Goal: Task Accomplishment & Management: Use online tool/utility

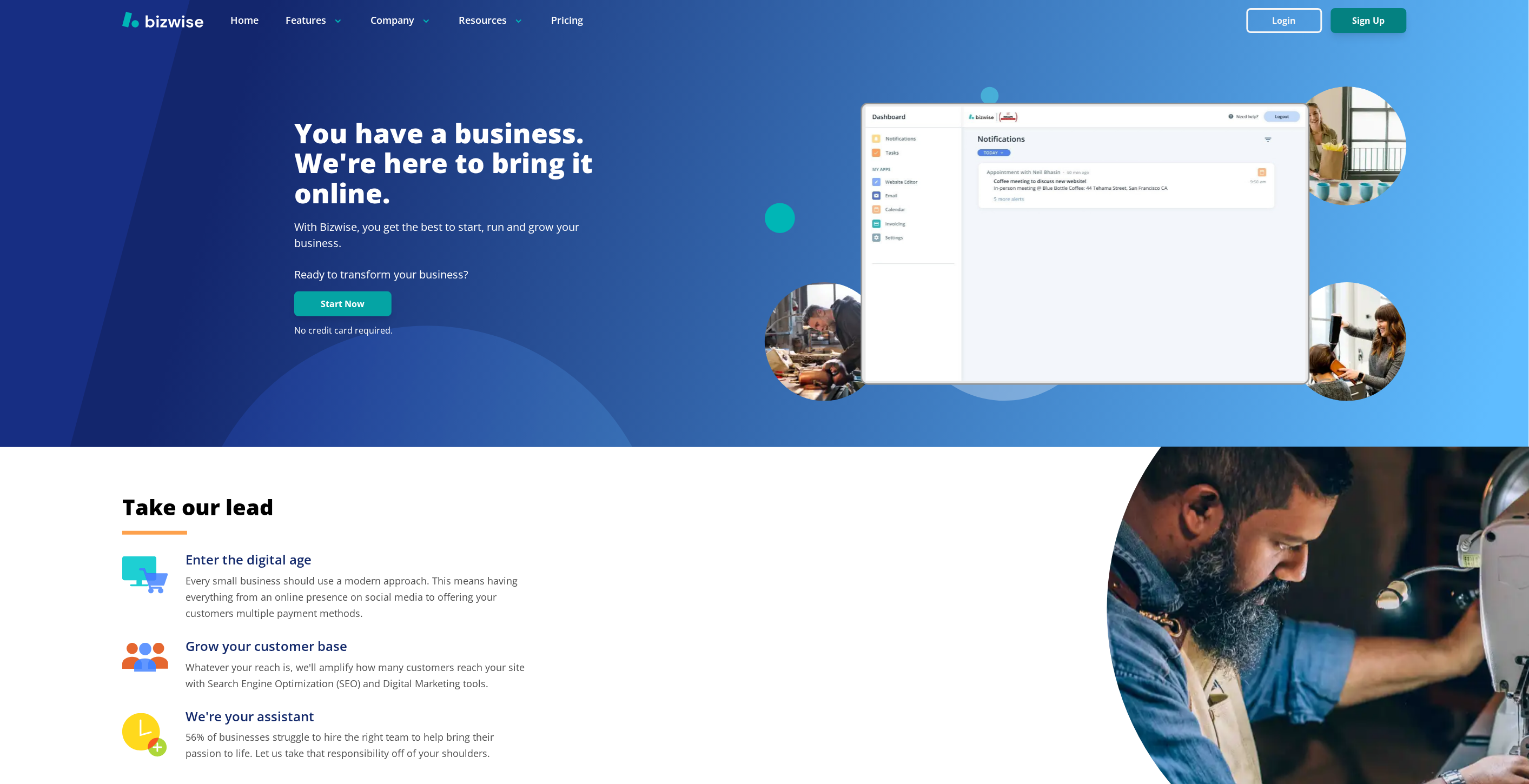
click at [1372, 25] on button "Sign Up" at bounding box center [1369, 21] width 76 height 25
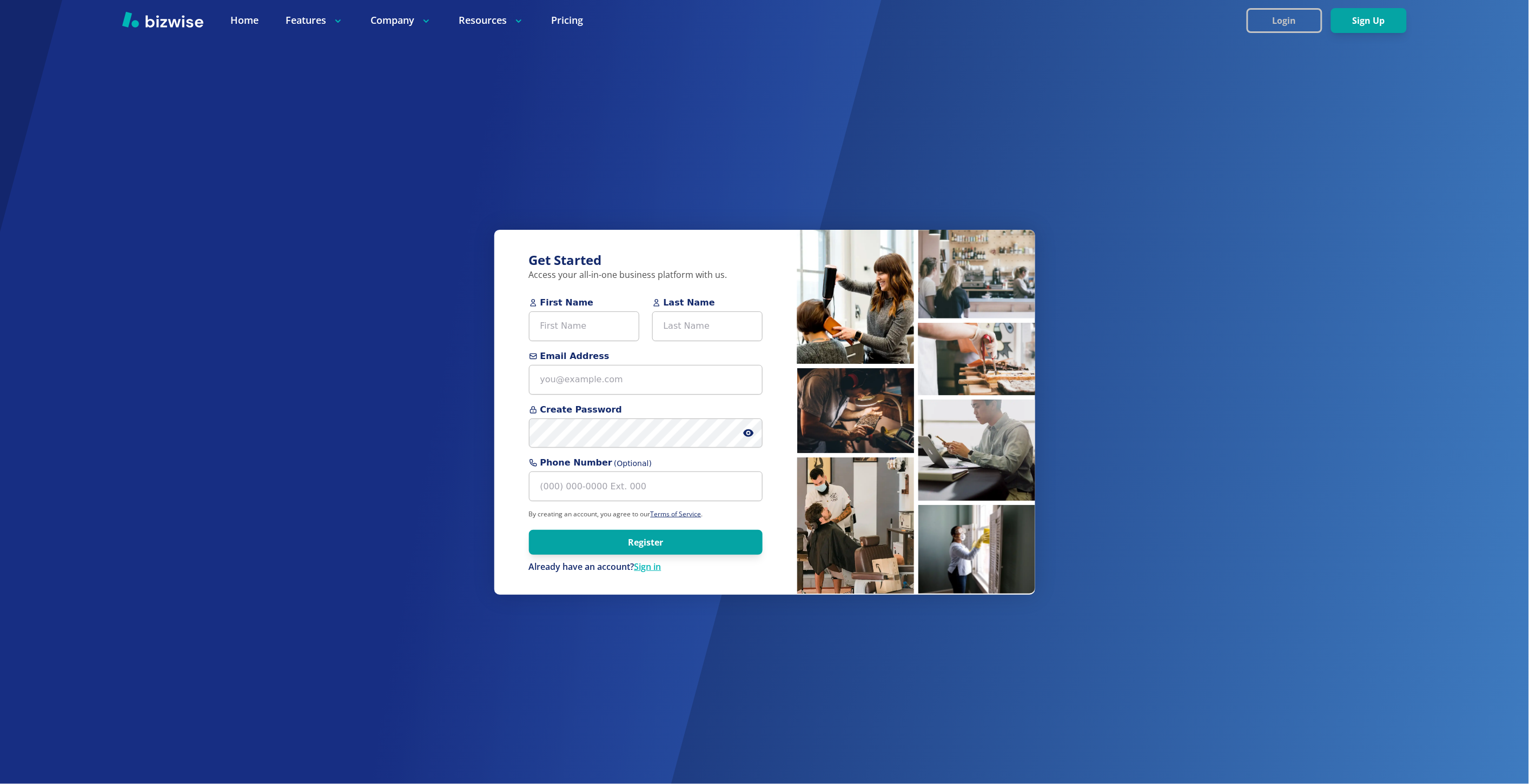
click at [1264, 21] on button "Login" at bounding box center [1284, 21] width 76 height 25
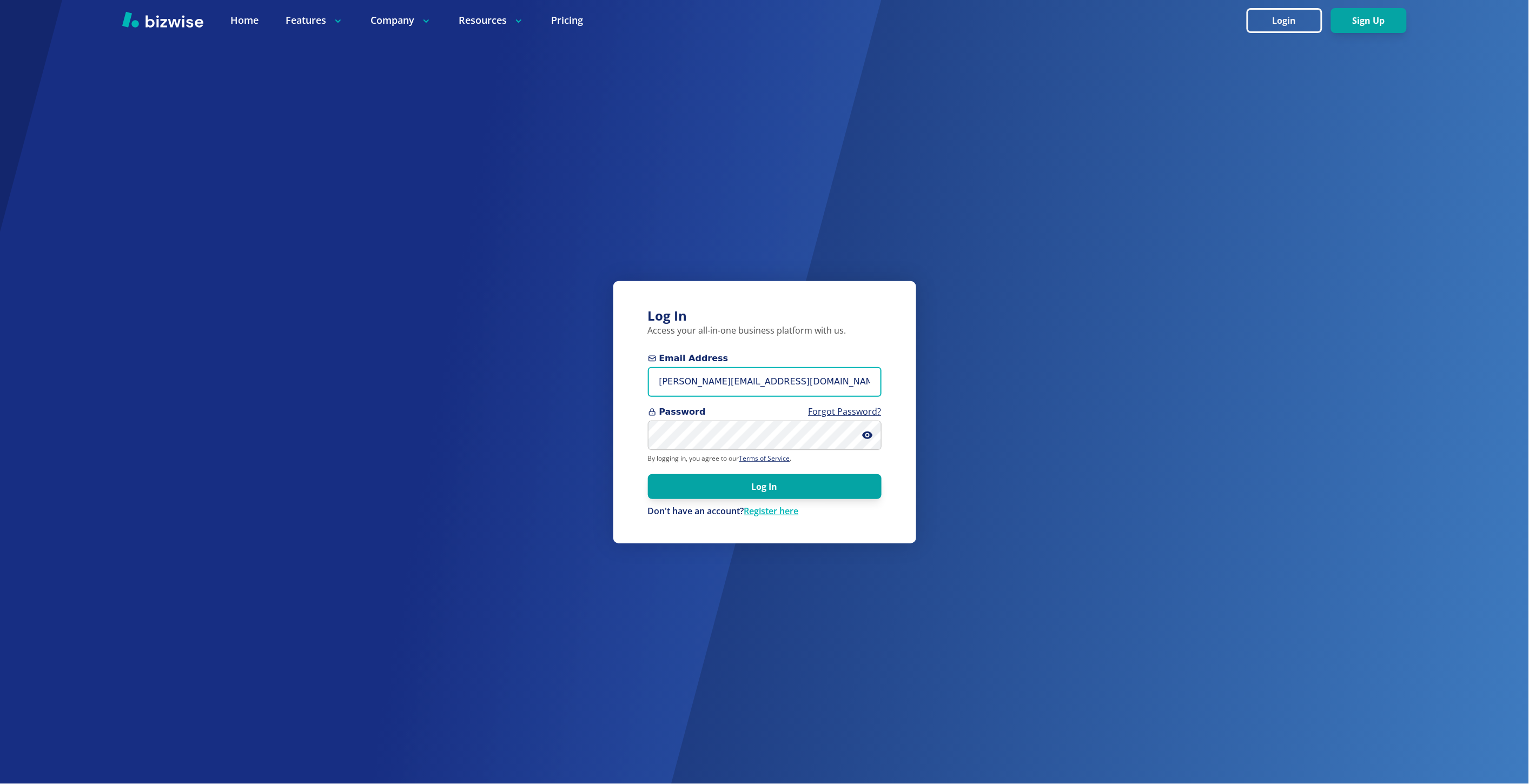
click at [689, 374] on input "marie@bizwise.com" at bounding box center [765, 382] width 234 height 30
paste input "lchairabilitysm@gmail.com"
type input "[EMAIL_ADDRESS][DOMAIN_NAME]"
click at [669, 484] on button "Log In" at bounding box center [765, 486] width 234 height 25
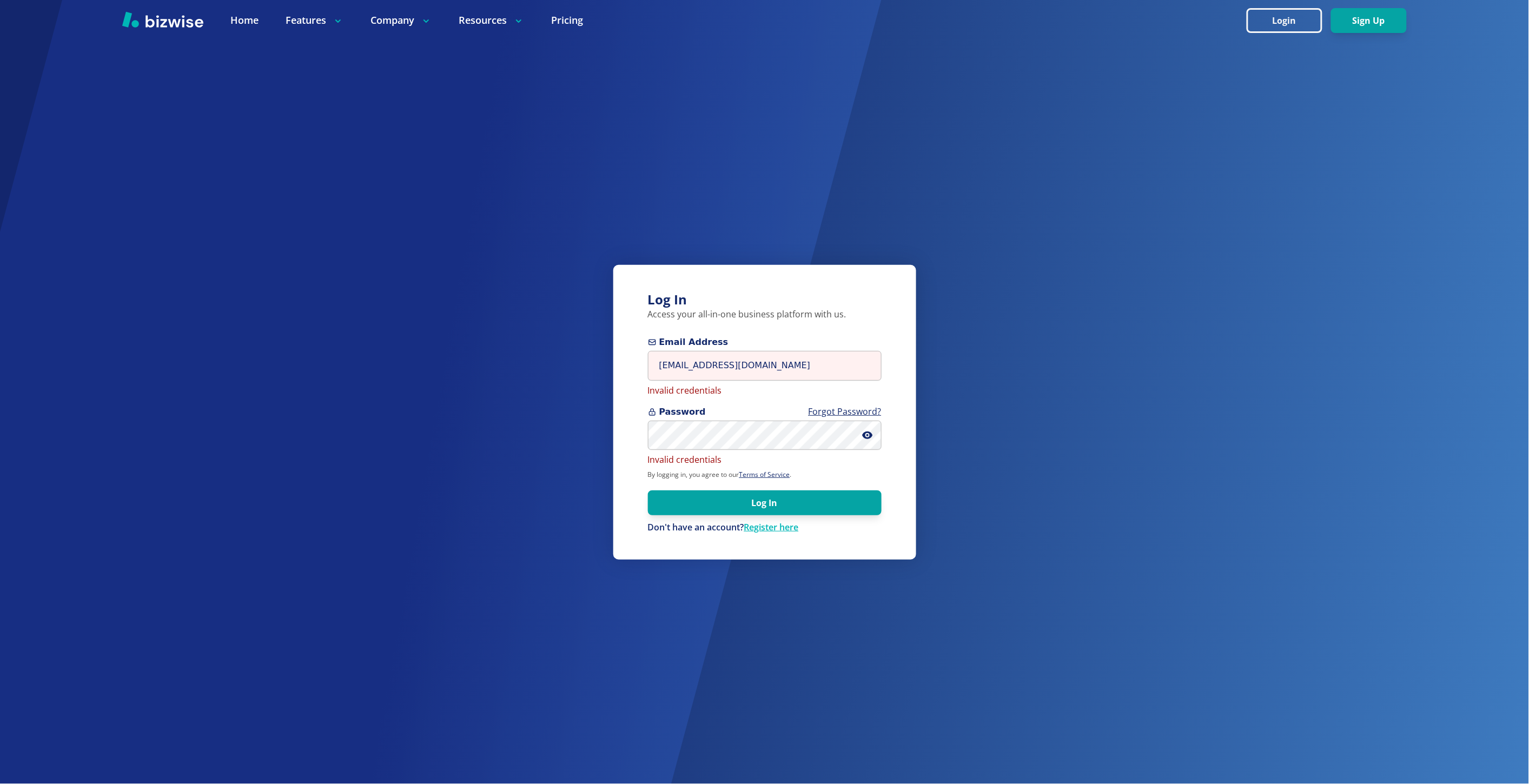
click at [873, 434] on span at bounding box center [871, 436] width 20 height 30
click at [863, 430] on icon at bounding box center [867, 435] width 11 height 11
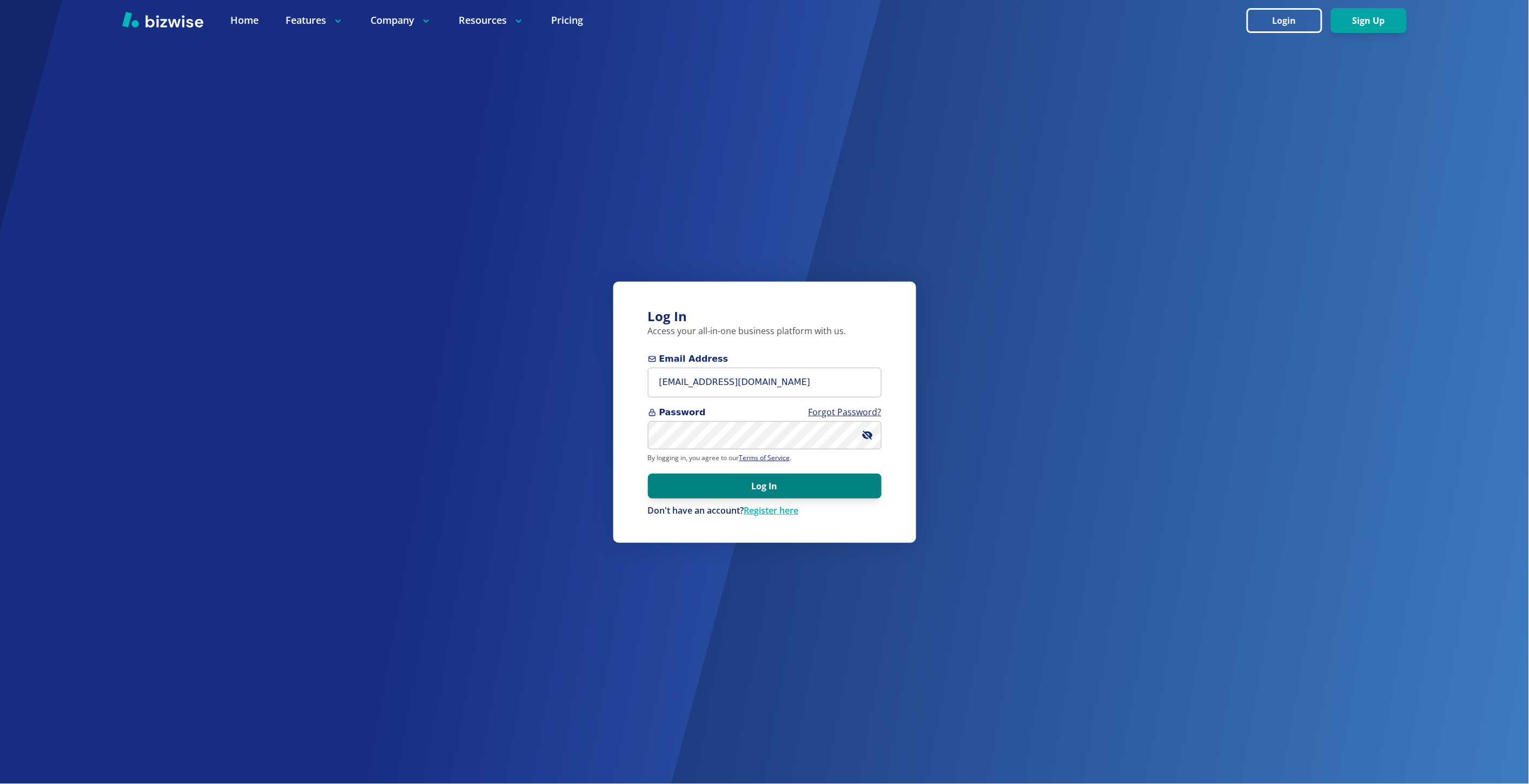
click at [674, 478] on button "Log In" at bounding box center [765, 486] width 234 height 25
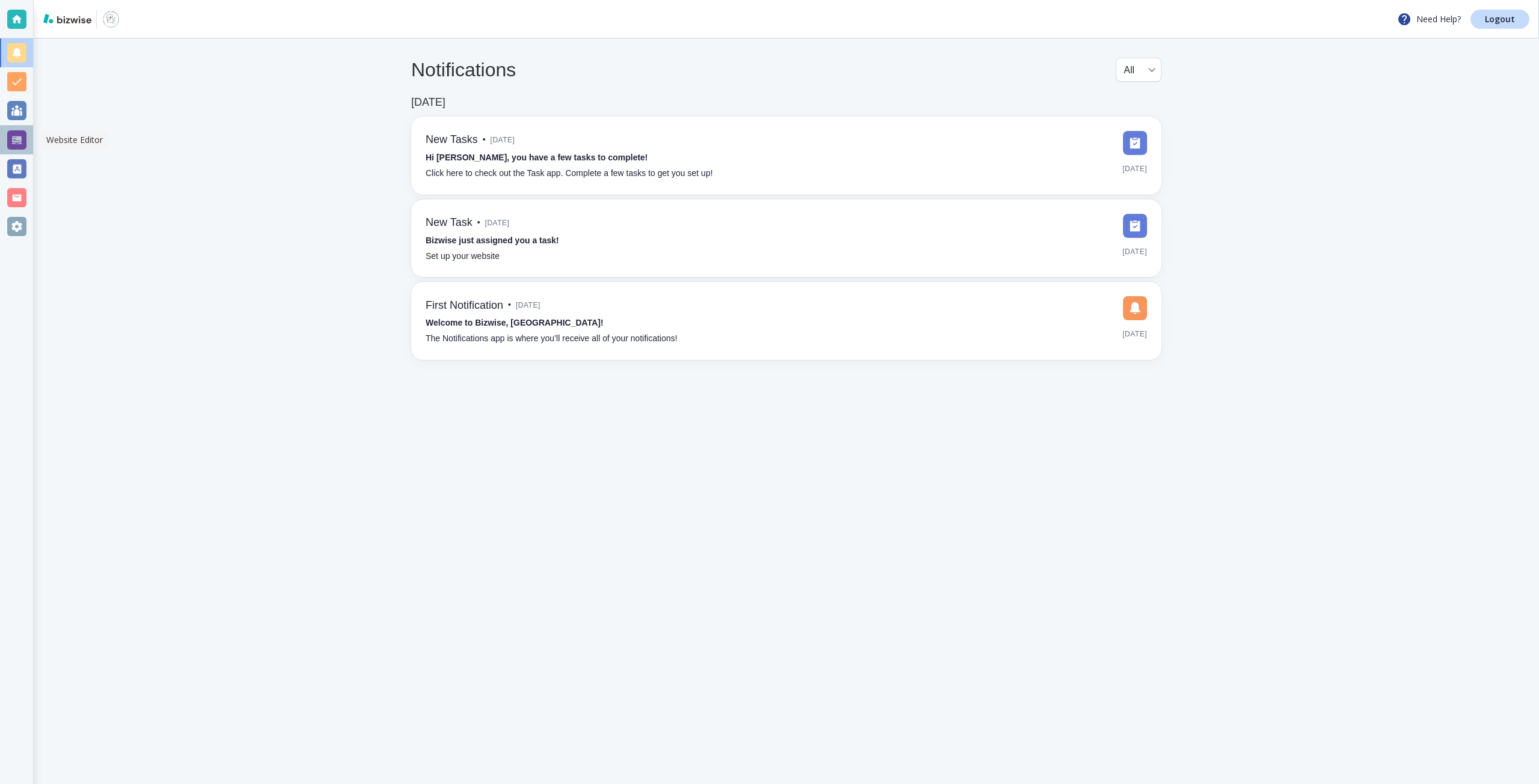
click at [18, 135] on div at bounding box center [16, 140] width 19 height 19
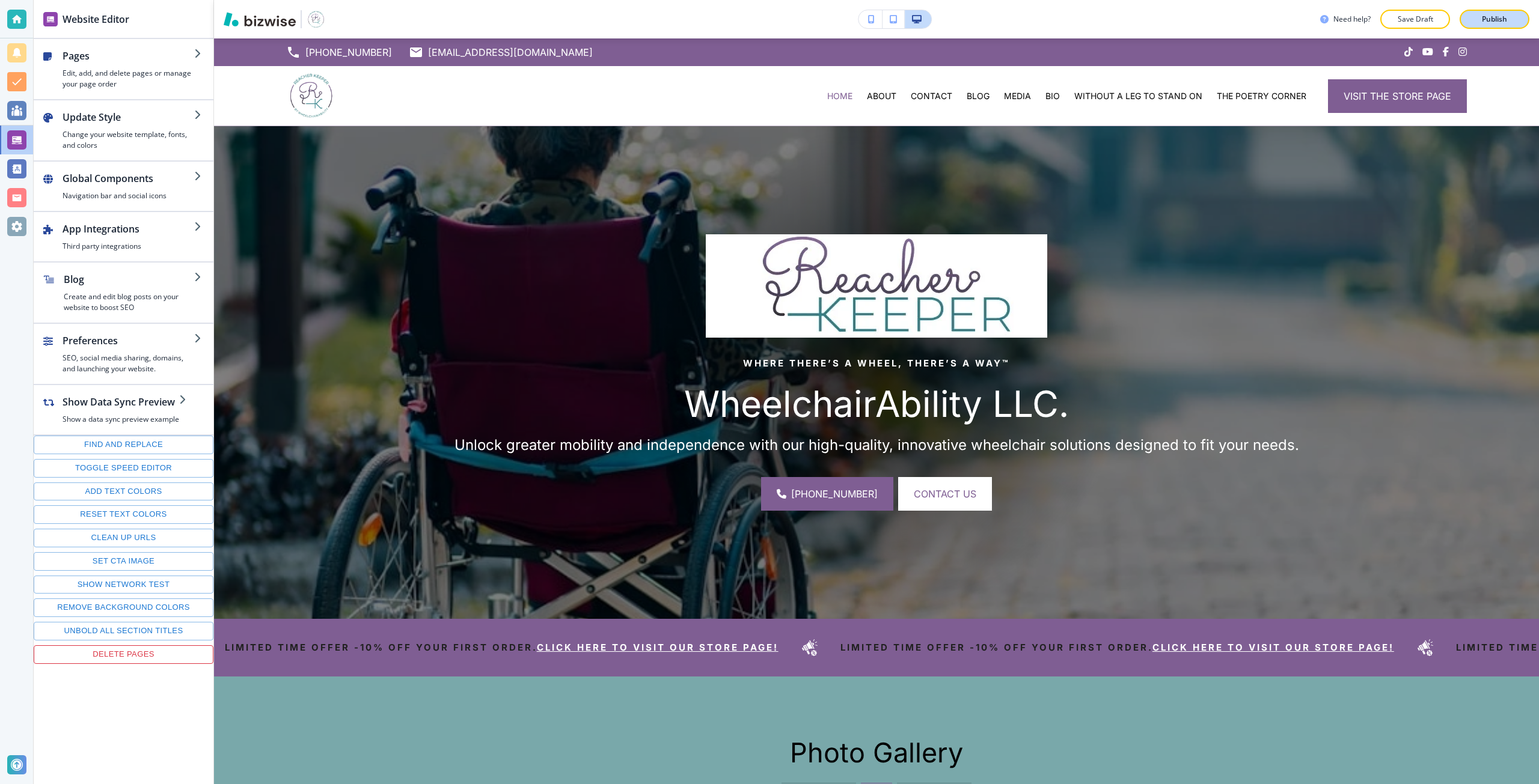
click at [1482, 22] on p "Publish" at bounding box center [1494, 19] width 25 height 11
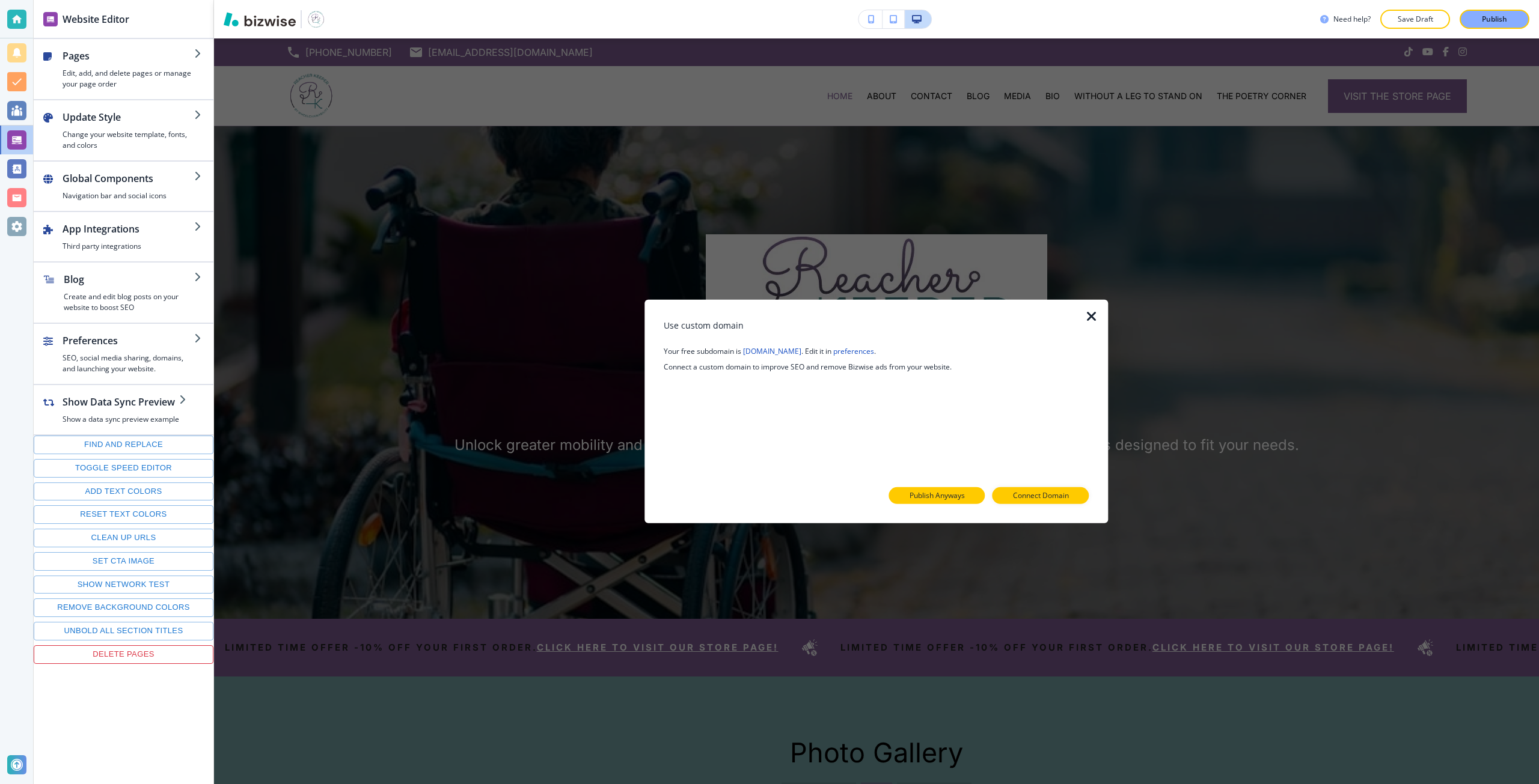
click at [953, 497] on p "Publish Anyways" at bounding box center [937, 496] width 55 height 11
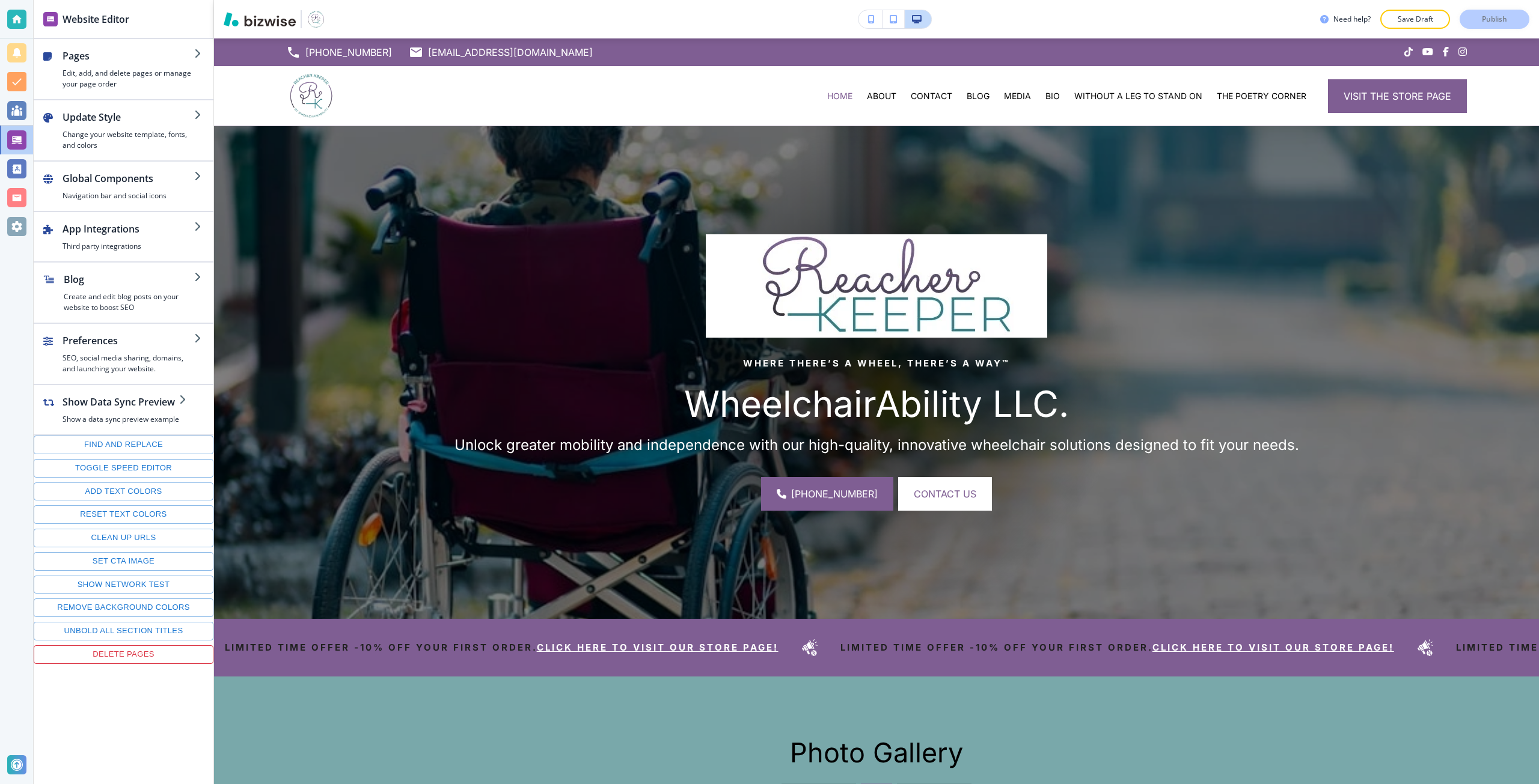
click at [18, 217] on div at bounding box center [16, 226] width 19 height 19
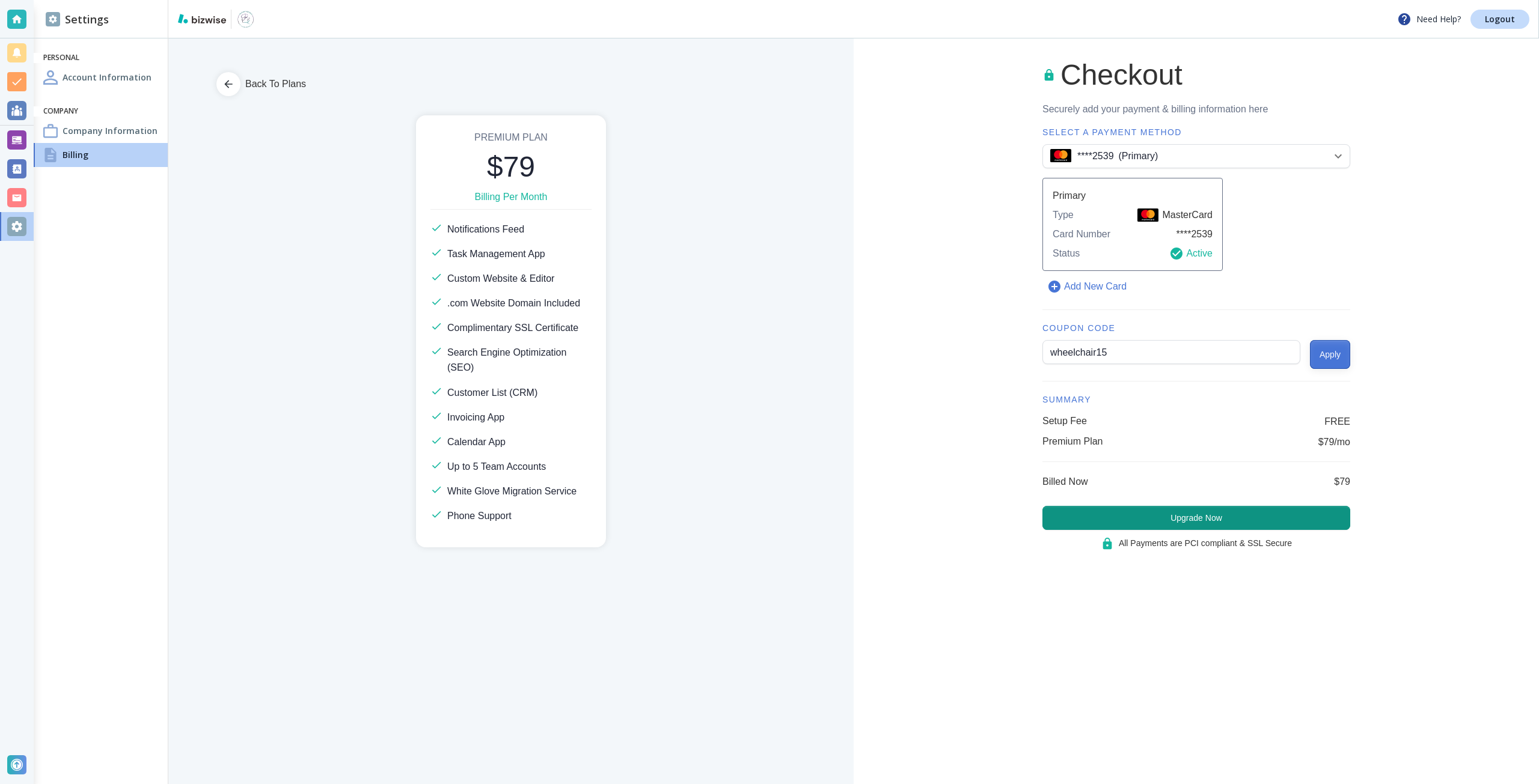
type input "wheelchair15"
click at [1317, 365] on button "Apply" at bounding box center [1330, 355] width 40 height 29
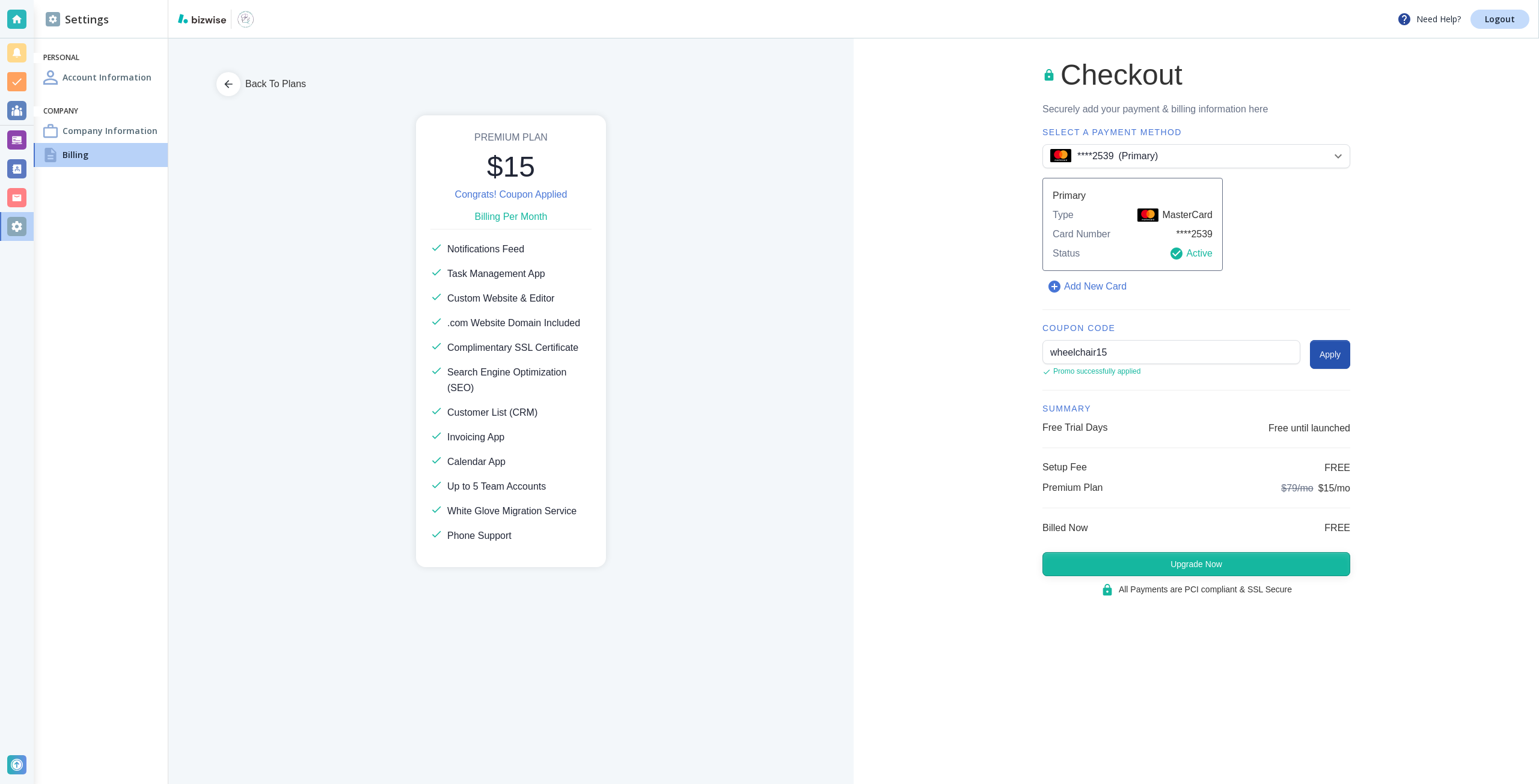
click at [1075, 557] on button "Upgrade Now" at bounding box center [1196, 564] width 308 height 24
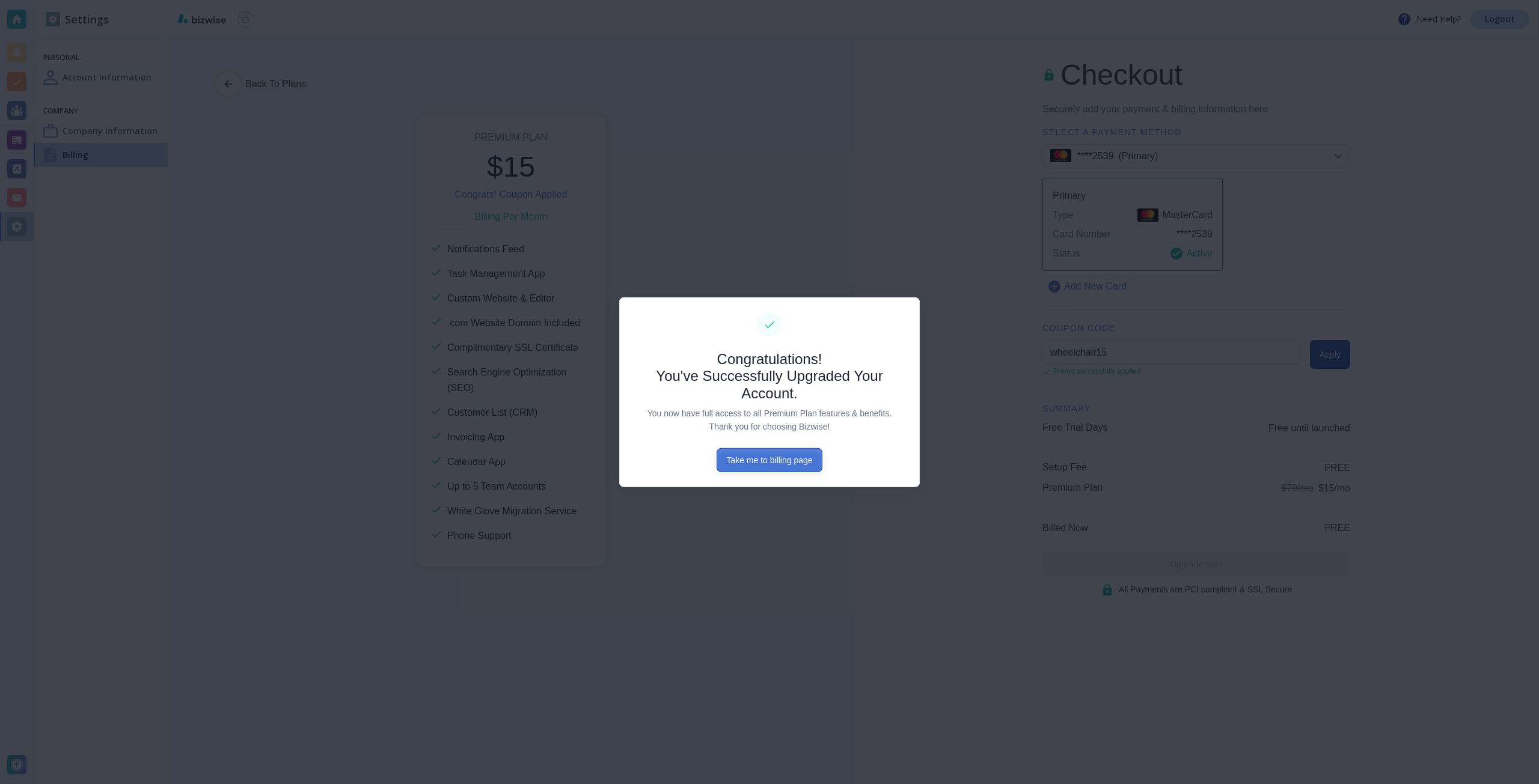
click at [786, 464] on button "Take me to billing page" at bounding box center [769, 460] width 105 height 24
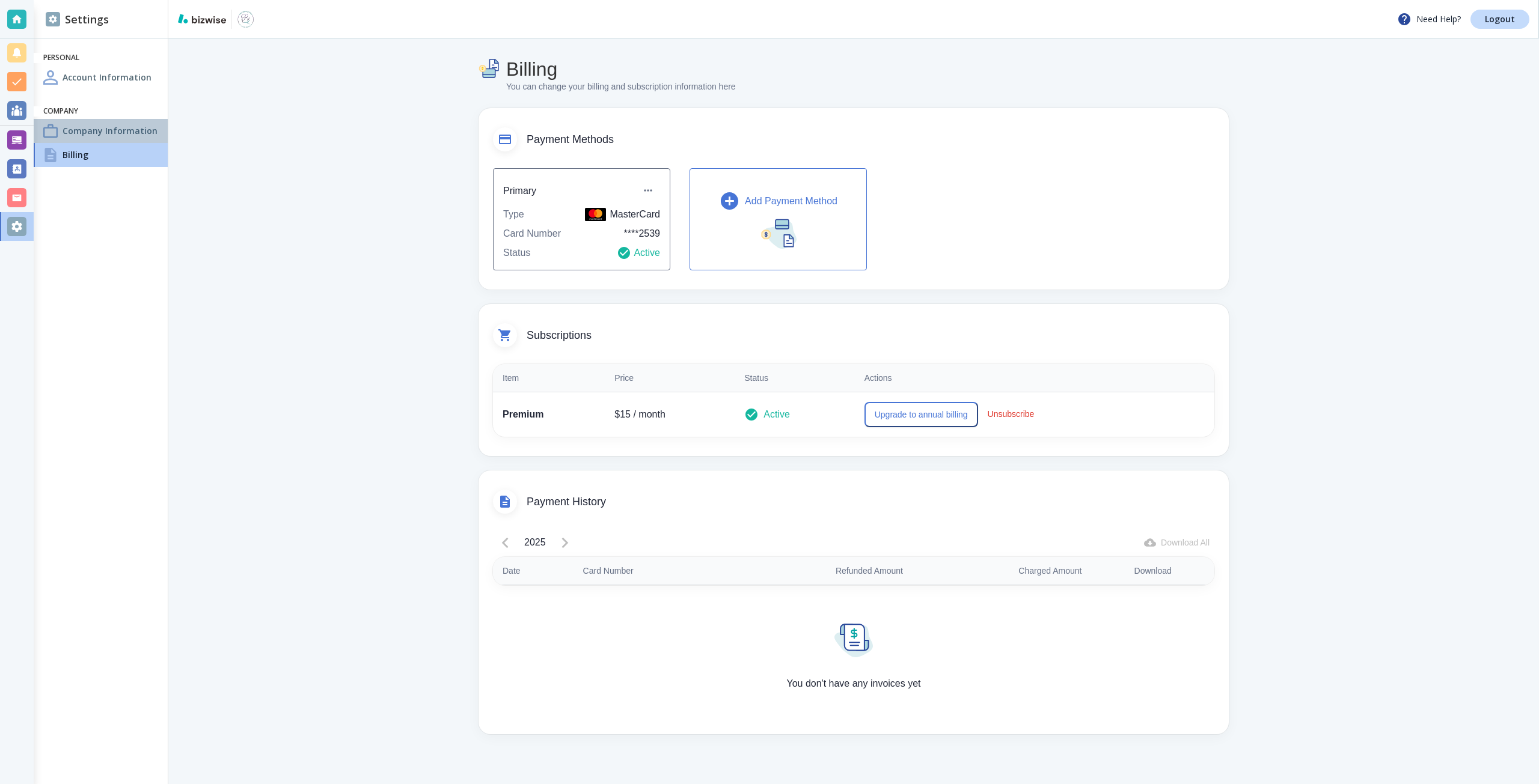
click at [115, 125] on h4 "Company Information" at bounding box center [110, 131] width 95 height 13
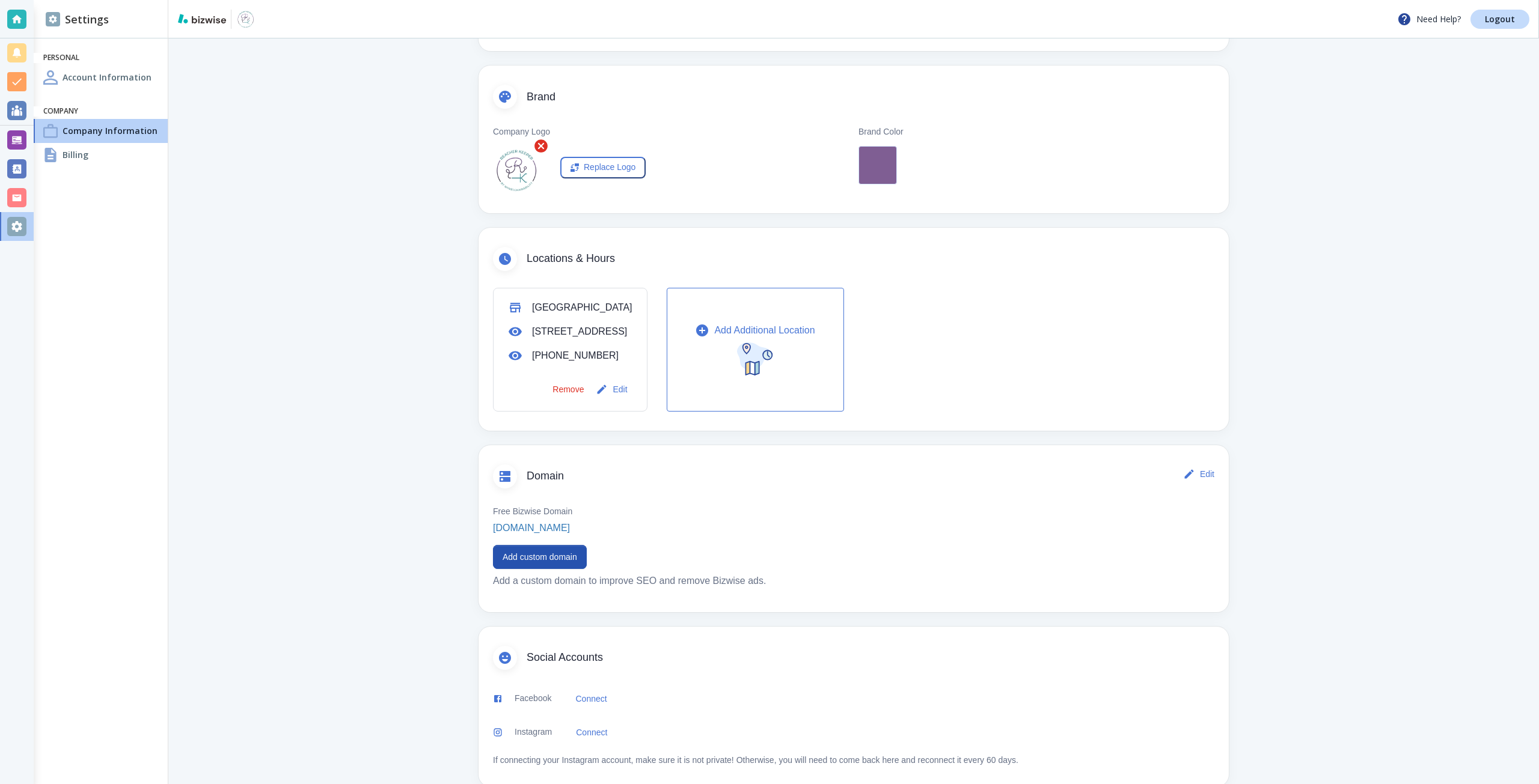
scroll to position [237, 0]
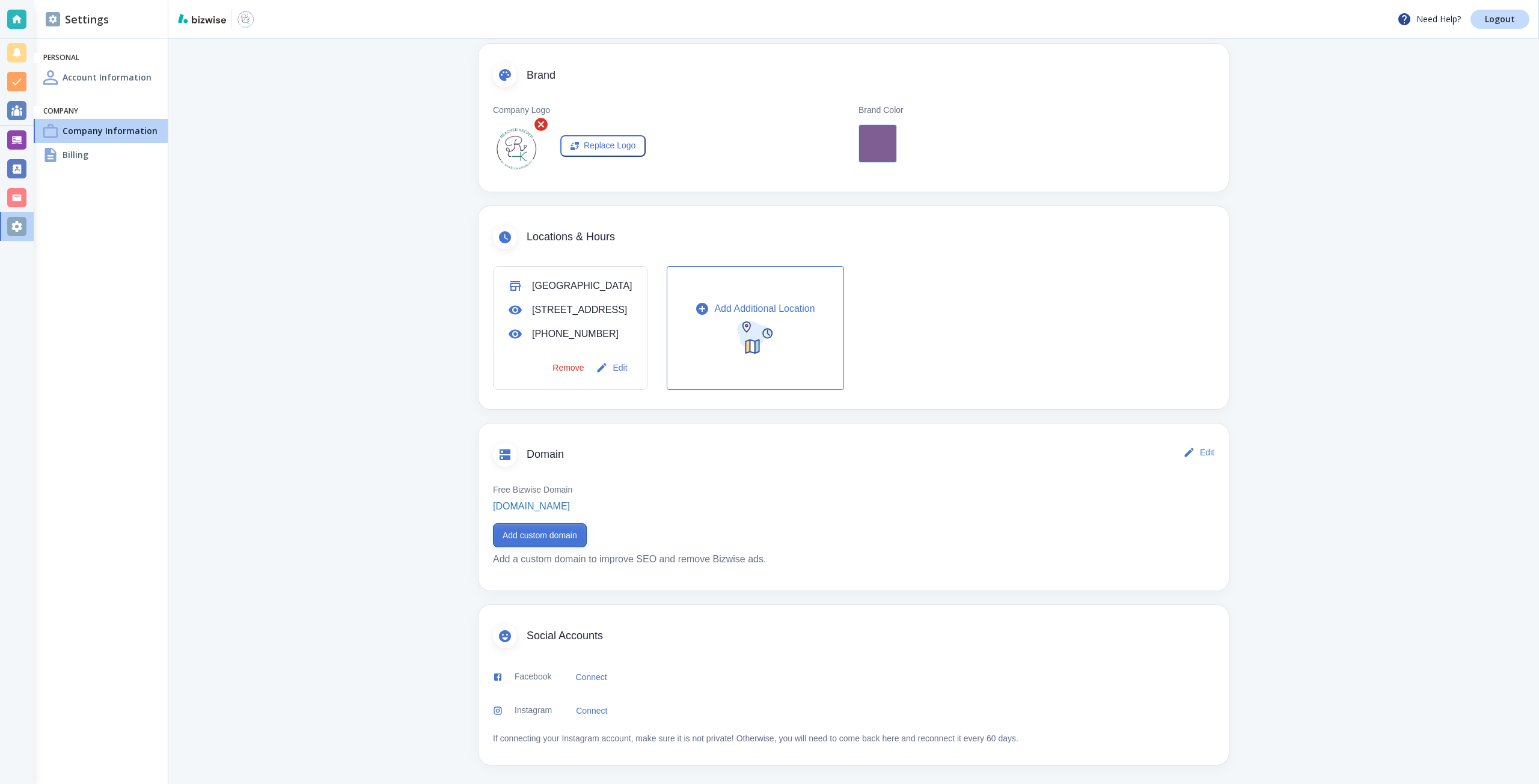
click at [516, 542] on button "Add custom domain" at bounding box center [540, 535] width 94 height 24
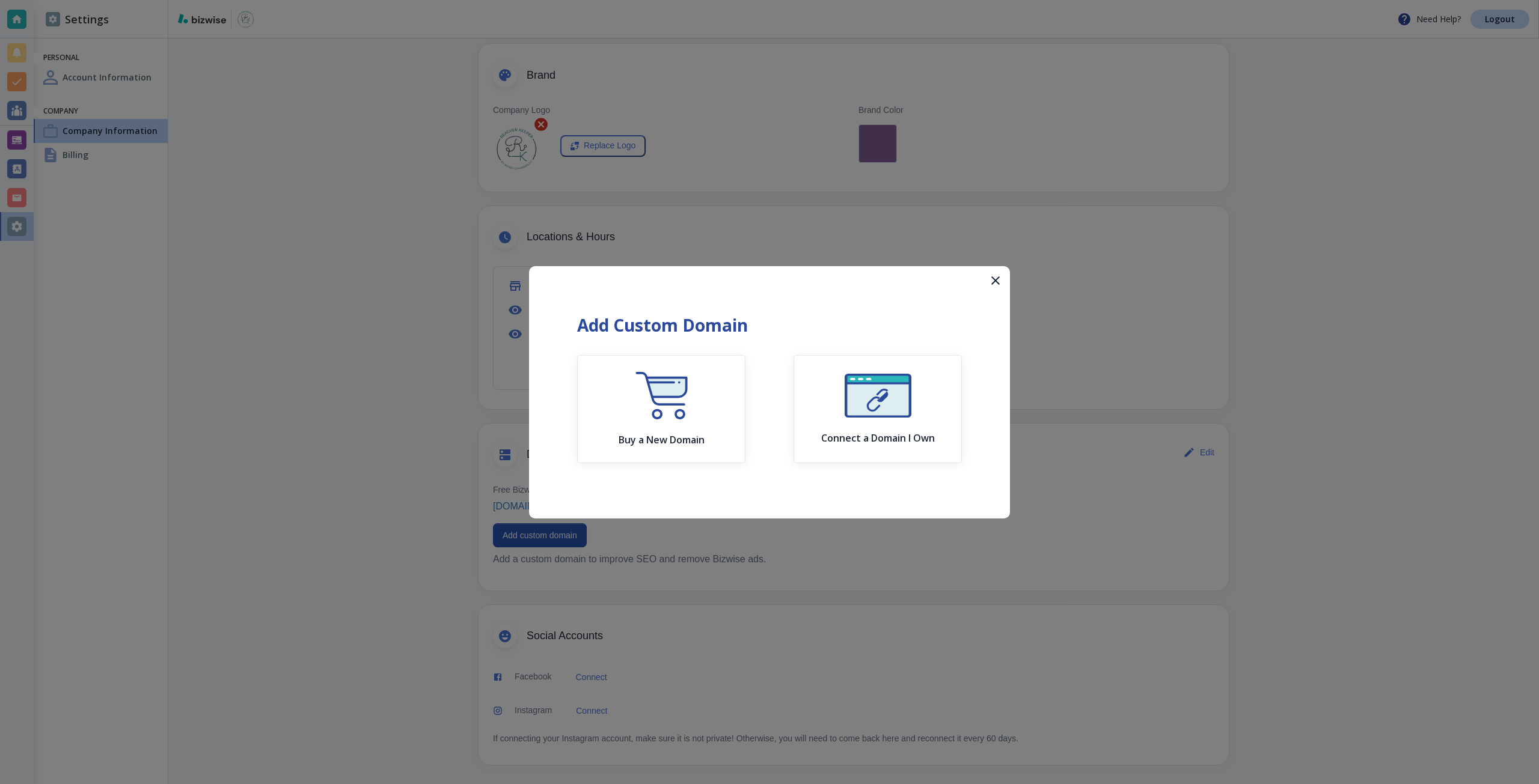
drag, startPoint x: 117, startPoint y: 229, endPoint x: 97, endPoint y: 211, distance: 26.9
click at [117, 229] on div at bounding box center [769, 392] width 1539 height 784
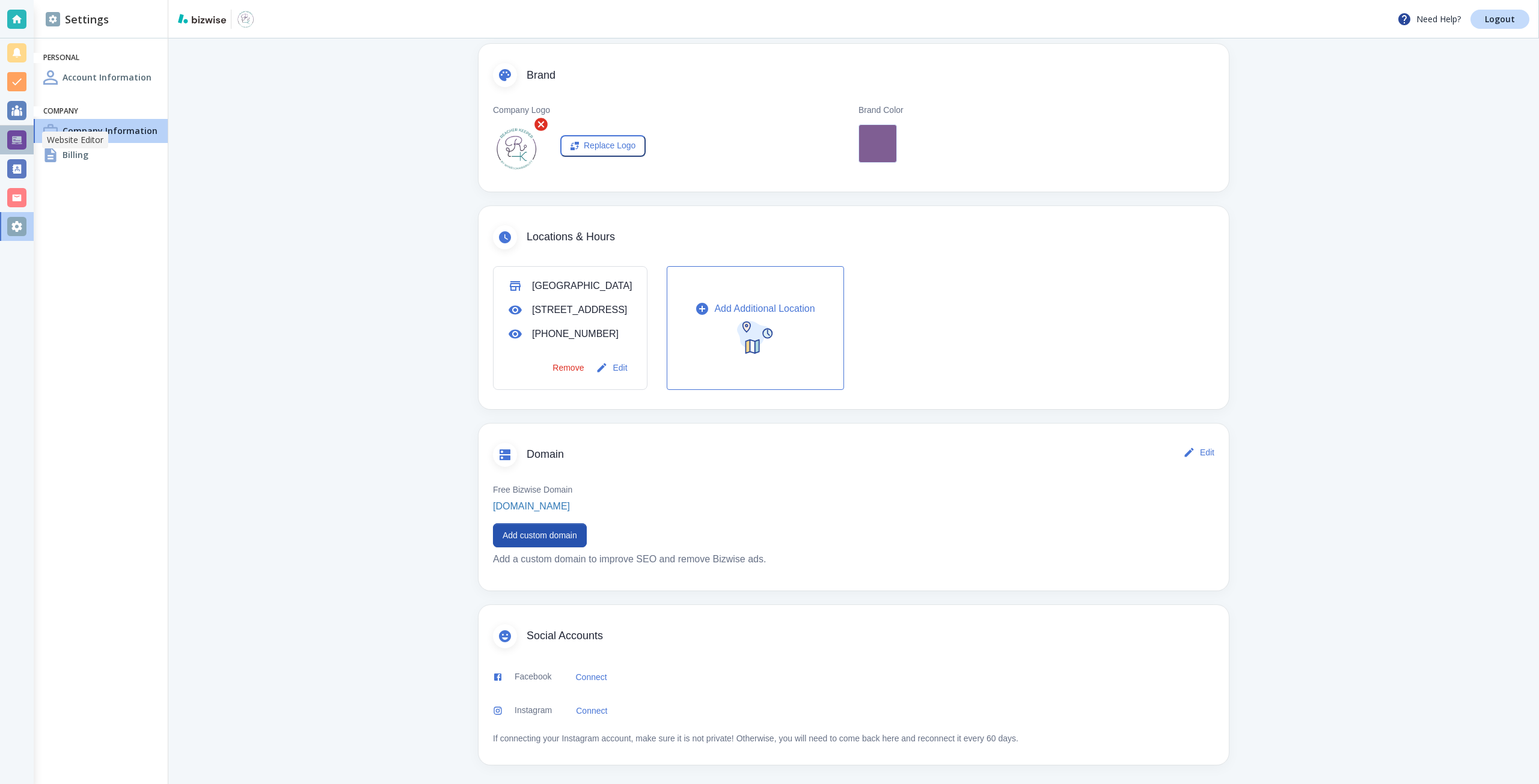
click at [22, 140] on div at bounding box center [16, 140] width 19 height 19
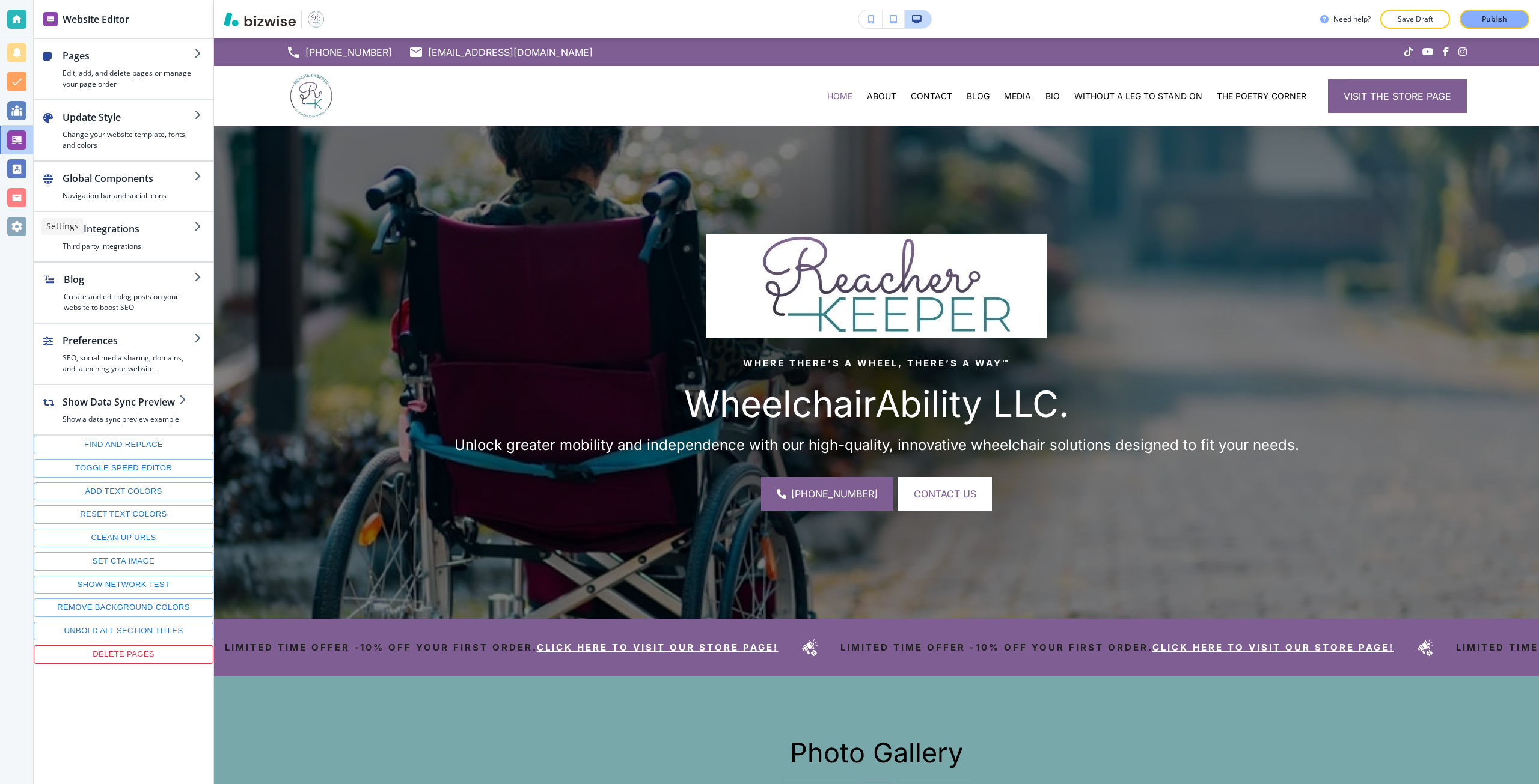
click at [18, 229] on div at bounding box center [16, 226] width 19 height 19
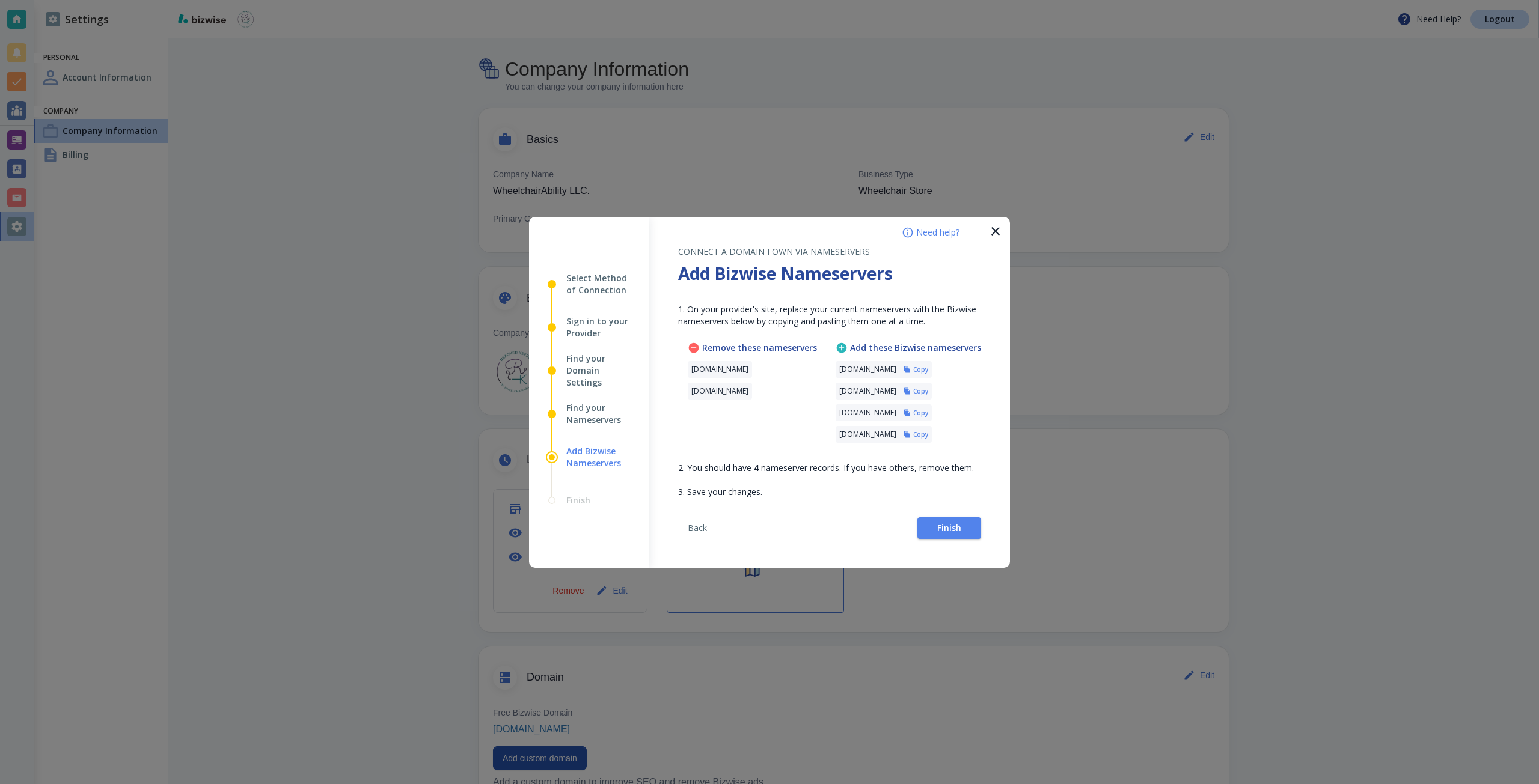
scroll to position [120, 0]
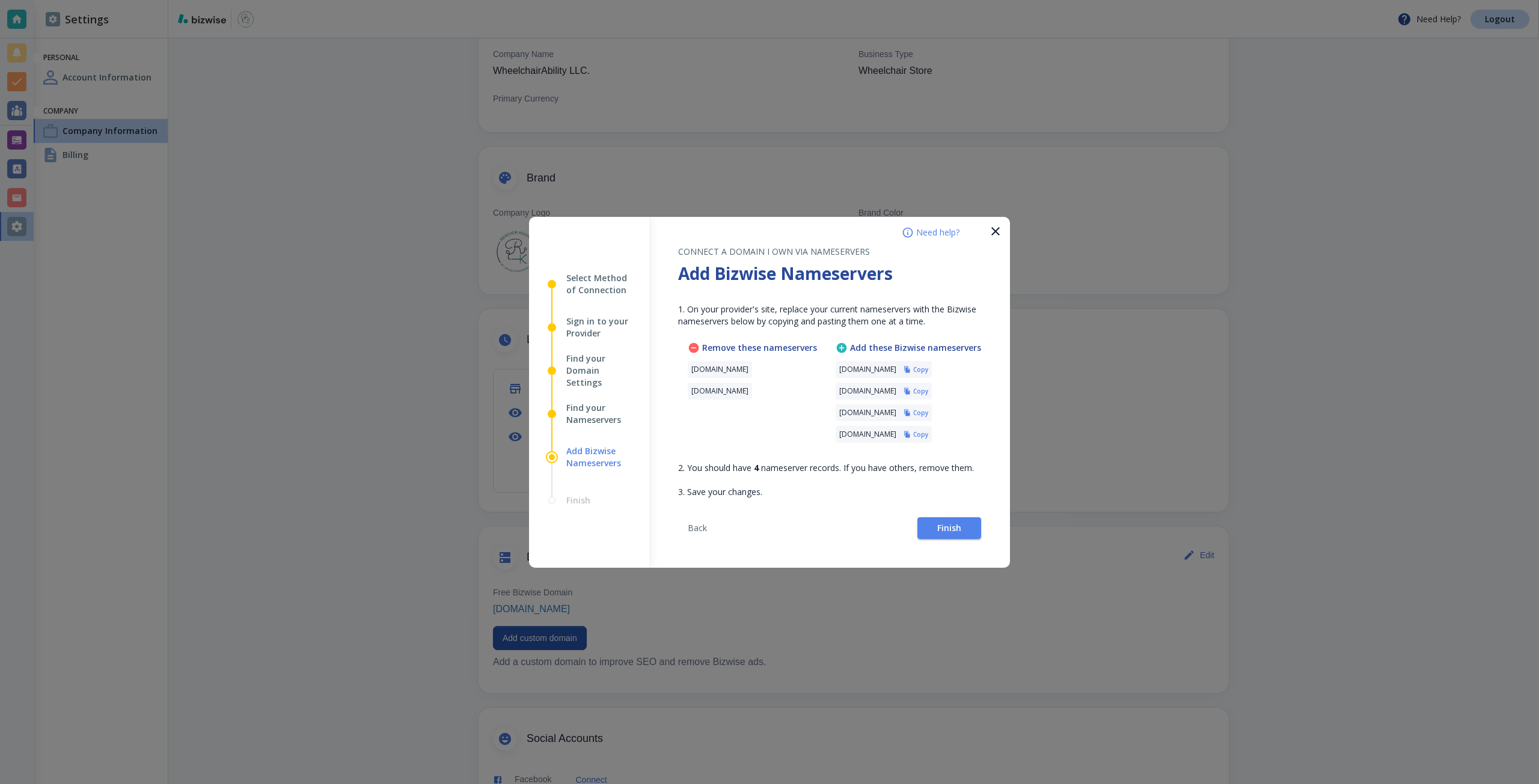
click at [700, 368] on p "ns14.wixdns.net" at bounding box center [720, 369] width 57 height 10
copy div "ns14.wixdns.net"
click at [700, 395] on p "ns15.wixdns.net" at bounding box center [720, 391] width 57 height 10
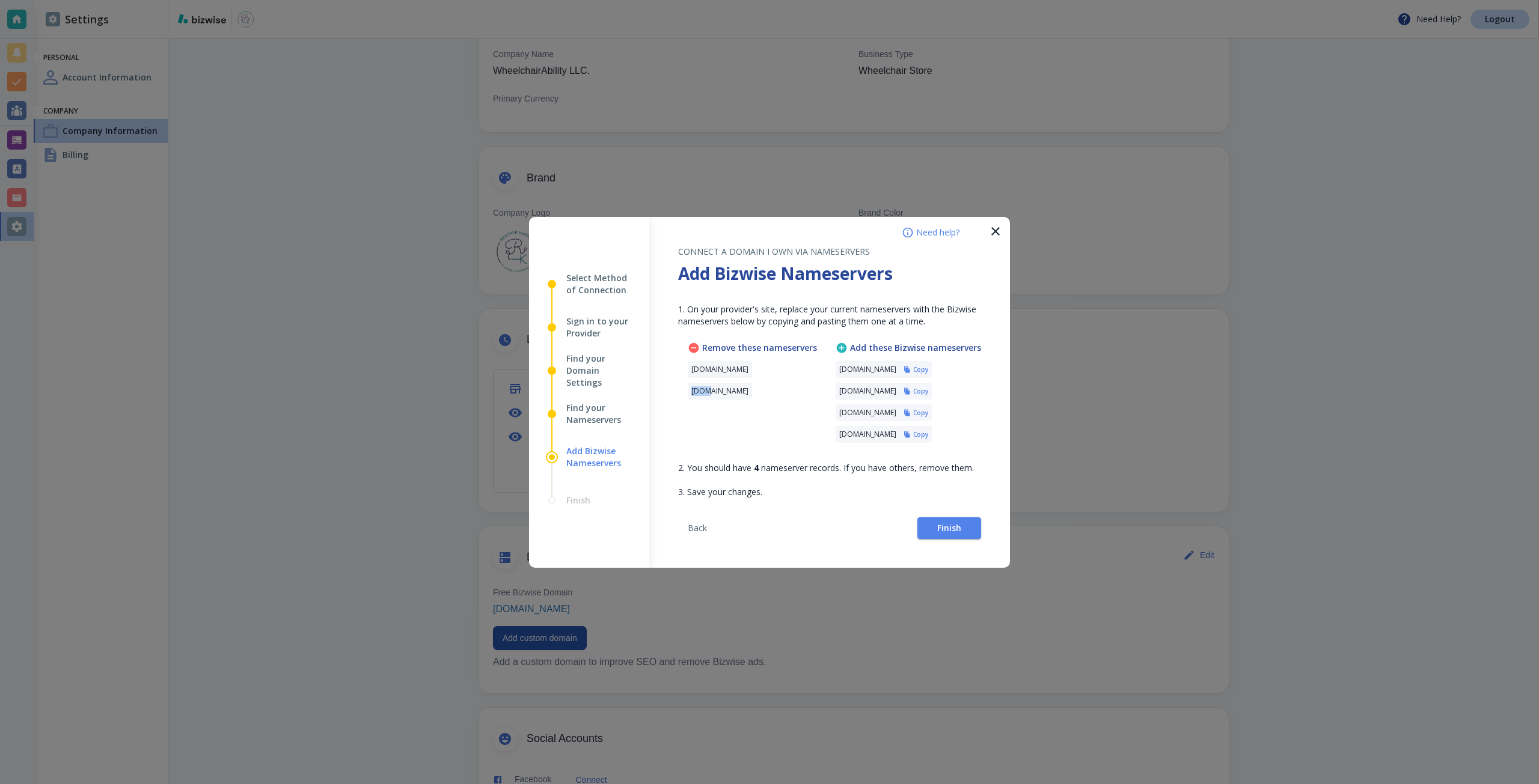
click at [700, 395] on p "ns15.wixdns.net" at bounding box center [720, 391] width 57 height 10
copy div "ns15.wixdns.net"
drag, startPoint x: 974, startPoint y: 366, endPoint x: 656, endPoint y: 432, distance: 324.8
click at [928, 366] on h6 "Copy" at bounding box center [920, 369] width 15 height 9
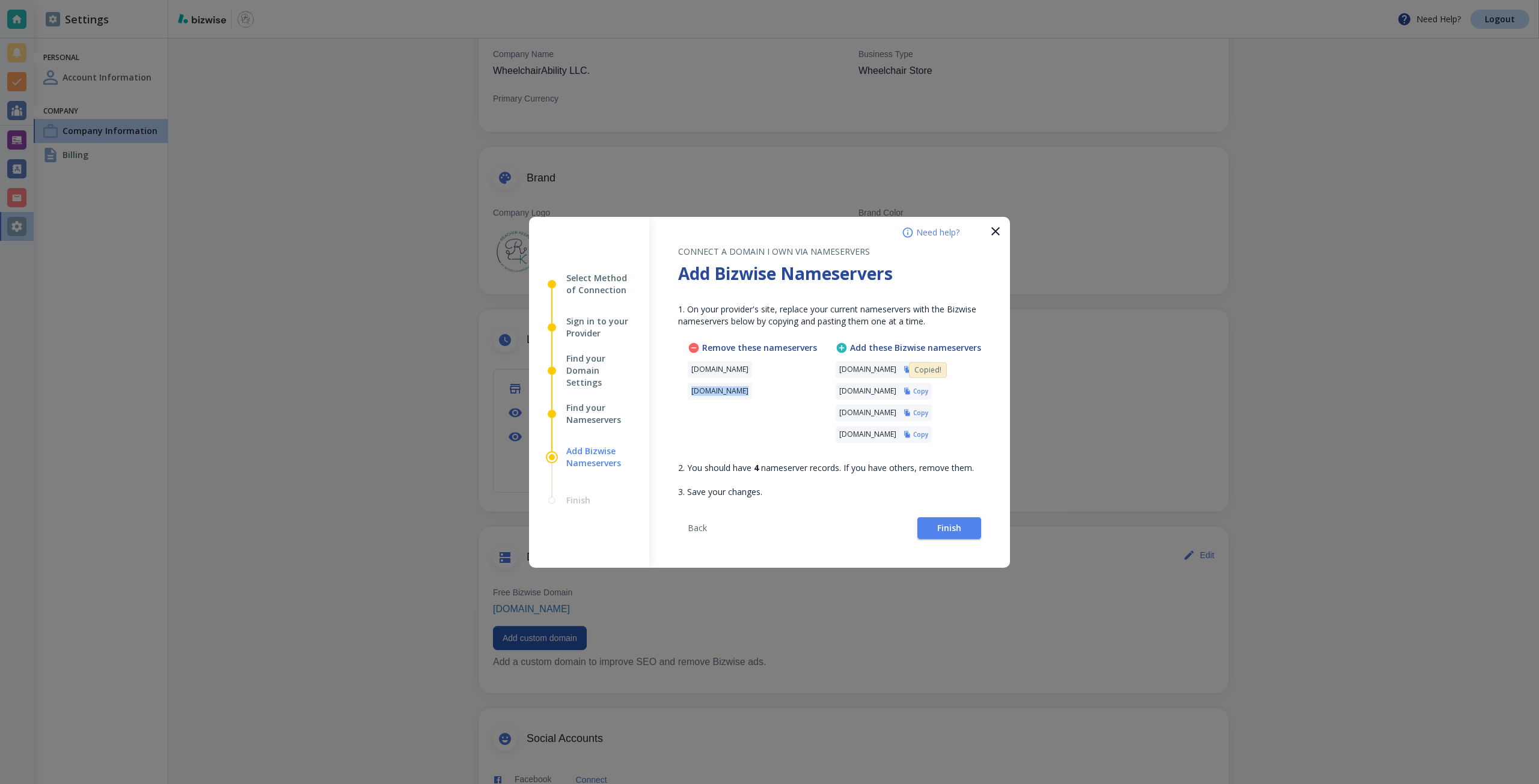
click at [796, 381] on div "Remove these nameservers ns14.wixdns.net ns15.wixdns.net" at bounding box center [752, 394] width 129 height 106
click at [964, 522] on button "Finish" at bounding box center [949, 528] width 64 height 22
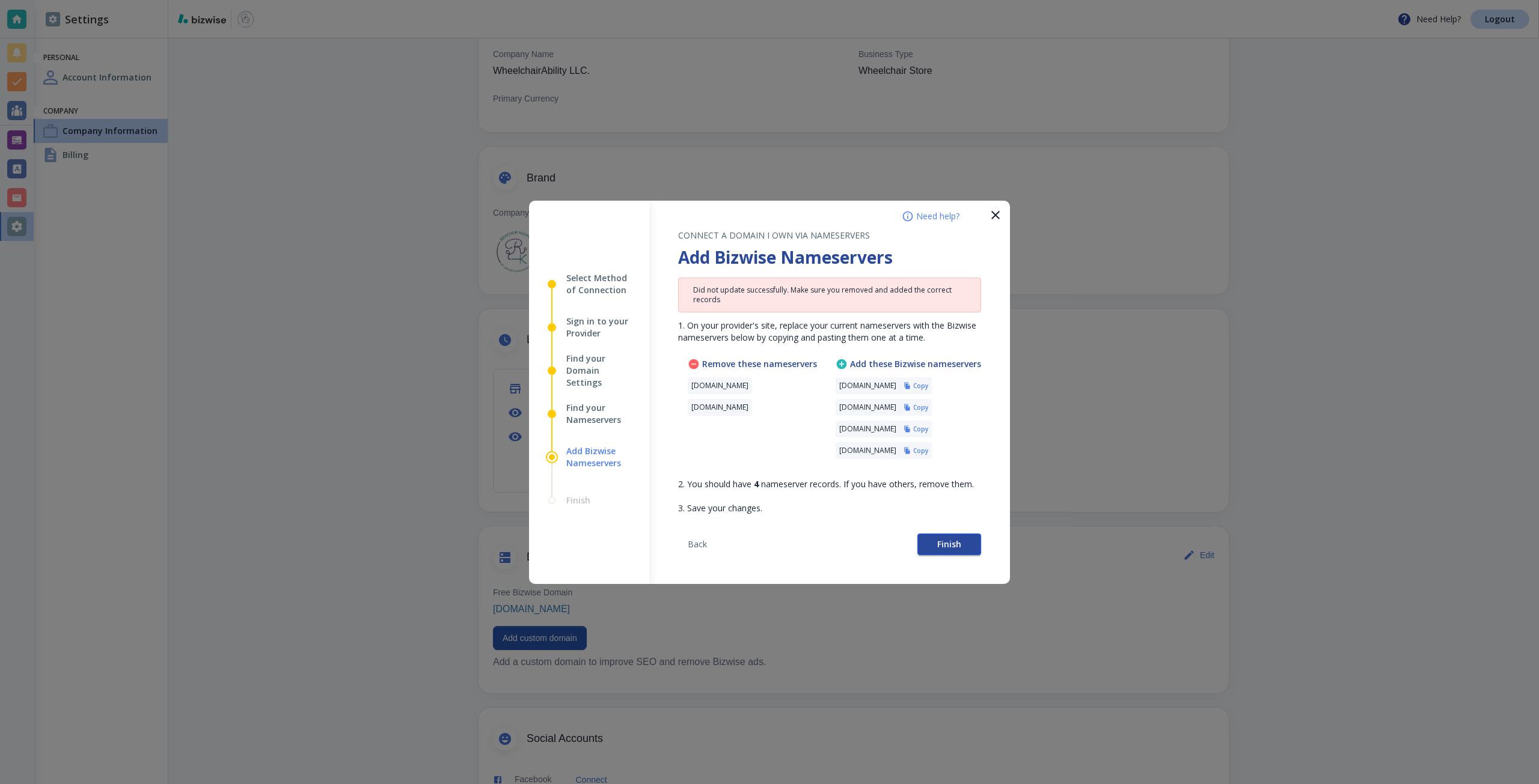
click at [957, 550] on button "Finish" at bounding box center [949, 544] width 64 height 22
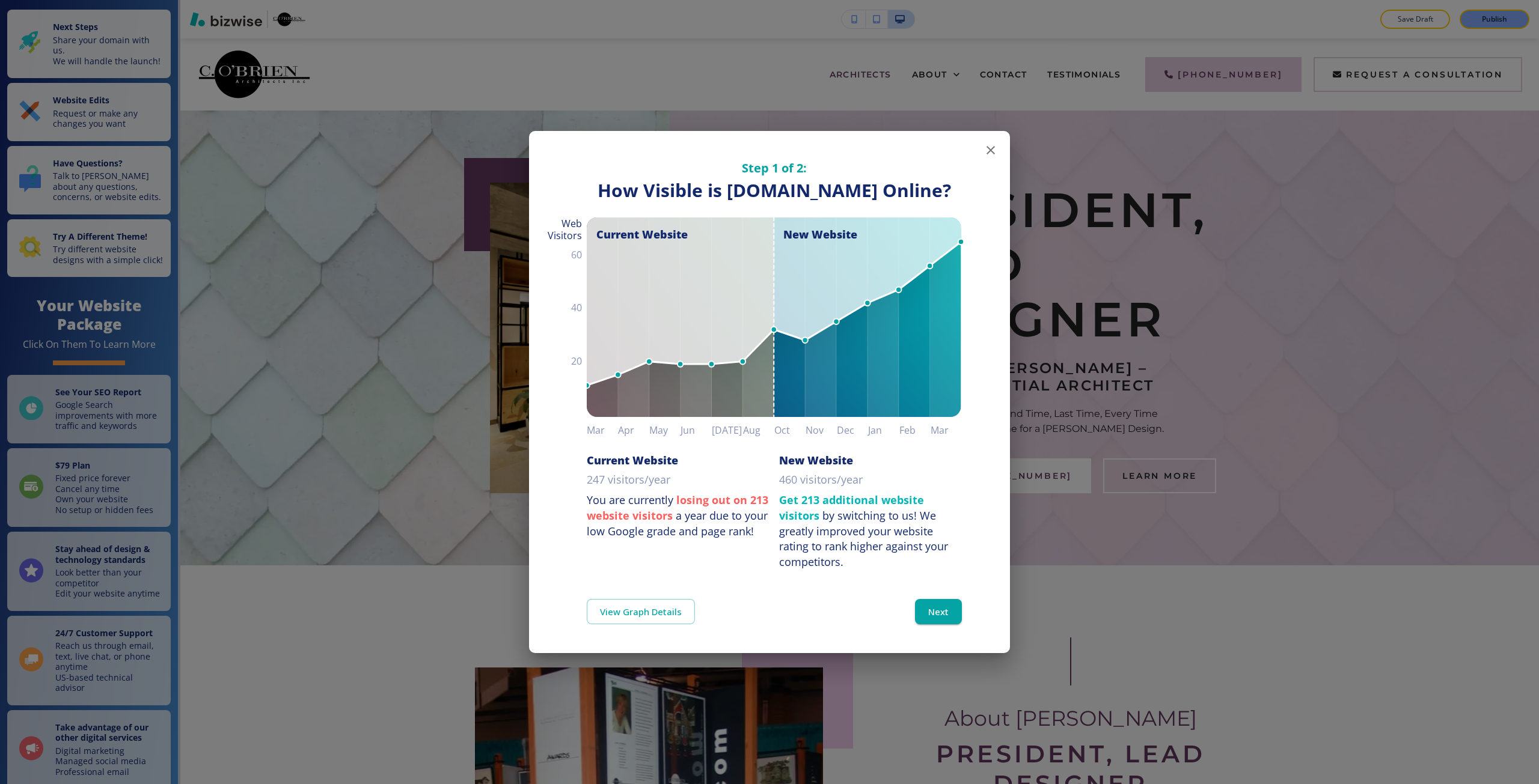
click at [848, 55] on div "Step 1 of 2: How Visible are You Online? How Visible is cherylobrien.com Online…" at bounding box center [769, 392] width 1539 height 784
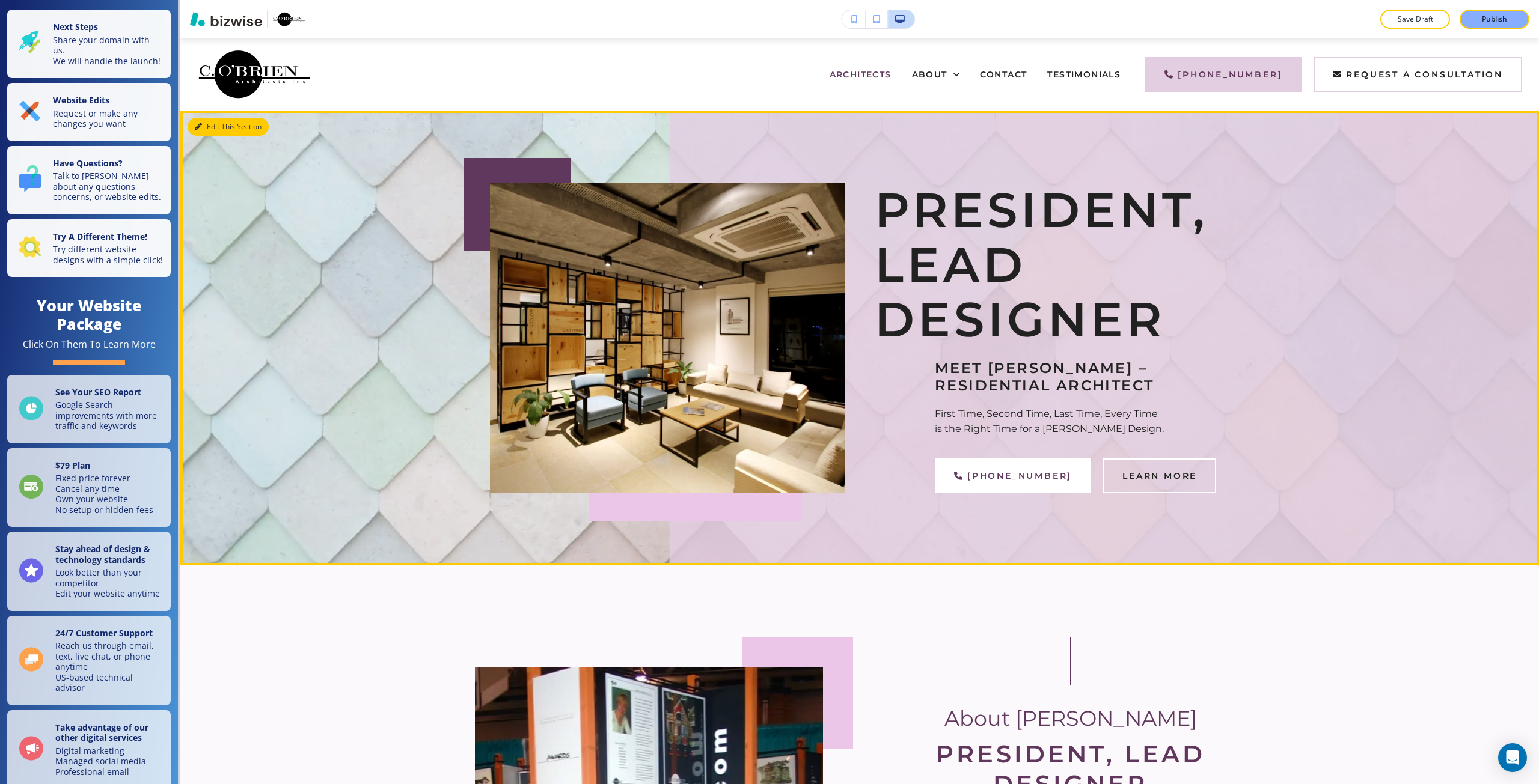
click at [214, 125] on button "Edit This Section" at bounding box center [228, 127] width 81 height 18
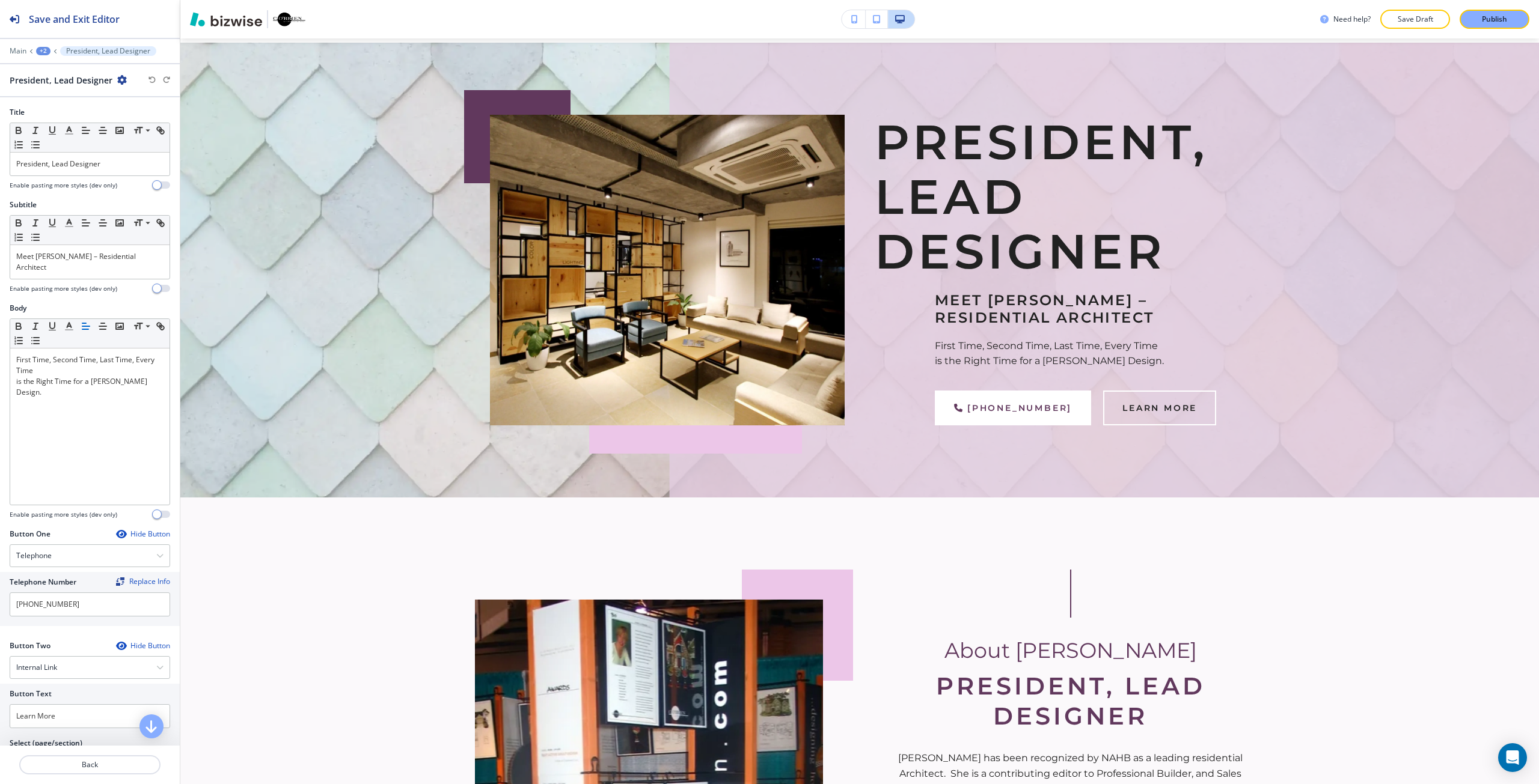
scroll to position [72, 0]
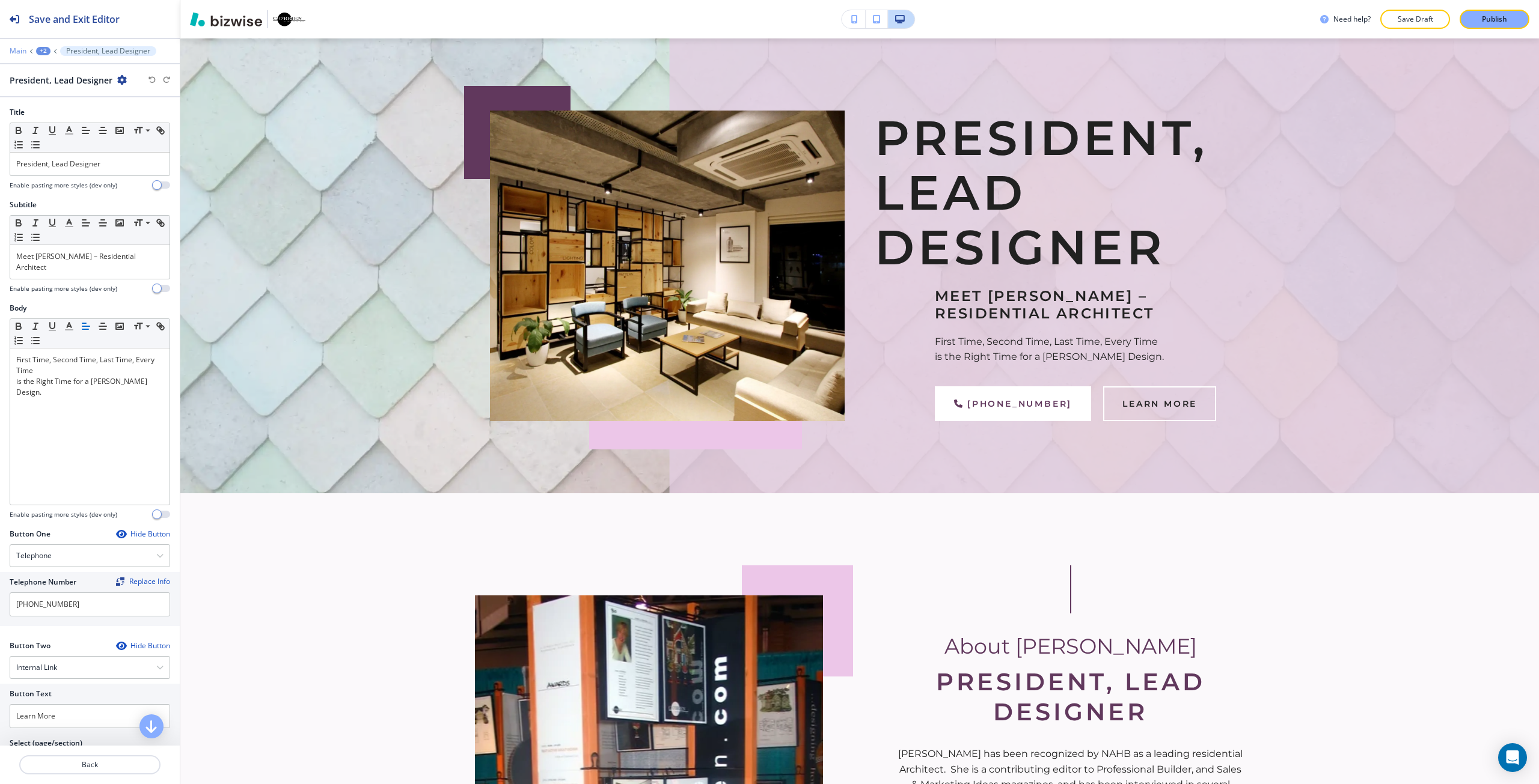
click at [22, 55] on p "Main" at bounding box center [18, 51] width 17 height 9
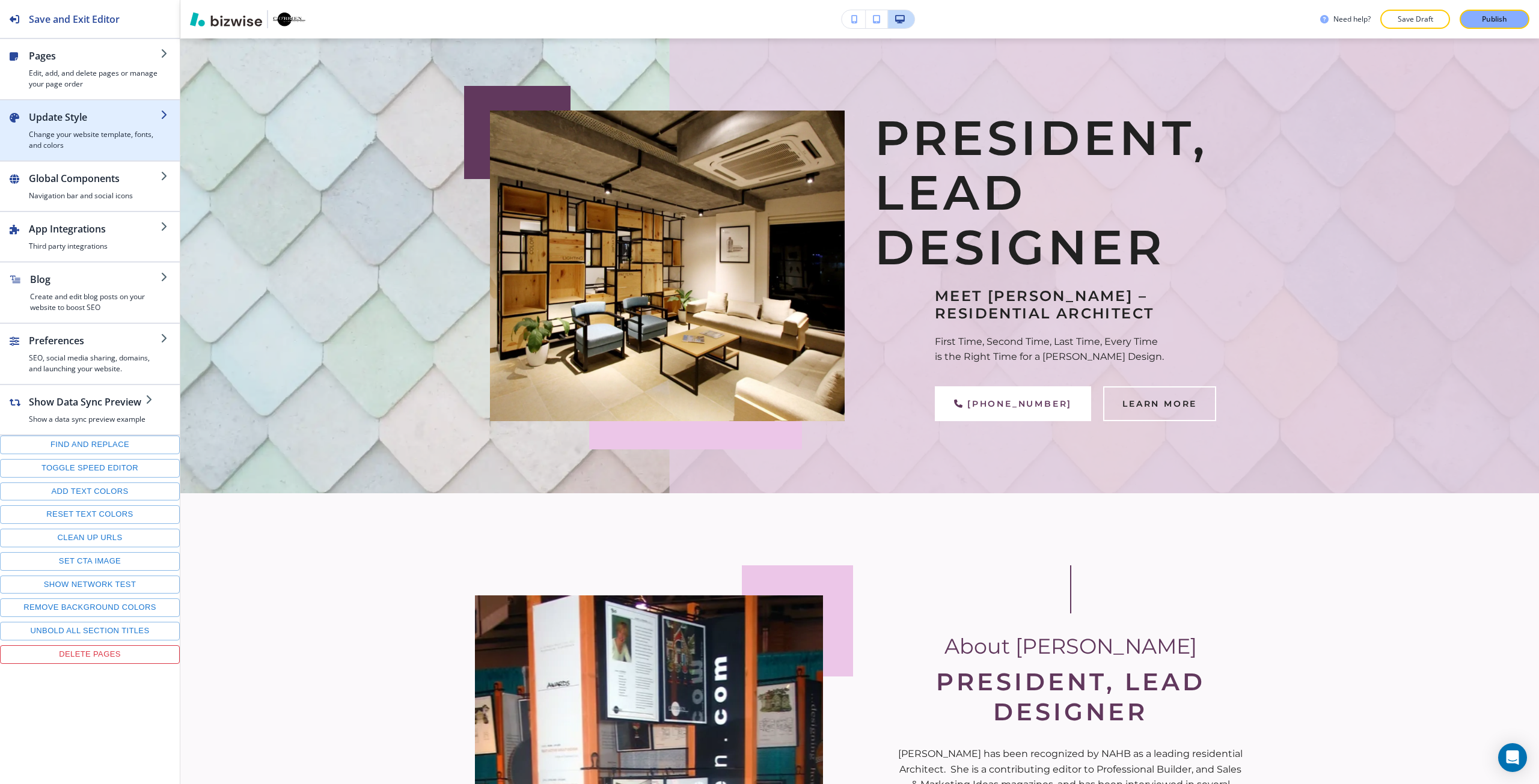
click at [58, 117] on h2 "Update Style" at bounding box center [95, 117] width 132 height 15
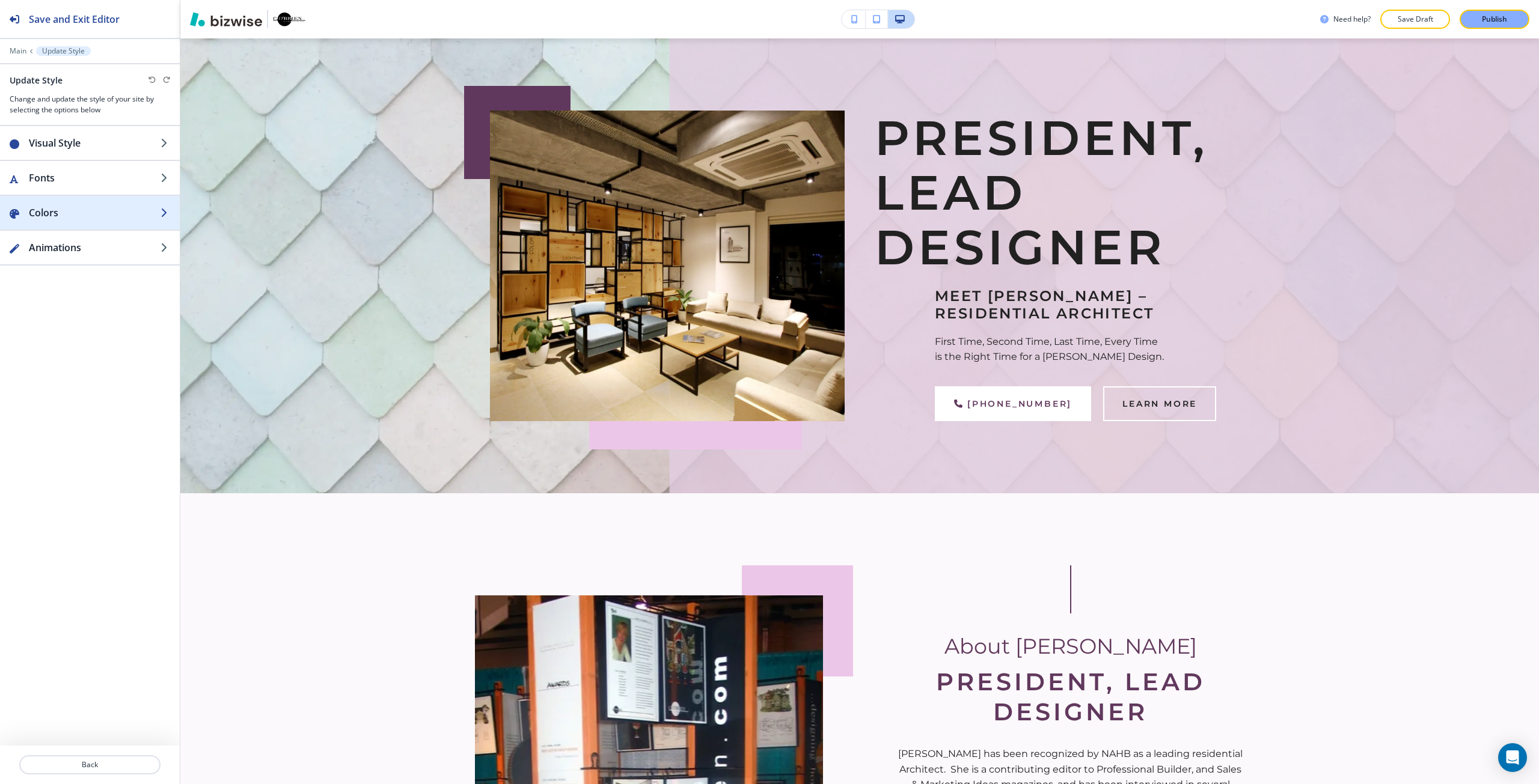
click at [79, 211] on h2 "Colors" at bounding box center [95, 213] width 132 height 15
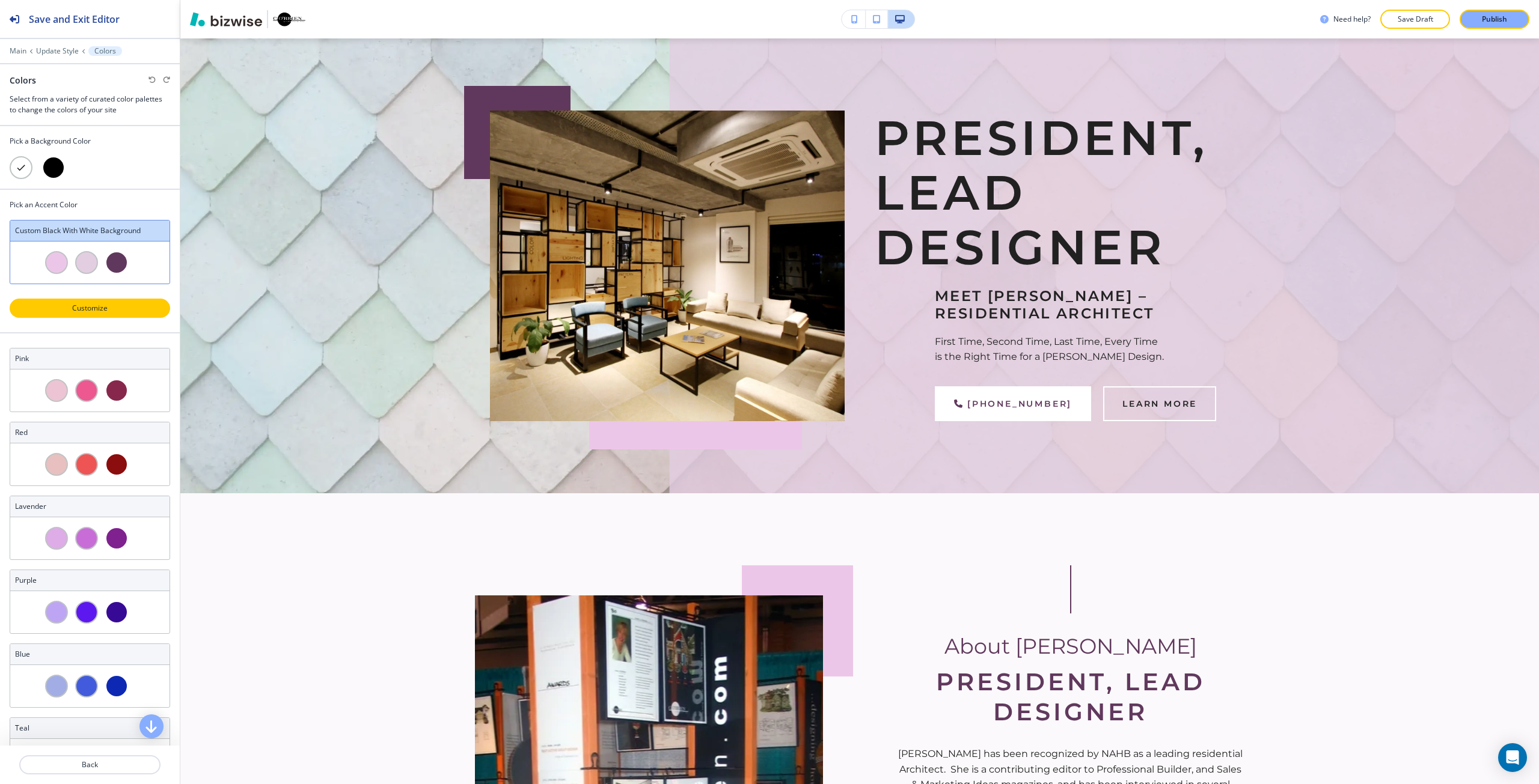
click at [80, 309] on p "Customize" at bounding box center [90, 308] width 129 height 11
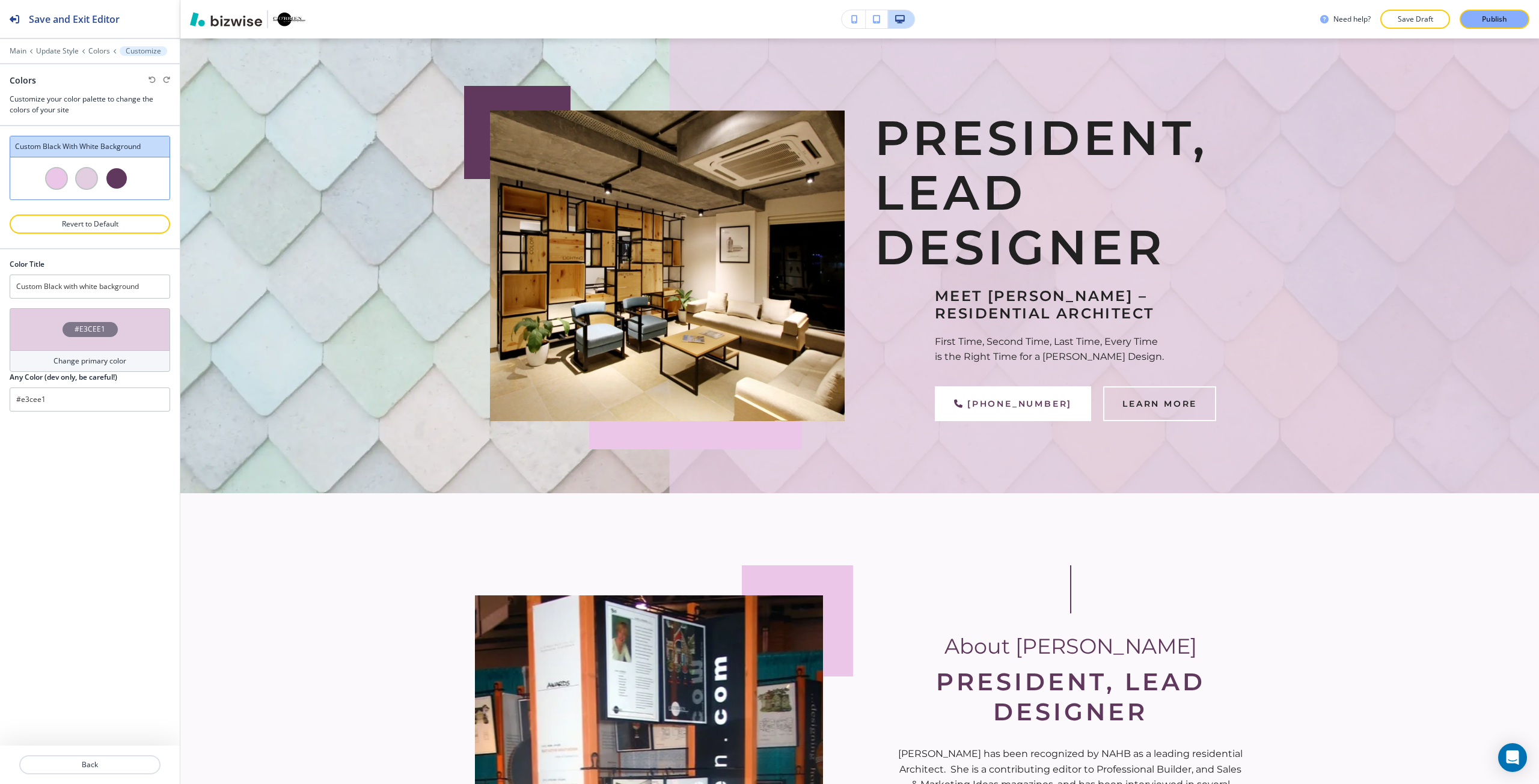
click at [81, 334] on h4 "#E3CEE1" at bounding box center [90, 329] width 30 height 11
click at [64, 466] on input "#e3cee1" at bounding box center [71, 462] width 42 height 10
click at [63, 466] on input "#e3cee1" at bounding box center [71, 462] width 42 height 10
paste input "9087B6"
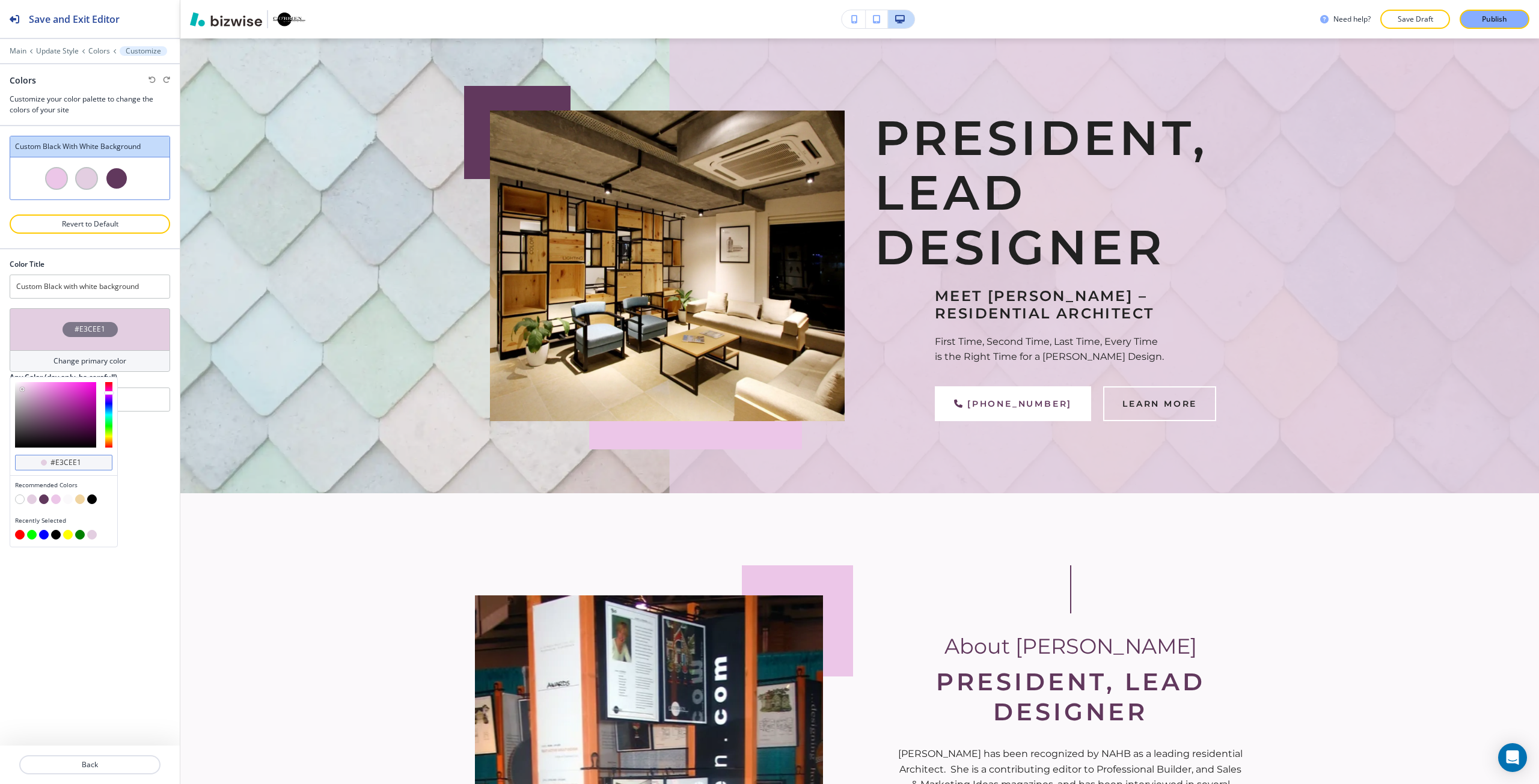
type input "#9087B6"
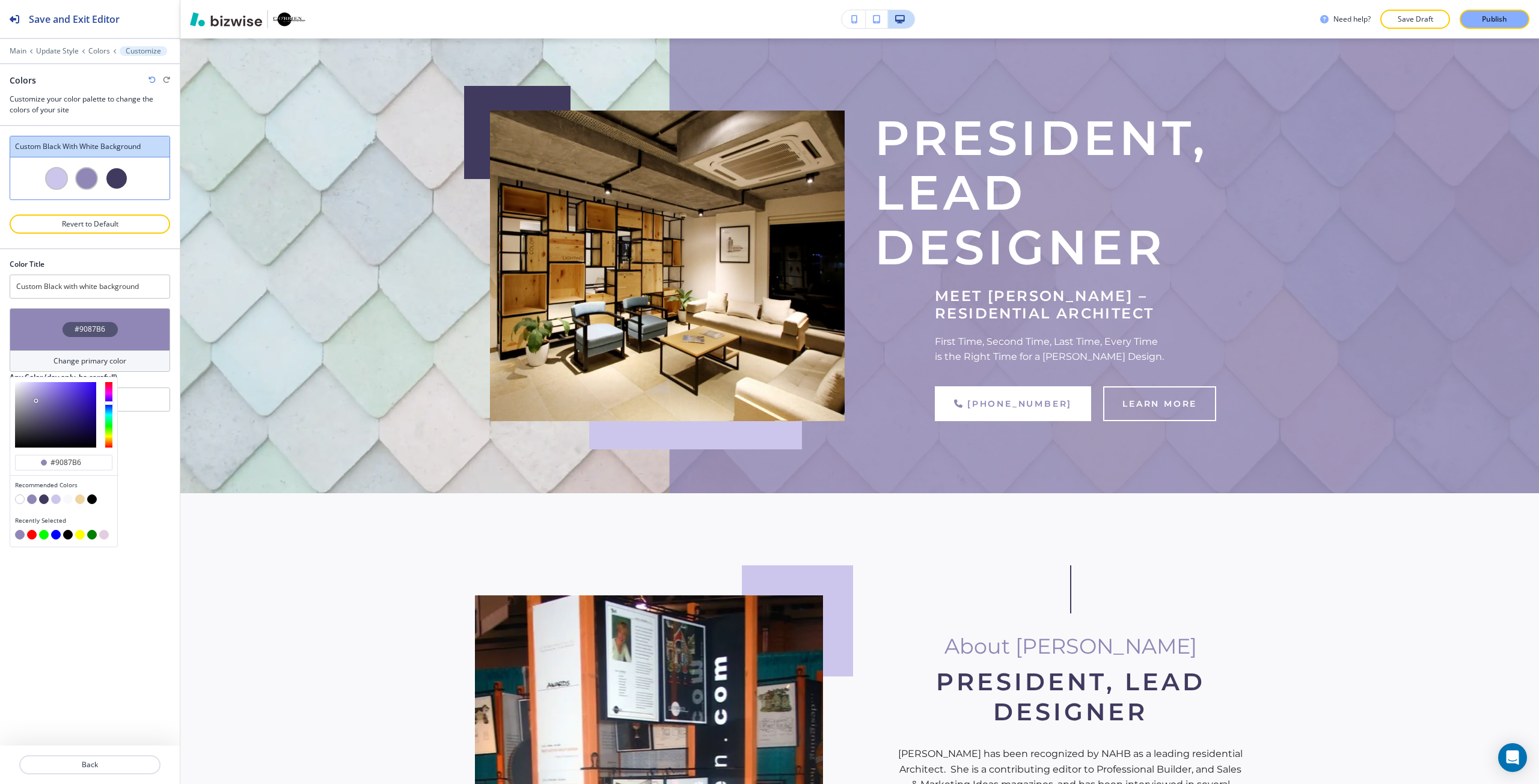
click at [162, 572] on div "Color Title Custom Black with white background #9087B6 Change primary color #90…" at bounding box center [90, 497] width 179 height 497
type input "#9087b6"
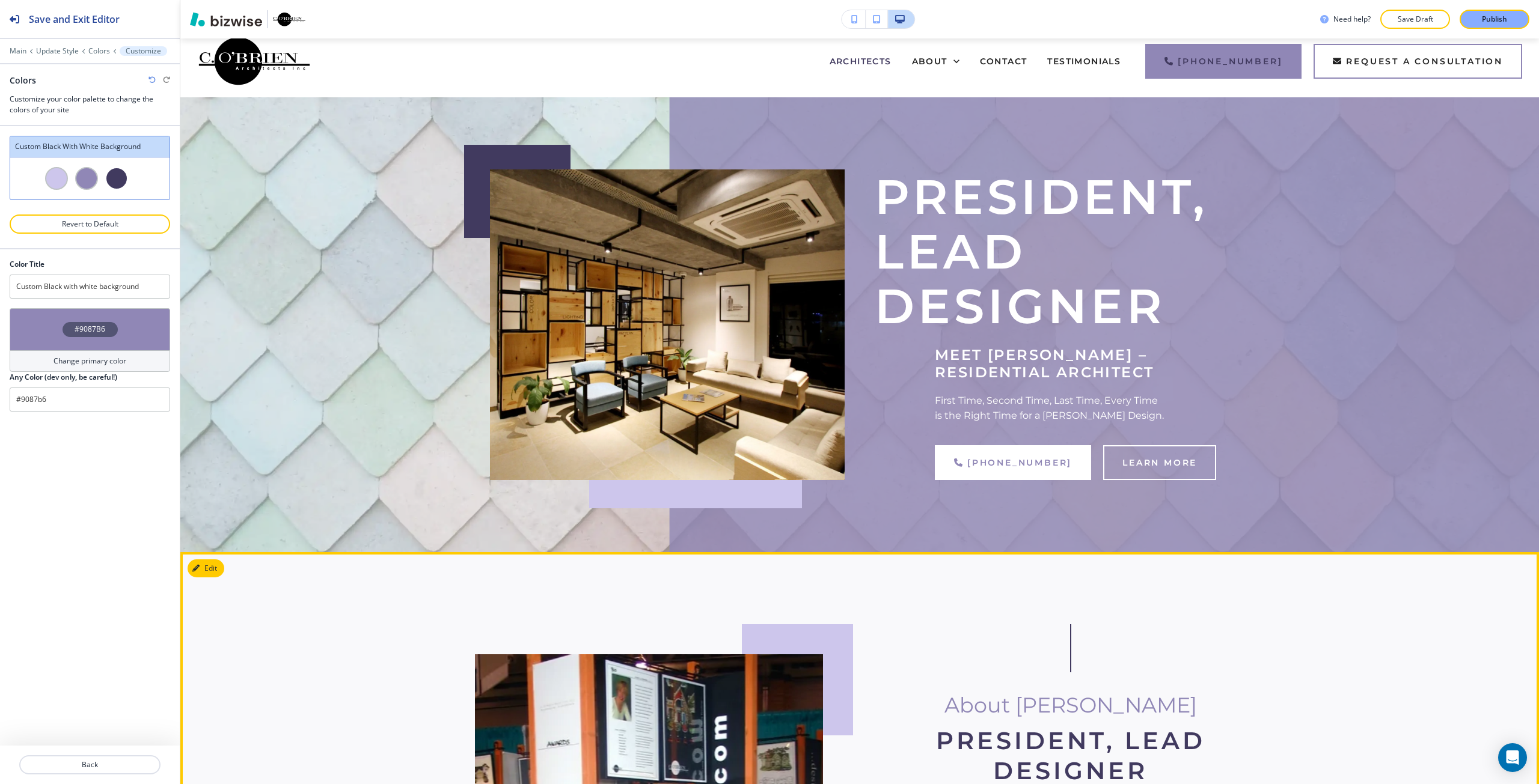
scroll to position [0, 0]
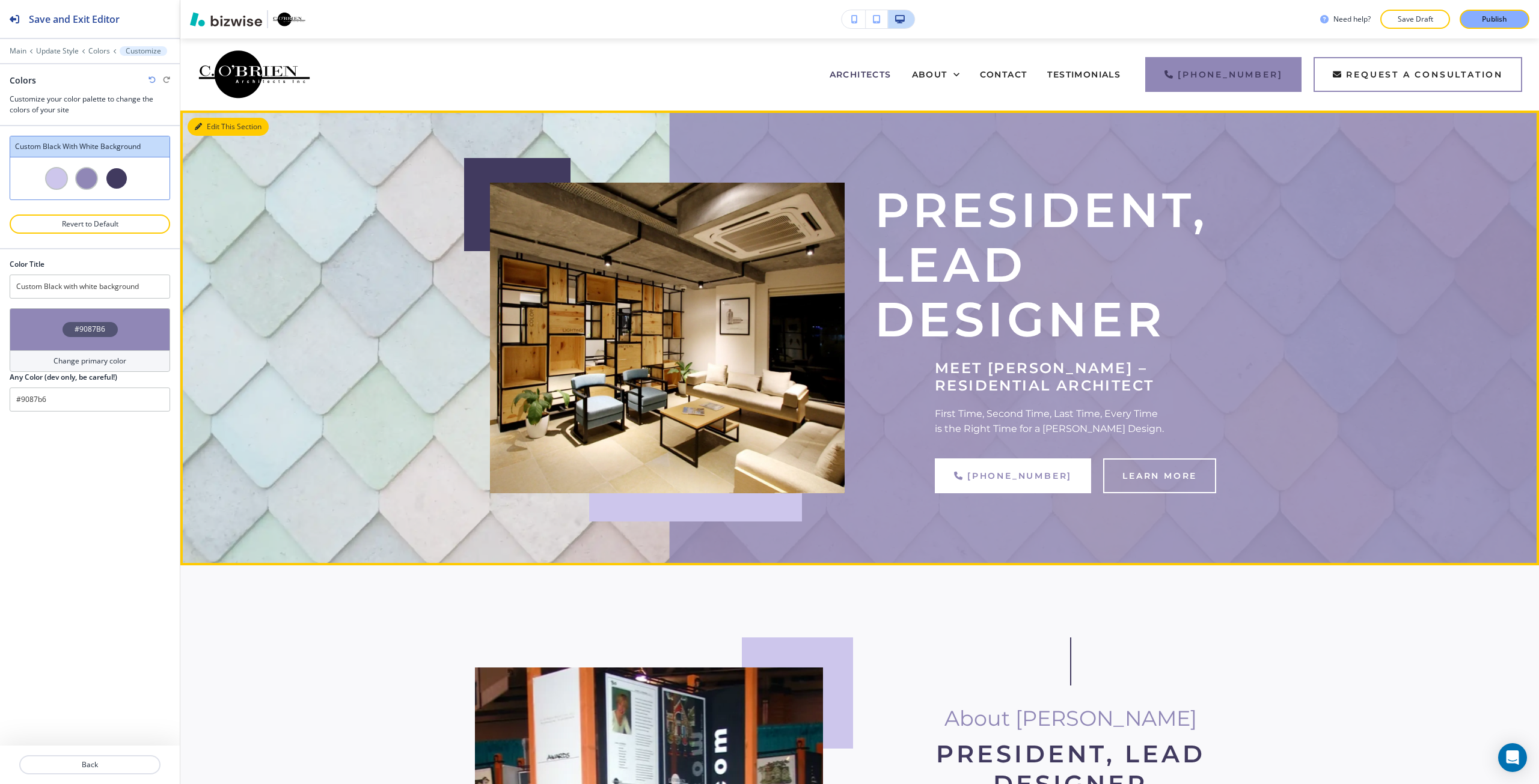
click at [212, 129] on button "Edit This Section" at bounding box center [228, 127] width 81 height 18
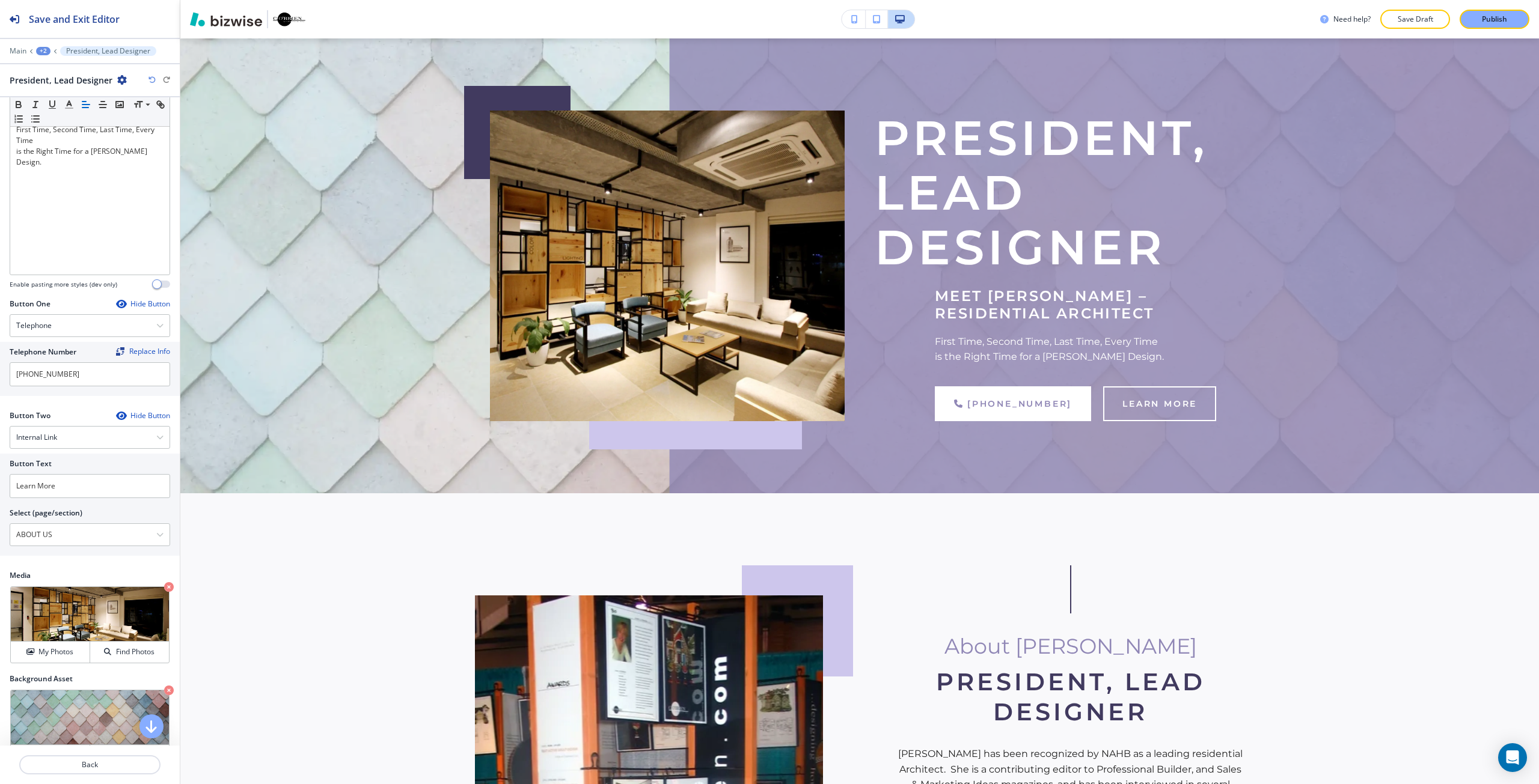
scroll to position [240, 0]
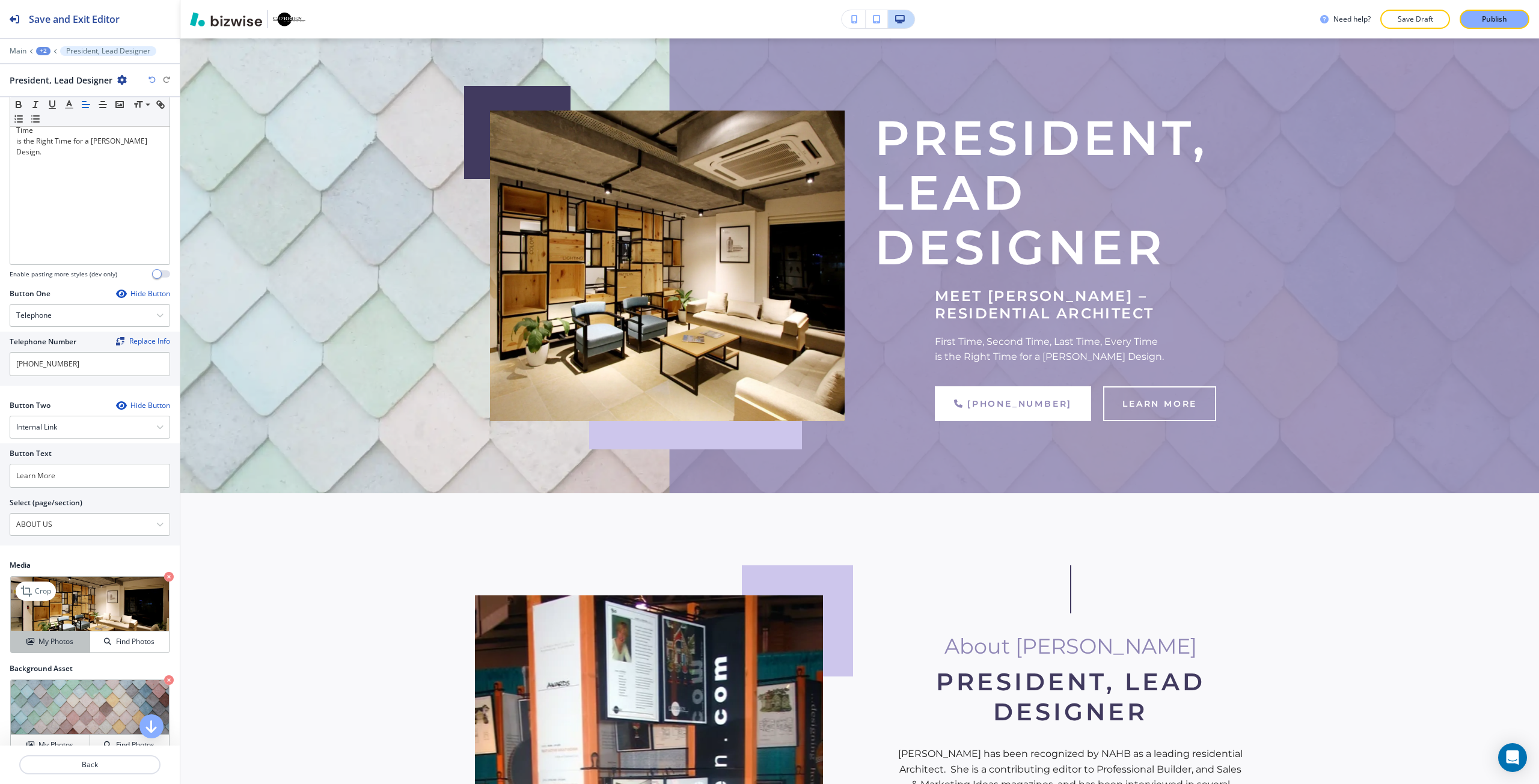
click at [50, 651] on button "My Photos" at bounding box center [50, 642] width 79 height 21
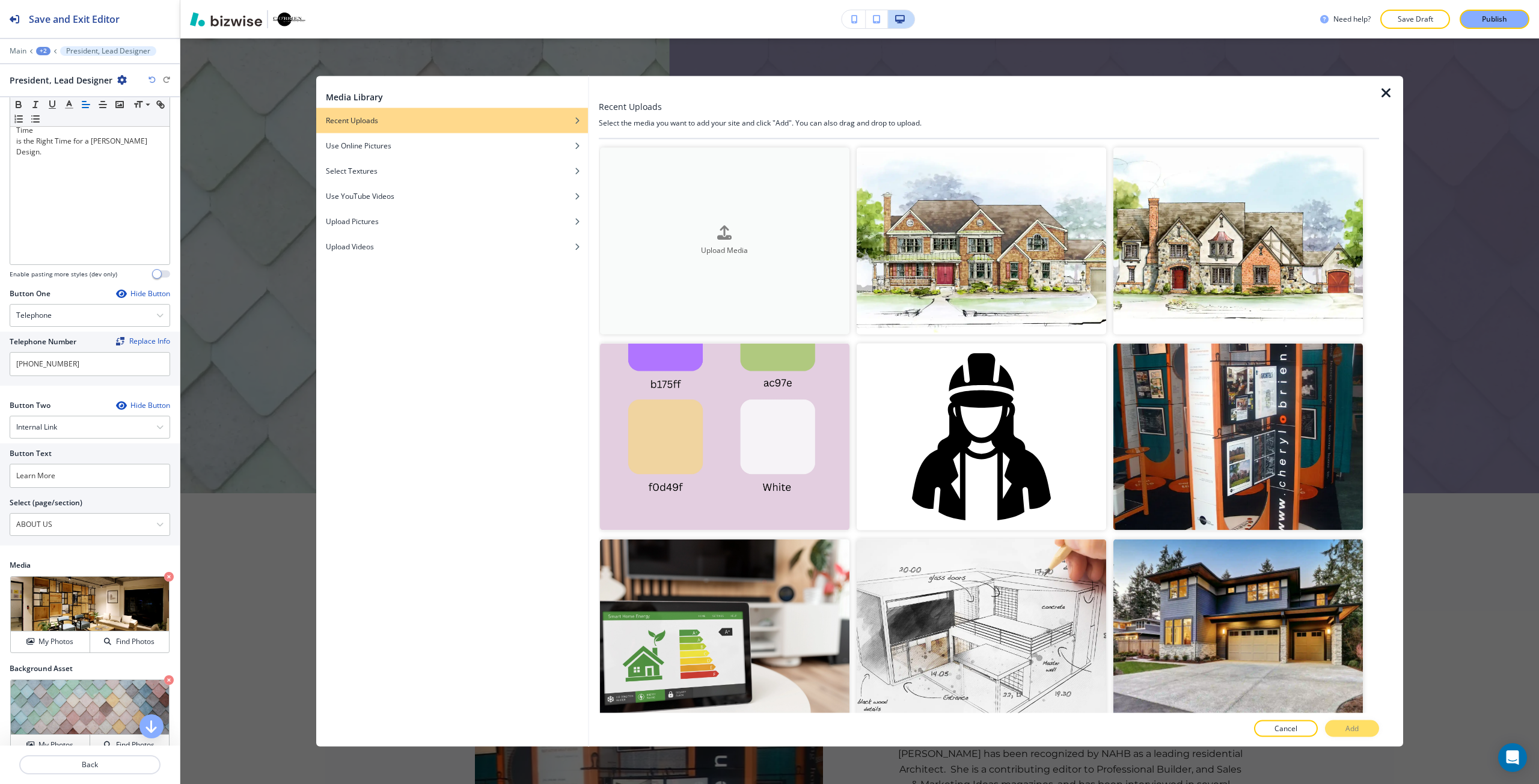
click at [691, 266] on button "Upload Media" at bounding box center [724, 240] width 249 height 187
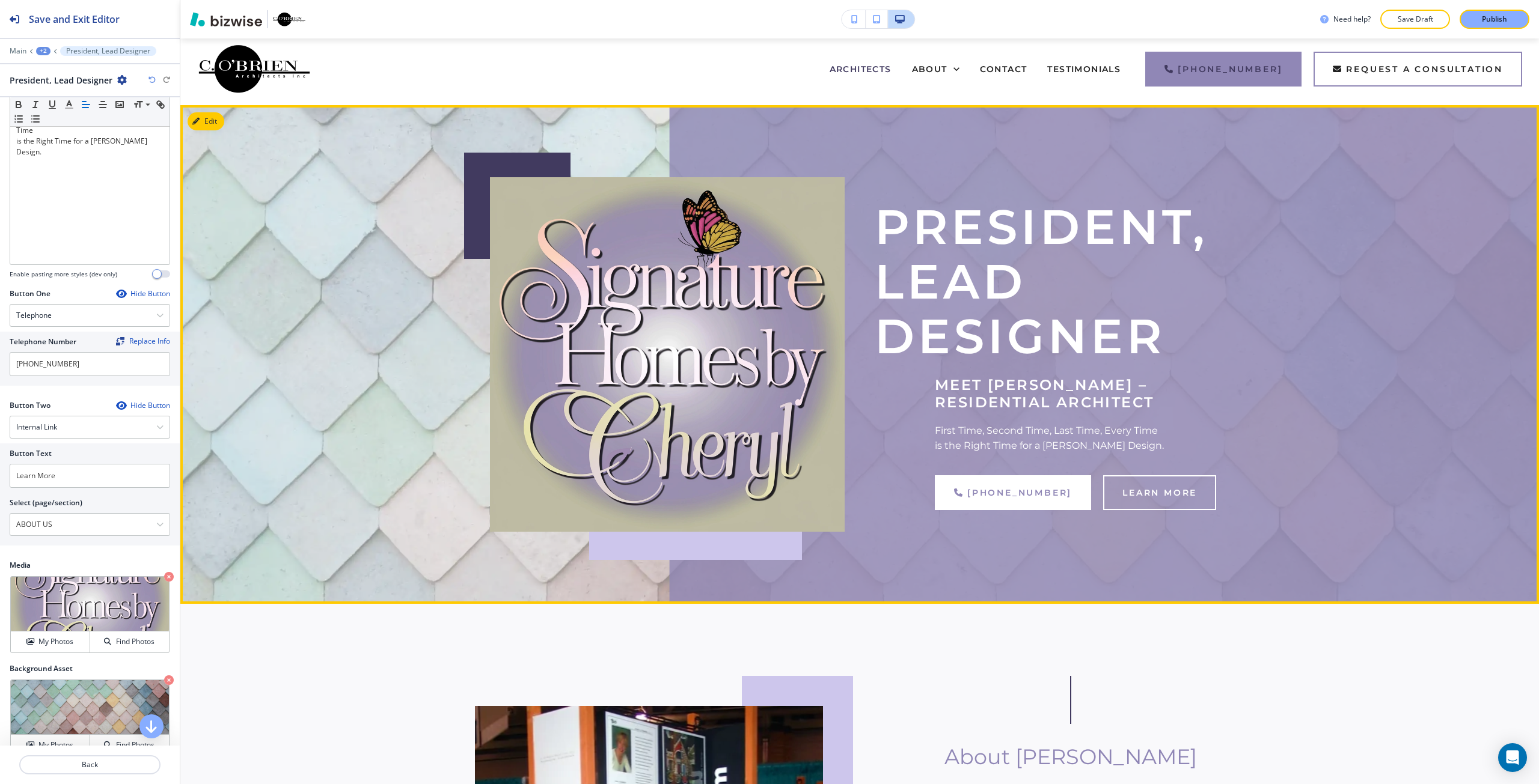
scroll to position [0, 0]
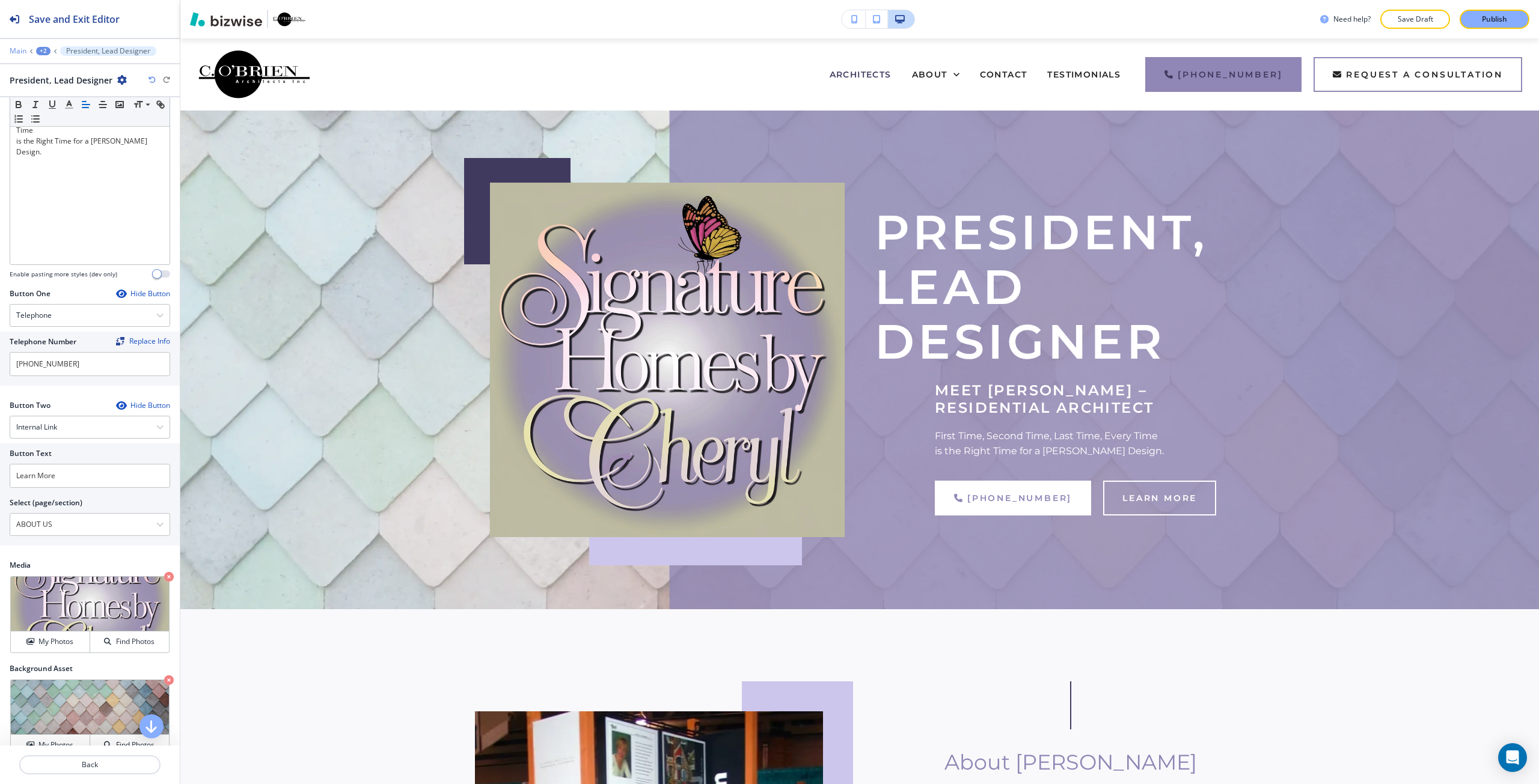
click at [17, 48] on p "Main" at bounding box center [18, 51] width 17 height 9
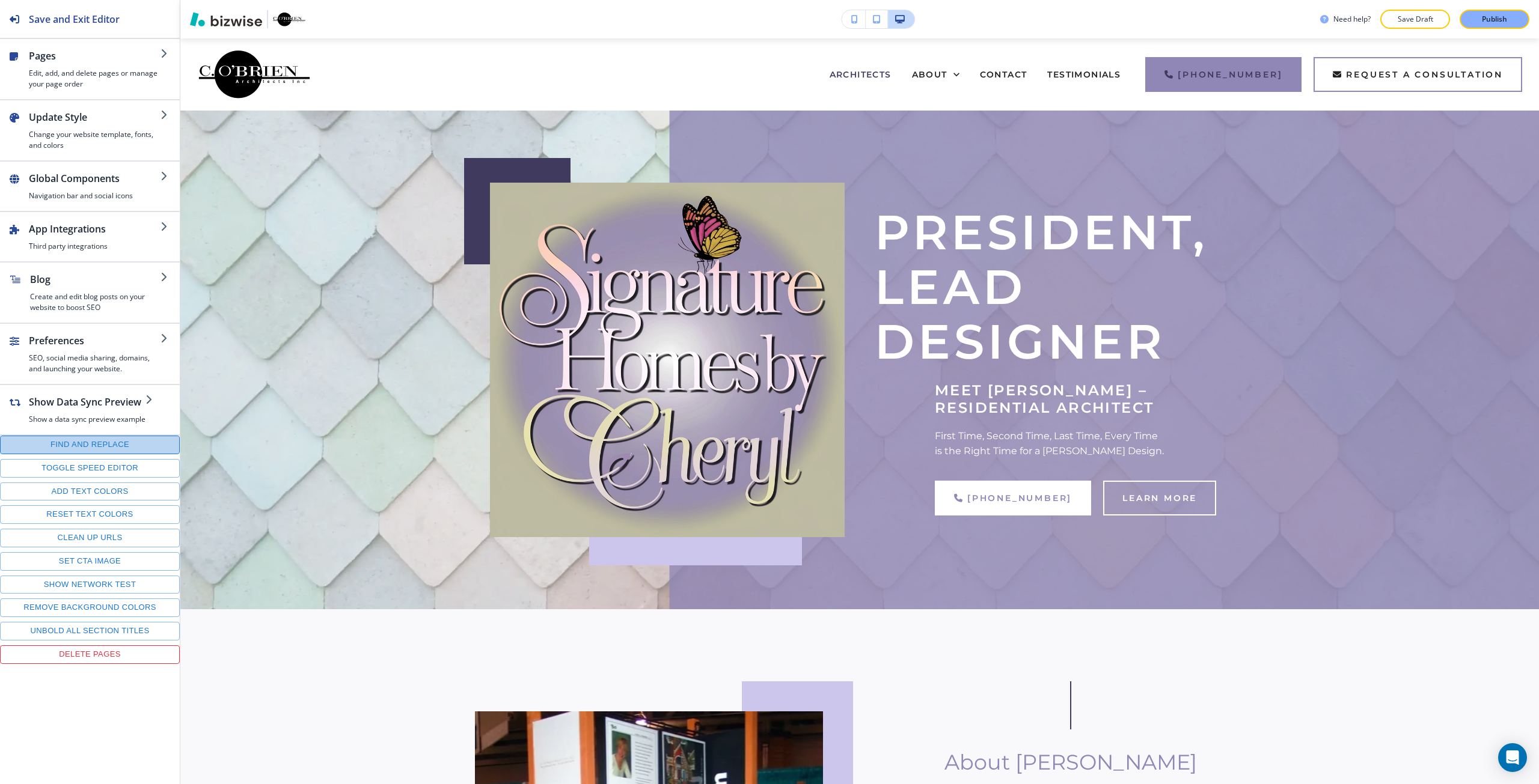
click at [61, 444] on button "Find and replace" at bounding box center [90, 445] width 179 height 18
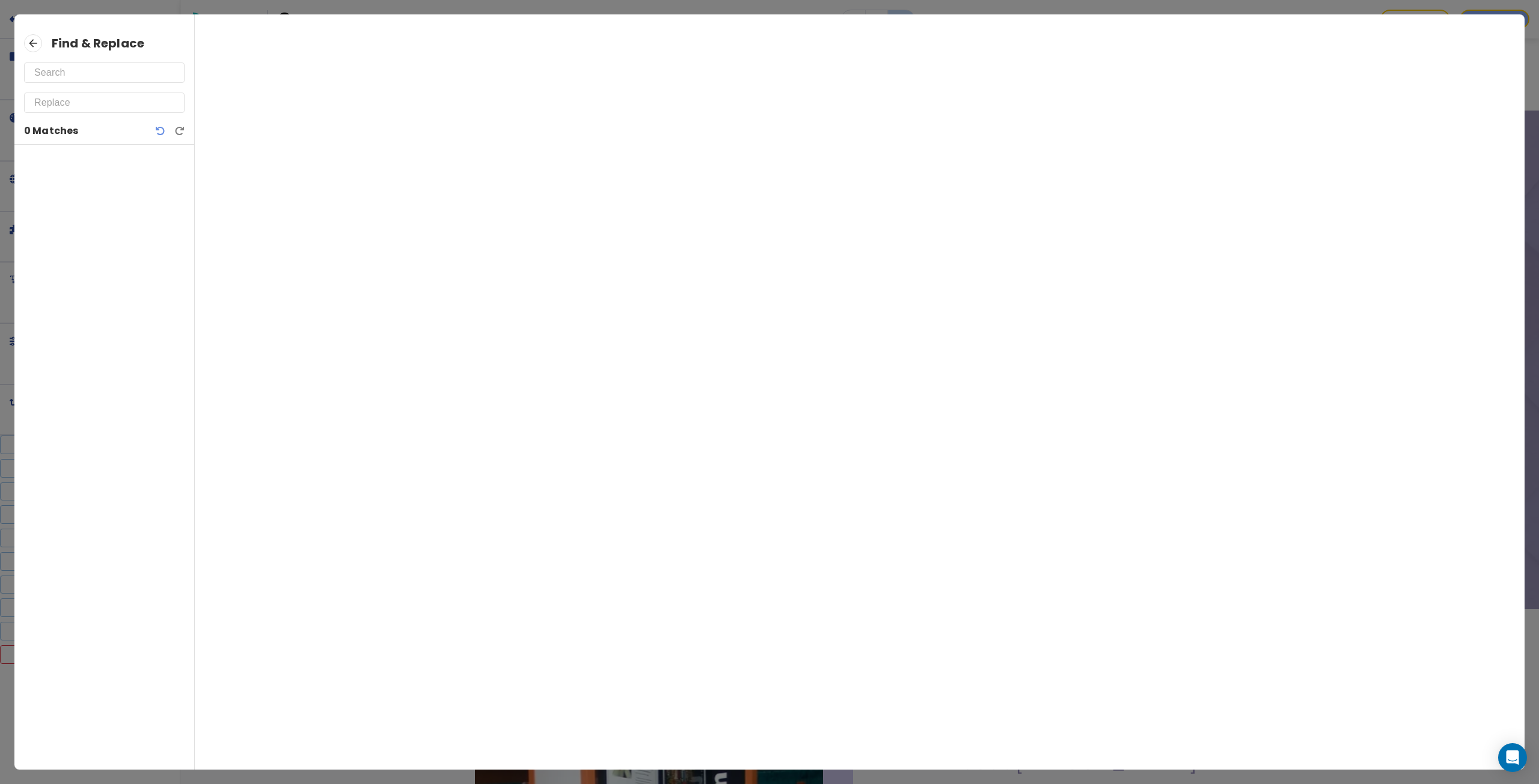
click at [106, 67] on input "text" at bounding box center [104, 73] width 140 height 19
click at [106, 67] on input "homes" at bounding box center [104, 73] width 140 height 19
click at [49, 76] on input "homes" at bounding box center [104, 73] width 140 height 19
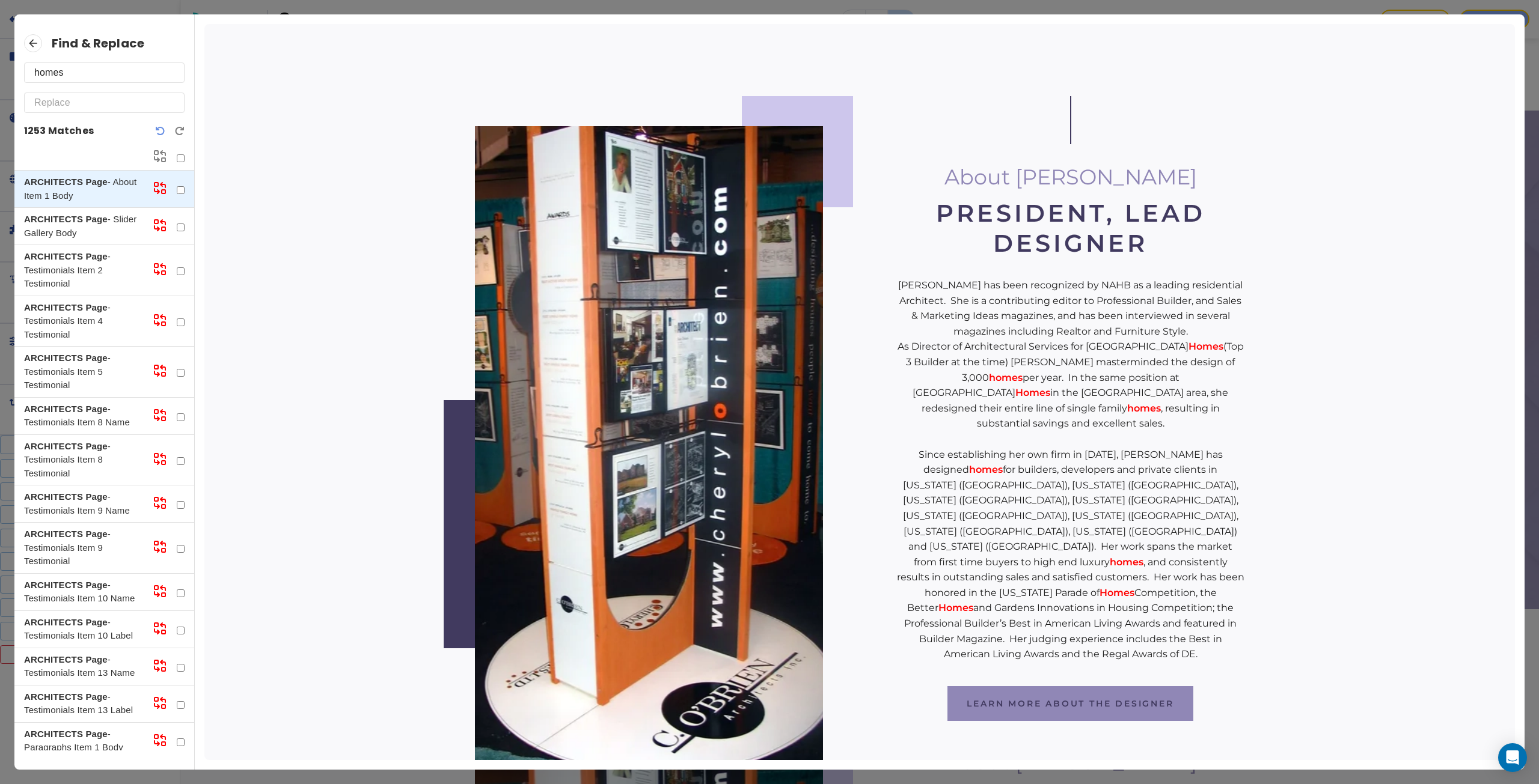
click at [105, 73] on input "homes" at bounding box center [104, 73] width 140 height 19
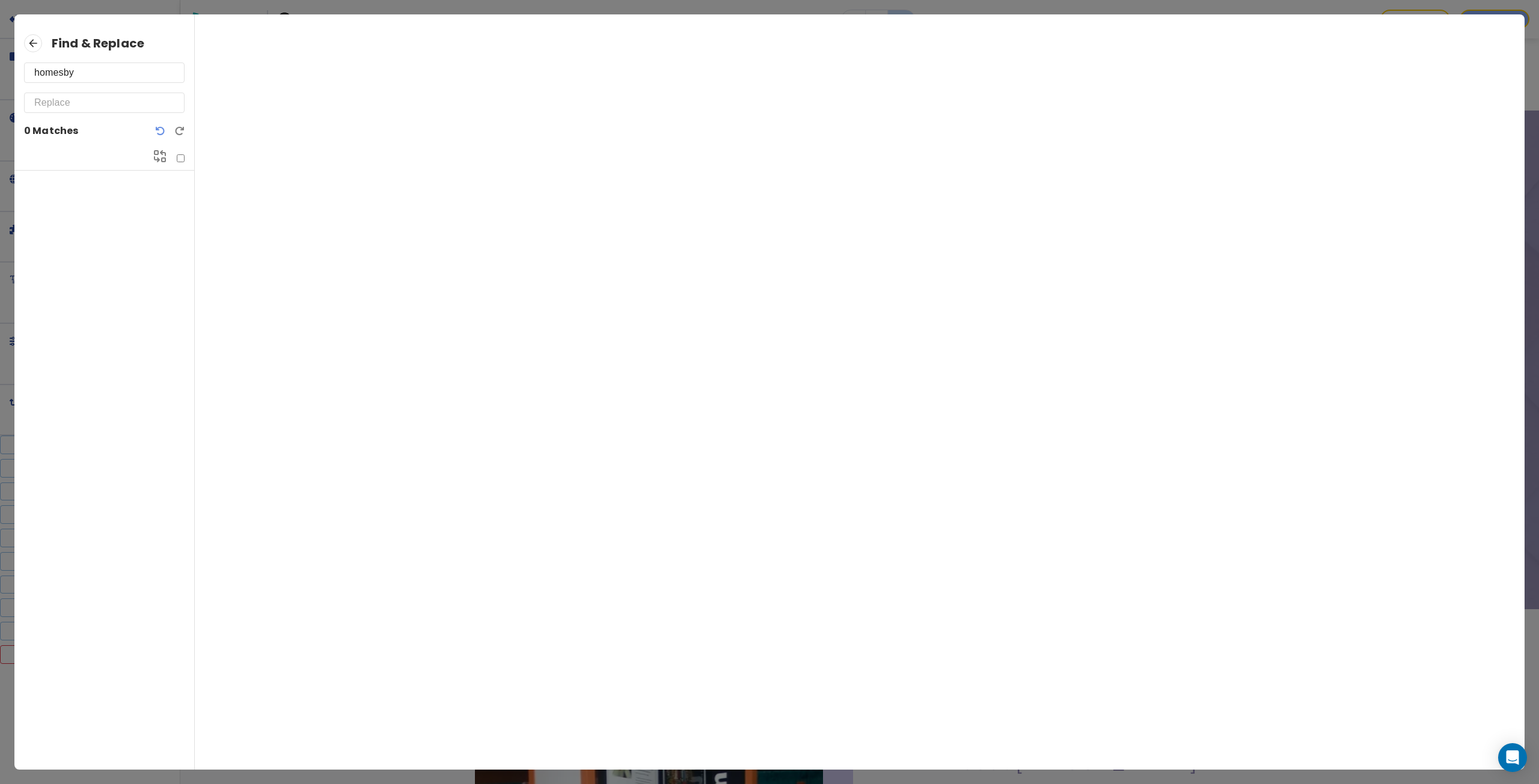
type input "homesby"
click at [28, 35] on icon at bounding box center [32, 43] width 18 height 18
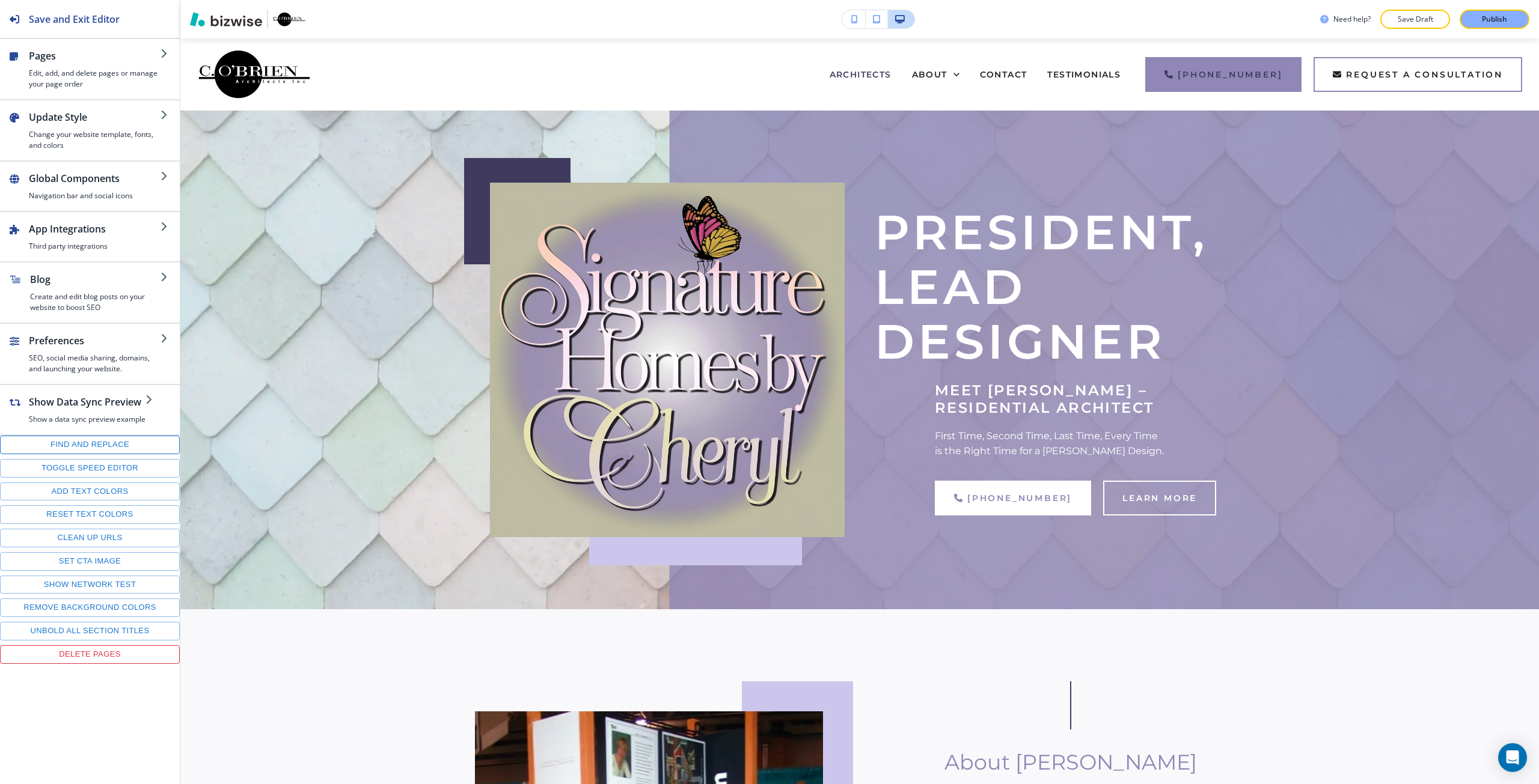
click at [79, 446] on button "Find and replace" at bounding box center [90, 445] width 179 height 18
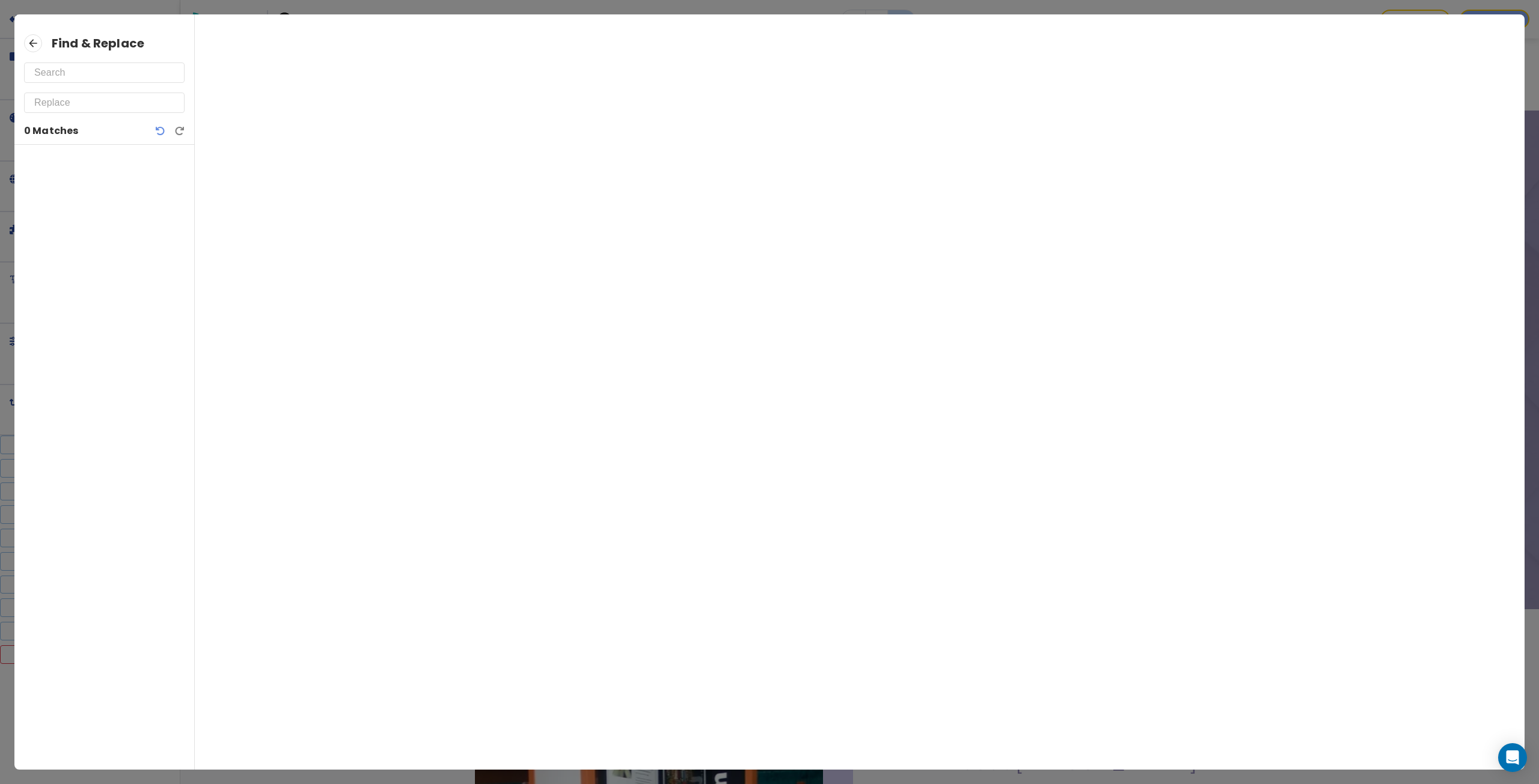
click at [45, 71] on input "text" at bounding box center [104, 73] width 140 height 19
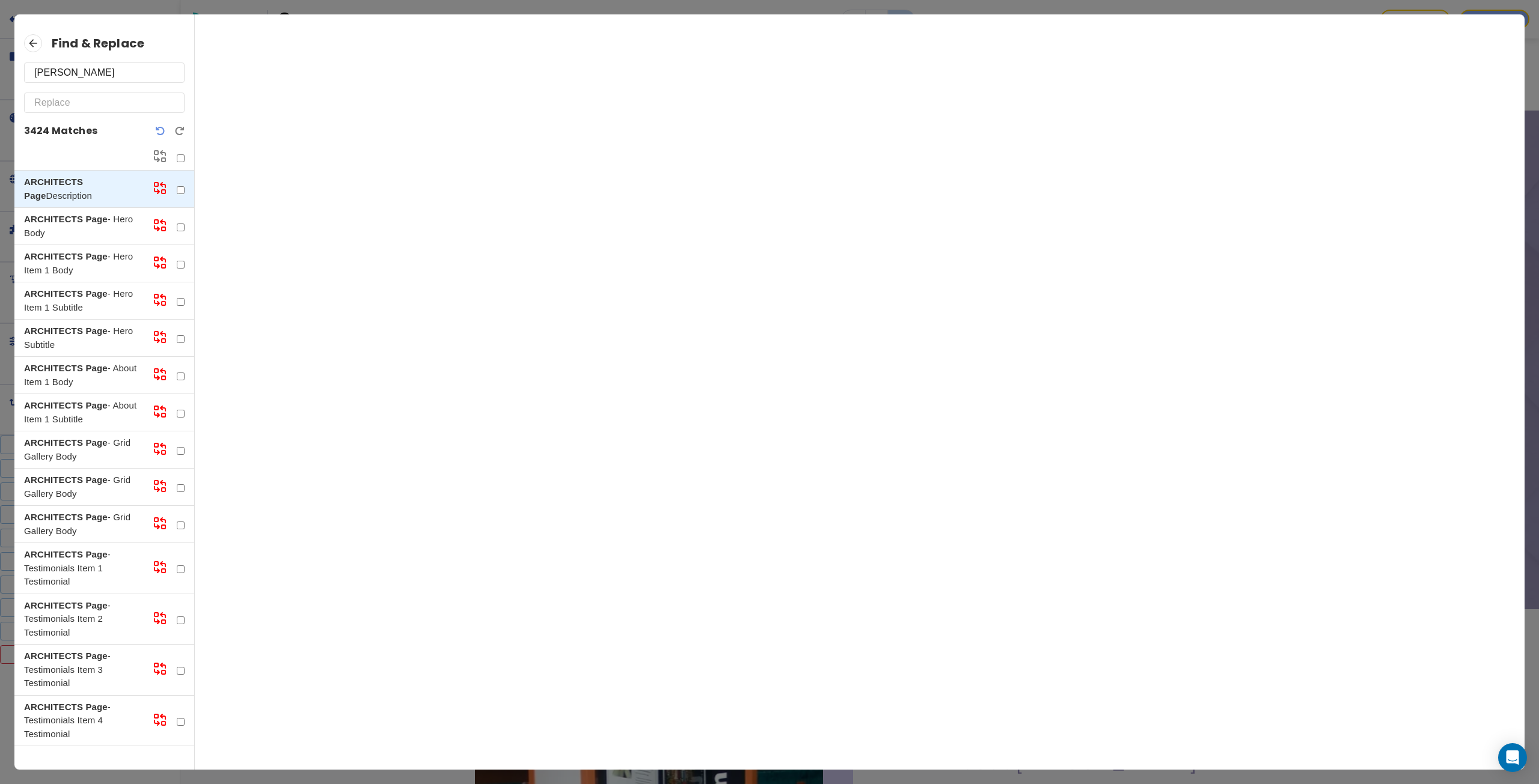
type input "cheryl"
click at [68, 210] on div "ARCHITECTS Page - Hero Body" at bounding box center [104, 226] width 179 height 37
click at [70, 266] on p "ARCHITECTS Page - Hero Item 1 Body" at bounding box center [83, 263] width 119 height 27
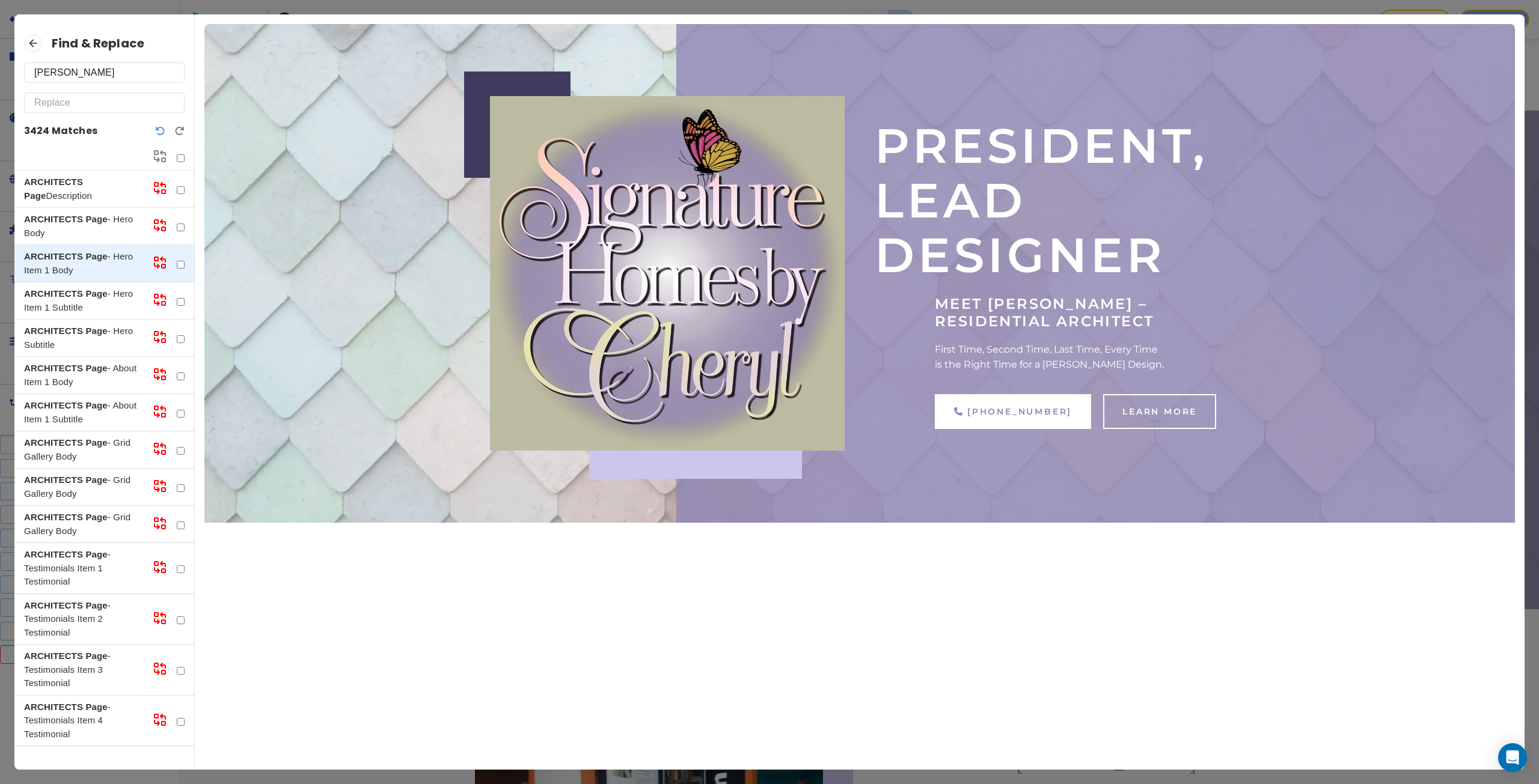
click at [34, 44] on icon at bounding box center [32, 43] width 18 height 18
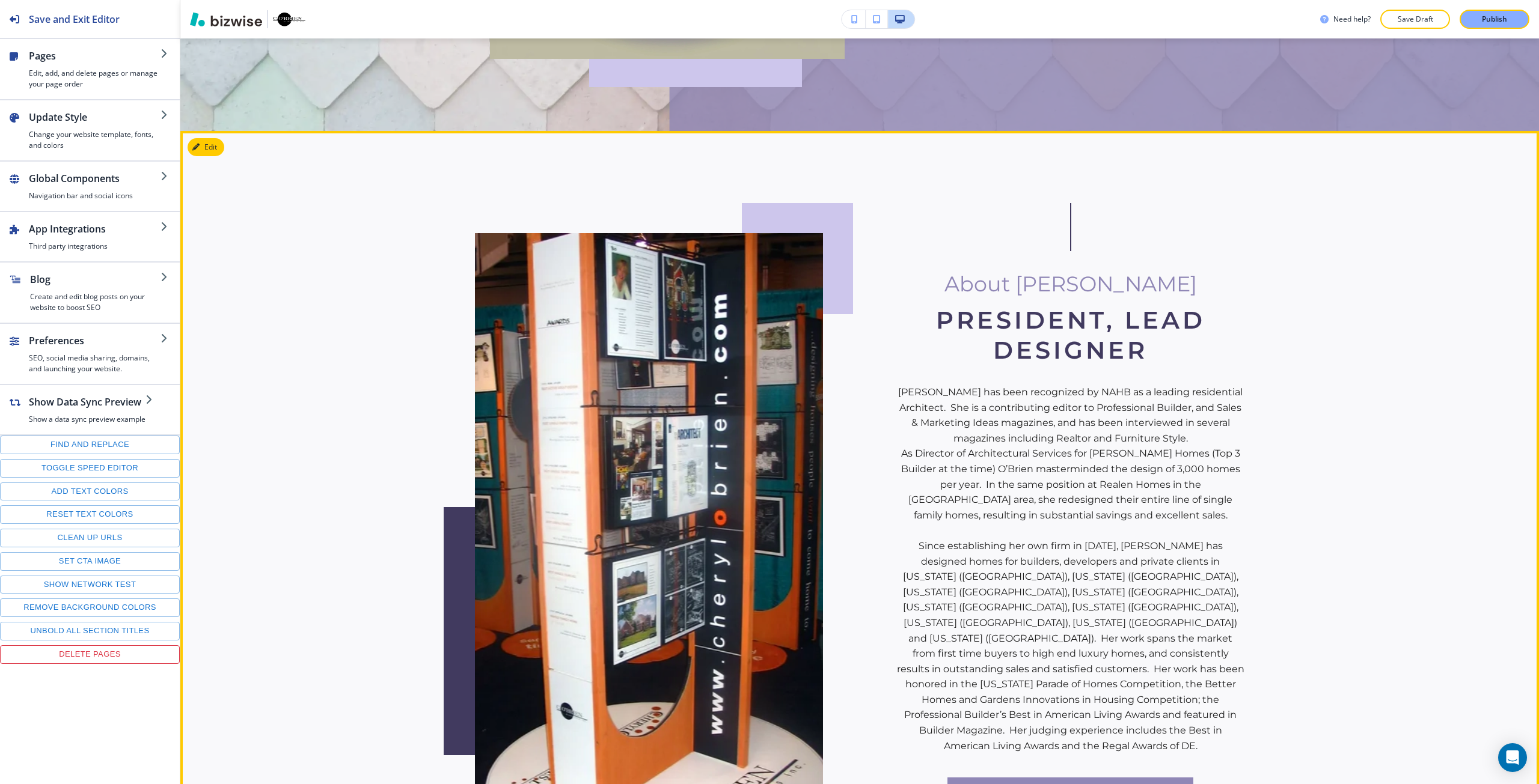
scroll to position [481, 0]
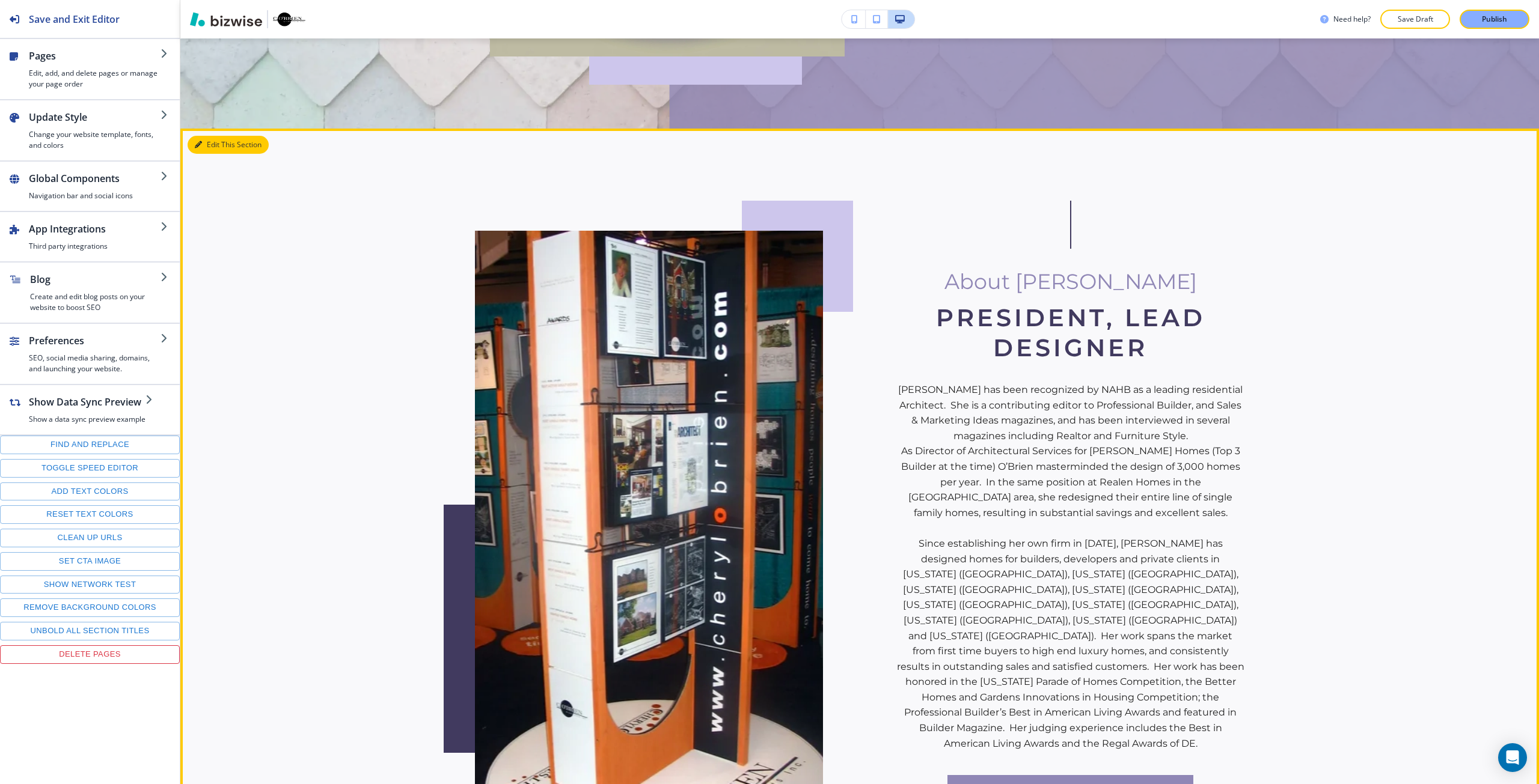
click at [217, 144] on button "Edit This Section" at bounding box center [228, 144] width 81 height 18
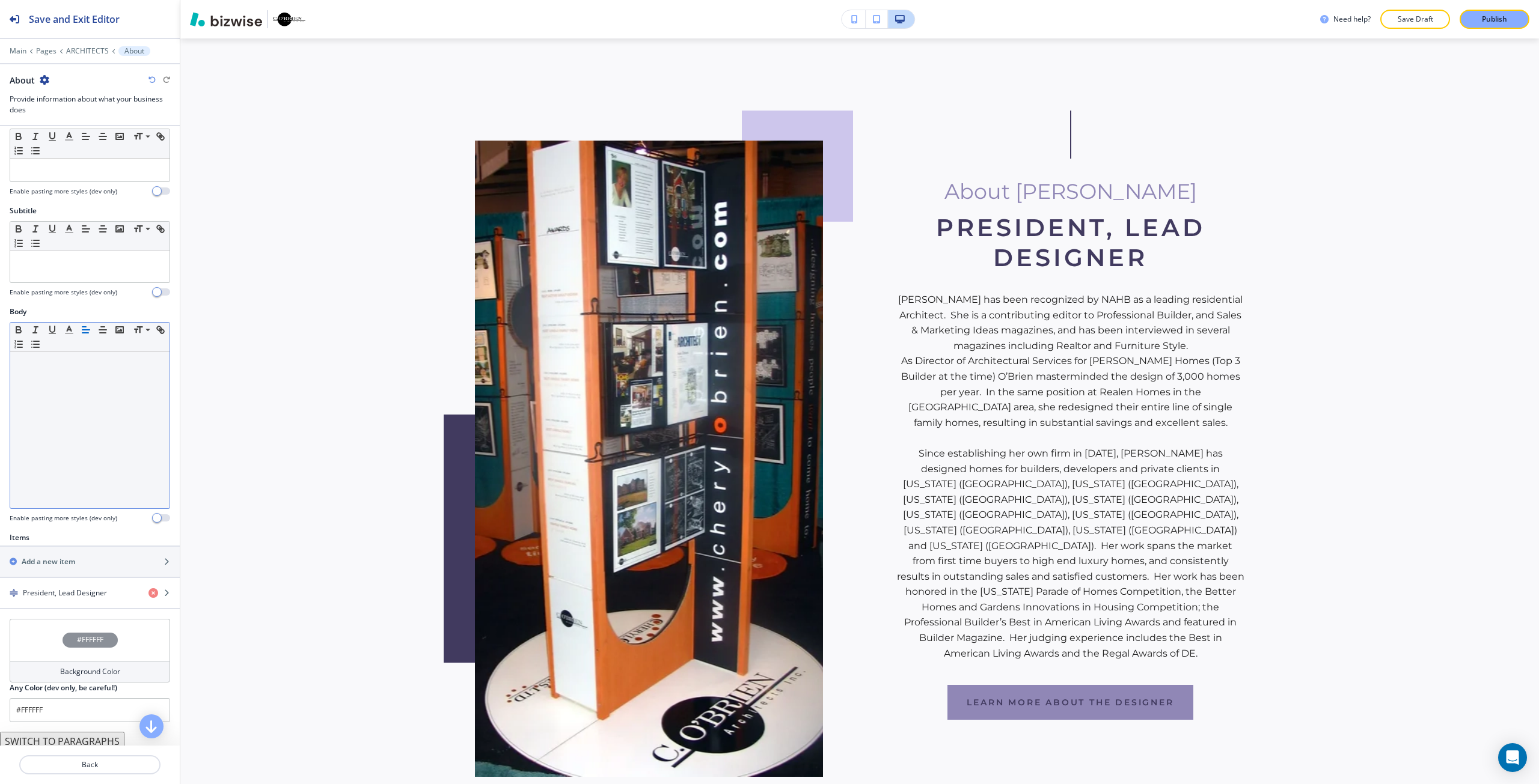
scroll to position [92, 0]
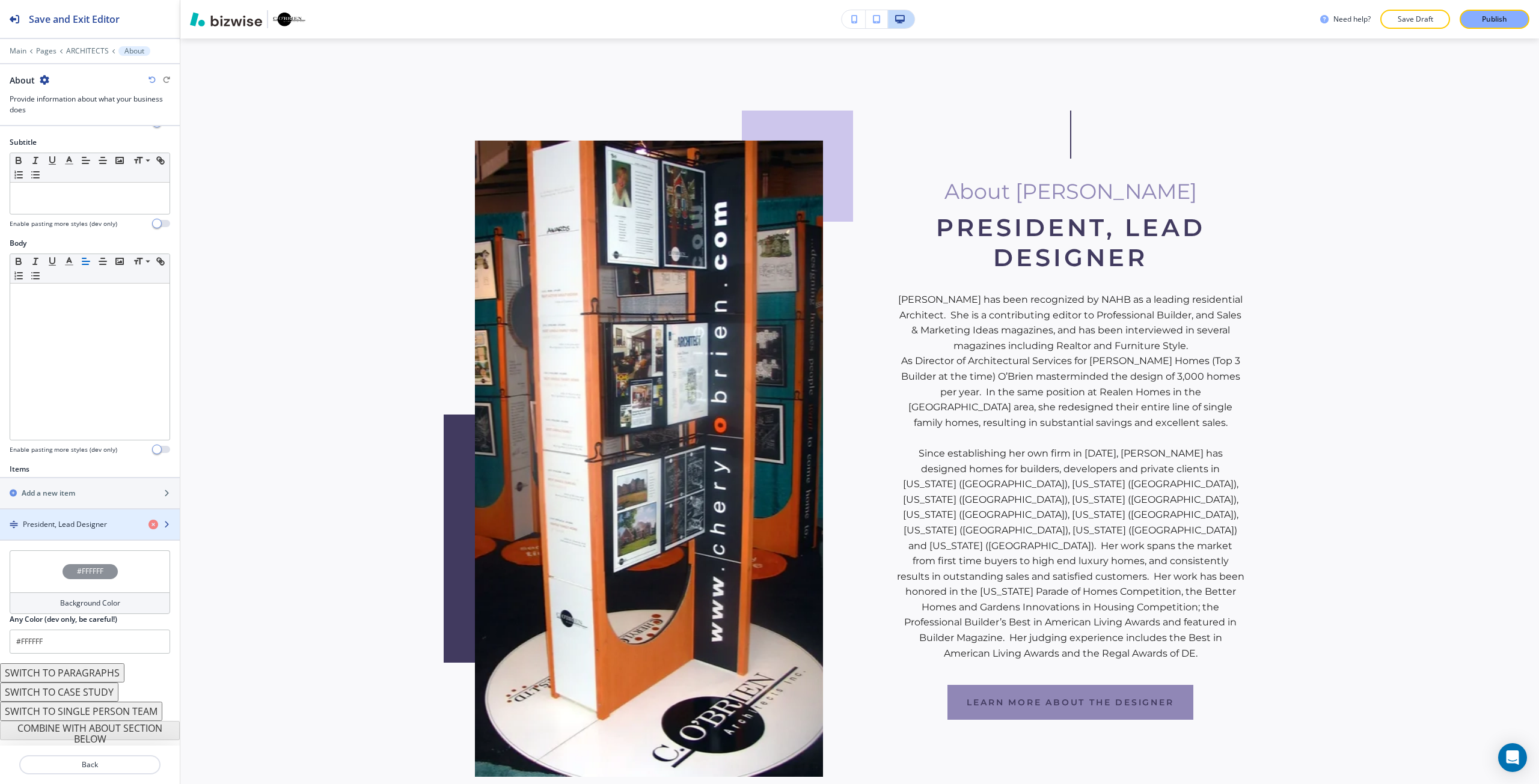
click at [73, 519] on h4 "President, Lead Designer" at bounding box center [65, 524] width 84 height 11
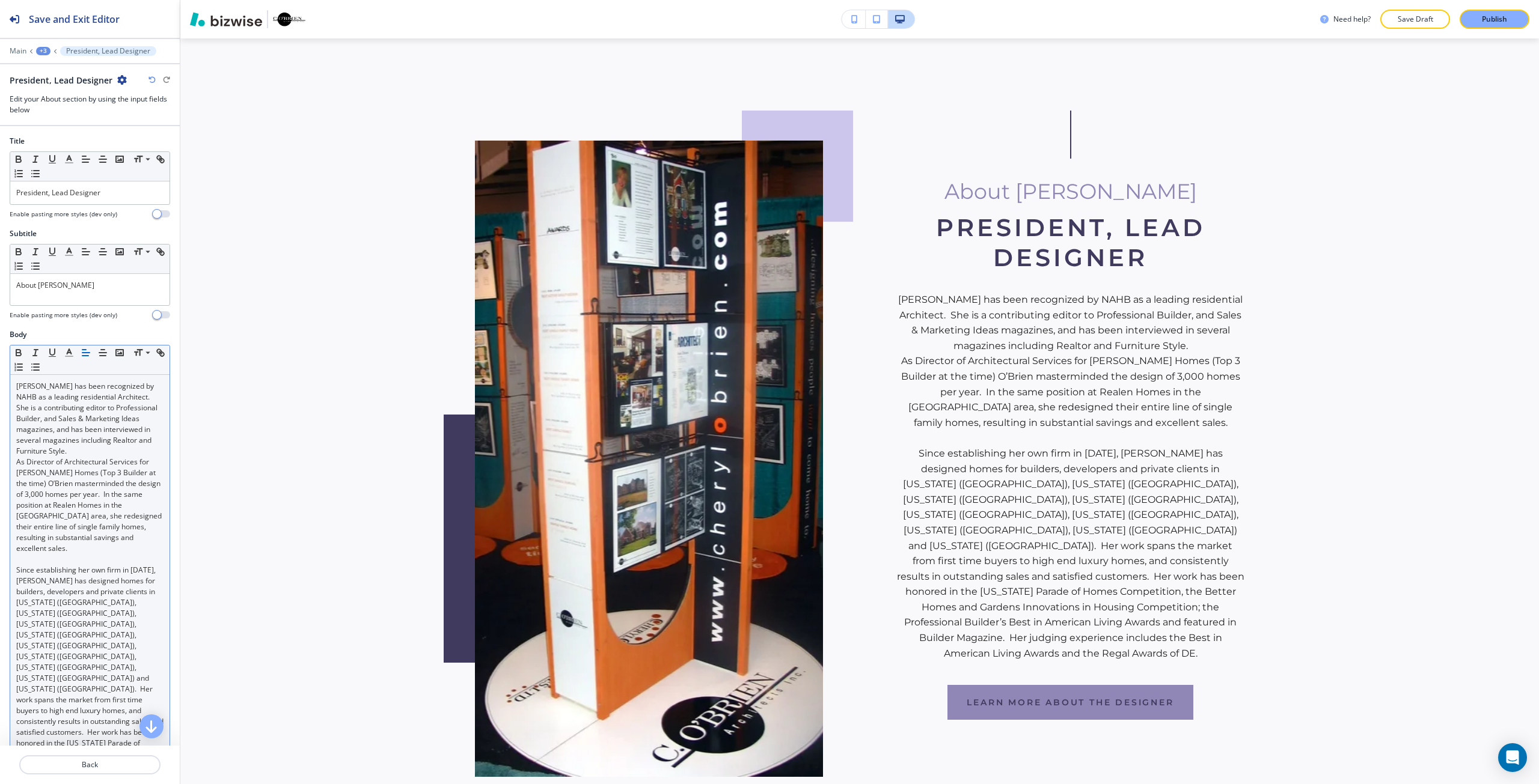
click at [72, 427] on p "Cheryl has been recognized by NAHB as a leading residential Architect. She is a…" at bounding box center [90, 419] width 147 height 76
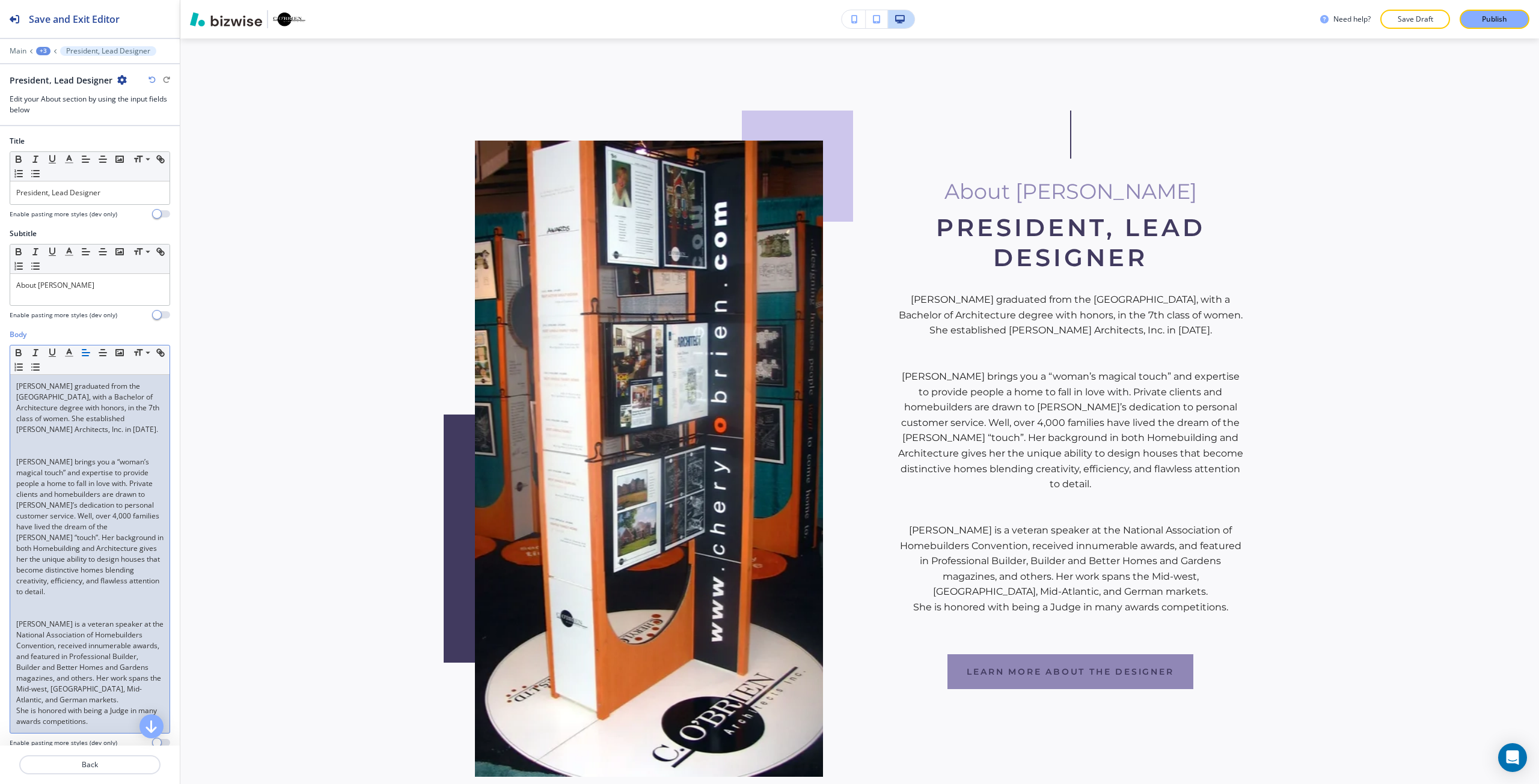
scroll to position [0, 0]
click at [63, 444] on p at bounding box center [90, 440] width 147 height 11
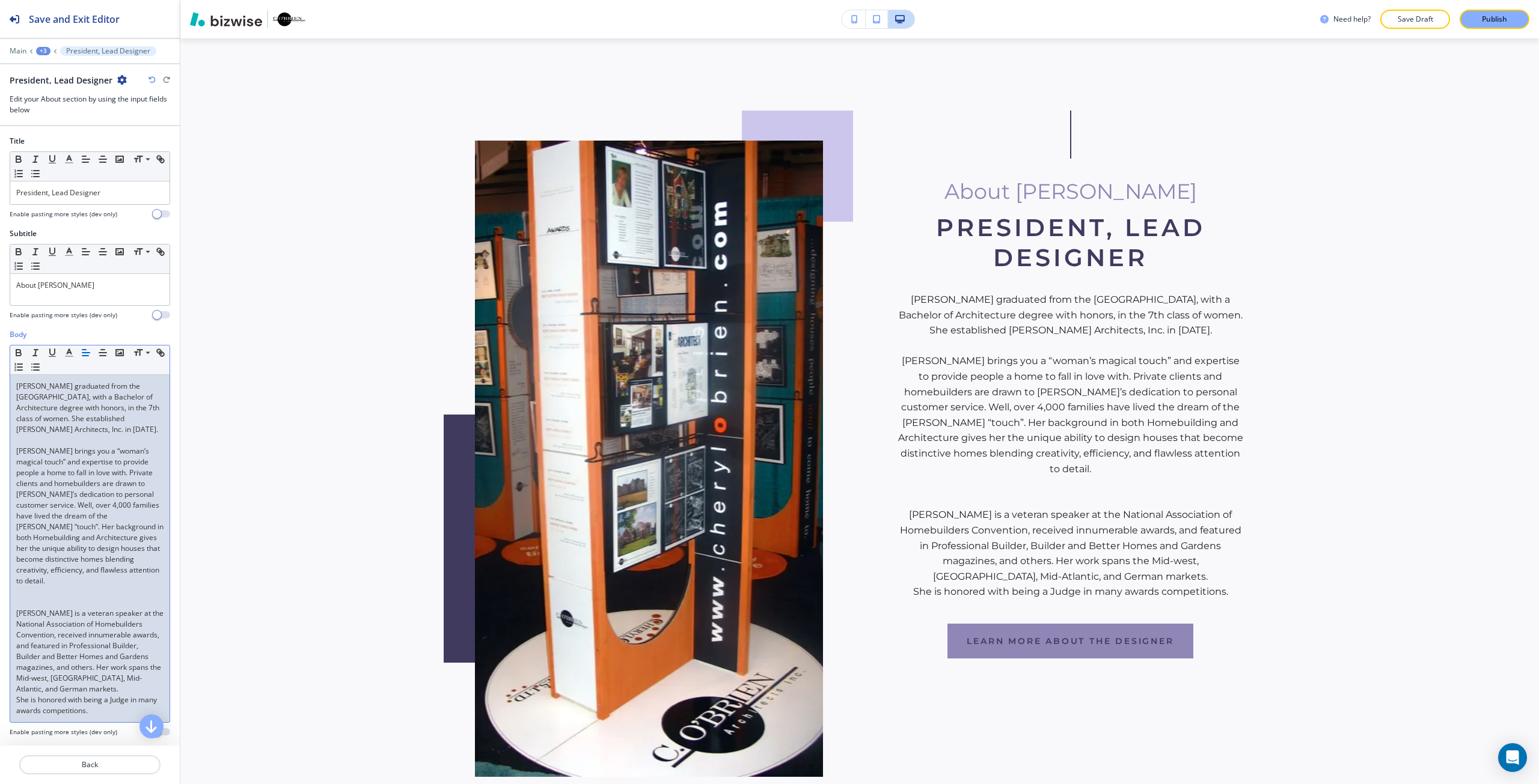
click at [55, 599] on p at bounding box center [90, 603] width 147 height 11
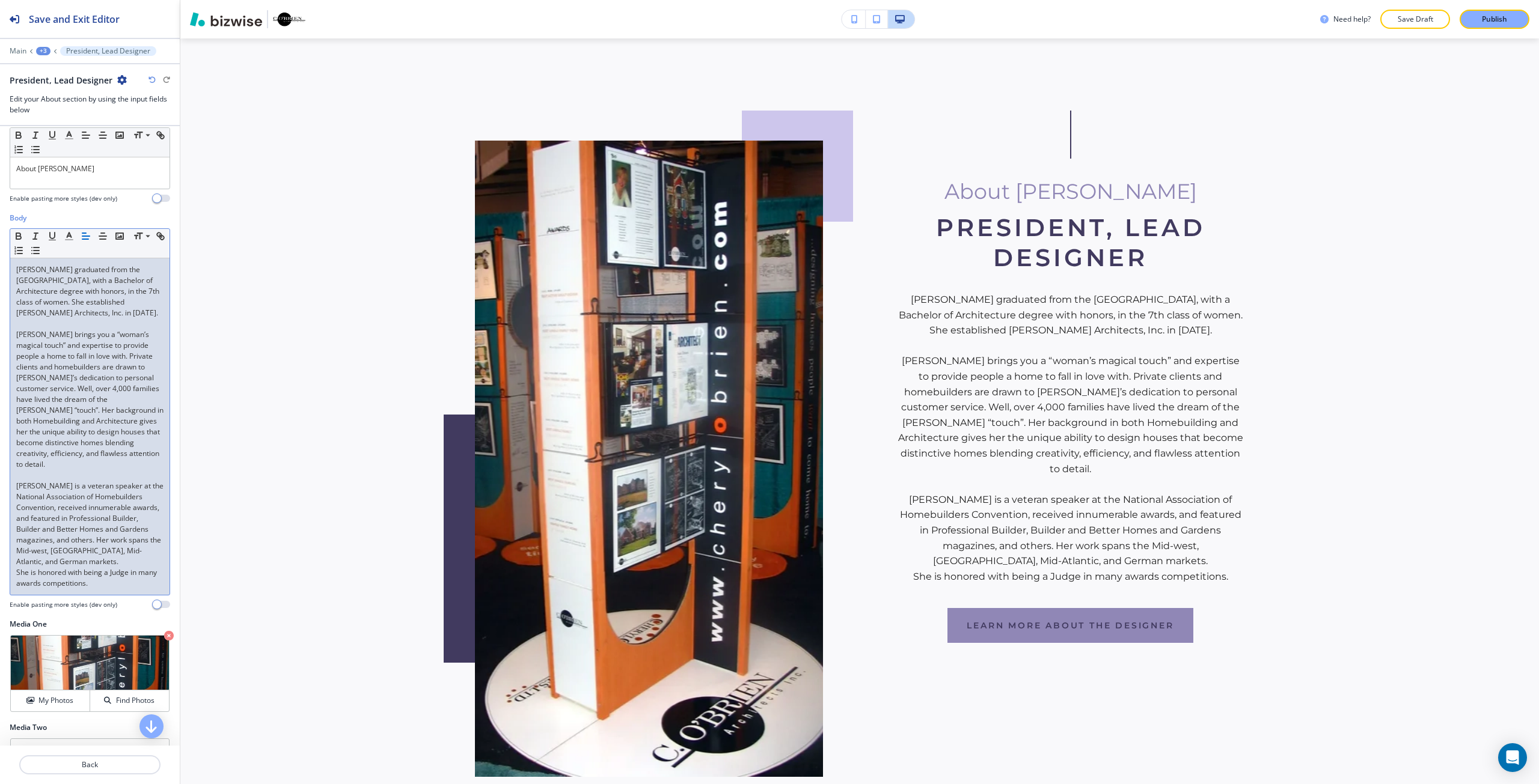
scroll to position [120, 0]
click at [135, 584] on p "She is honored with being a Judge in many awards competitions." at bounding box center [90, 574] width 147 height 22
click at [141, 557] on p "[PERSON_NAME] is a veteran speaker at the National Association of Homebuilders …" at bounding box center [90, 520] width 147 height 86
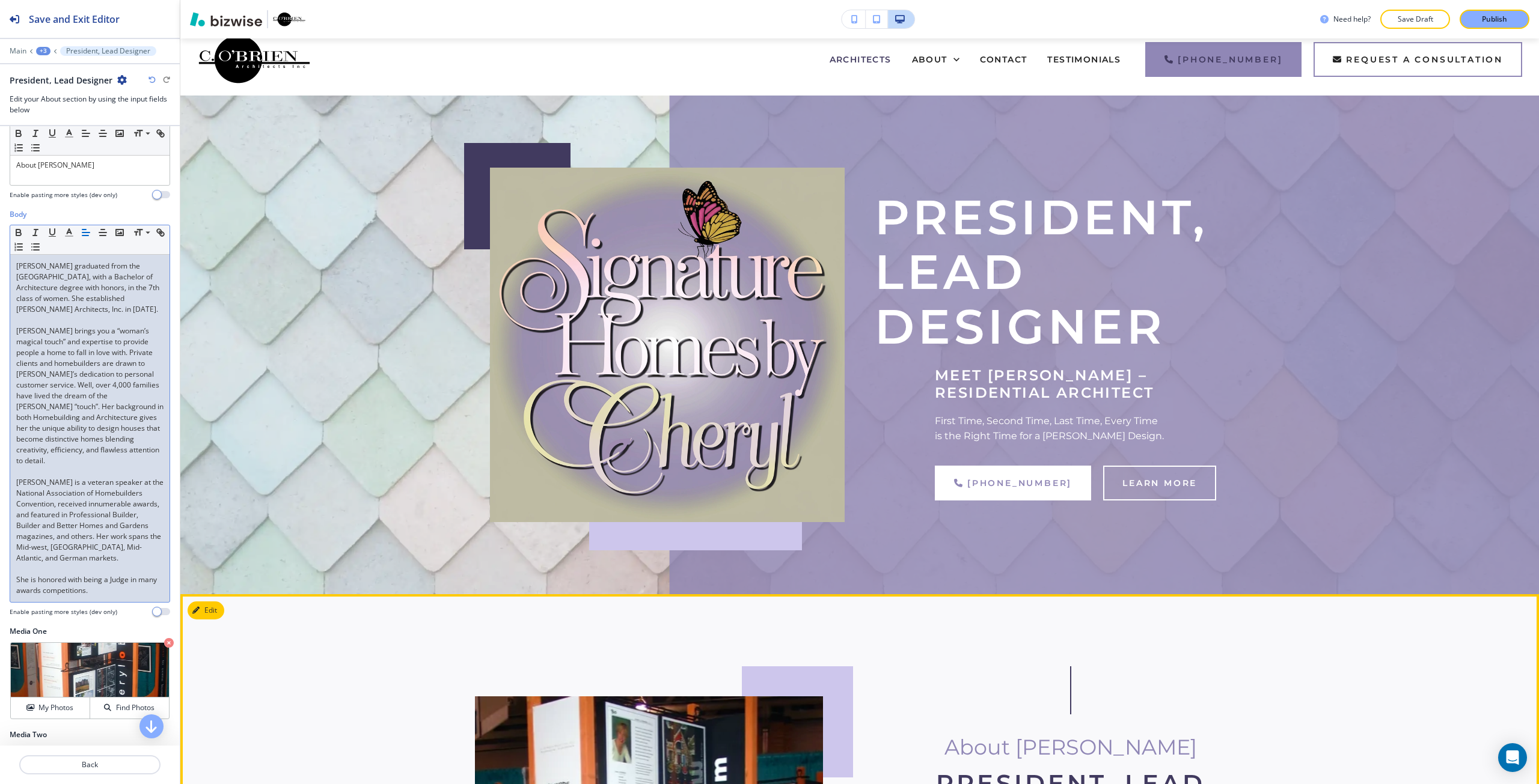
scroll to position [0, 0]
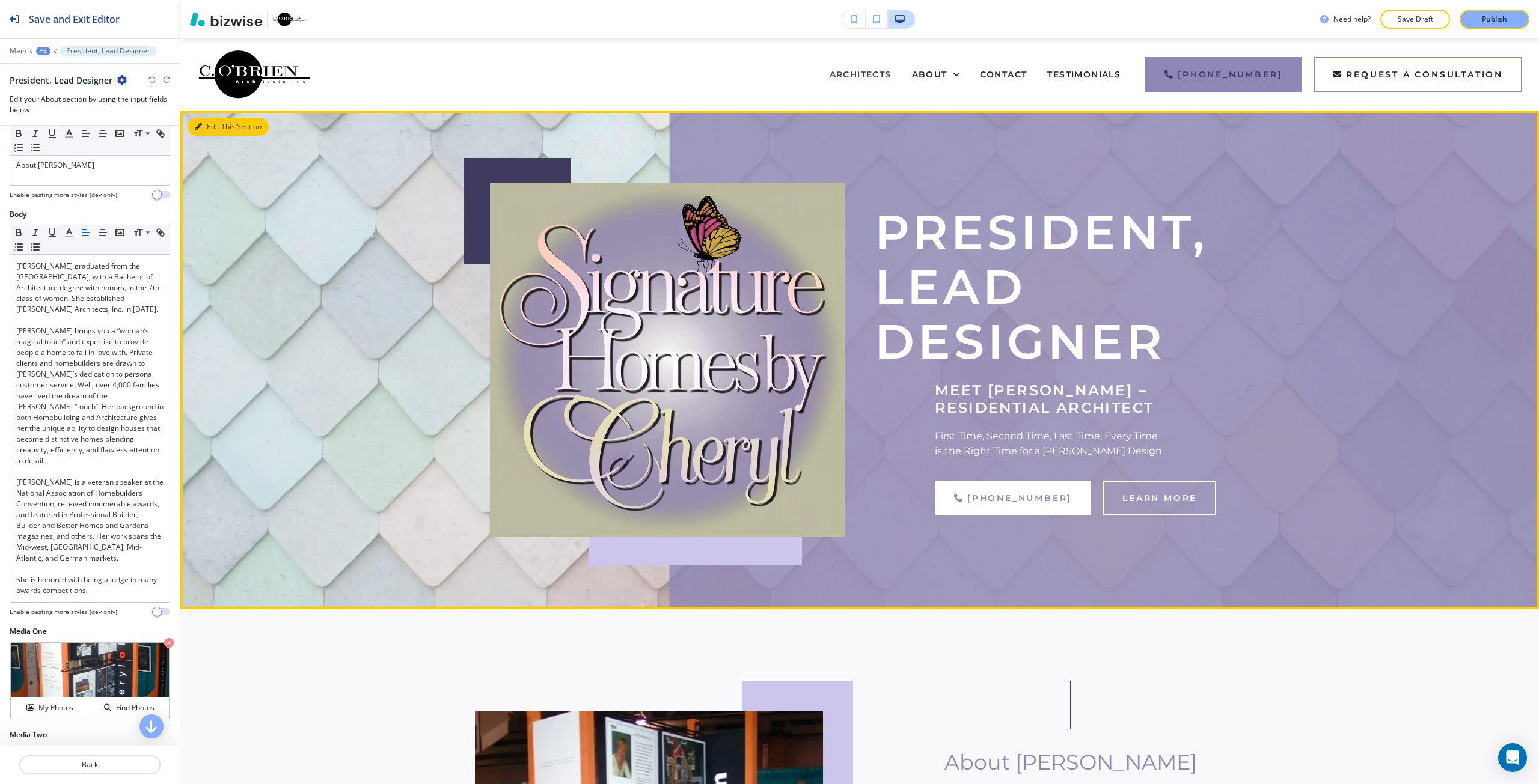
click at [204, 125] on button "Edit This Section" at bounding box center [228, 127] width 81 height 18
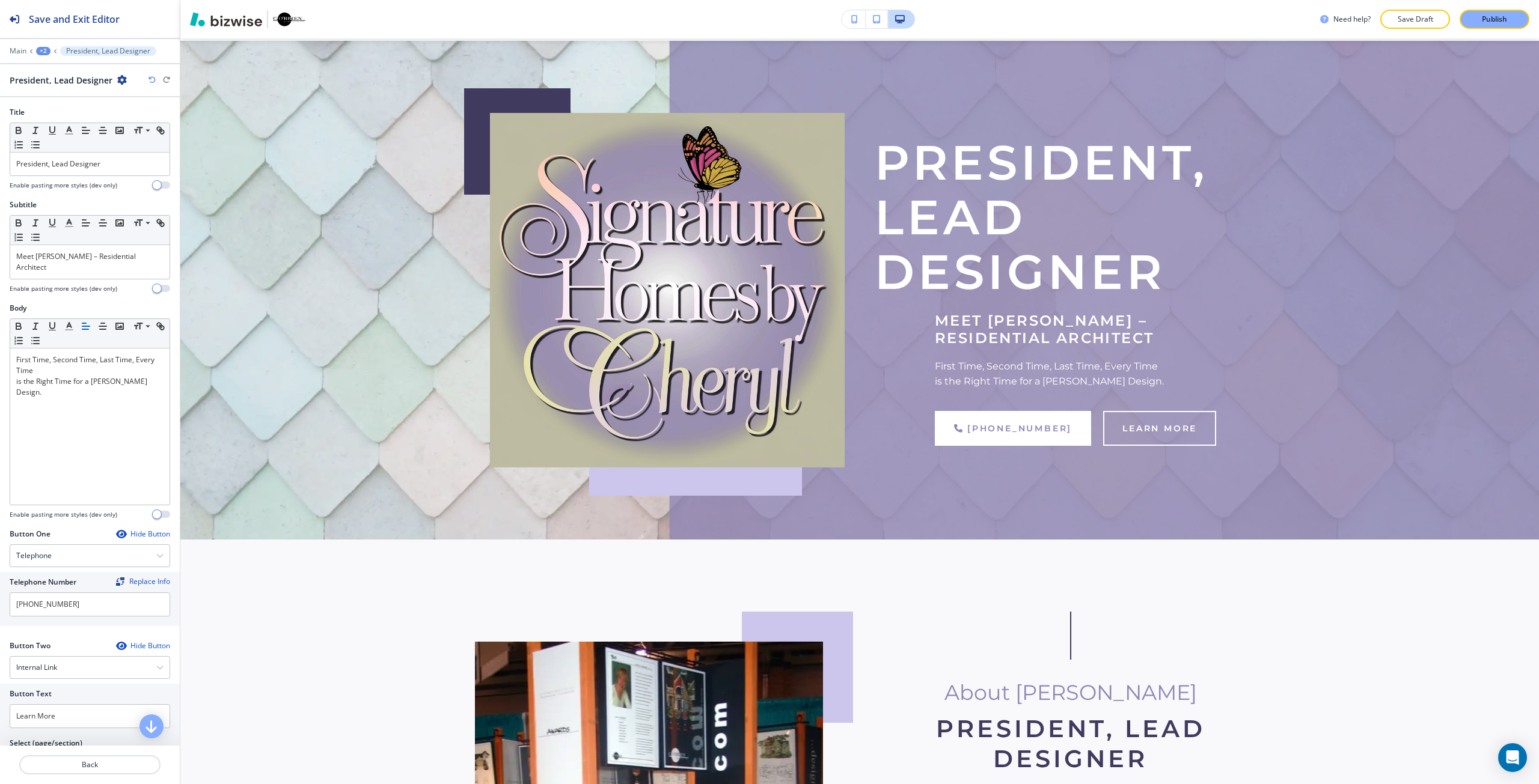
scroll to position [72, 0]
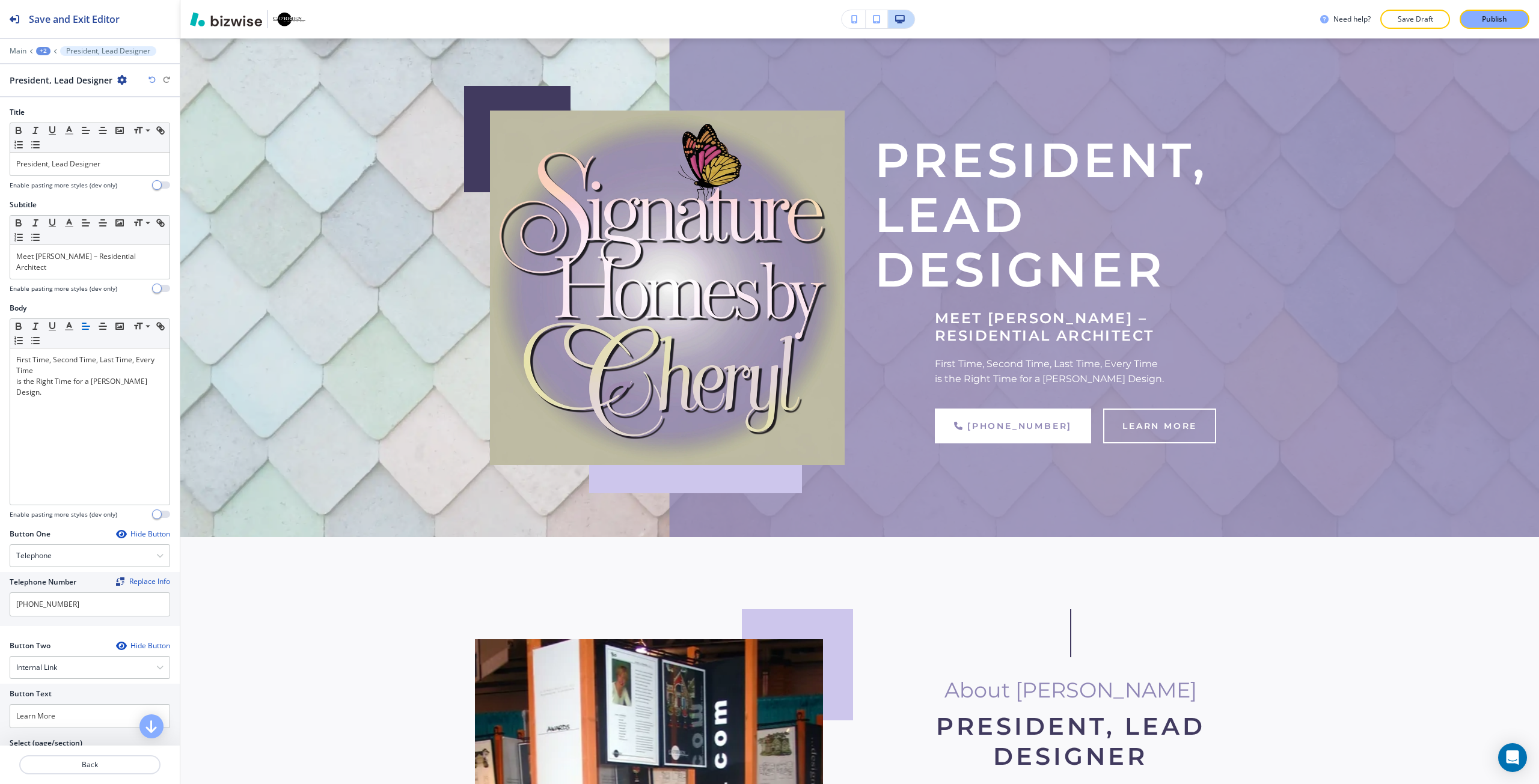
click at [57, 176] on div at bounding box center [90, 178] width 160 height 5
click at [53, 169] on div "President, Lead Designer" at bounding box center [89, 164] width 159 height 23
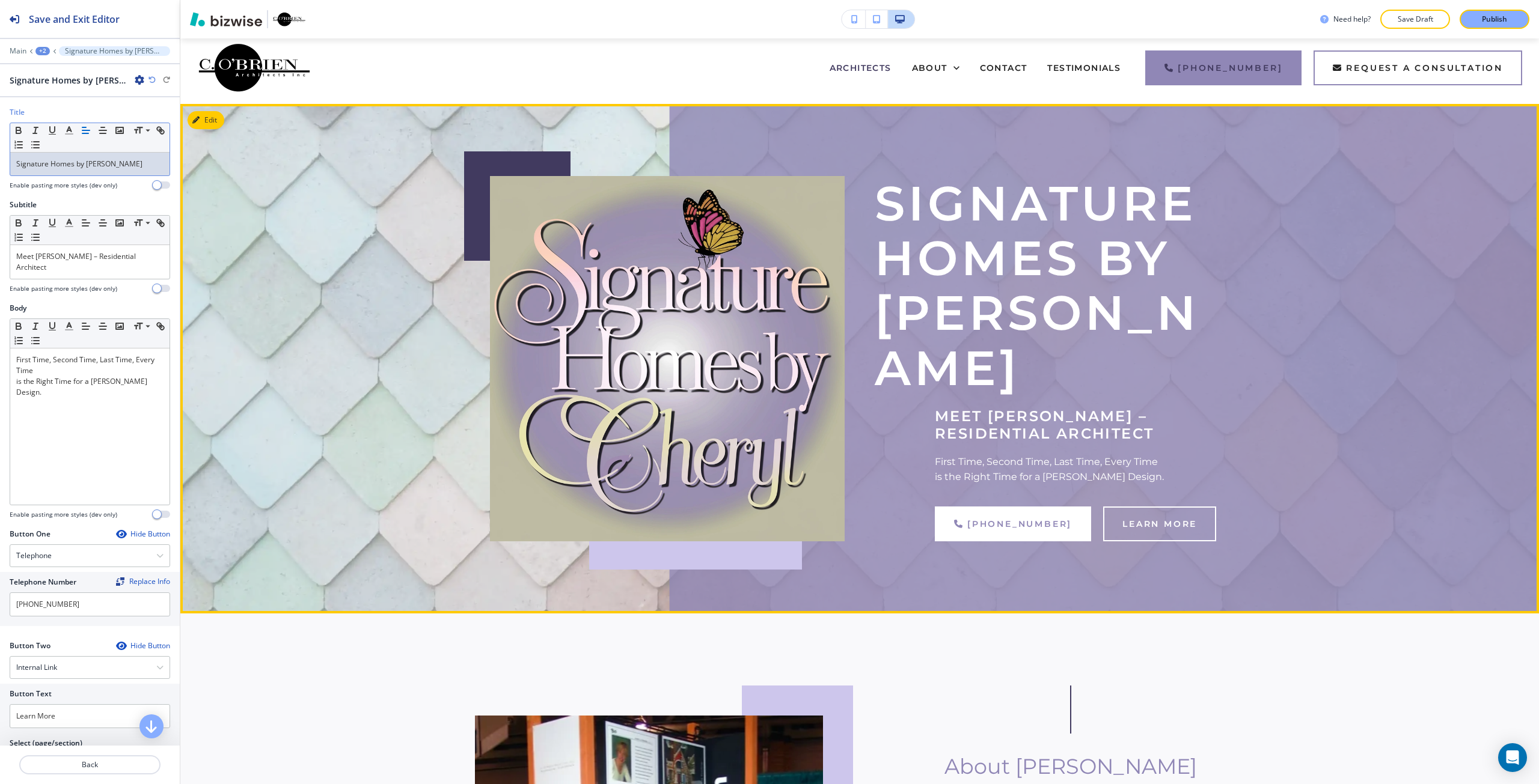
scroll to position [0, 0]
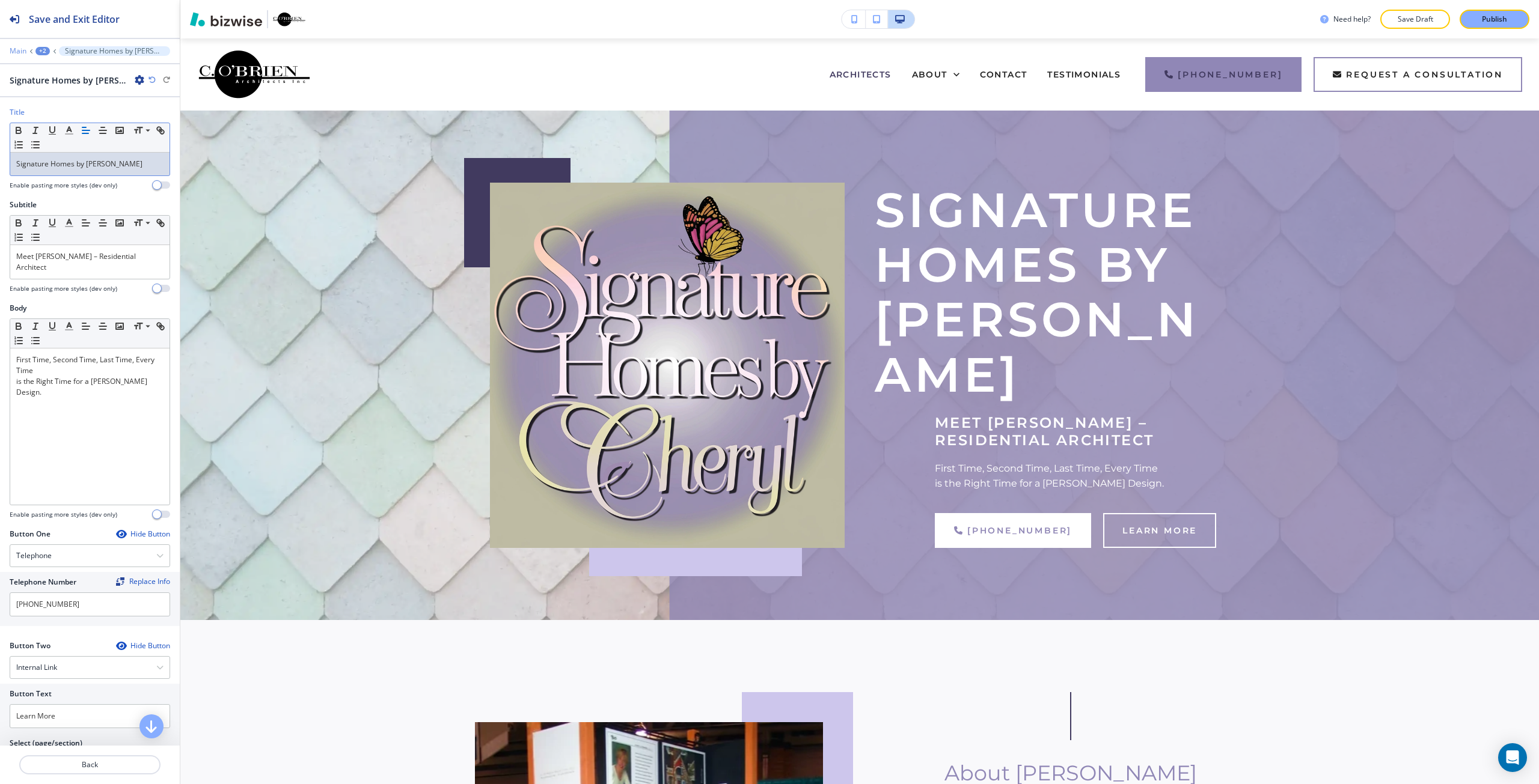
click at [16, 51] on p "Main" at bounding box center [18, 51] width 17 height 9
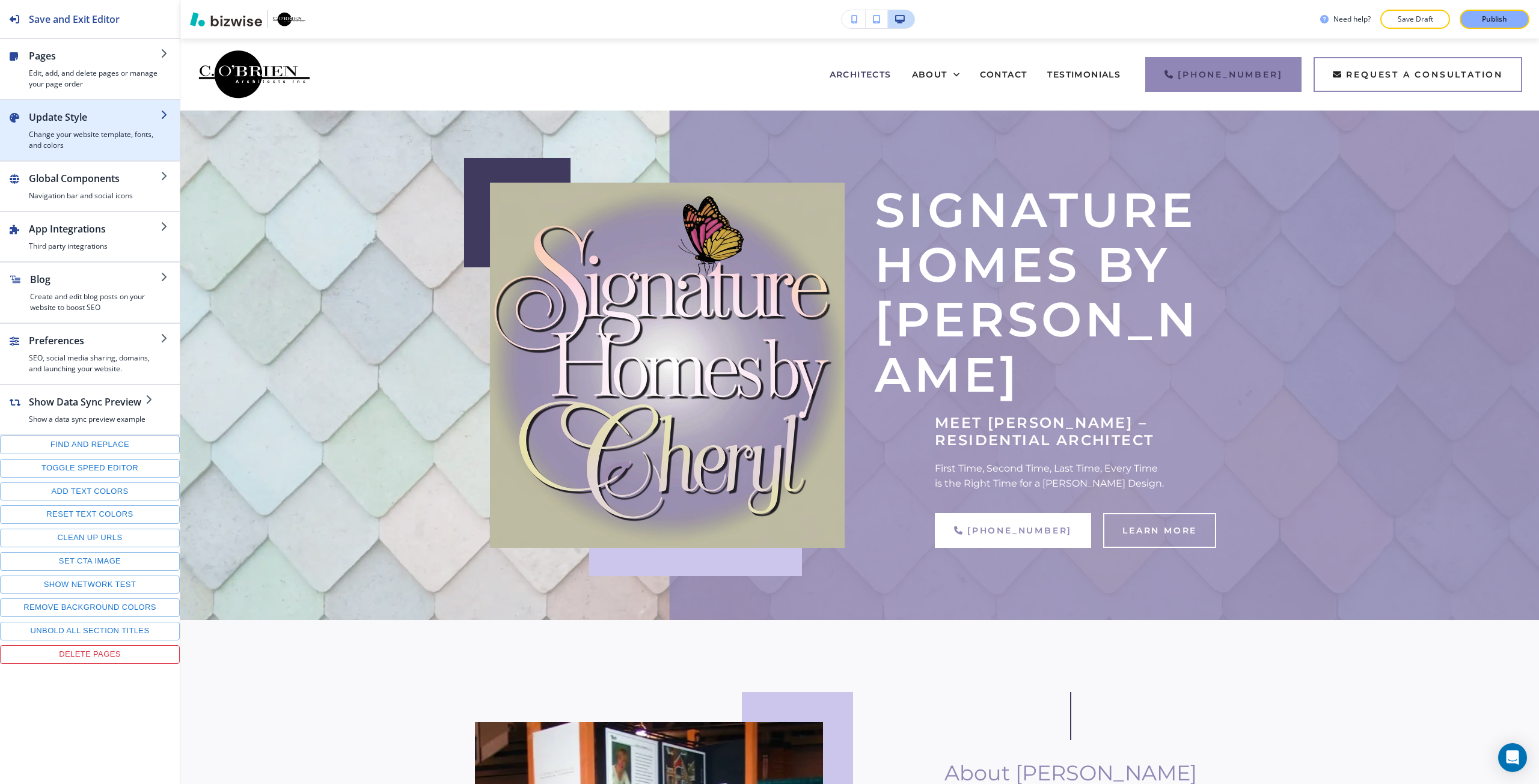
click at [59, 123] on h2 "Update Style" at bounding box center [95, 117] width 132 height 15
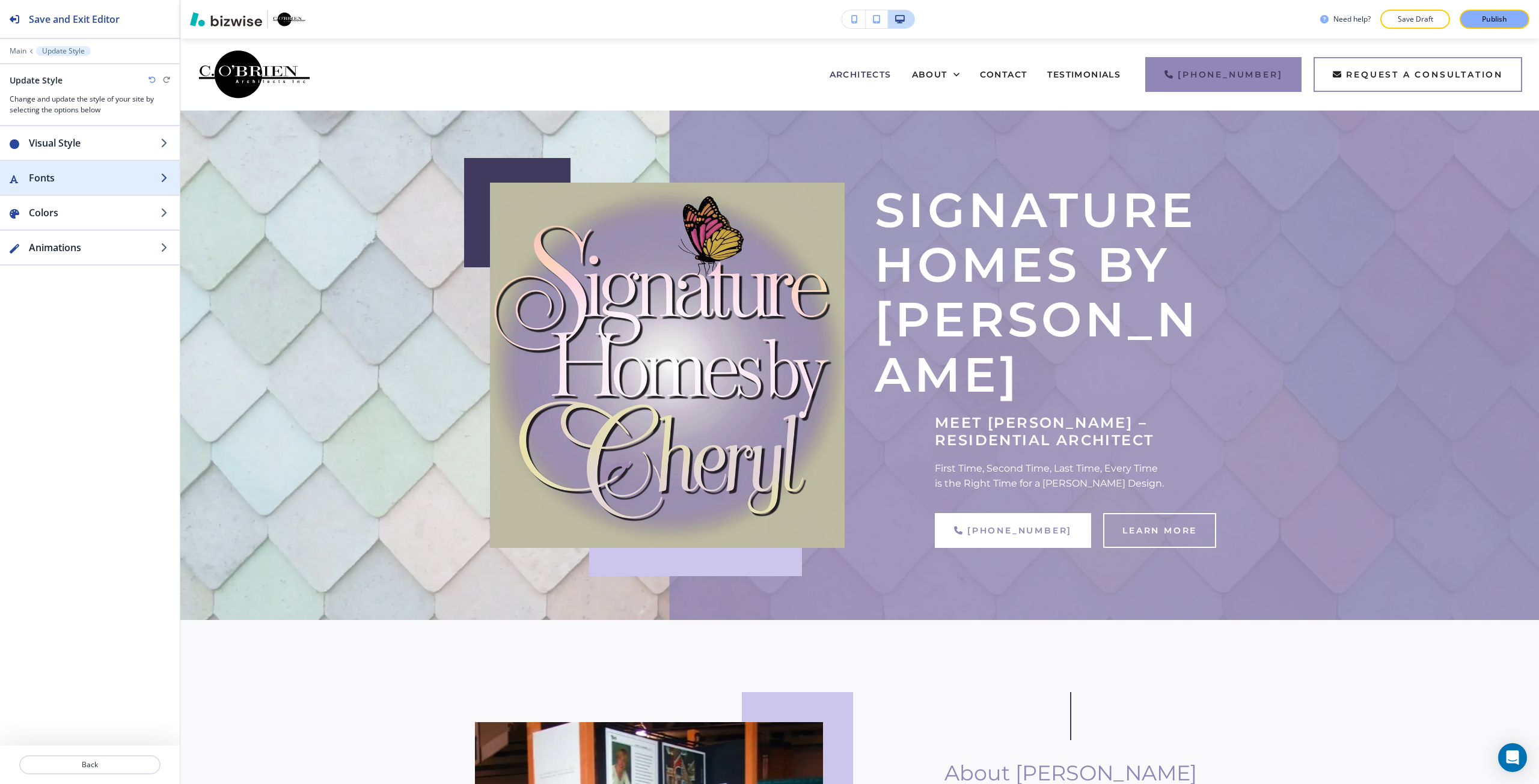
click at [68, 182] on h2 "Fonts" at bounding box center [95, 178] width 132 height 15
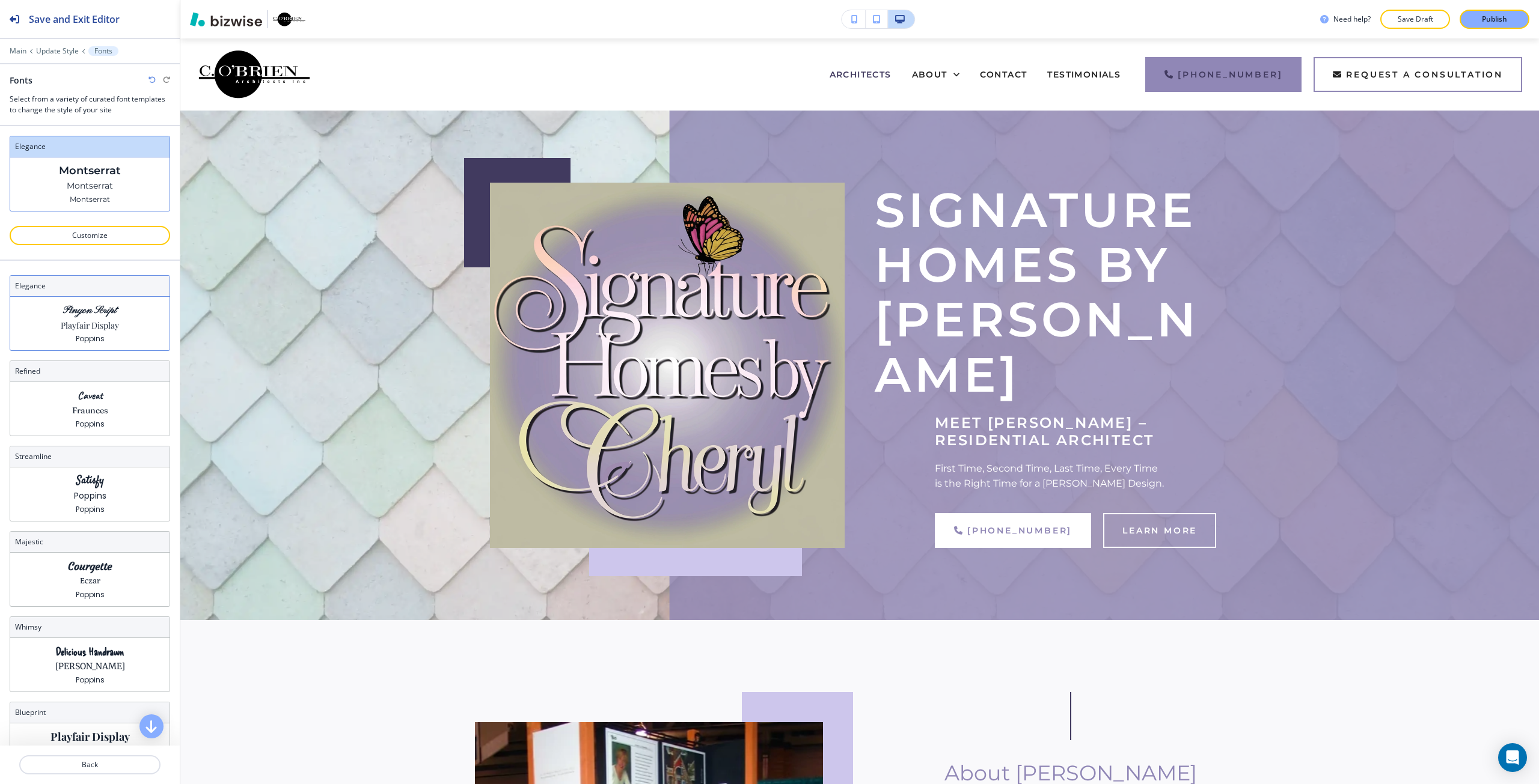
click at [108, 315] on p "Pinyon Script" at bounding box center [90, 310] width 53 height 13
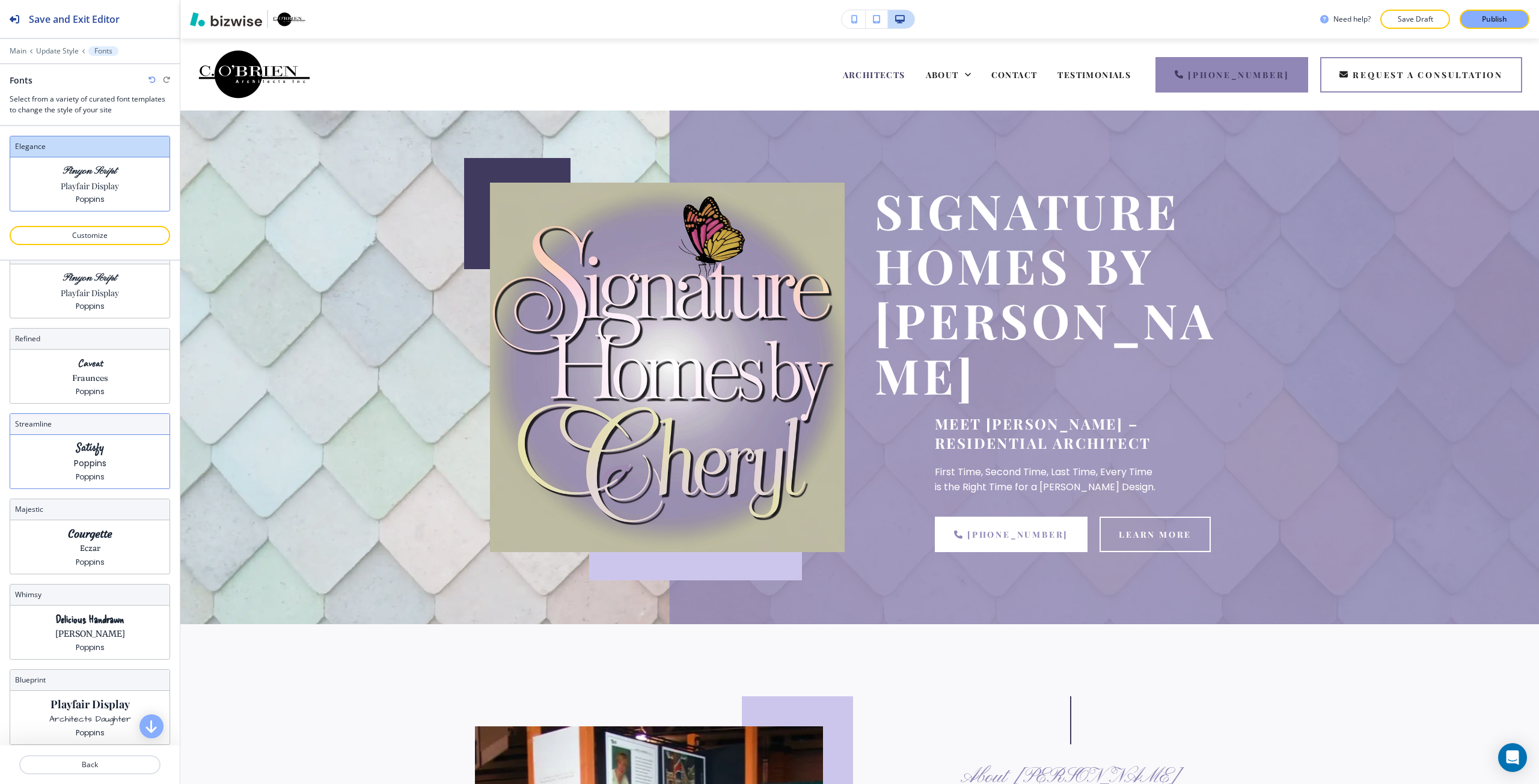
scroll to position [60, 0]
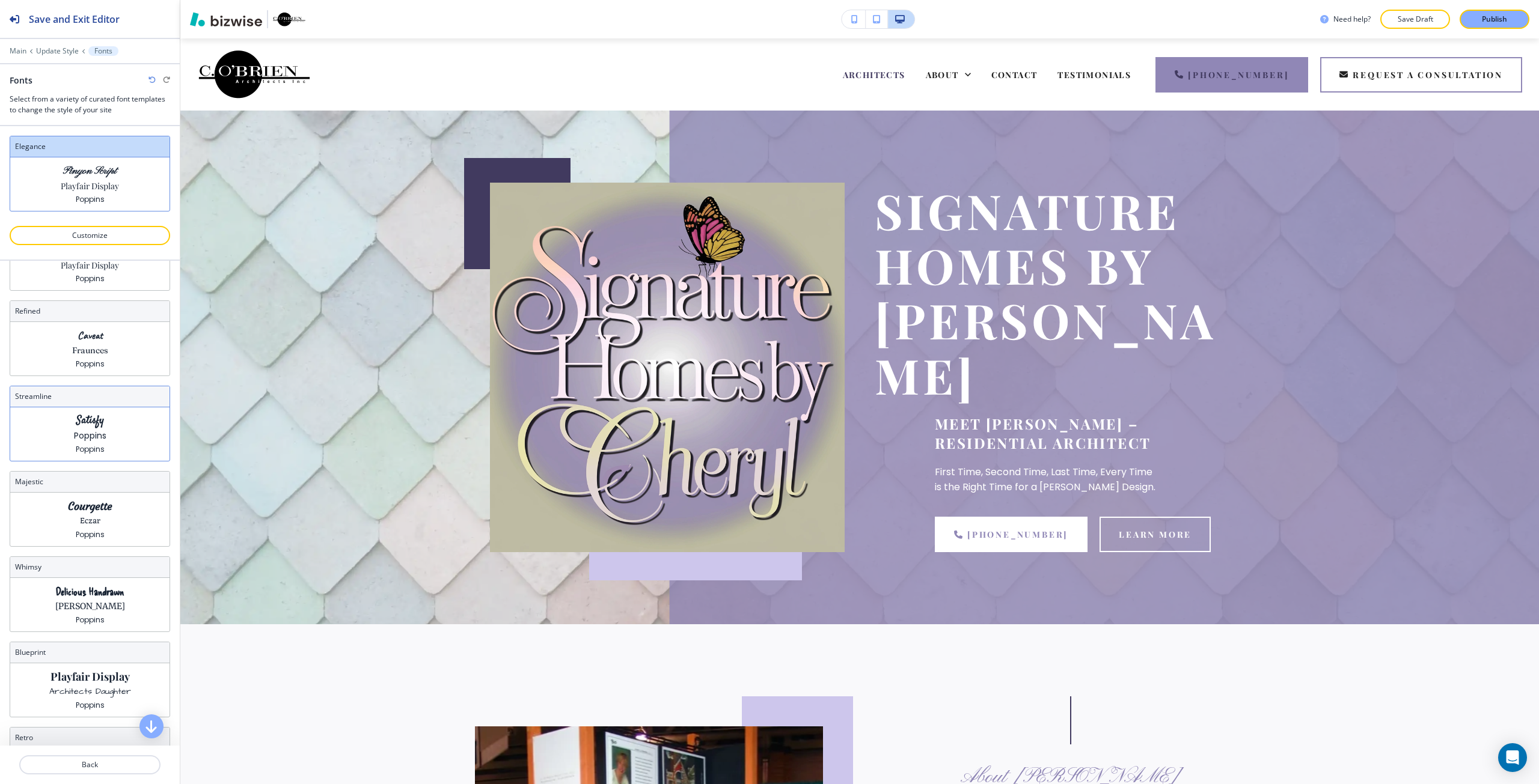
click at [98, 427] on p "Satisfy" at bounding box center [90, 421] width 28 height 13
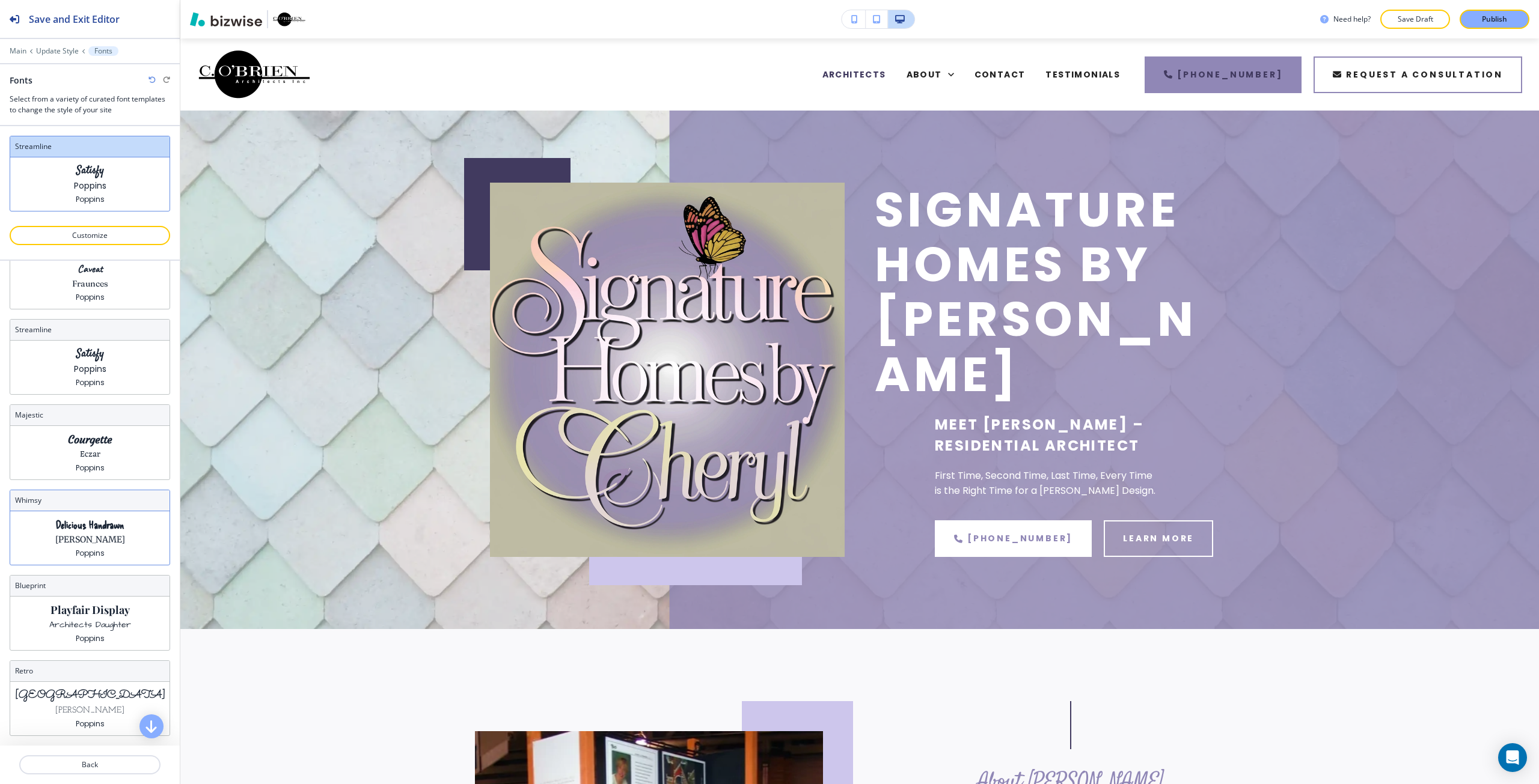
scroll to position [141, 0]
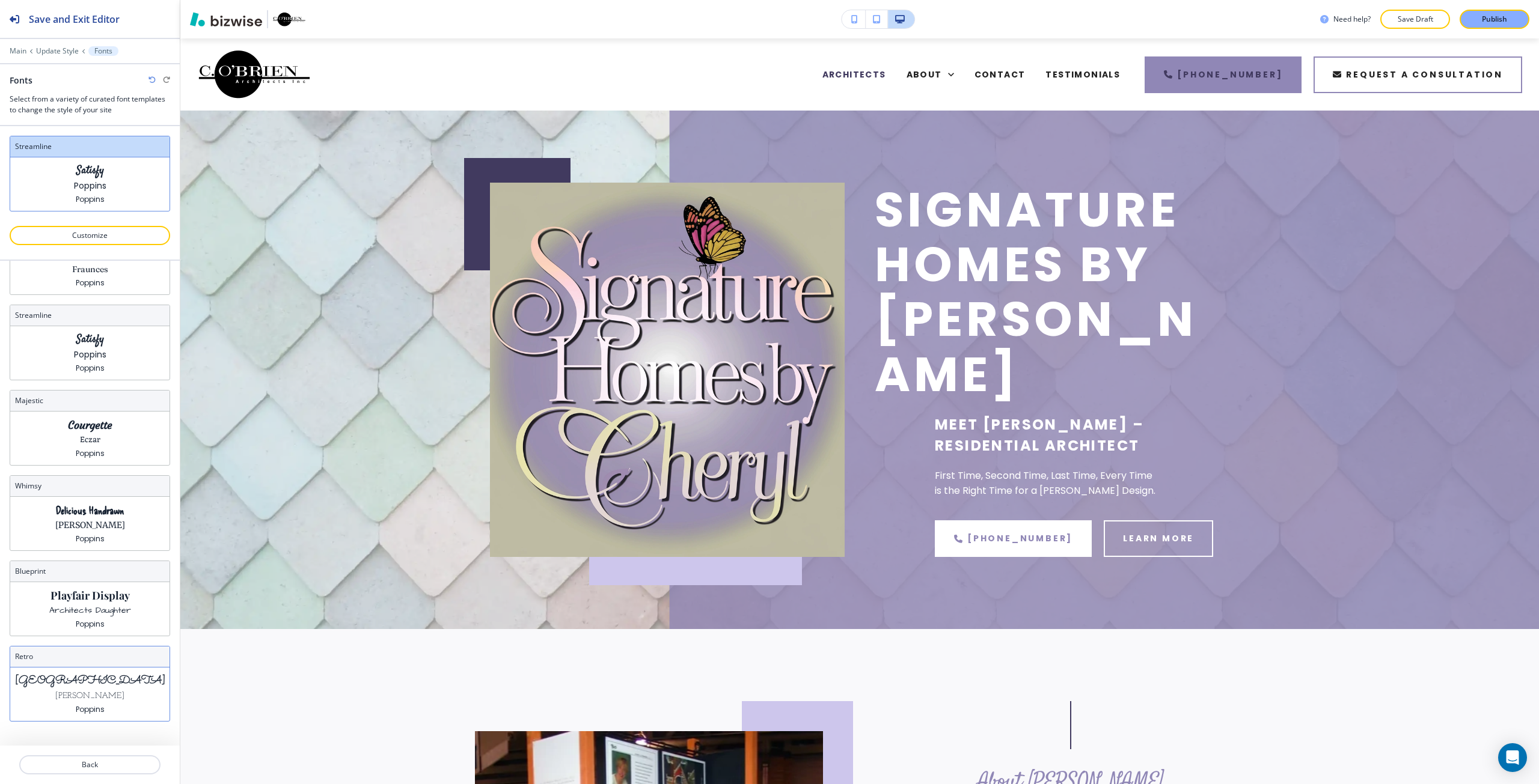
click at [107, 674] on div "Sacramento Josefin Slab Poppins" at bounding box center [89, 694] width 159 height 53
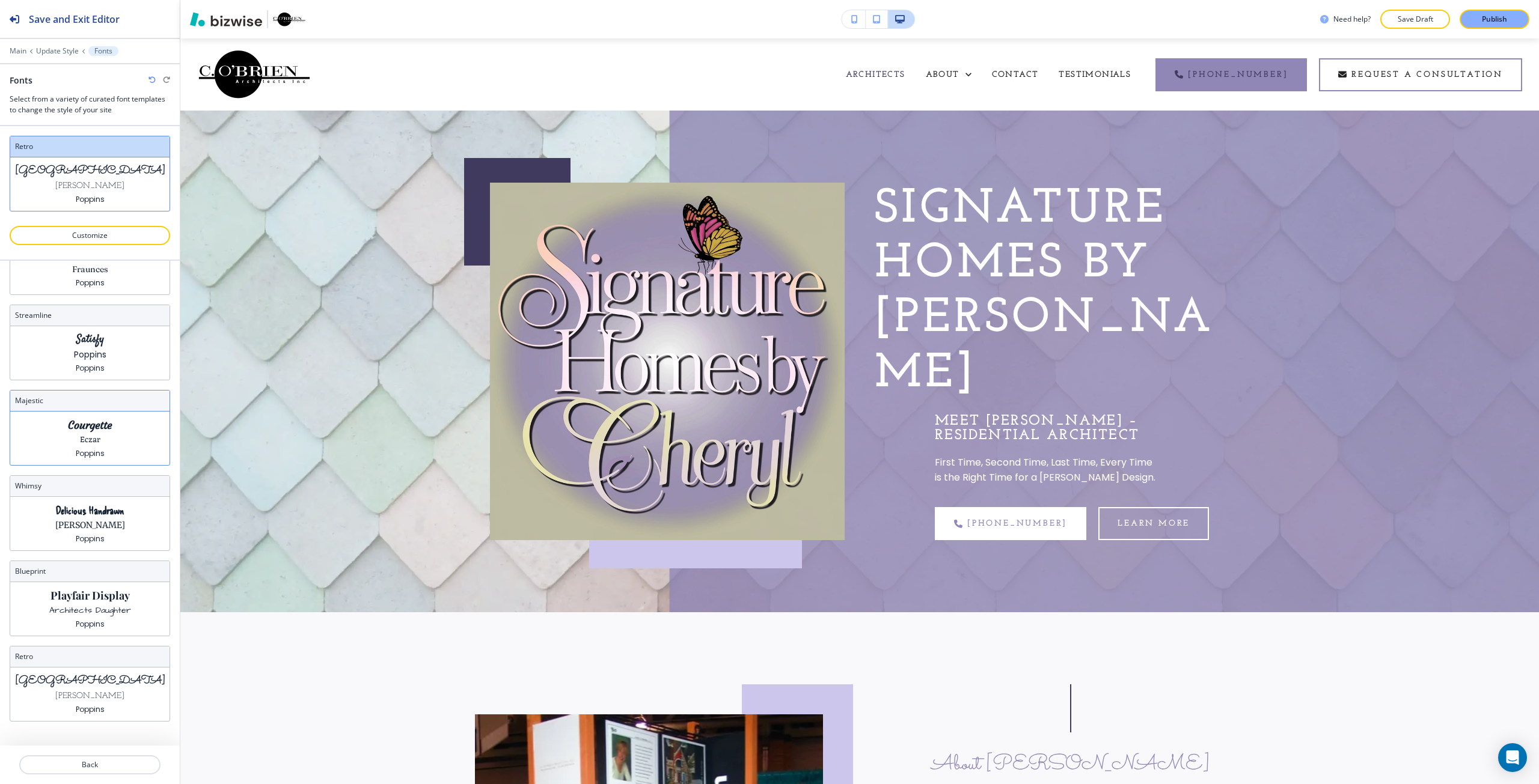
click at [108, 420] on div "Courgette Eczar Poppins" at bounding box center [89, 438] width 159 height 53
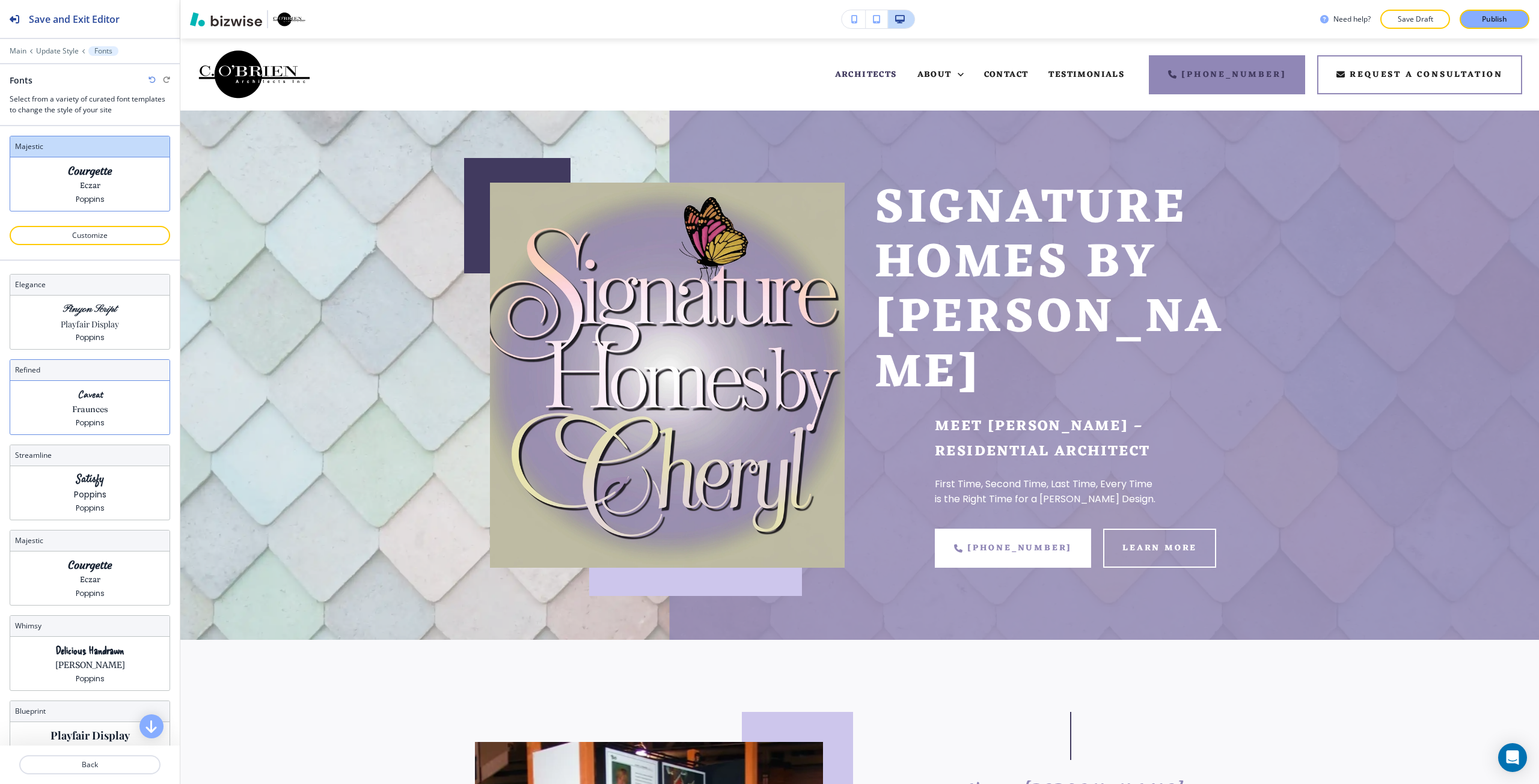
scroll to position [0, 0]
click at [152, 79] on icon "button" at bounding box center [152, 80] width 7 height 7
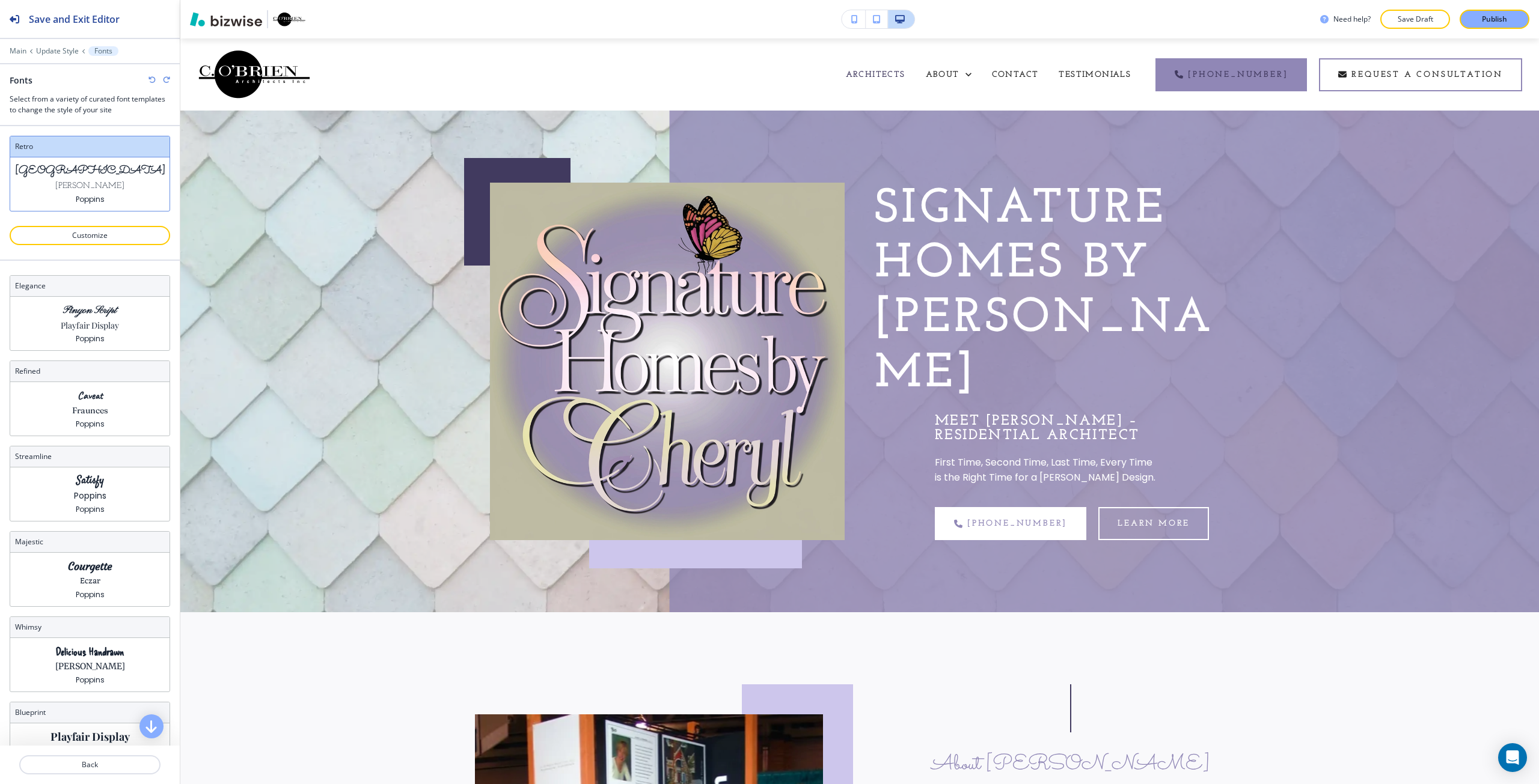
click at [152, 79] on icon "button" at bounding box center [152, 80] width 7 height 7
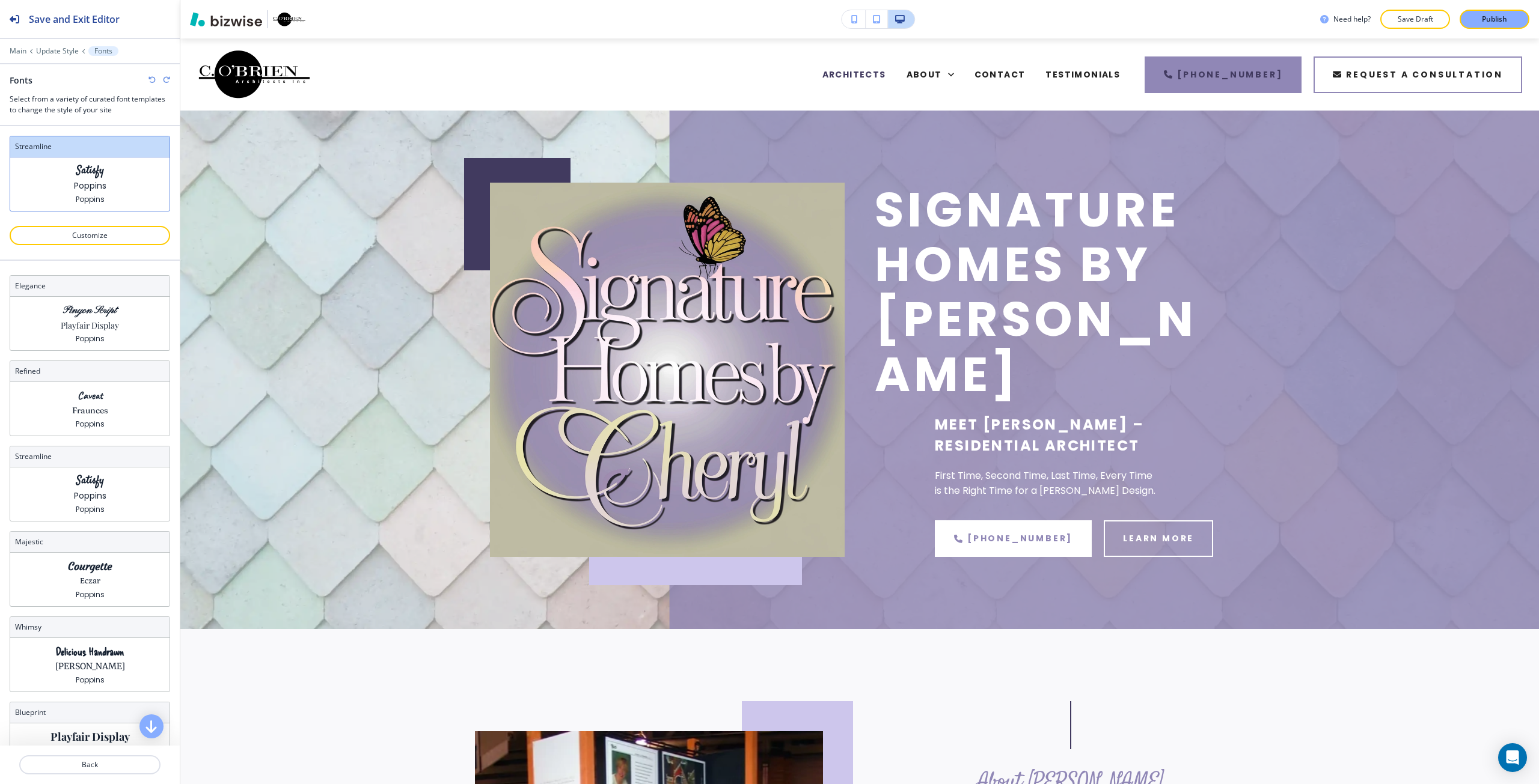
click at [152, 79] on icon "button" at bounding box center [152, 80] width 7 height 7
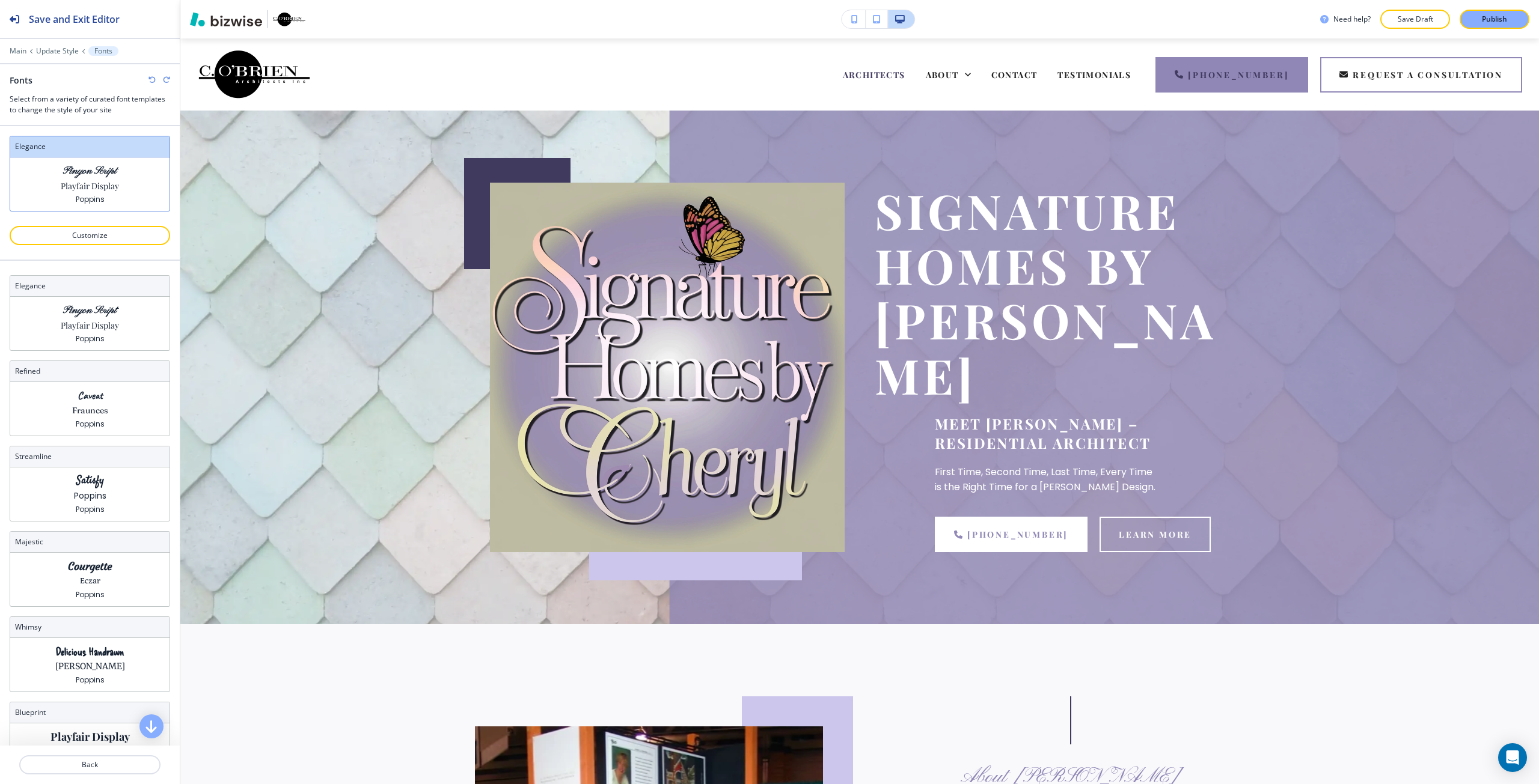
click at [152, 79] on icon "button" at bounding box center [152, 80] width 7 height 7
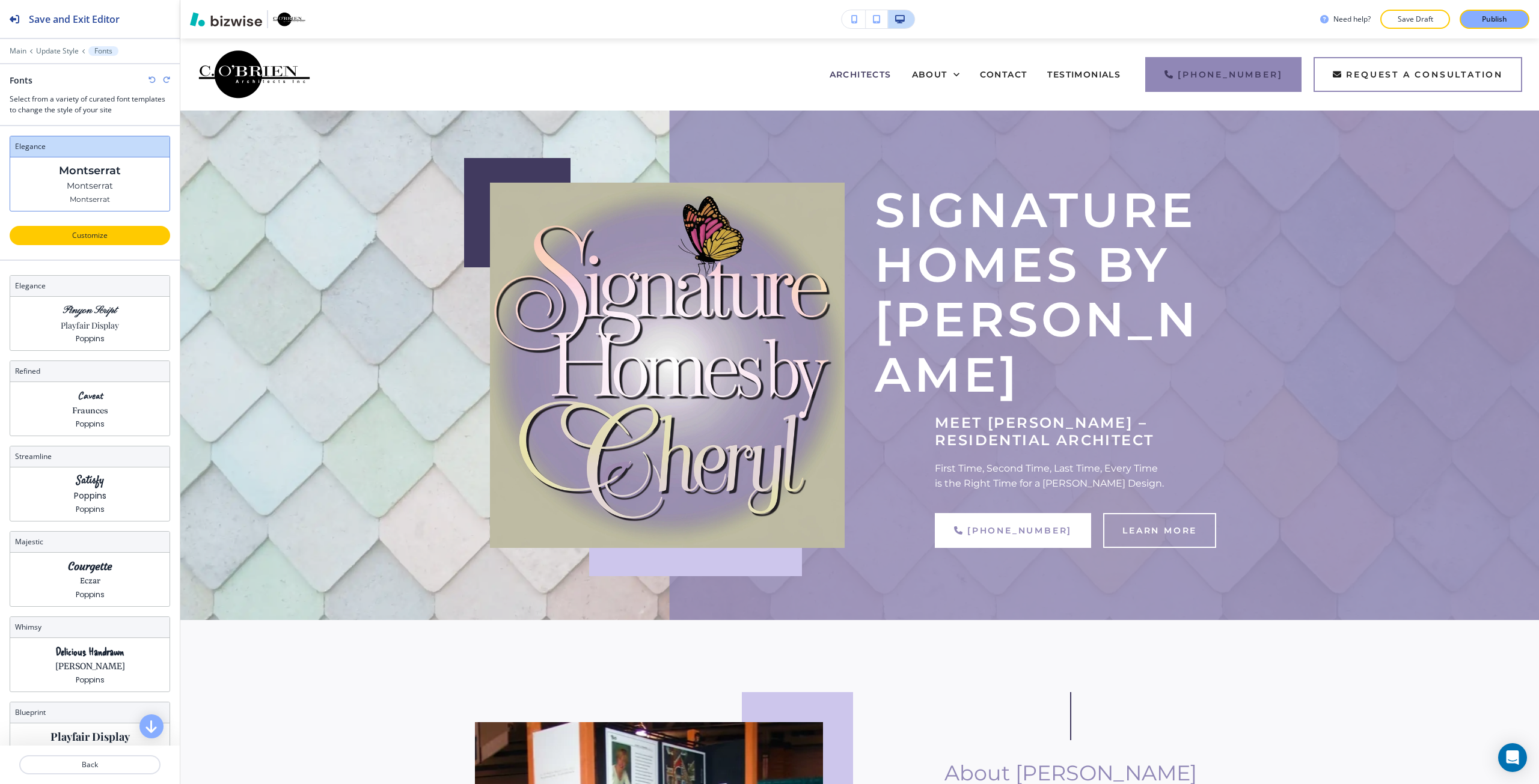
click at [119, 232] on p "Customize" at bounding box center [90, 235] width 129 height 11
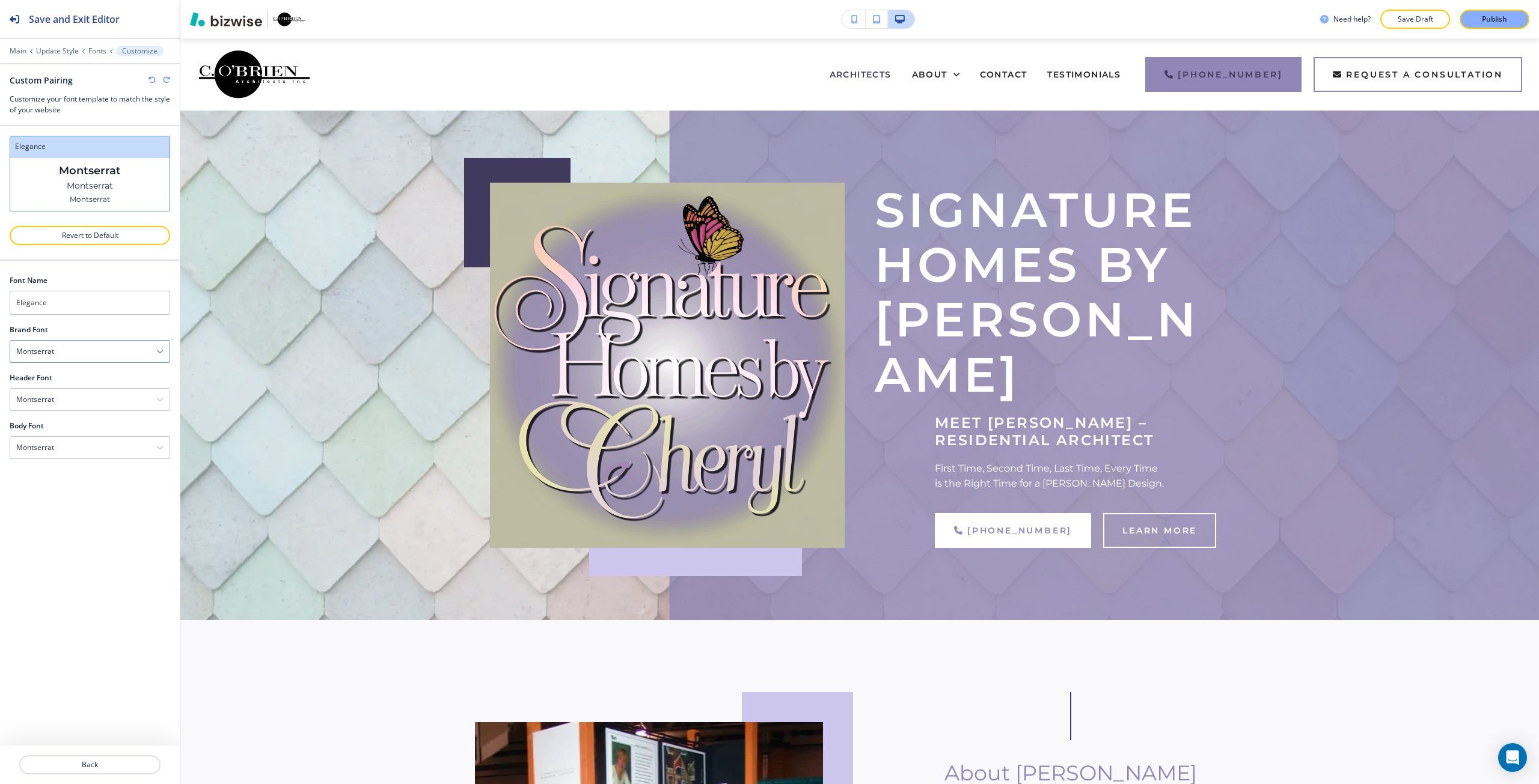
click at [78, 351] on div "Montserrat" at bounding box center [89, 351] width 159 height 22
click at [948, 28] on div "Need help? Save Draft Publish" at bounding box center [859, 19] width 1358 height 19
click at [77, 355] on div "Montserrat" at bounding box center [89, 351] width 159 height 22
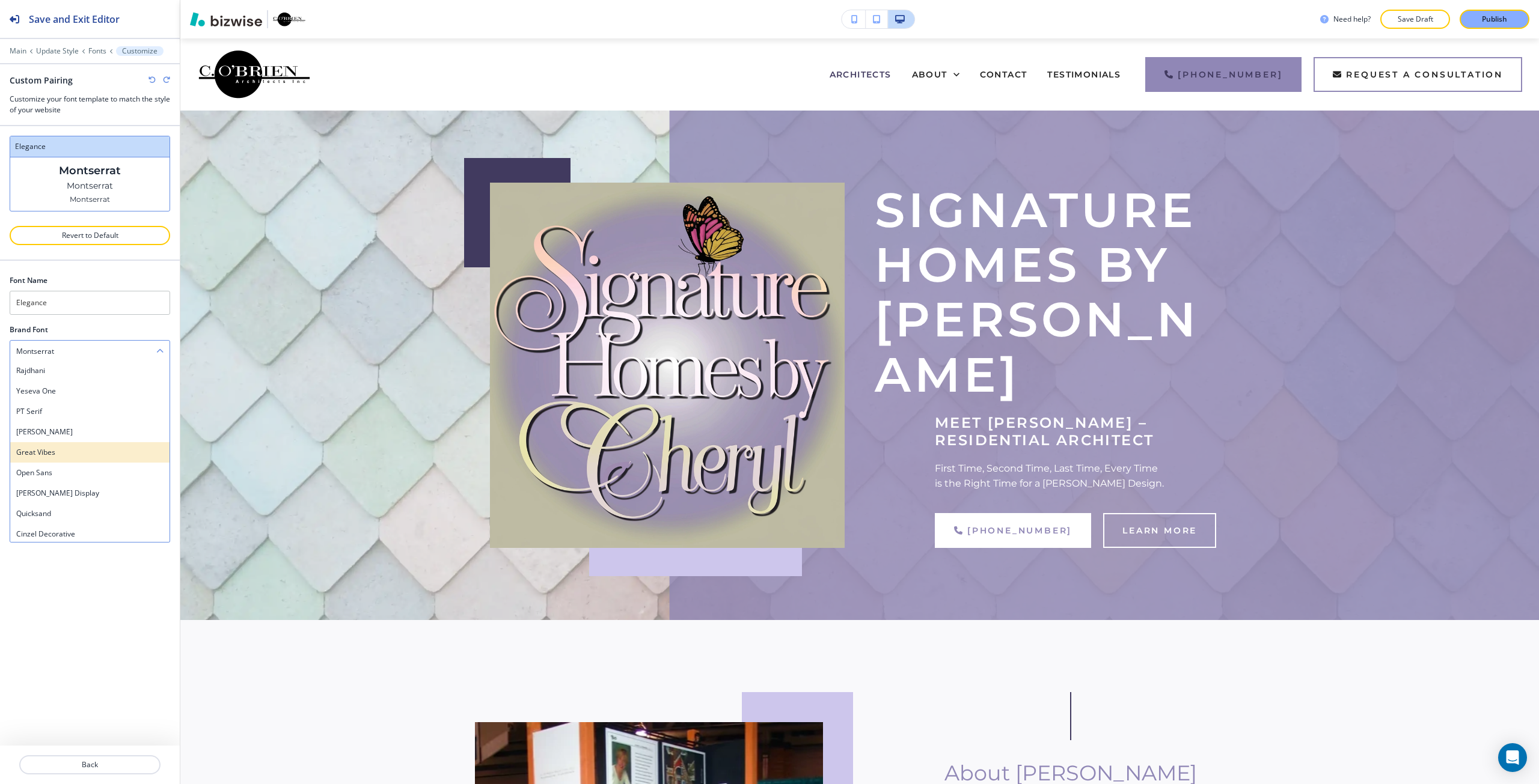
click at [67, 459] on div "Great Vibes" at bounding box center [89, 452] width 159 height 20
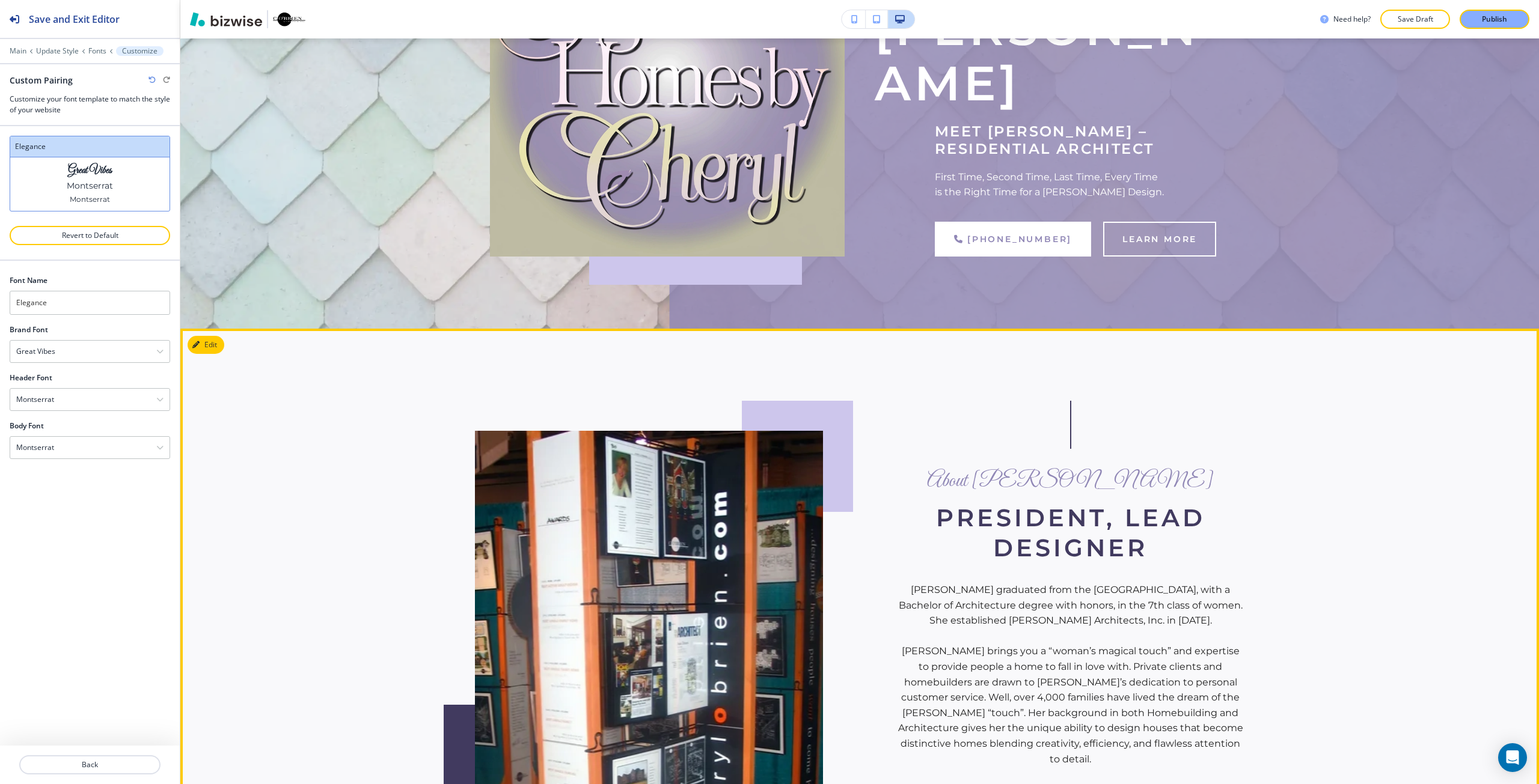
scroll to position [301, 0]
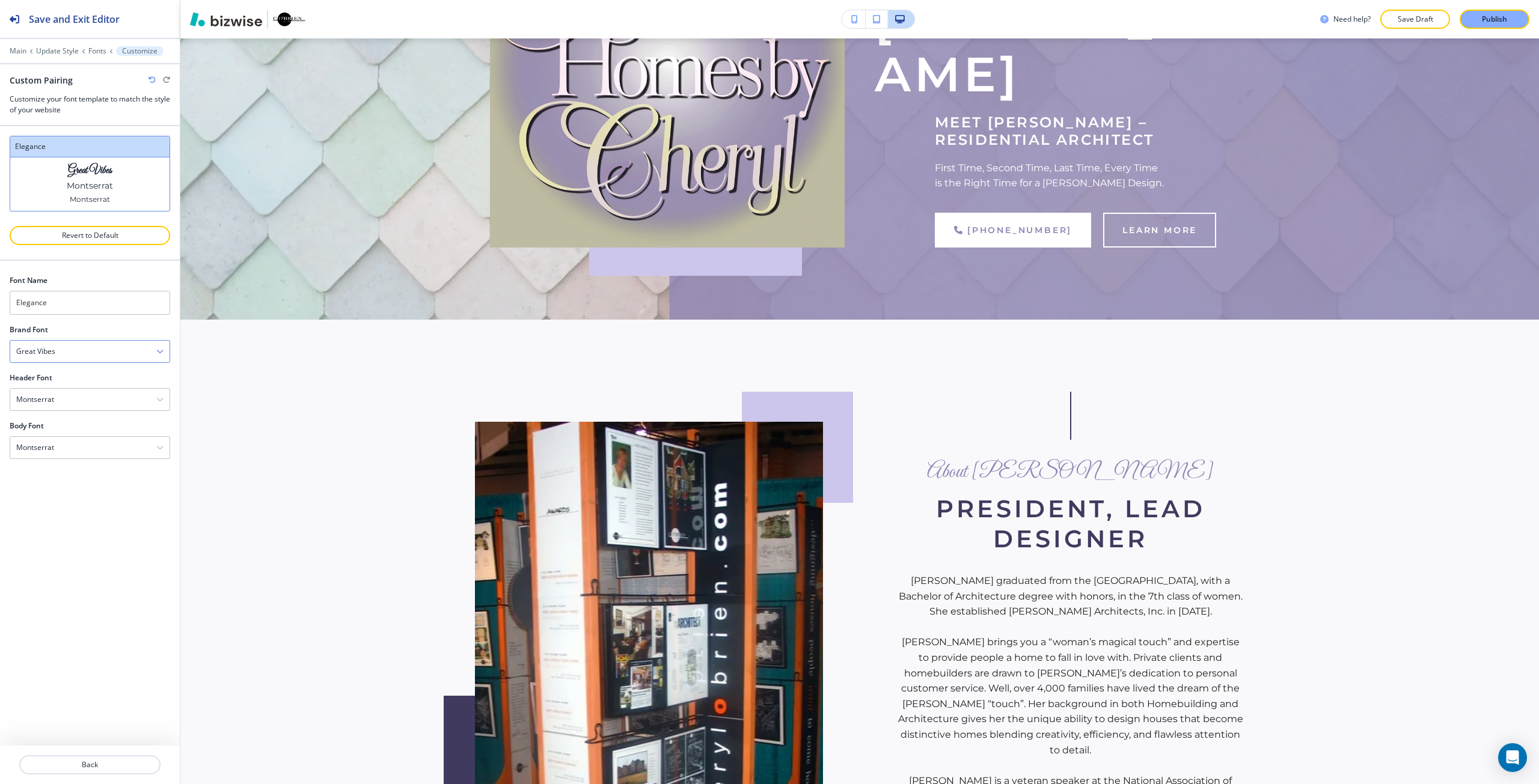
click at [39, 342] on div "Great Vibes" at bounding box center [89, 351] width 159 height 22
click at [69, 453] on h4 "Allura" at bounding box center [90, 452] width 147 height 11
click at [102, 345] on div "Allura" at bounding box center [89, 351] width 159 height 22
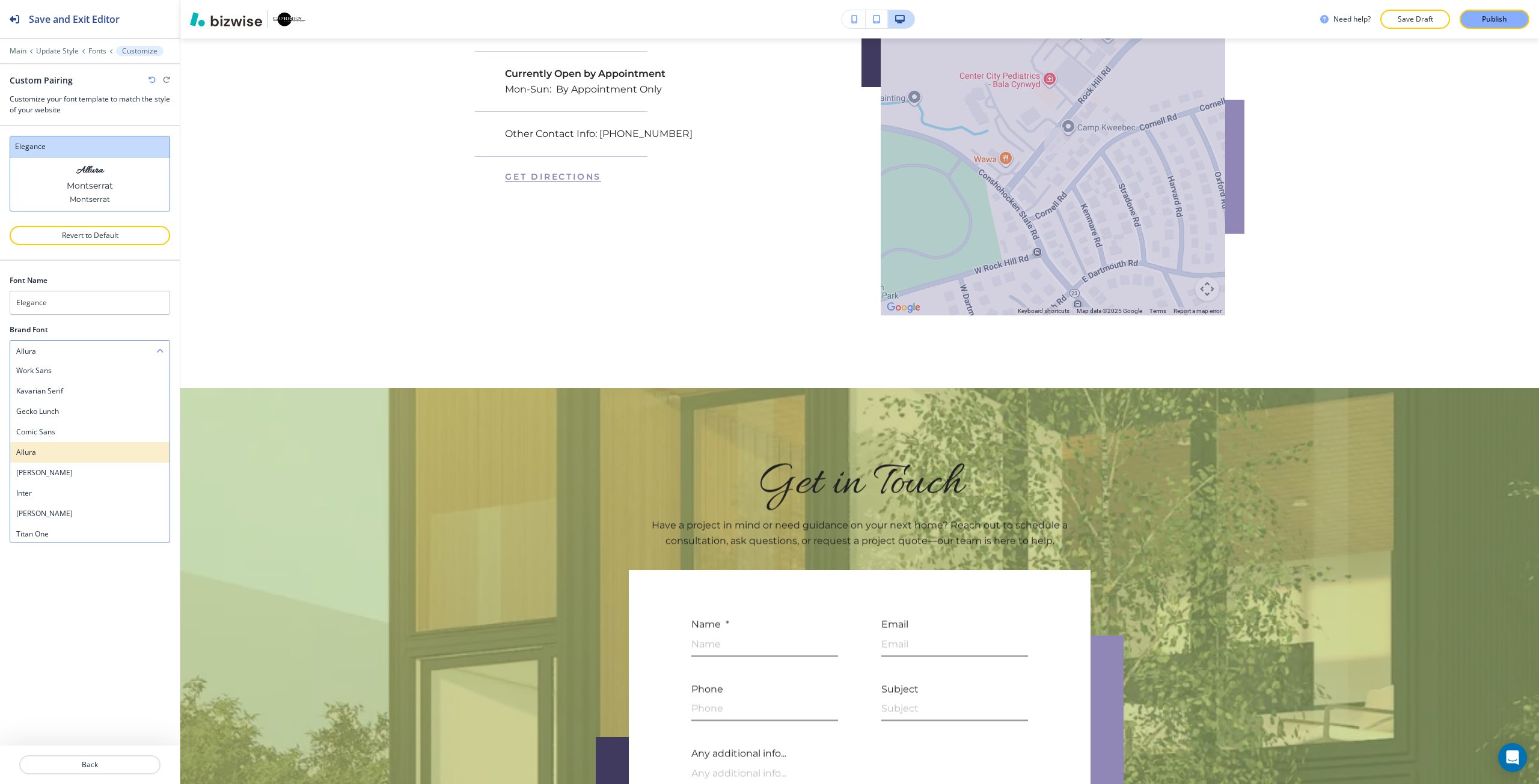
click at [67, 450] on h4 "Allura" at bounding box center [90, 452] width 147 height 11
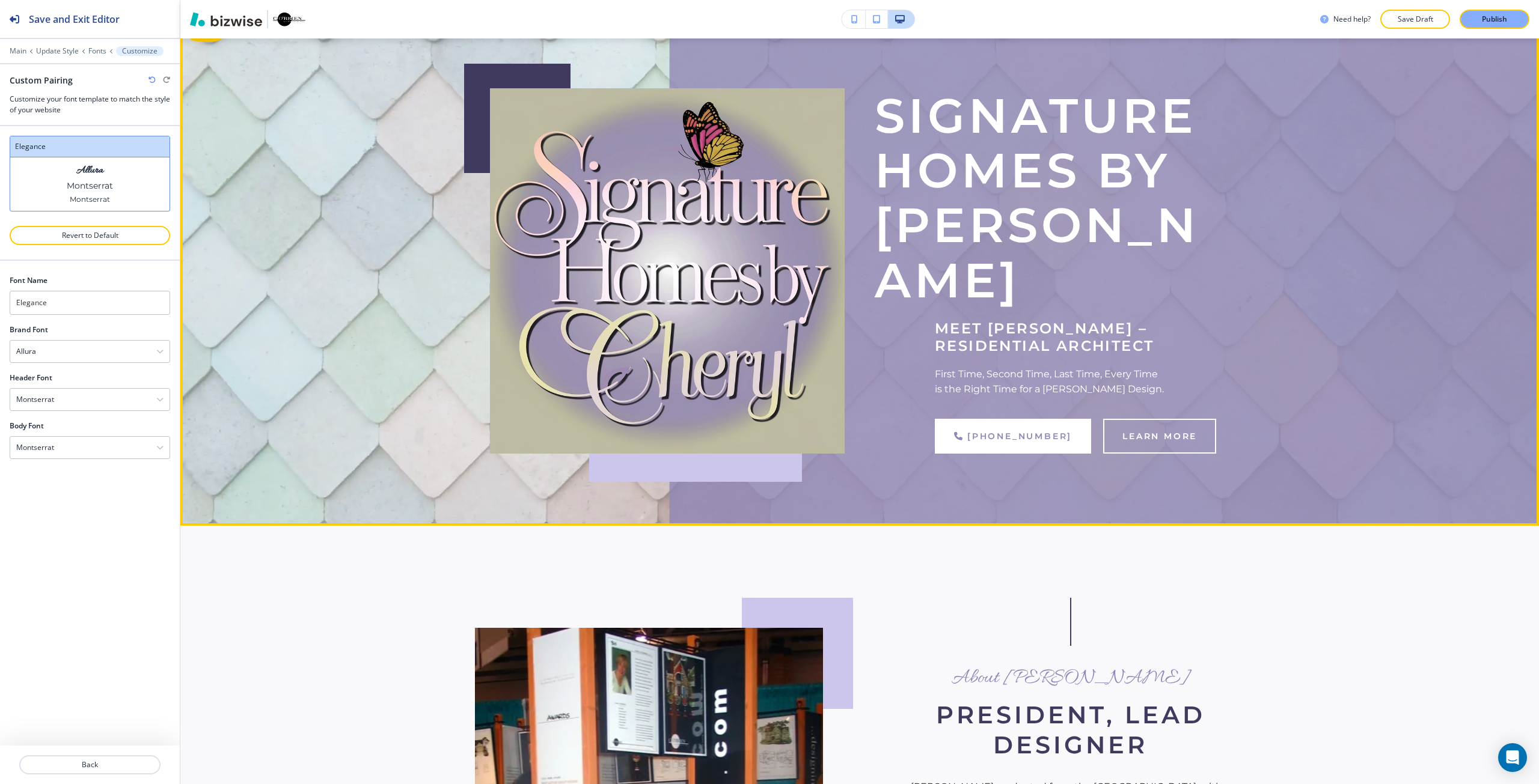
scroll to position [0, 0]
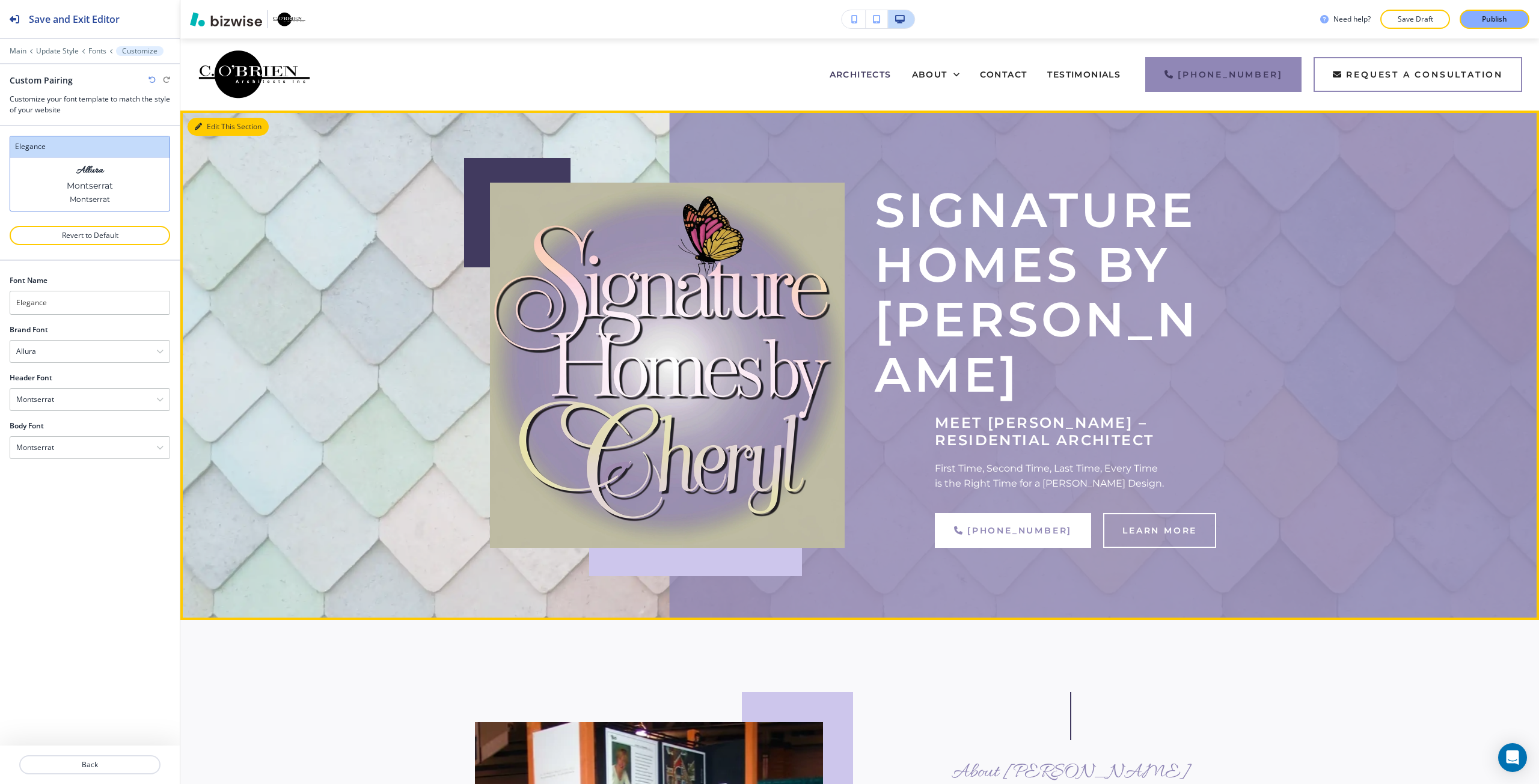
click at [218, 133] on button "Edit This Section" at bounding box center [228, 127] width 81 height 18
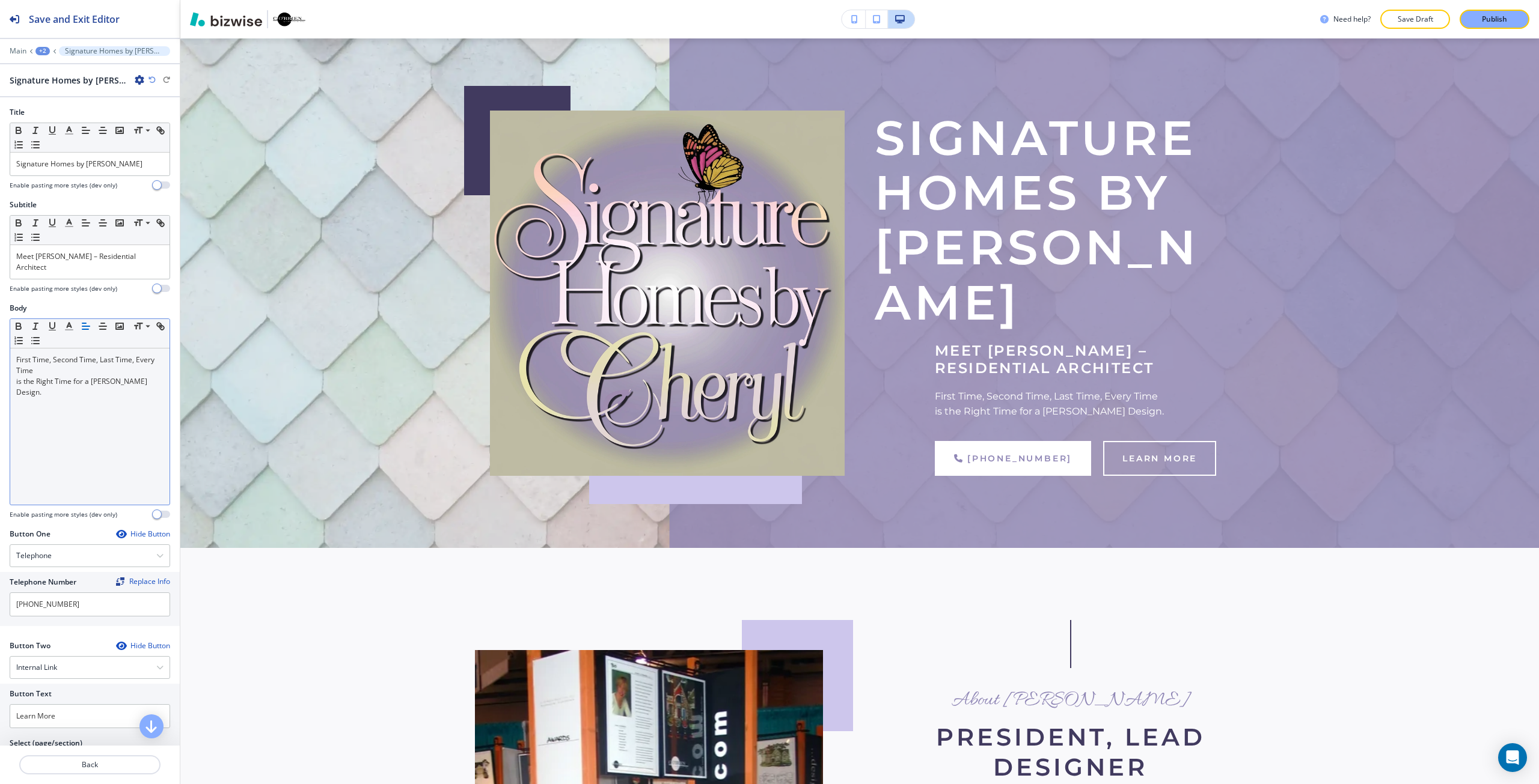
click at [90, 373] on p "First Time, Second Time, Last Time, Every Time" at bounding box center [90, 365] width 147 height 22
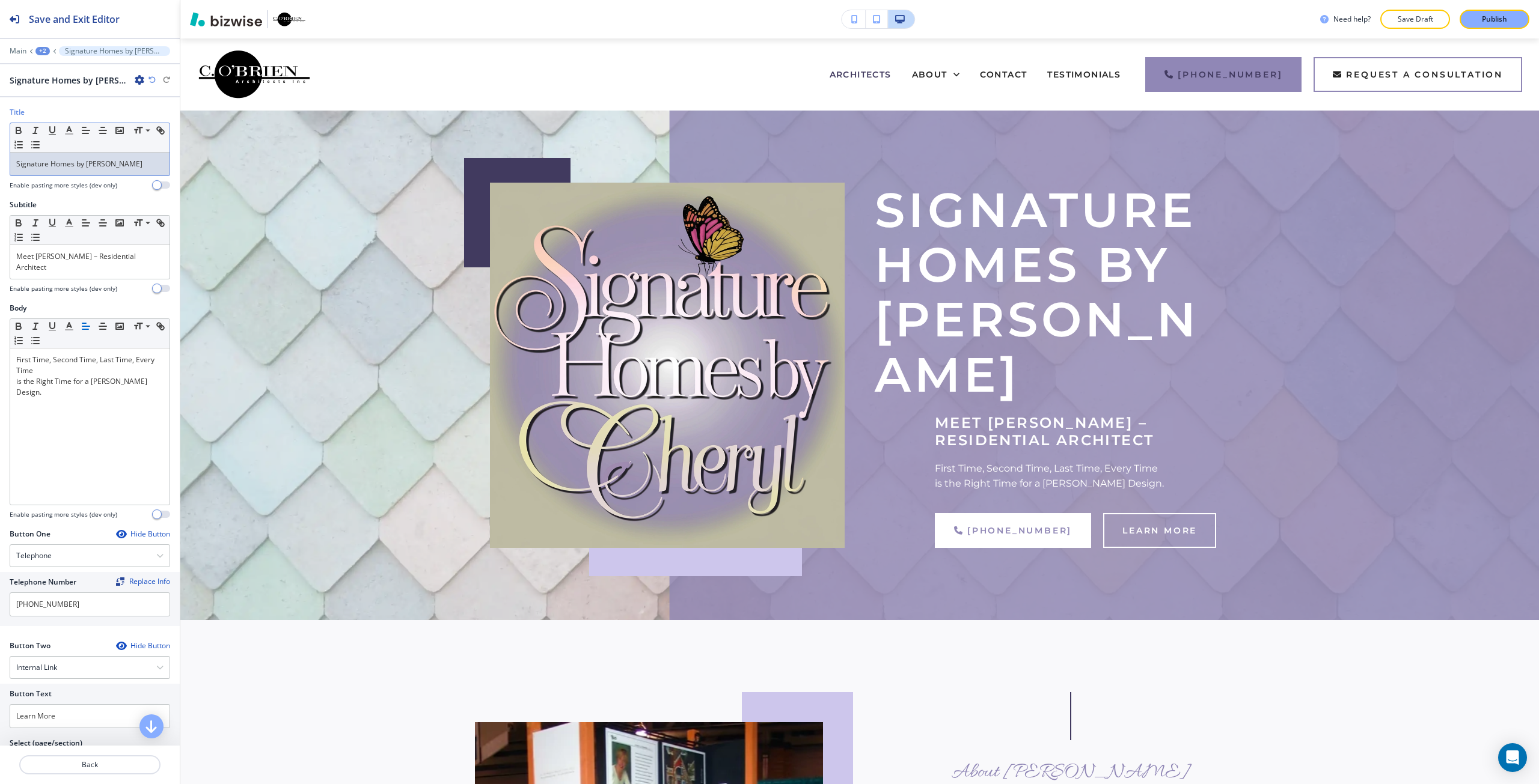
click at [109, 159] on p "Signature Homes by Cheryl" at bounding box center [90, 164] width 147 height 11
click at [152, 186] on span "button" at bounding box center [157, 185] width 10 height 10
click at [114, 167] on p "Signature Homes by Cheryl" at bounding box center [90, 164] width 147 height 11
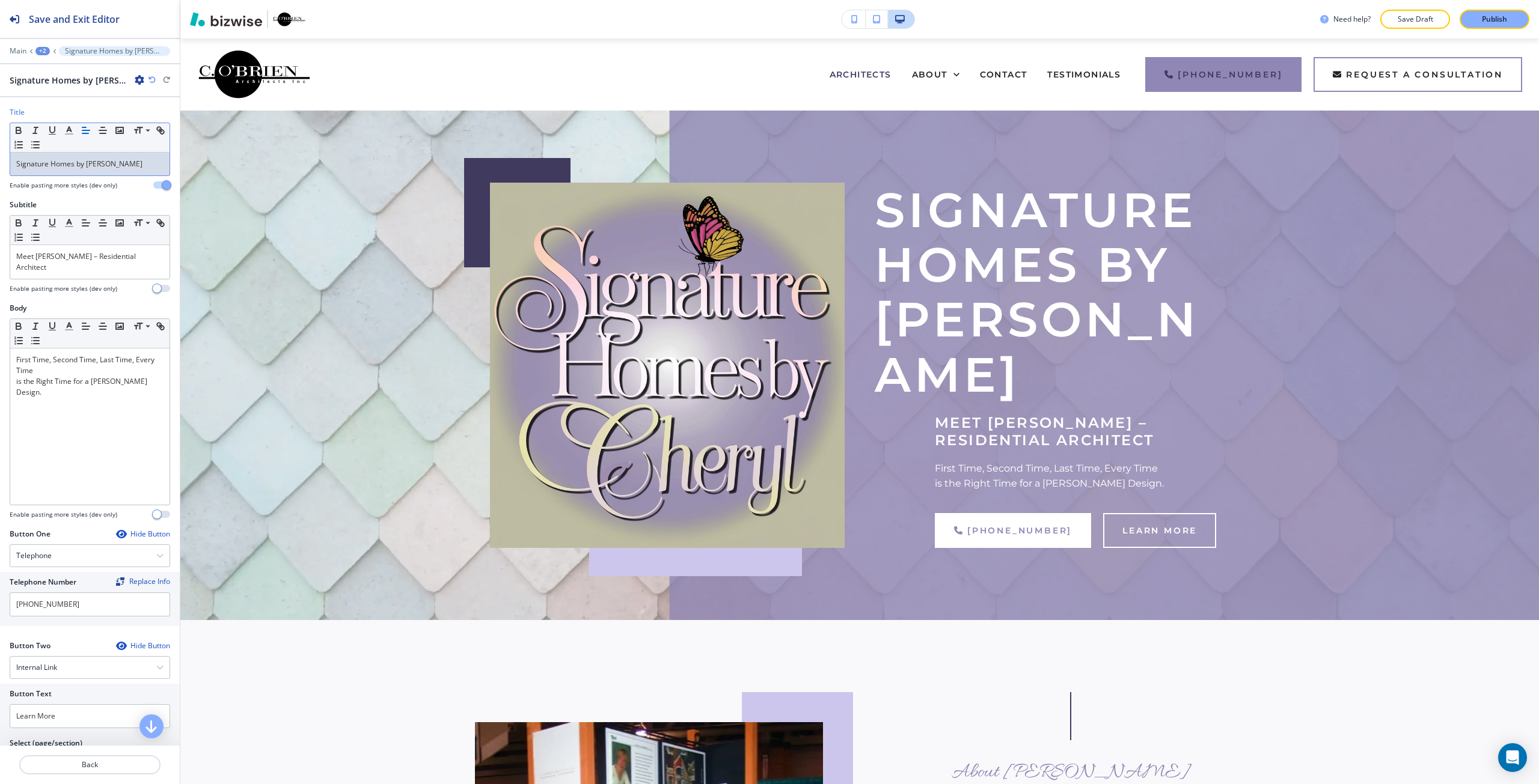
click at [114, 167] on p "Signature Homes by Cheryl" at bounding box center [90, 164] width 147 height 11
click at [70, 186] on h4 "Enable pasting more styles (dev only)" at bounding box center [63, 185] width 108 height 9
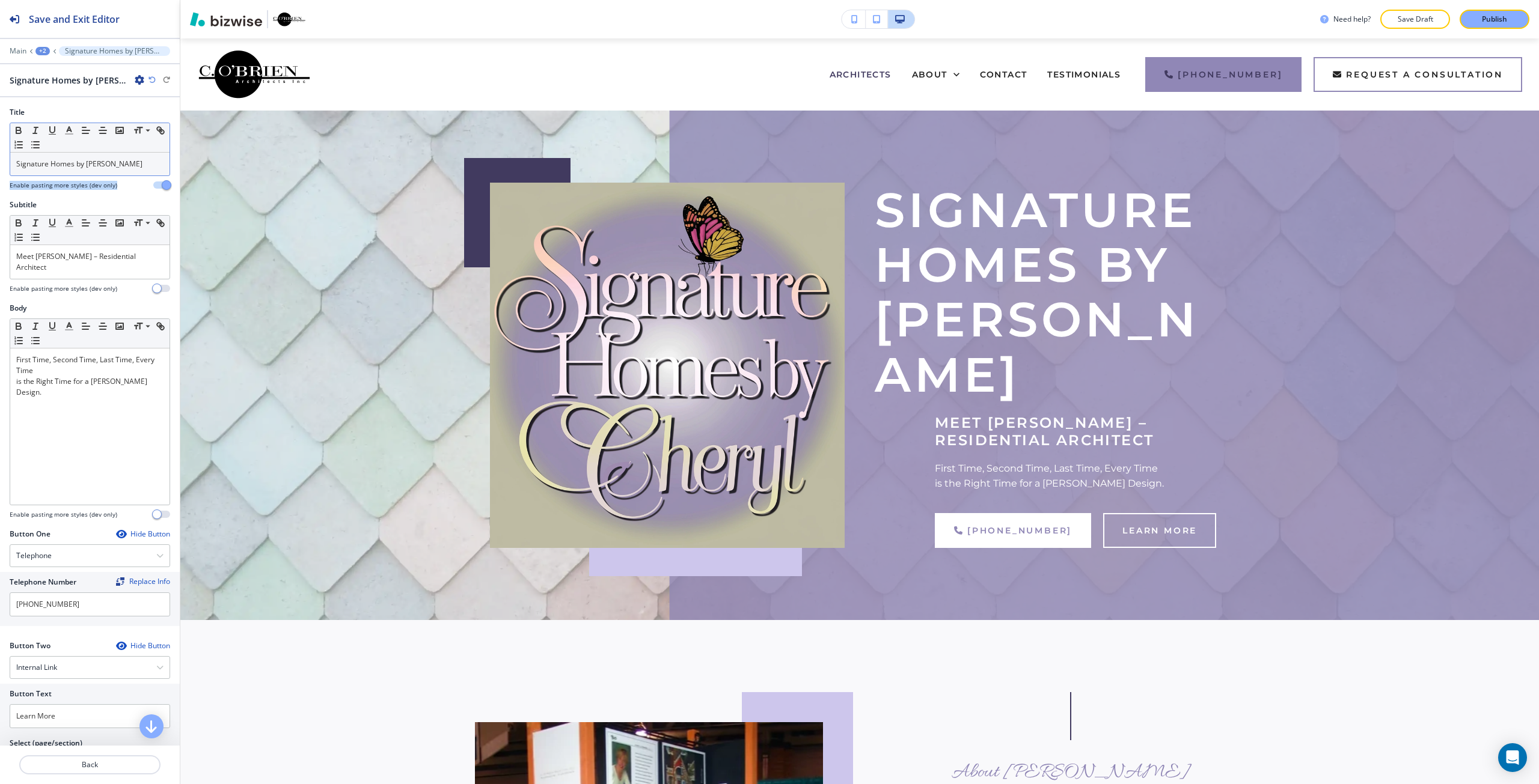
click at [70, 186] on h4 "Enable pasting more styles (dev only)" at bounding box center [63, 185] width 108 height 9
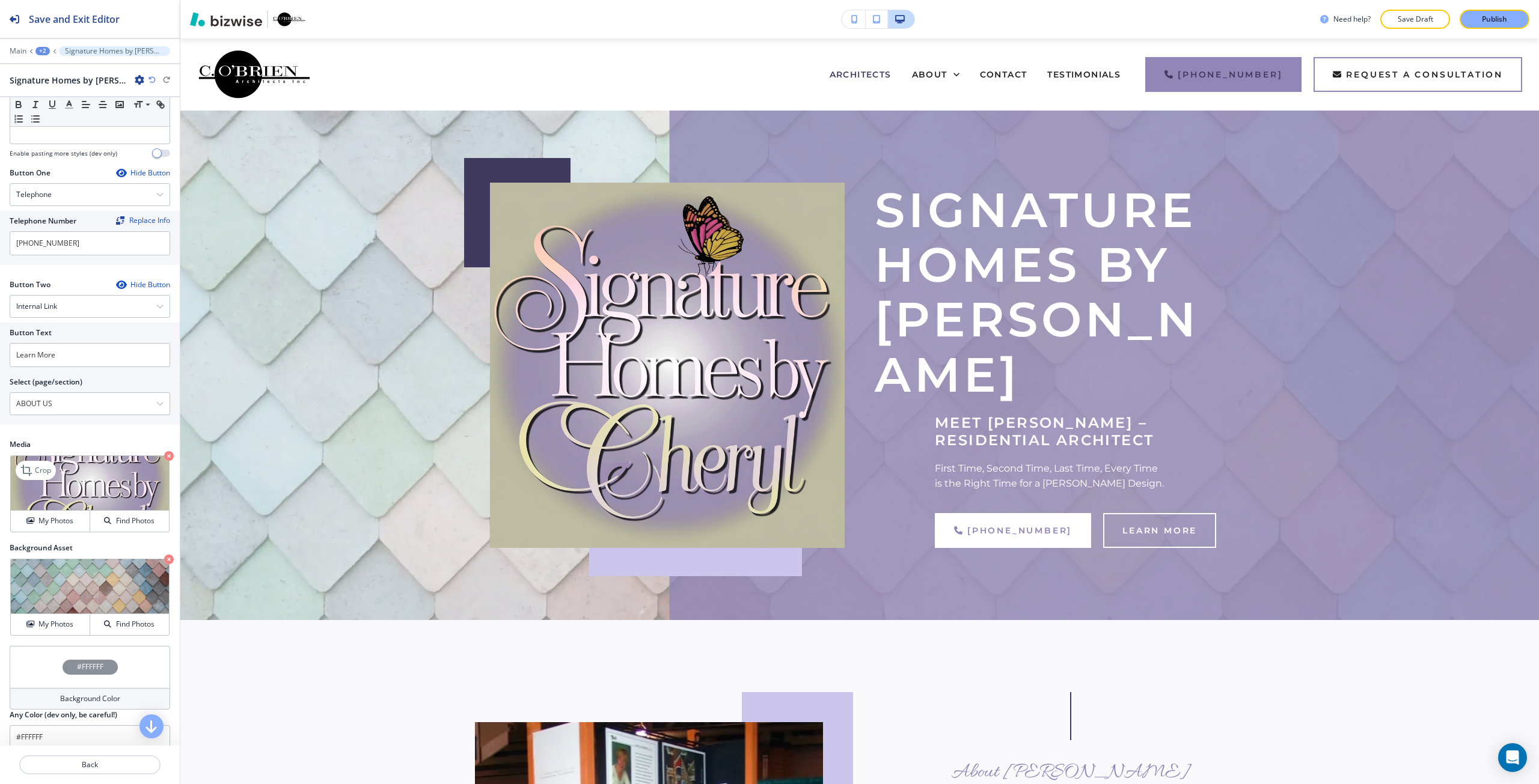
scroll to position [375, 0]
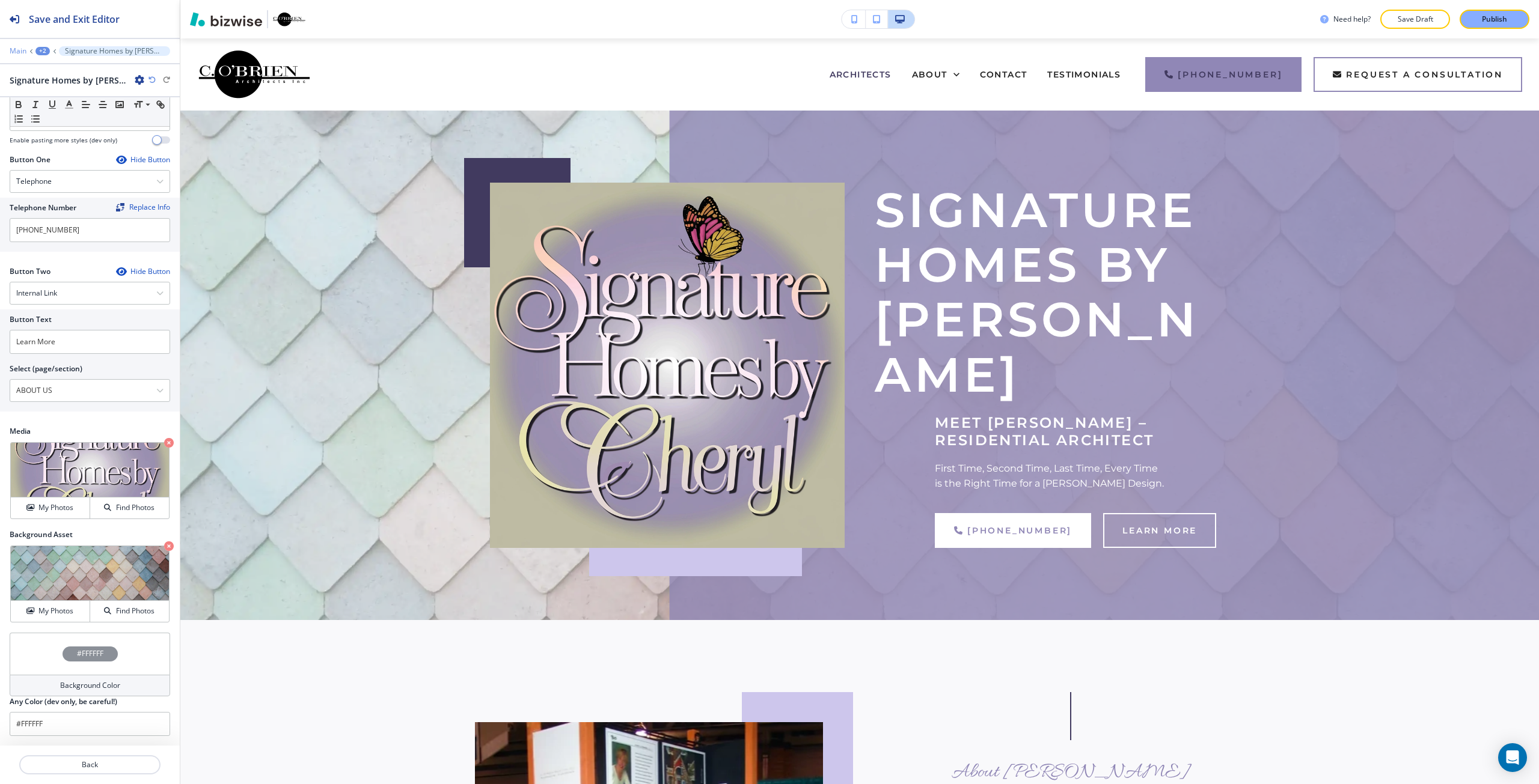
click at [18, 49] on p "Main" at bounding box center [18, 51] width 17 height 9
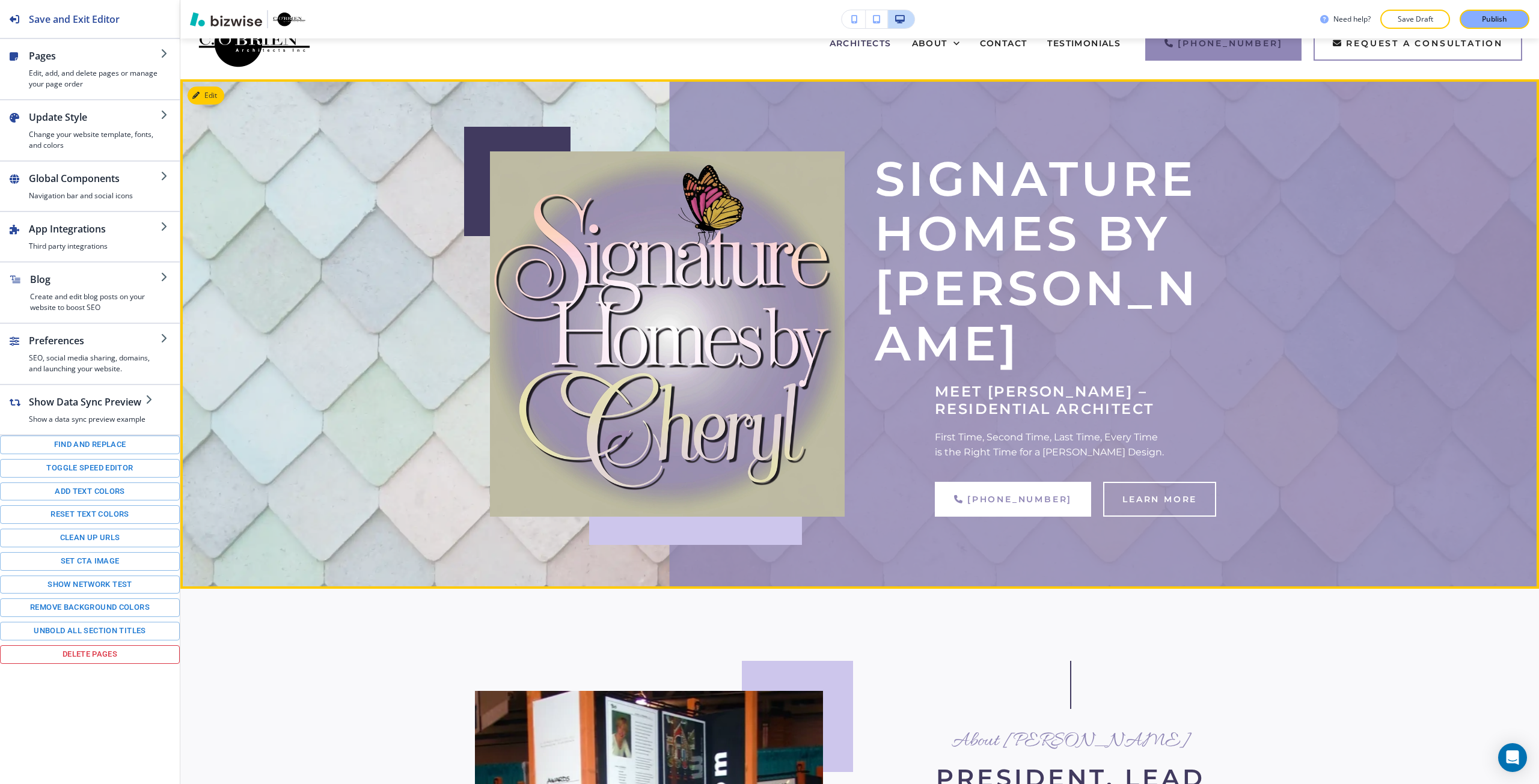
scroll to position [0, 0]
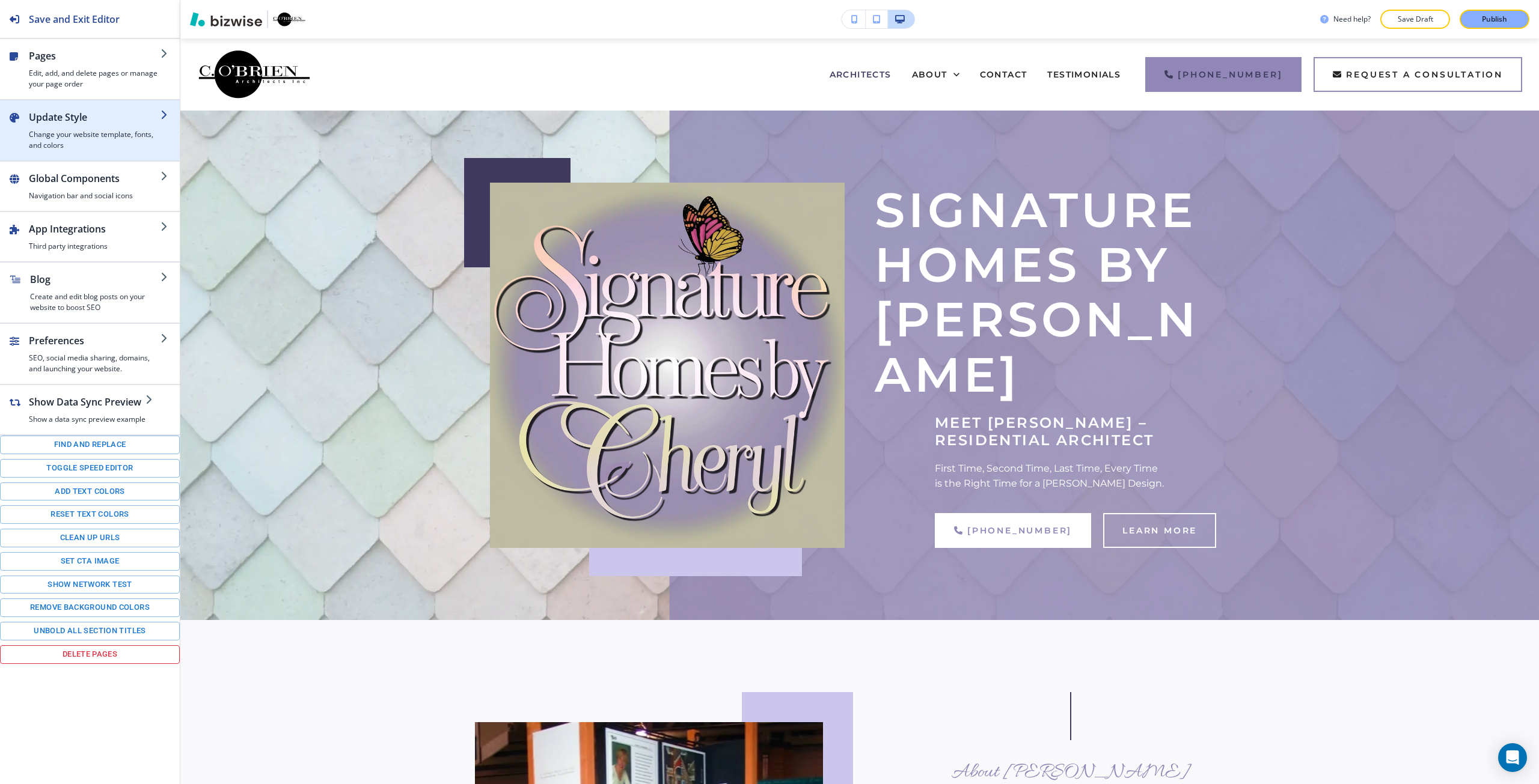
click at [61, 145] on h4 "Change your website template, fonts, and colors" at bounding box center [95, 140] width 132 height 22
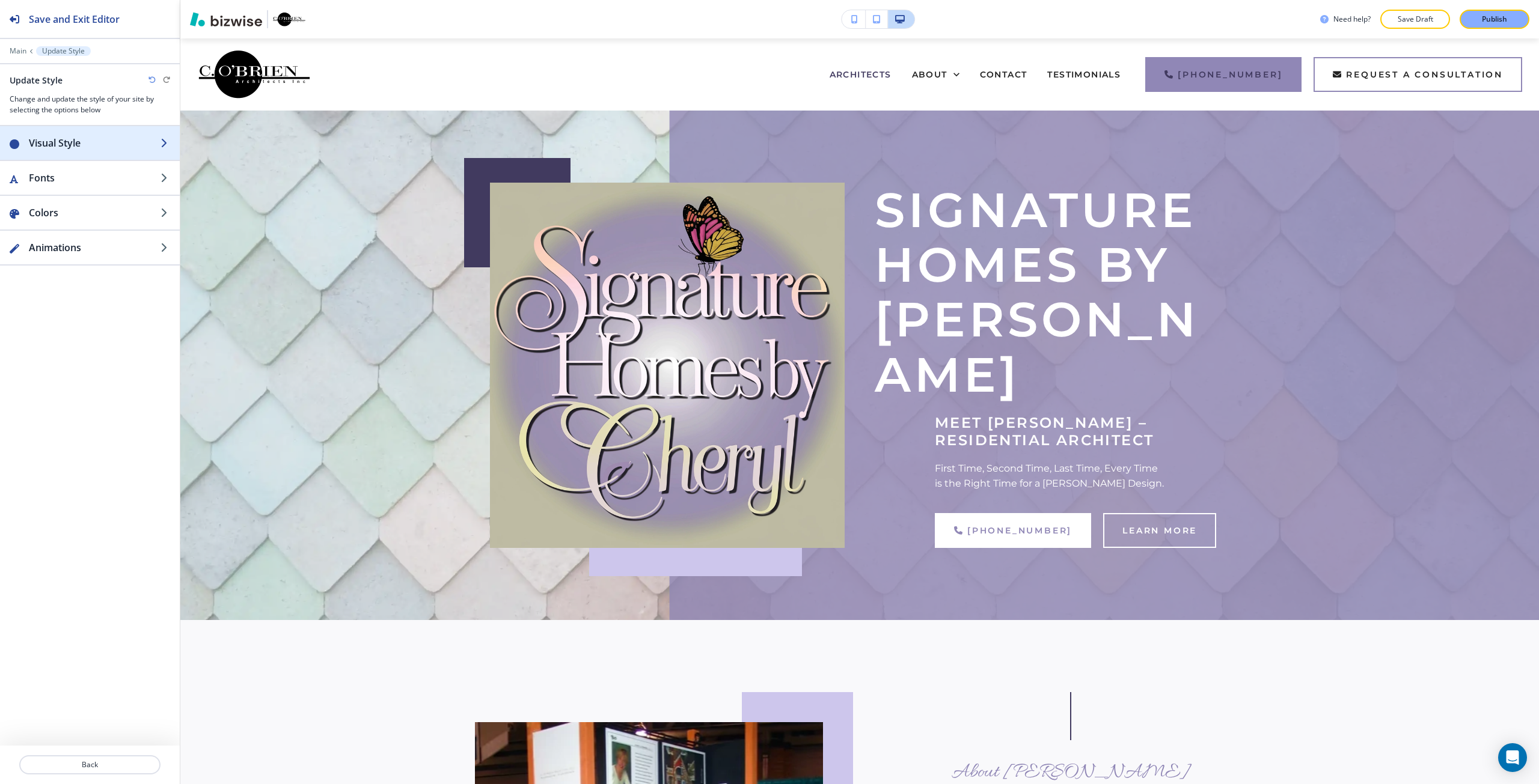
click at [76, 151] on div "button" at bounding box center [90, 155] width 179 height 10
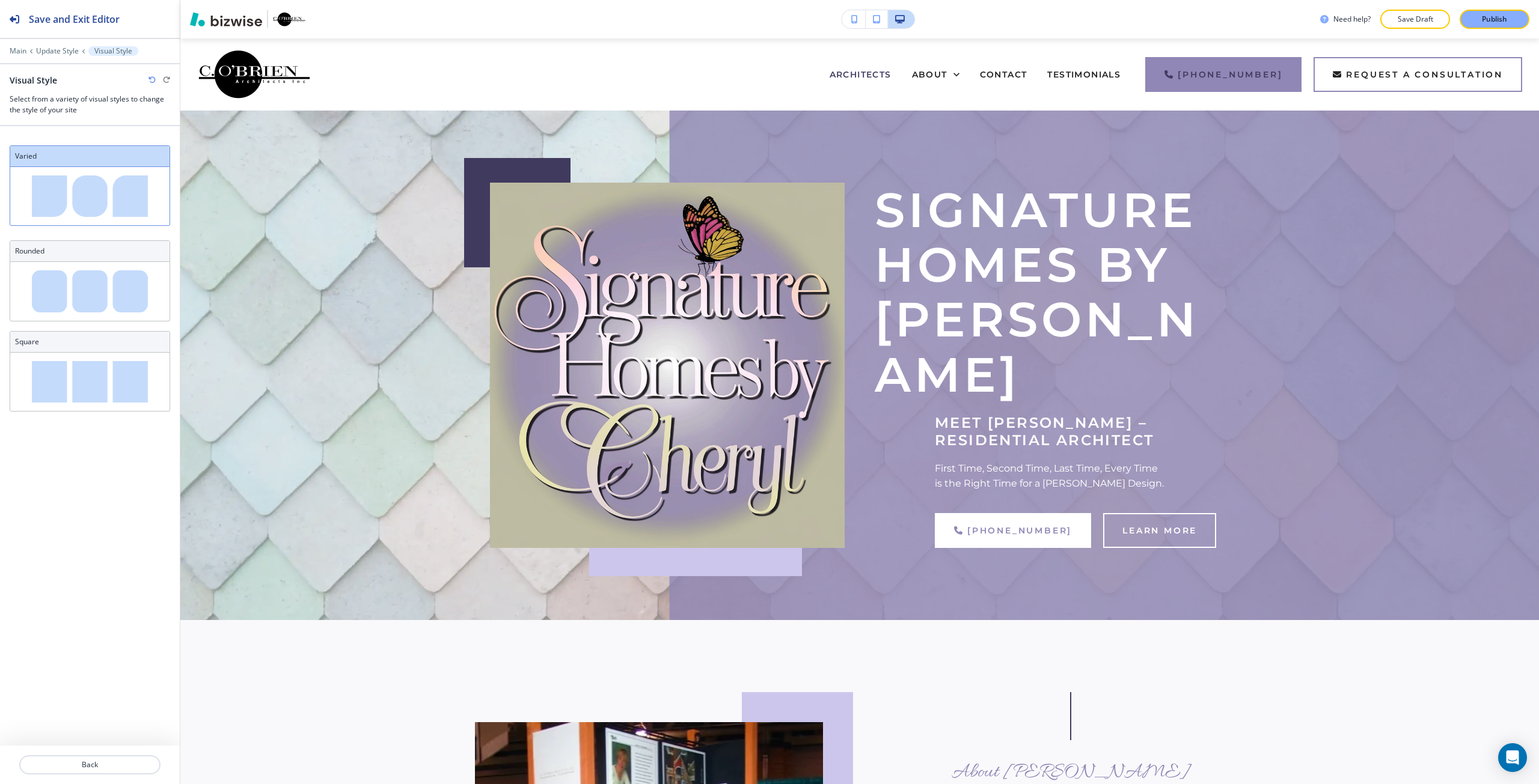
click at [70, 55] on div "Main Update Style Visual Style" at bounding box center [90, 51] width 160 height 10
click at [58, 53] on p "Update Style" at bounding box center [57, 51] width 43 height 9
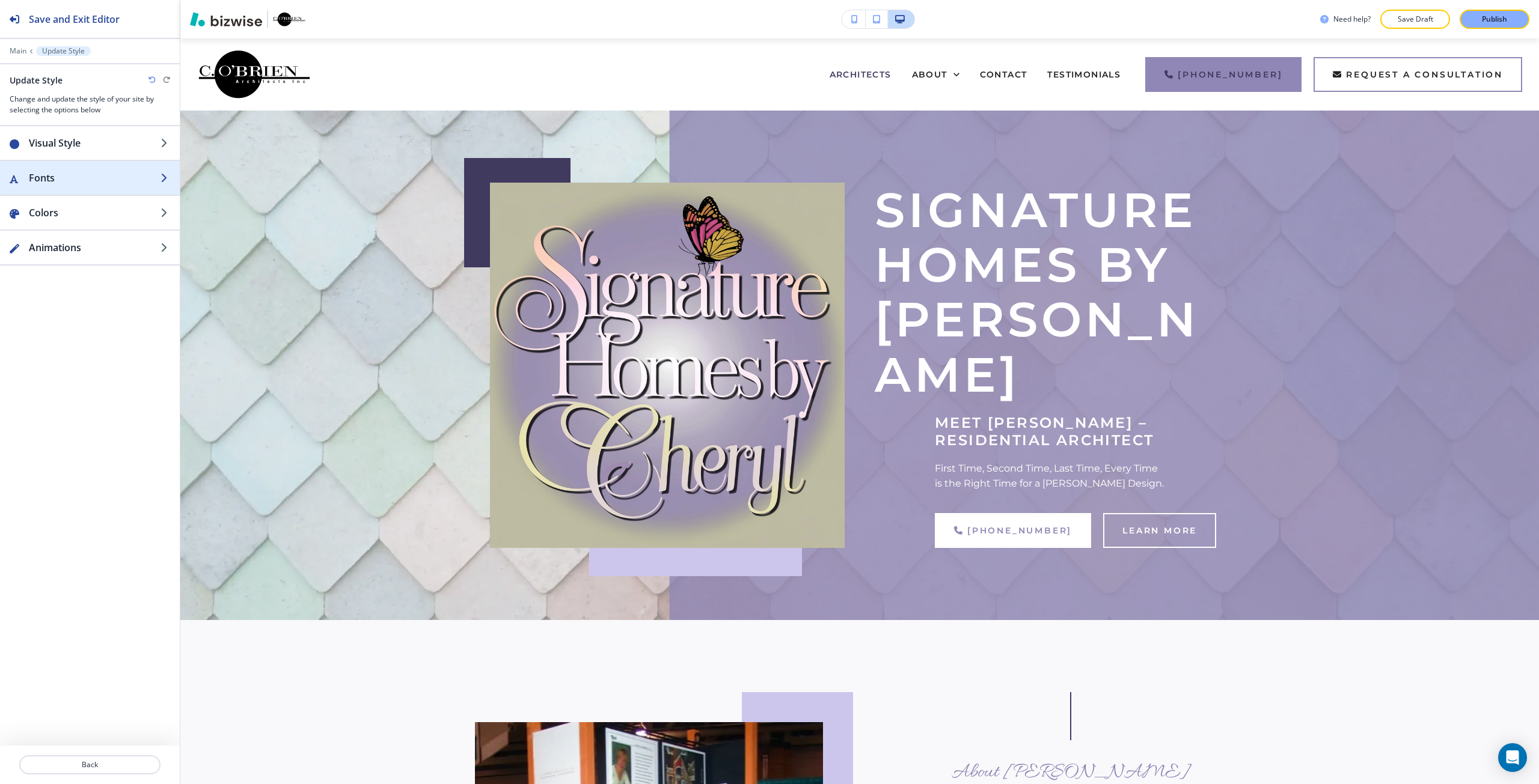
click at [55, 169] on div "button" at bounding box center [90, 166] width 179 height 10
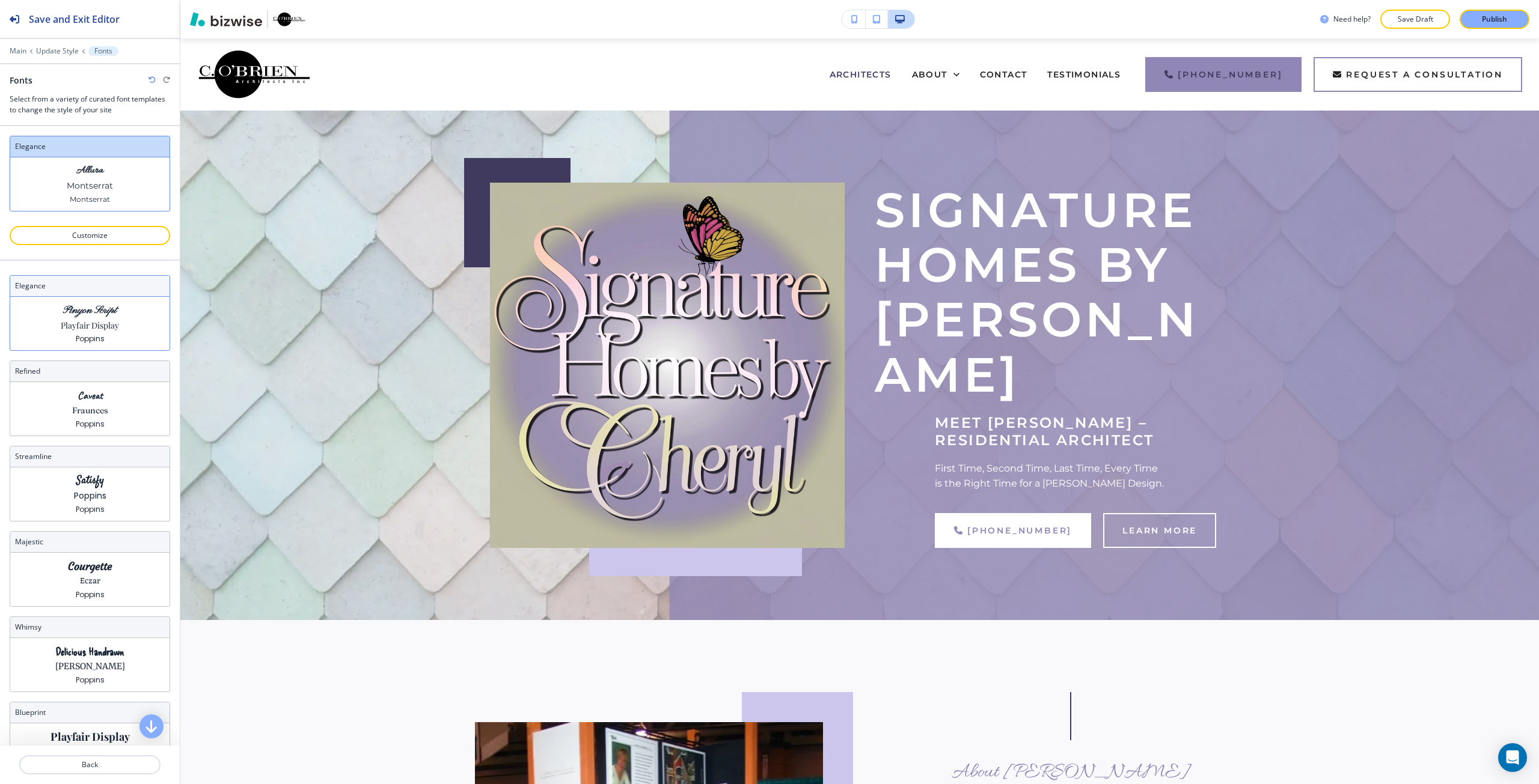
click at [133, 322] on div "Pinyon Script Playfair Display Poppins" at bounding box center [89, 323] width 159 height 53
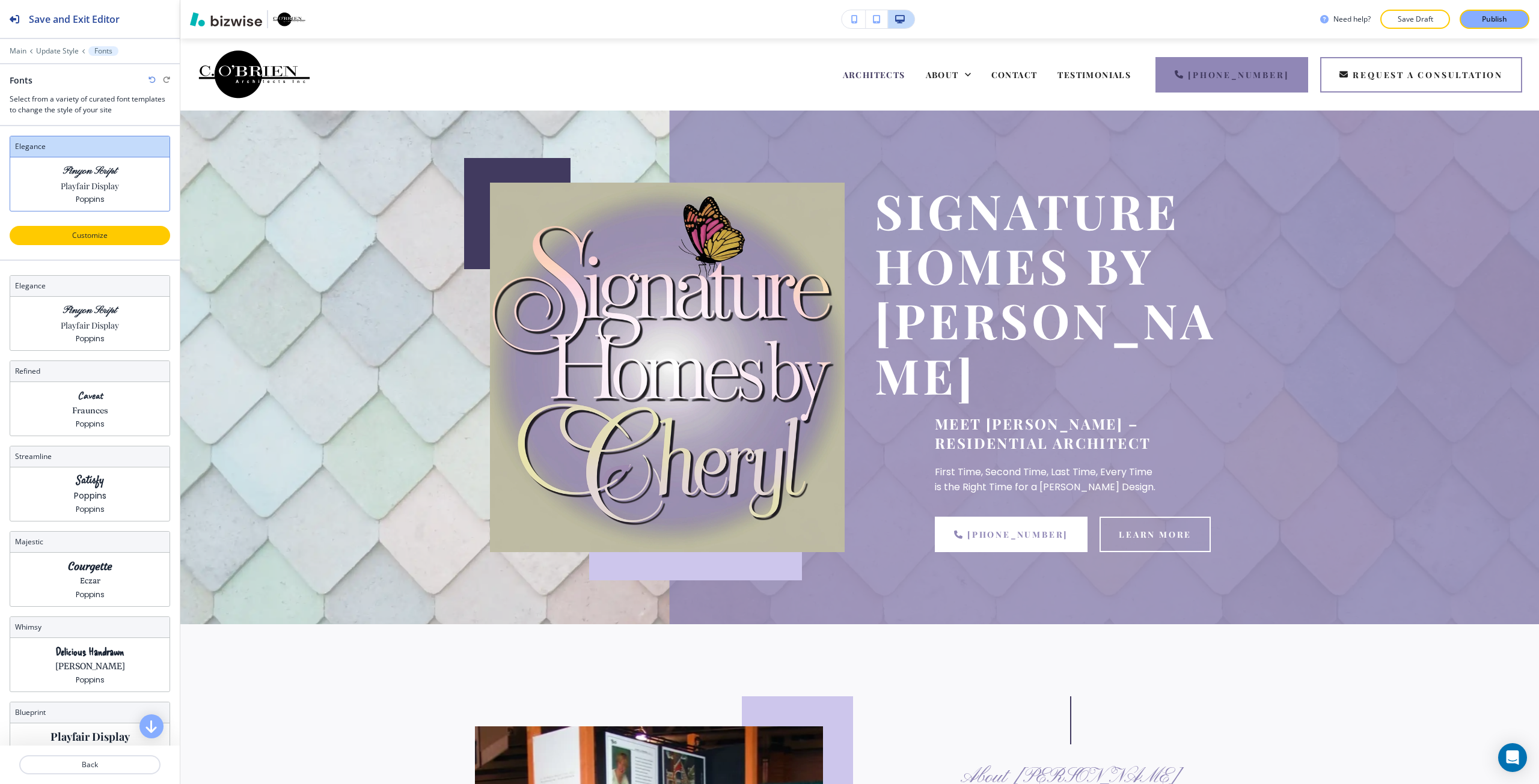
click at [113, 239] on p "Customize" at bounding box center [90, 235] width 129 height 11
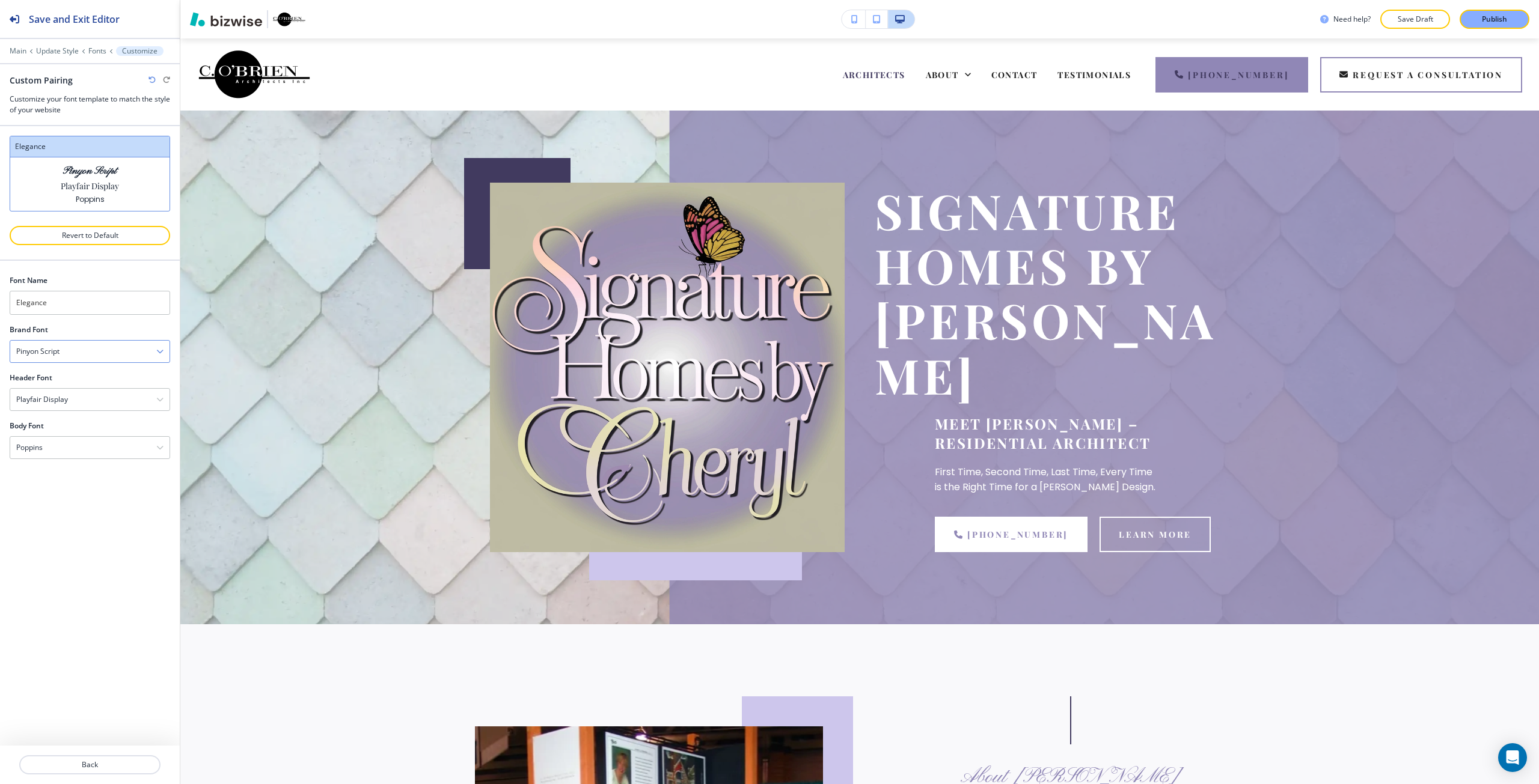
click at [82, 349] on div "Pinyon Script" at bounding box center [89, 351] width 159 height 22
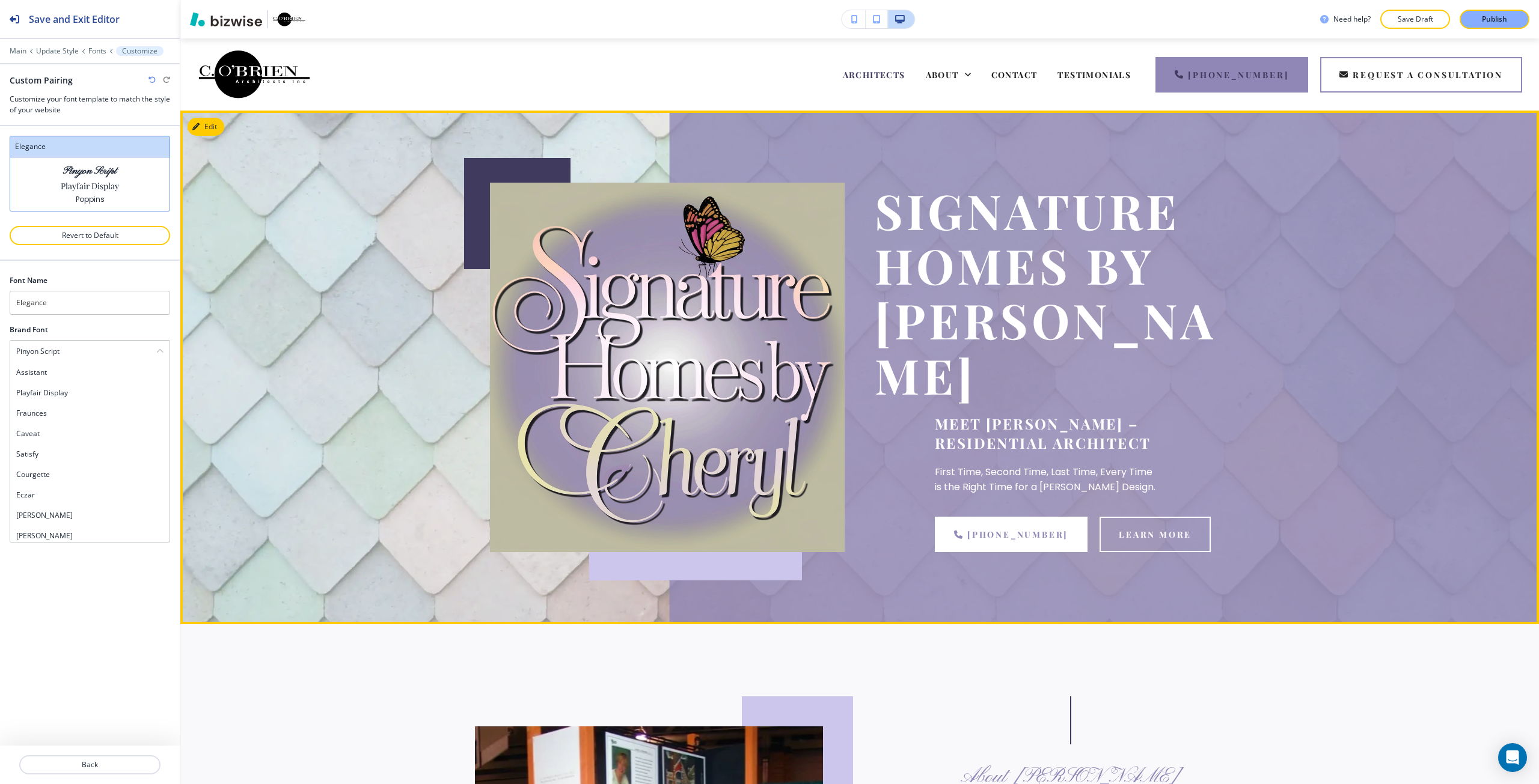
scroll to position [860, 0]
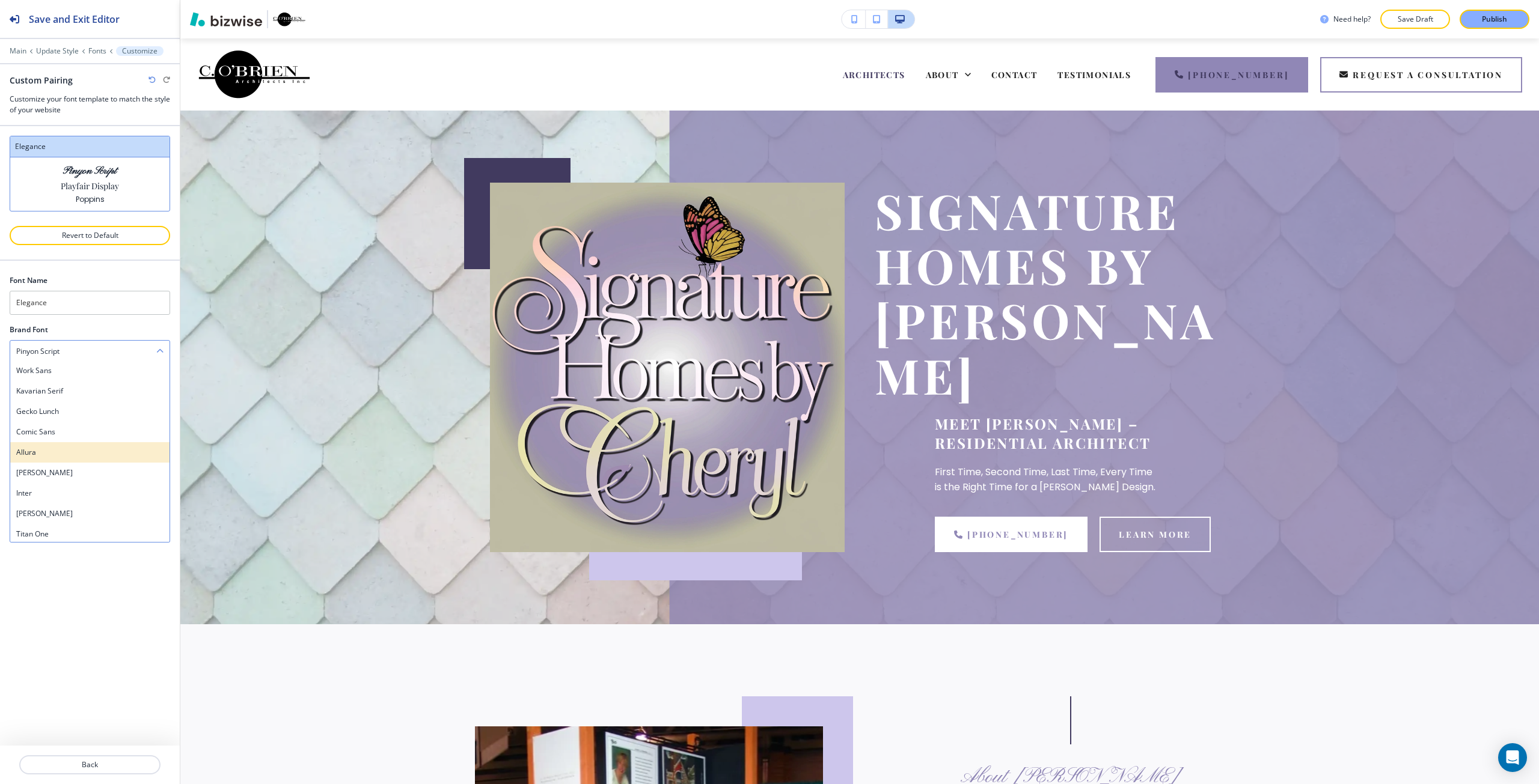
click at [59, 450] on h4 "Allura" at bounding box center [90, 452] width 147 height 11
click at [150, 523] on div "Font Name Elegance Brand Font Allura Assistant Playfair Display Fraunces Caveat…" at bounding box center [90, 502] width 179 height 485
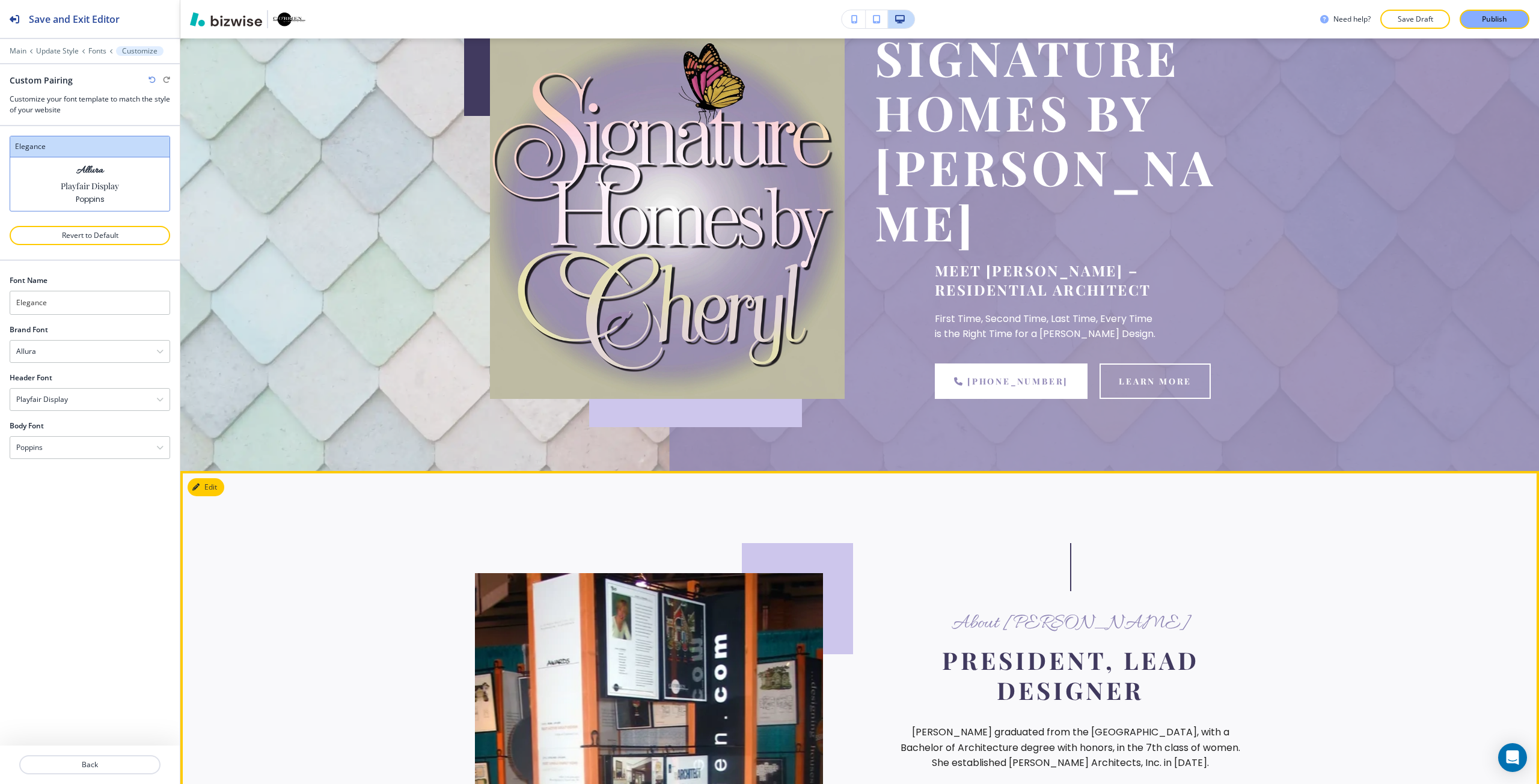
scroll to position [120, 0]
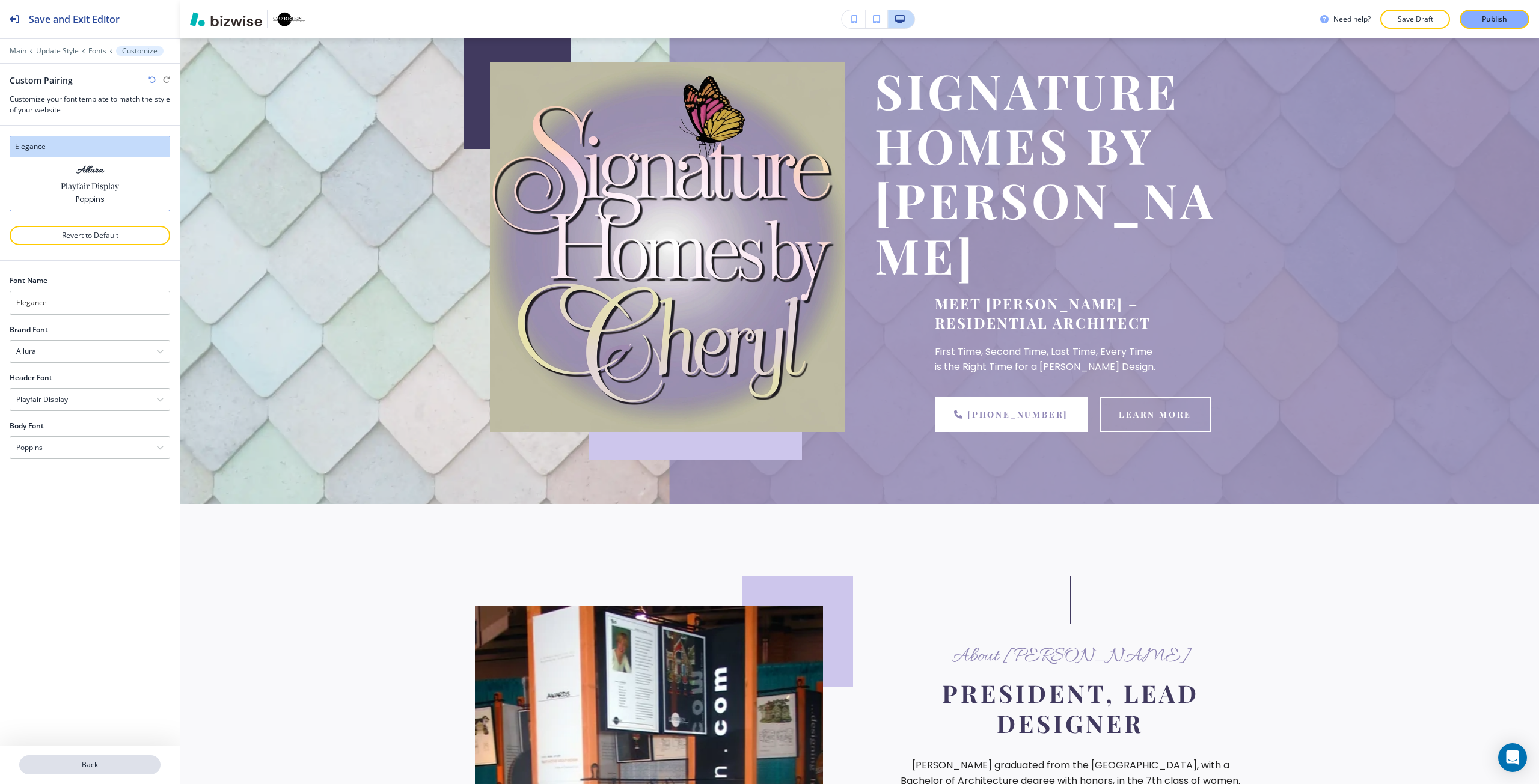
click at [108, 766] on p "Back" at bounding box center [90, 765] width 139 height 11
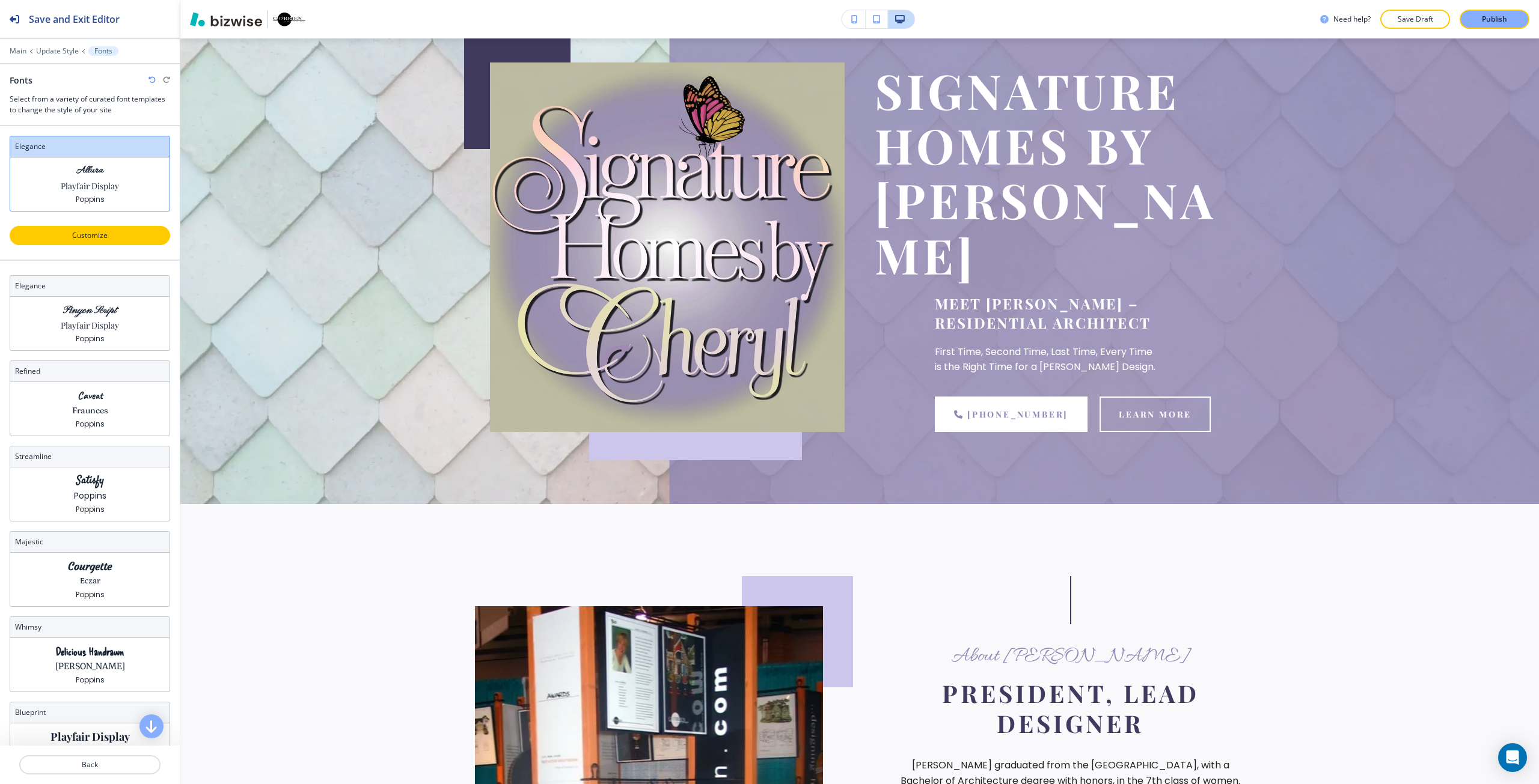
click at [92, 235] on p "Customize" at bounding box center [90, 235] width 129 height 11
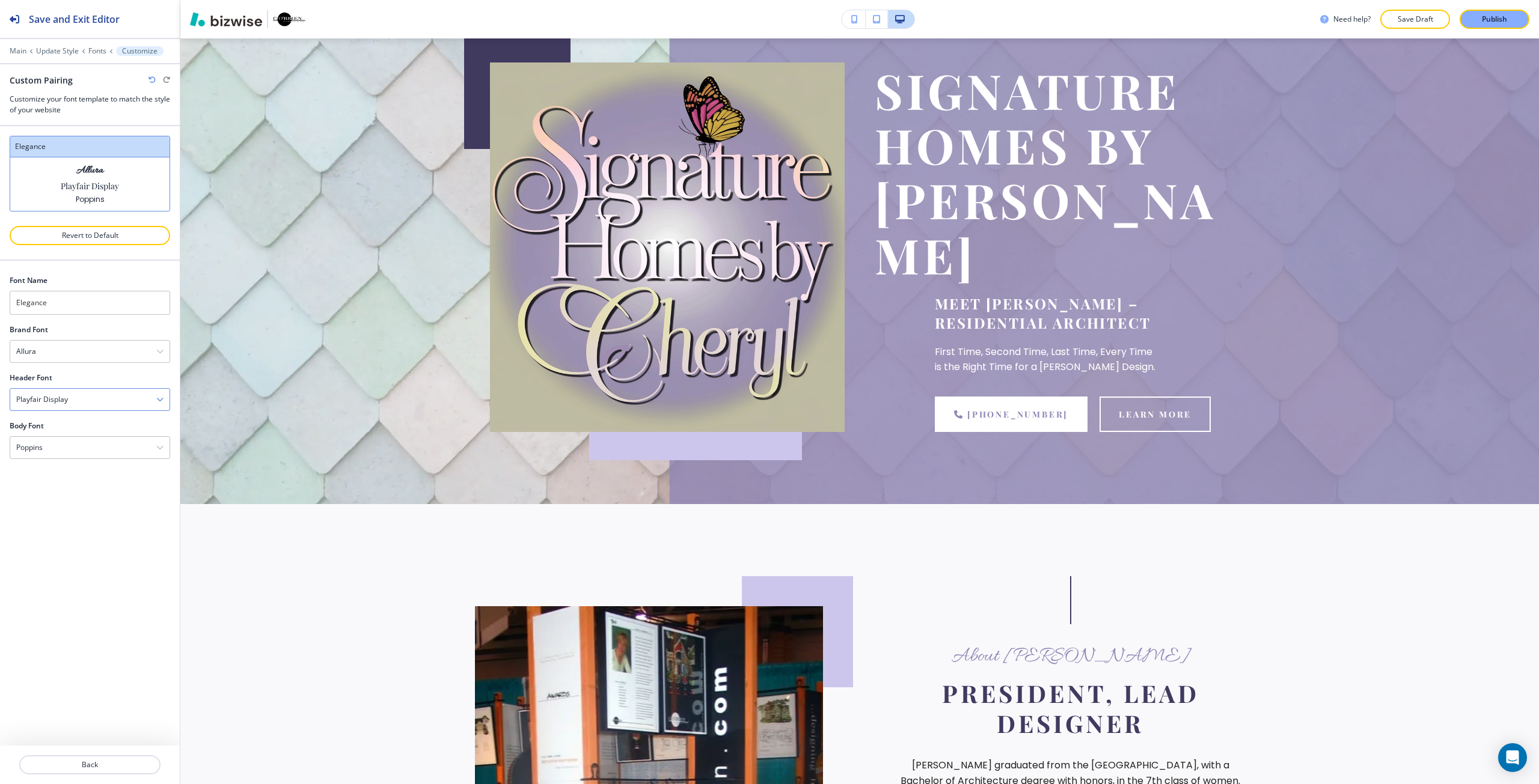
click at [78, 401] on div "Playfair Display" at bounding box center [89, 400] width 159 height 22
click at [118, 541] on h4 "Eczar" at bounding box center [90, 543] width 147 height 11
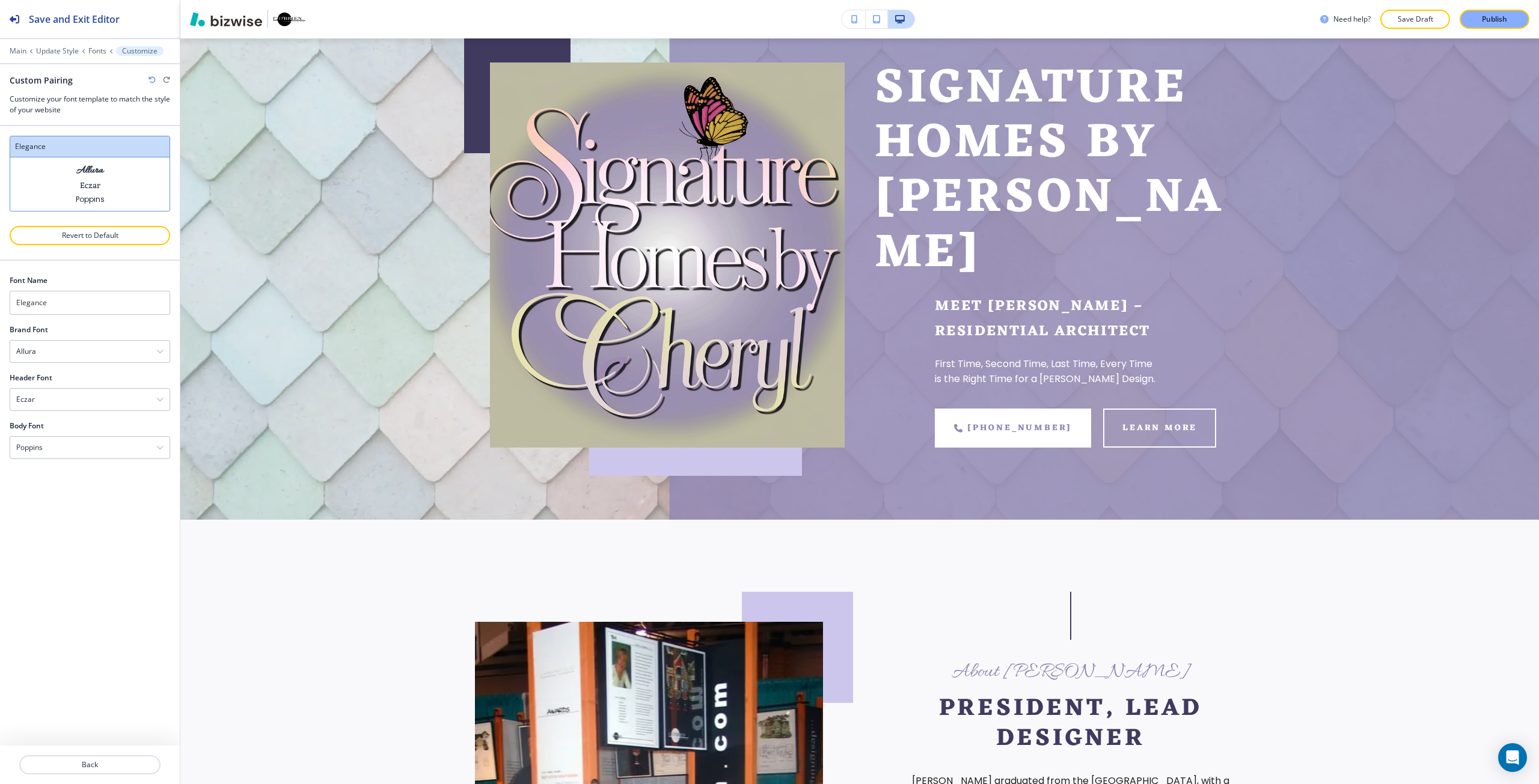
click at [148, 80] on icon "button" at bounding box center [152, 80] width 7 height 7
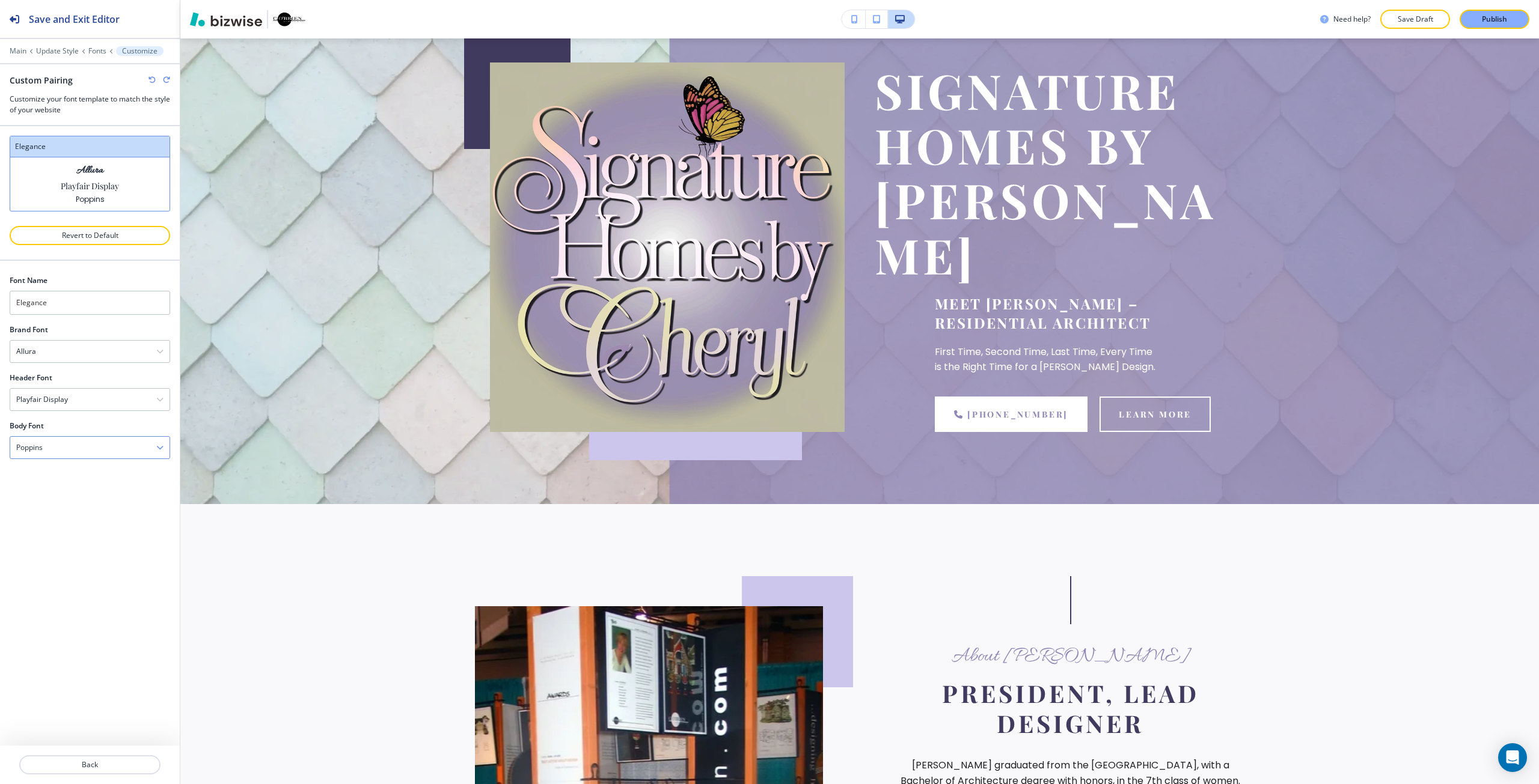
click at [65, 448] on div "Poppins" at bounding box center [89, 447] width 159 height 22
click at [117, 608] on h4 "Noto Serif" at bounding box center [90, 607] width 147 height 11
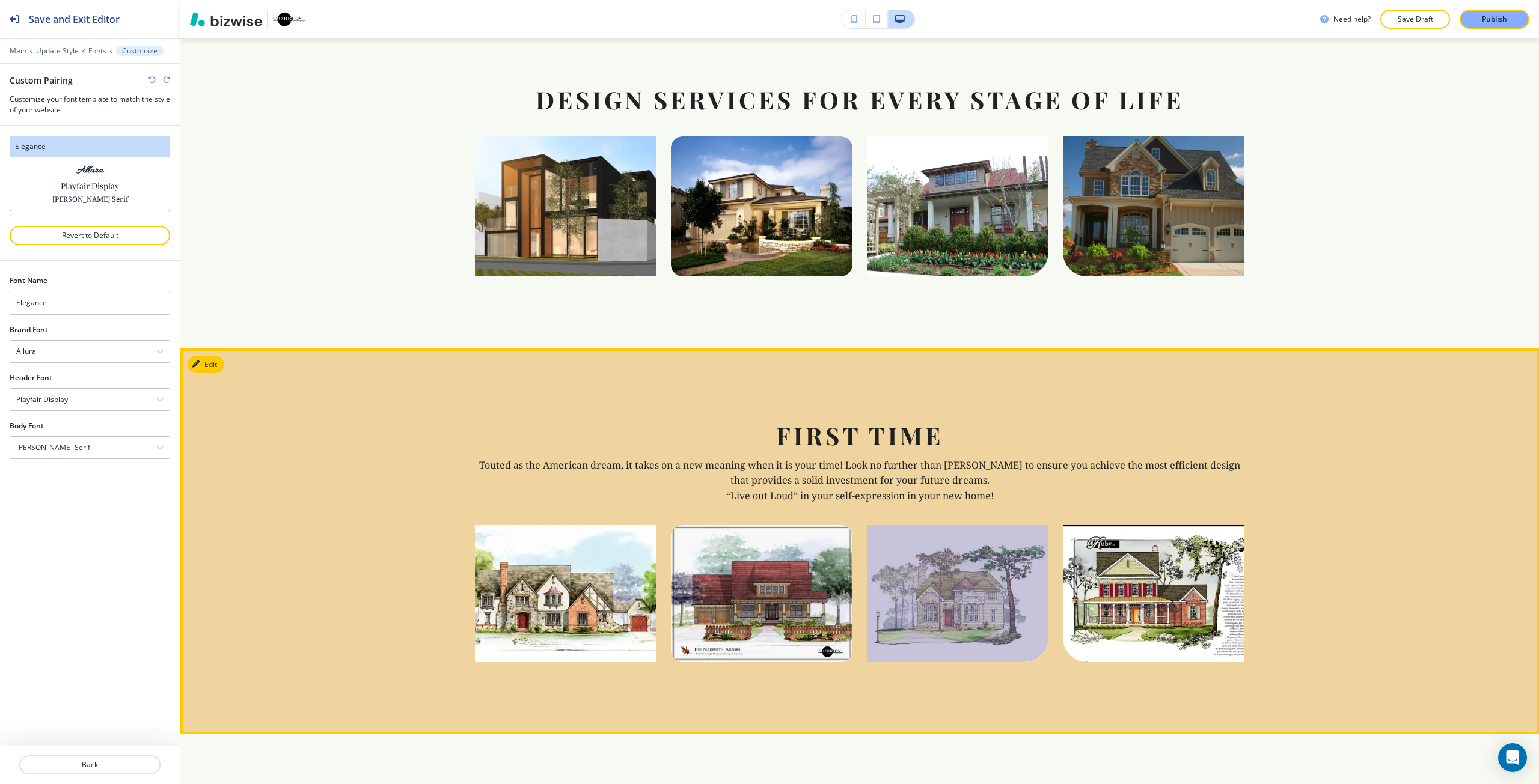
scroll to position [1622, 0]
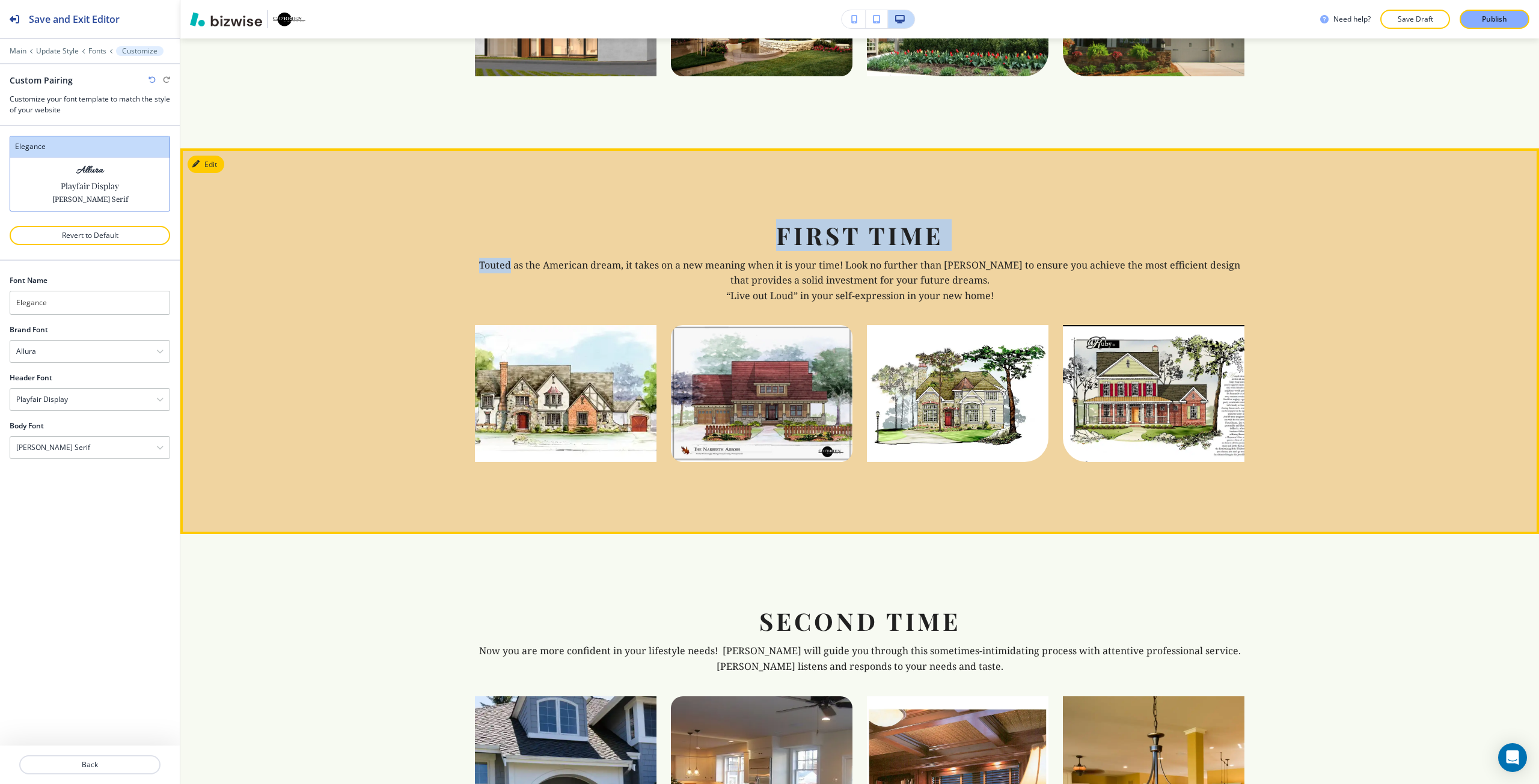
click at [521, 240] on div "First Time Touted as the American dream, it takes on a new meaning when it is y…" at bounding box center [860, 262] width 769 height 84
click at [378, 202] on div "First Time Touted as the American dream, it takes on a new meaning when it is y…" at bounding box center [859, 342] width 1358 height 386
click at [196, 160] on icon "button" at bounding box center [198, 164] width 7 height 7
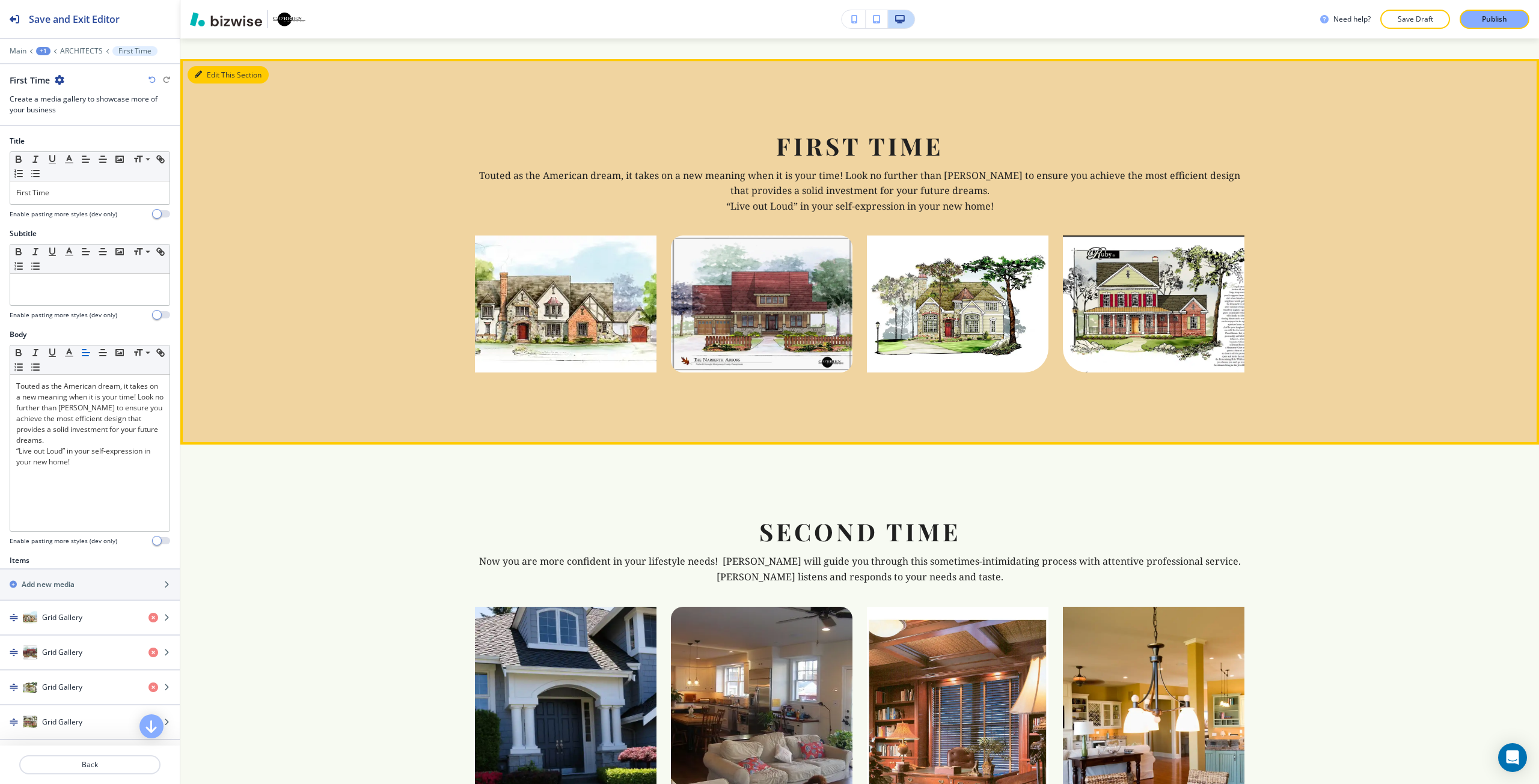
scroll to position [1717, 0]
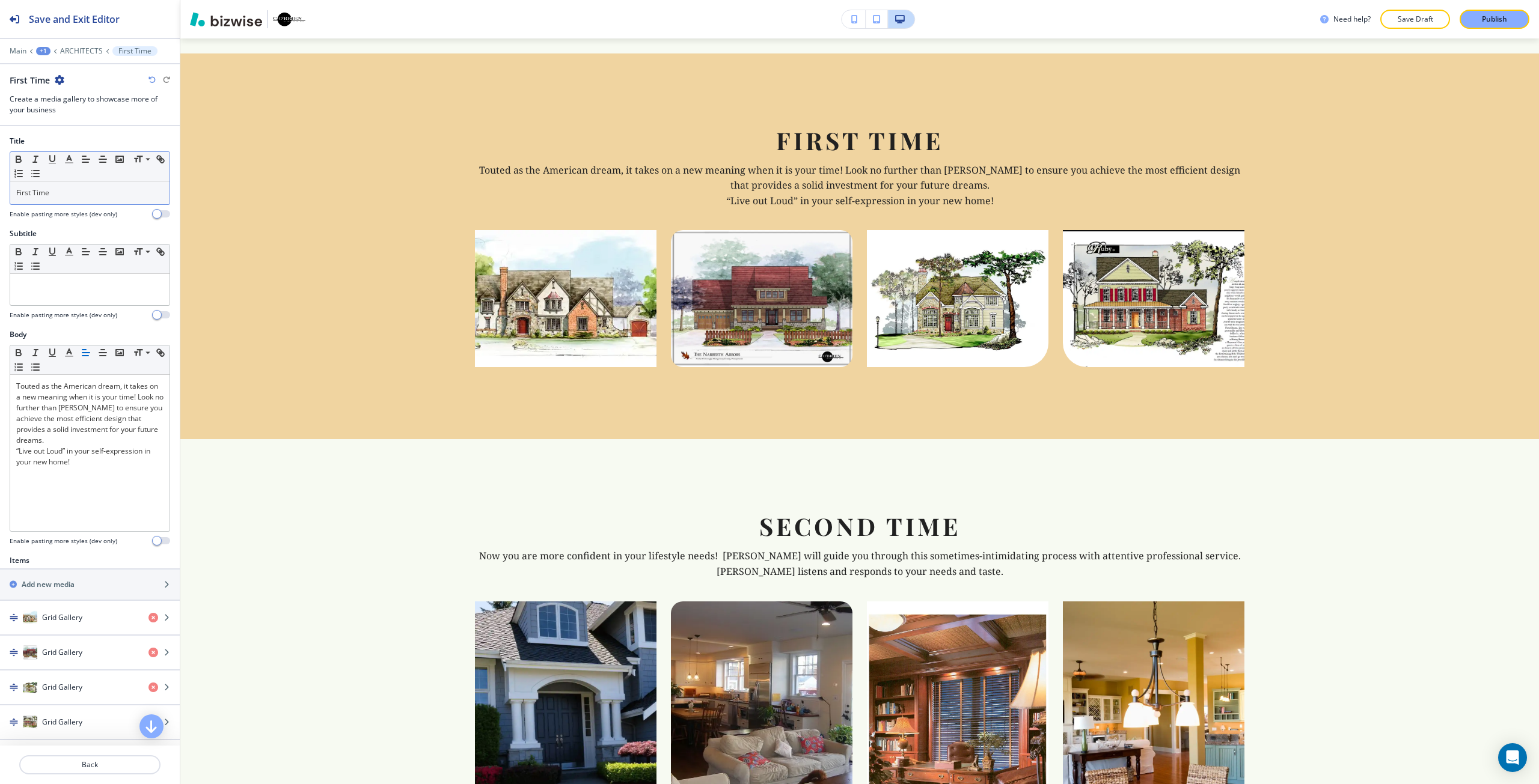
click at [59, 200] on div "First Time" at bounding box center [89, 193] width 159 height 23
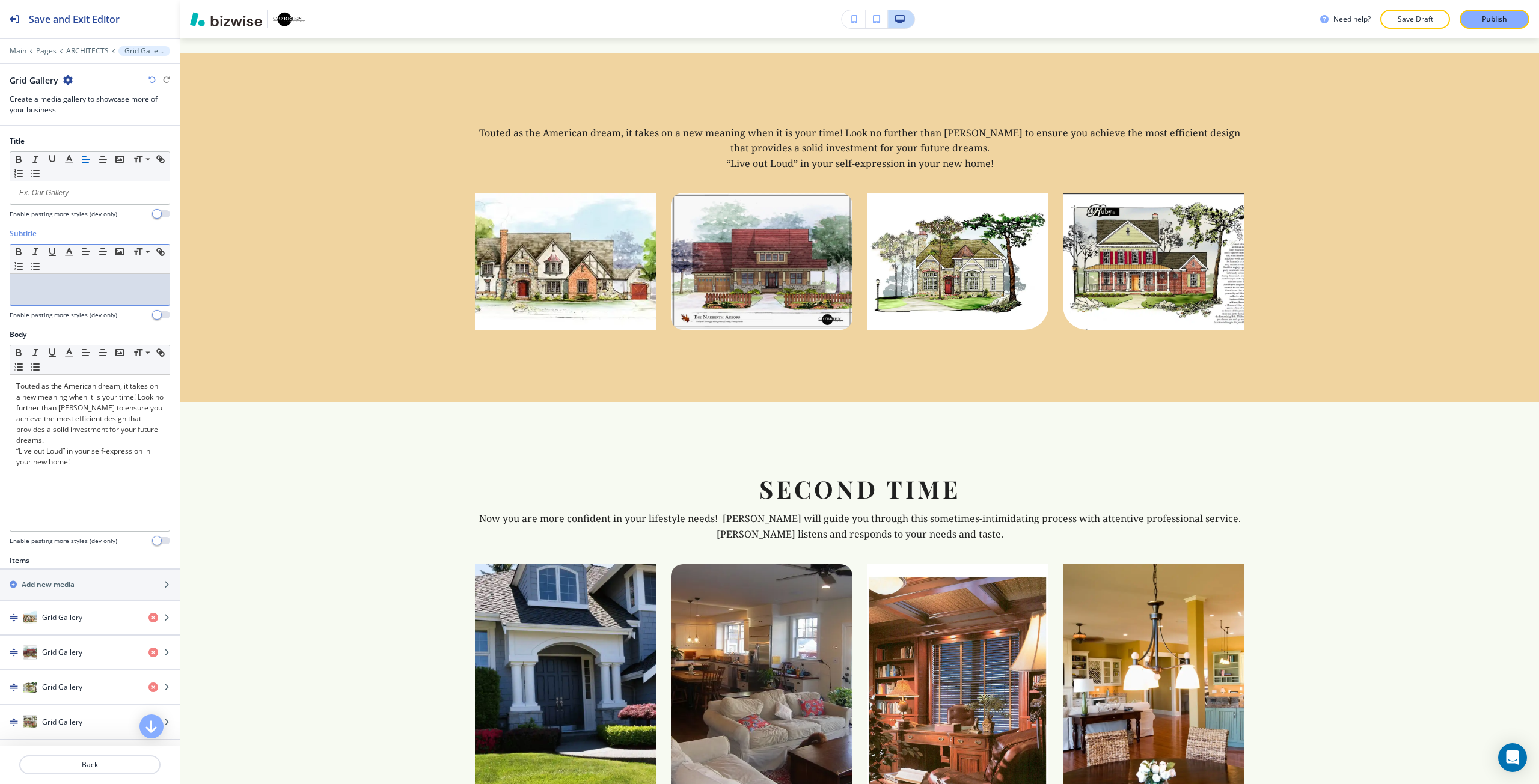
click at [59, 280] on p at bounding box center [90, 286] width 147 height 11
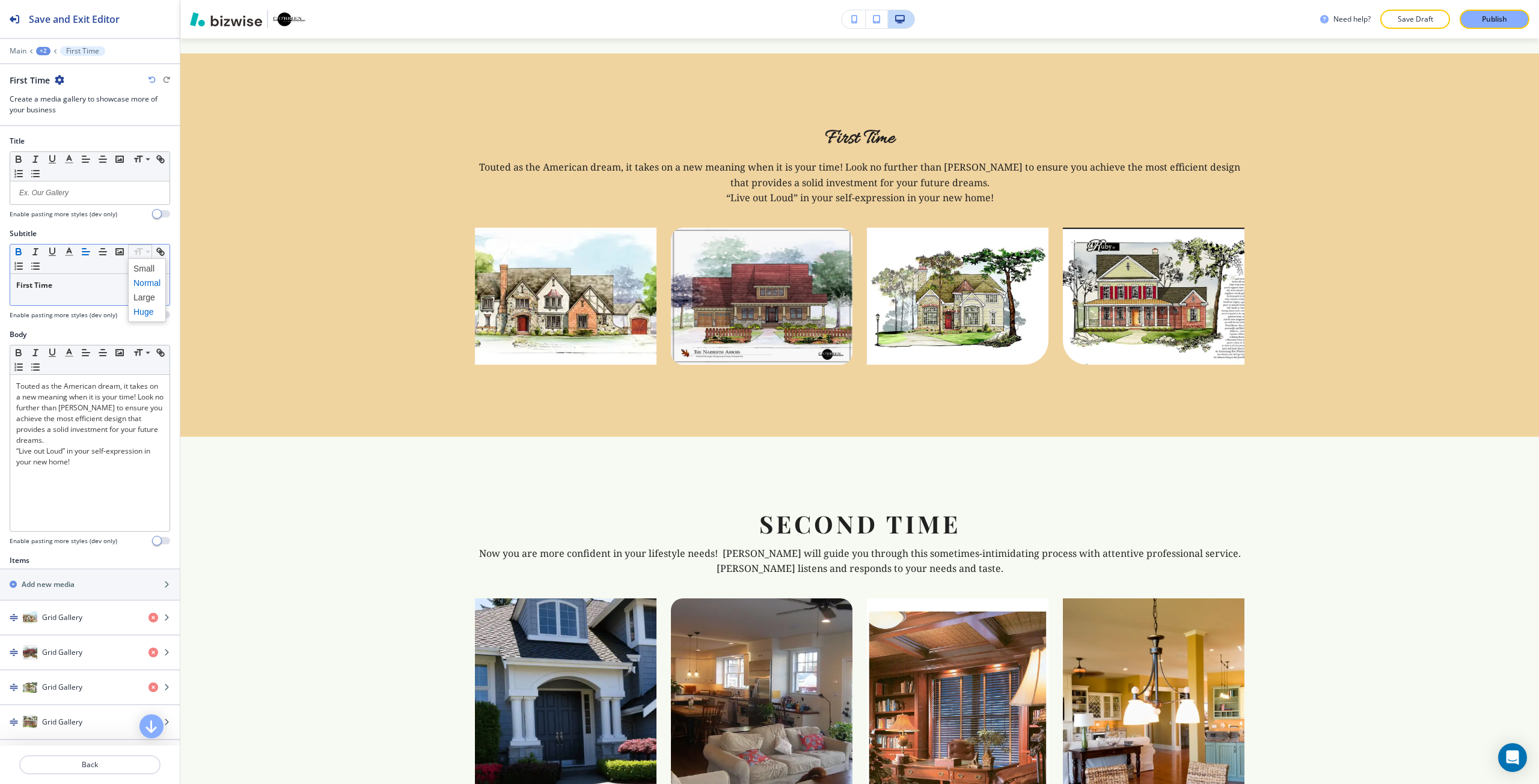
click at [140, 314] on span at bounding box center [146, 312] width 27 height 15
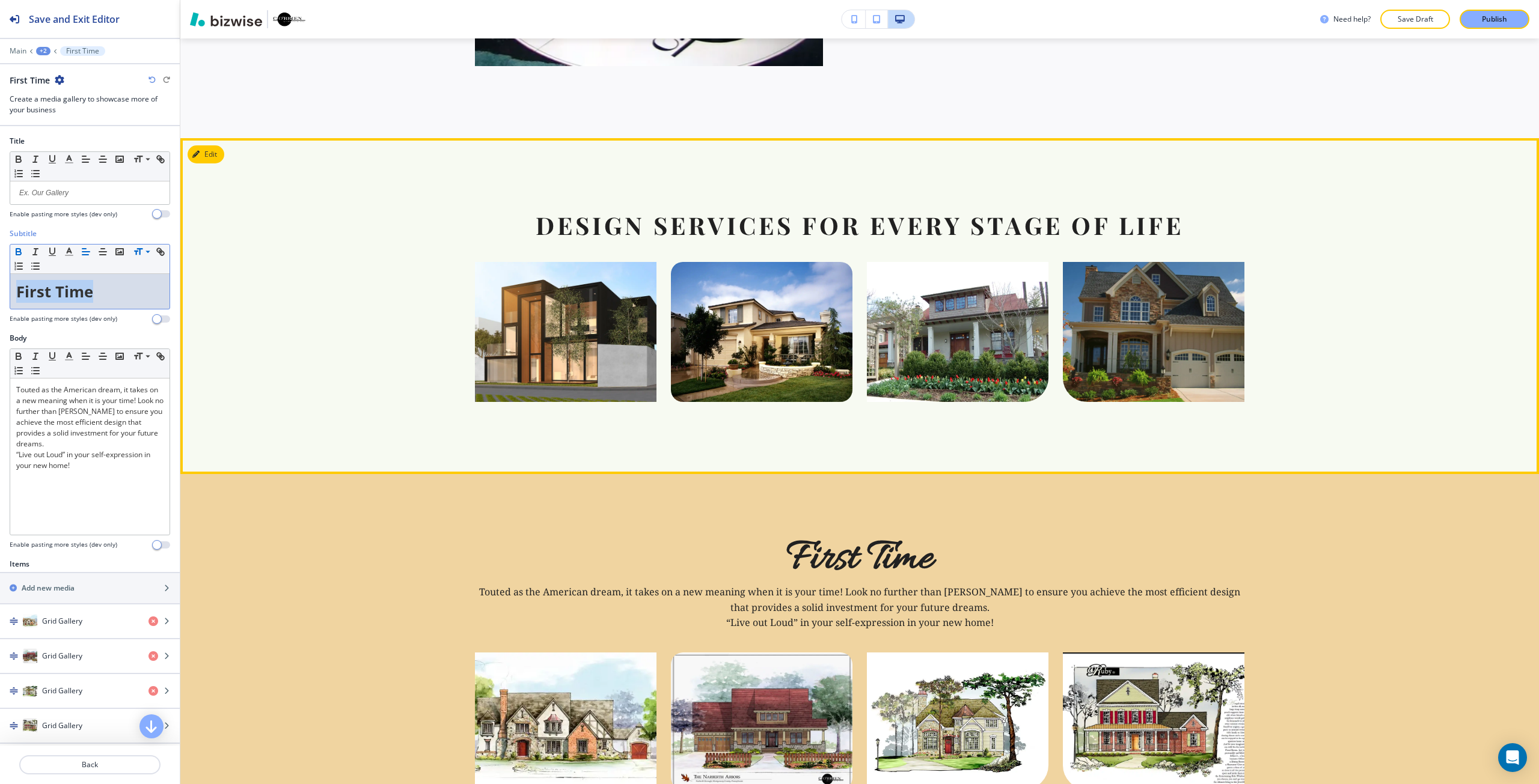
scroll to position [1236, 0]
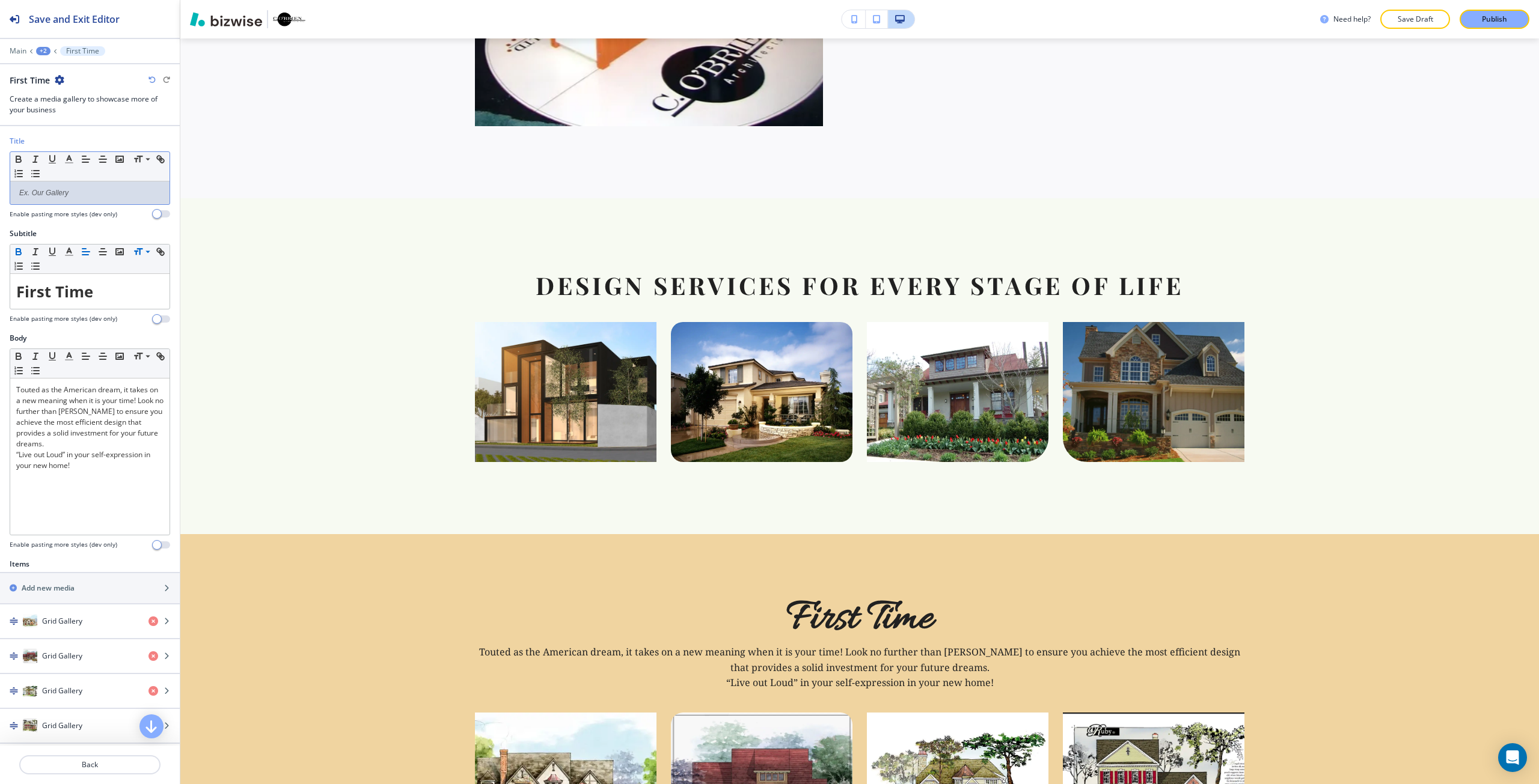
click at [54, 204] on div at bounding box center [89, 193] width 159 height 23
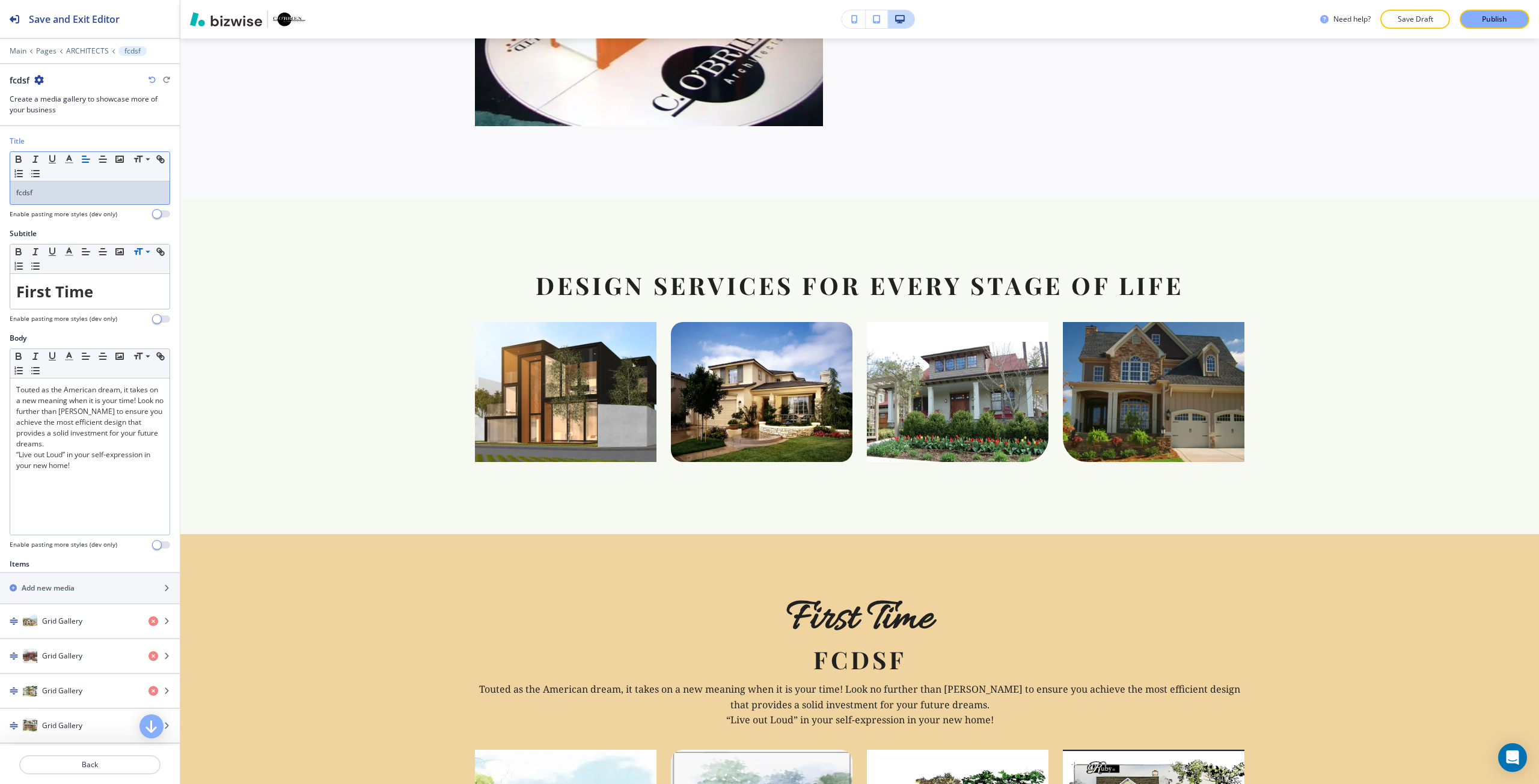
click at [54, 204] on div "fcdsf" at bounding box center [89, 193] width 159 height 23
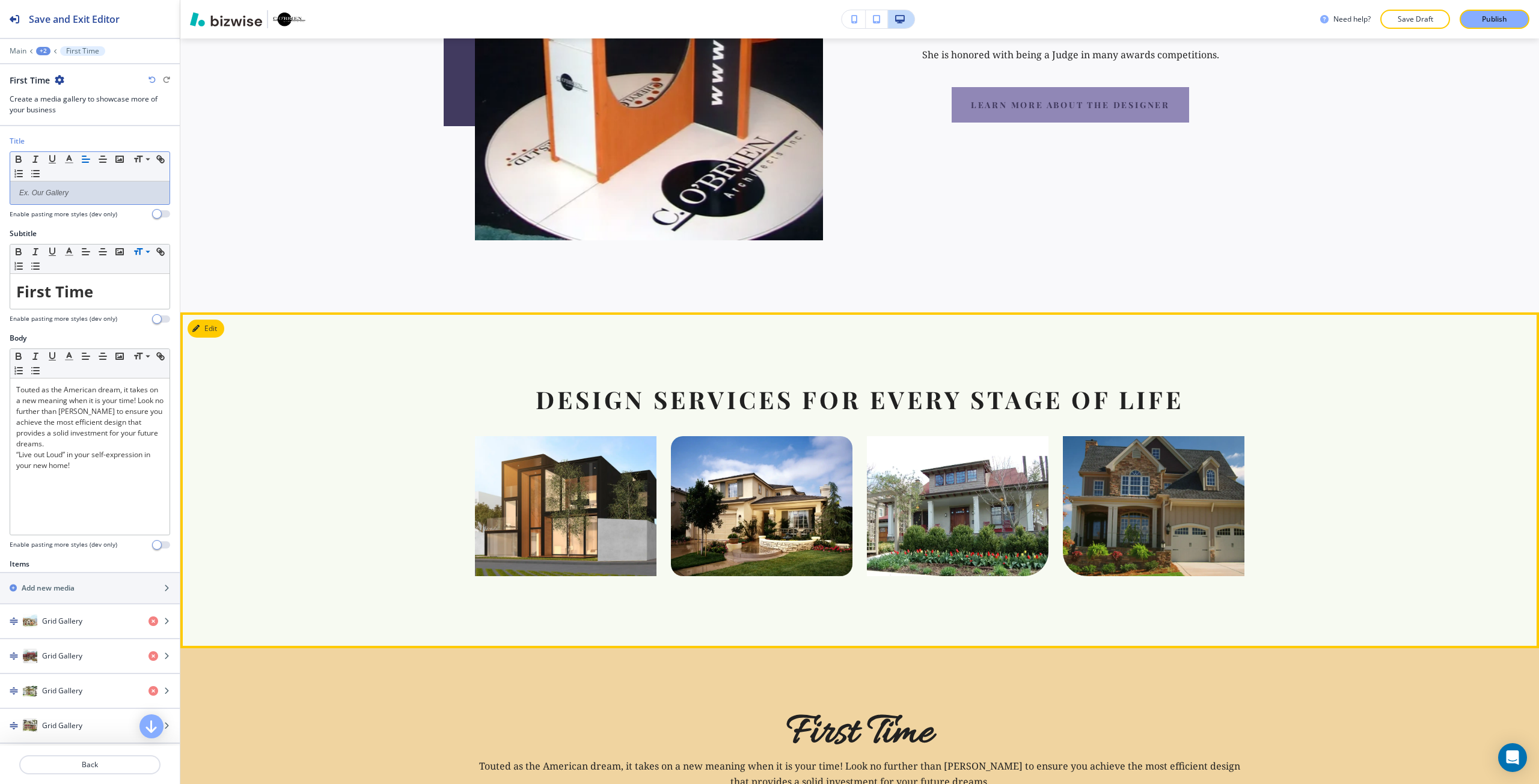
scroll to position [1116, 0]
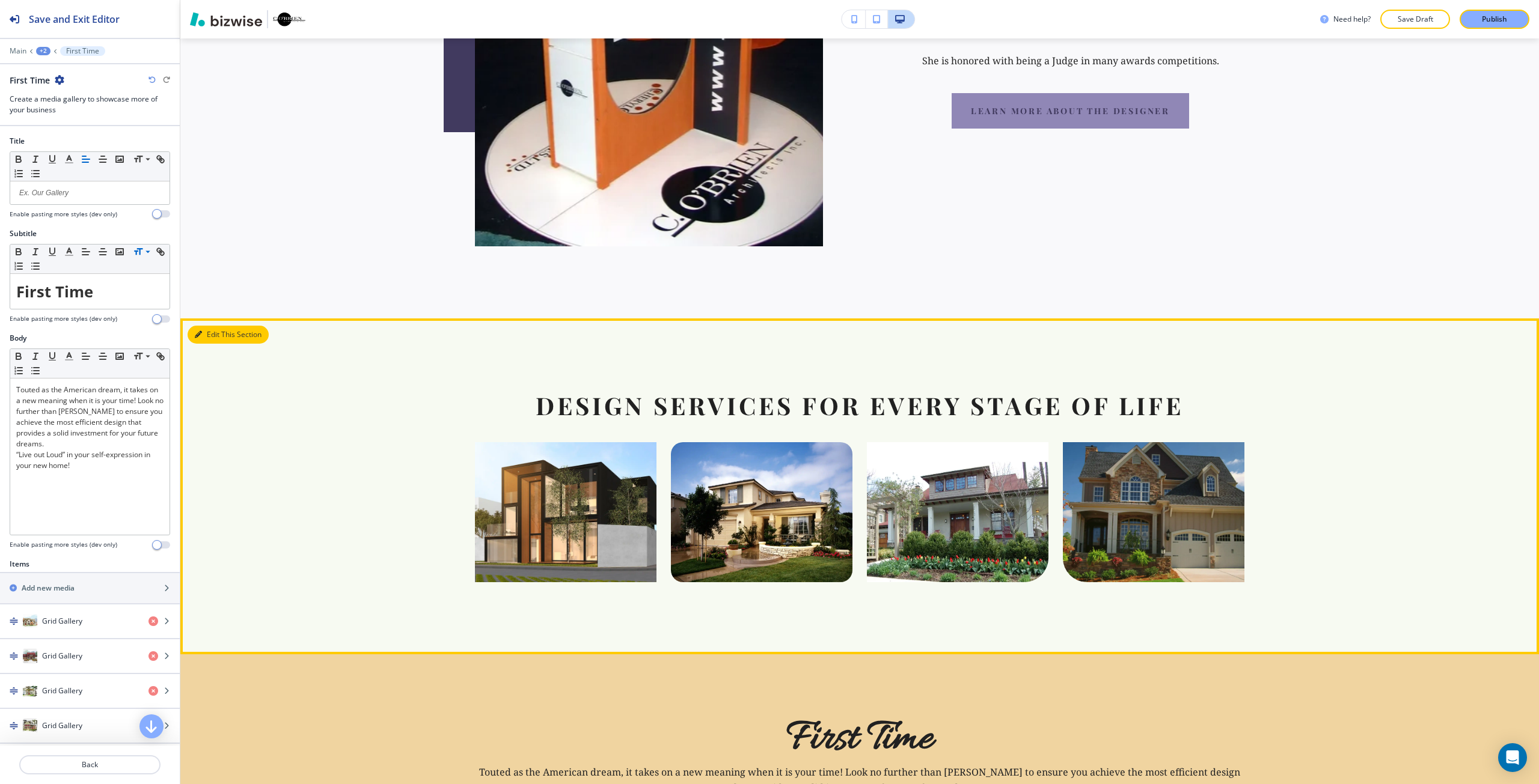
click at [198, 331] on icon "button" at bounding box center [198, 334] width 7 height 7
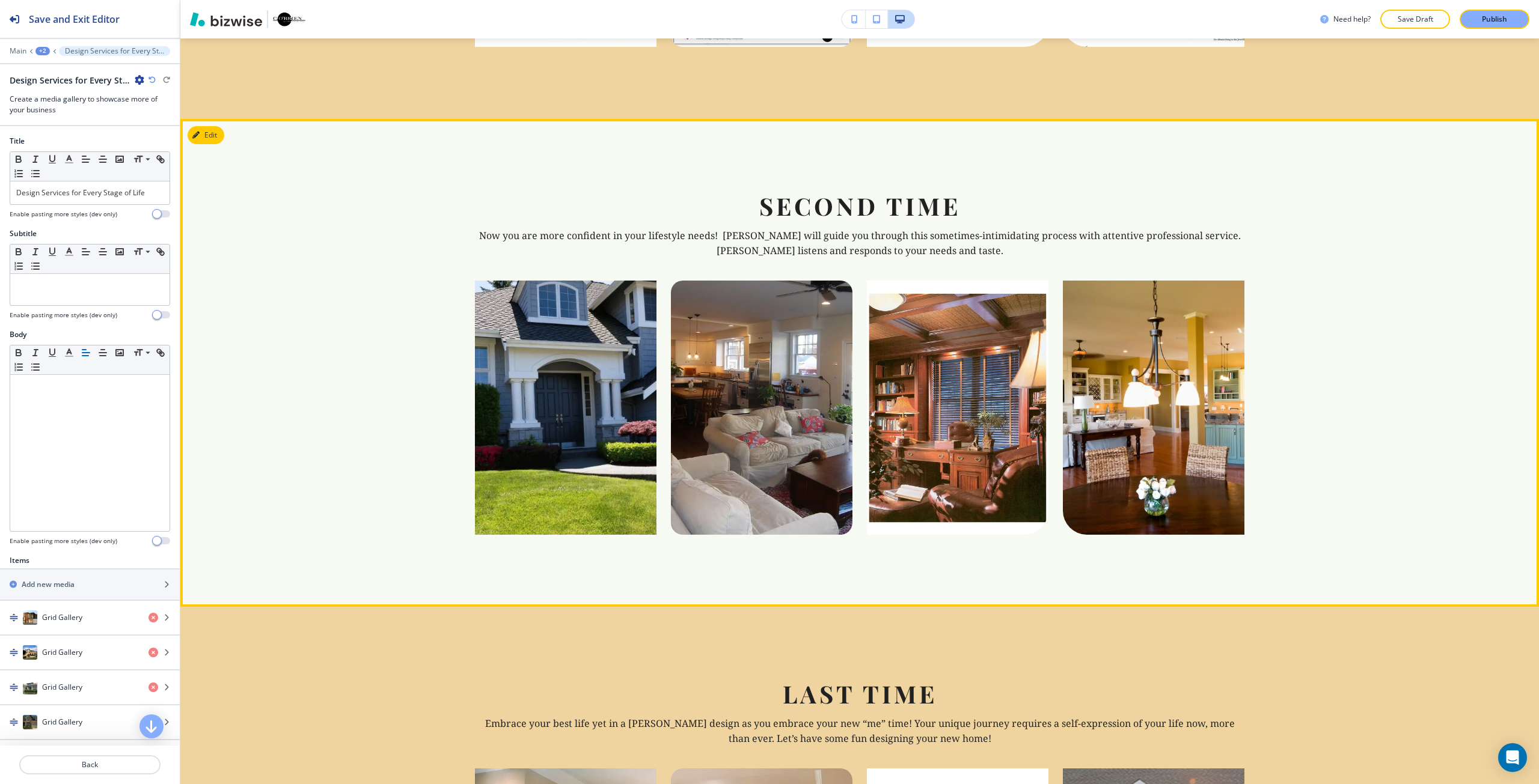
scroll to position [2042, 0]
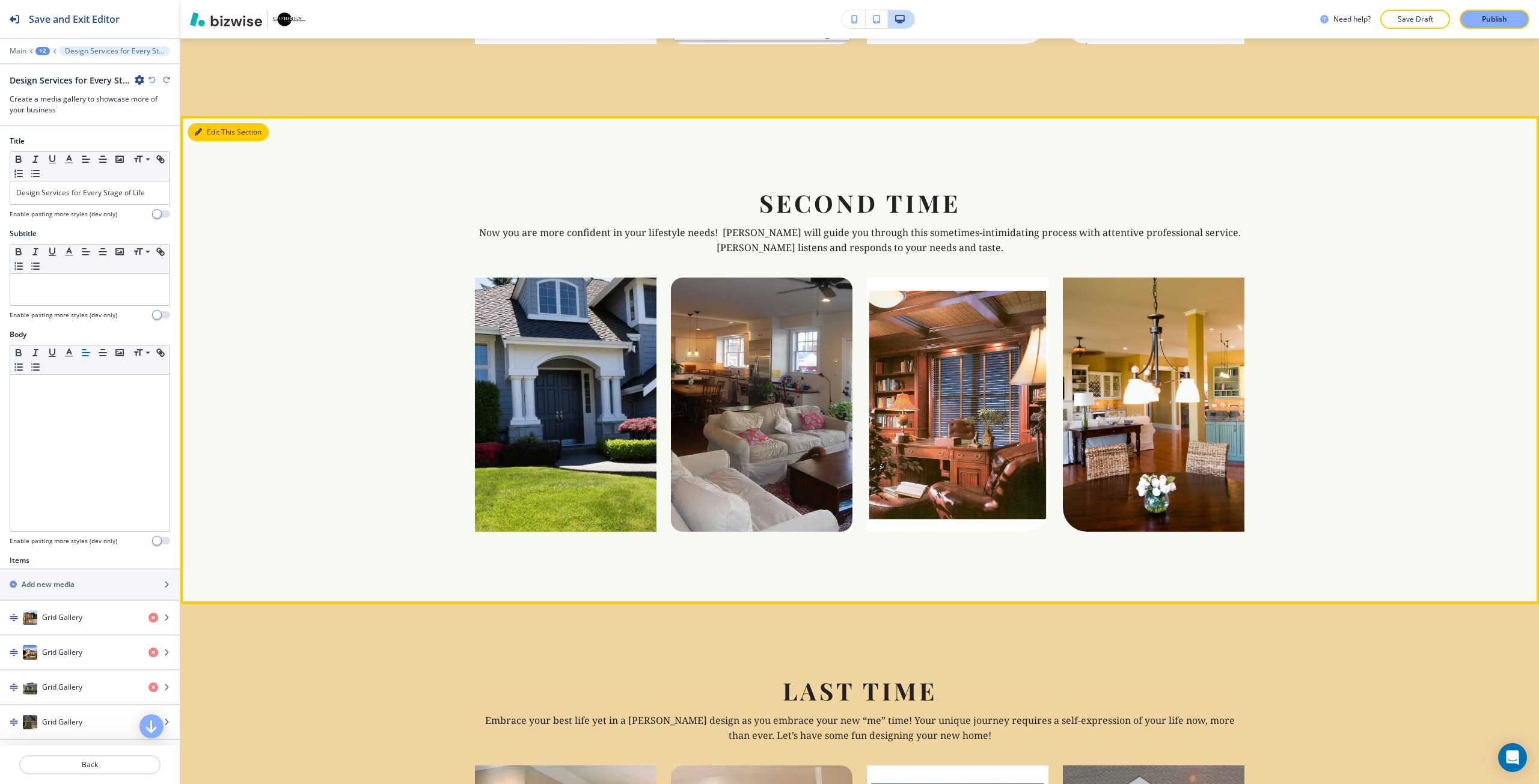
click at [203, 123] on button "Edit This Section" at bounding box center [228, 132] width 81 height 18
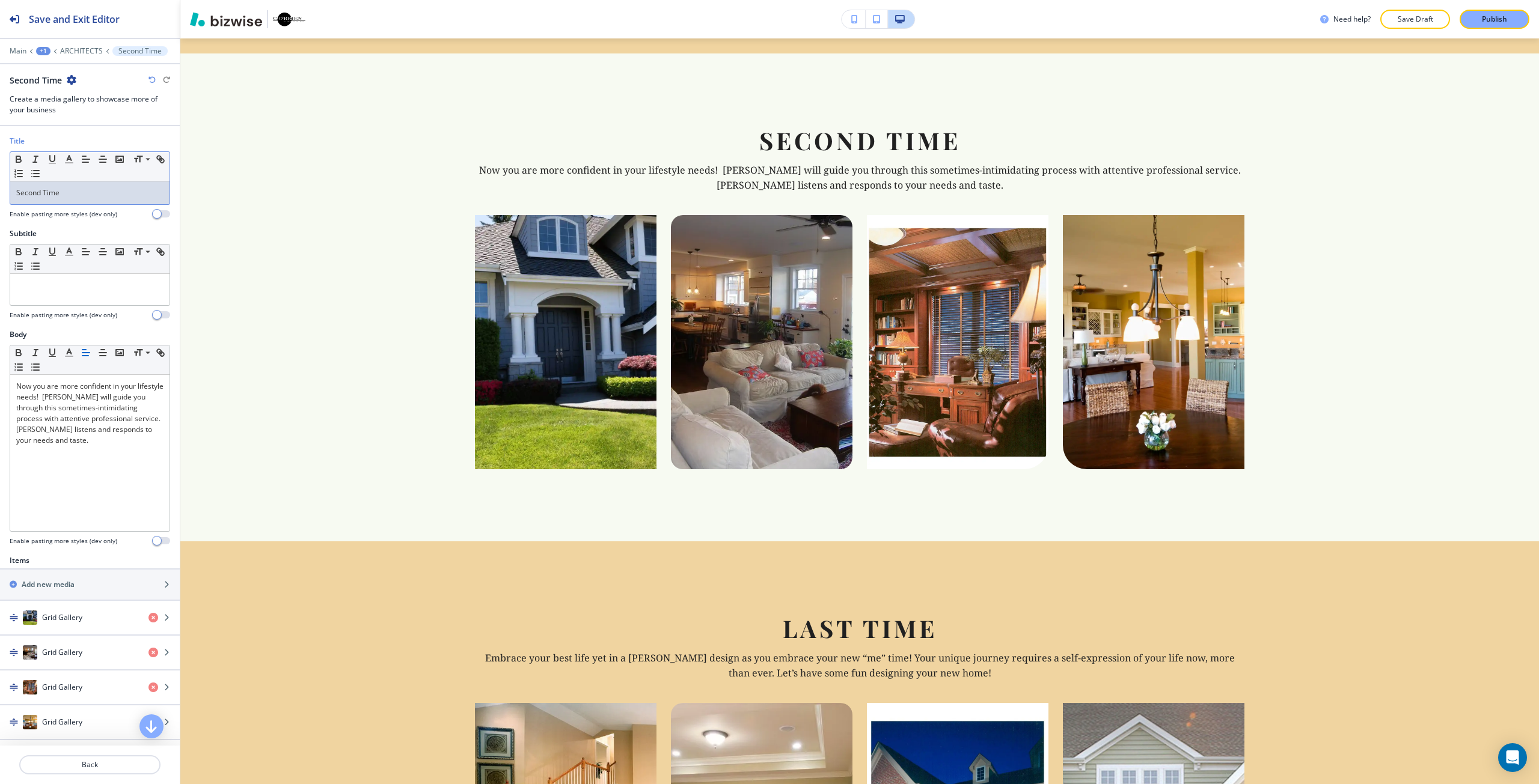
click at [54, 197] on p "Second Time" at bounding box center [90, 193] width 147 height 11
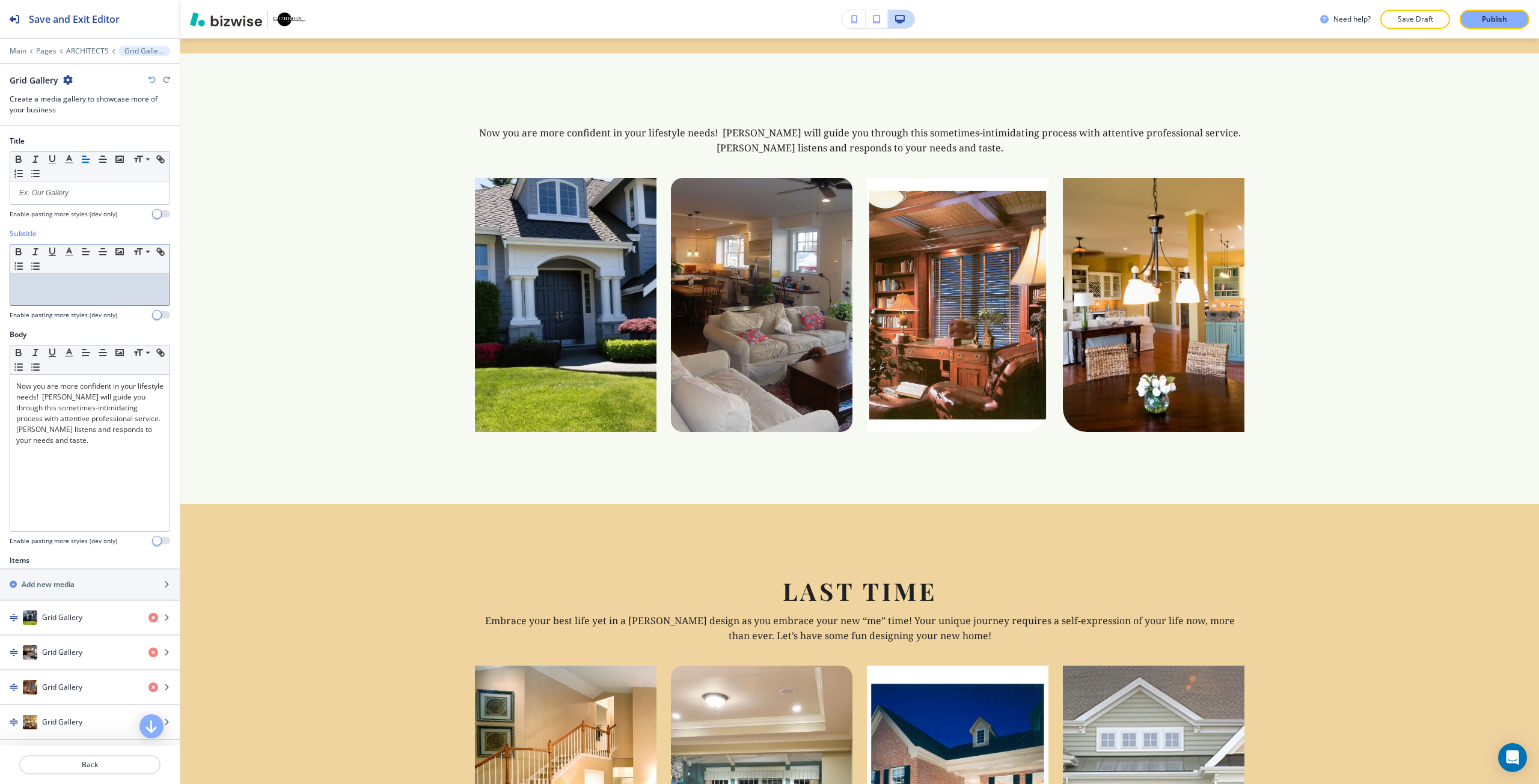
click at [63, 286] on p at bounding box center [90, 286] width 147 height 11
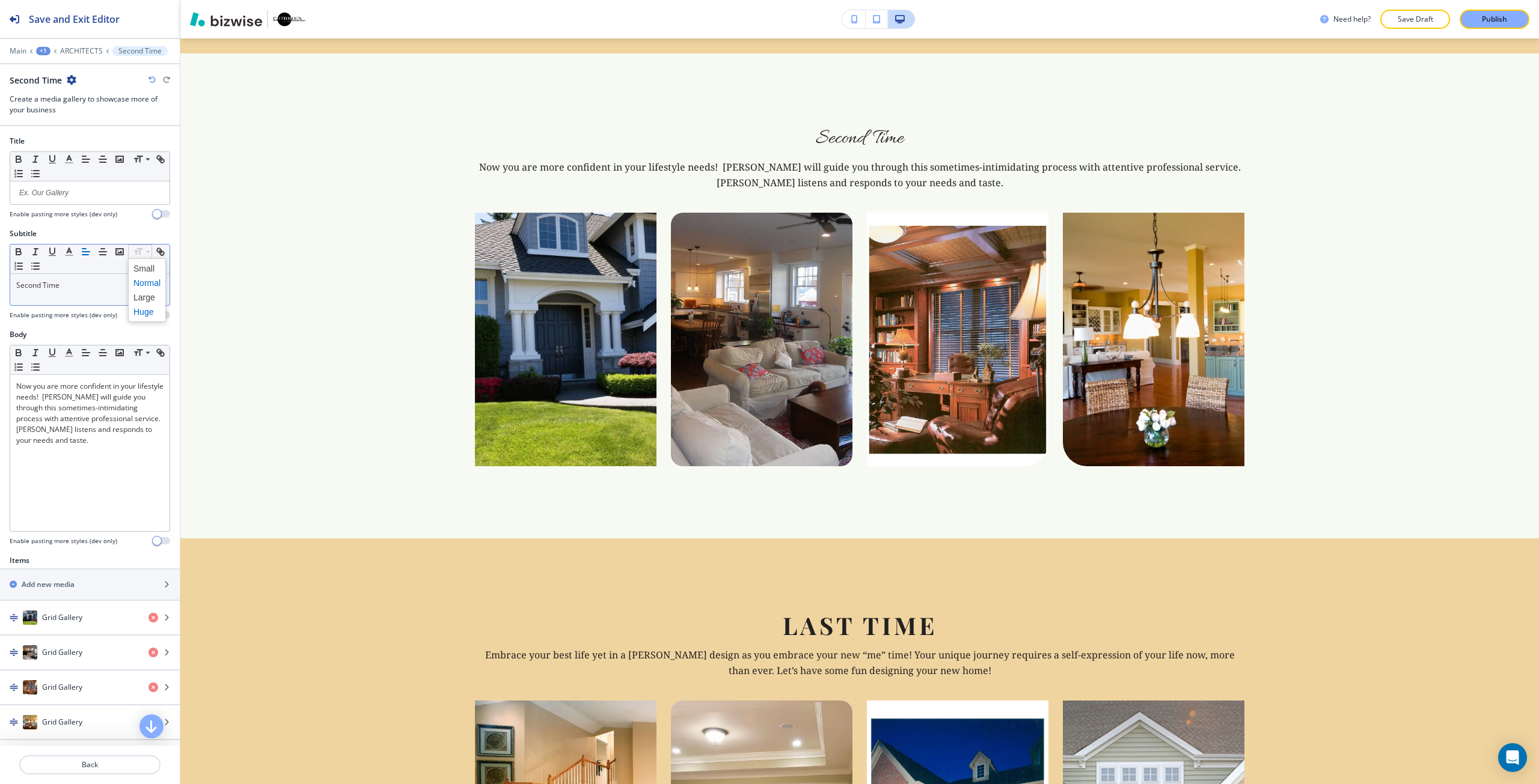
click at [160, 308] on span at bounding box center [146, 312] width 27 height 15
click at [150, 307] on span at bounding box center [146, 312] width 27 height 15
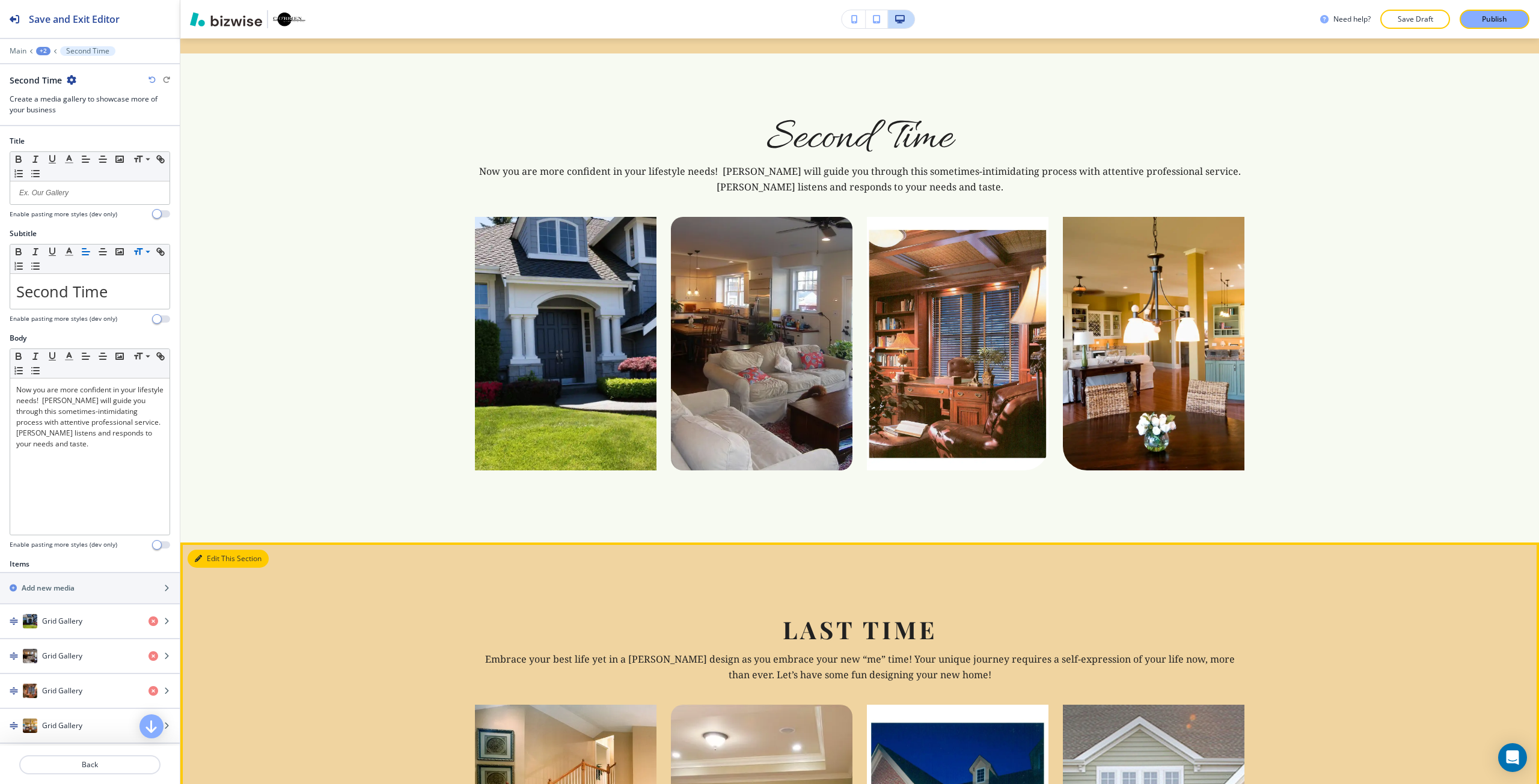
click at [206, 550] on button "Edit This Section" at bounding box center [228, 558] width 81 height 18
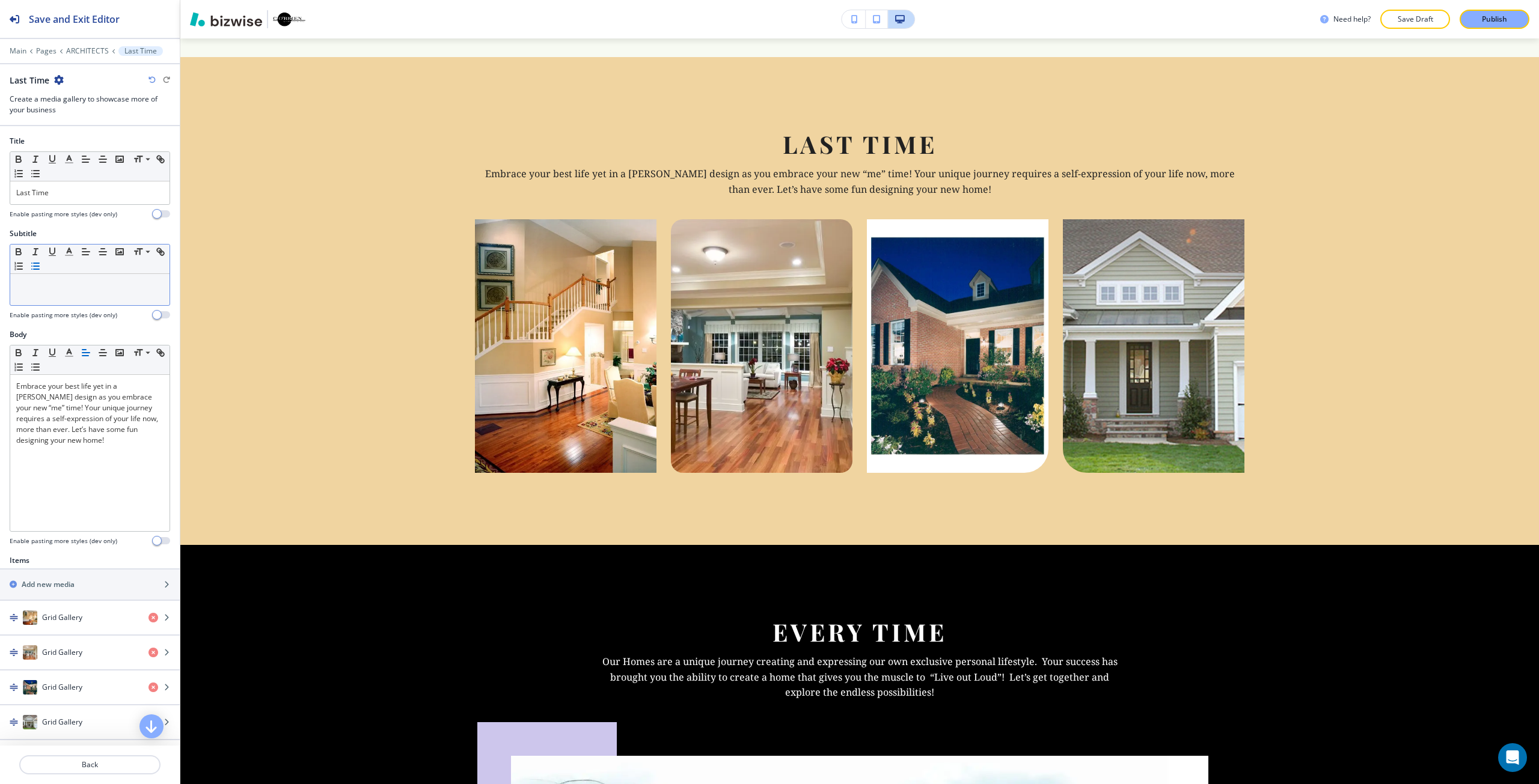
scroll to position [2594, 0]
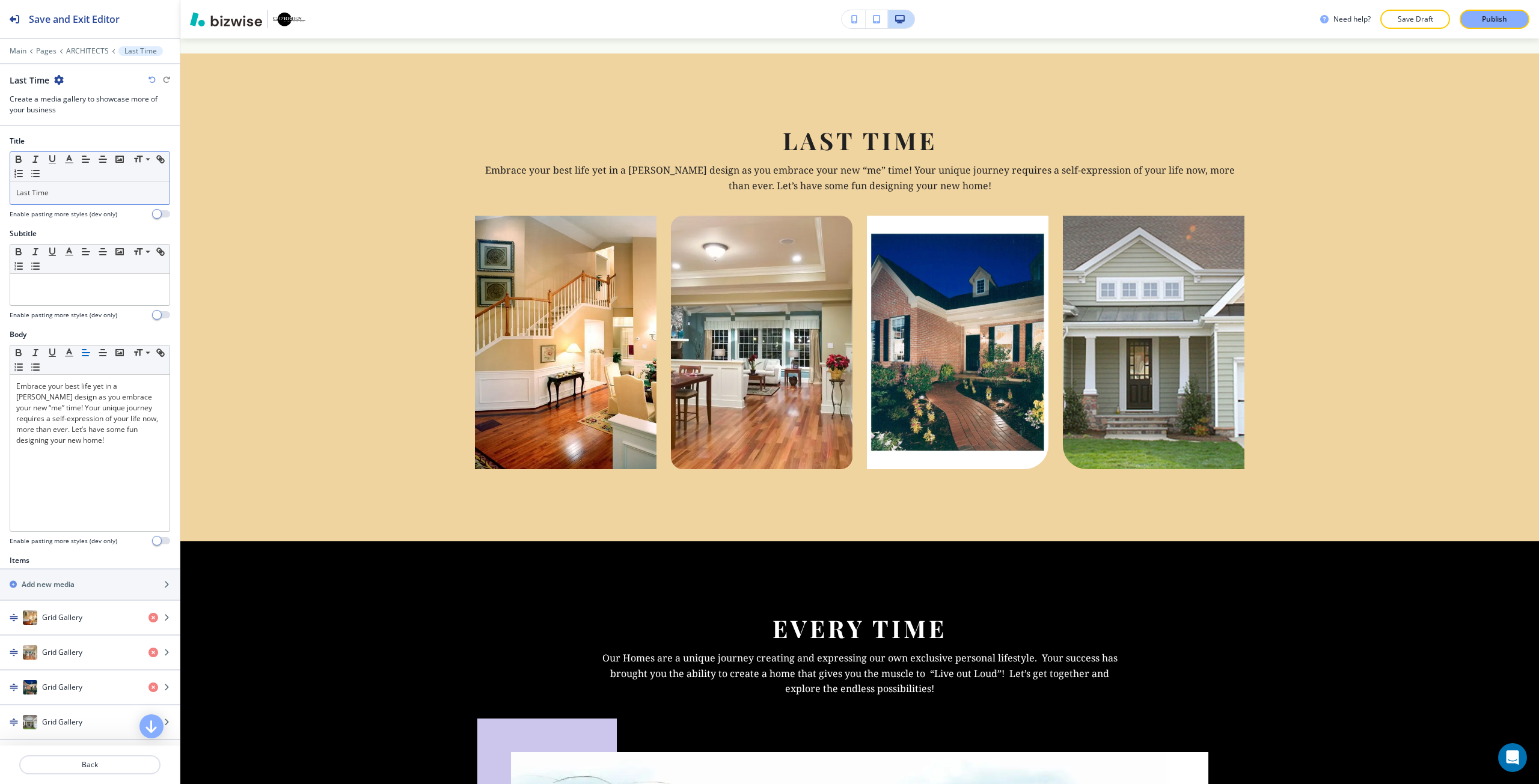
click at [47, 197] on p "Last Time" at bounding box center [90, 193] width 147 height 11
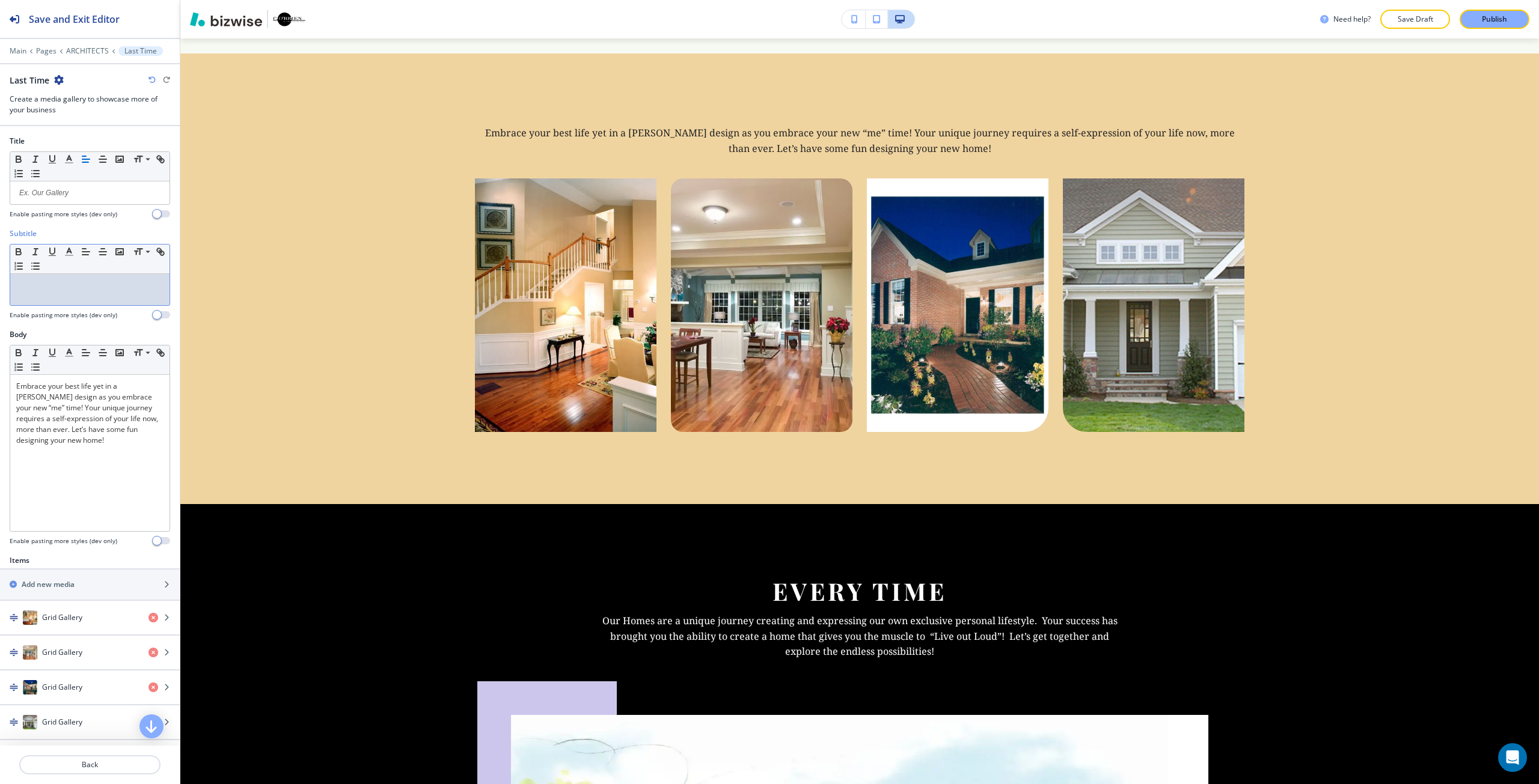
click at [82, 287] on p at bounding box center [90, 286] width 147 height 11
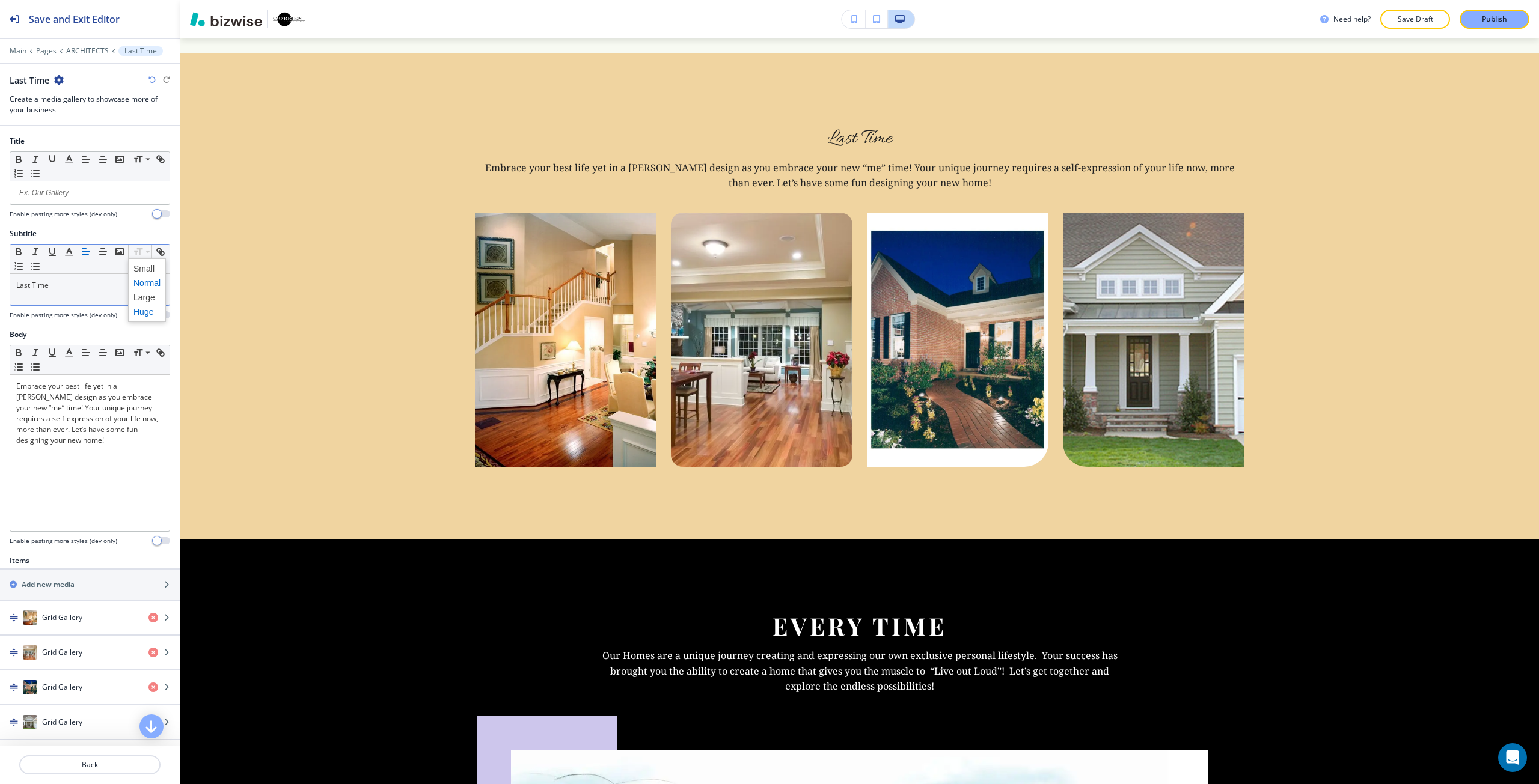
click at [152, 308] on span at bounding box center [146, 312] width 27 height 15
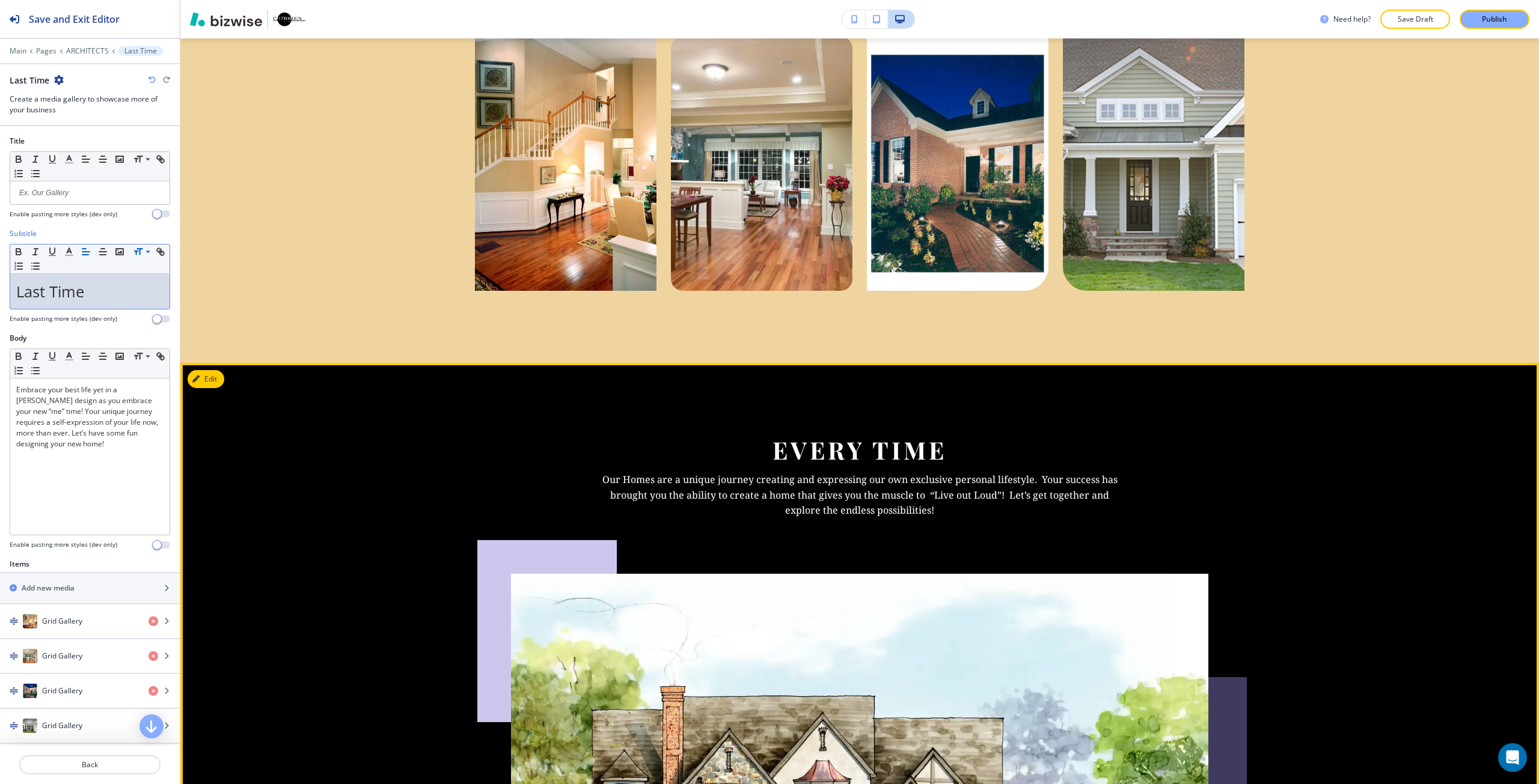
click at [217, 370] on button "Edit" at bounding box center [206, 378] width 37 height 18
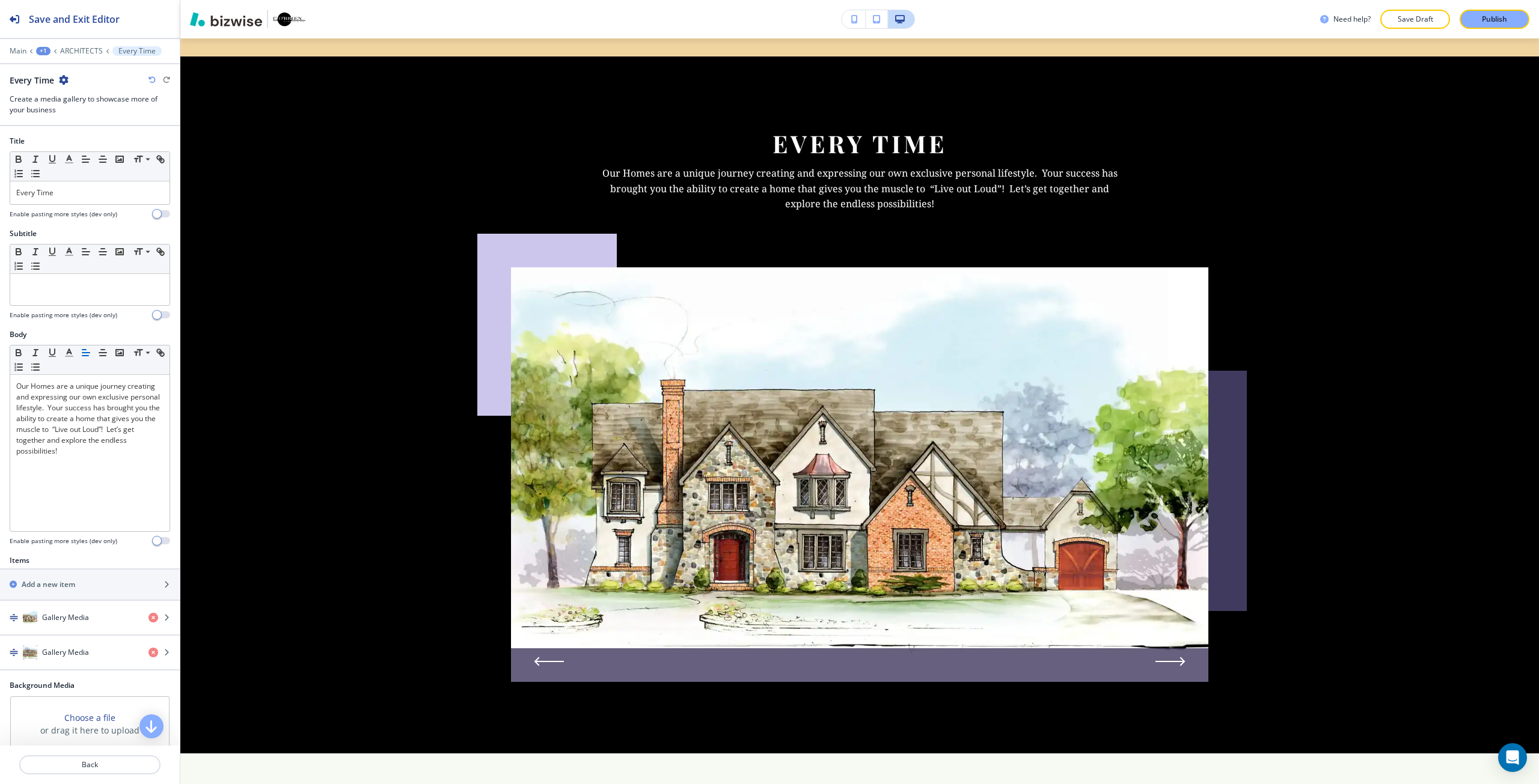
scroll to position [3083, 0]
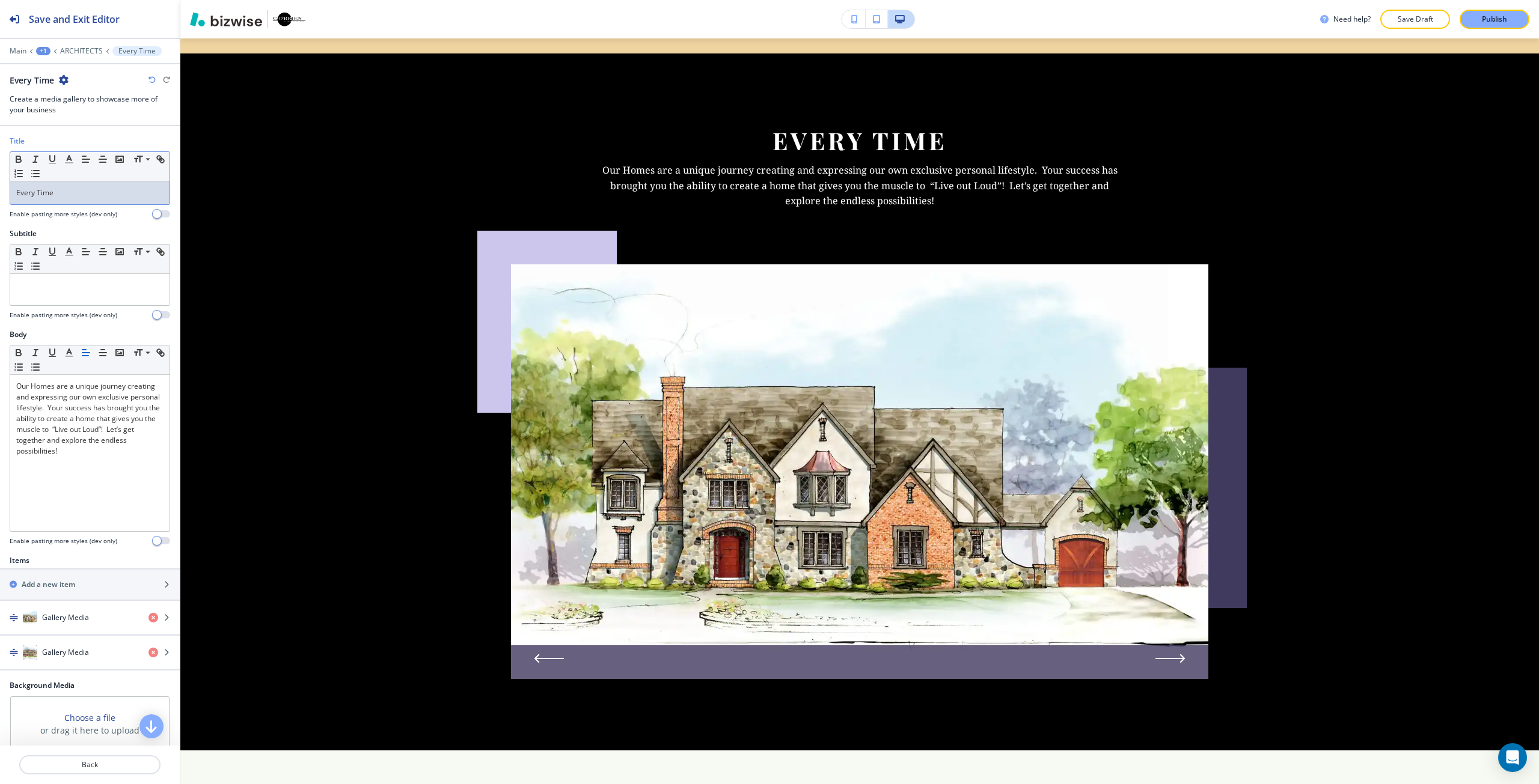
click at [47, 198] on div "Every Time" at bounding box center [89, 193] width 159 height 23
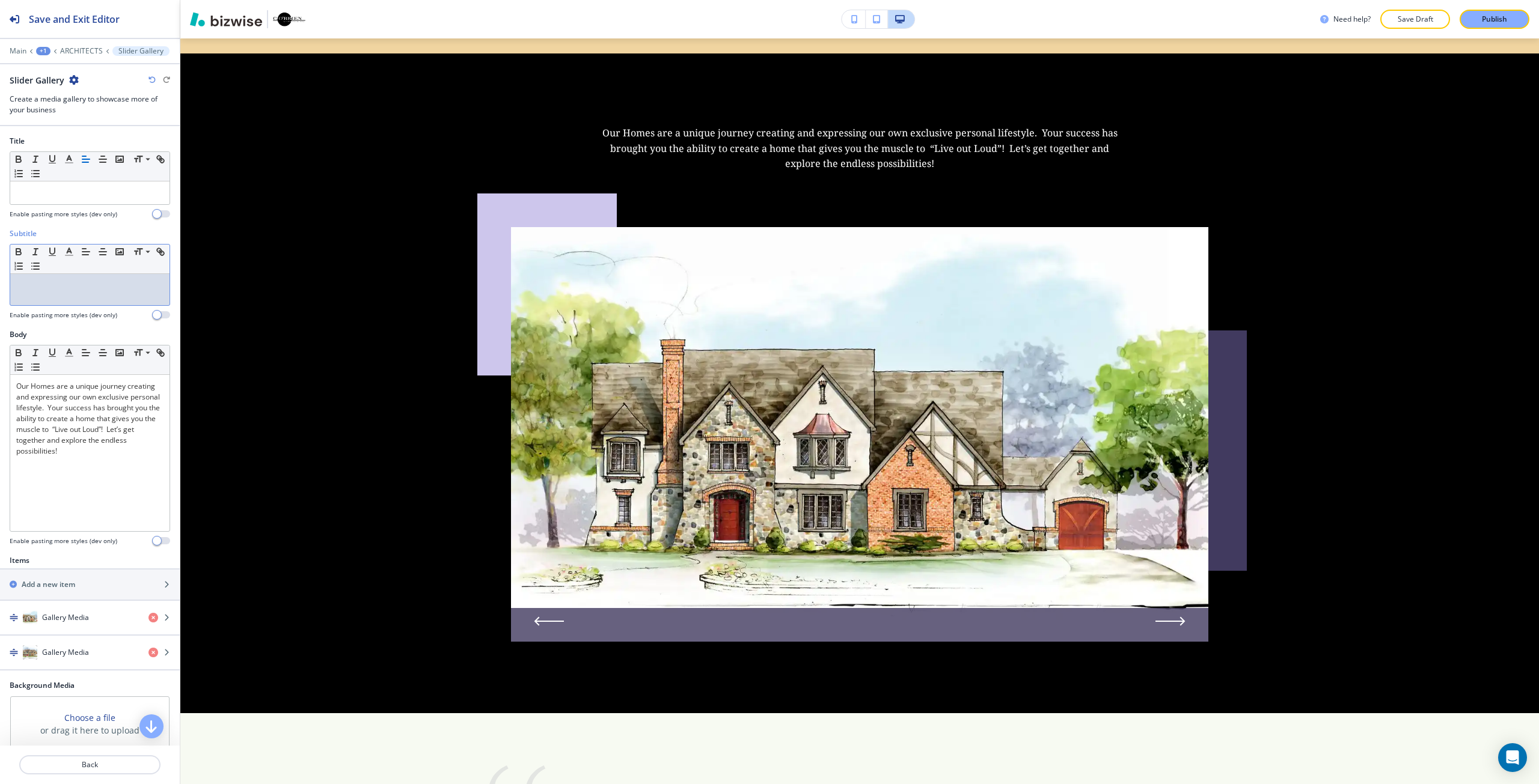
click at [79, 284] on p at bounding box center [90, 286] width 147 height 11
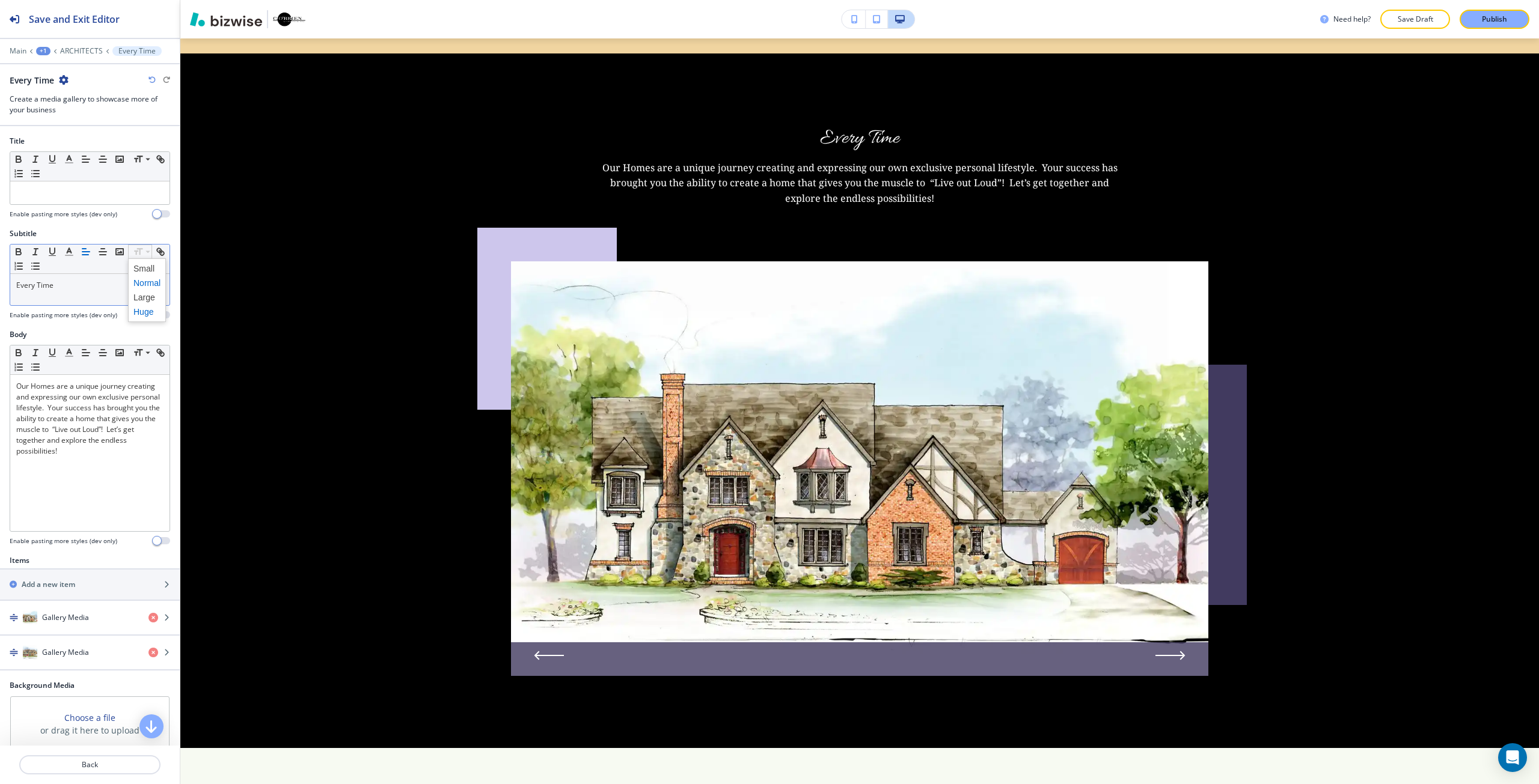
click at [150, 310] on span at bounding box center [146, 312] width 27 height 15
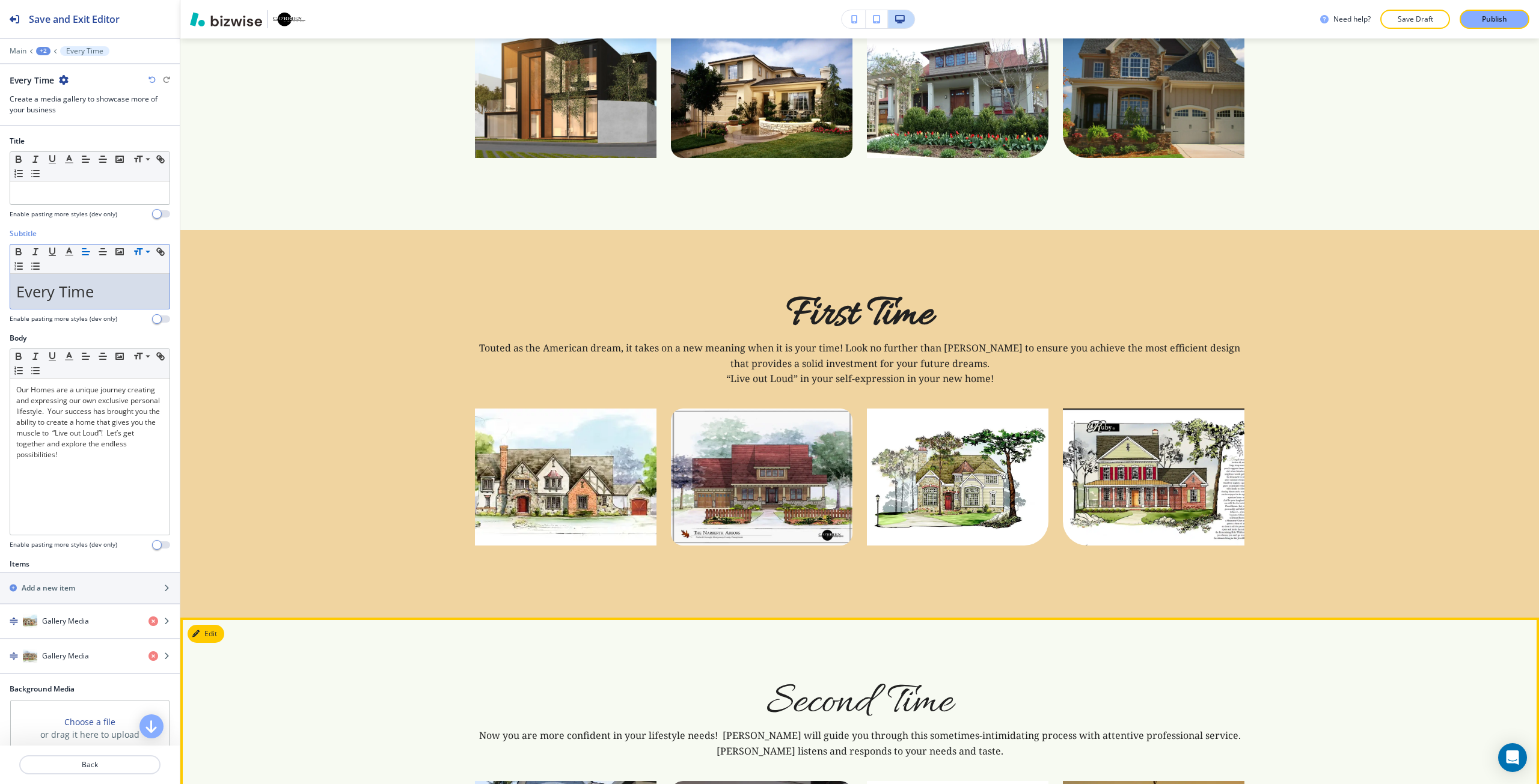
scroll to position [1521, 0]
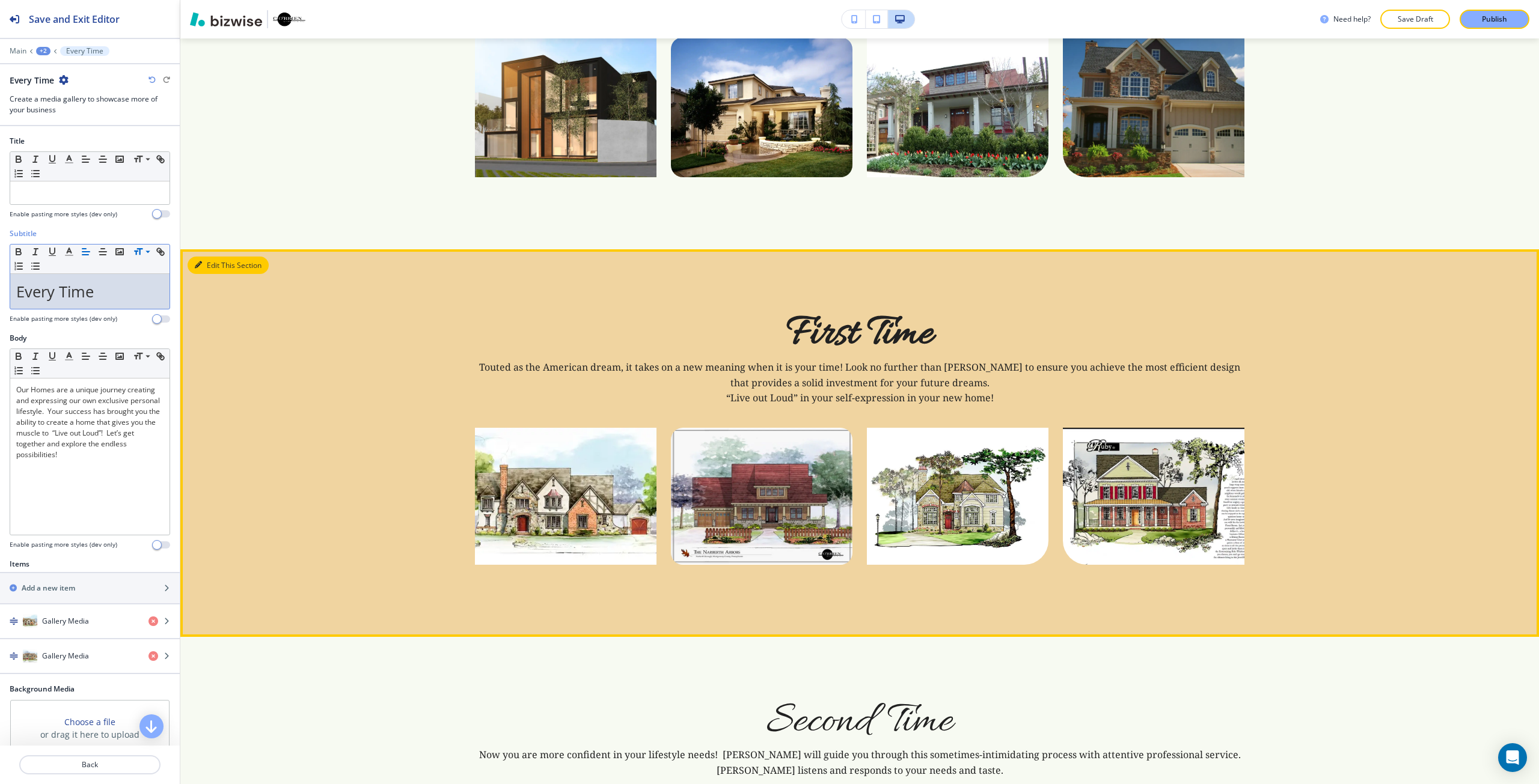
click at [195, 256] on button "Edit This Section" at bounding box center [228, 265] width 81 height 18
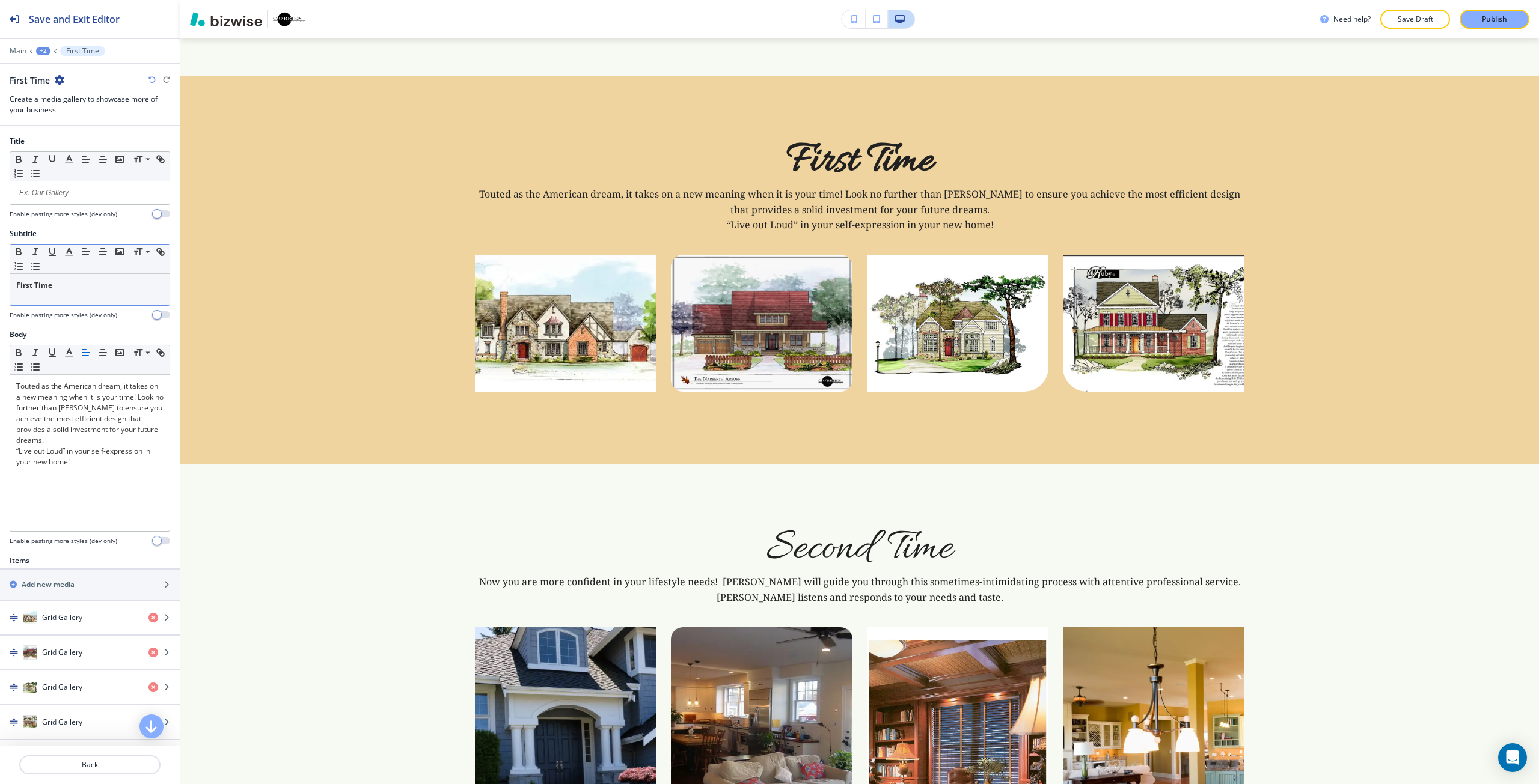
scroll to position [1717, 0]
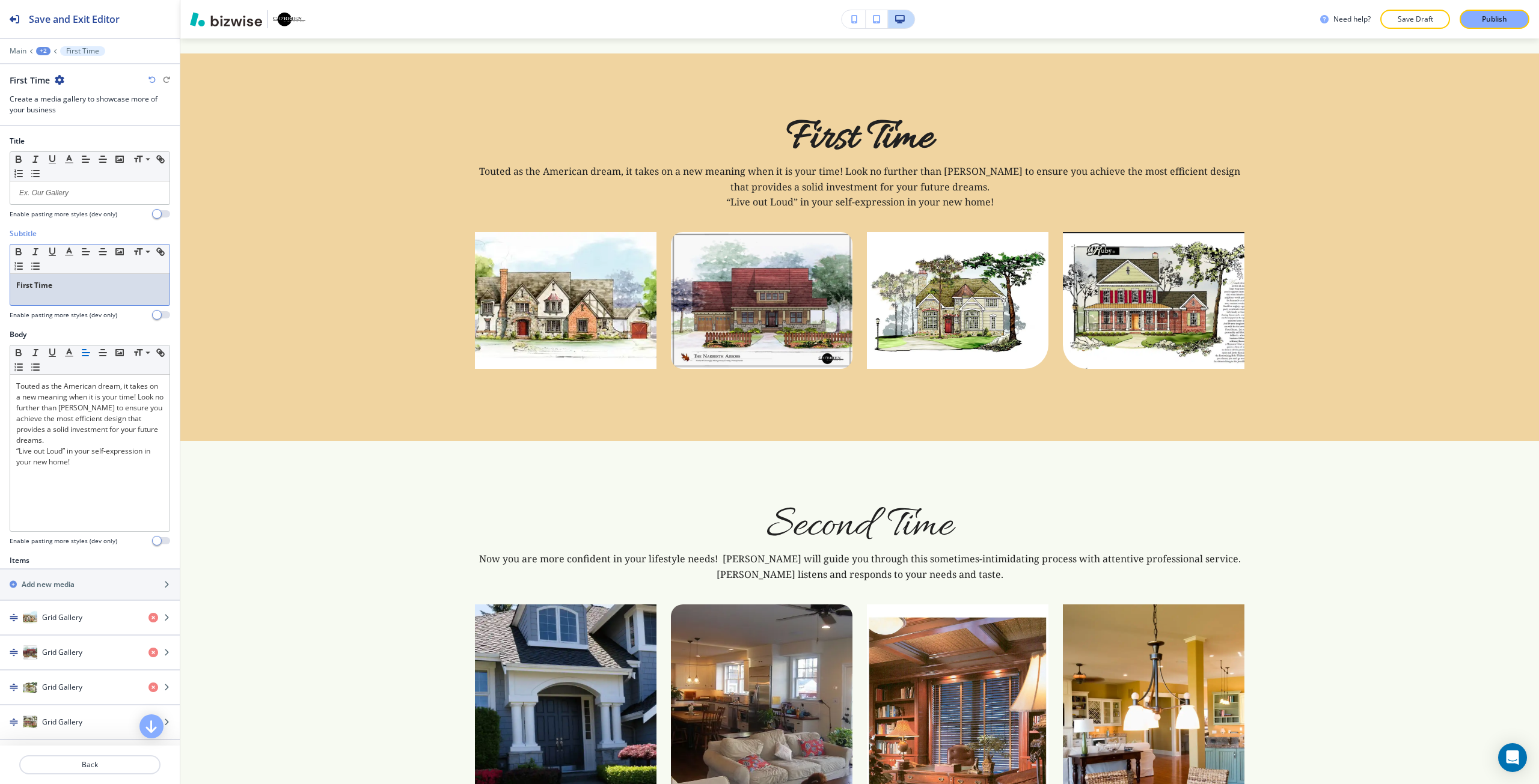
click at [120, 280] on p "First Time" at bounding box center [90, 286] width 147 height 11
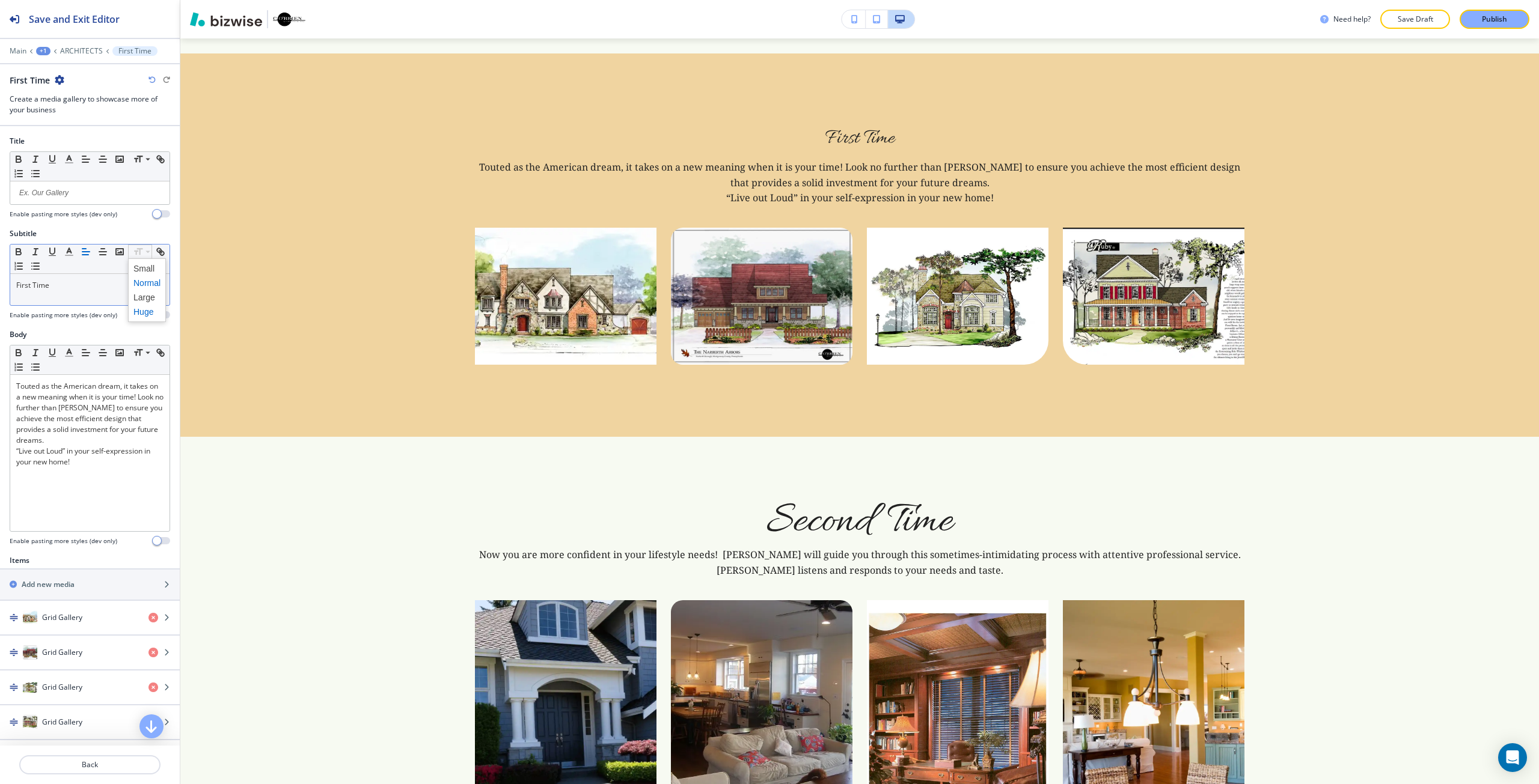
click at [148, 308] on span at bounding box center [146, 312] width 27 height 15
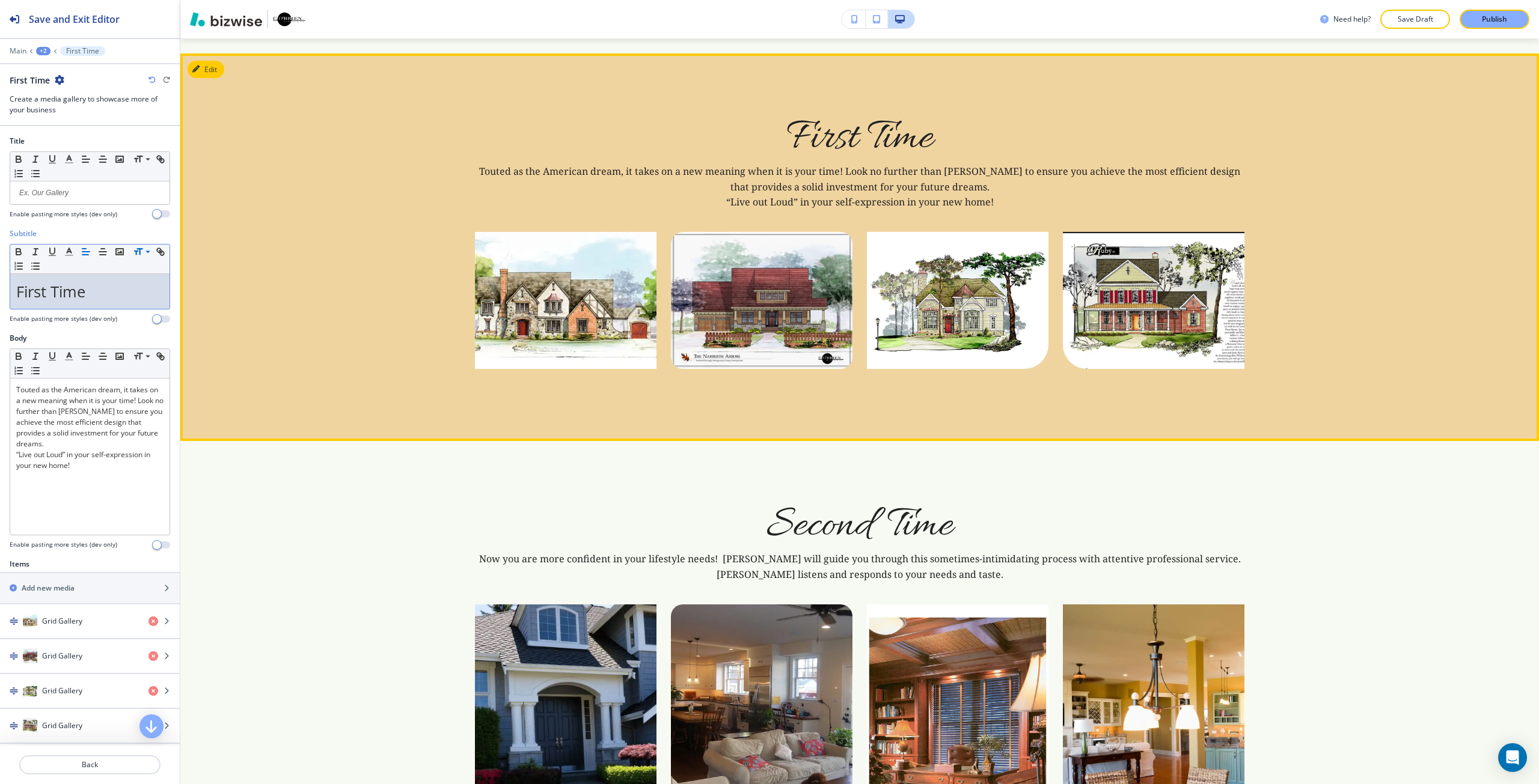
click at [303, 414] on div "First Time Touted as the American dream, it takes on a new meaning when it is y…" at bounding box center [859, 247] width 1358 height 388
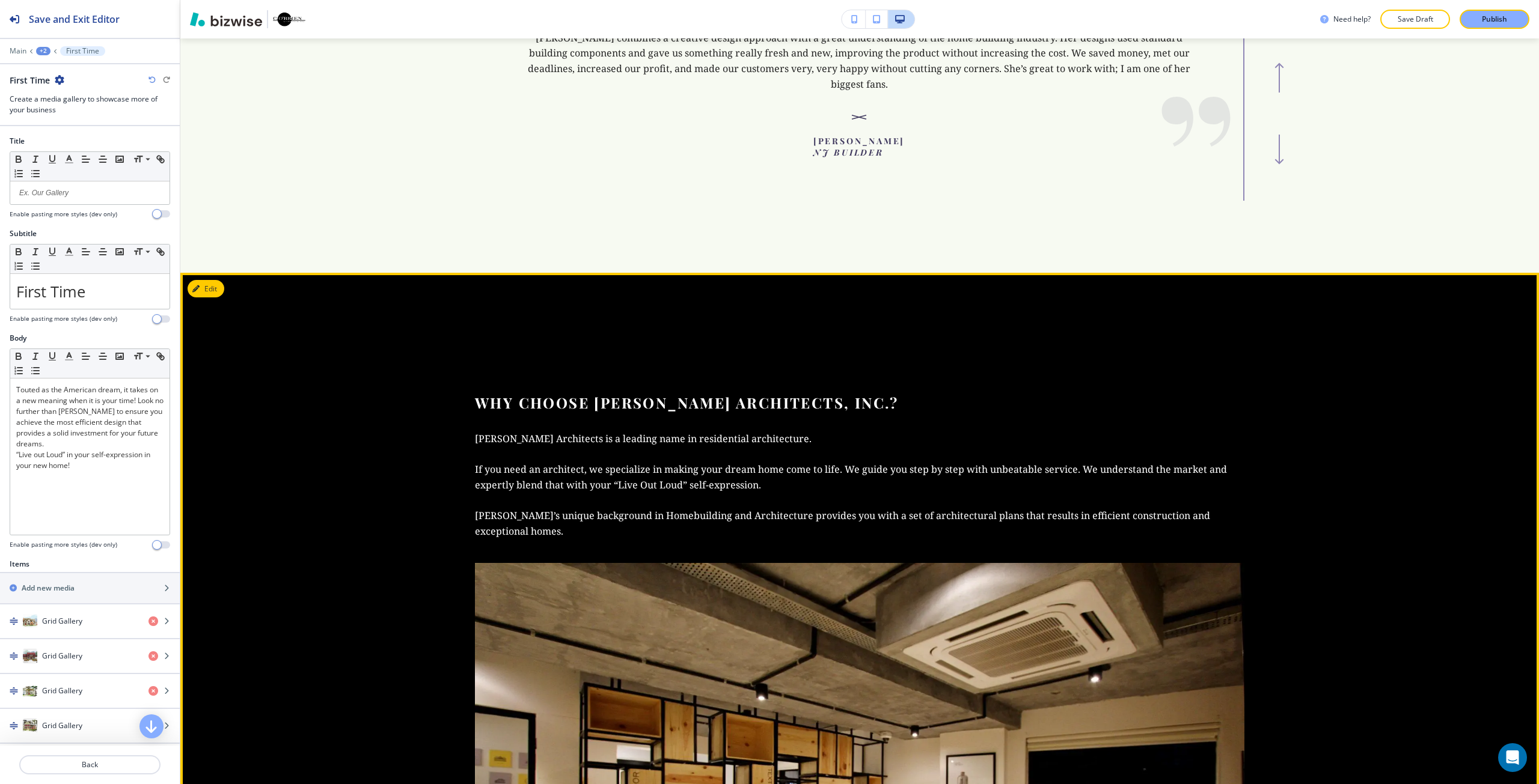
scroll to position [3940, 0]
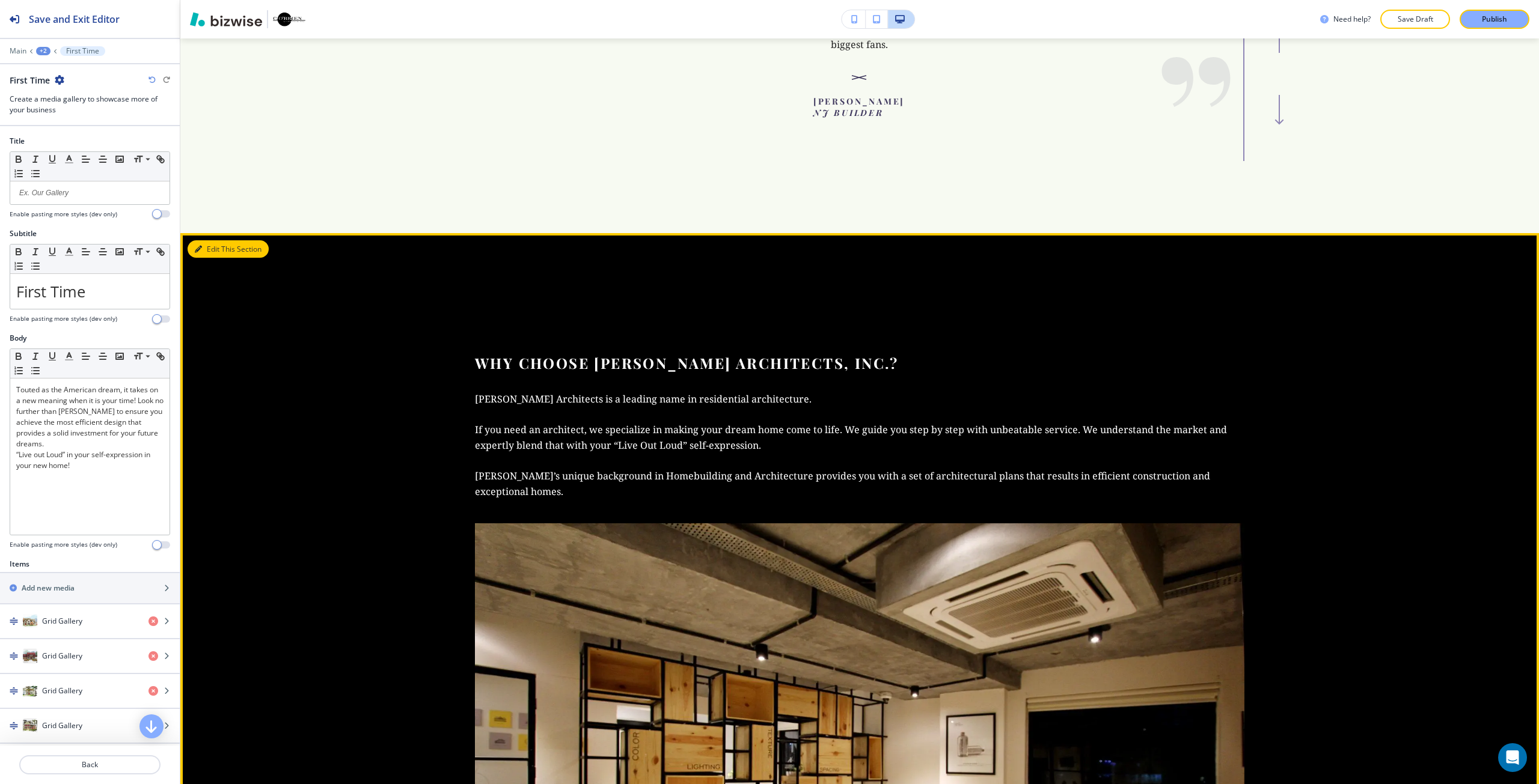
click at [212, 240] on button "Edit This Section" at bounding box center [228, 249] width 81 height 18
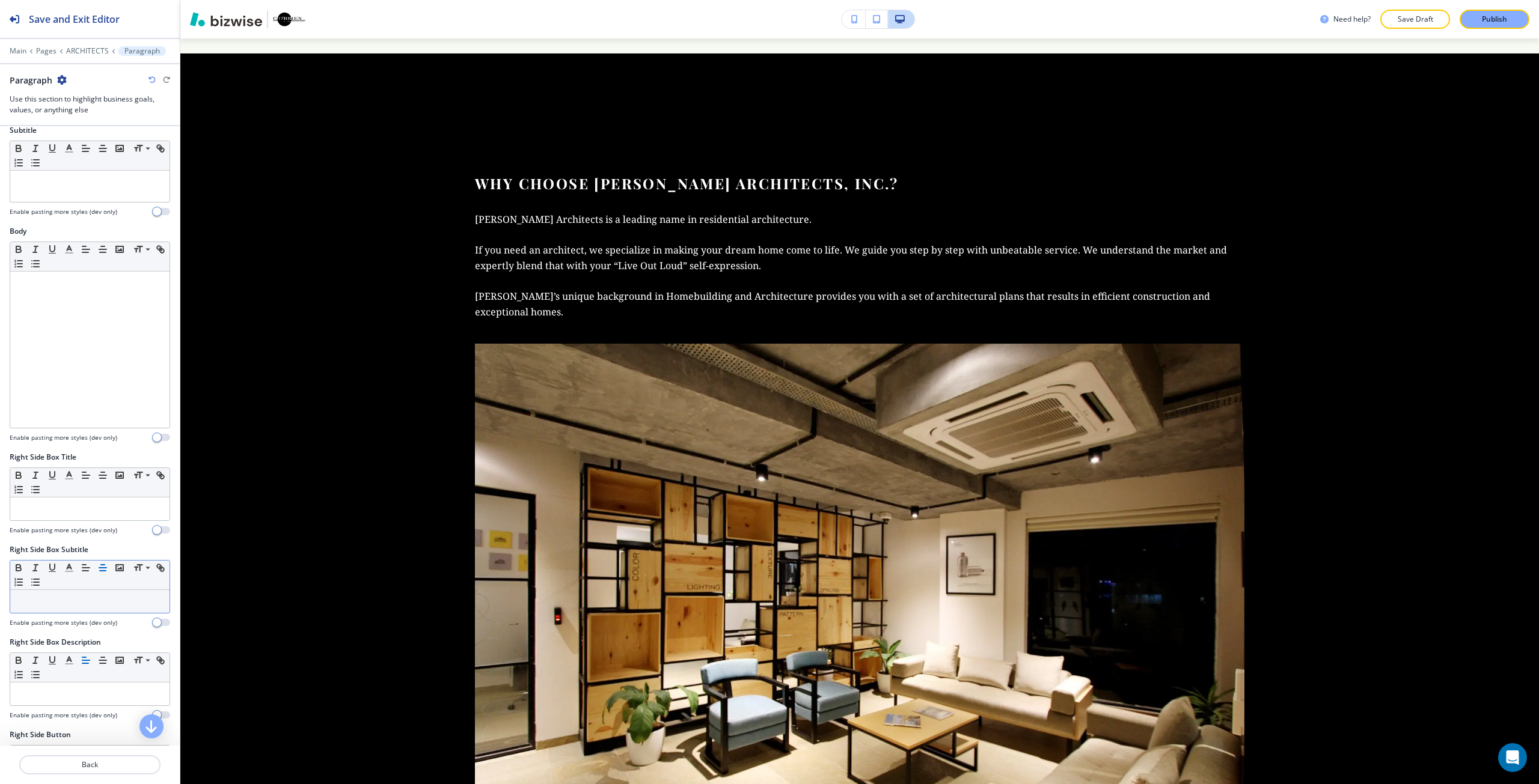
scroll to position [301, 0]
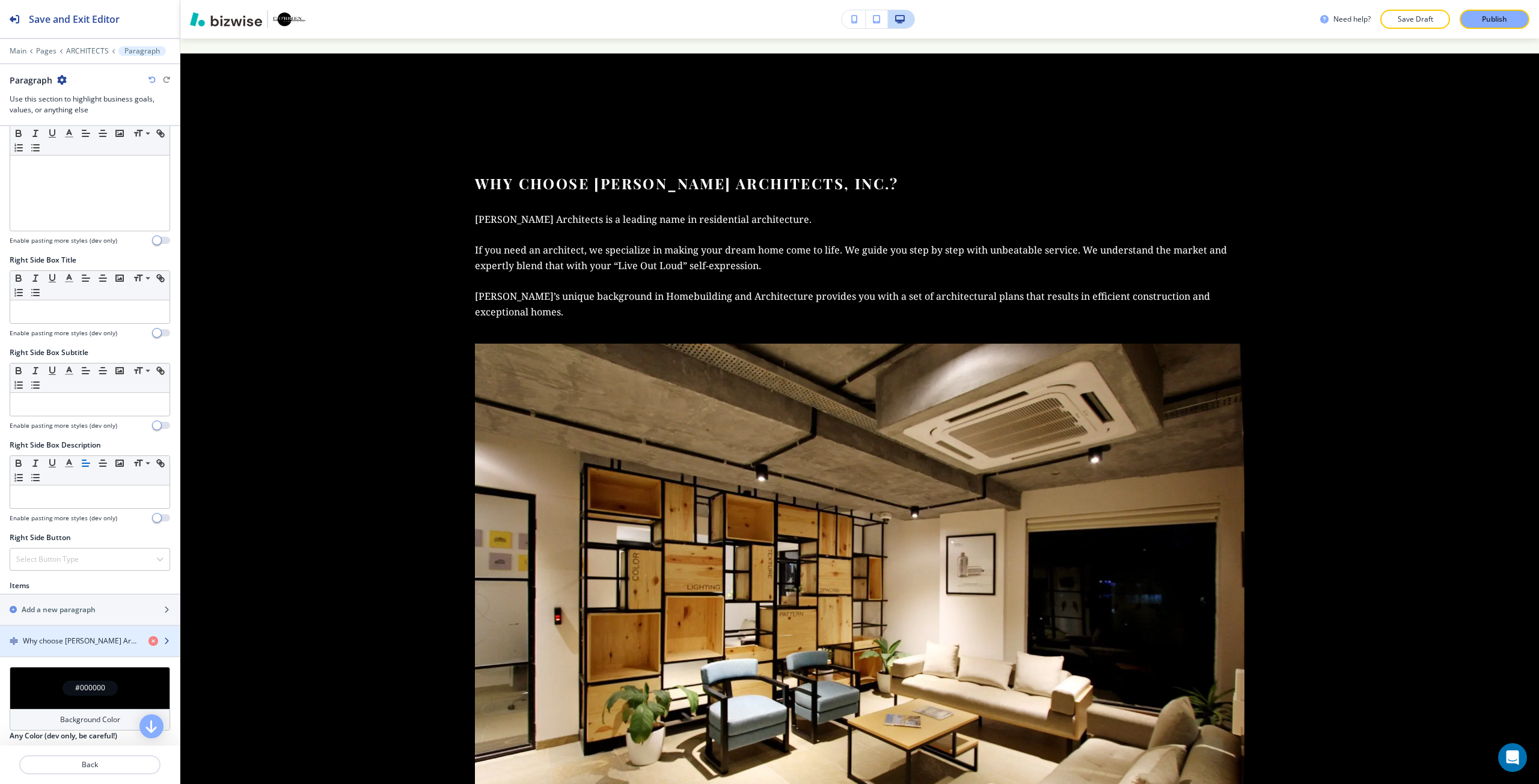
click at [69, 632] on div "button" at bounding box center [90, 630] width 179 height 10
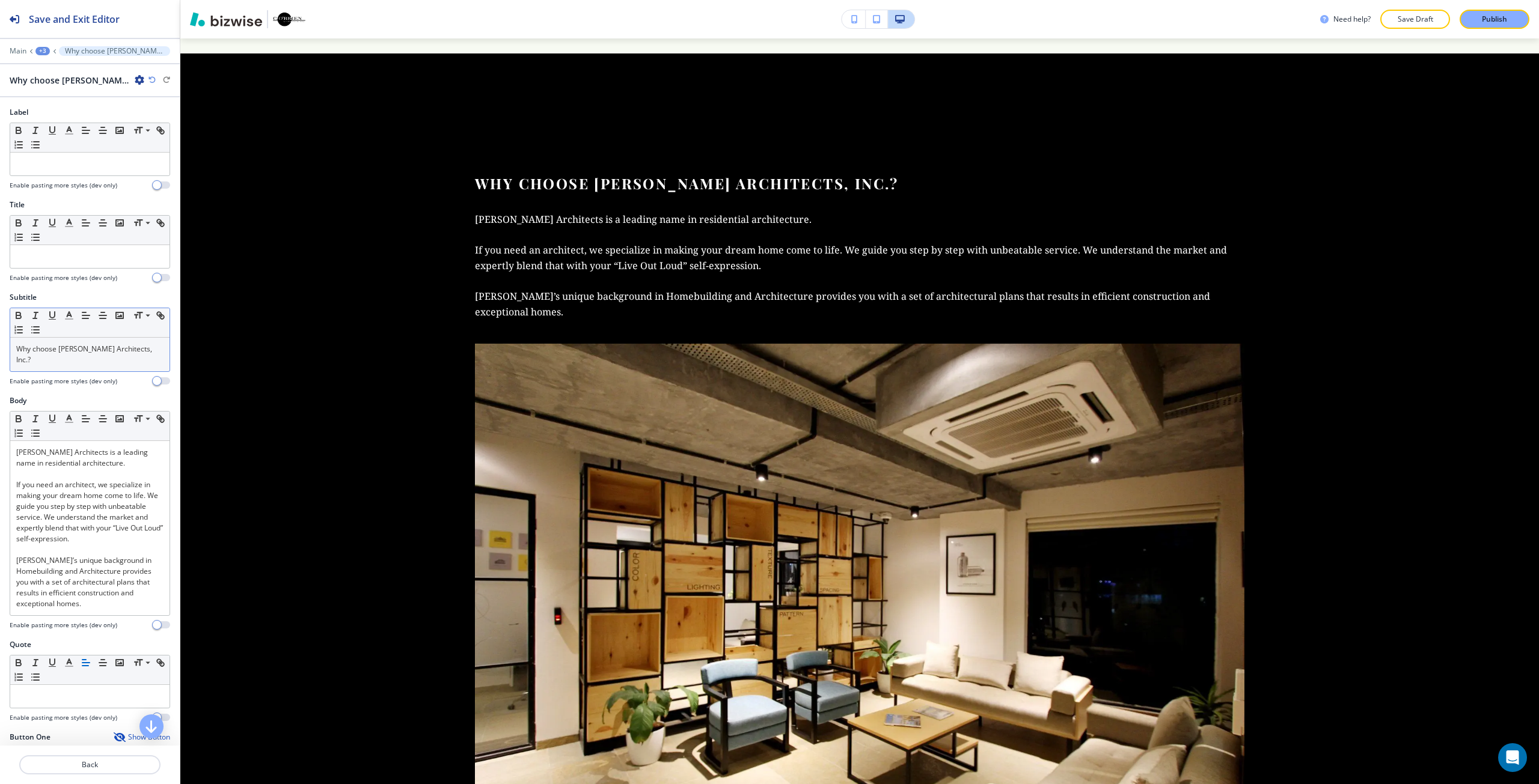
click at [92, 354] on p "Why choose C. O’Brien Architects, Inc.?" at bounding box center [90, 354] width 147 height 22
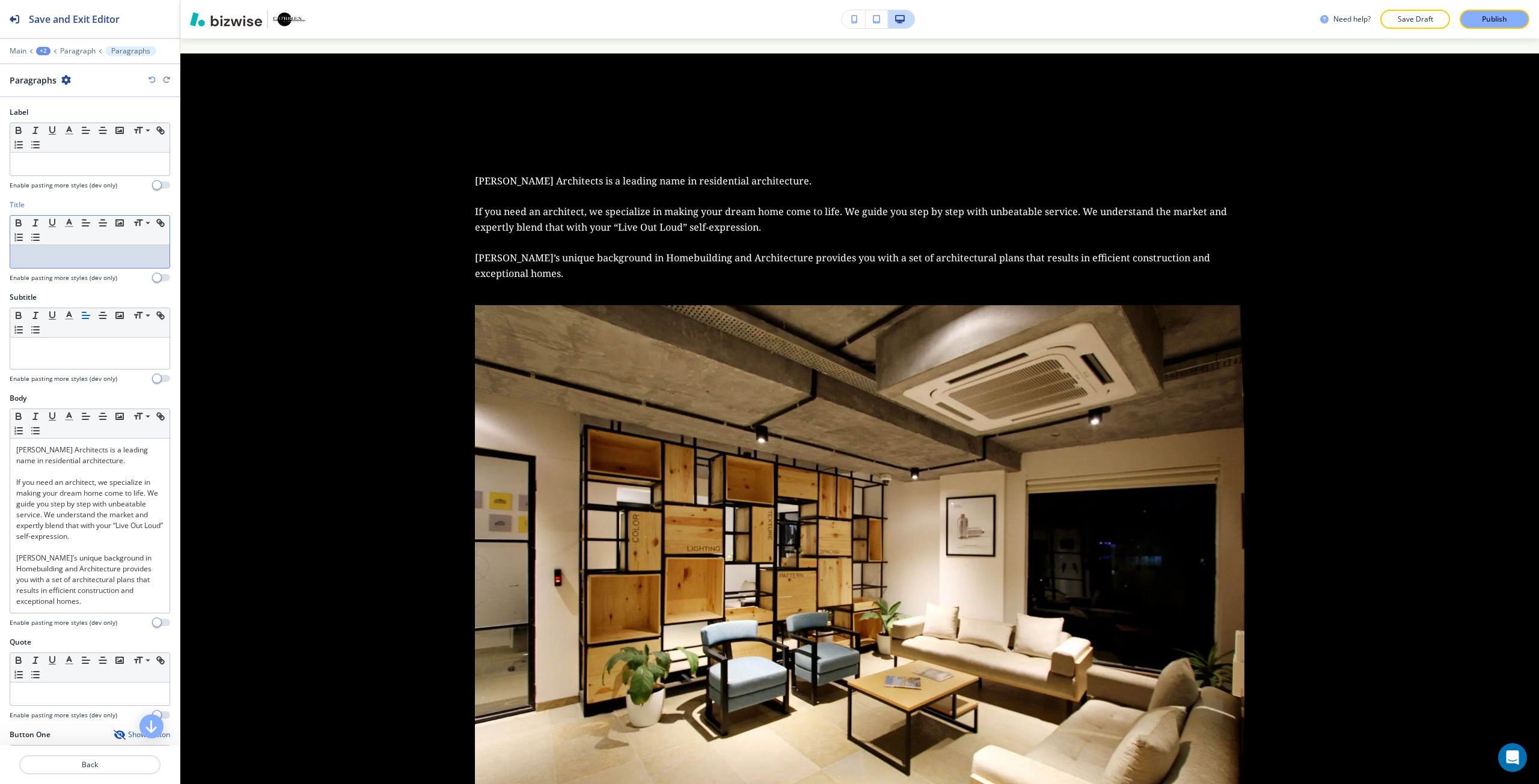
click at [84, 258] on p at bounding box center [90, 256] width 147 height 11
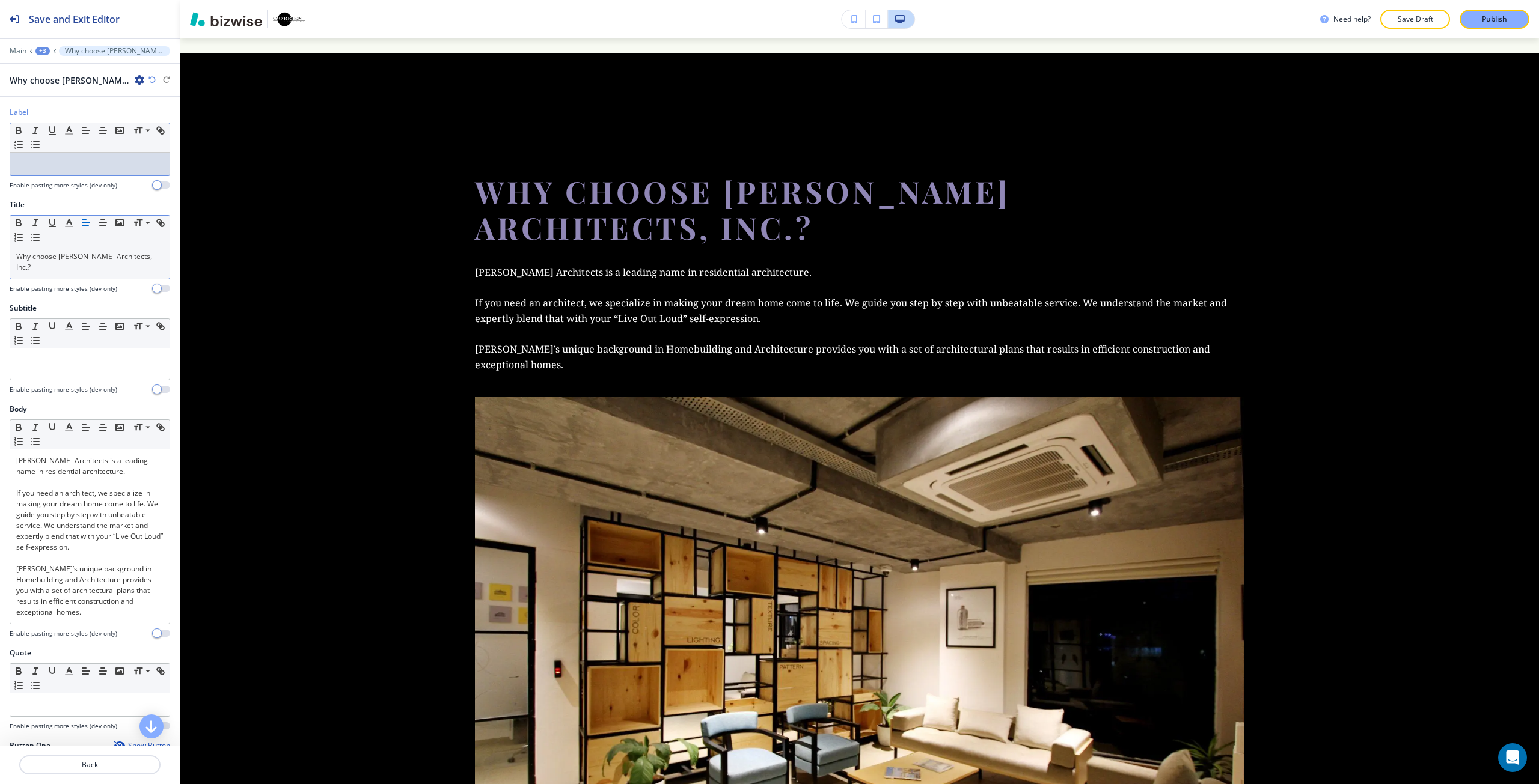
click at [86, 172] on div at bounding box center [89, 164] width 159 height 23
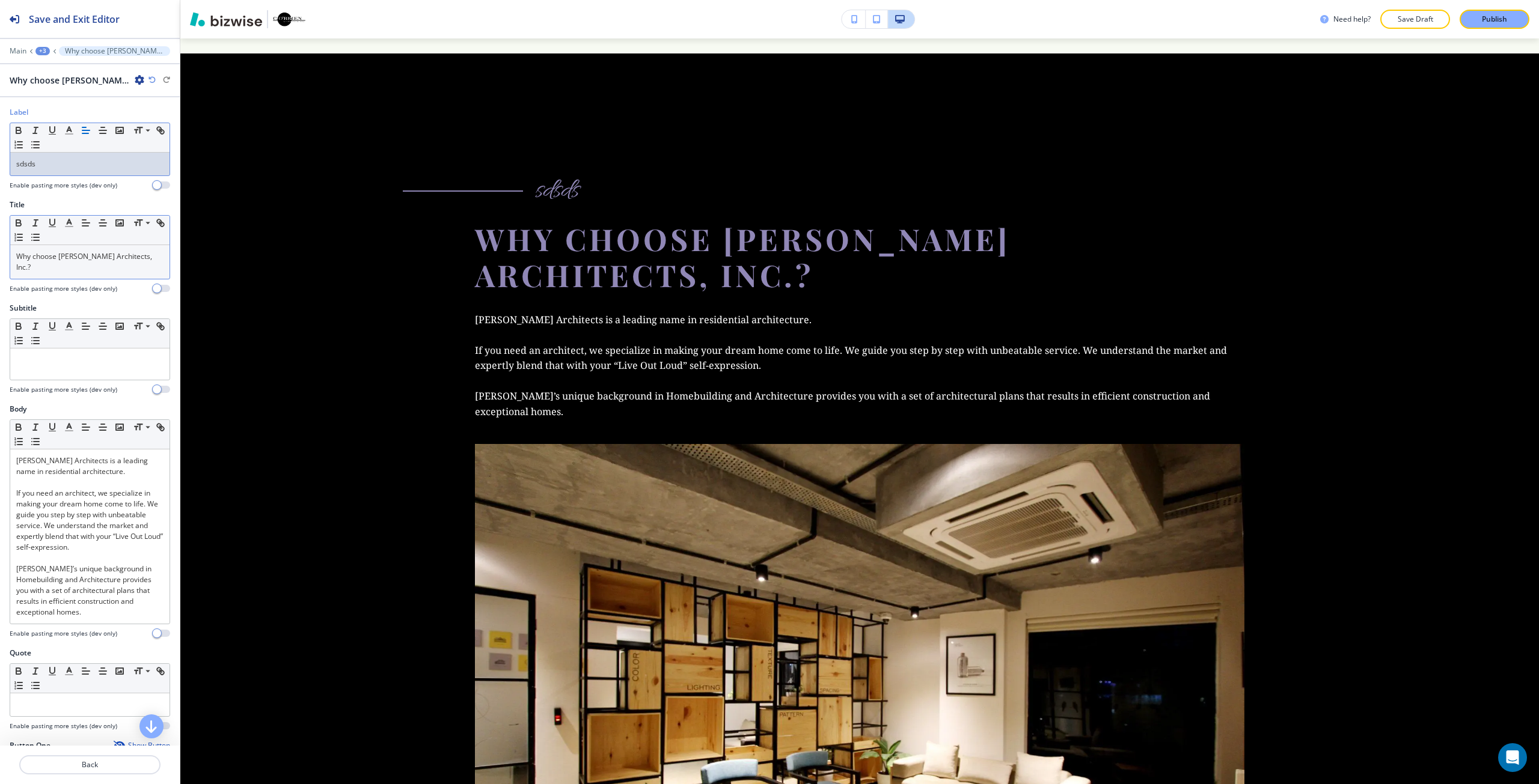
click at [86, 172] on div "sdsds" at bounding box center [89, 164] width 159 height 23
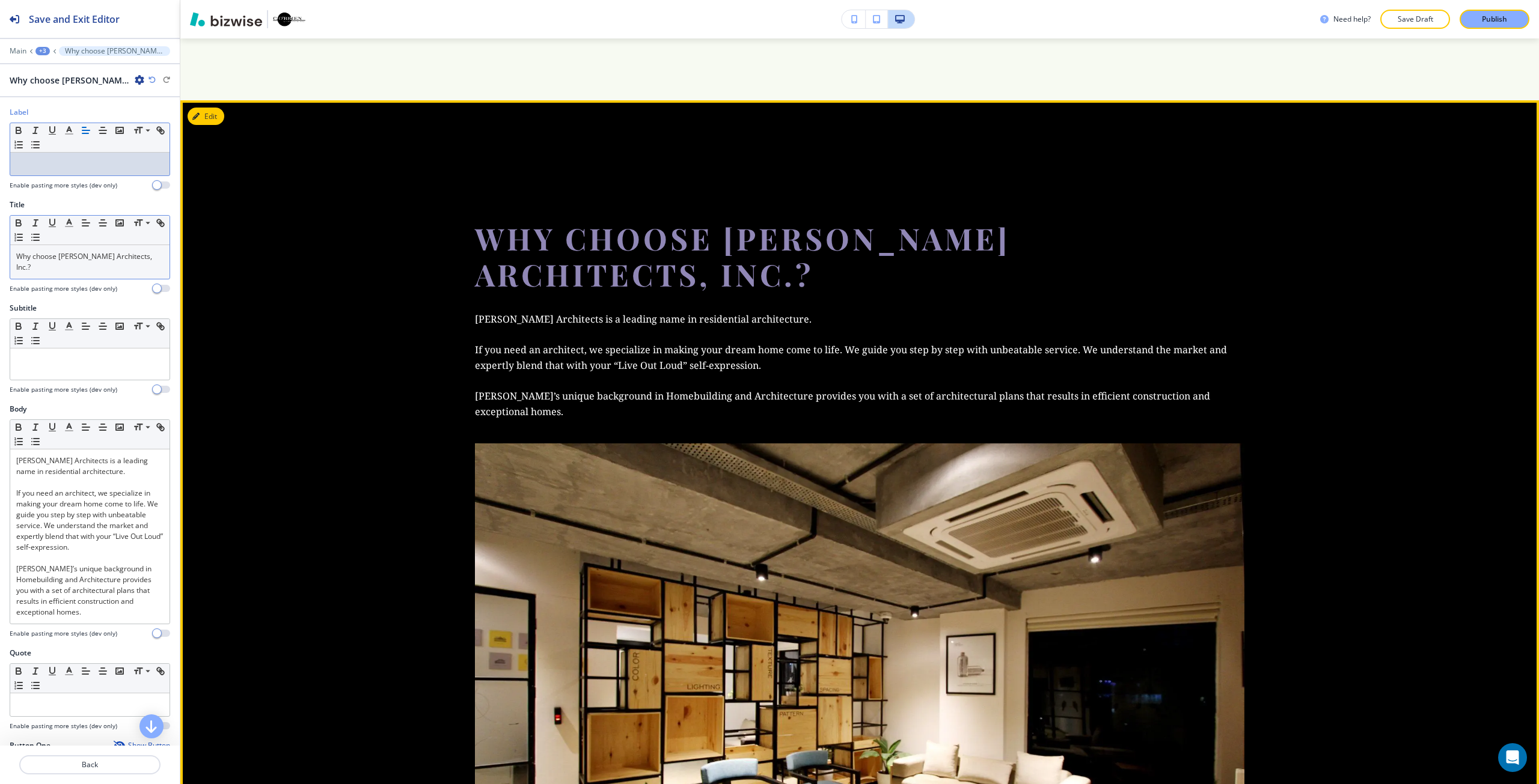
scroll to position [4000, 0]
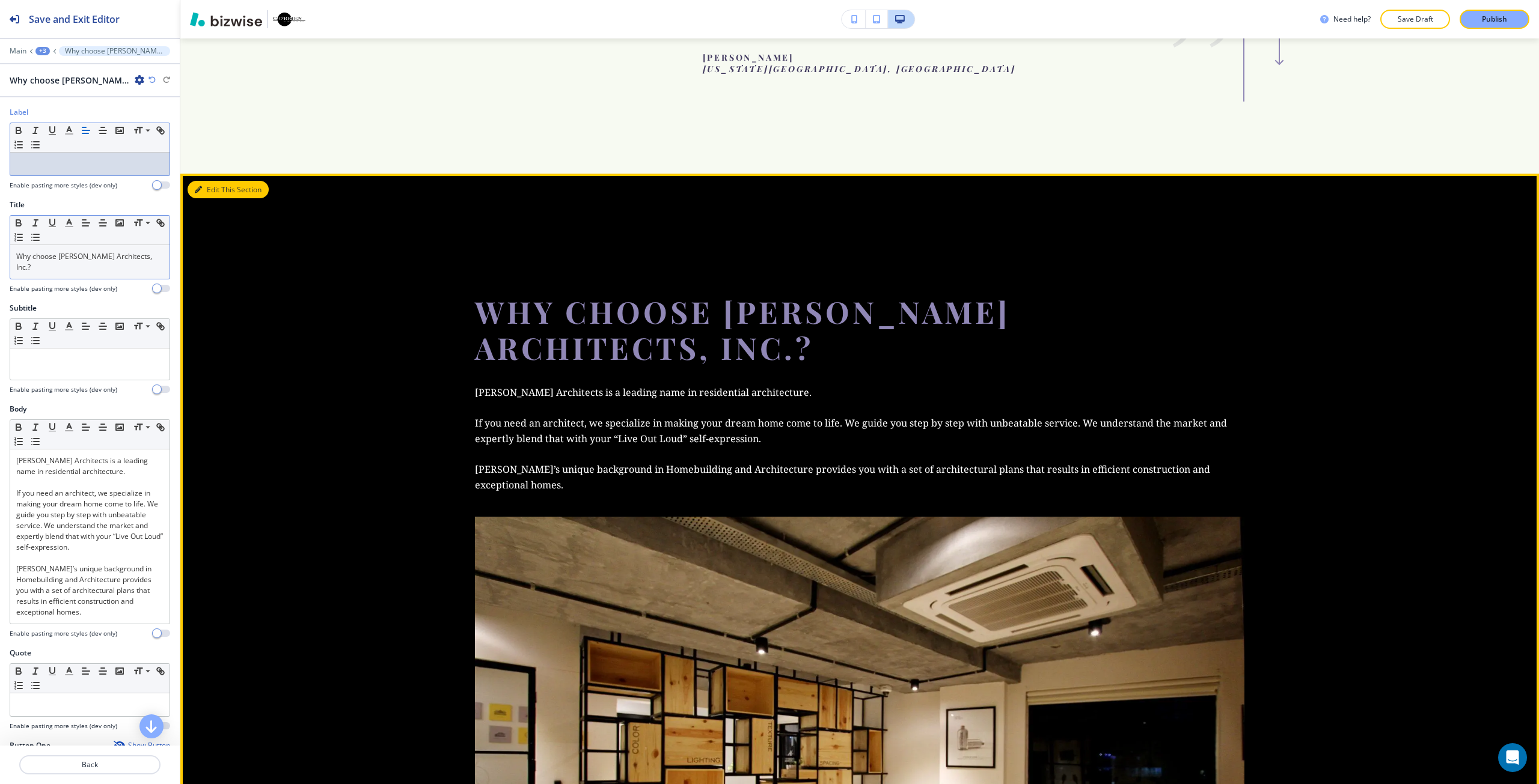
click at [210, 181] on button "Edit This Section" at bounding box center [228, 189] width 81 height 18
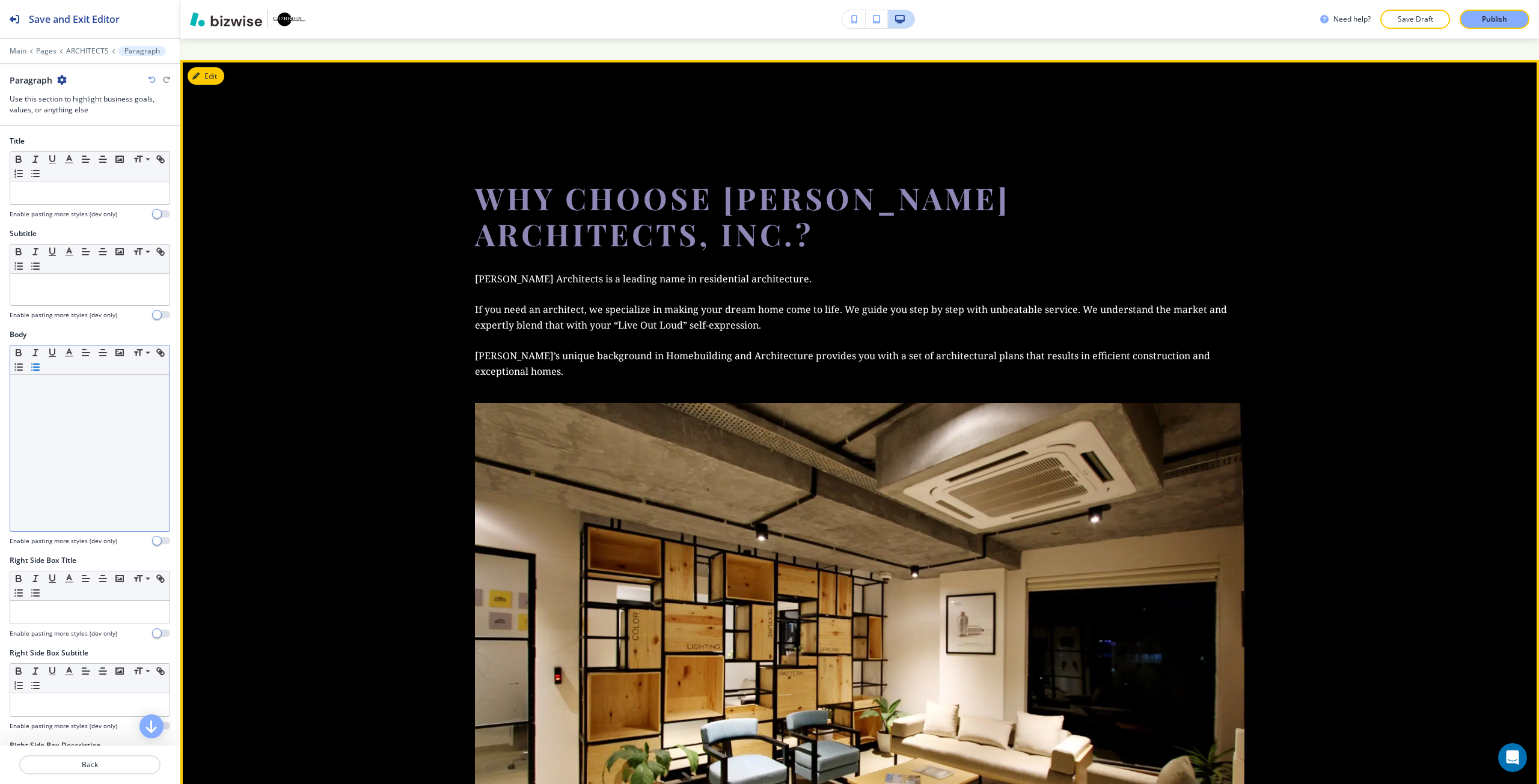
scroll to position [4120, 0]
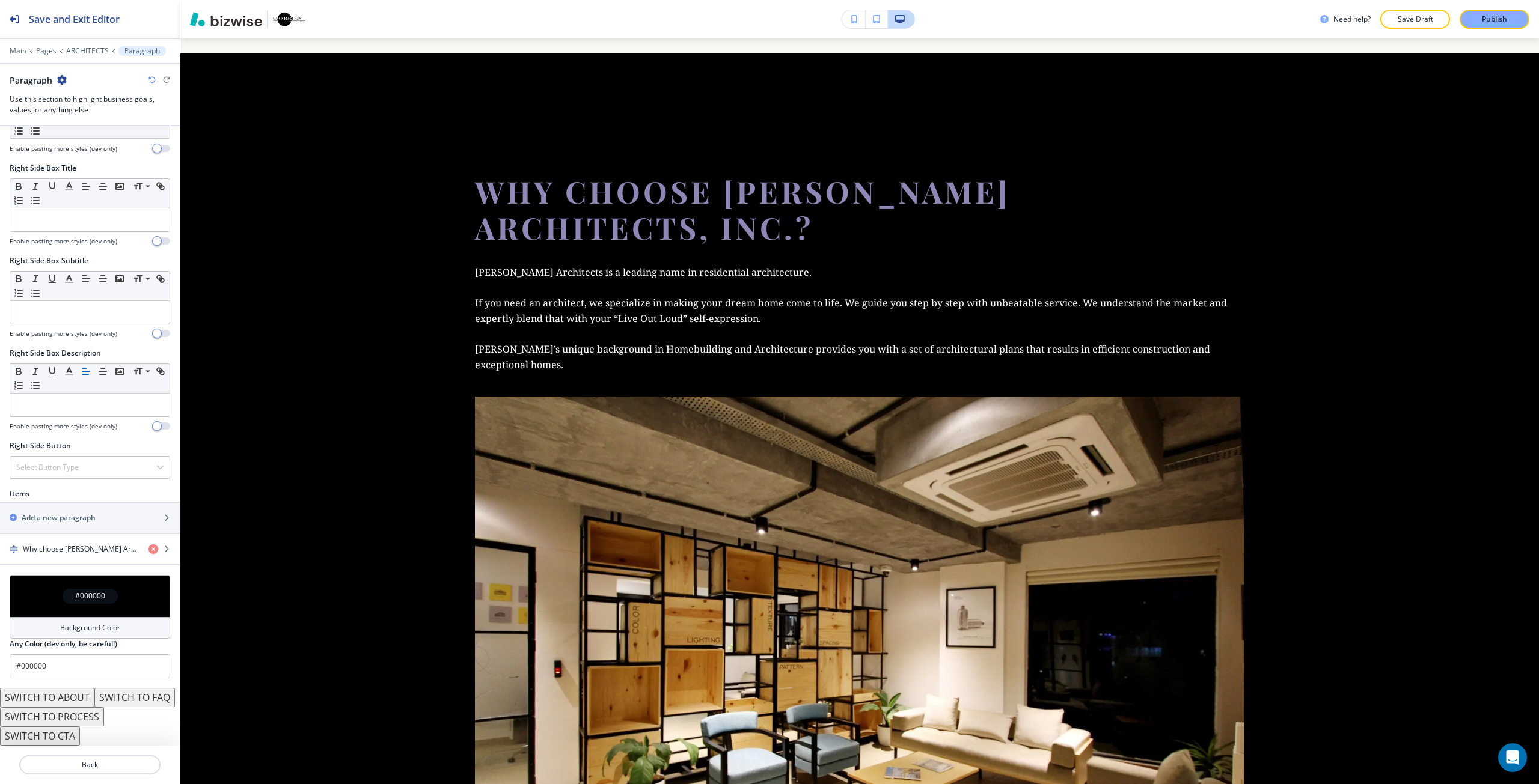
click at [65, 592] on div "#000000" at bounding box center [90, 596] width 160 height 42
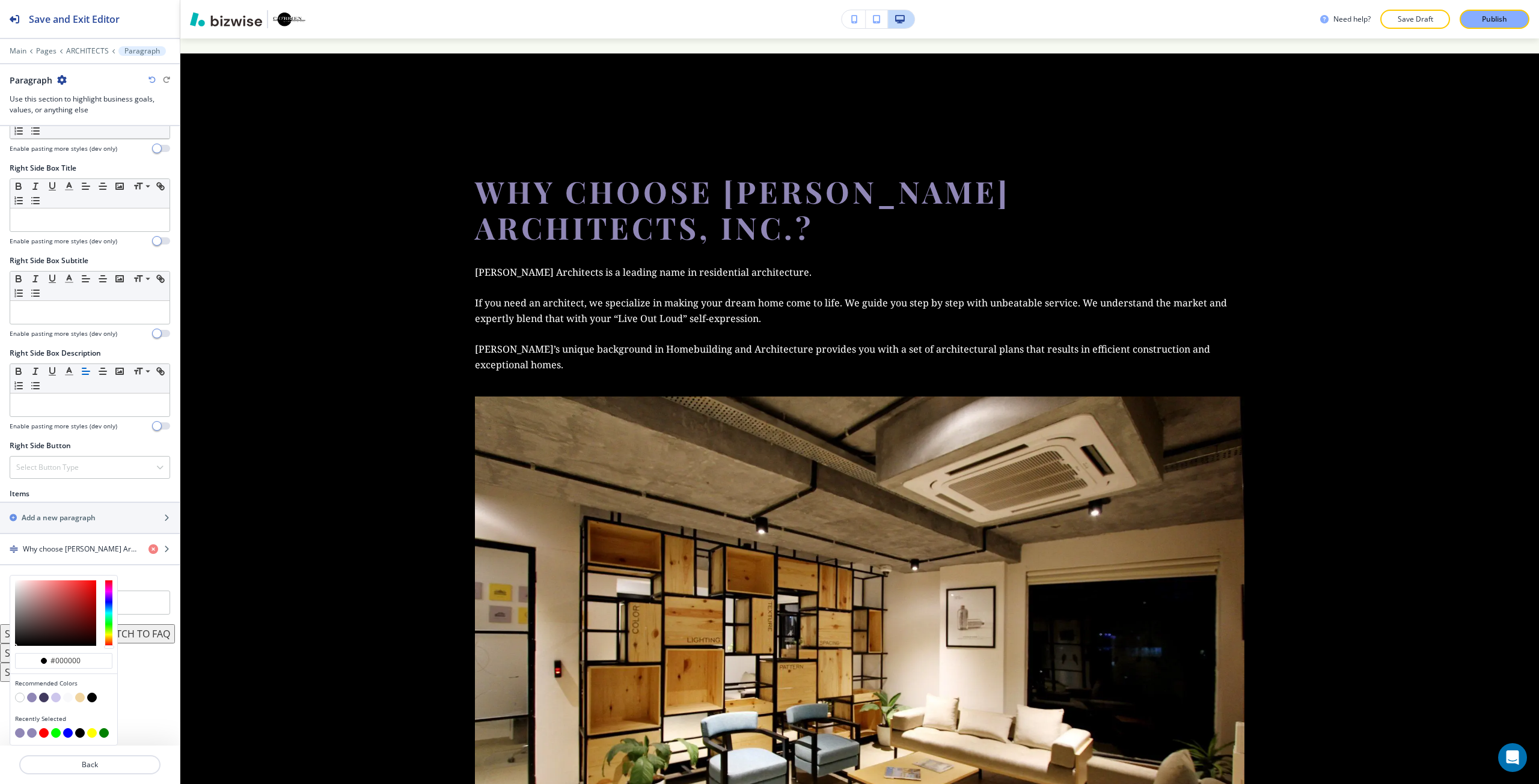
scroll to position [392, 0]
click at [55, 661] on input "#000000" at bounding box center [71, 661] width 42 height 10
paste input "E3CEE1"
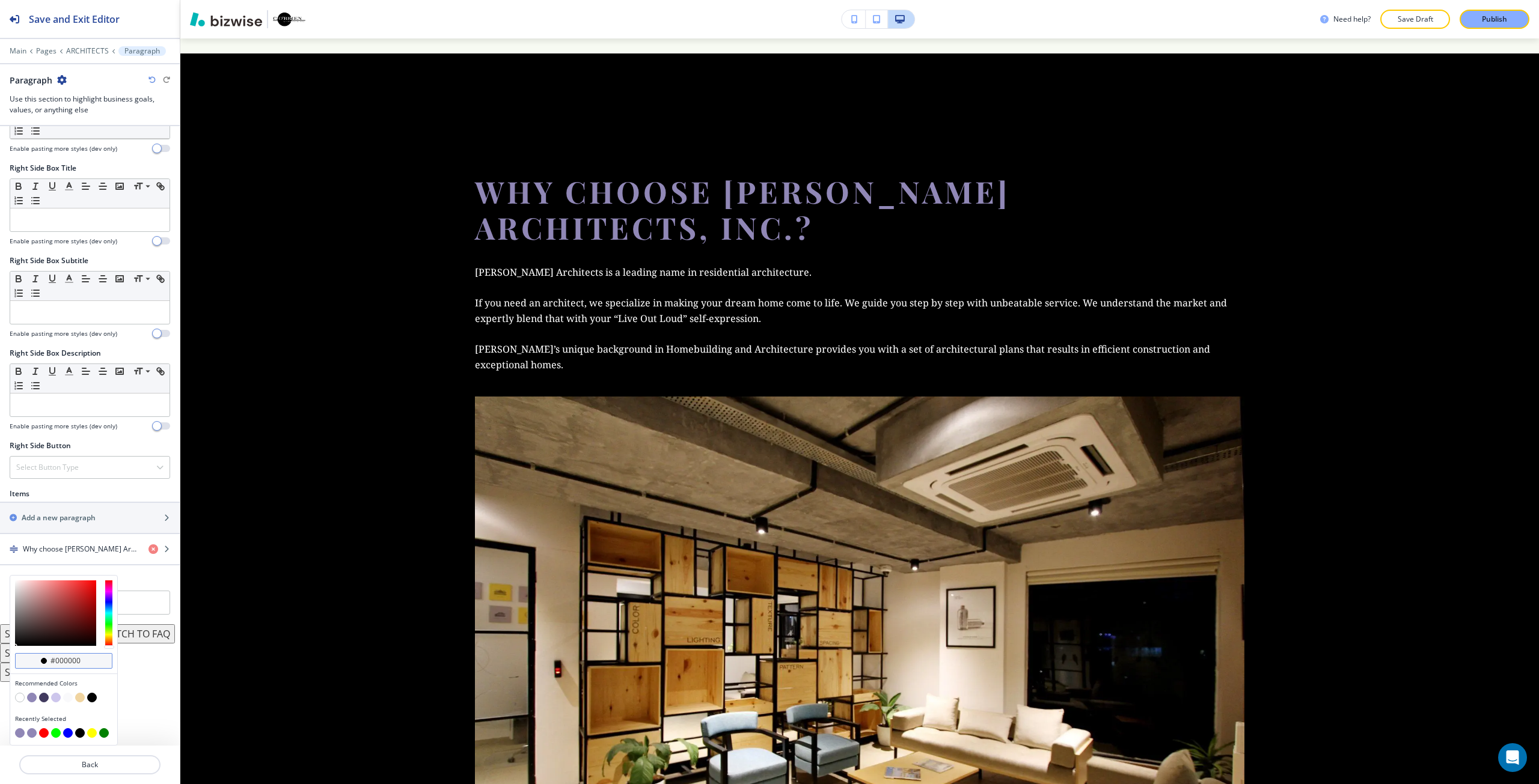
type input "#E3CEE1"
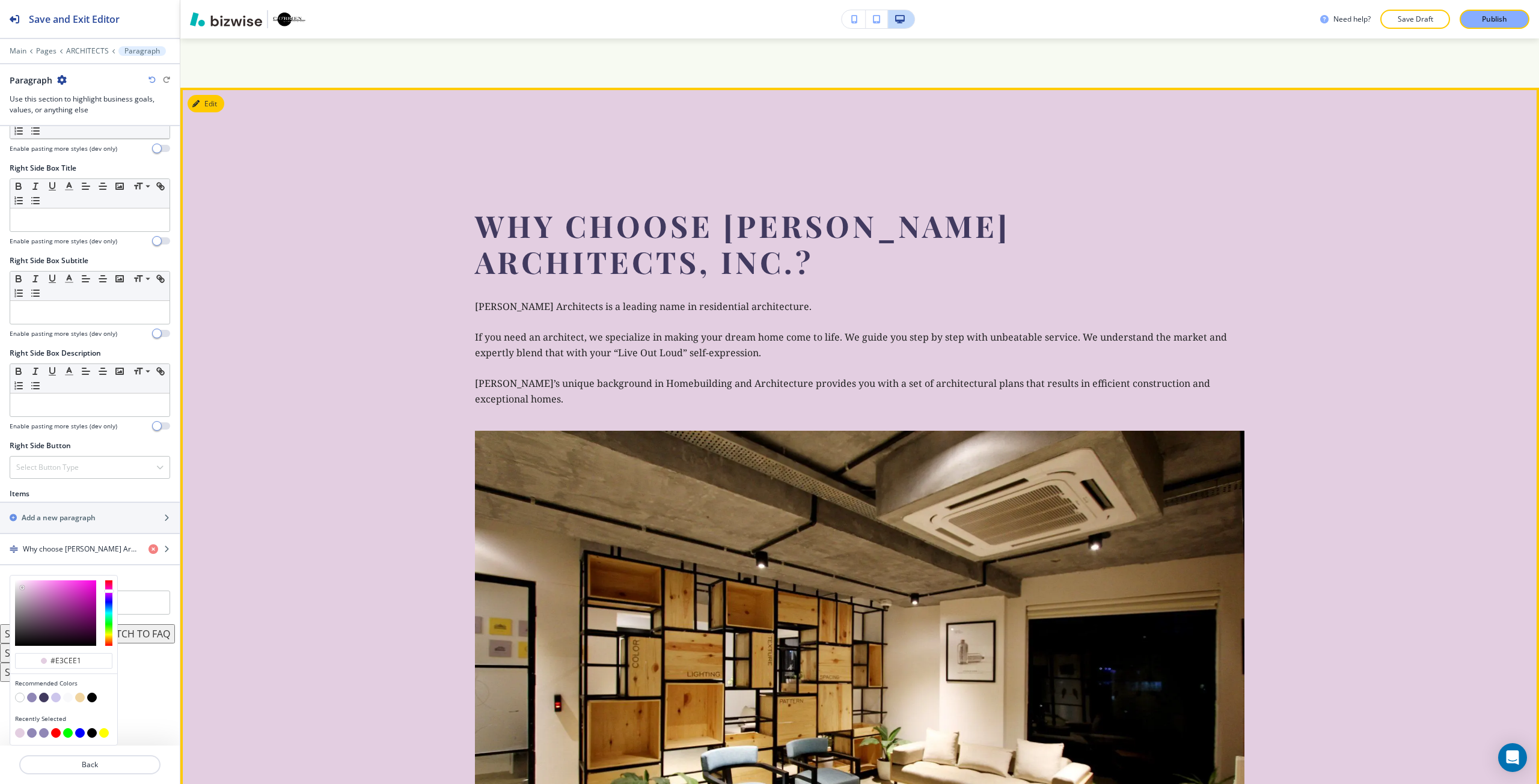
scroll to position [4000, 0]
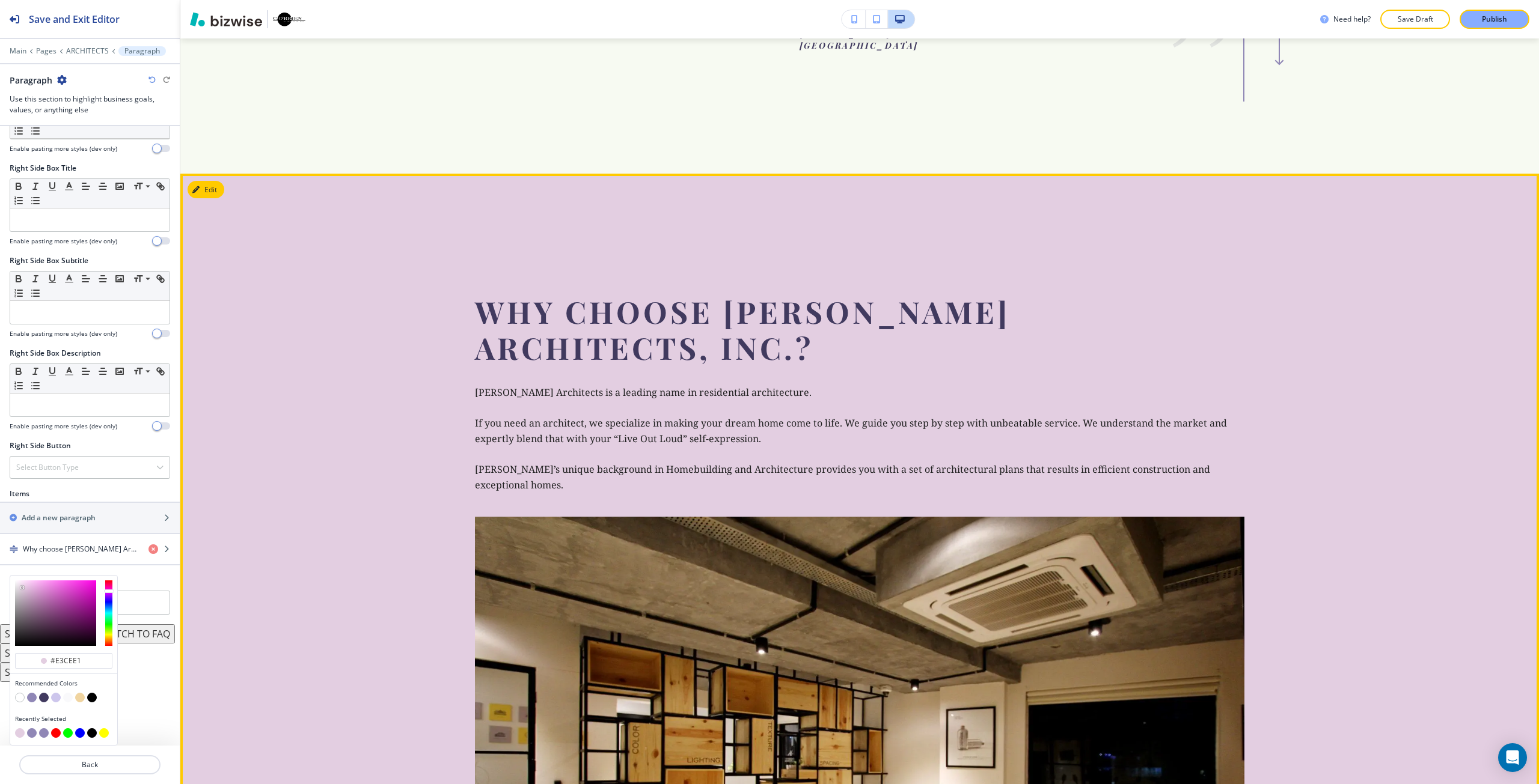
type input "#e3cee1"
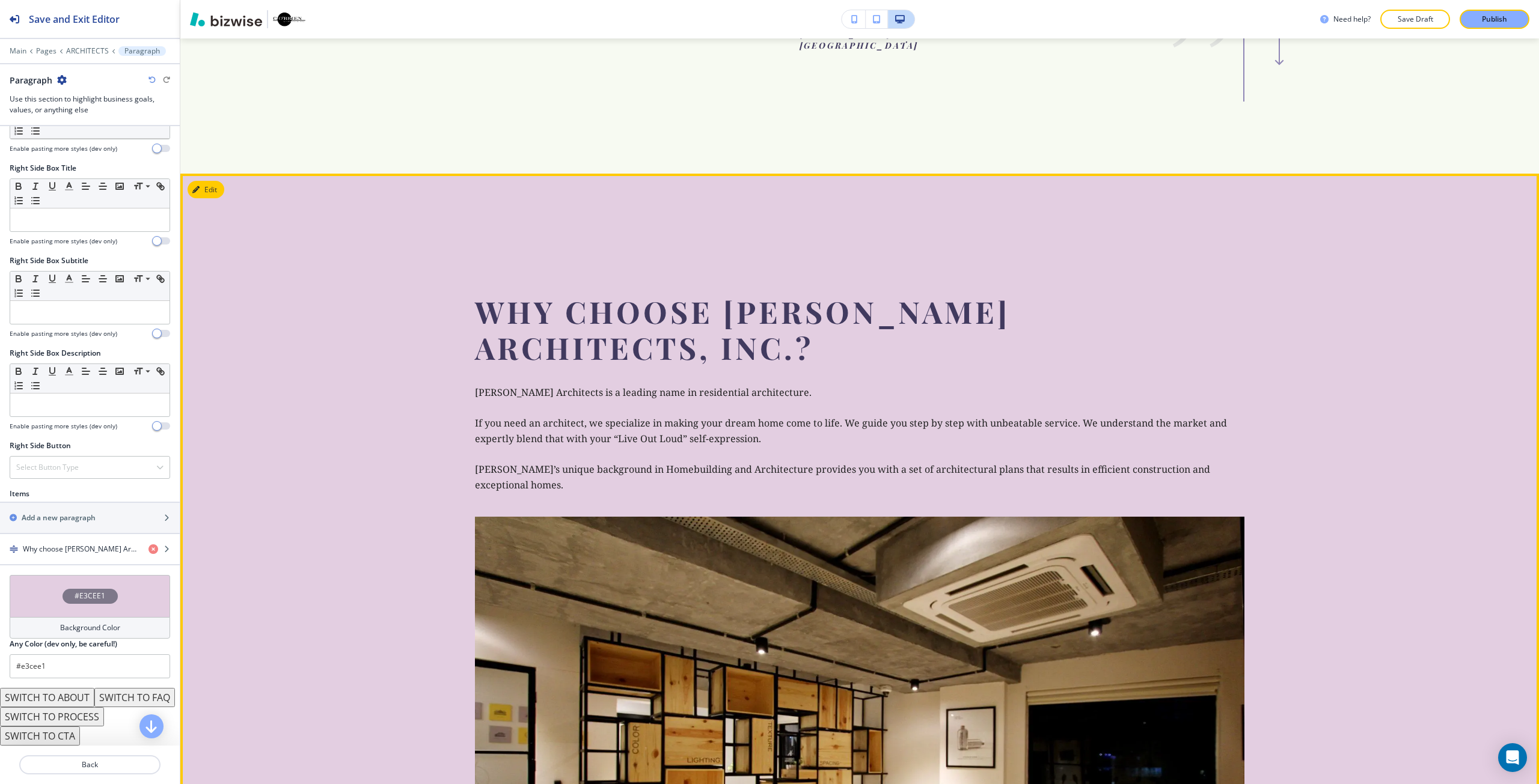
click at [323, 482] on section "Why choose C. O’Brien Architects, Inc.? C. O’Brien Architects is a leading name…" at bounding box center [859, 637] width 1358 height 928
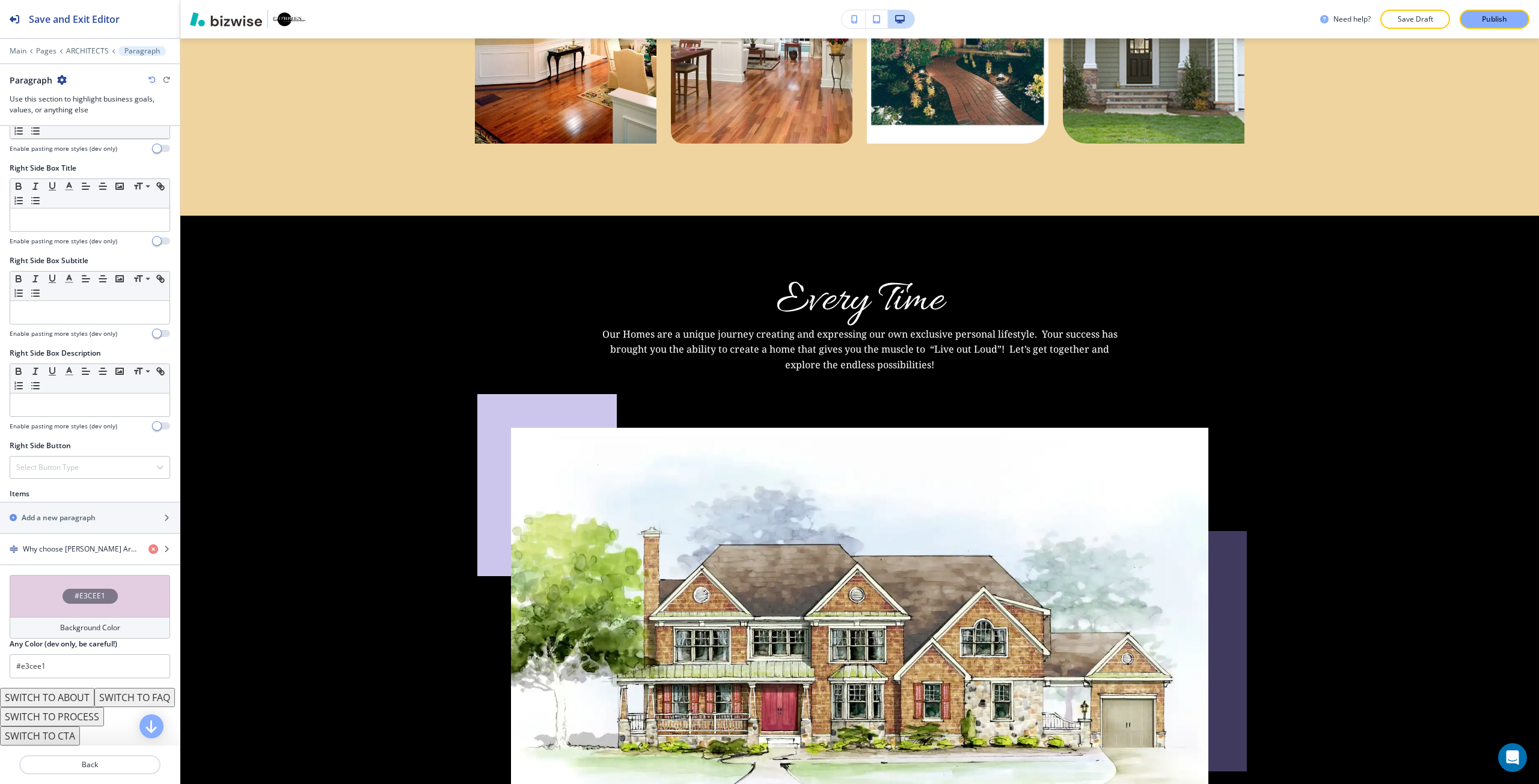
scroll to position [2918, 0]
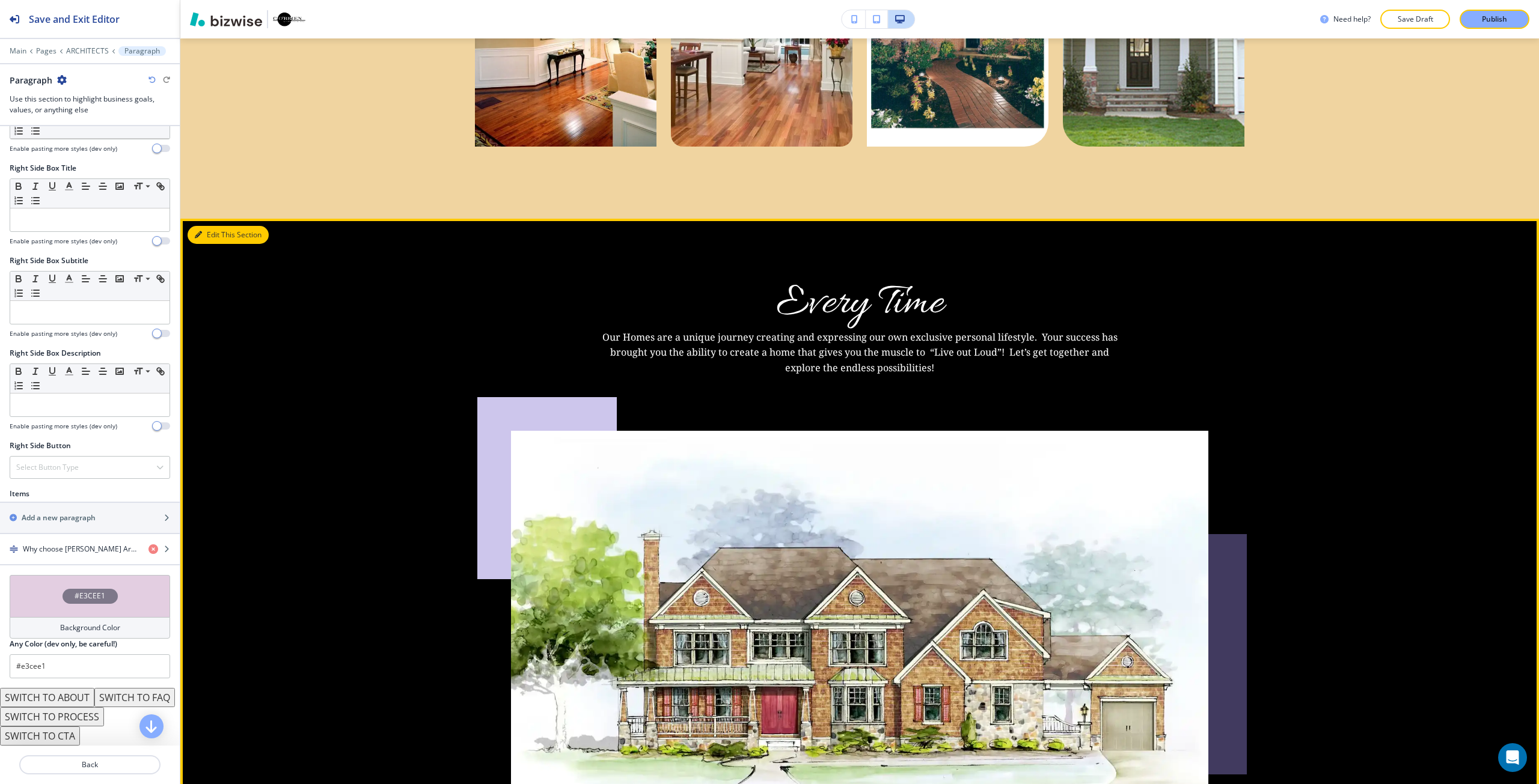
click at [217, 226] on button "Edit This Section" at bounding box center [228, 235] width 81 height 18
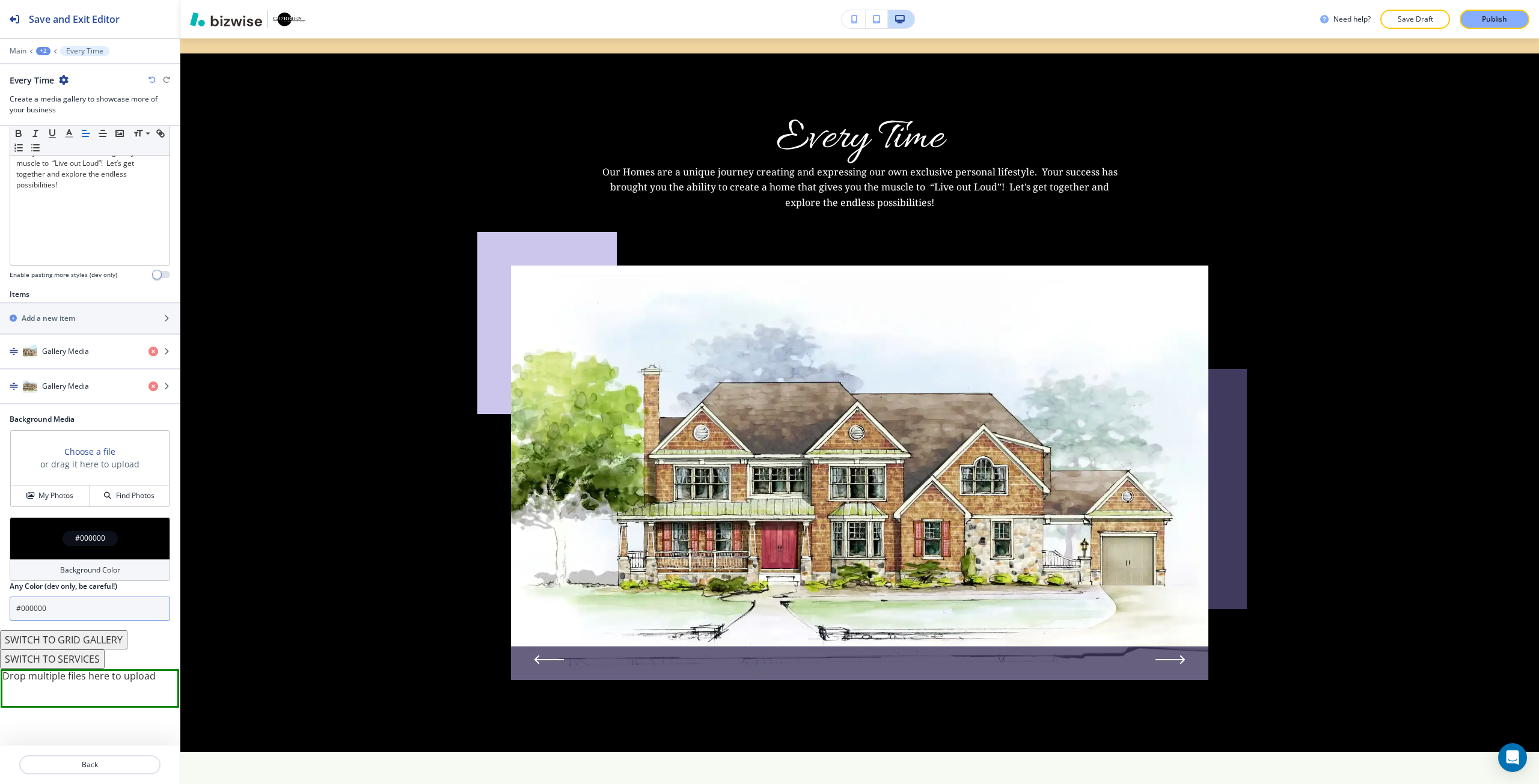
scroll to position [267, 0]
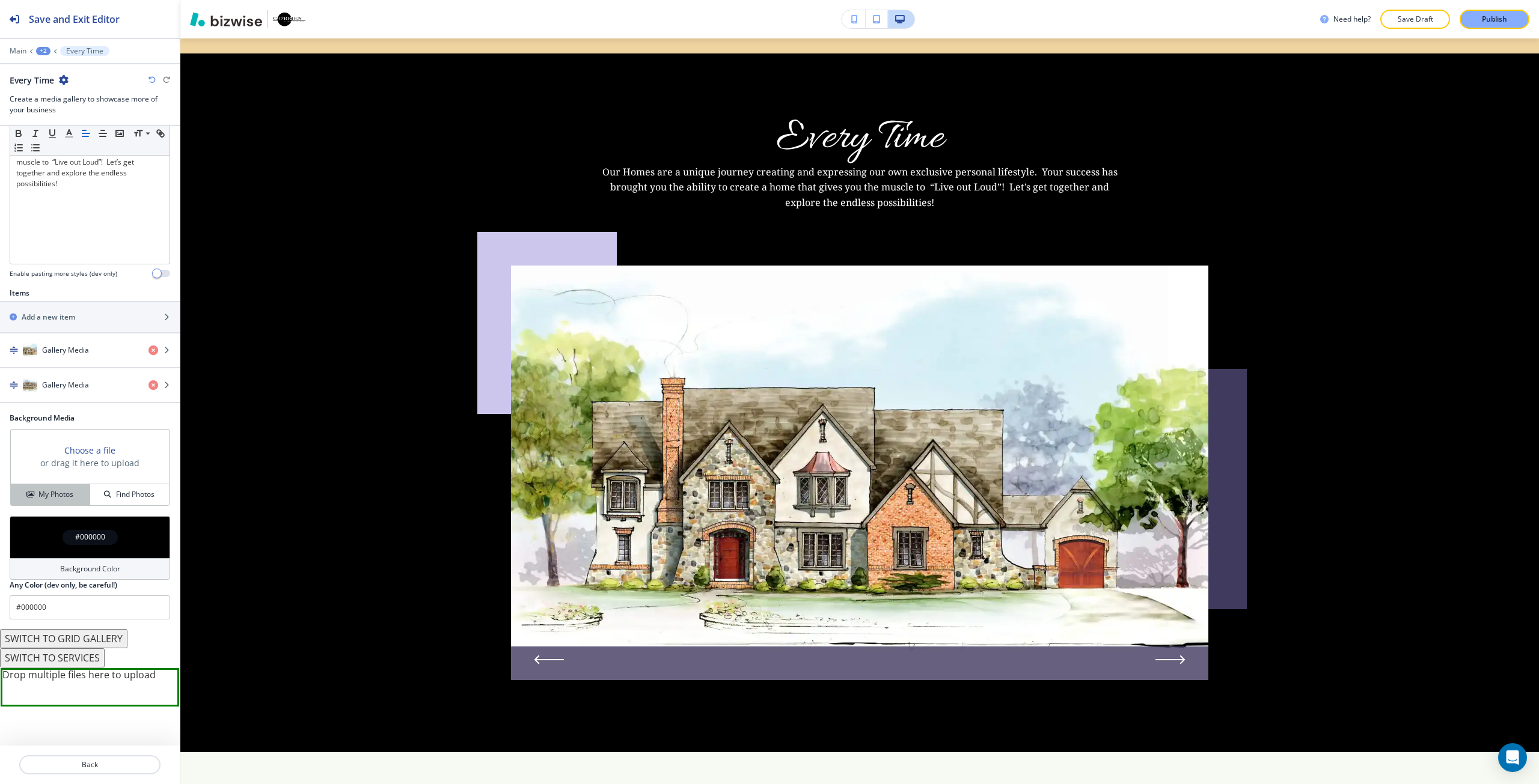
click at [67, 489] on h4 "My Photos" at bounding box center [55, 495] width 35 height 11
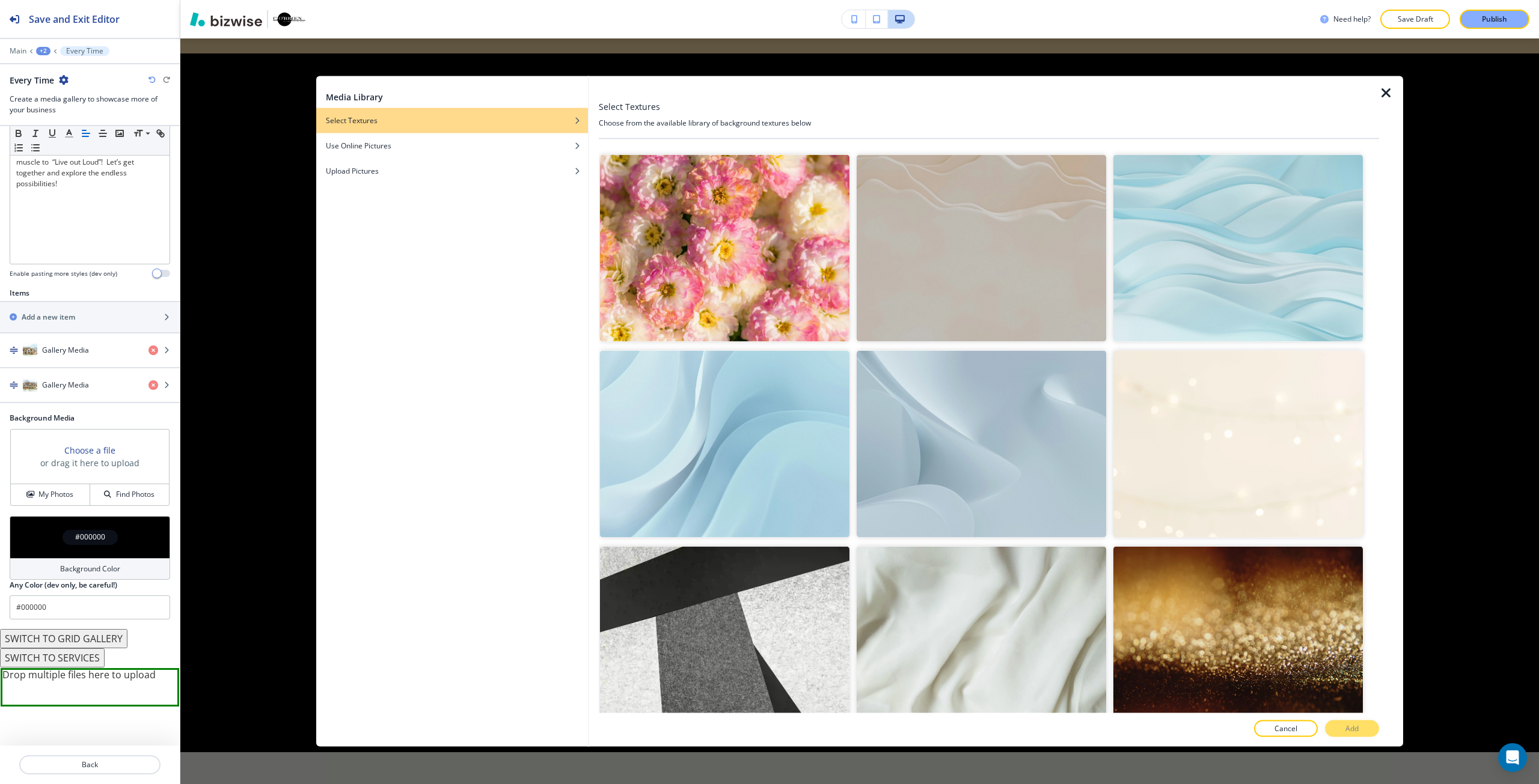
click at [106, 557] on div "#000000" at bounding box center [90, 537] width 160 height 42
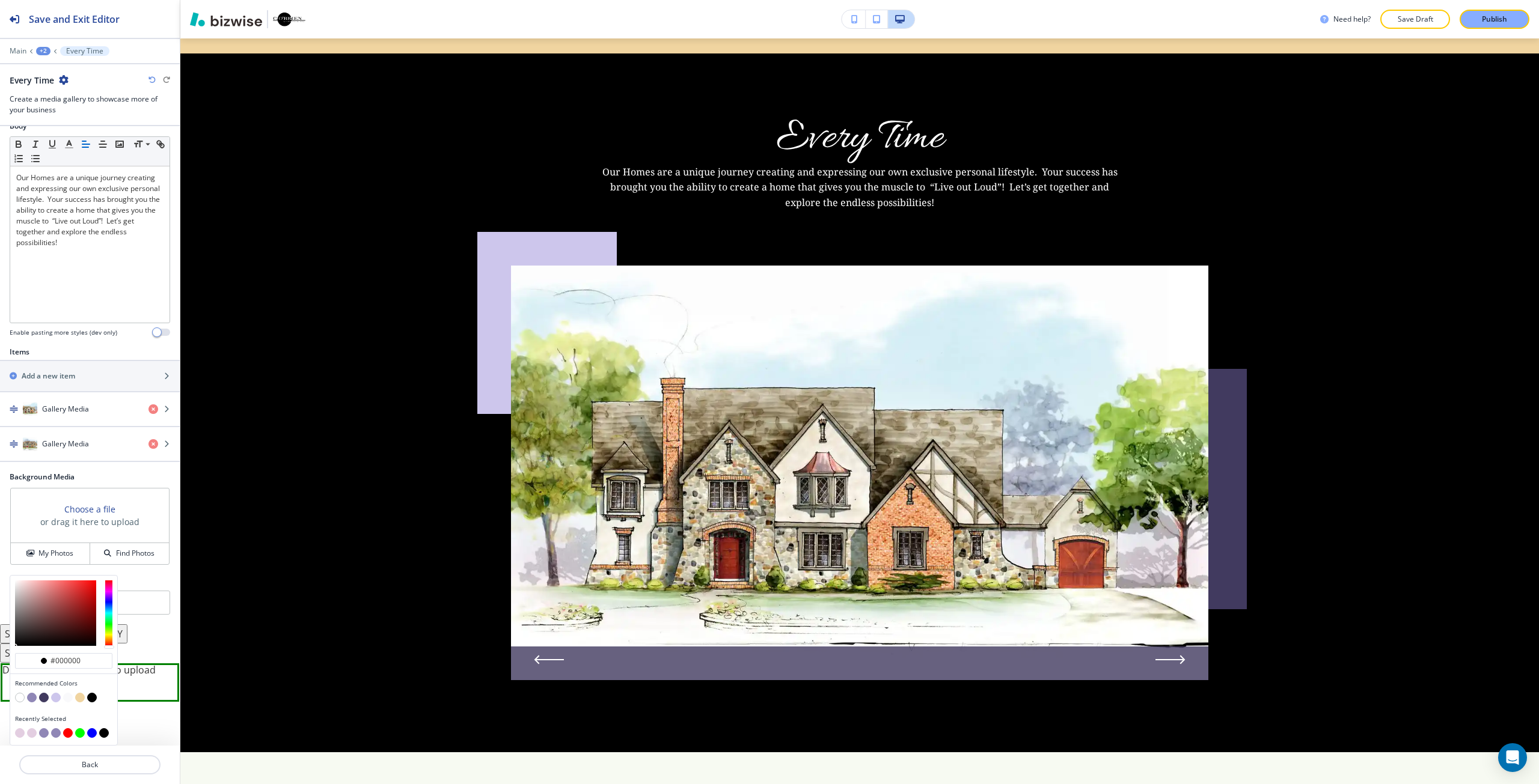
scroll to position [208, 0]
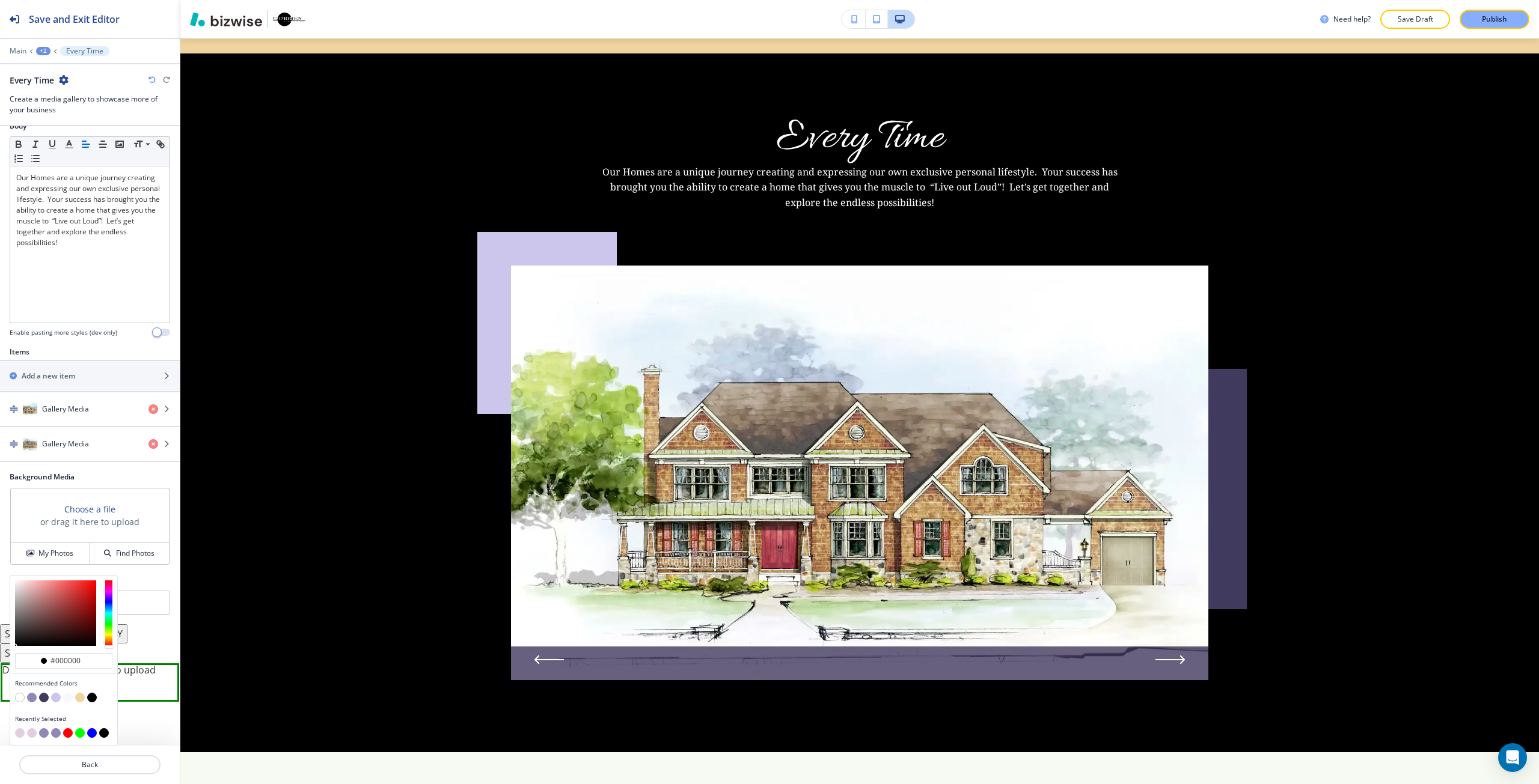
click at [18, 733] on button "button" at bounding box center [20, 733] width 10 height 10
type input "#e3cee1"
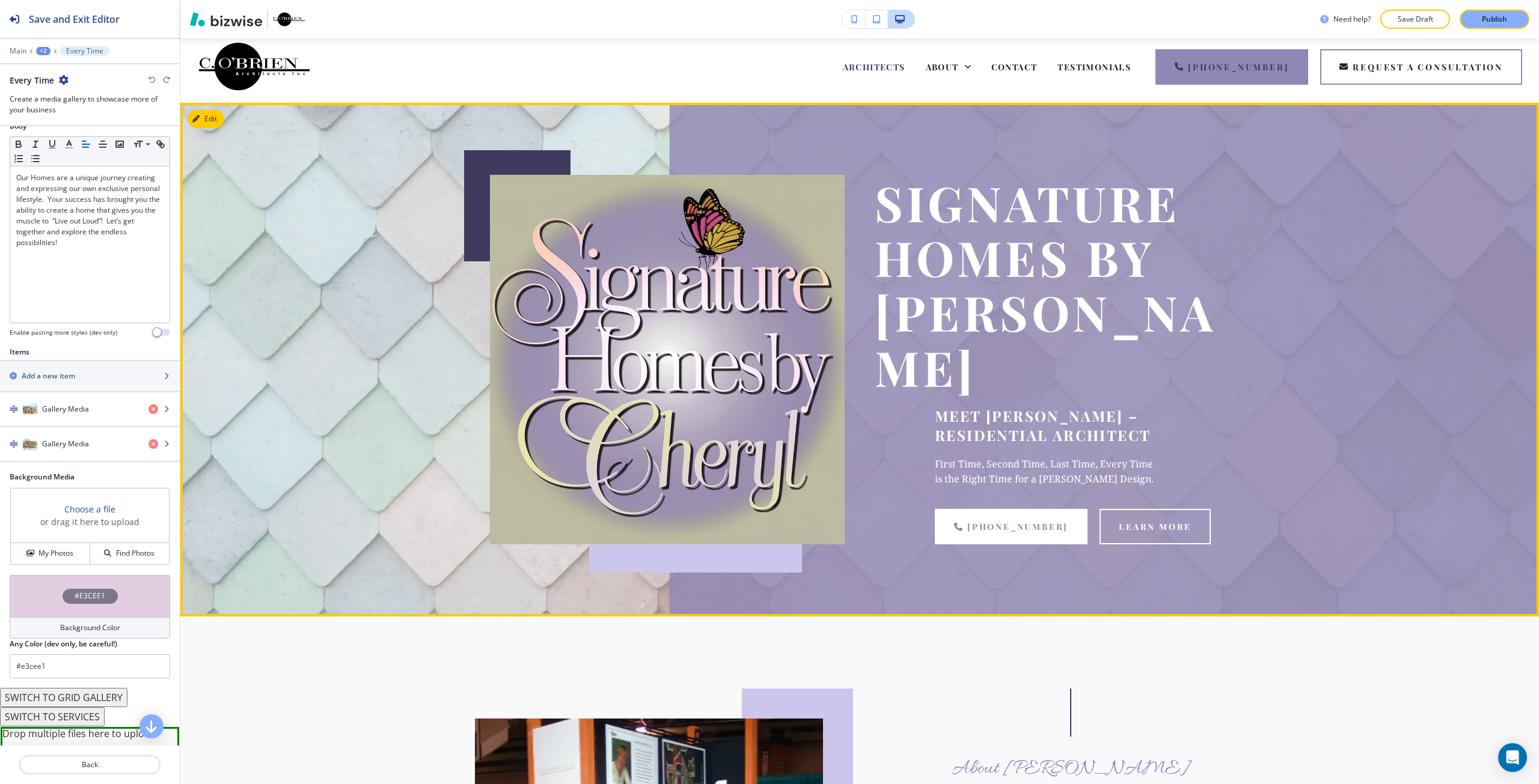
scroll to position [0, 0]
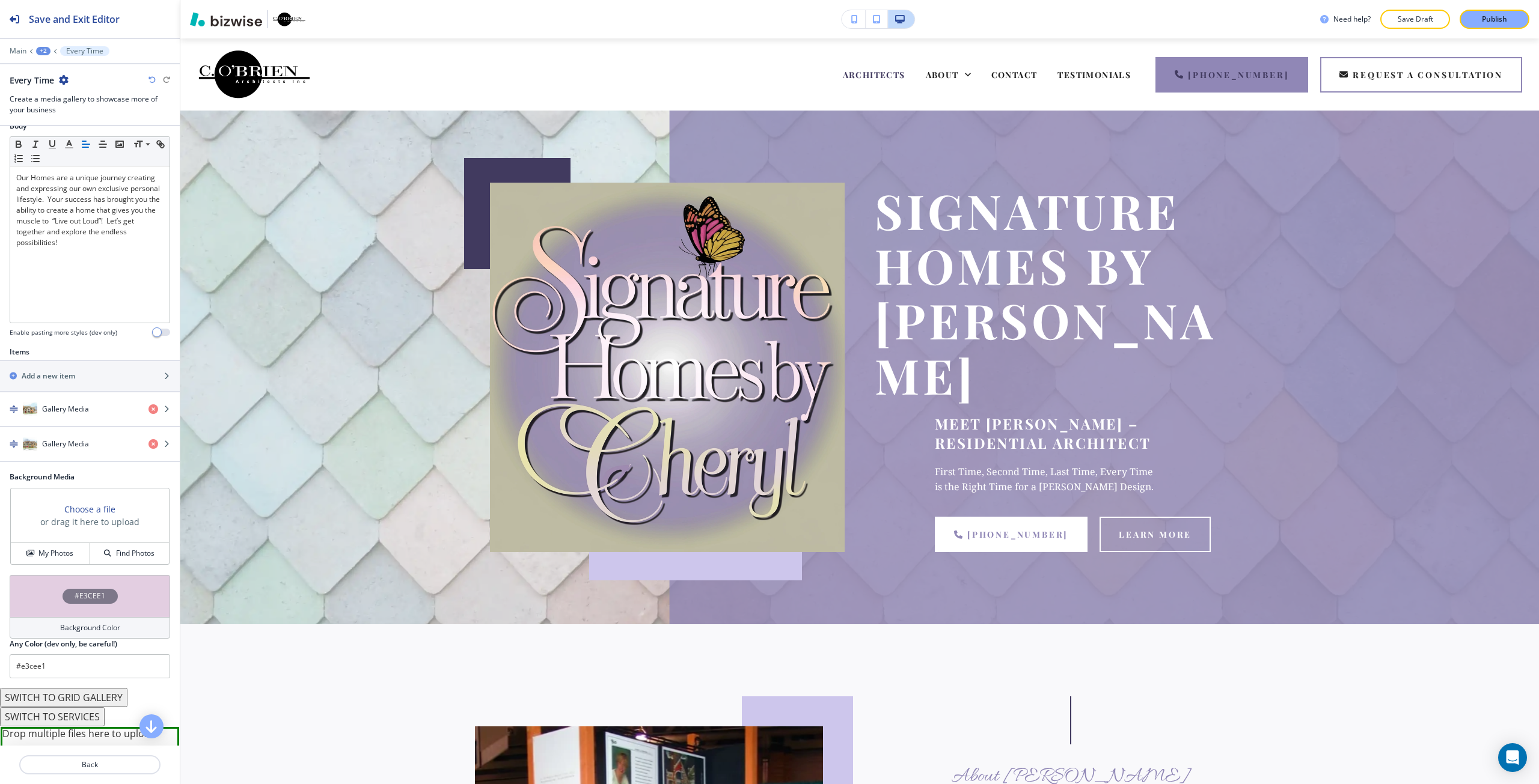
click at [44, 55] on div "+2" at bounding box center [44, 51] width 15 height 9
click at [65, 89] on p "ARCHITECTS" at bounding box center [75, 92] width 61 height 11
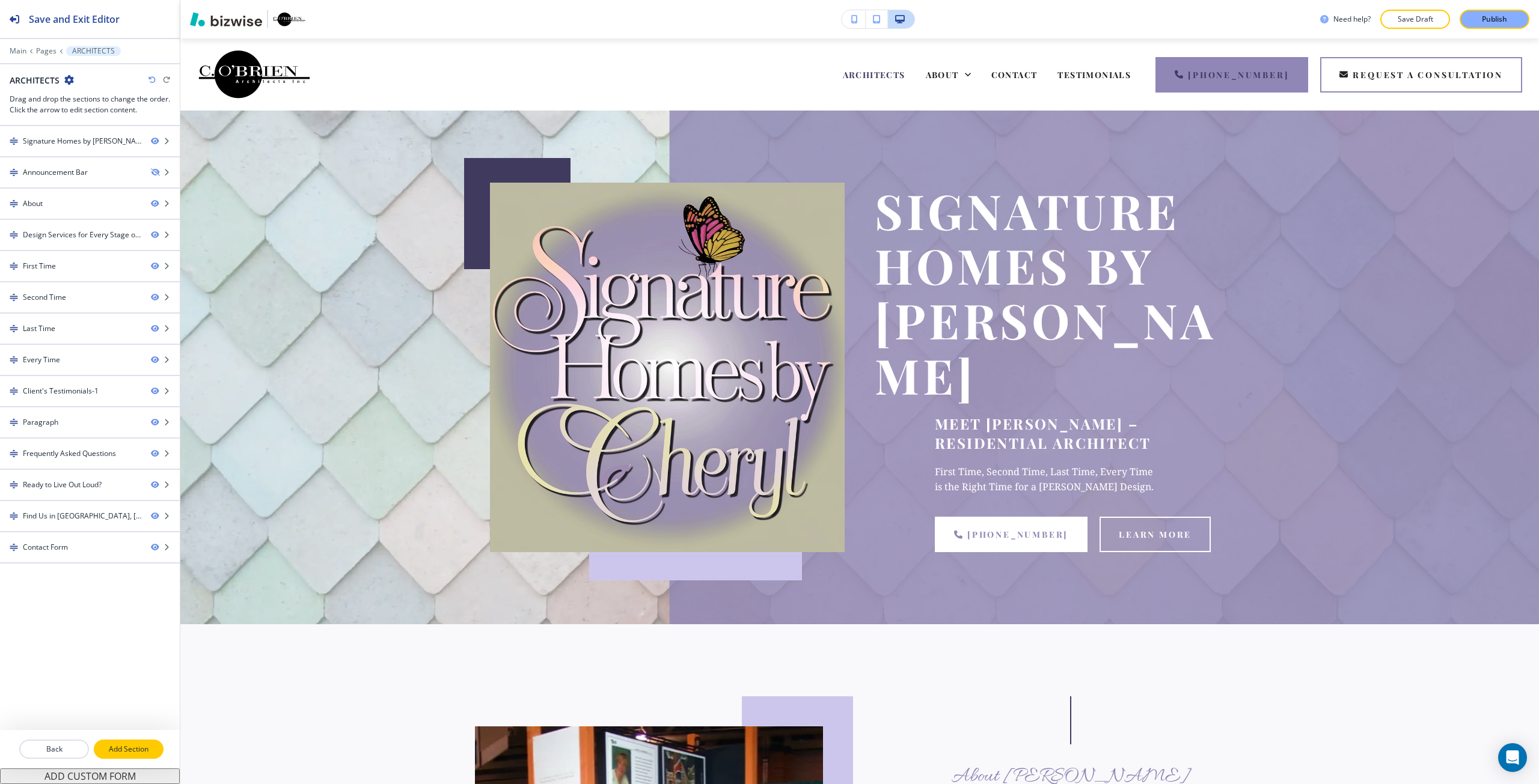
click at [138, 744] on p "Add Section" at bounding box center [129, 749] width 67 height 11
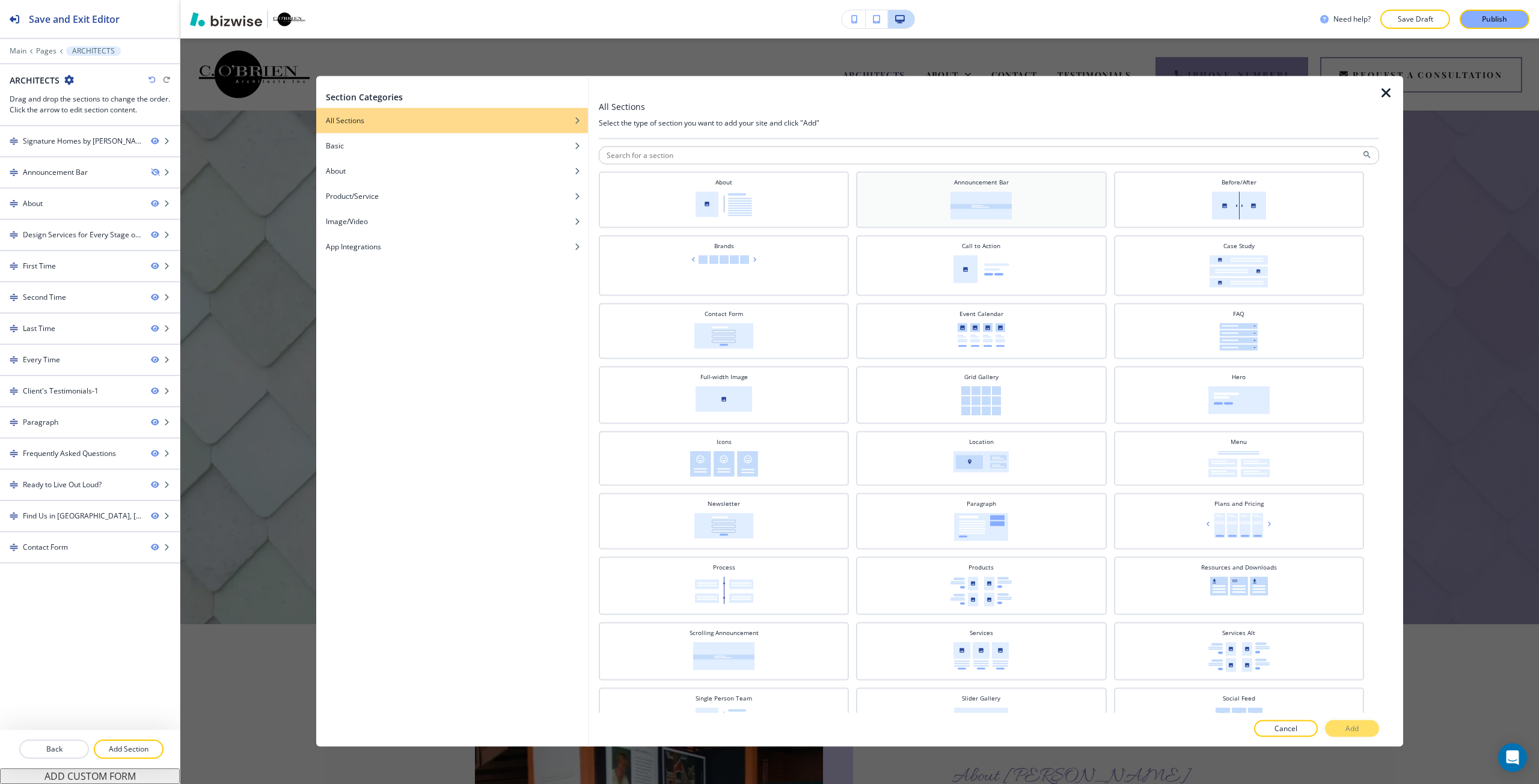
click at [918, 220] on div "Announcement Bar" at bounding box center [981, 198] width 238 height 42
click at [1336, 726] on button "Add" at bounding box center [1352, 729] width 54 height 17
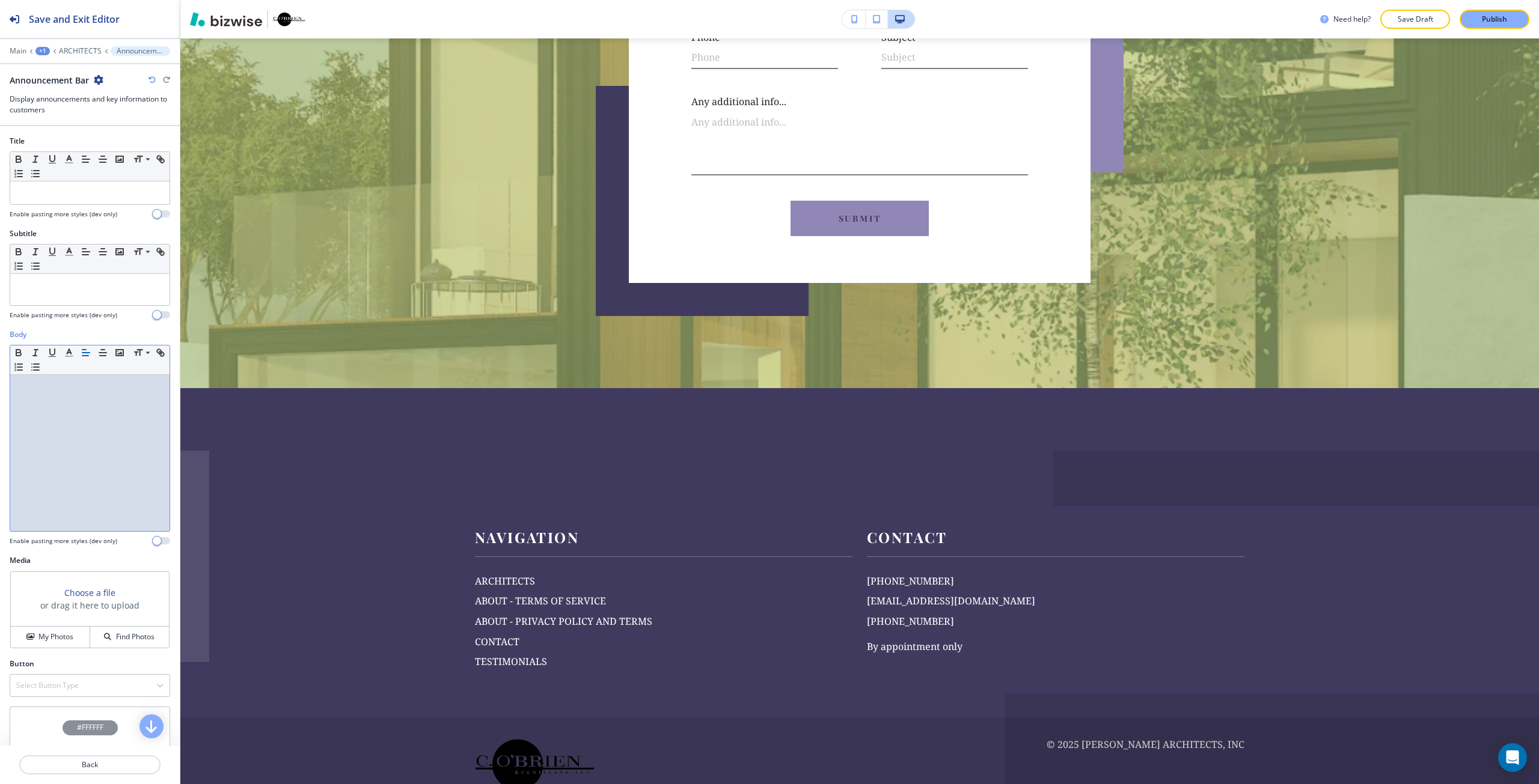
scroll to position [6745, 0]
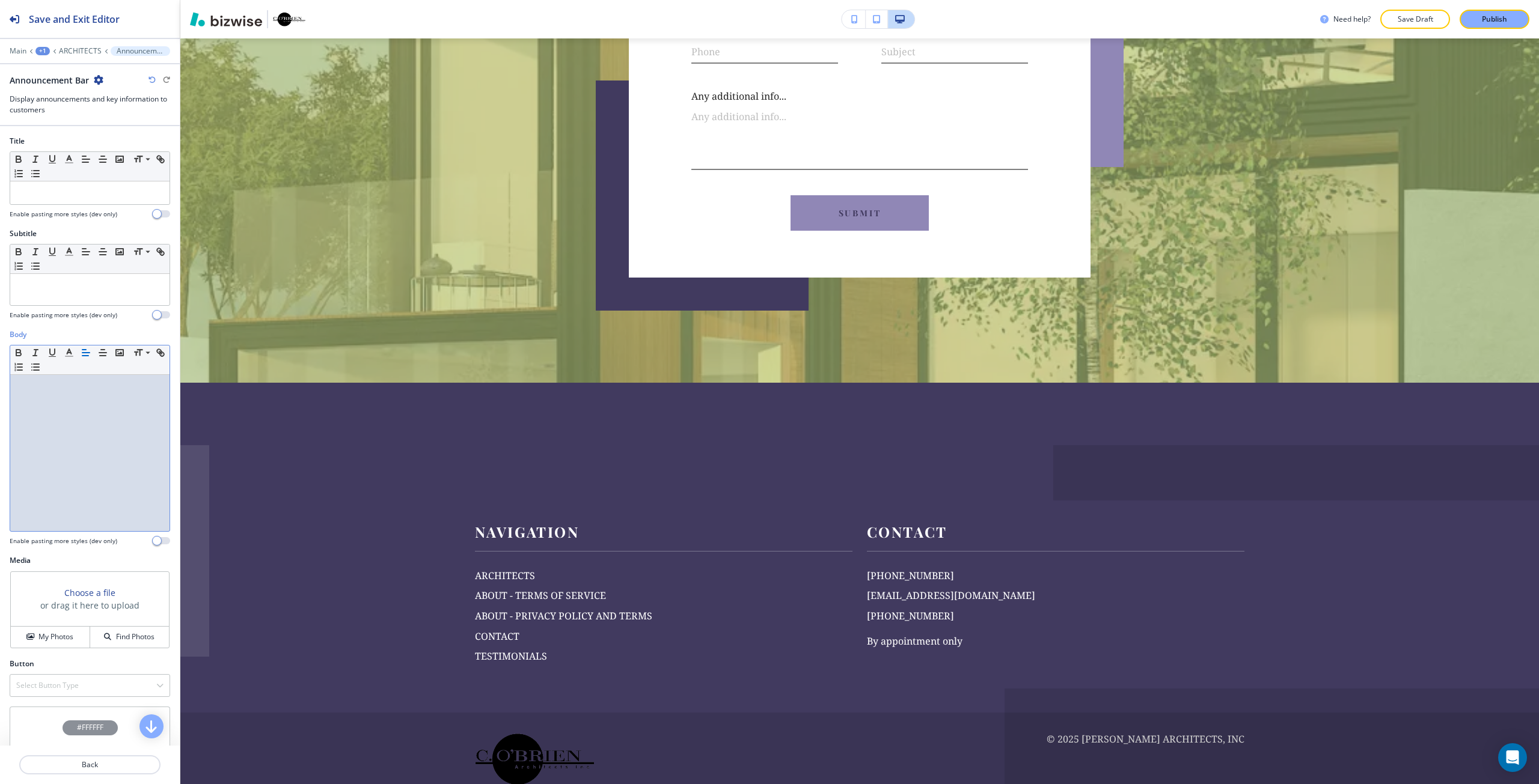
click at [103, 470] on div at bounding box center [89, 453] width 159 height 156
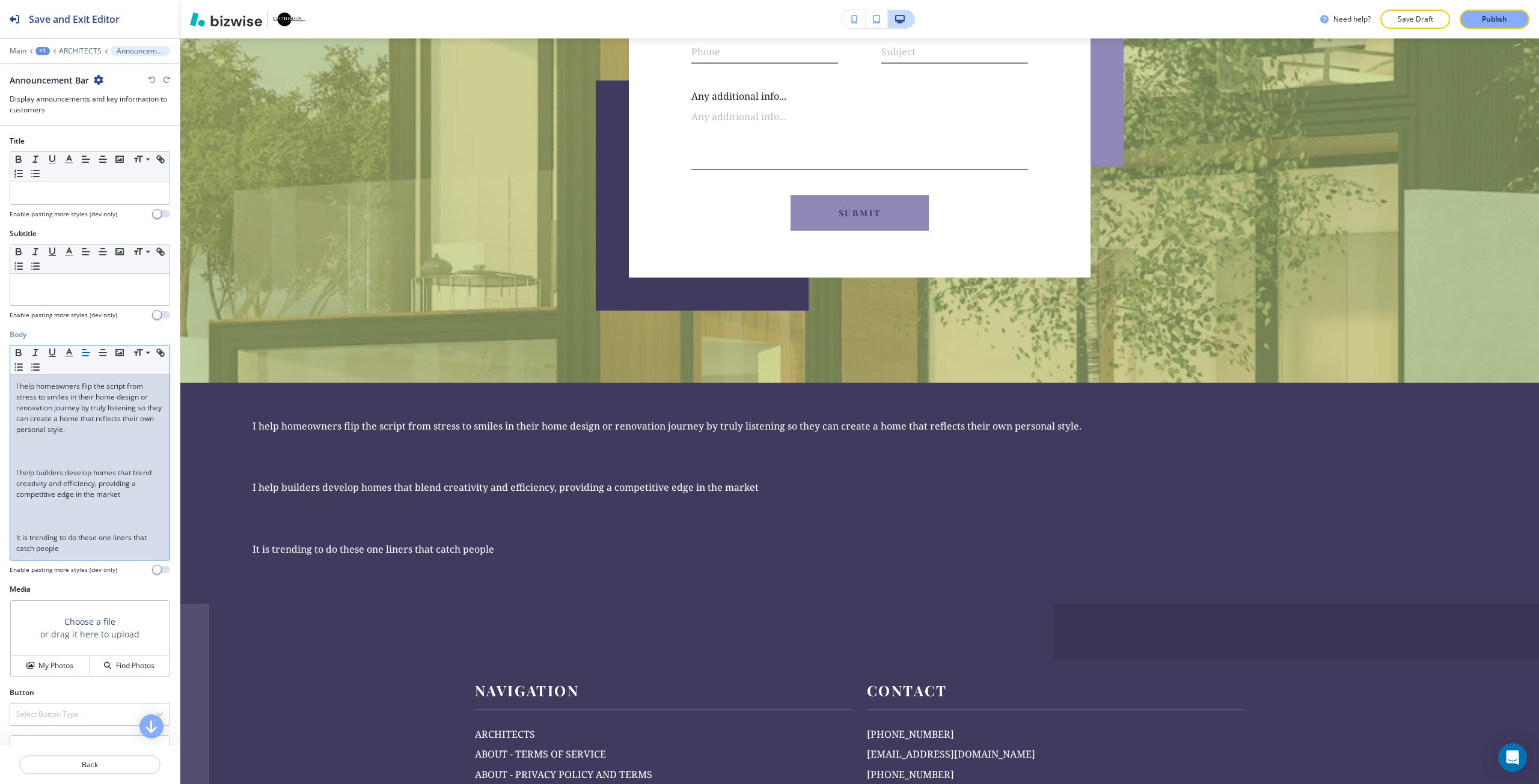
click at [126, 451] on p at bounding box center [90, 451] width 147 height 11
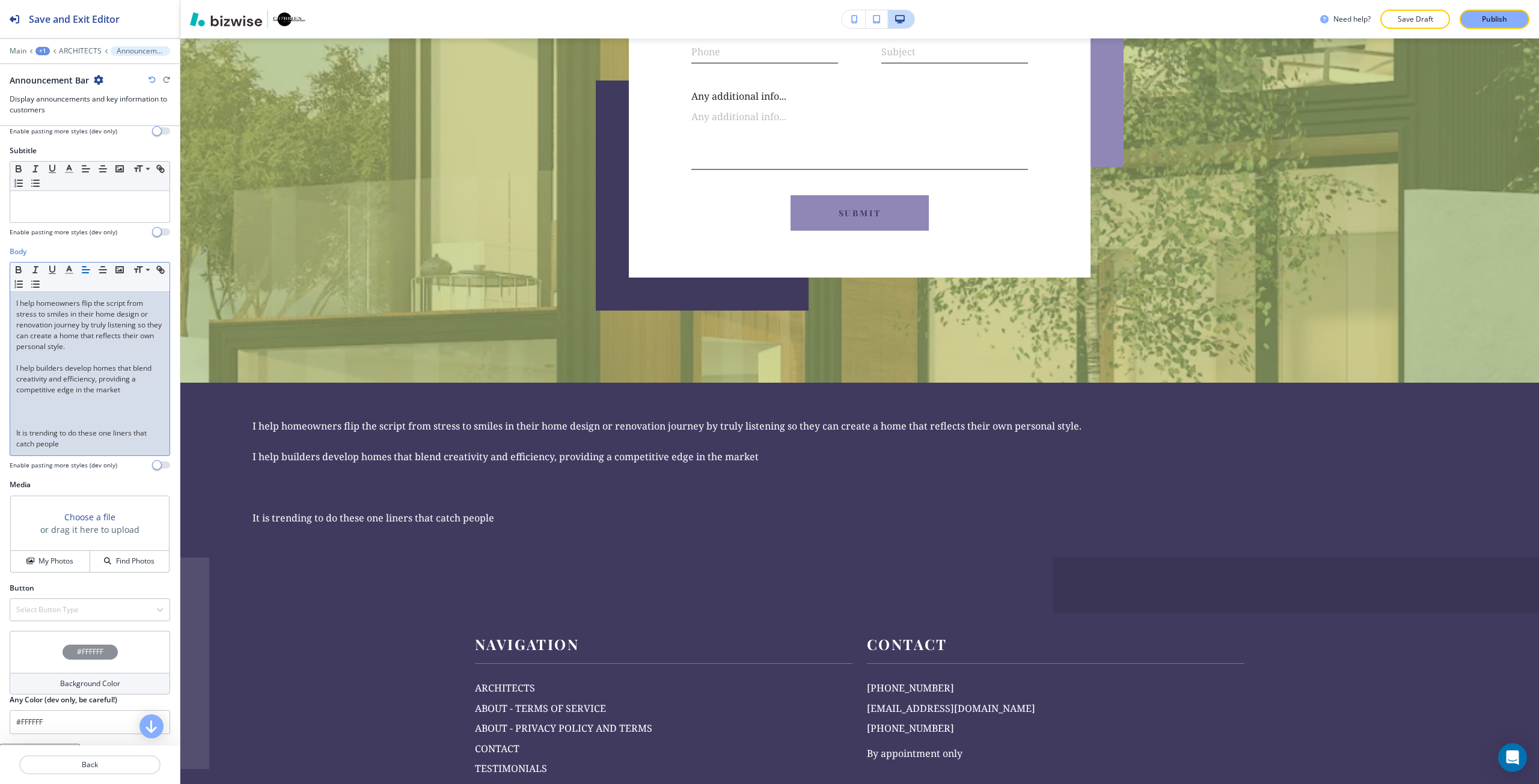
scroll to position [100, 0]
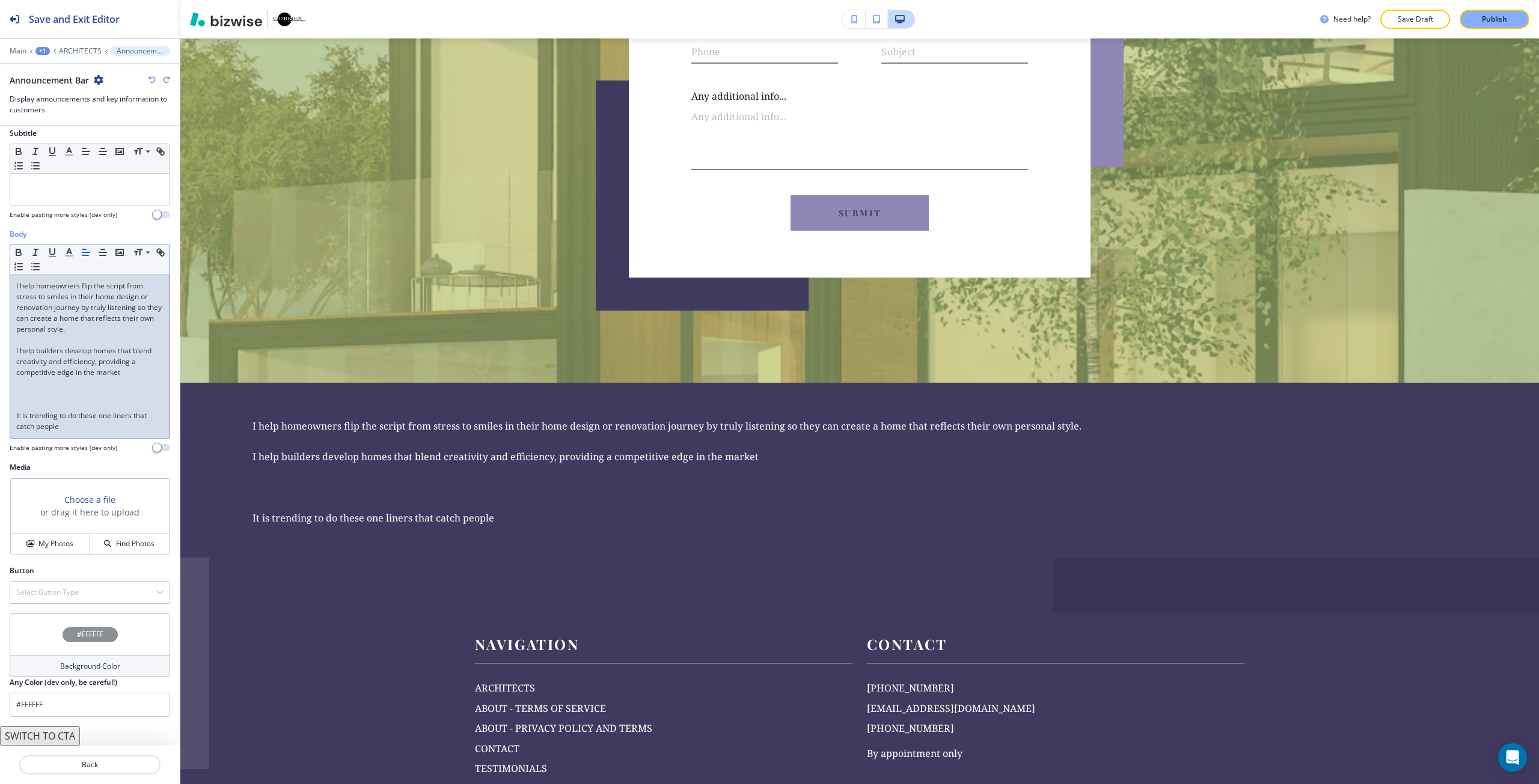
click at [57, 392] on p at bounding box center [90, 394] width 147 height 11
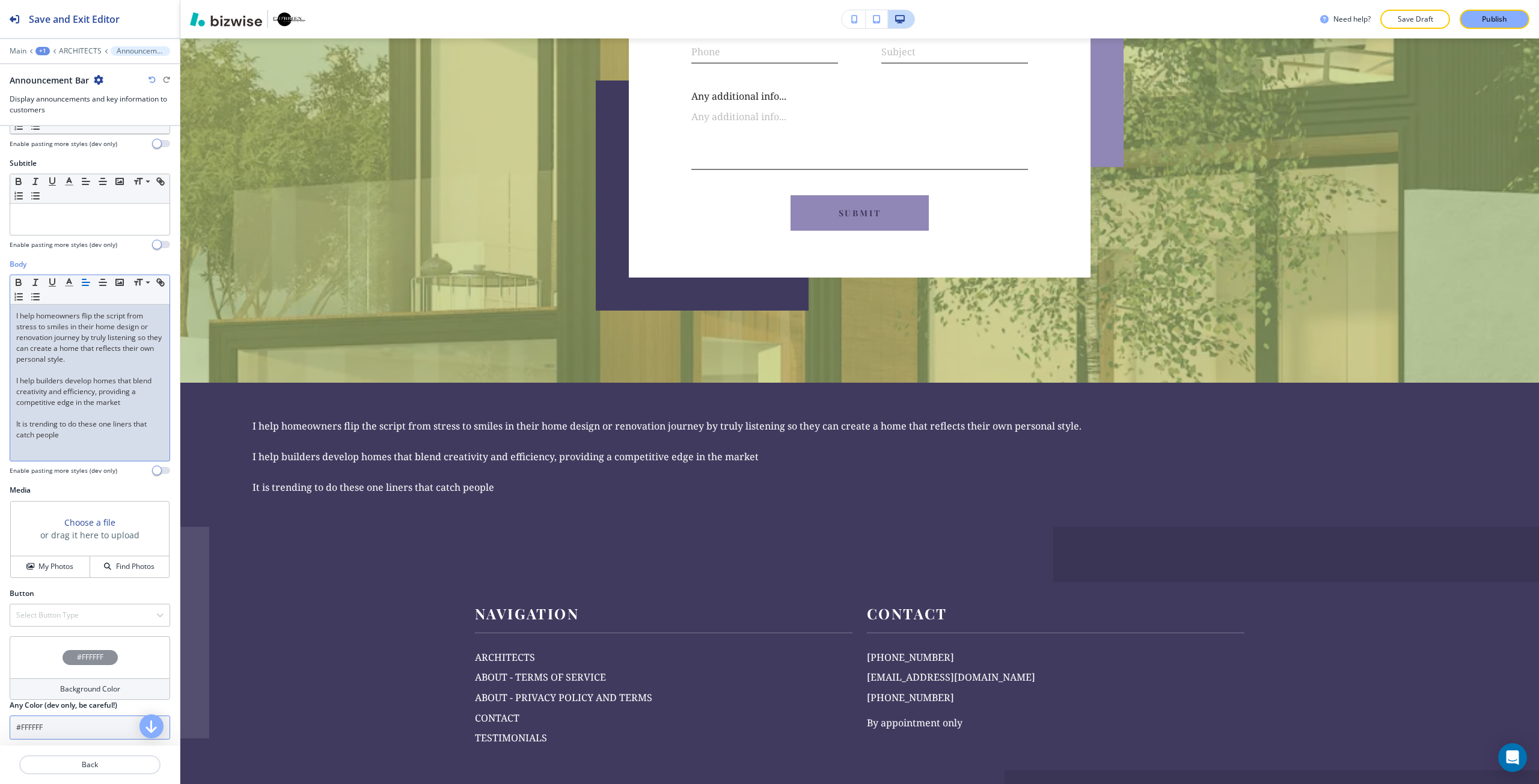
scroll to position [93, 0]
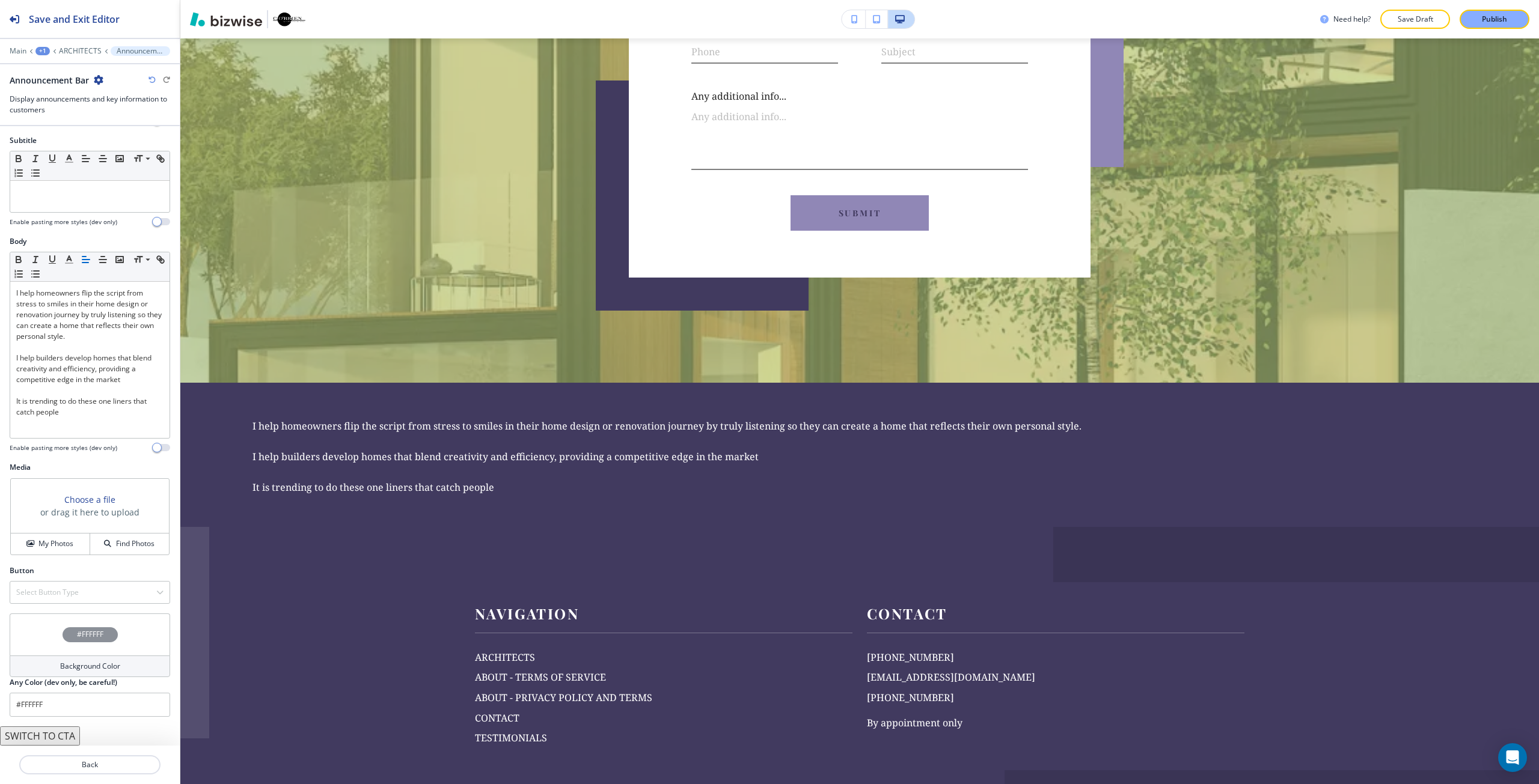
click at [49, 733] on button "SWITCH TO CTA" at bounding box center [40, 736] width 80 height 19
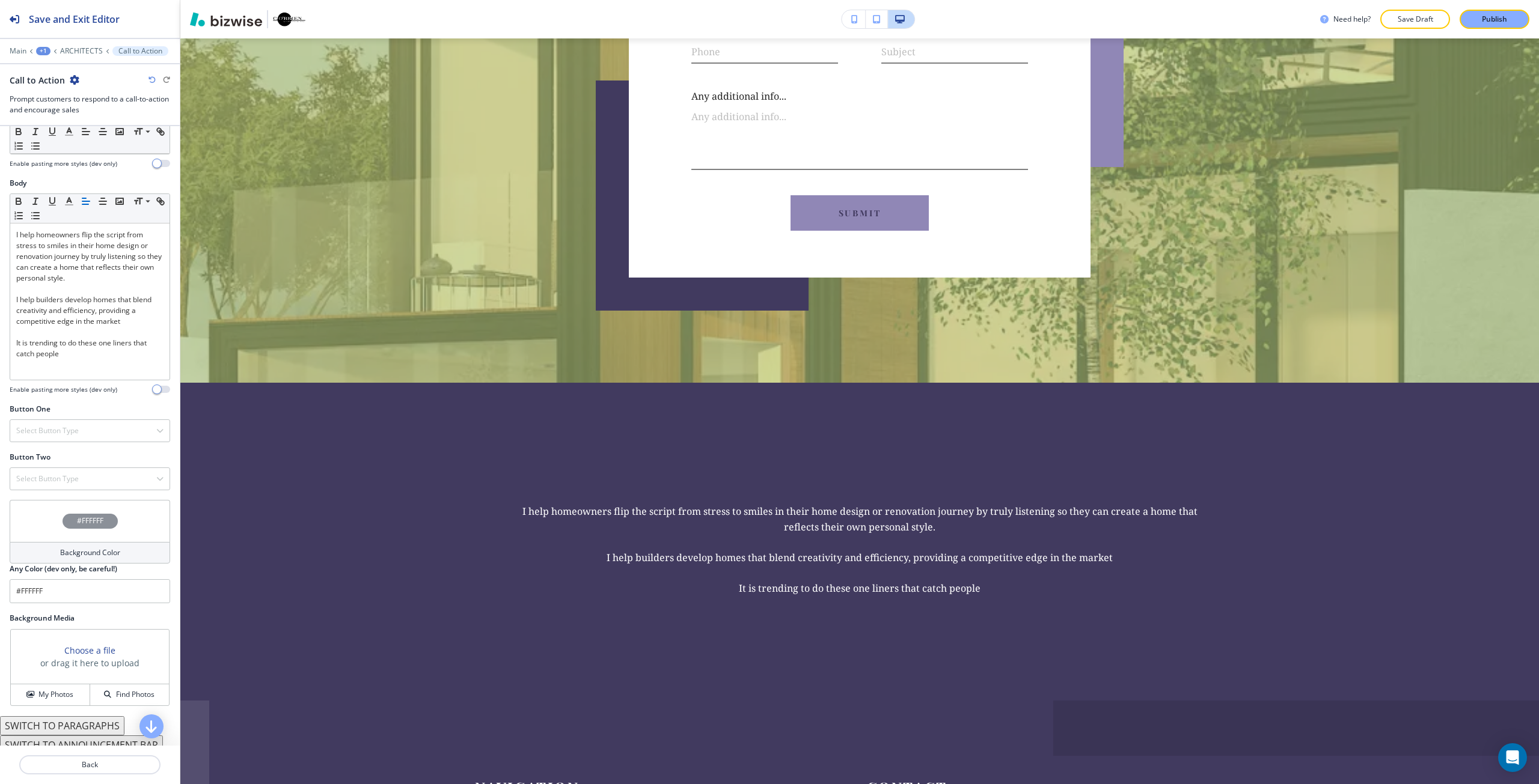
scroll to position [160, 0]
click at [97, 739] on button "SWITCH TO ANNOUNCEMENT BAR" at bounding box center [81, 736] width 163 height 19
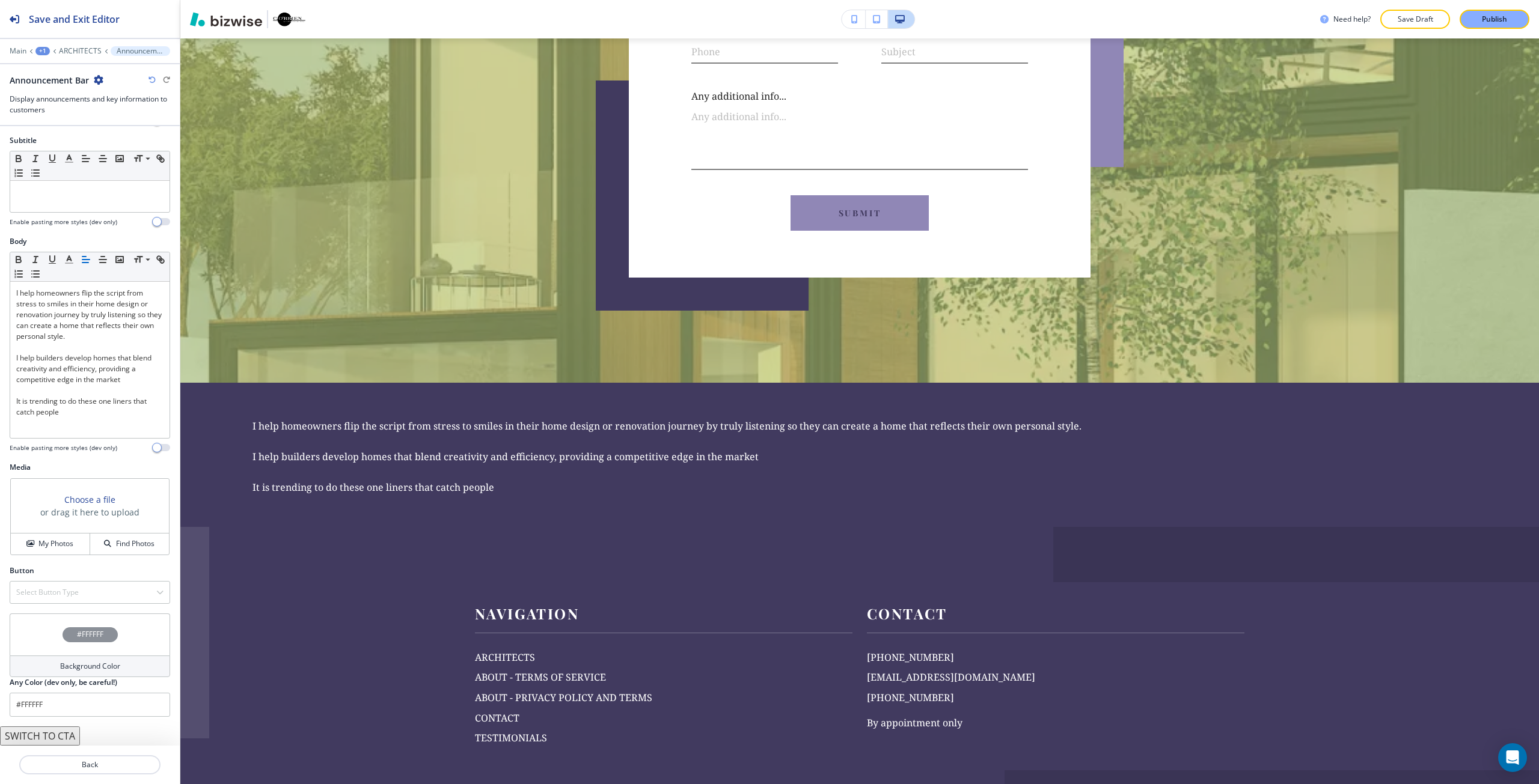
scroll to position [93, 0]
click at [96, 80] on icon "button" at bounding box center [98, 80] width 10 height 10
click at [118, 150] on button "Delete Section" at bounding box center [131, 142] width 77 height 22
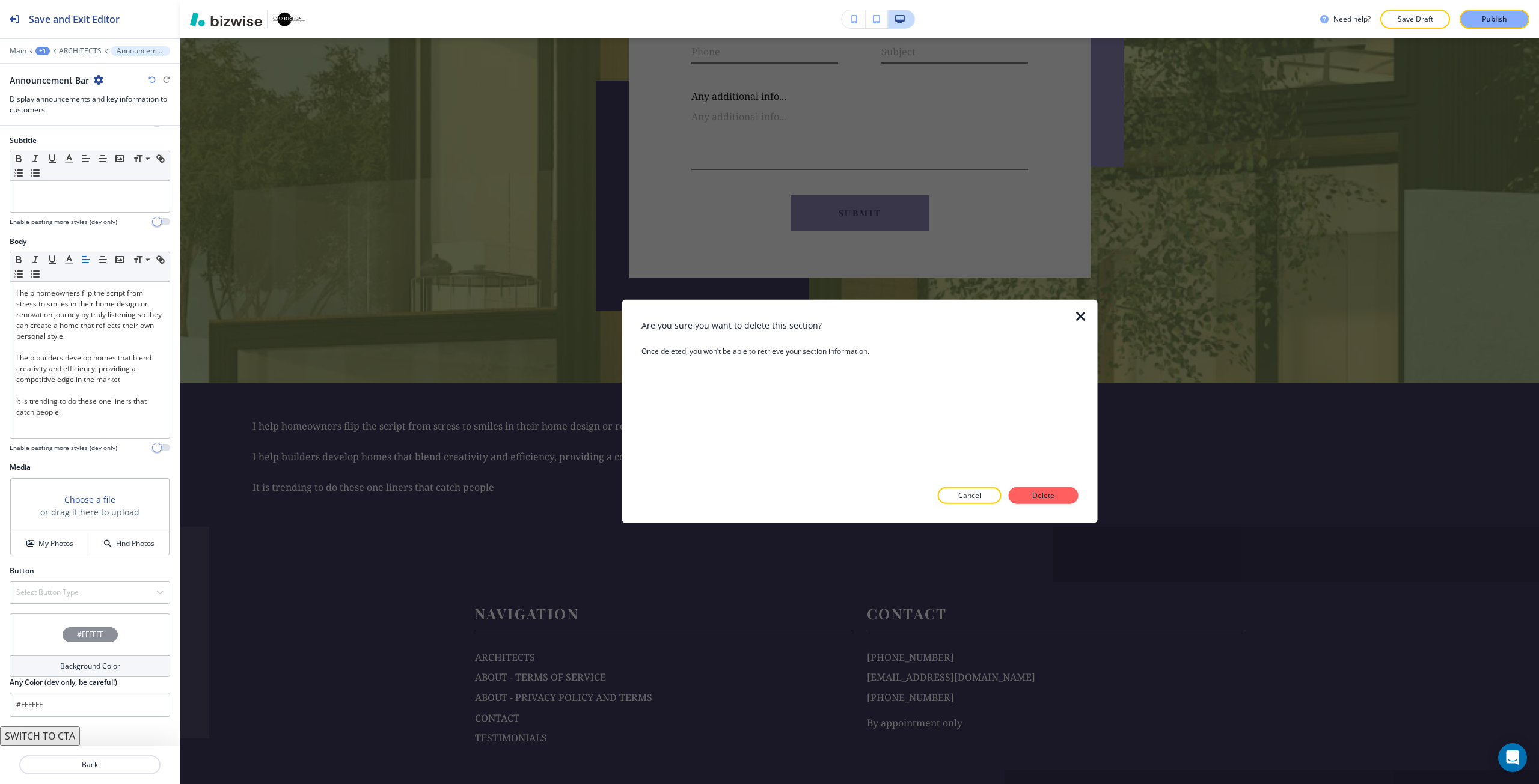
drag, startPoint x: 1039, startPoint y: 495, endPoint x: 1015, endPoint y: 491, distance: 24.3
click at [1039, 495] on p "Delete" at bounding box center [1044, 496] width 29 height 11
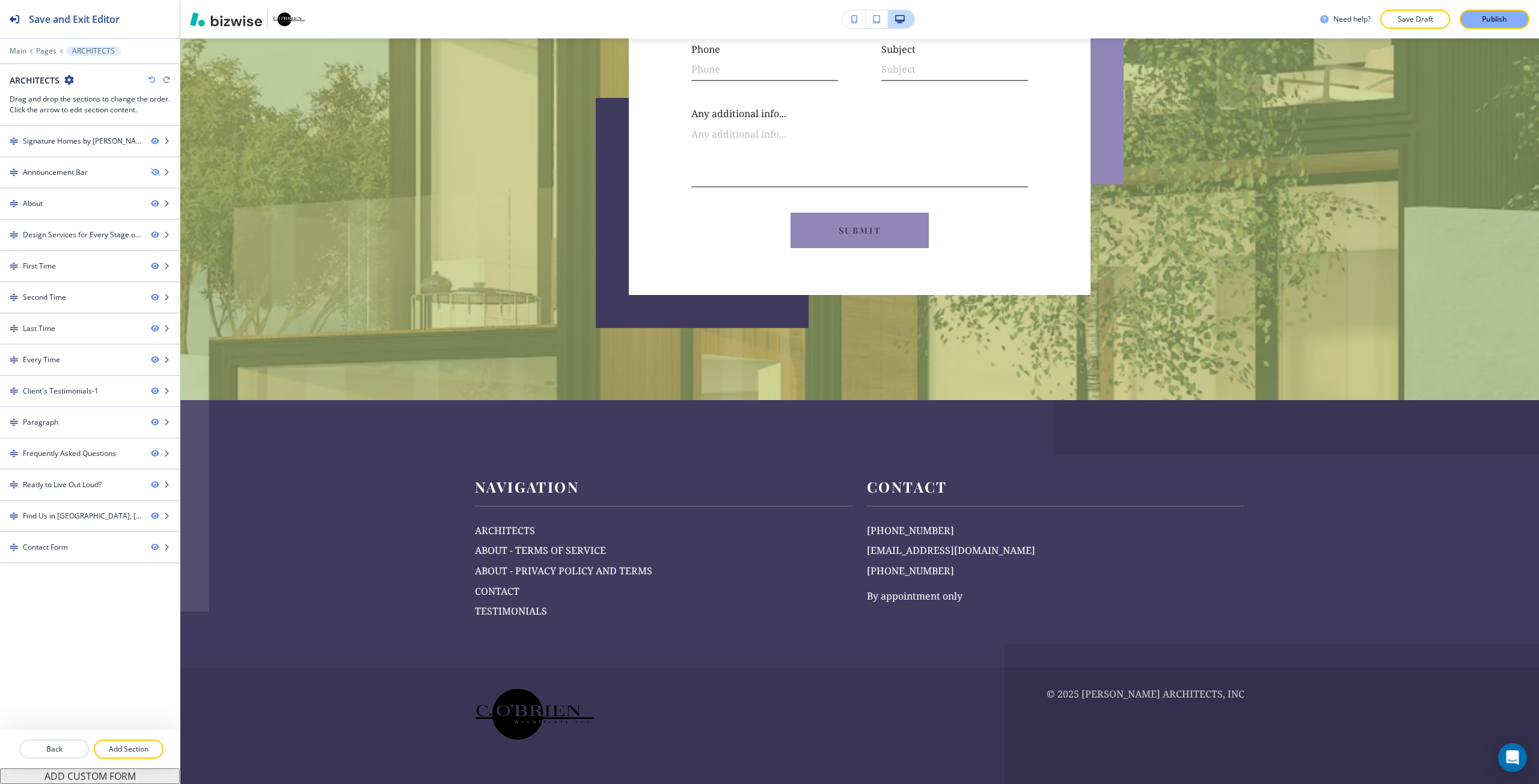
scroll to position [6683, 0]
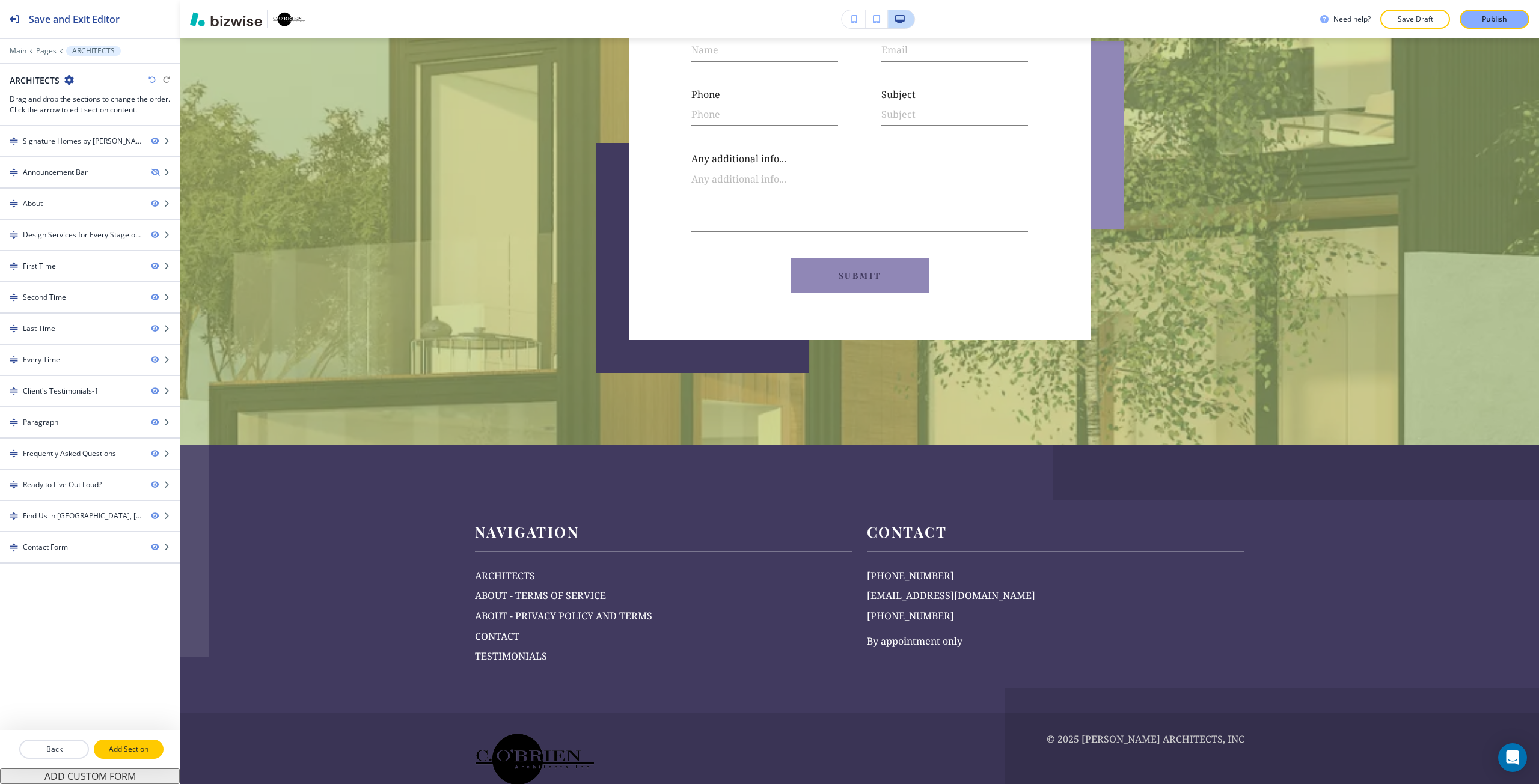
click at [117, 757] on button "Add Section" at bounding box center [129, 749] width 70 height 19
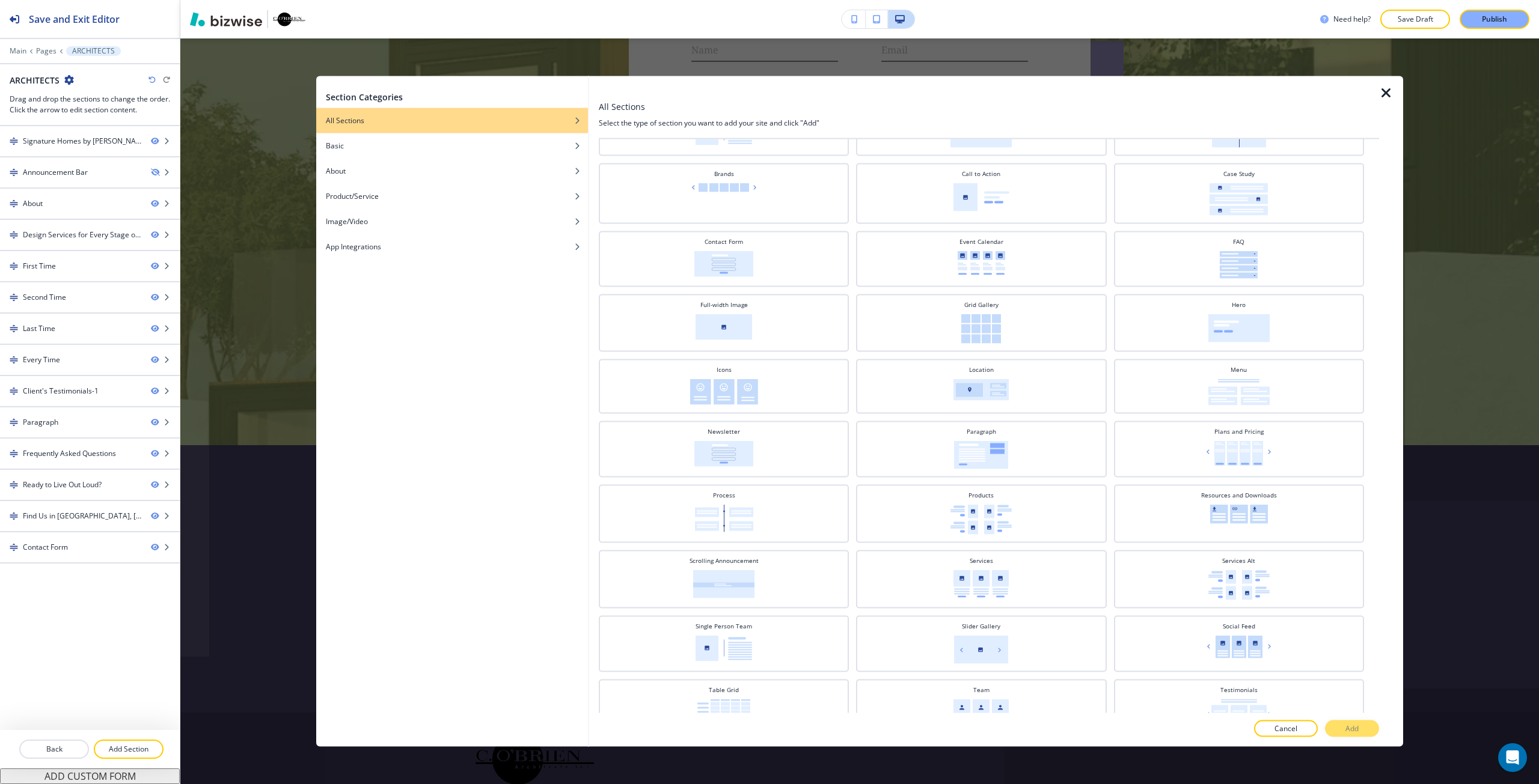
scroll to position [120, 0]
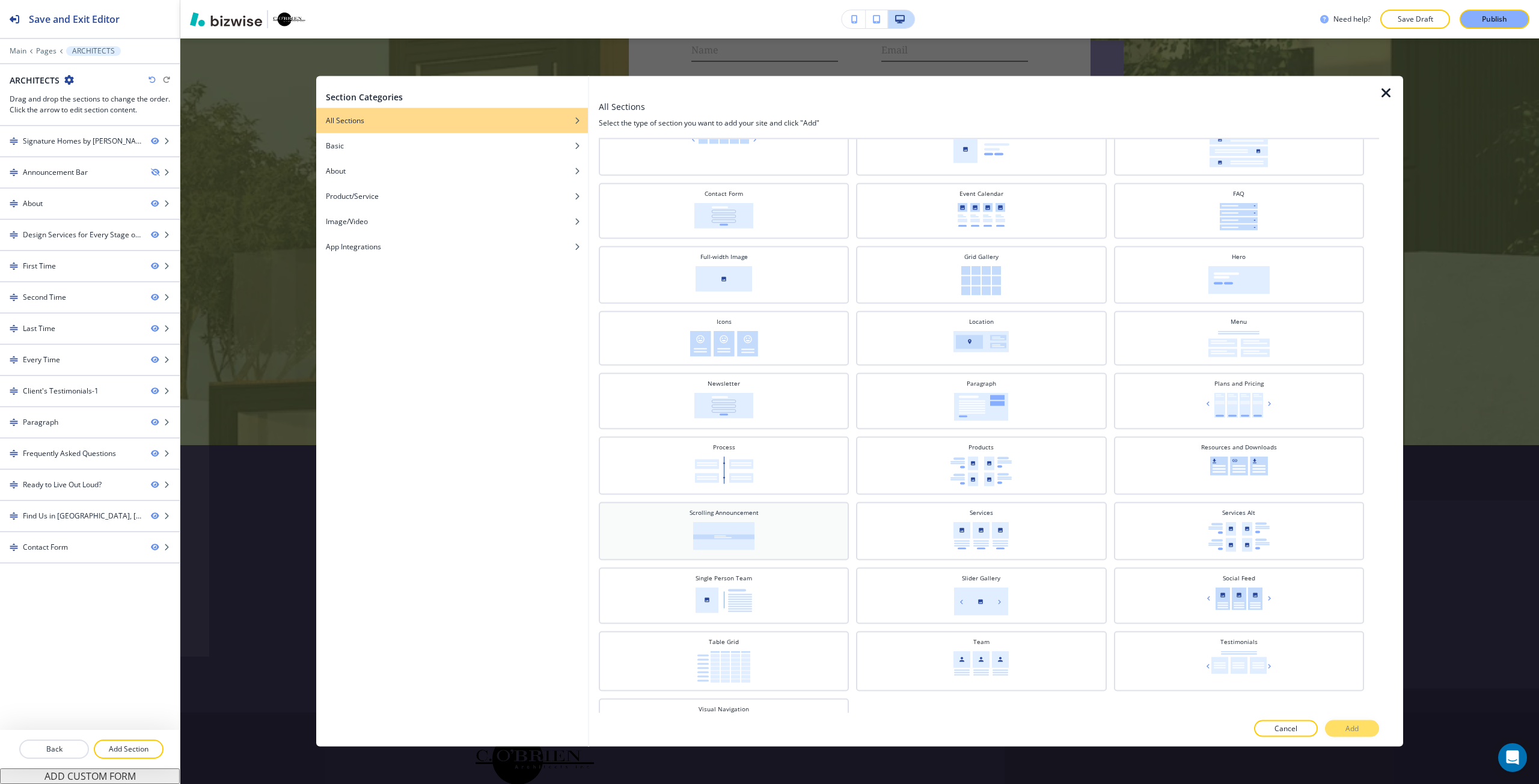
click at [696, 531] on img at bounding box center [724, 535] width 61 height 28
click at [1340, 724] on button "Add" at bounding box center [1352, 729] width 54 height 17
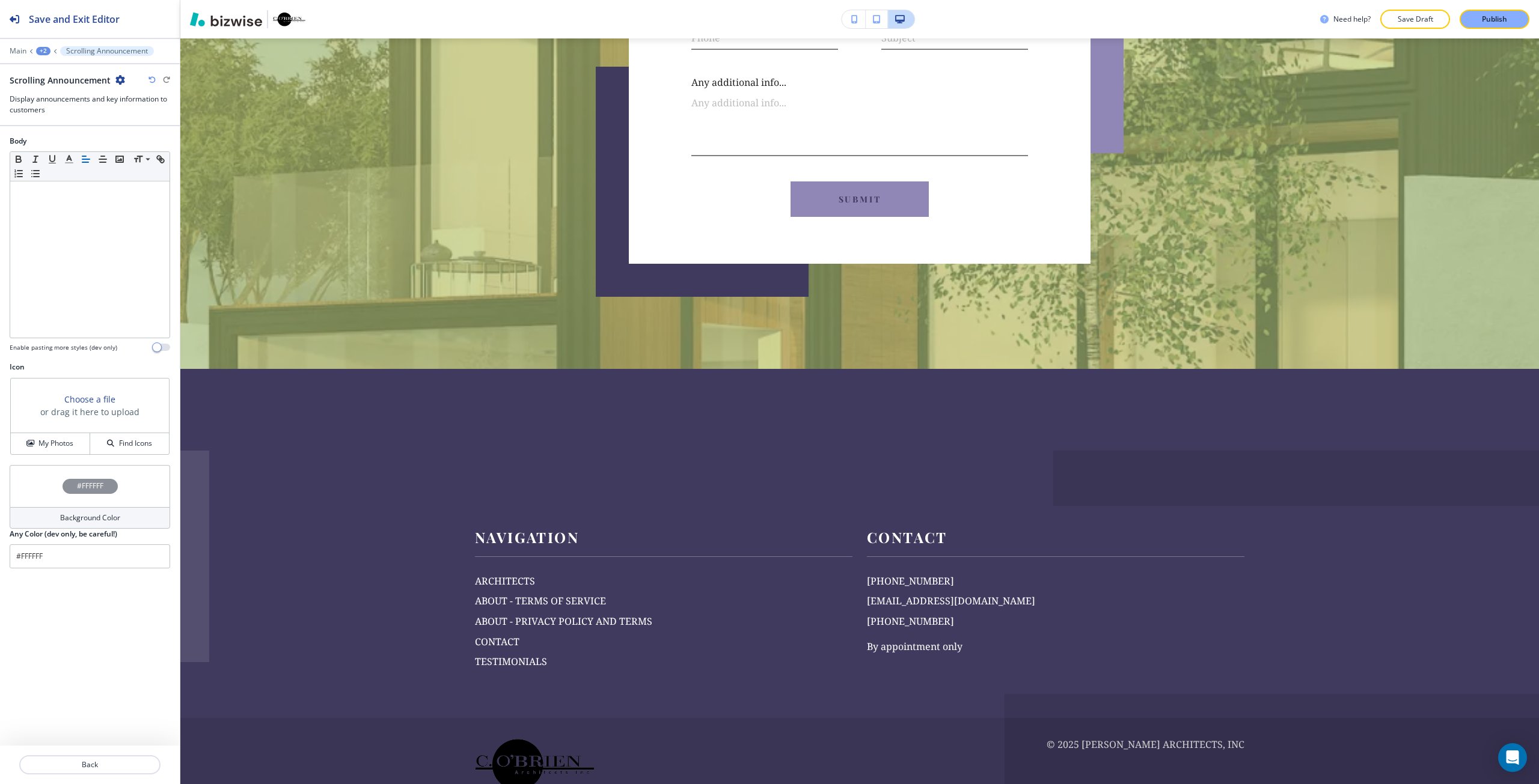
scroll to position [6764, 0]
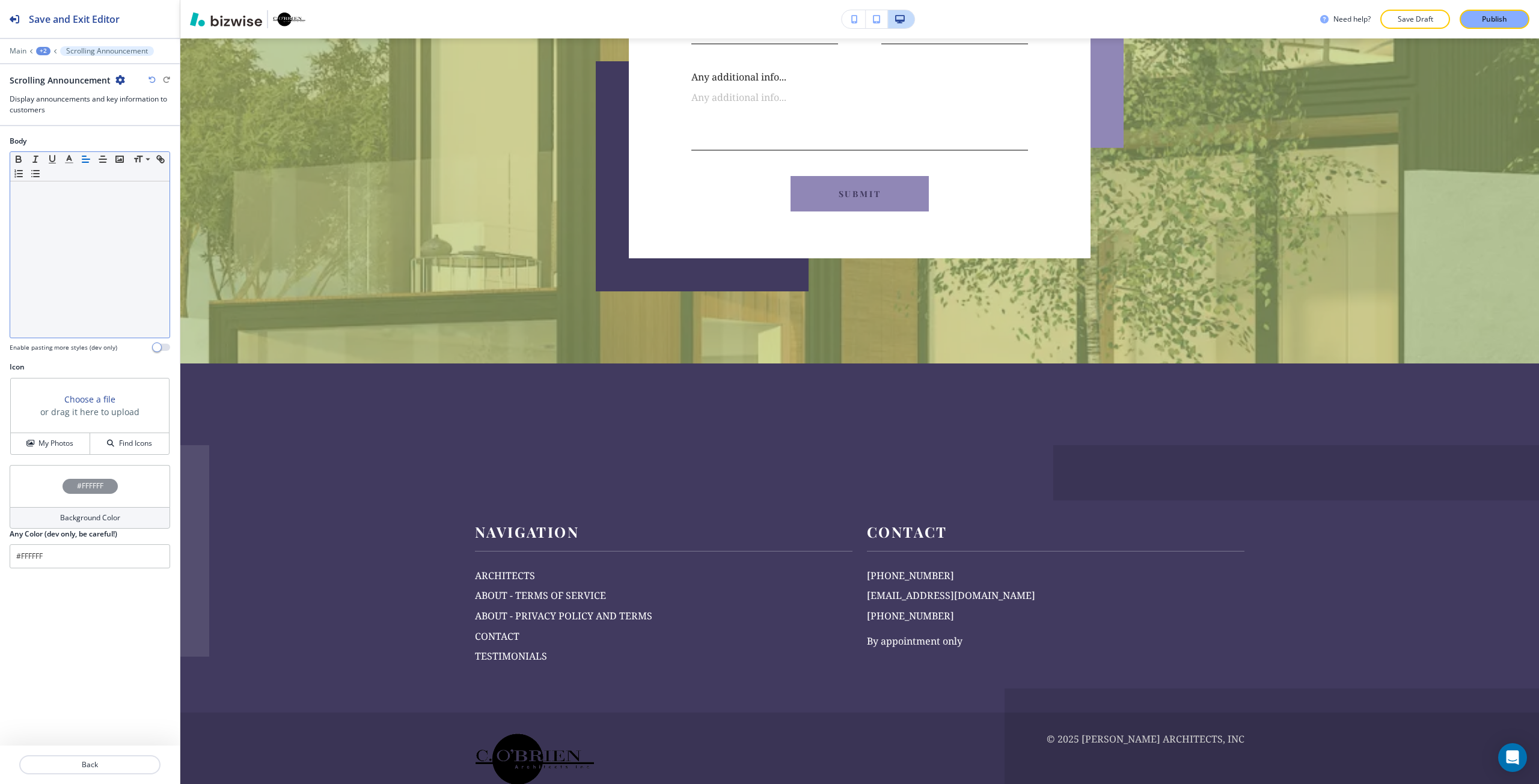
click at [110, 291] on div at bounding box center [89, 259] width 159 height 156
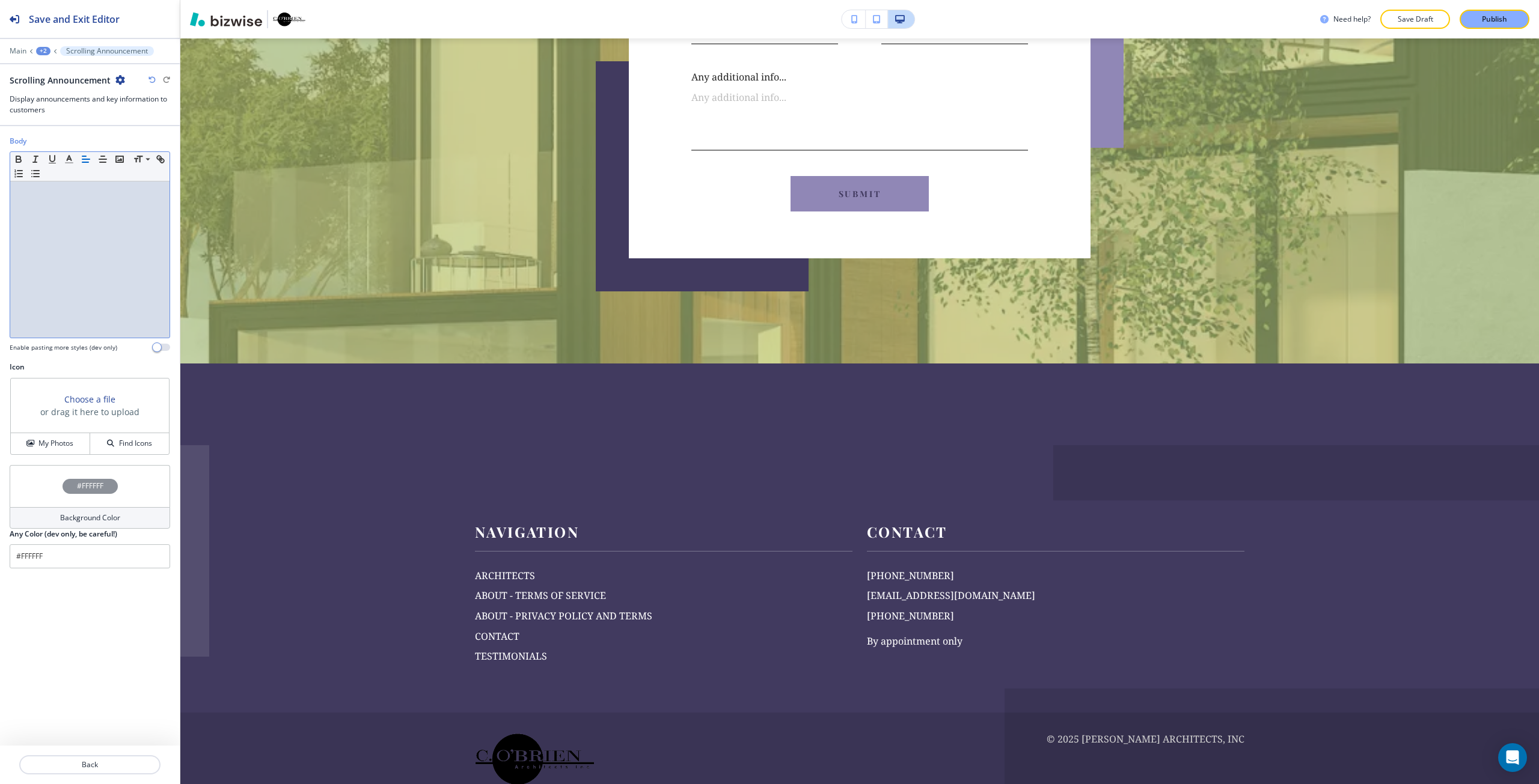
scroll to position [0, 0]
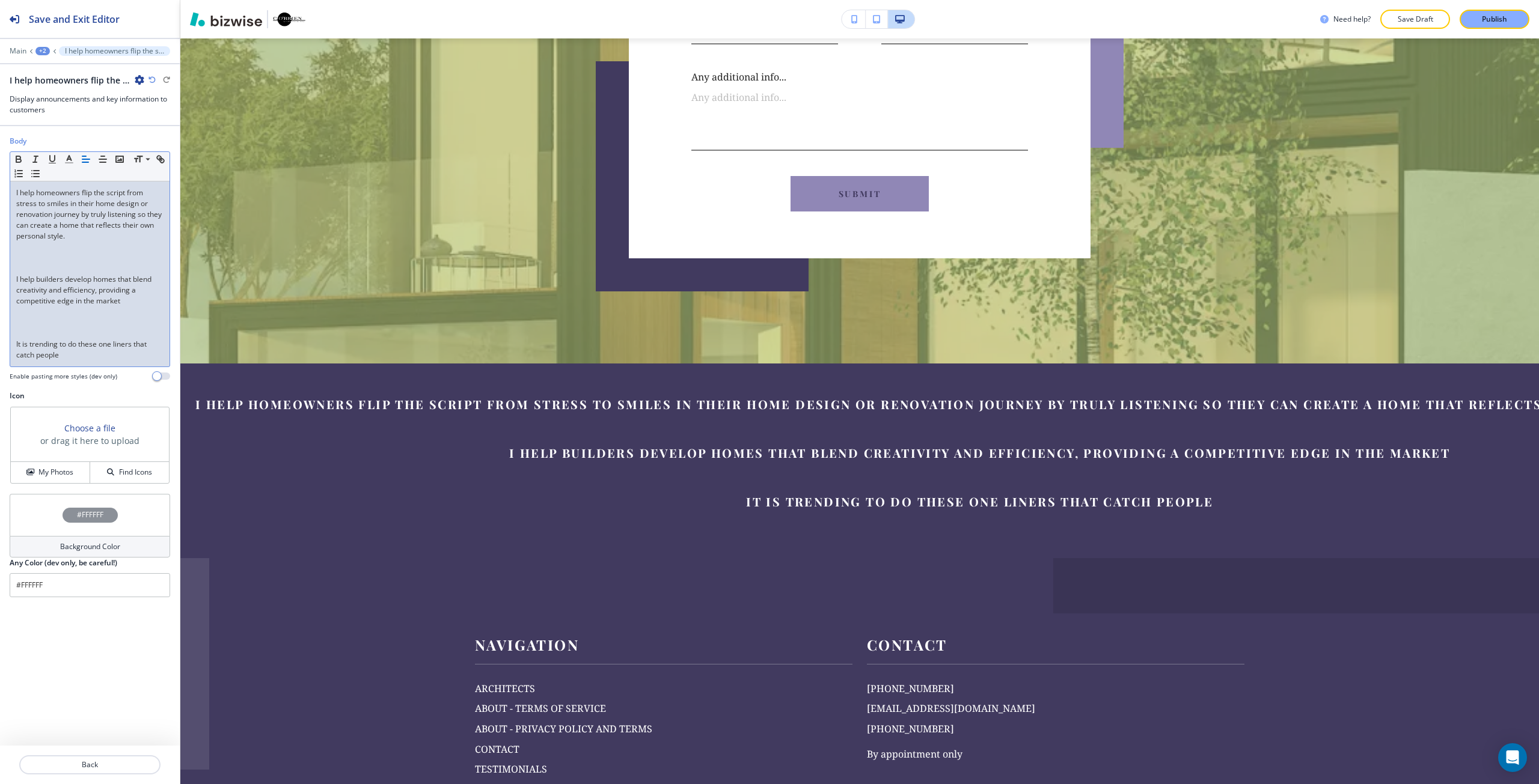
click at [88, 254] on p at bounding box center [90, 258] width 147 height 11
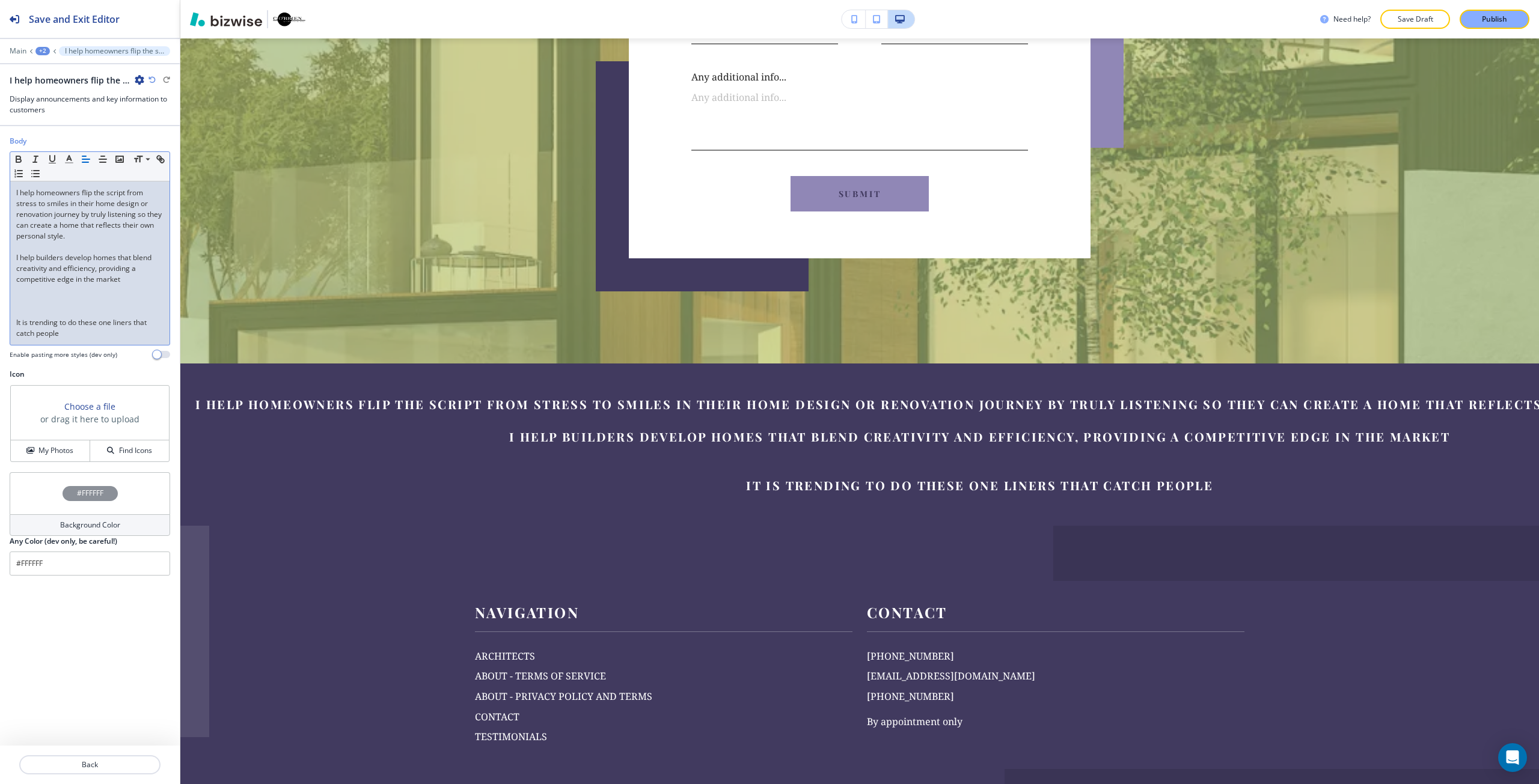
click at [69, 303] on p at bounding box center [90, 301] width 147 height 11
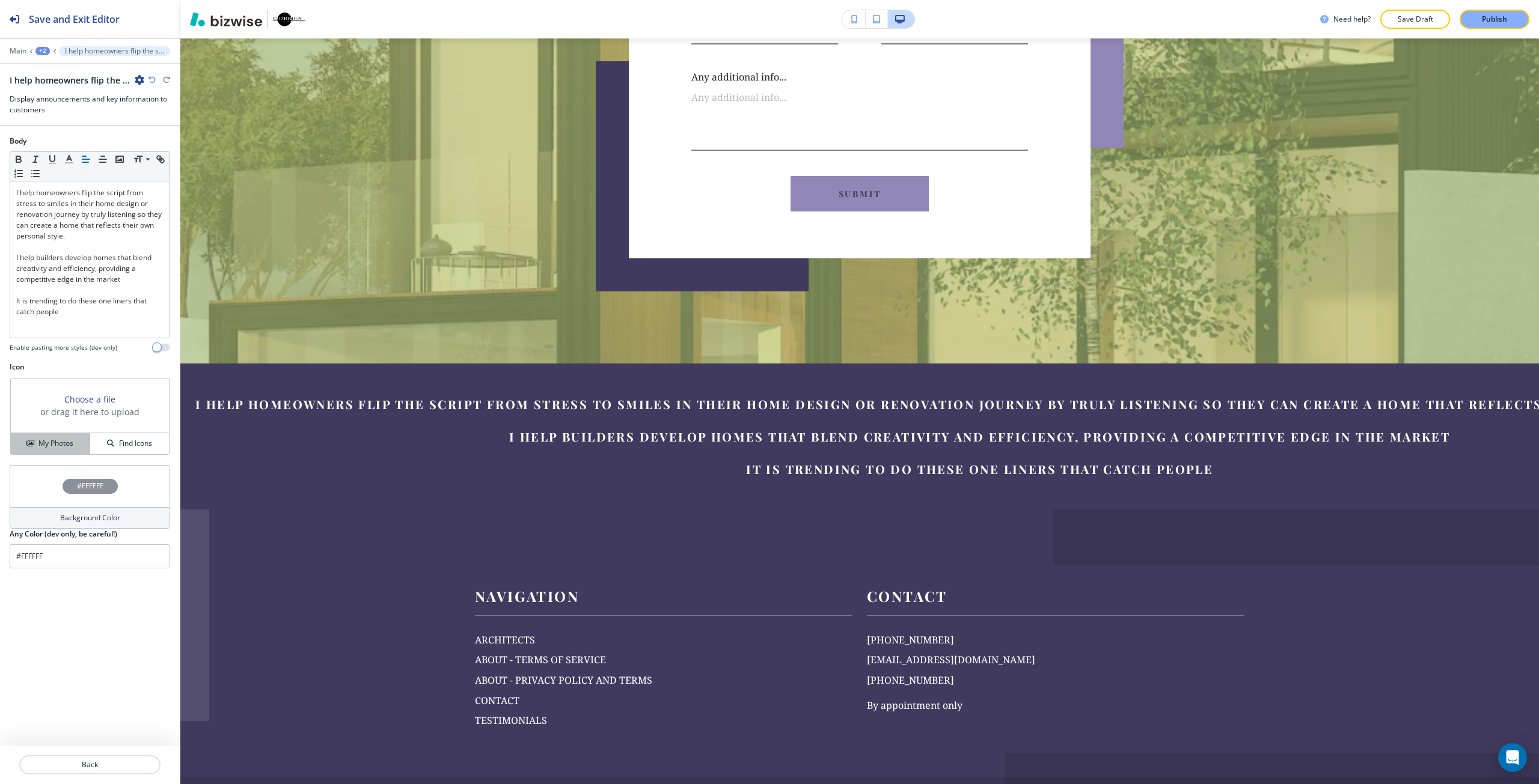
click at [59, 441] on h4 "My Photos" at bounding box center [55, 443] width 35 height 11
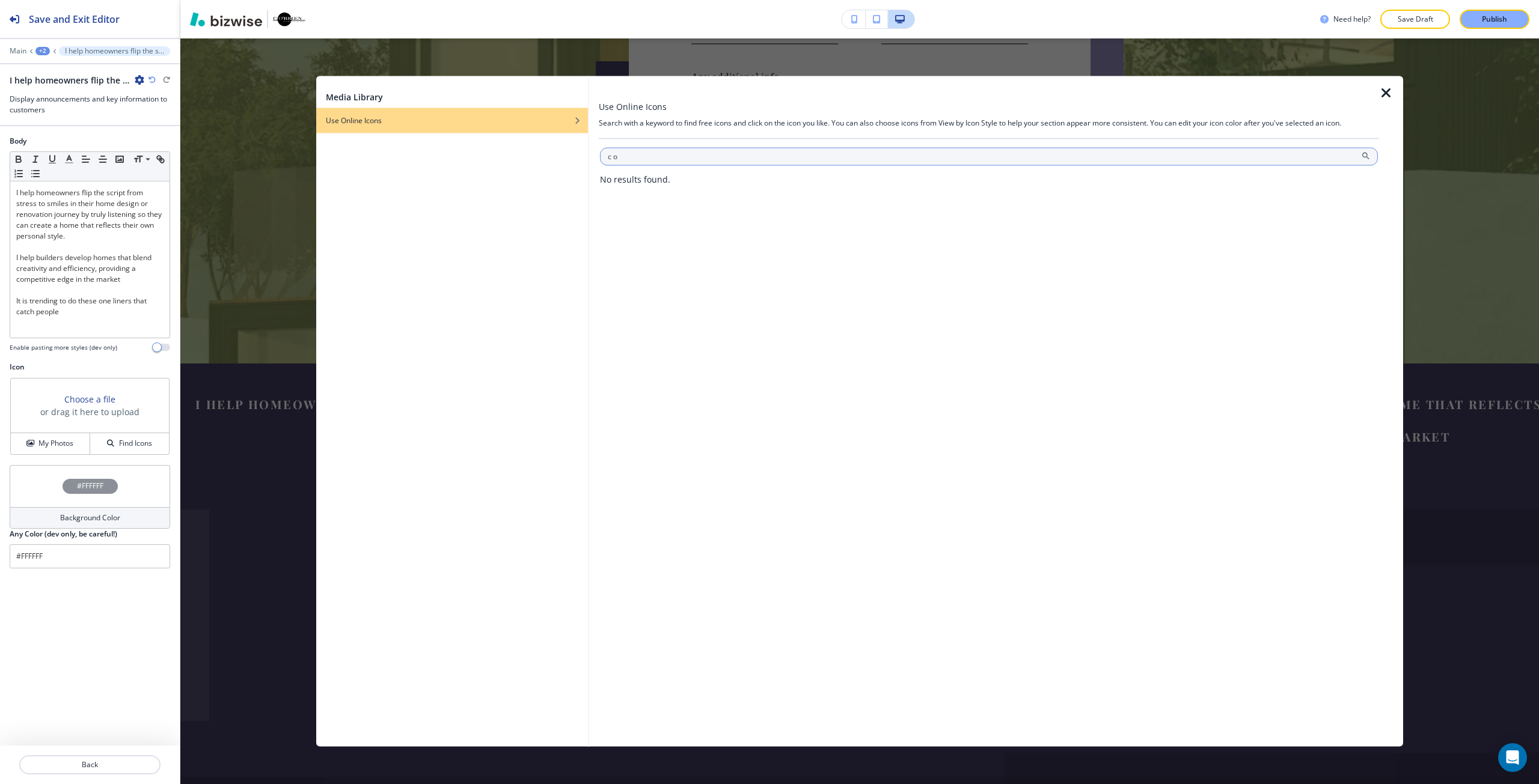
click at [708, 158] on input "c o" at bounding box center [988, 156] width 778 height 18
type input "c"
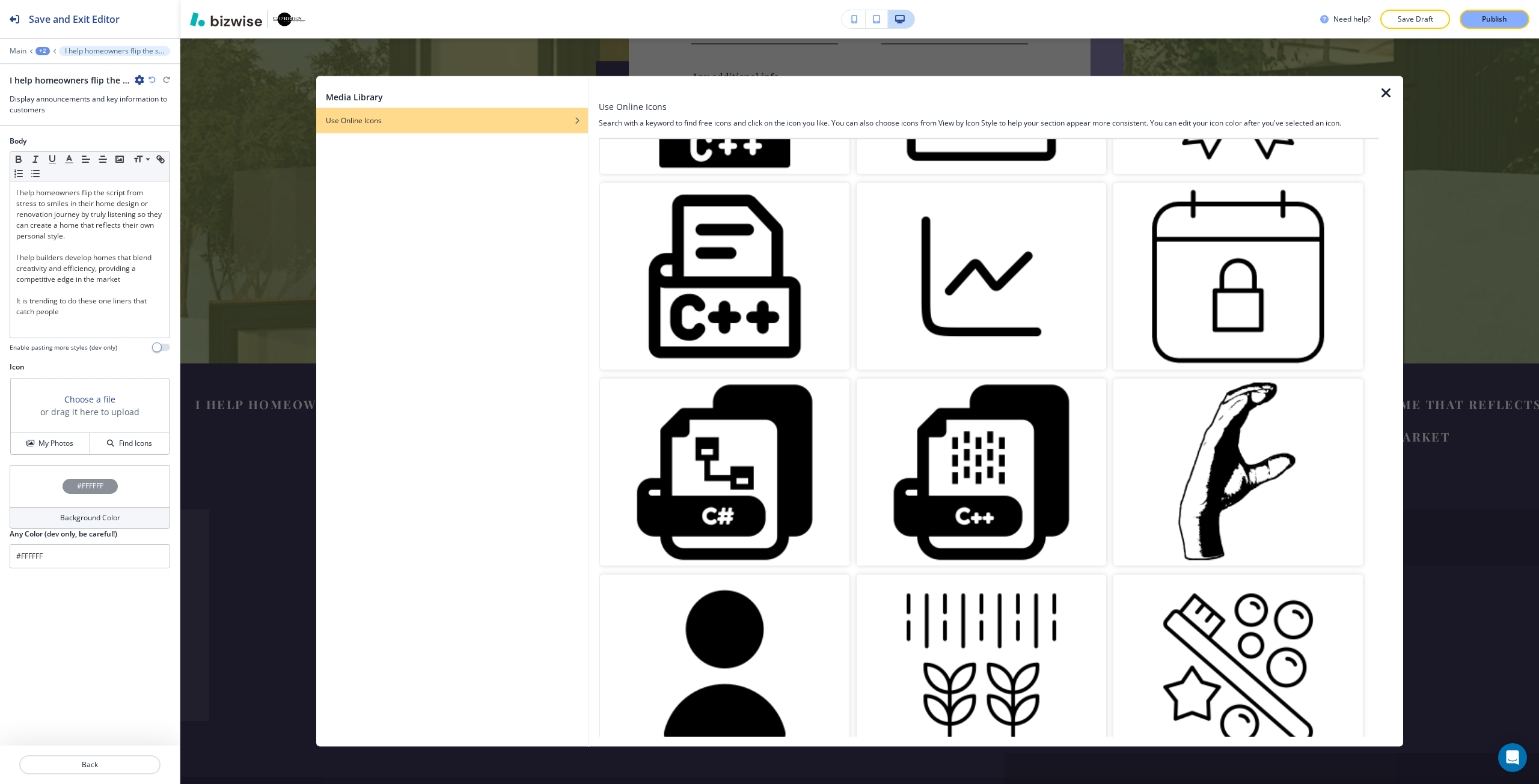
scroll to position [1590, 0]
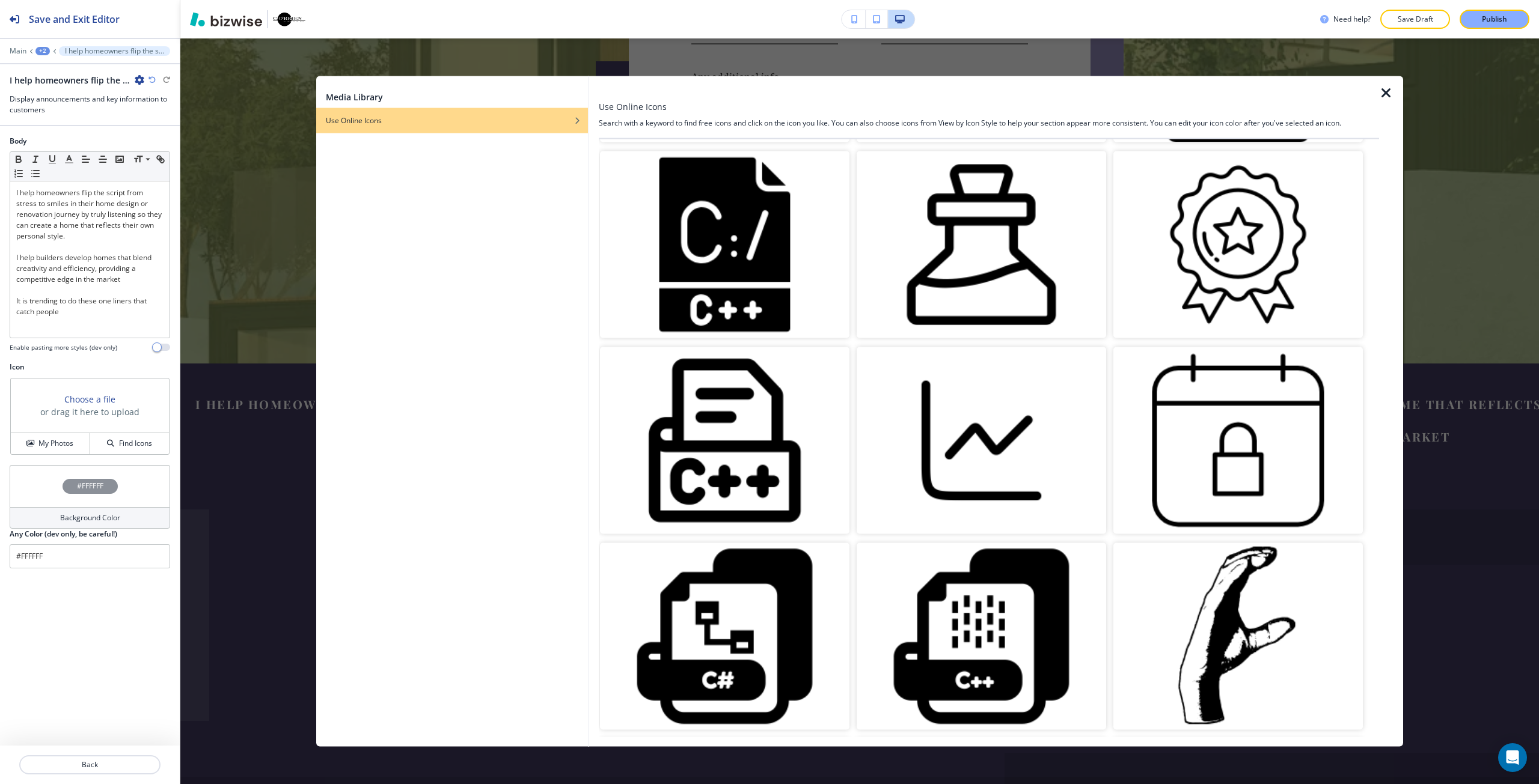
click at [1247, 216] on img "button" at bounding box center [1238, 244] width 249 height 187
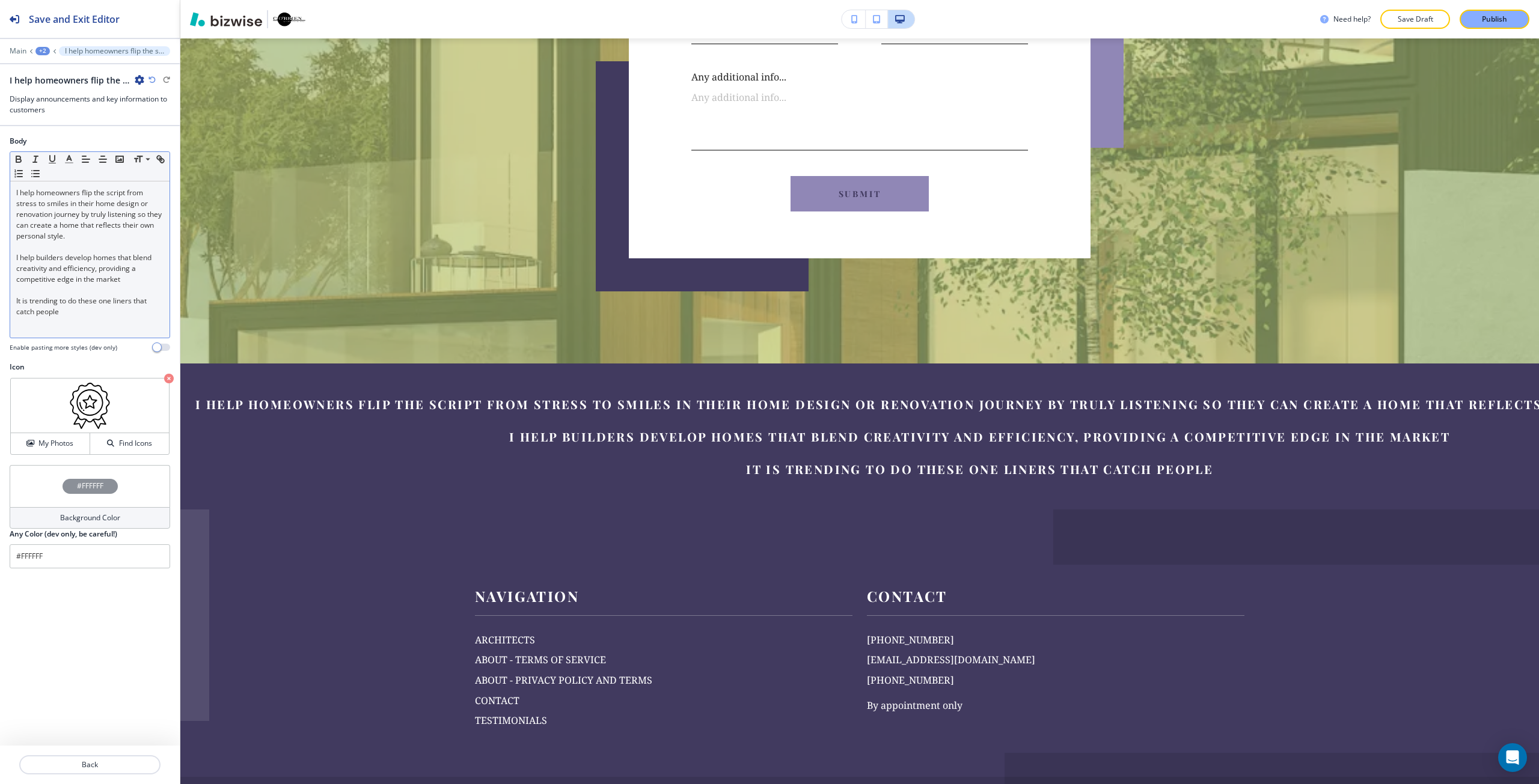
click at [119, 247] on p at bounding box center [90, 247] width 147 height 11
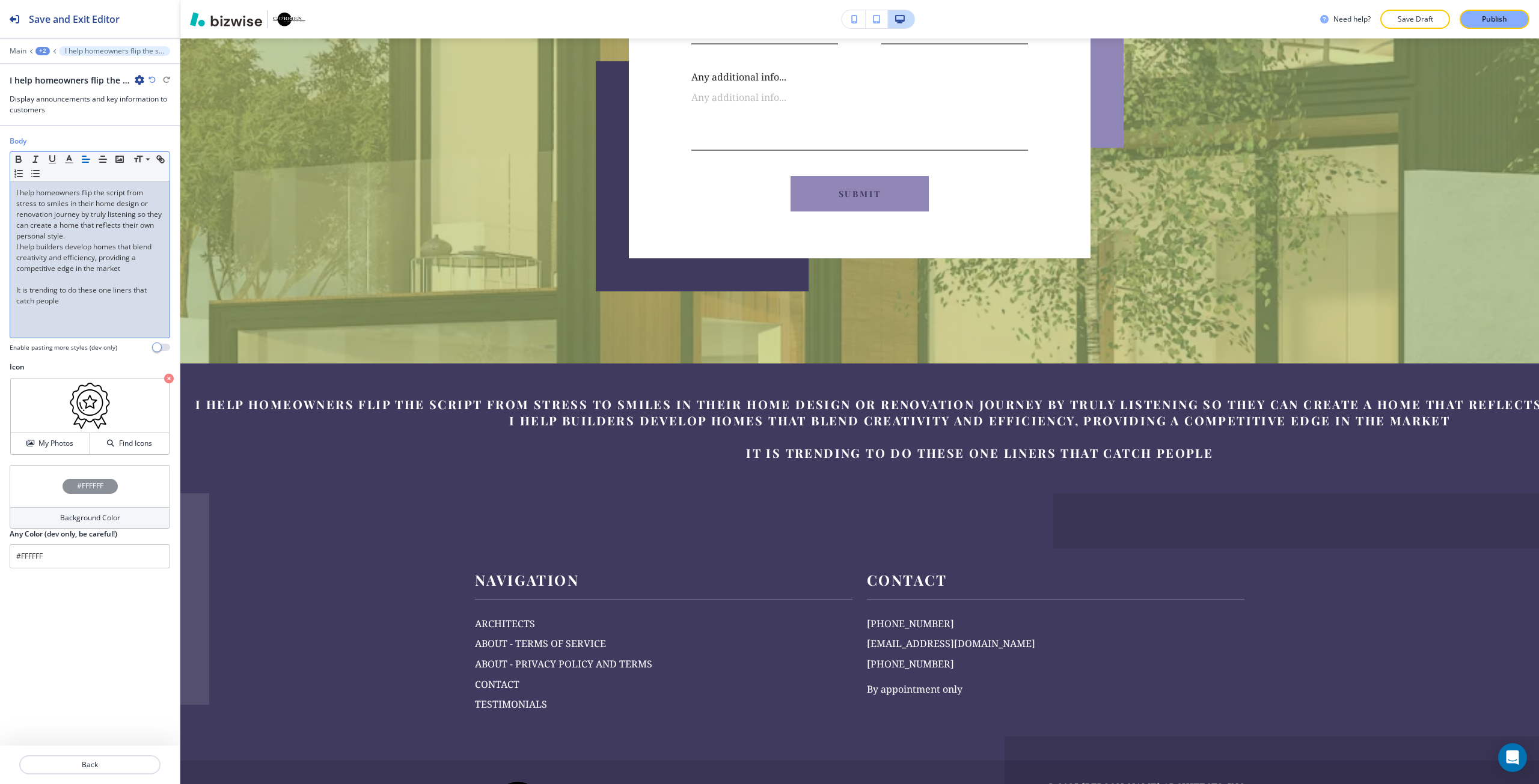
click at [115, 275] on p at bounding box center [90, 280] width 147 height 11
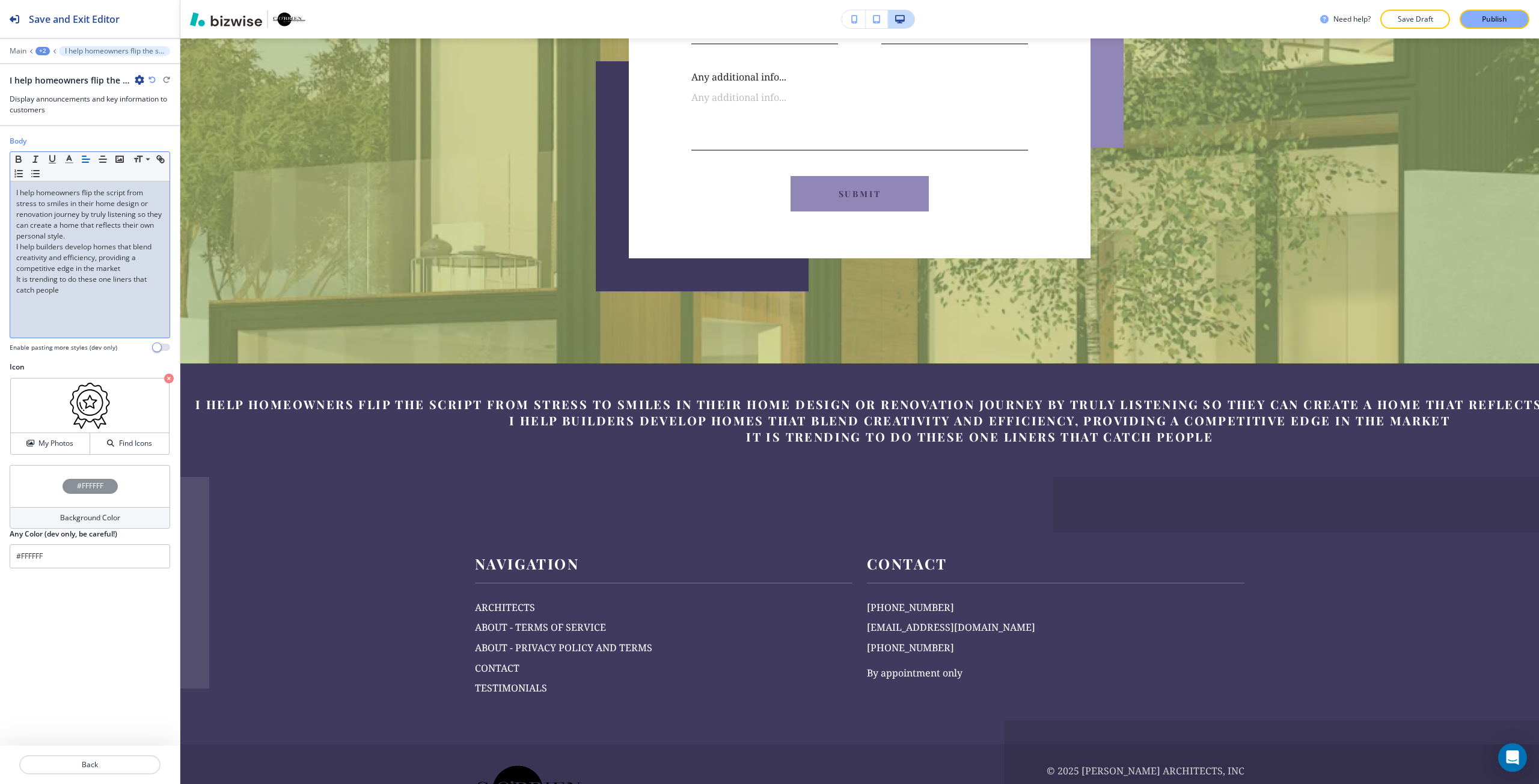
click at [108, 293] on p "It is trending to do these one liners that catch people" at bounding box center [90, 285] width 147 height 22
click at [15, 276] on div "I help homeowners flip the script from stress to smiles in their home design or…" at bounding box center [89, 259] width 159 height 156
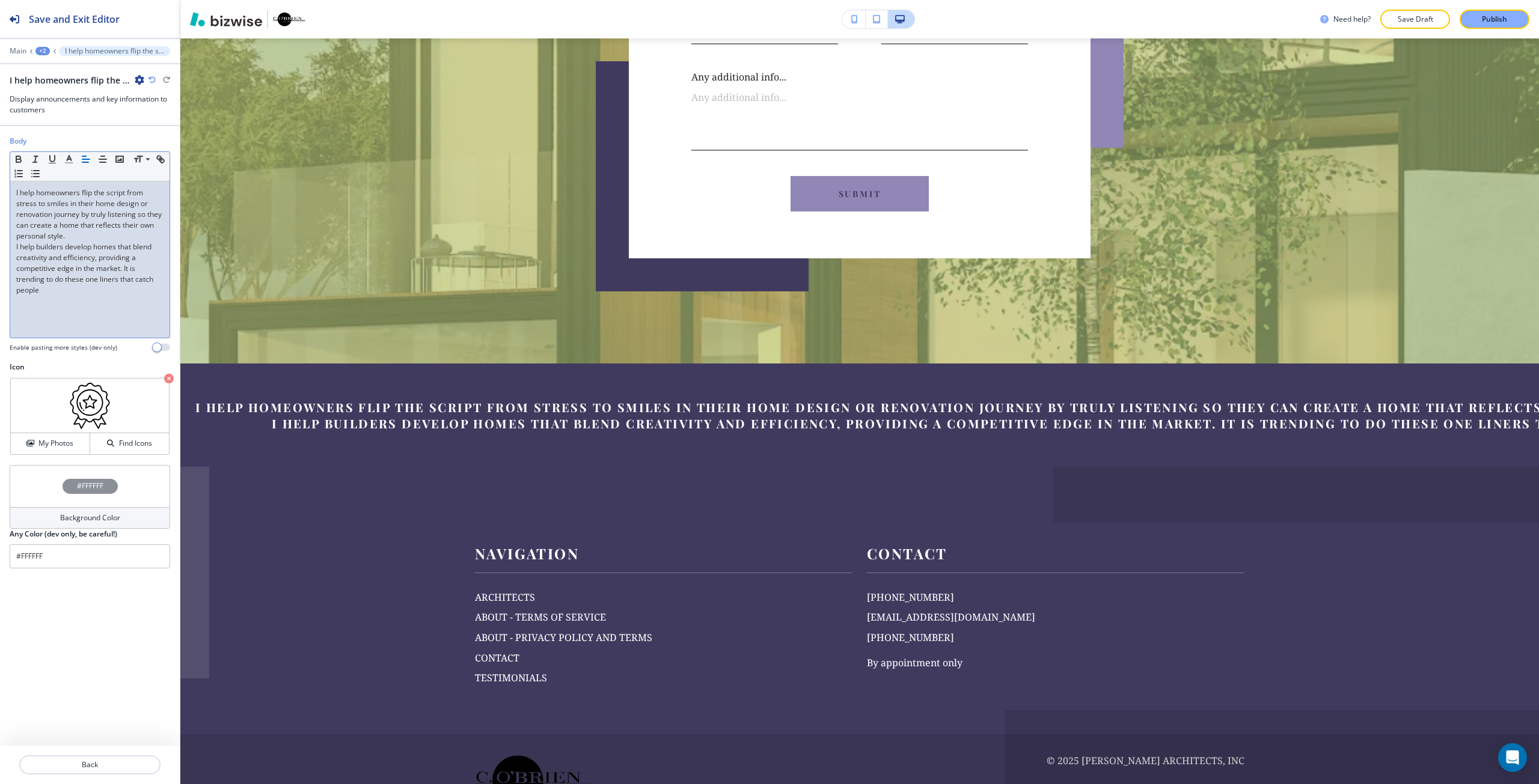
click at [40, 55] on div "Main +2 I help homeowners flip the script from stress to smiles in their home d…" at bounding box center [90, 51] width 160 height 10
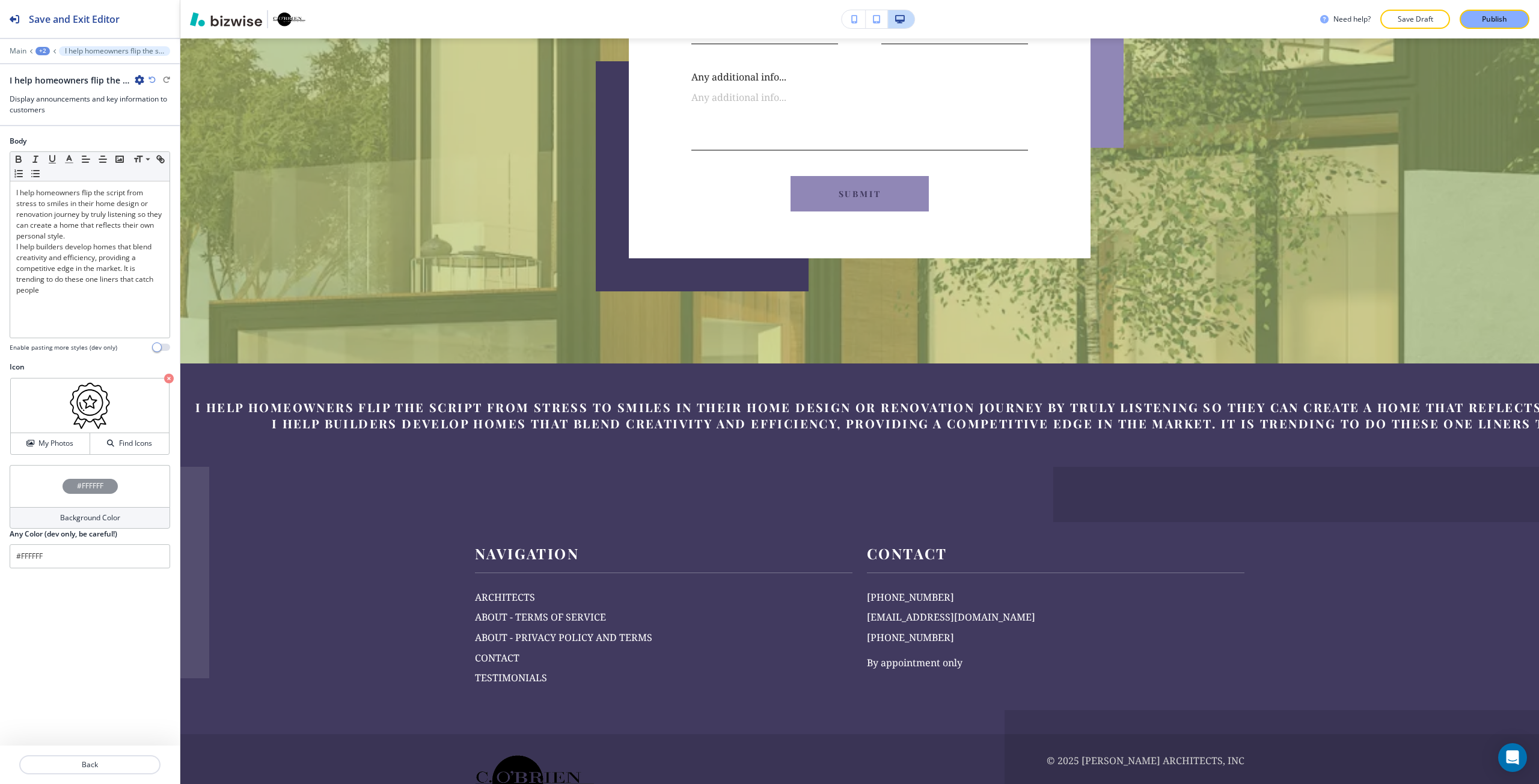
click at [45, 50] on div "+2" at bounding box center [43, 51] width 15 height 9
click at [65, 87] on p "ARCHITECTS" at bounding box center [74, 92] width 61 height 11
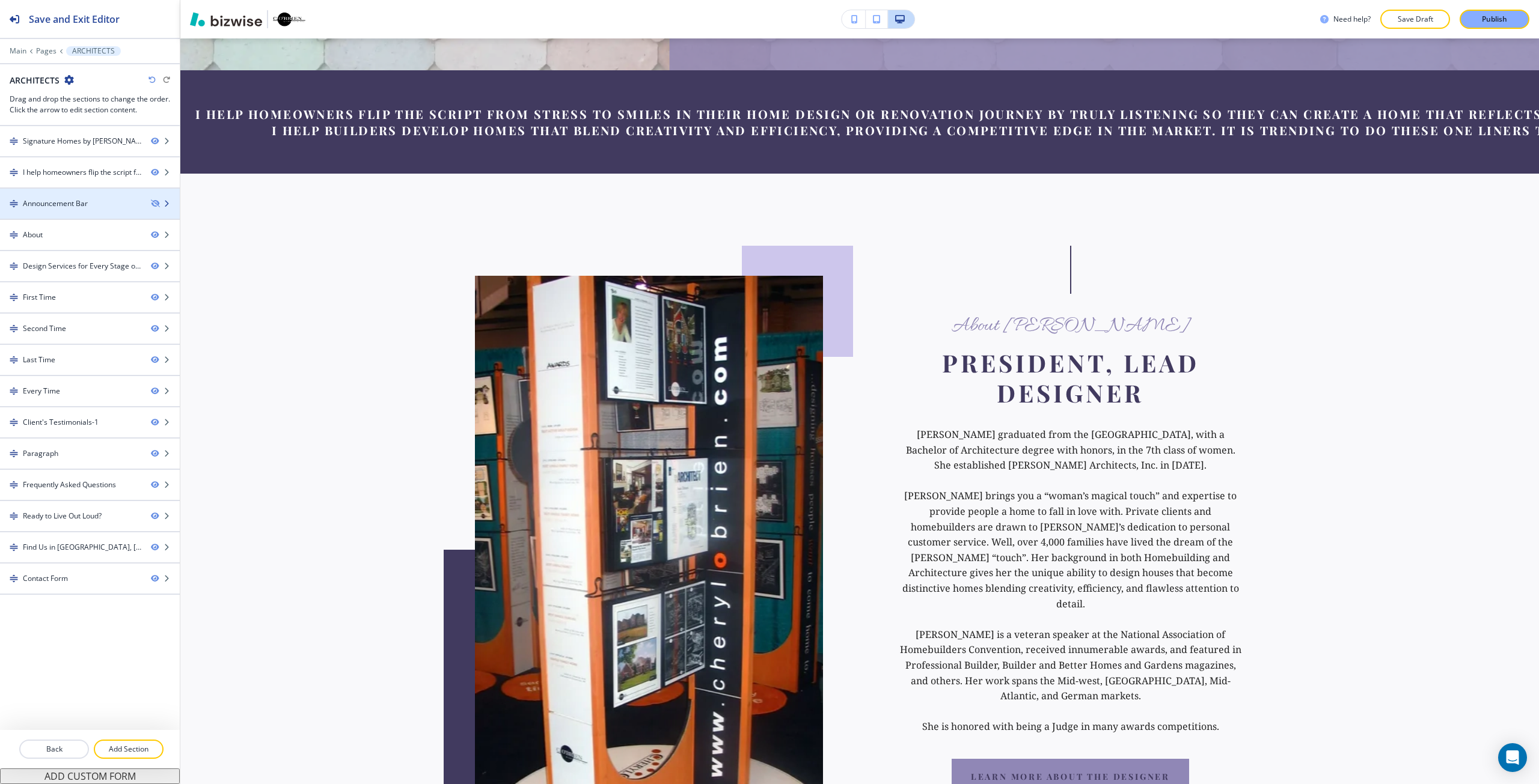
scroll to position [571, 0]
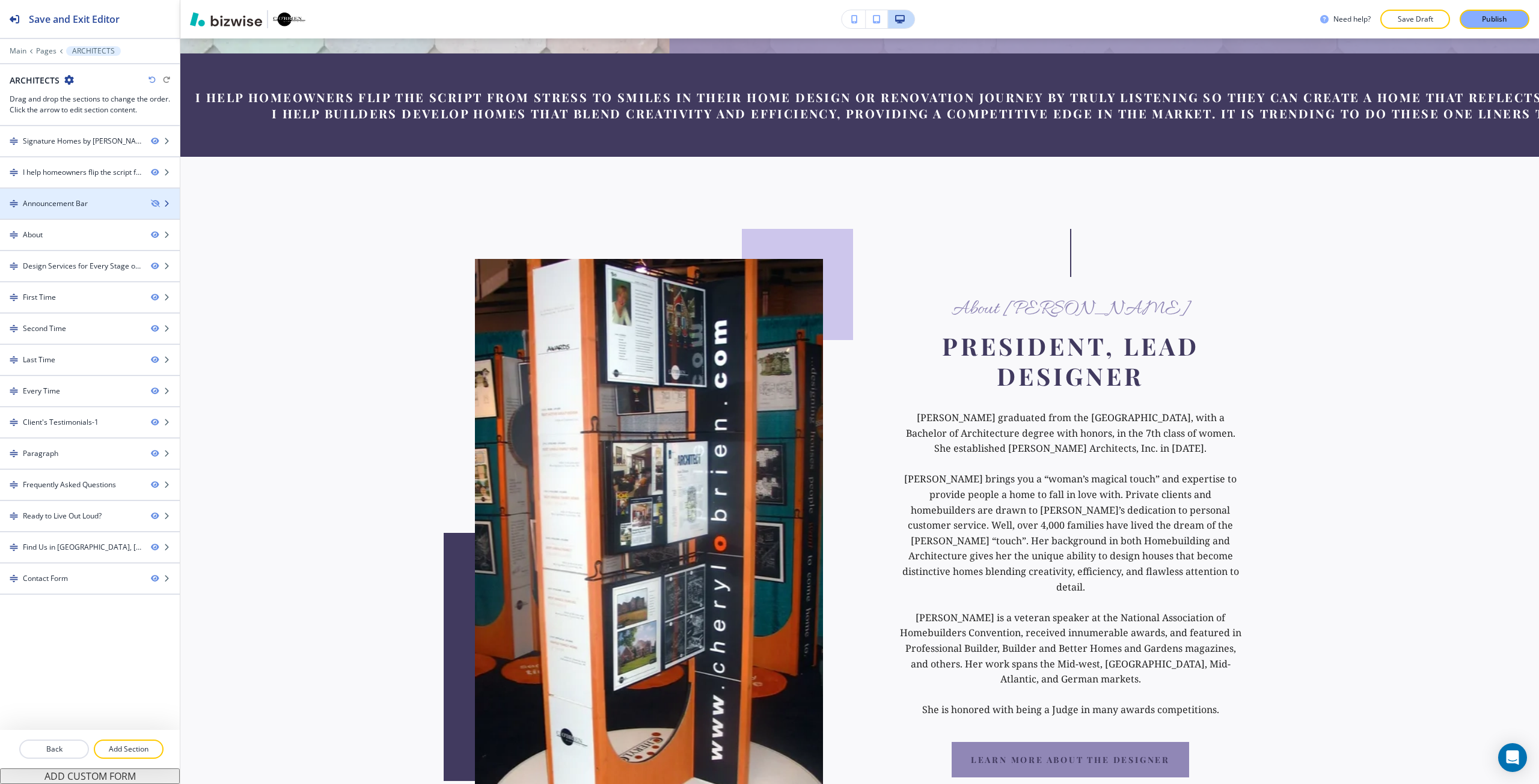
click at [86, 200] on div "Announcement Bar" at bounding box center [55, 204] width 65 height 11
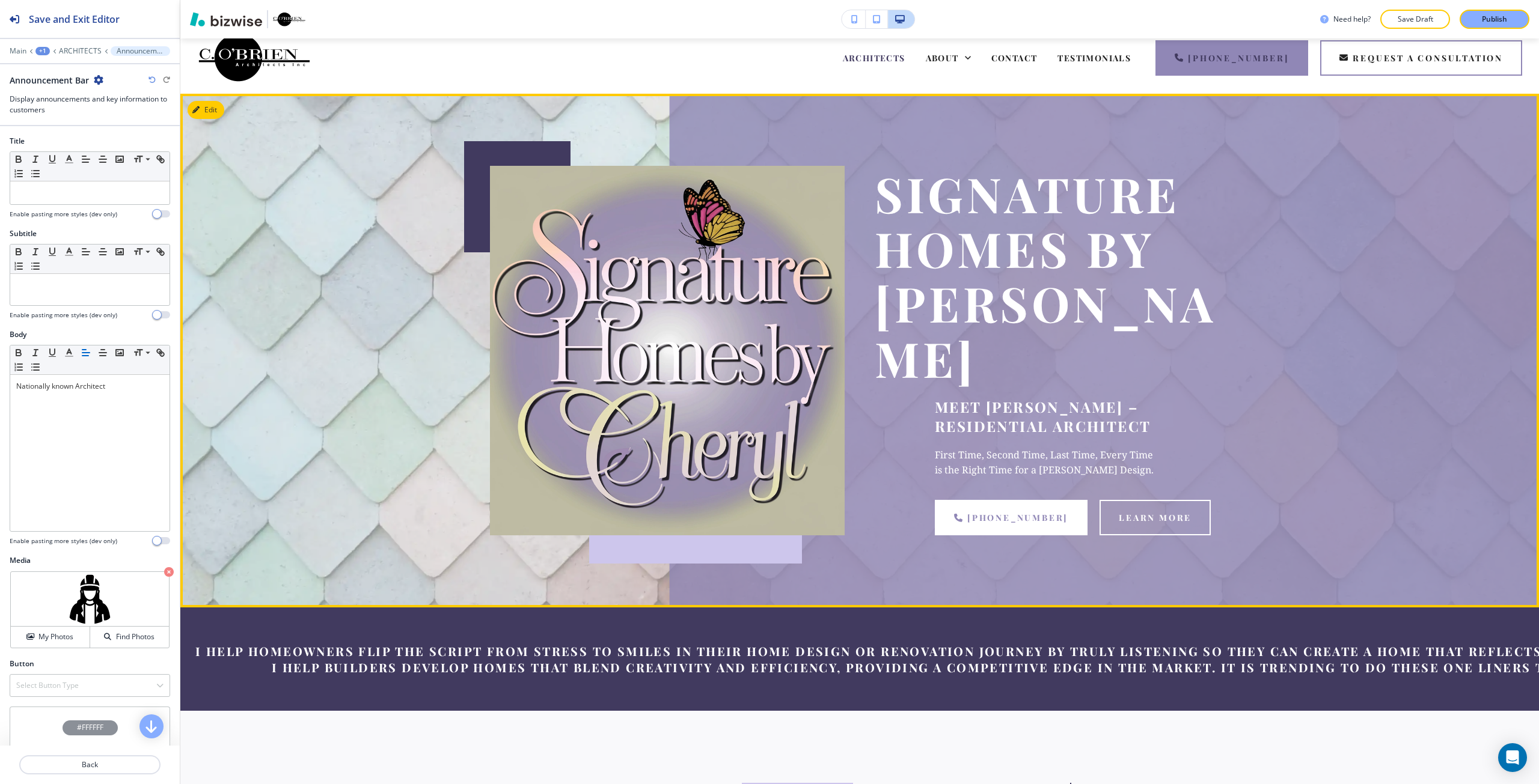
scroll to position [0, 0]
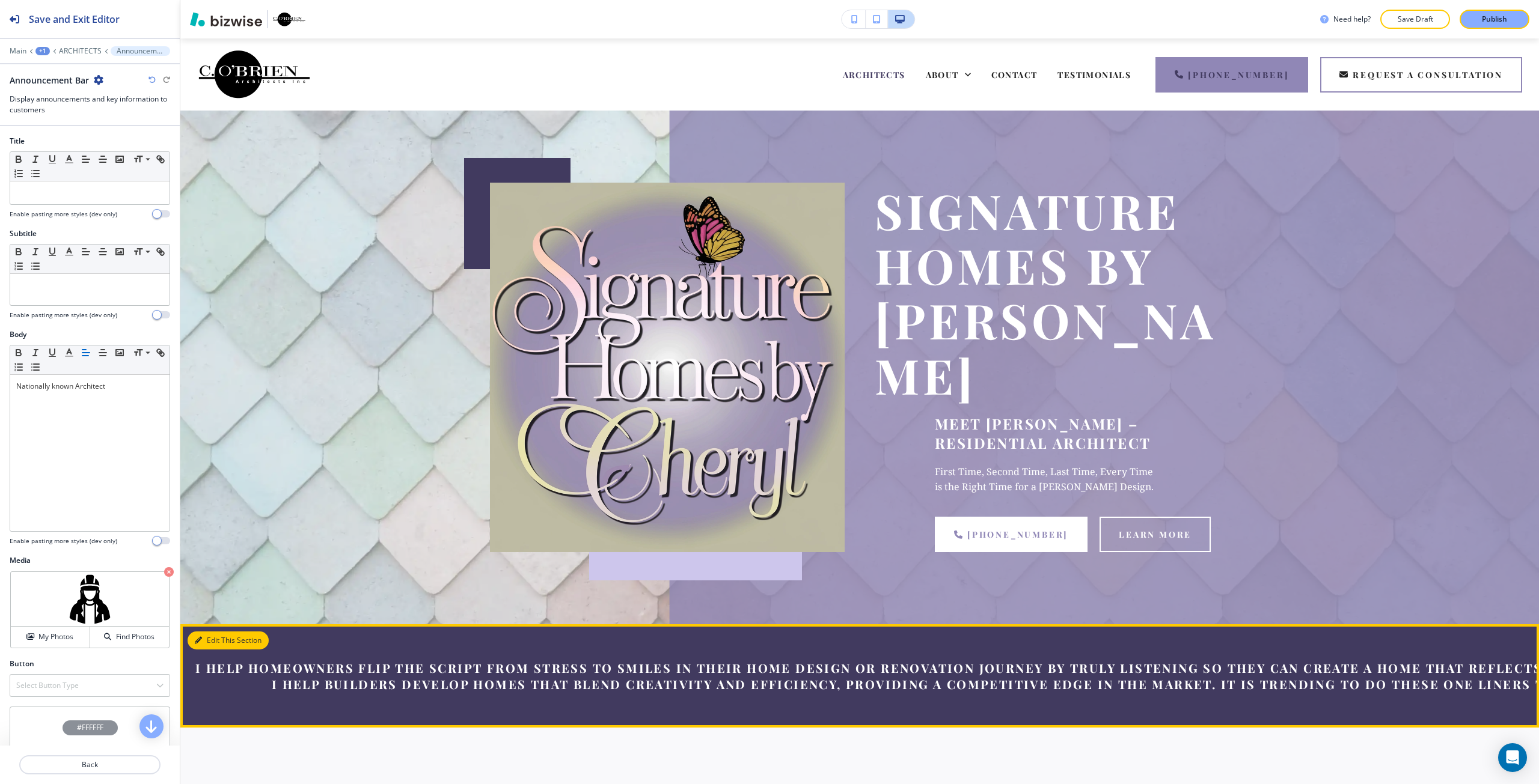
click at [210, 632] on button "Edit This Section" at bounding box center [228, 640] width 81 height 18
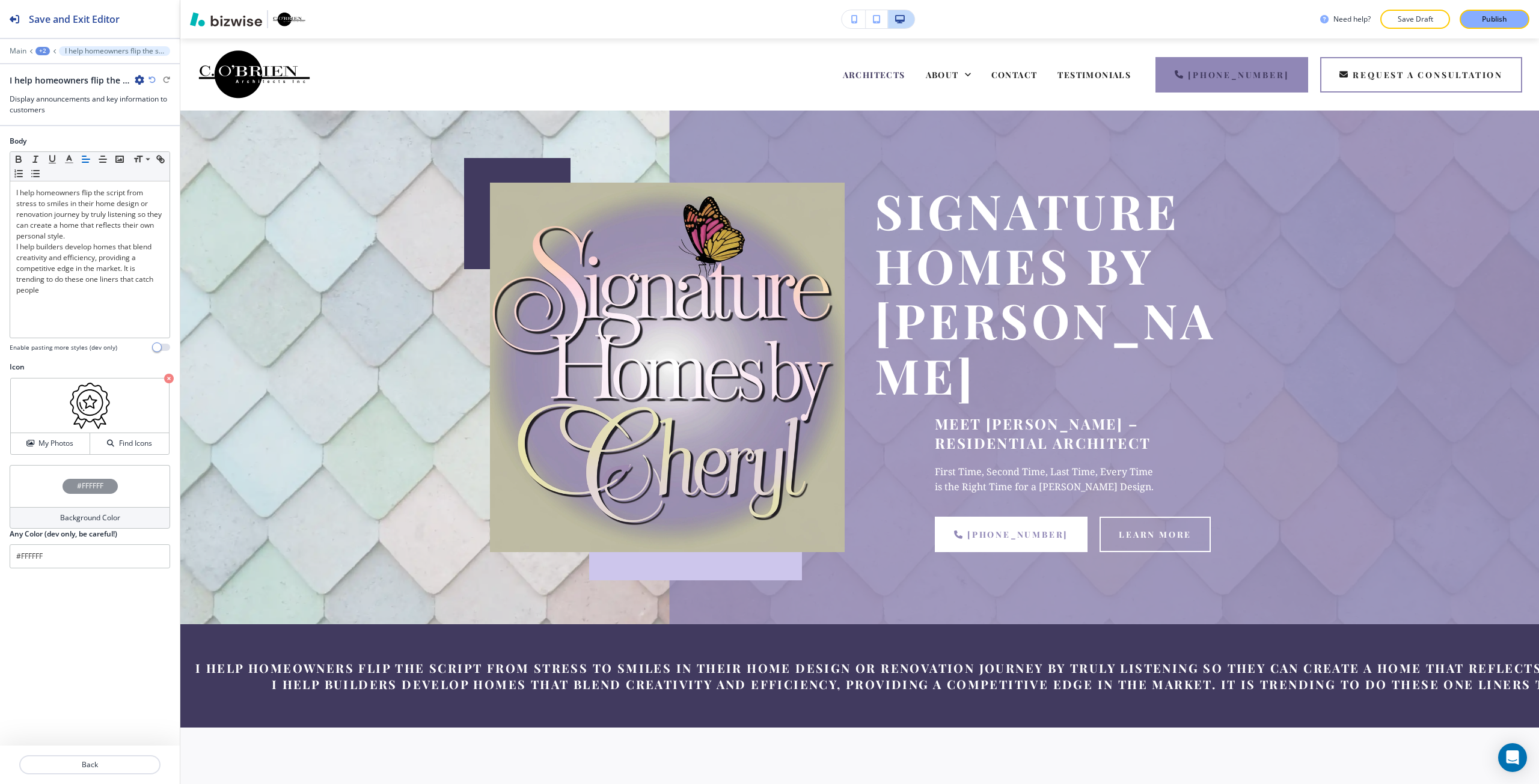
click at [66, 487] on div "#FFFFFF" at bounding box center [90, 486] width 55 height 15
click at [18, 622] on button "button" at bounding box center [20, 623] width 10 height 10
type input "#e3cee1"
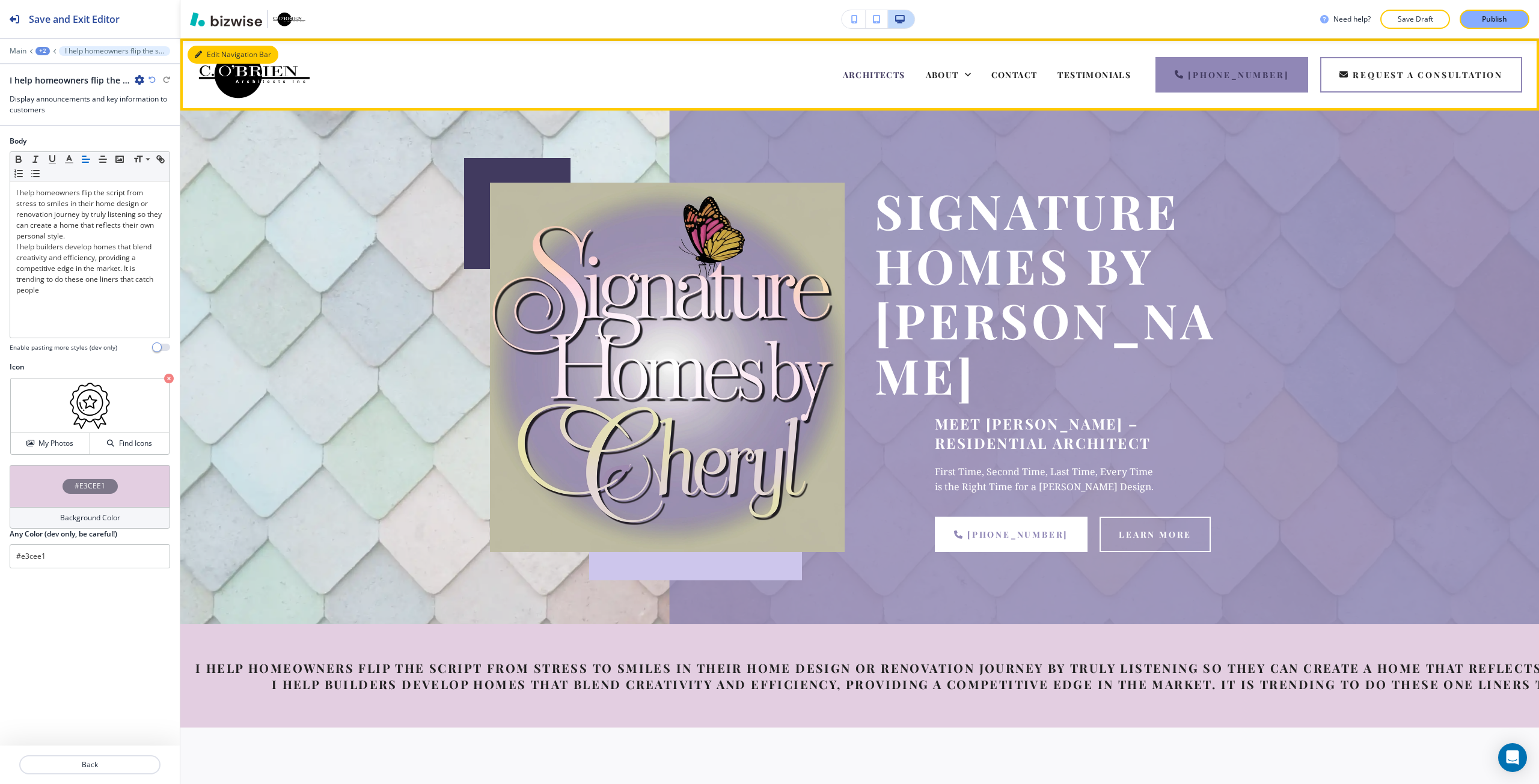
click at [216, 55] on button "Edit Navigation Bar" at bounding box center [233, 54] width 91 height 18
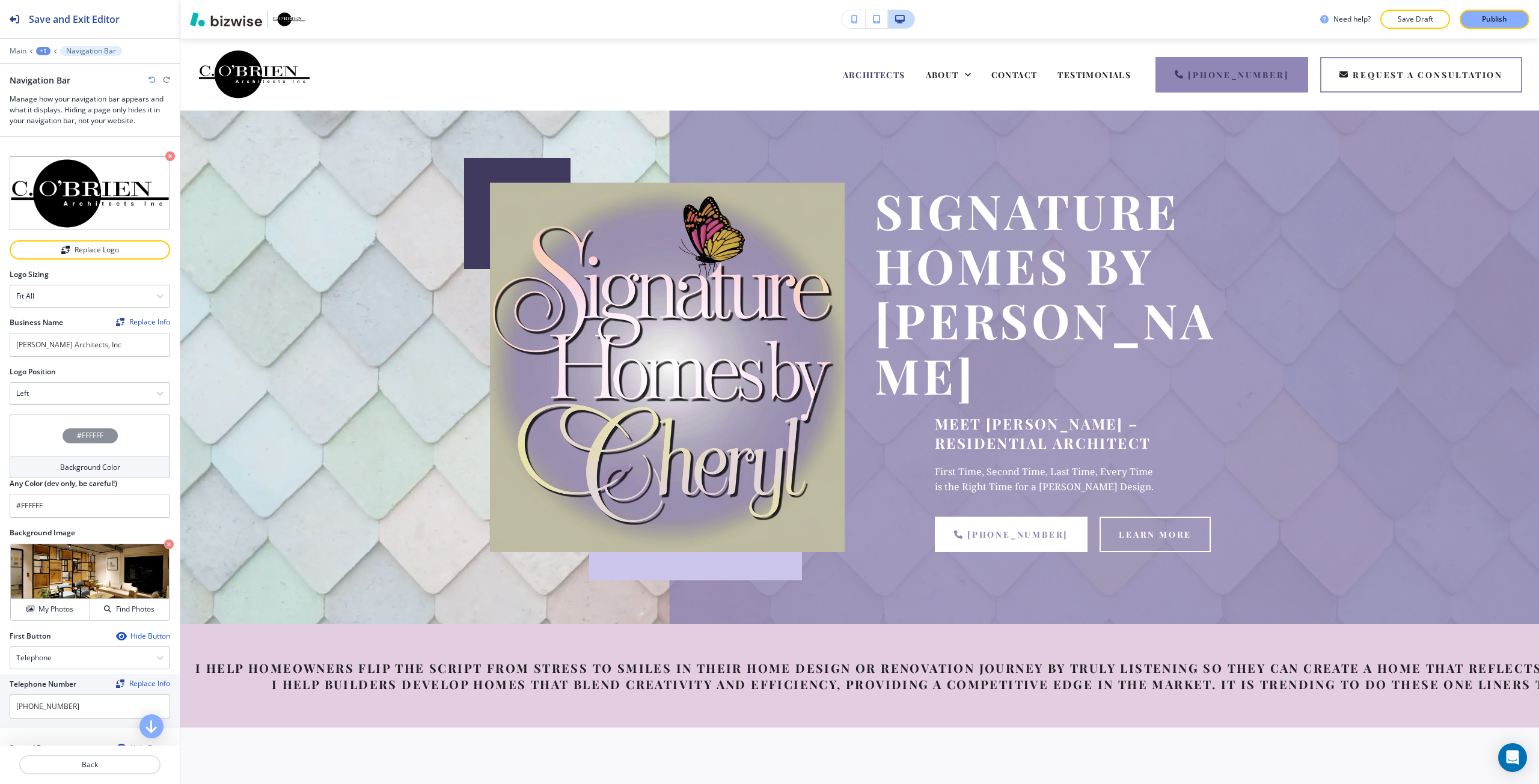
click at [55, 432] on div "#FFFFFF" at bounding box center [90, 436] width 160 height 42
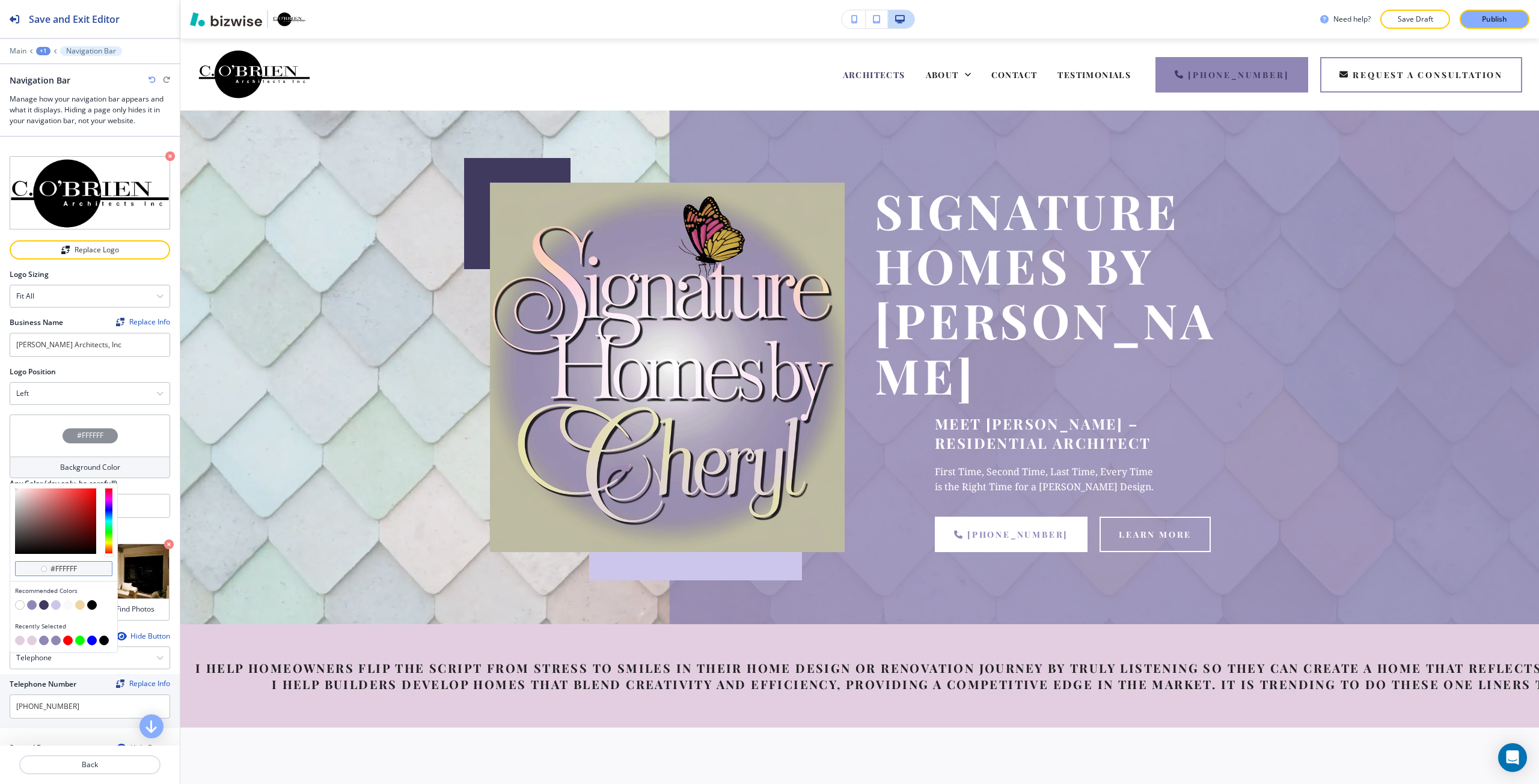
click at [58, 565] on input "#ffffff" at bounding box center [71, 569] width 42 height 10
paste input "7EA78D"
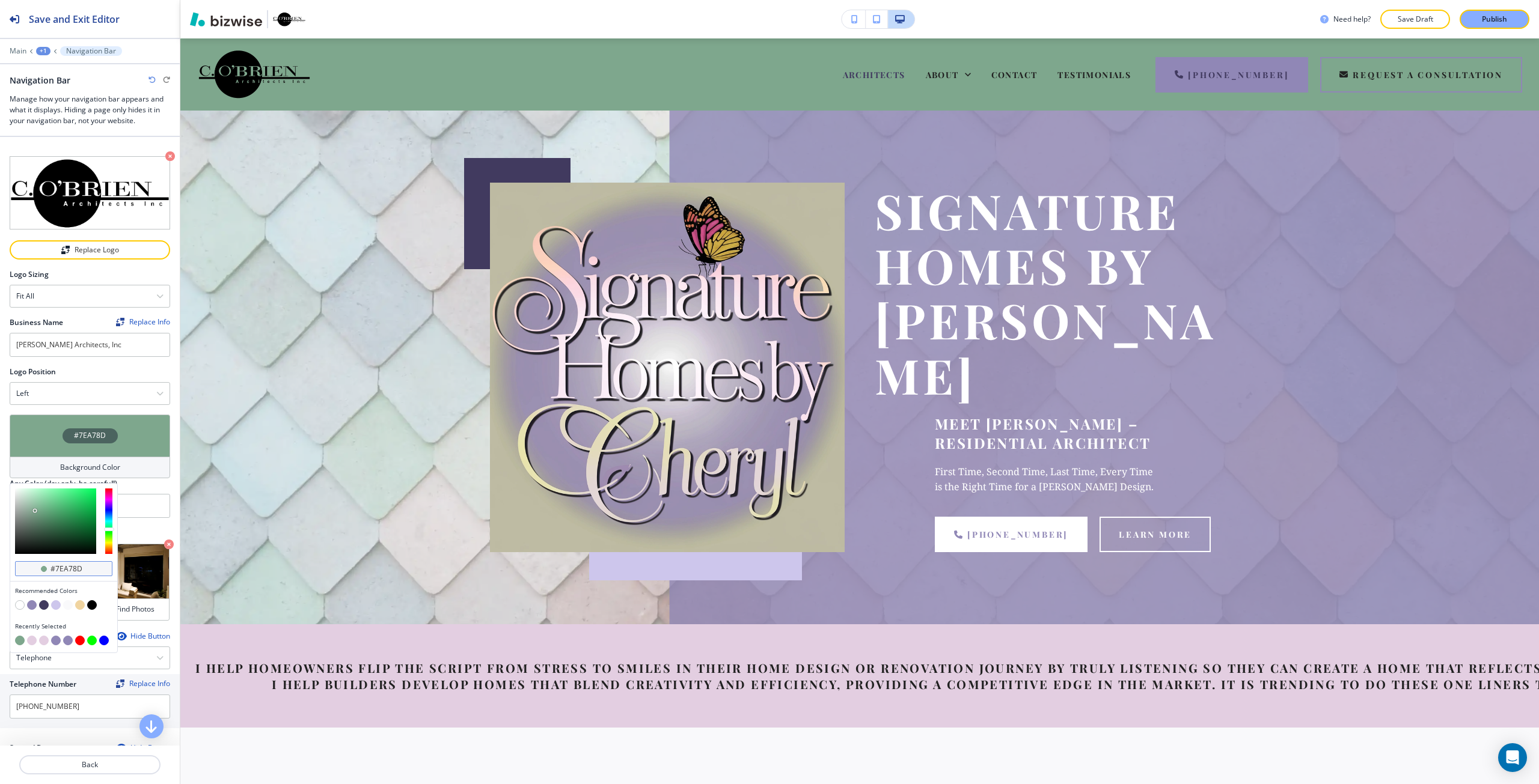
type input "#7EA78D"
type input "#7ea78d"
click at [57, 564] on input "#7ea78d" at bounding box center [71, 569] width 42 height 10
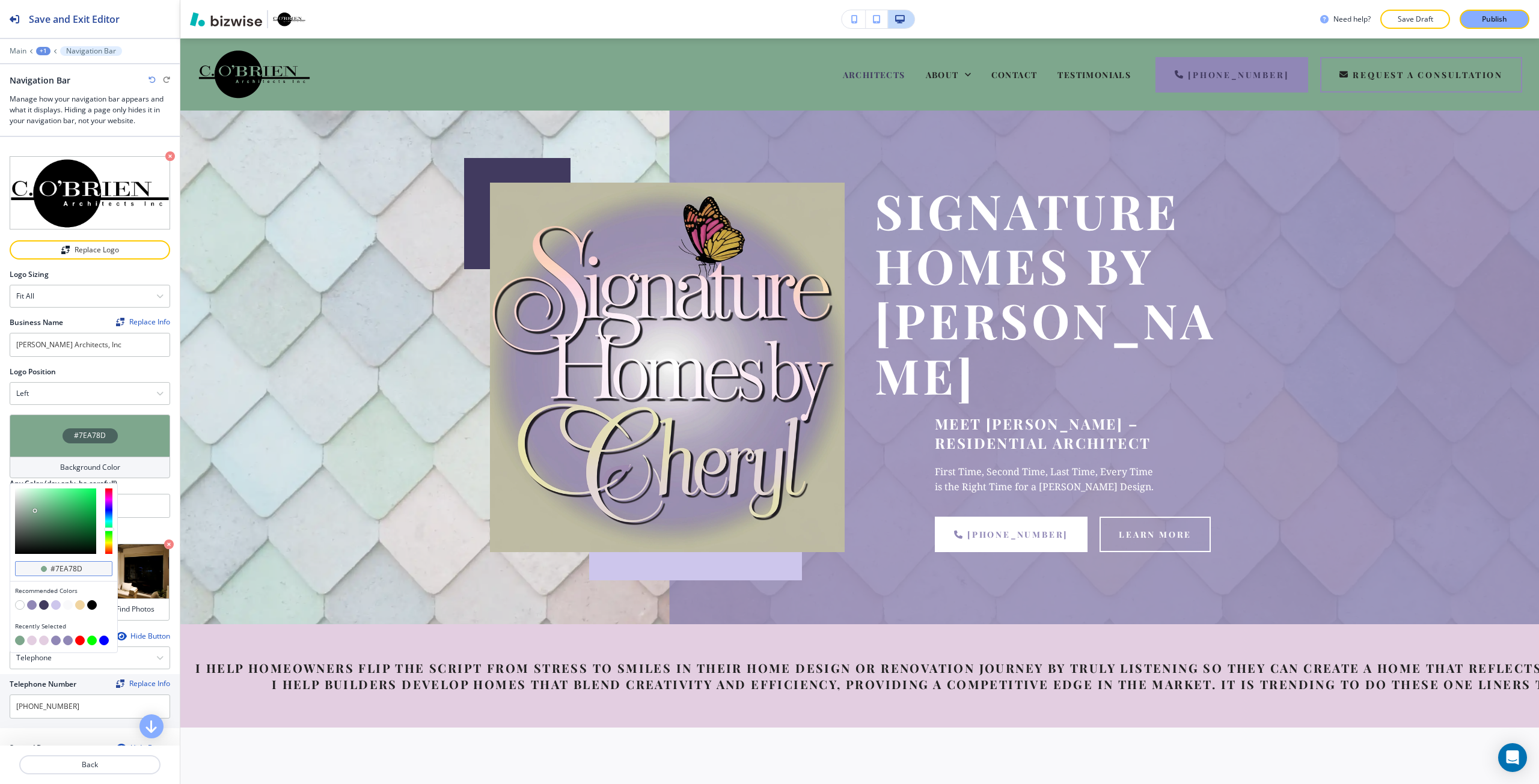
paste input "FFFFFF"
type input "#FFFFFF"
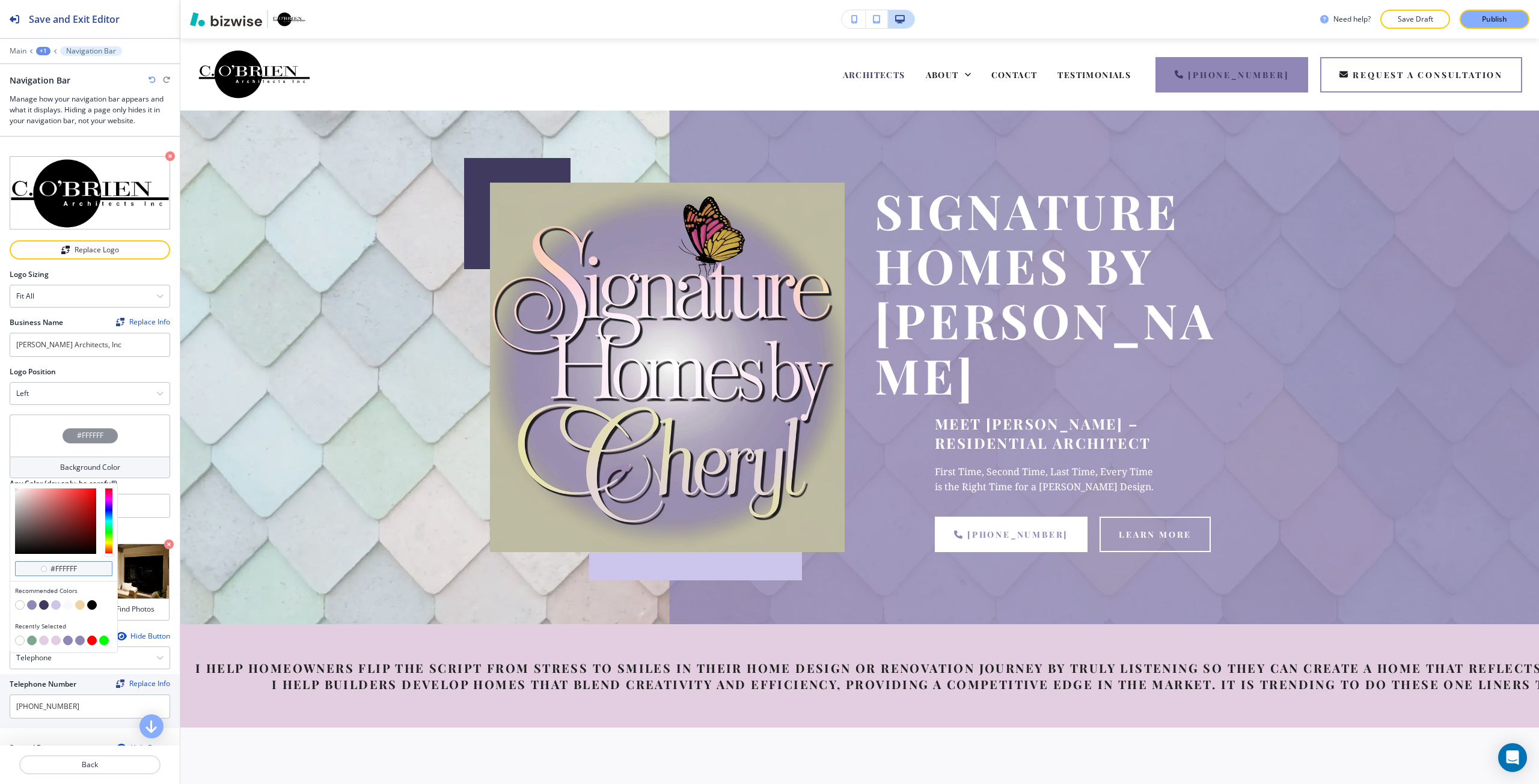
click at [65, 569] on input "#FFFFFF" at bounding box center [71, 569] width 42 height 10
click at [64, 568] on input "#FFFFFF" at bounding box center [71, 569] width 42 height 10
paste input "text"
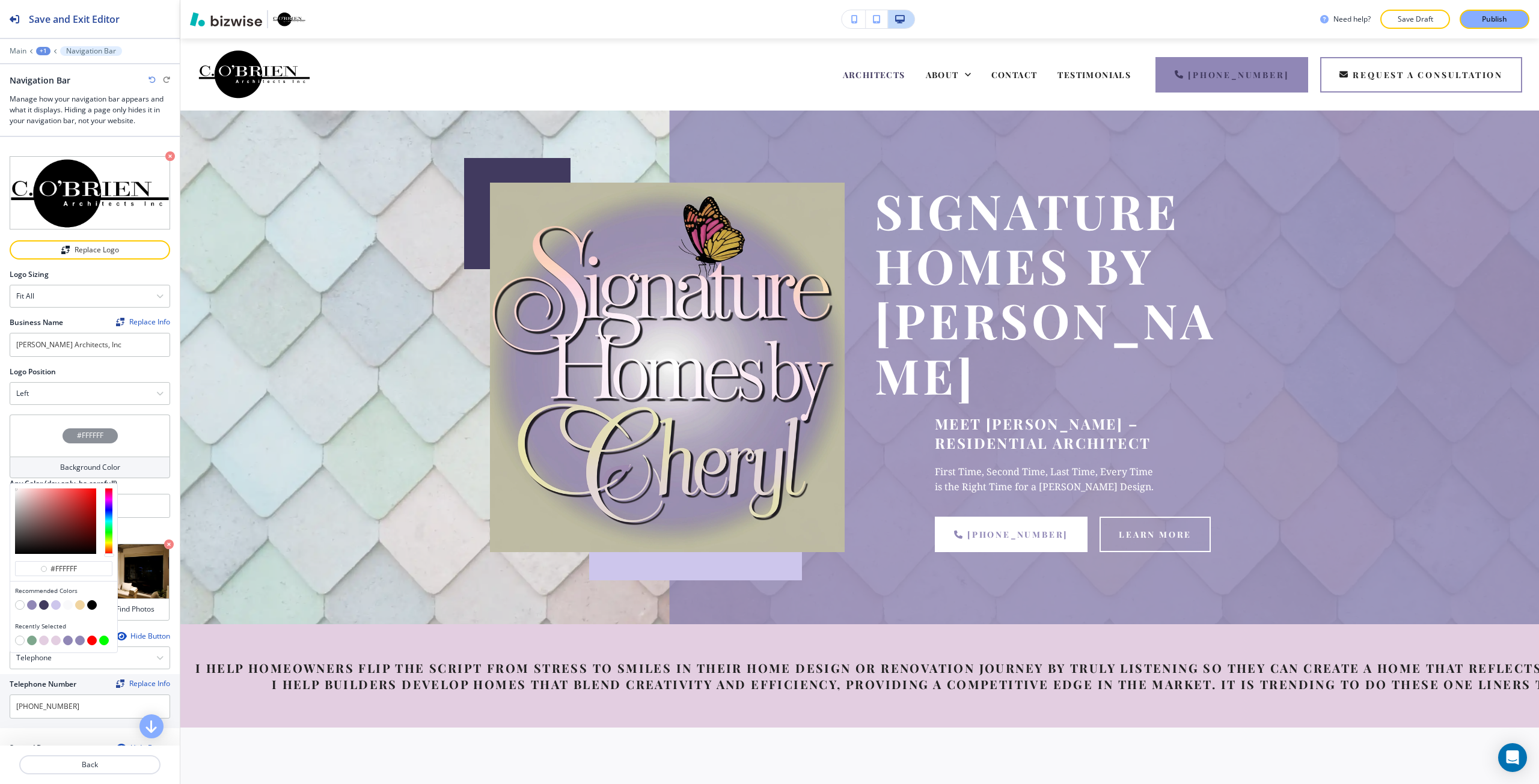
type input "#ffffff"
paste input "AFC97E"
type input "#AFC97E"
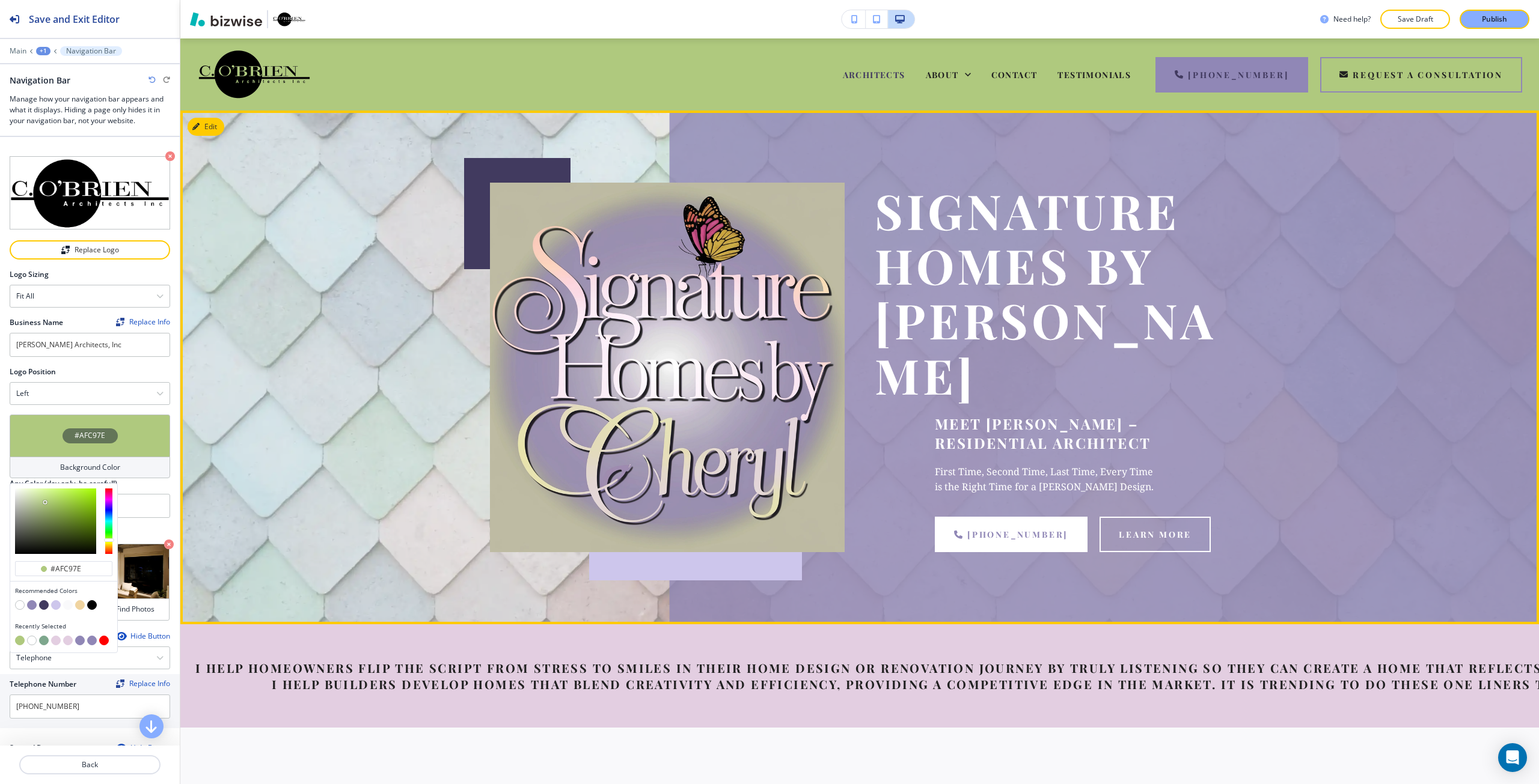
type input "#afc97e"
click at [283, 469] on div "Signature Homes by Cheryl Meet Cheryl A. O’Brien – Residential Architect First …" at bounding box center [859, 367] width 1358 height 514
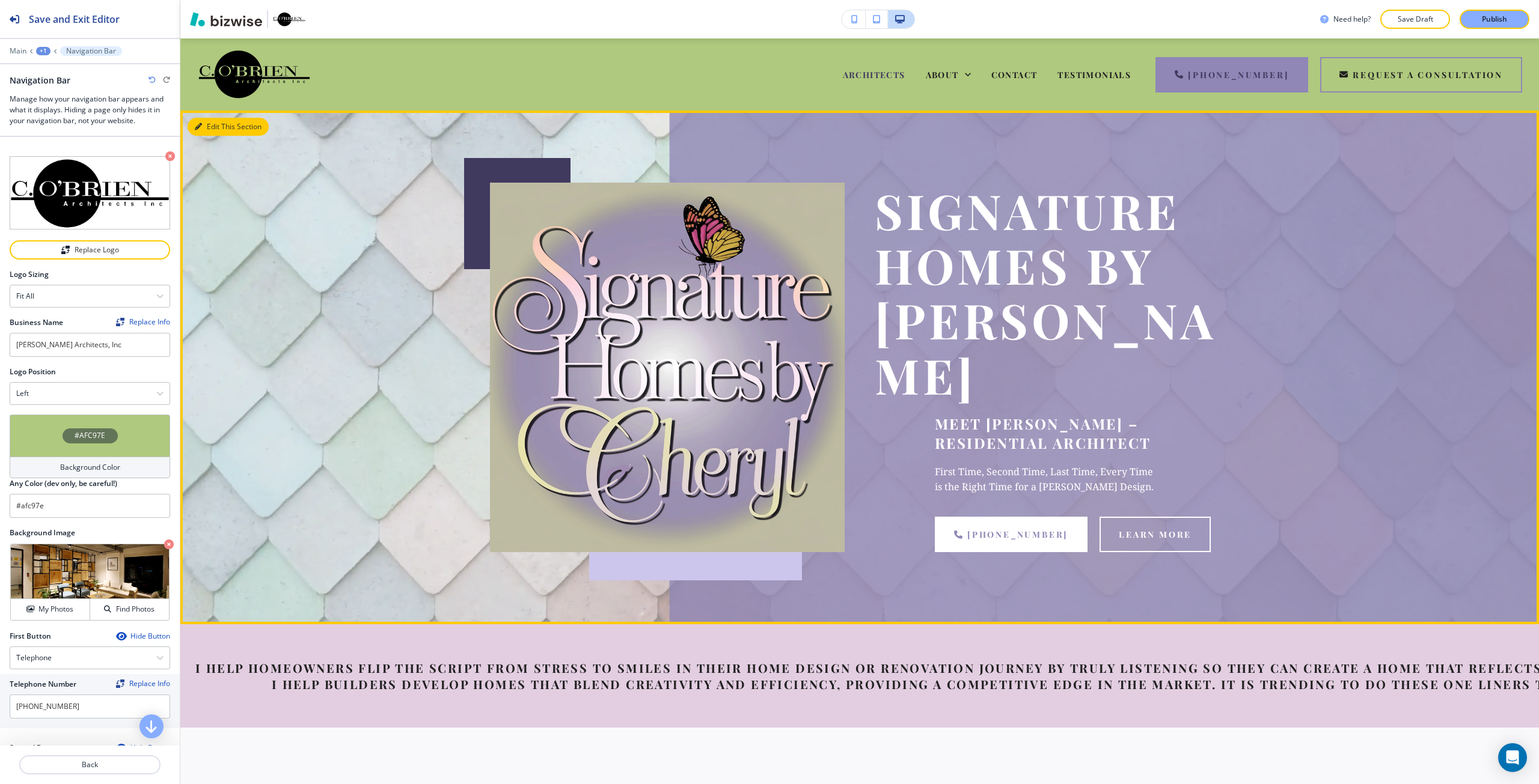
click at [204, 127] on button "Edit This Section" at bounding box center [228, 127] width 81 height 18
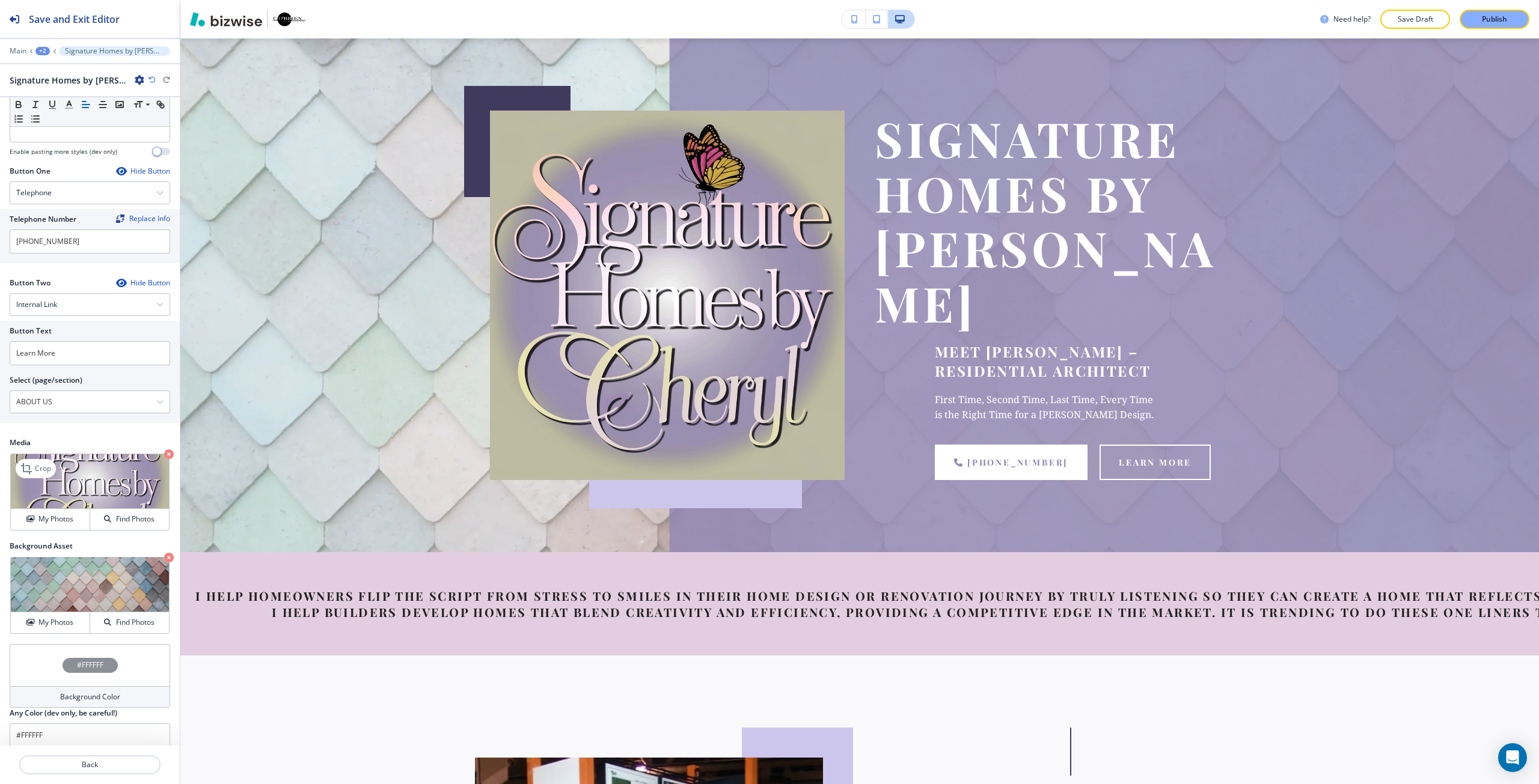
scroll to position [375, 0]
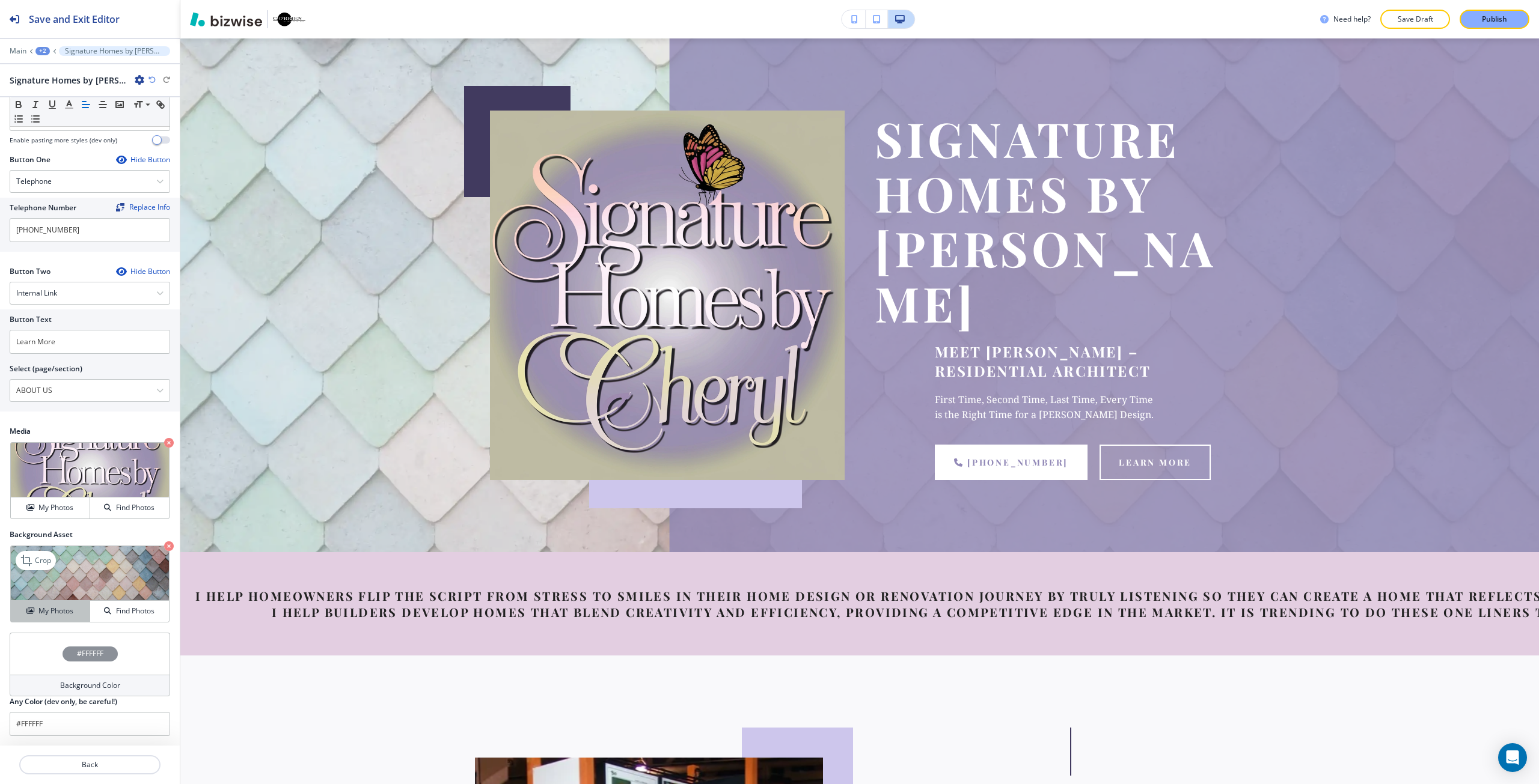
click at [54, 611] on h4 "My Photos" at bounding box center [55, 611] width 35 height 11
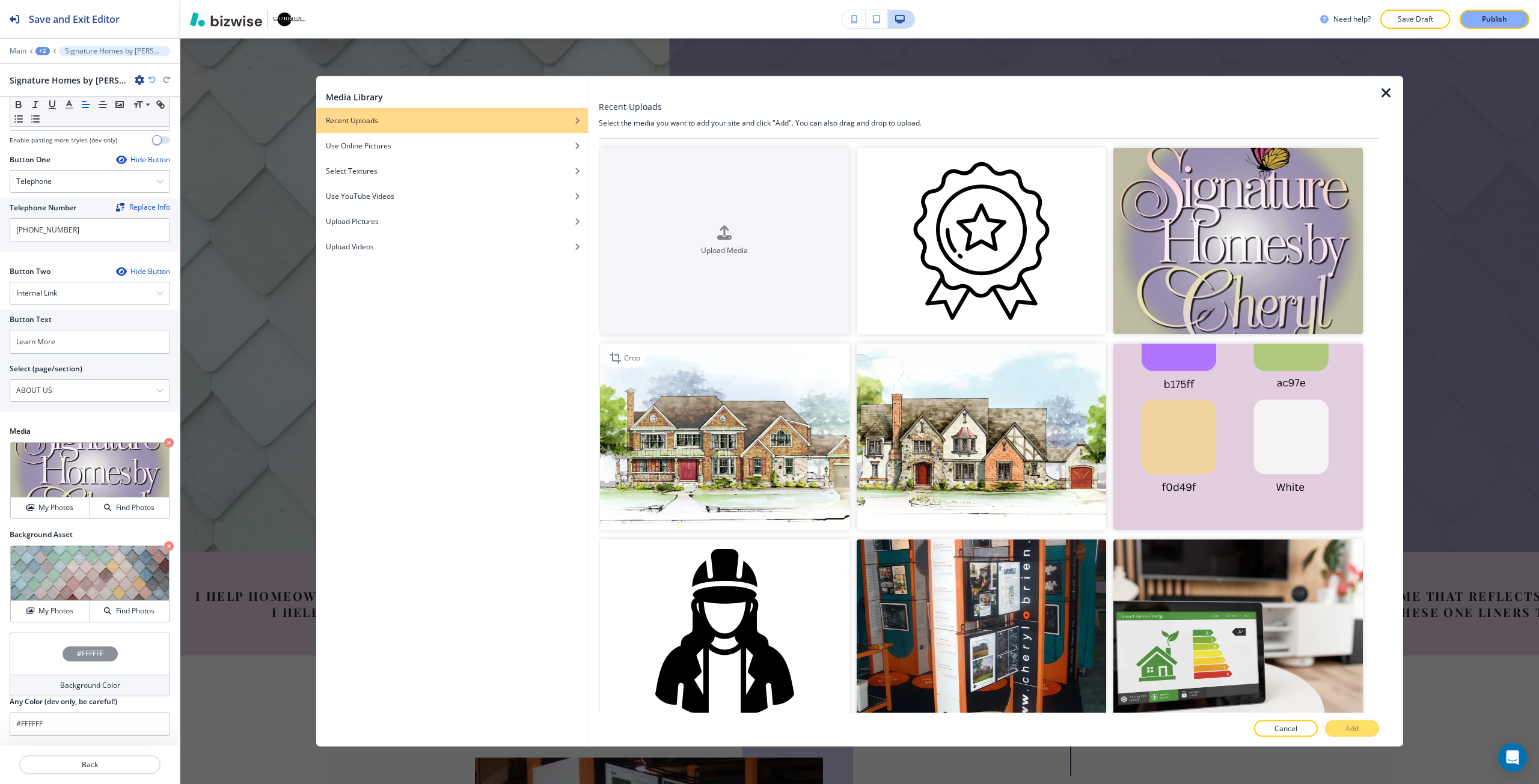
click at [823, 471] on img "button" at bounding box center [724, 436] width 249 height 187
click at [1333, 723] on button "Add" at bounding box center [1352, 729] width 54 height 17
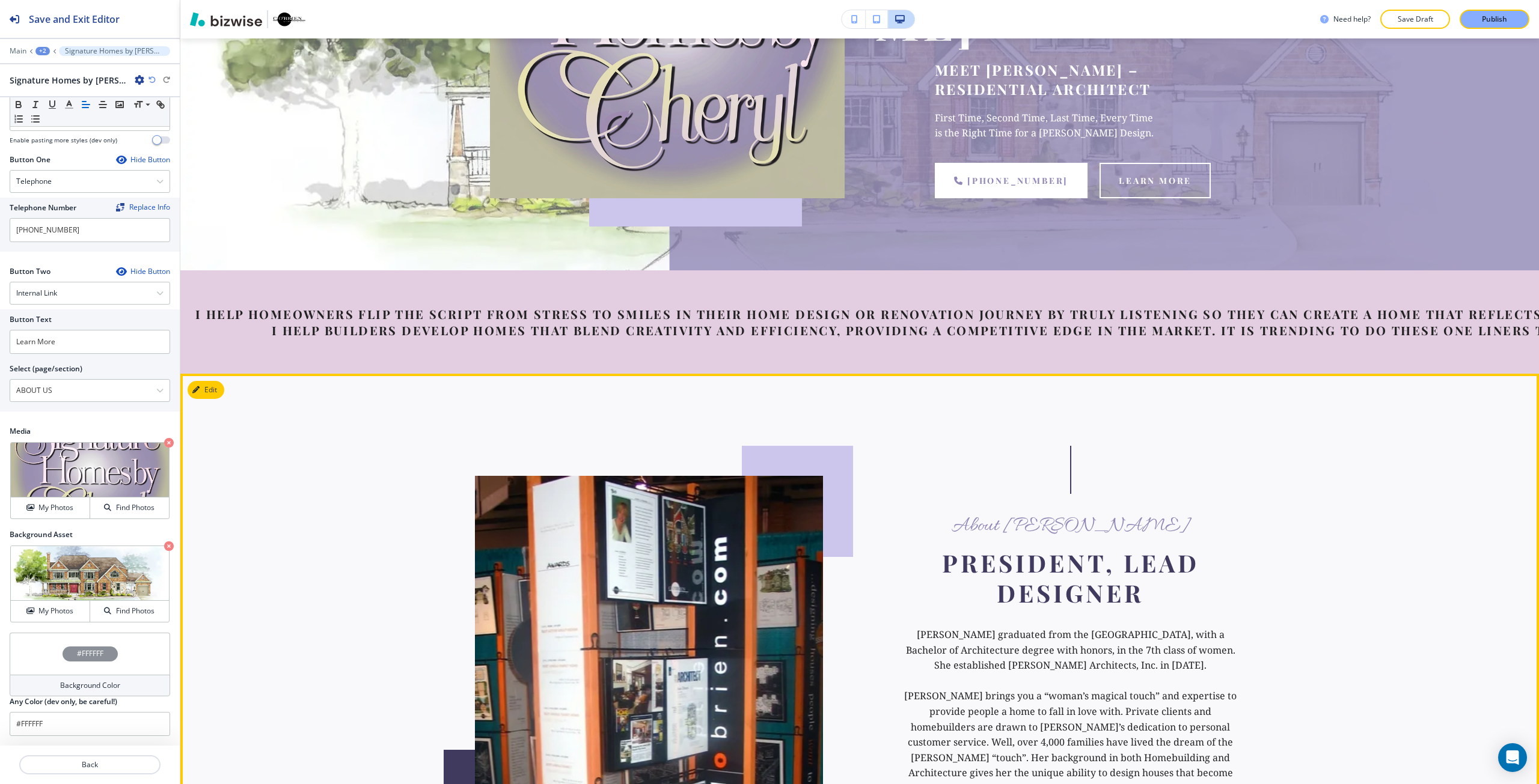
scroll to position [240, 0]
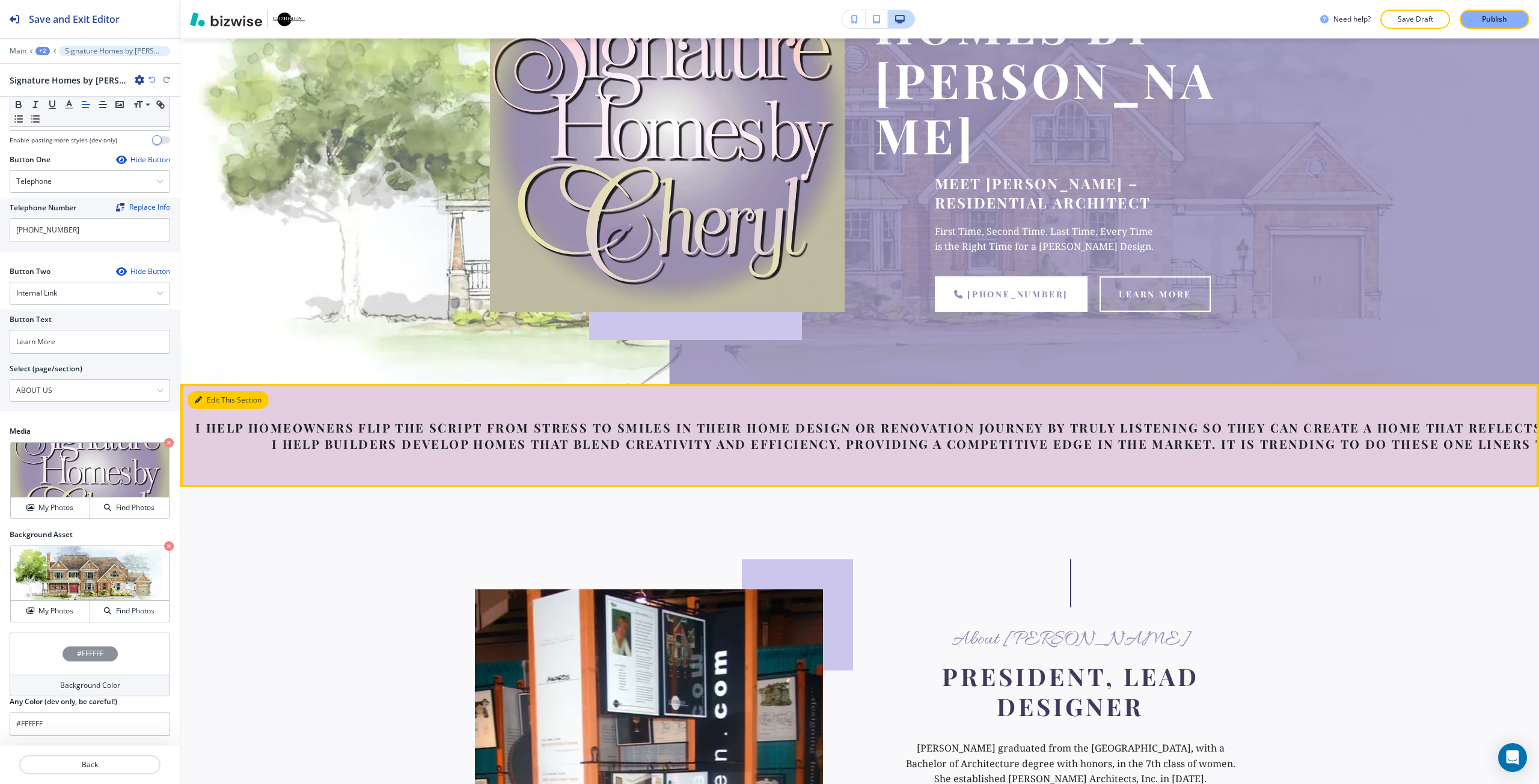
click at [201, 396] on icon "button" at bounding box center [198, 400] width 7 height 7
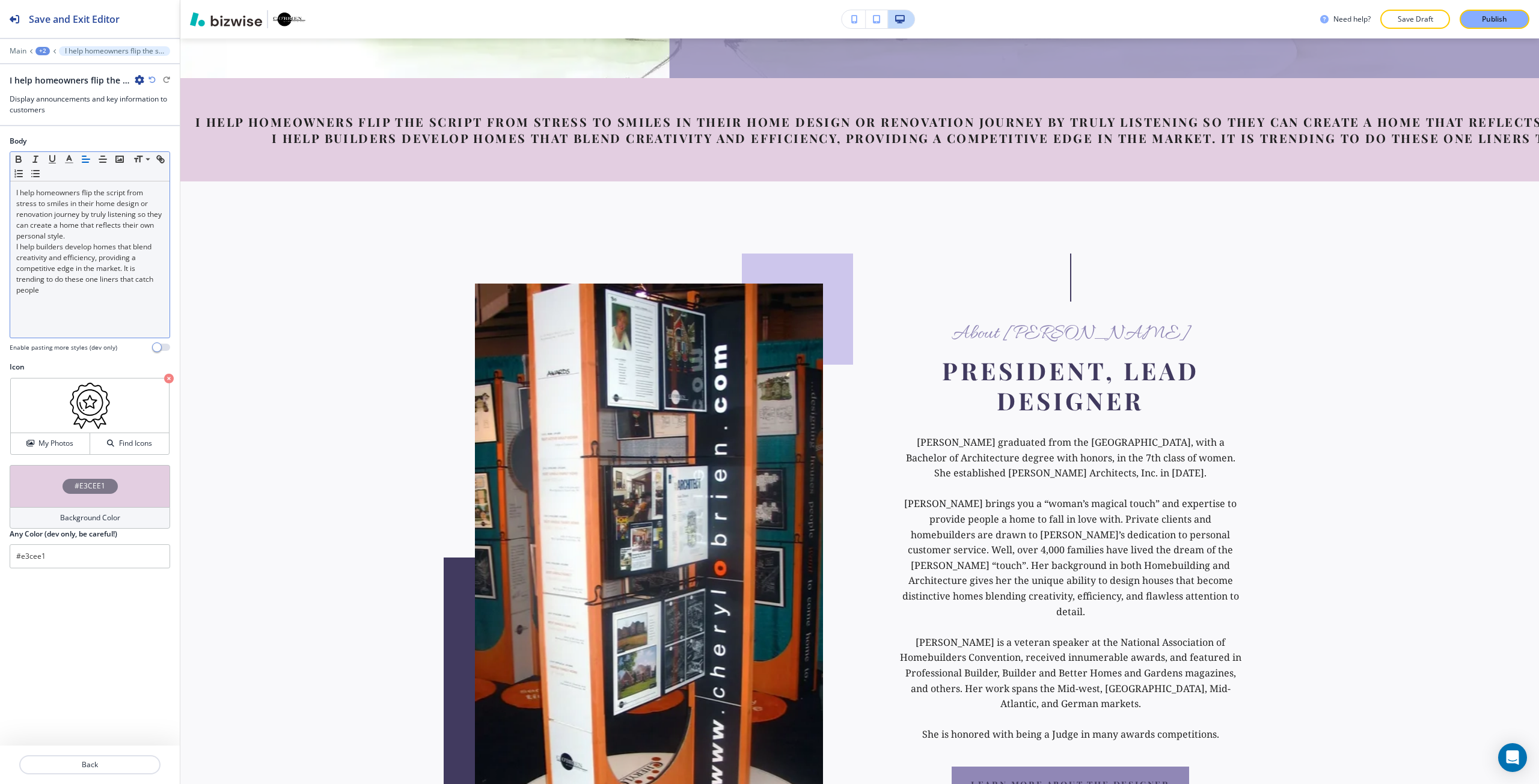
scroll to position [571, 0]
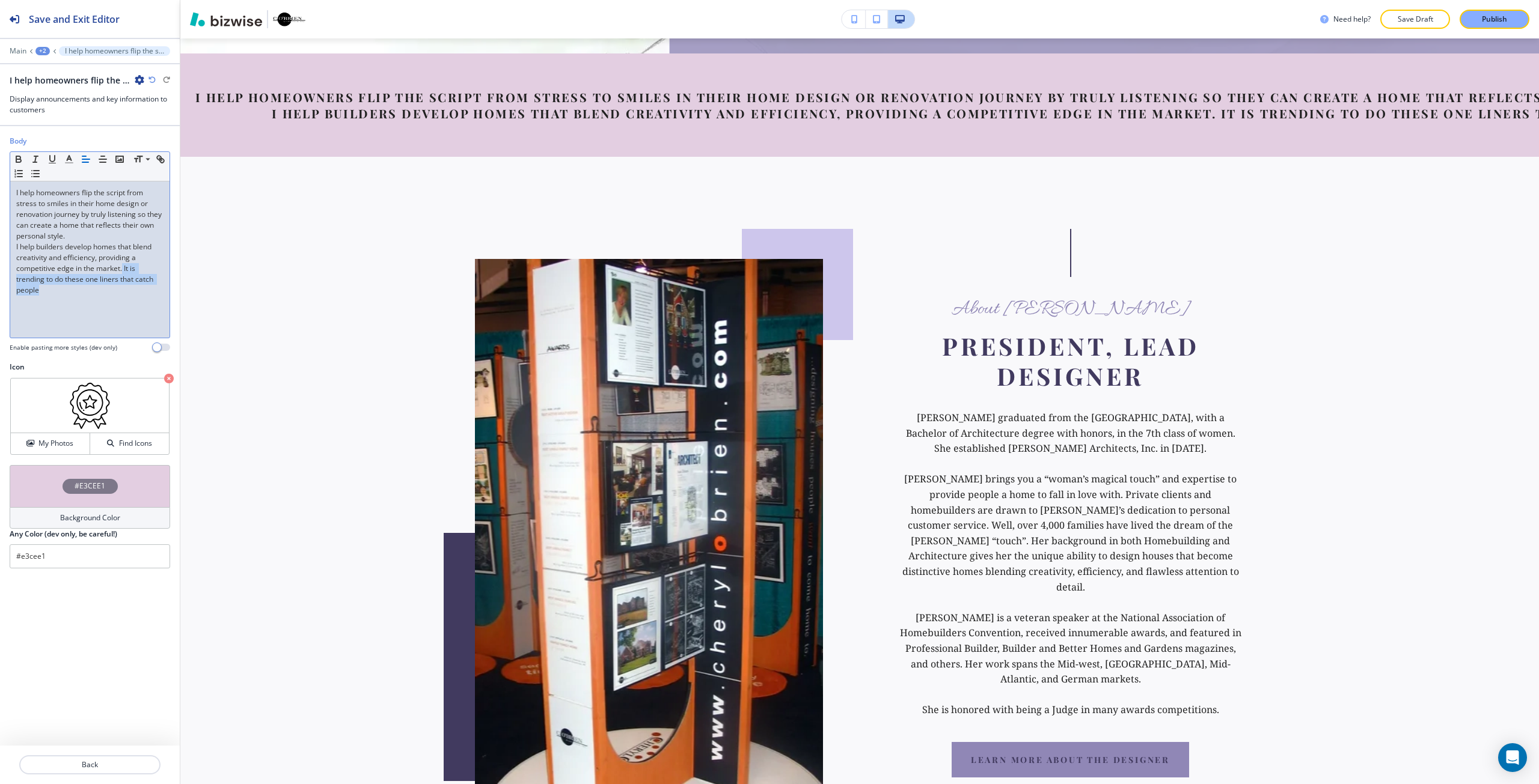
drag, startPoint x: 123, startPoint y: 270, endPoint x: 139, endPoint y: 297, distance: 31.4
click at [139, 297] on div "I help homeowners flip the script from stress to smiles in their home design or…" at bounding box center [89, 259] width 159 height 156
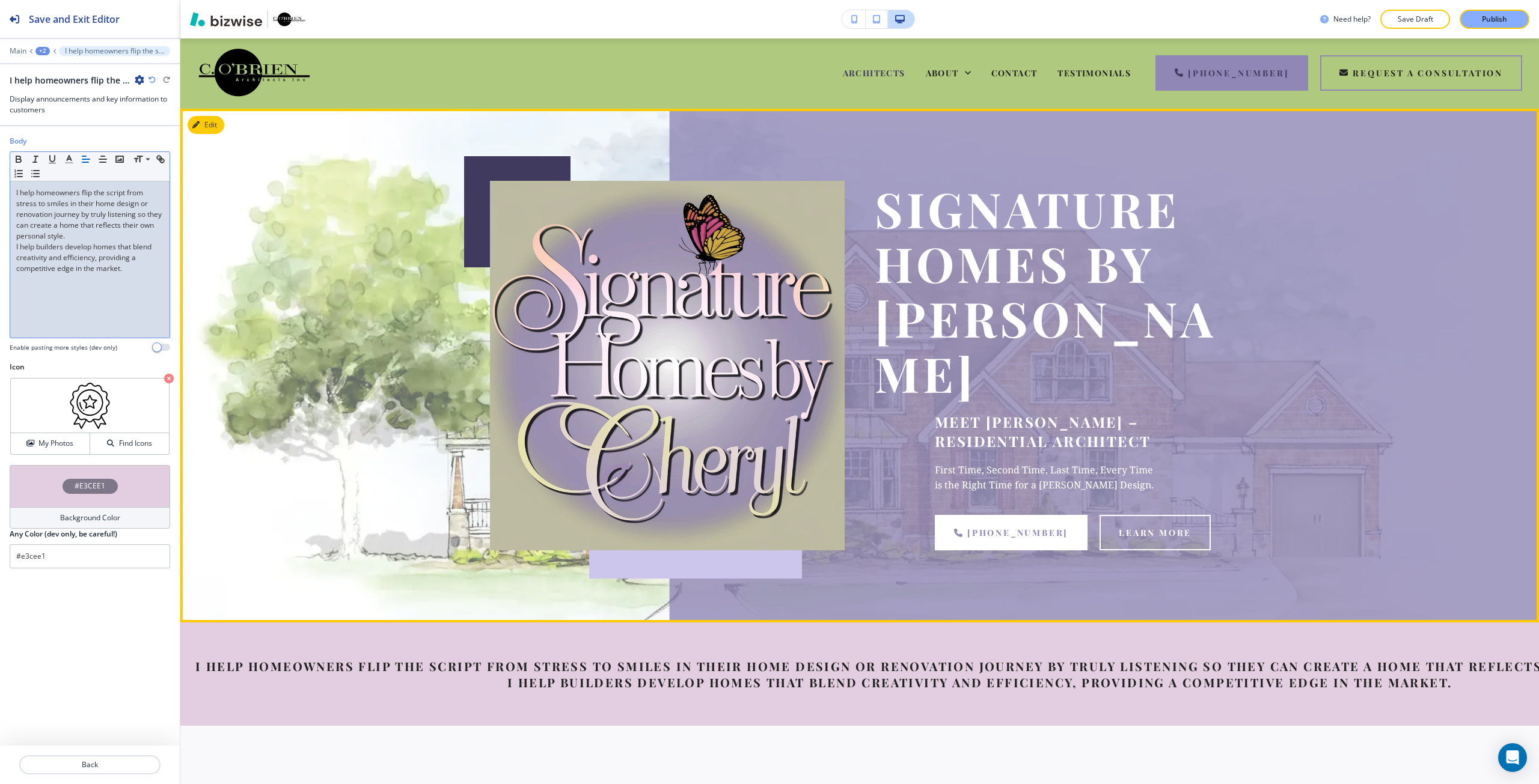
scroll to position [0, 0]
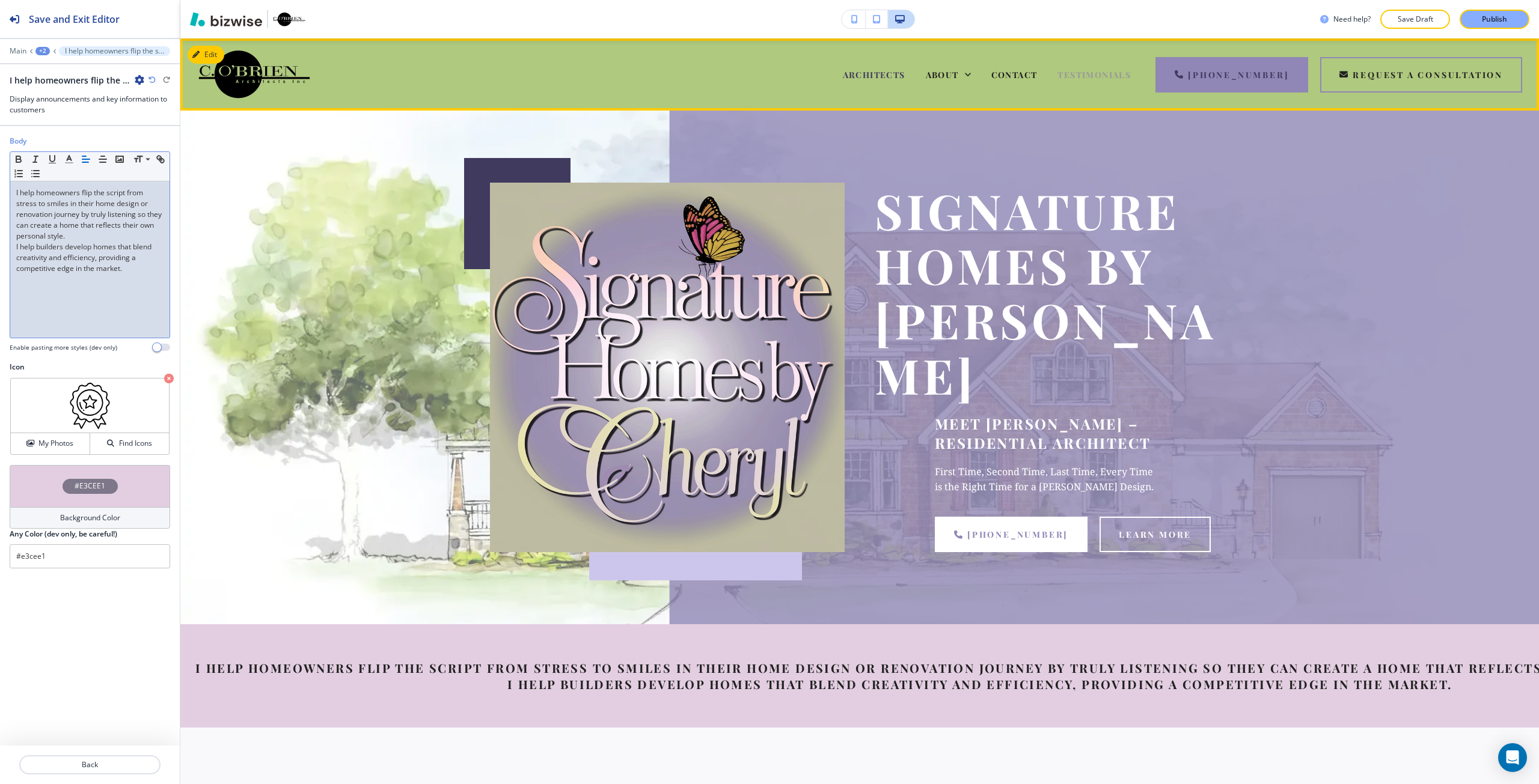
click at [1079, 71] on span "TESTIMONIALS" at bounding box center [1094, 75] width 73 height 11
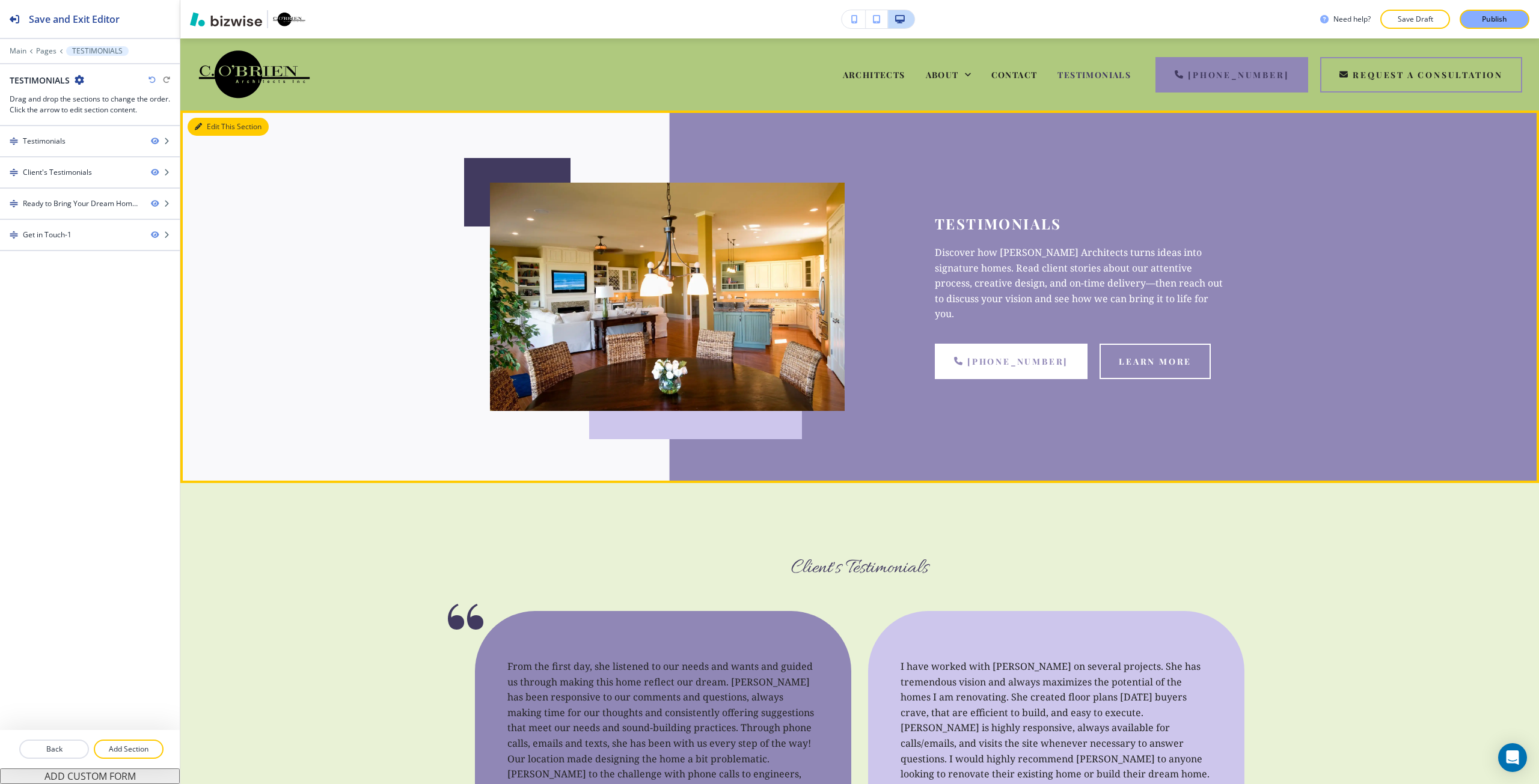
click at [200, 129] on icon "button" at bounding box center [198, 127] width 7 height 7
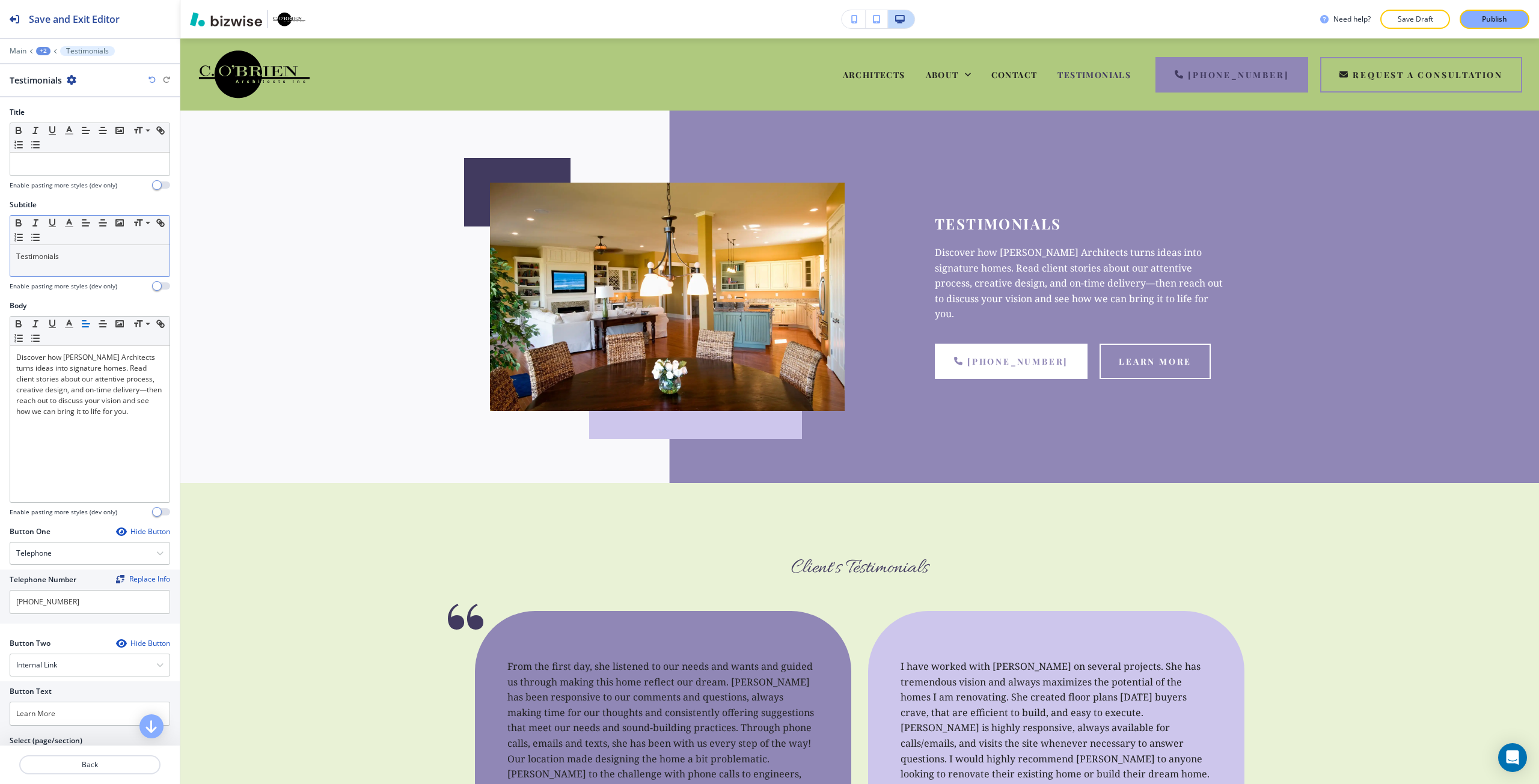
scroll to position [72, 0]
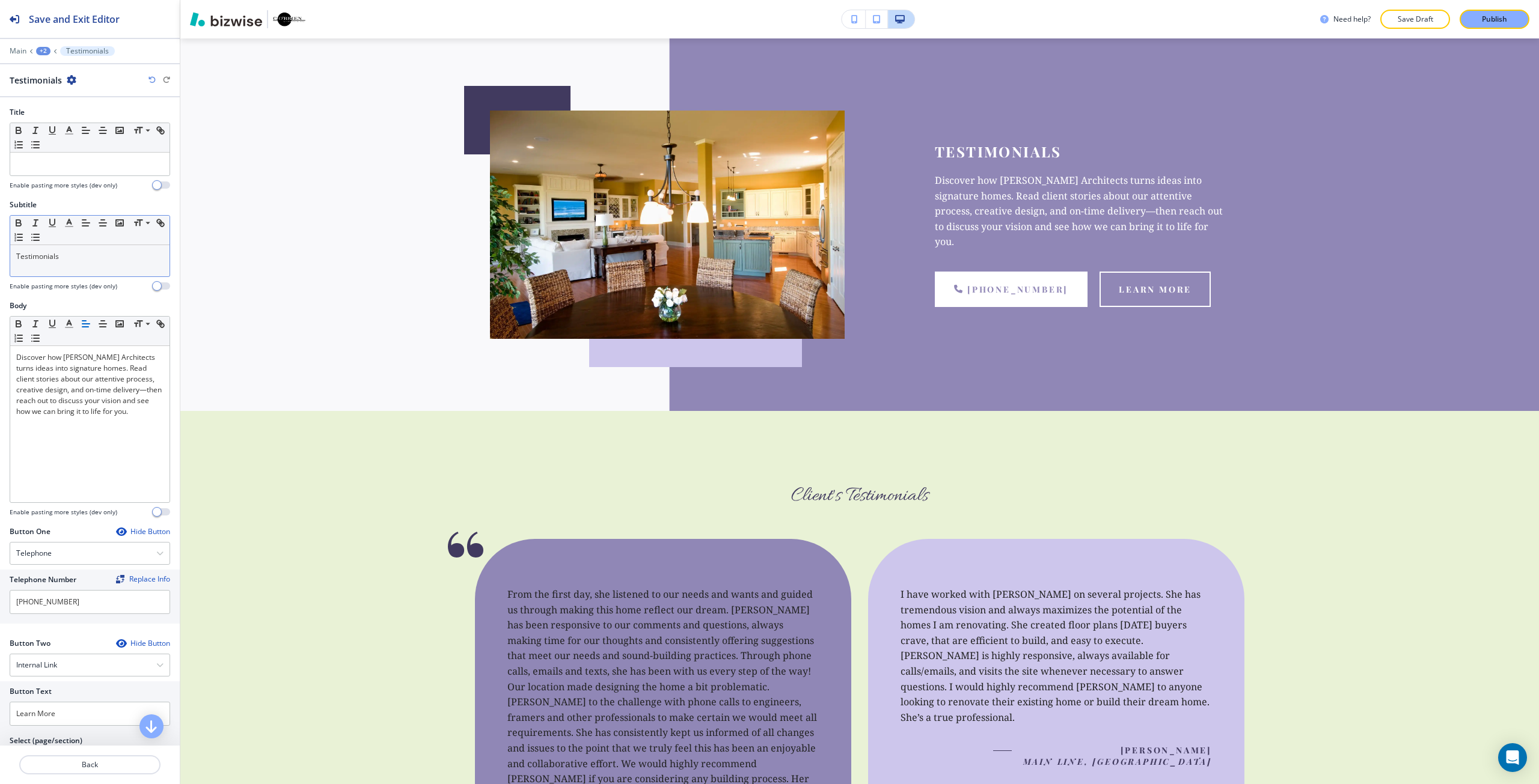
click at [73, 269] on div "Testimonials" at bounding box center [89, 260] width 159 height 31
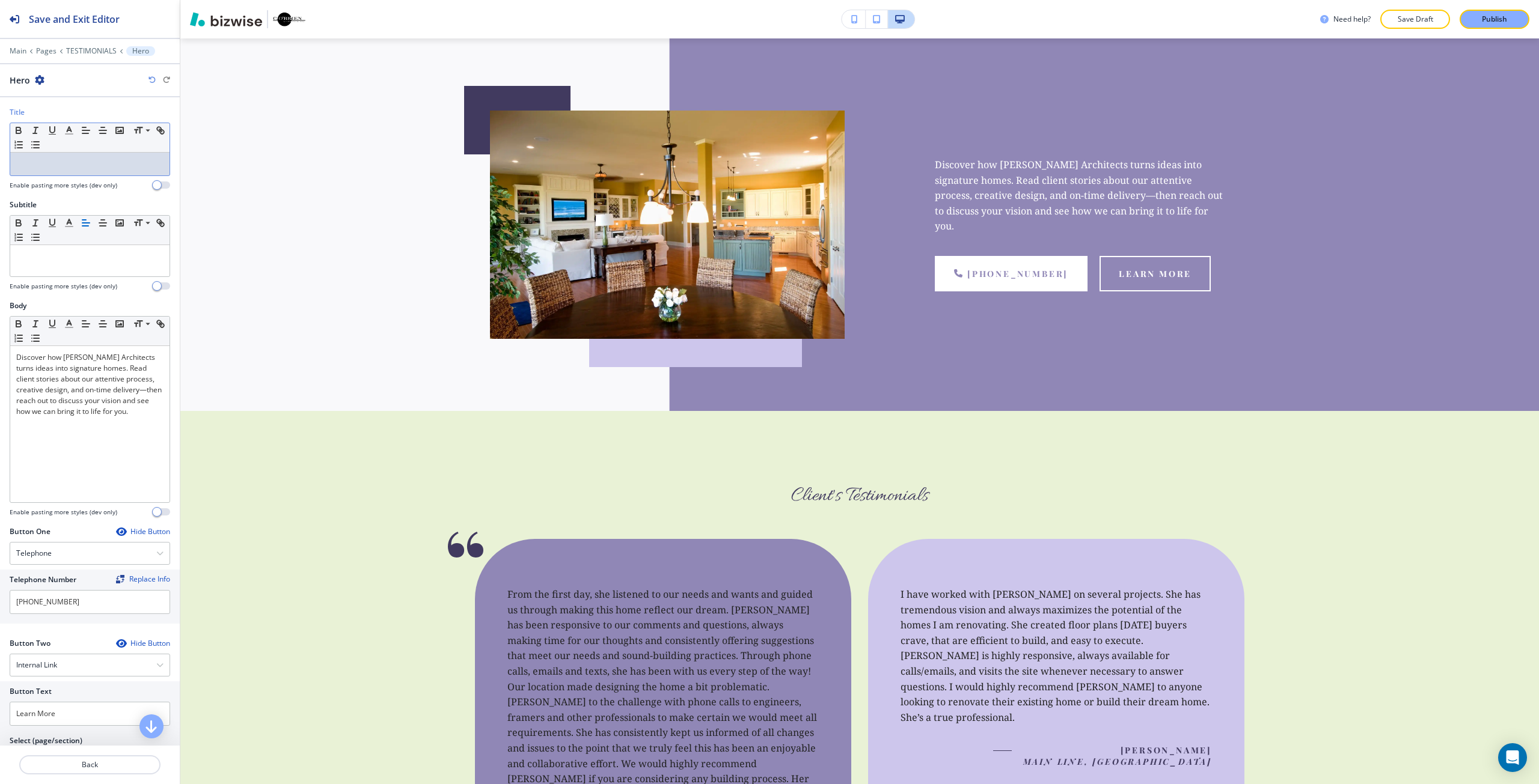
click at [72, 173] on div at bounding box center [89, 164] width 159 height 23
paste div
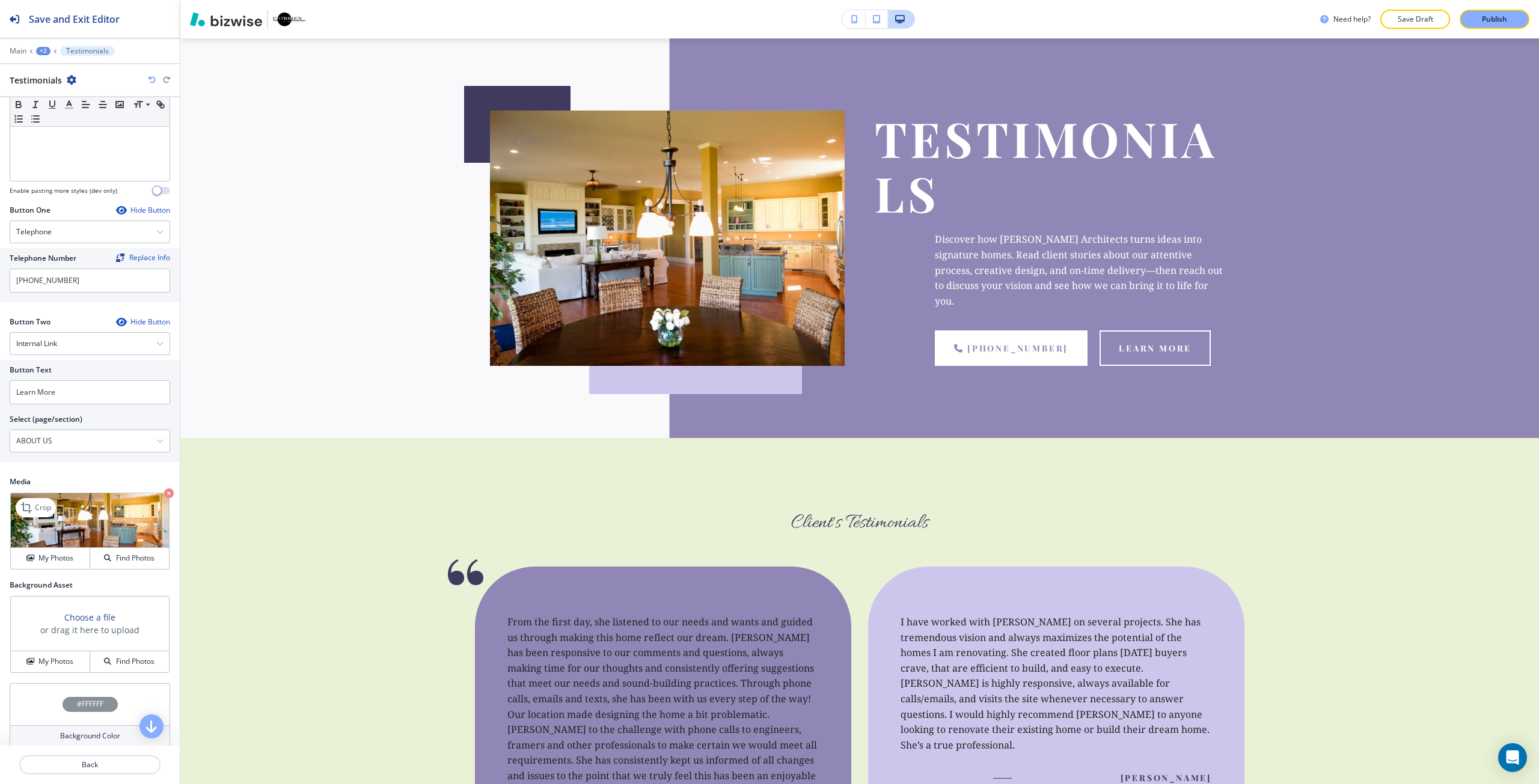
scroll to position [372, 0]
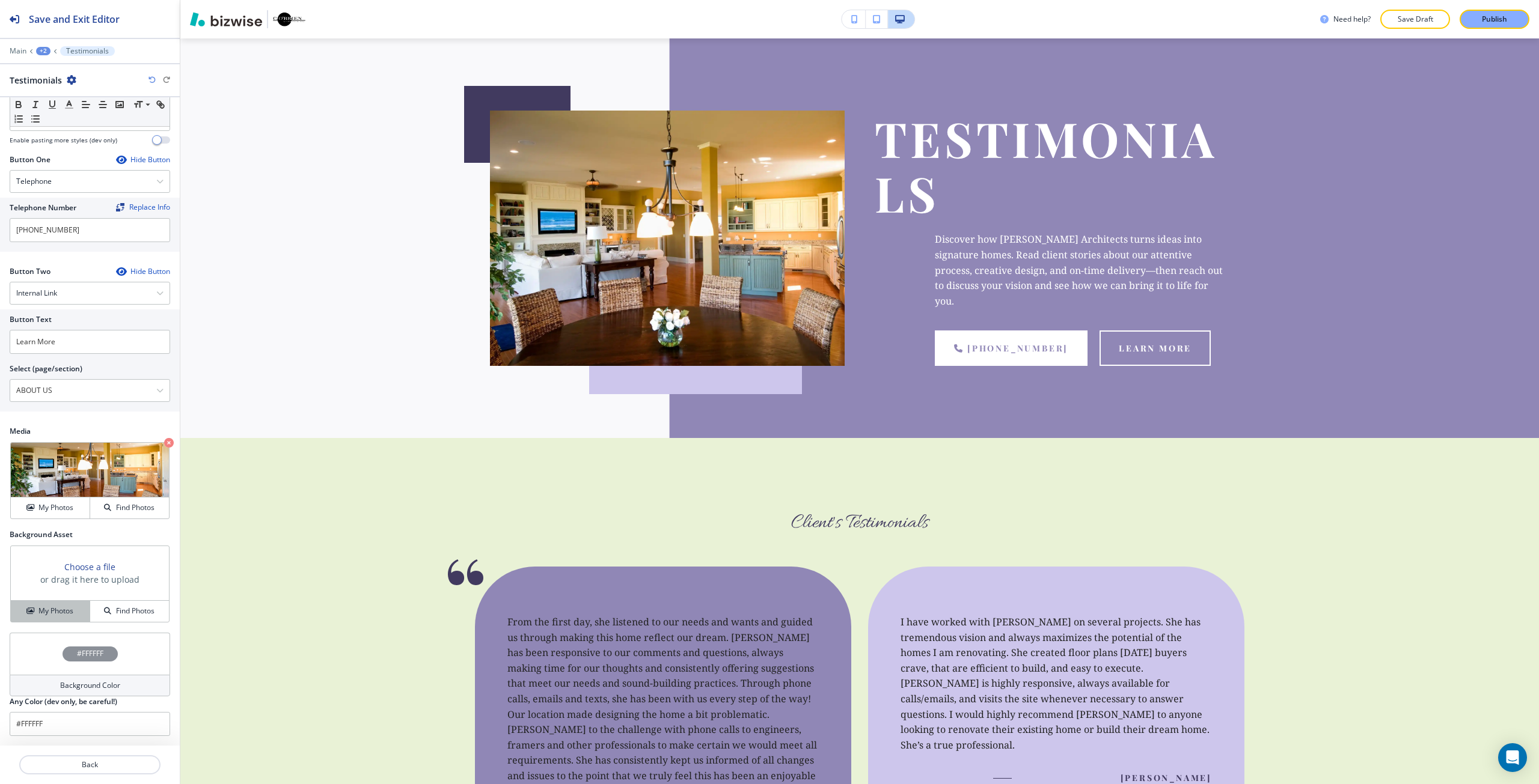
click at [73, 609] on div "My Photos" at bounding box center [49, 611] width 79 height 11
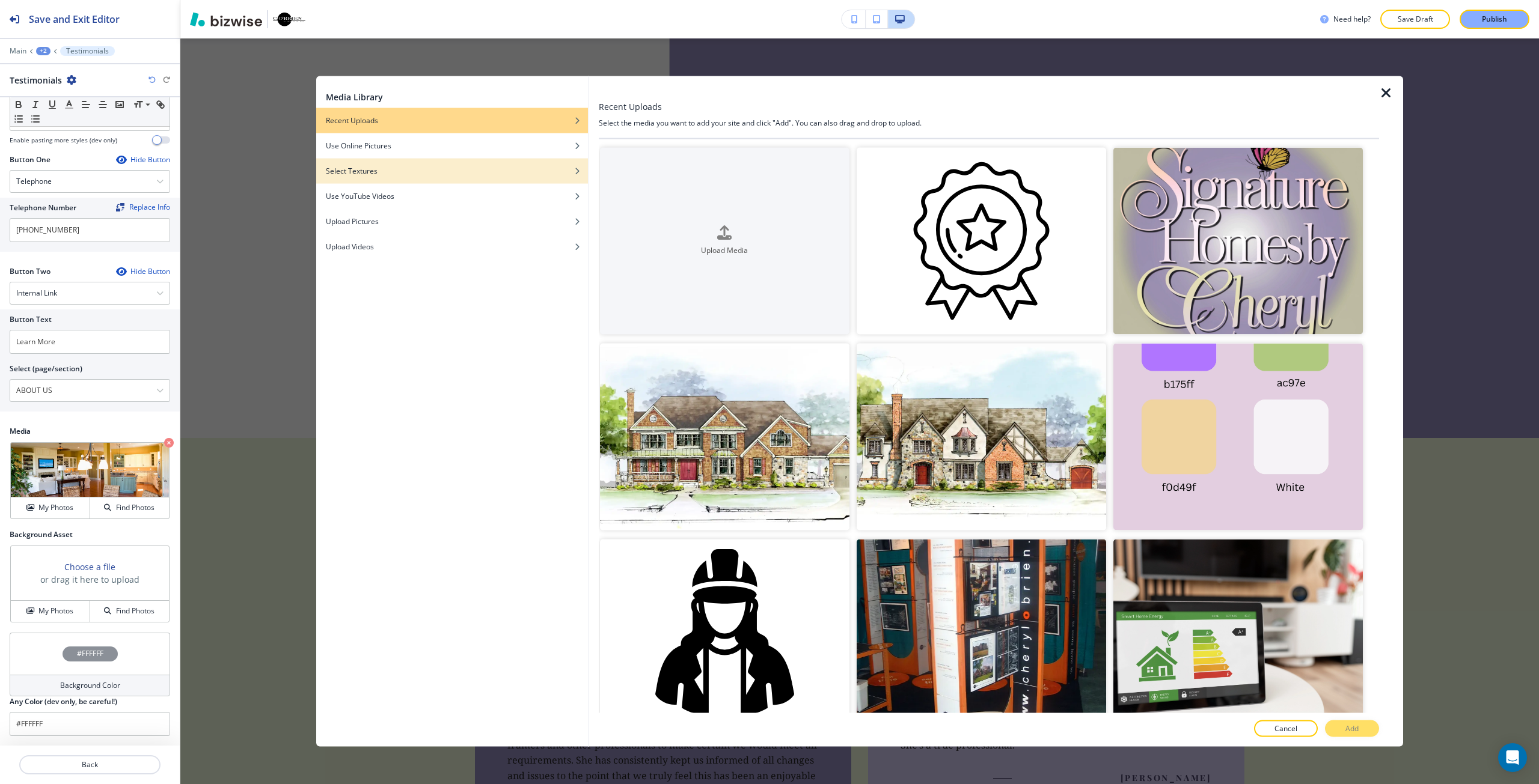
click at [503, 179] on div "button" at bounding box center [452, 179] width 272 height 7
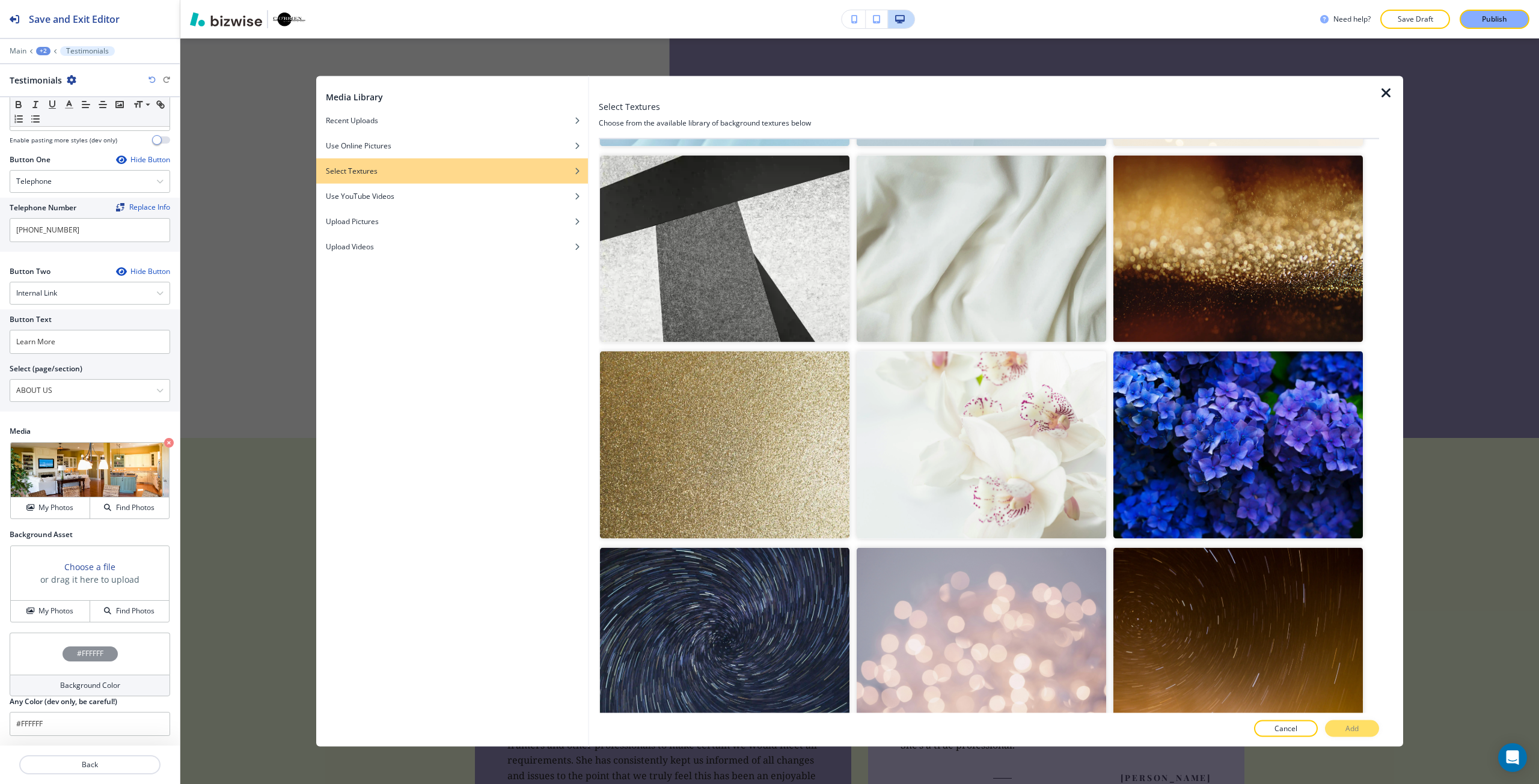
scroll to position [661, 0]
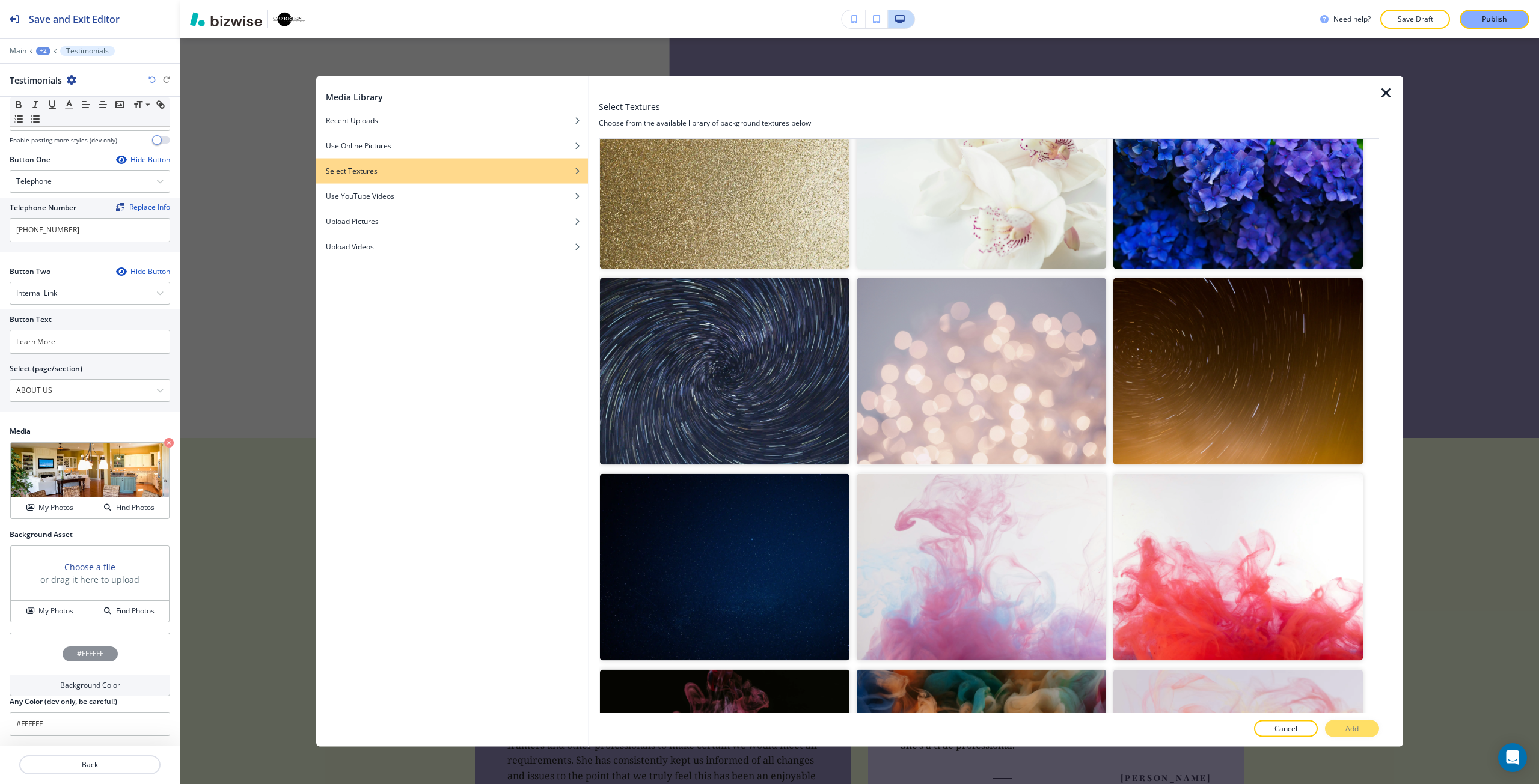
click at [1249, 218] on img "button" at bounding box center [1238, 175] width 249 height 187
click at [1348, 732] on p "Add" at bounding box center [1352, 729] width 13 height 11
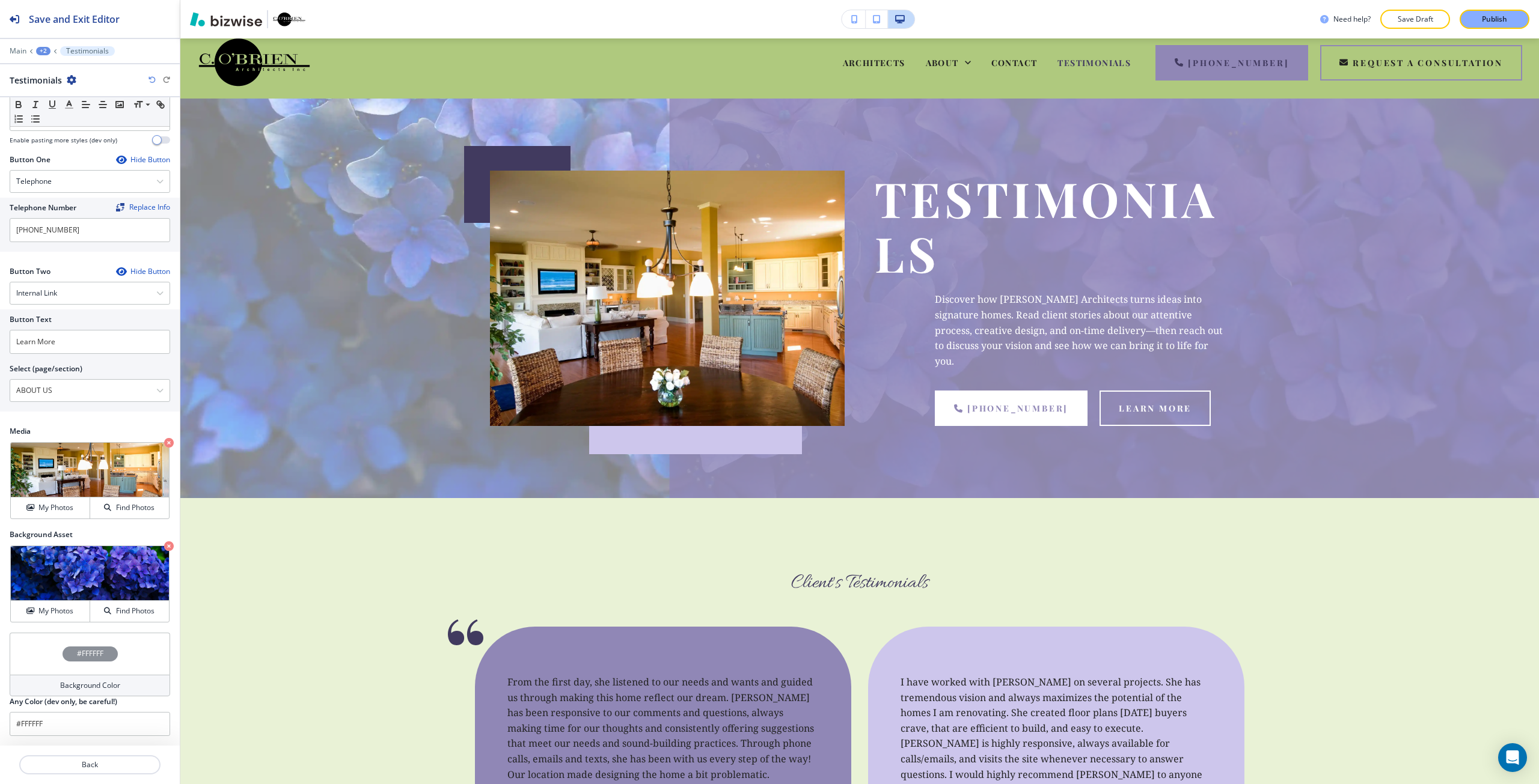
scroll to position [0, 0]
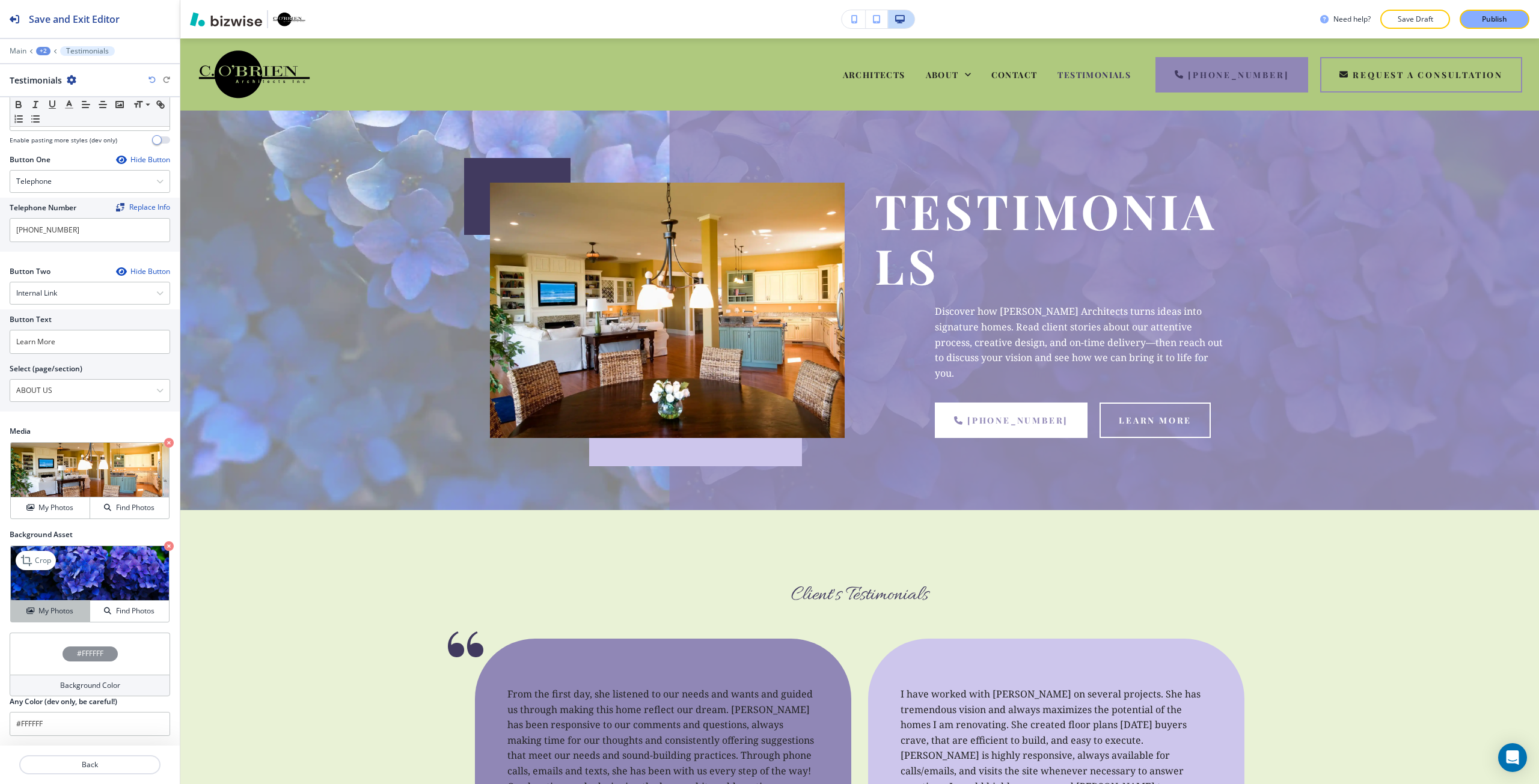
click at [77, 614] on div "My Photos" at bounding box center [49, 611] width 79 height 11
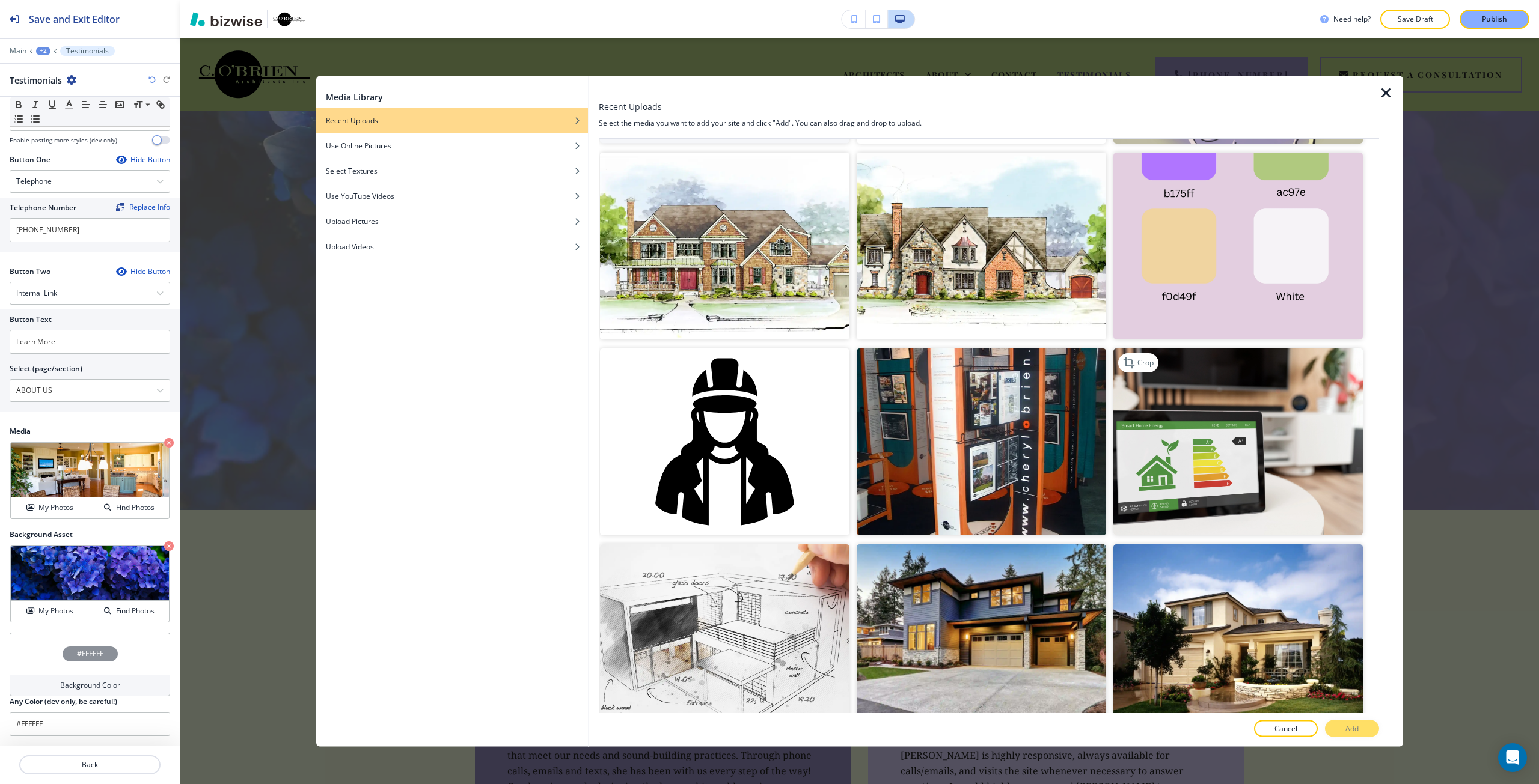
scroll to position [301, 0]
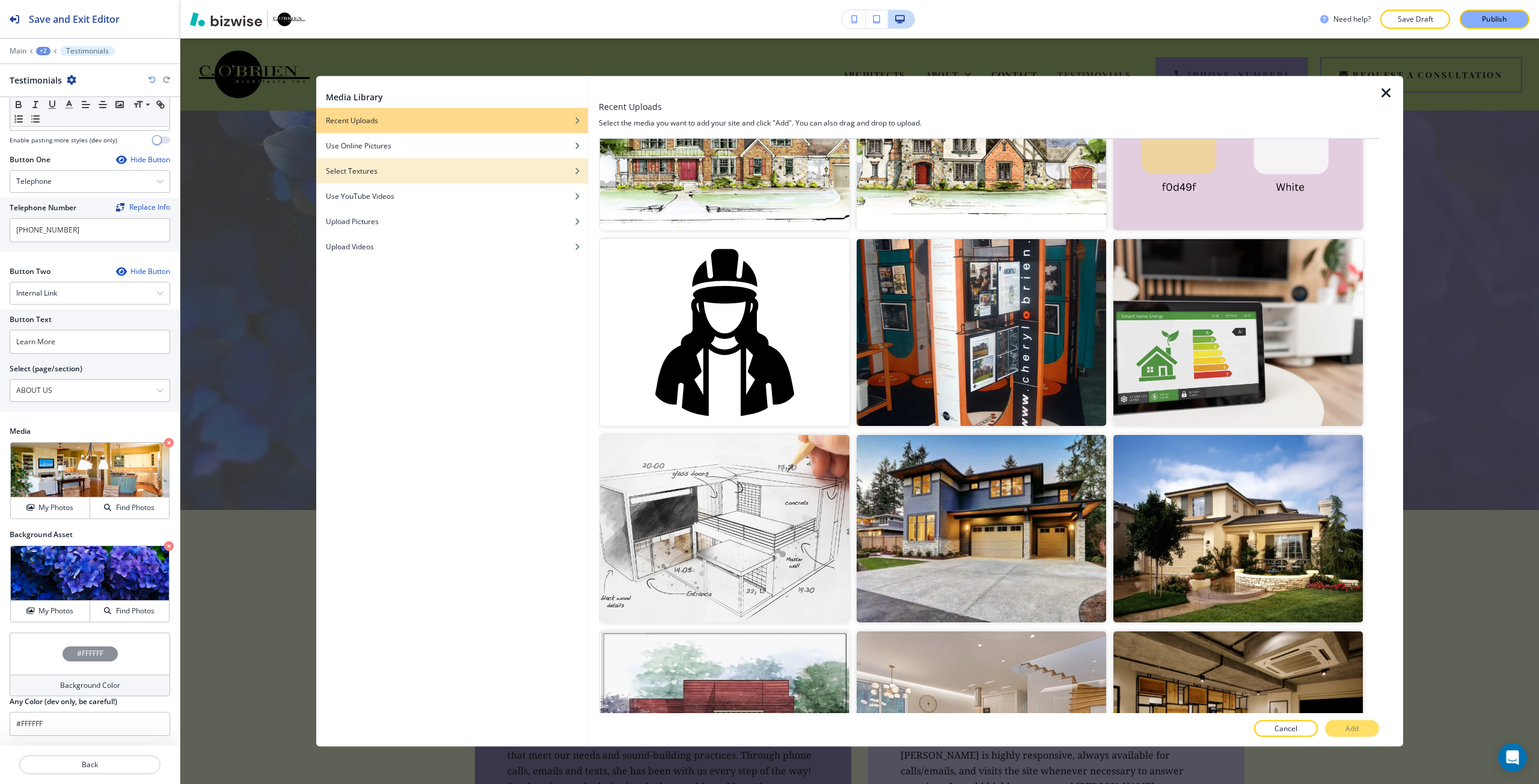
click at [485, 179] on div "button" at bounding box center [452, 179] width 272 height 7
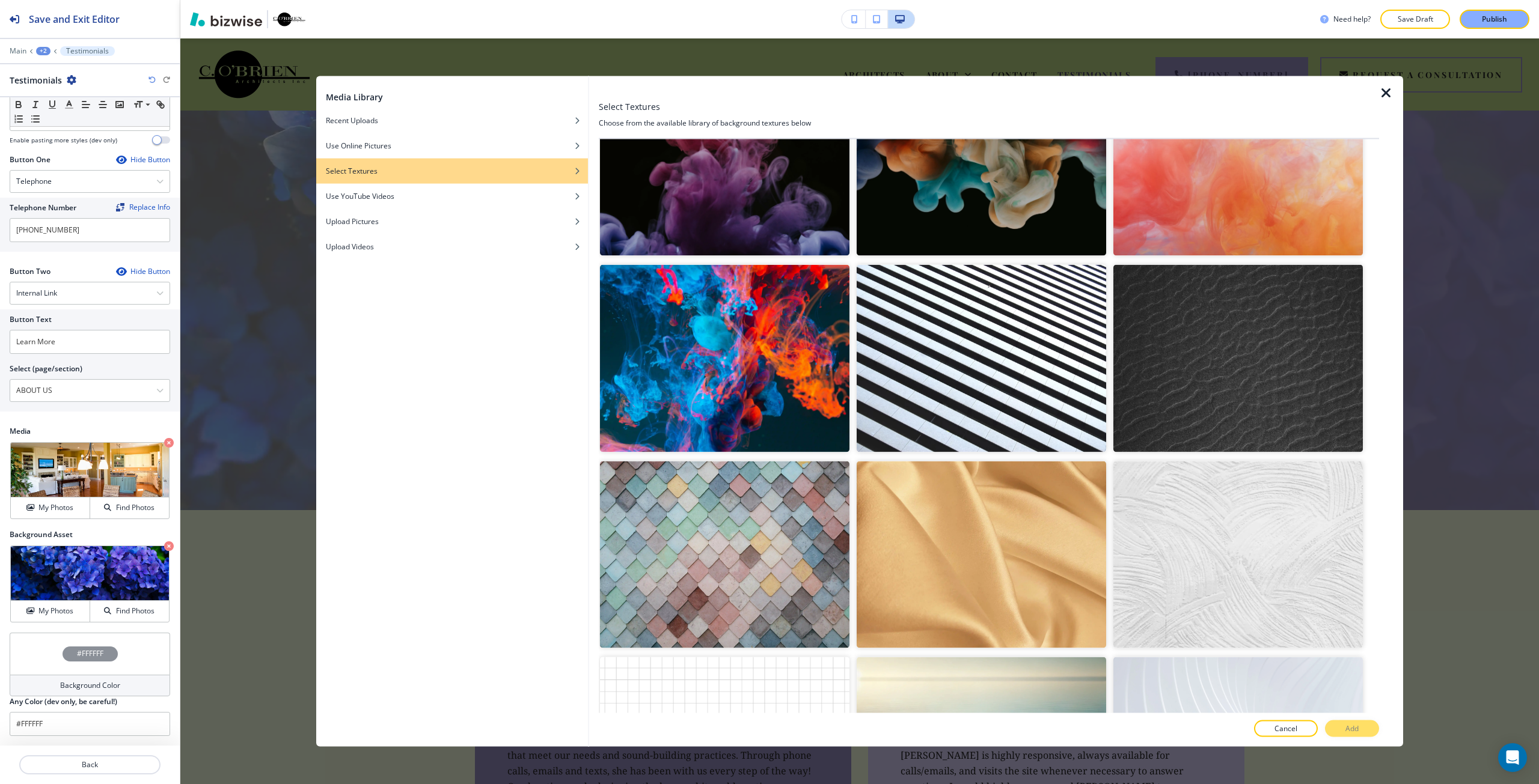
scroll to position [1562, 0]
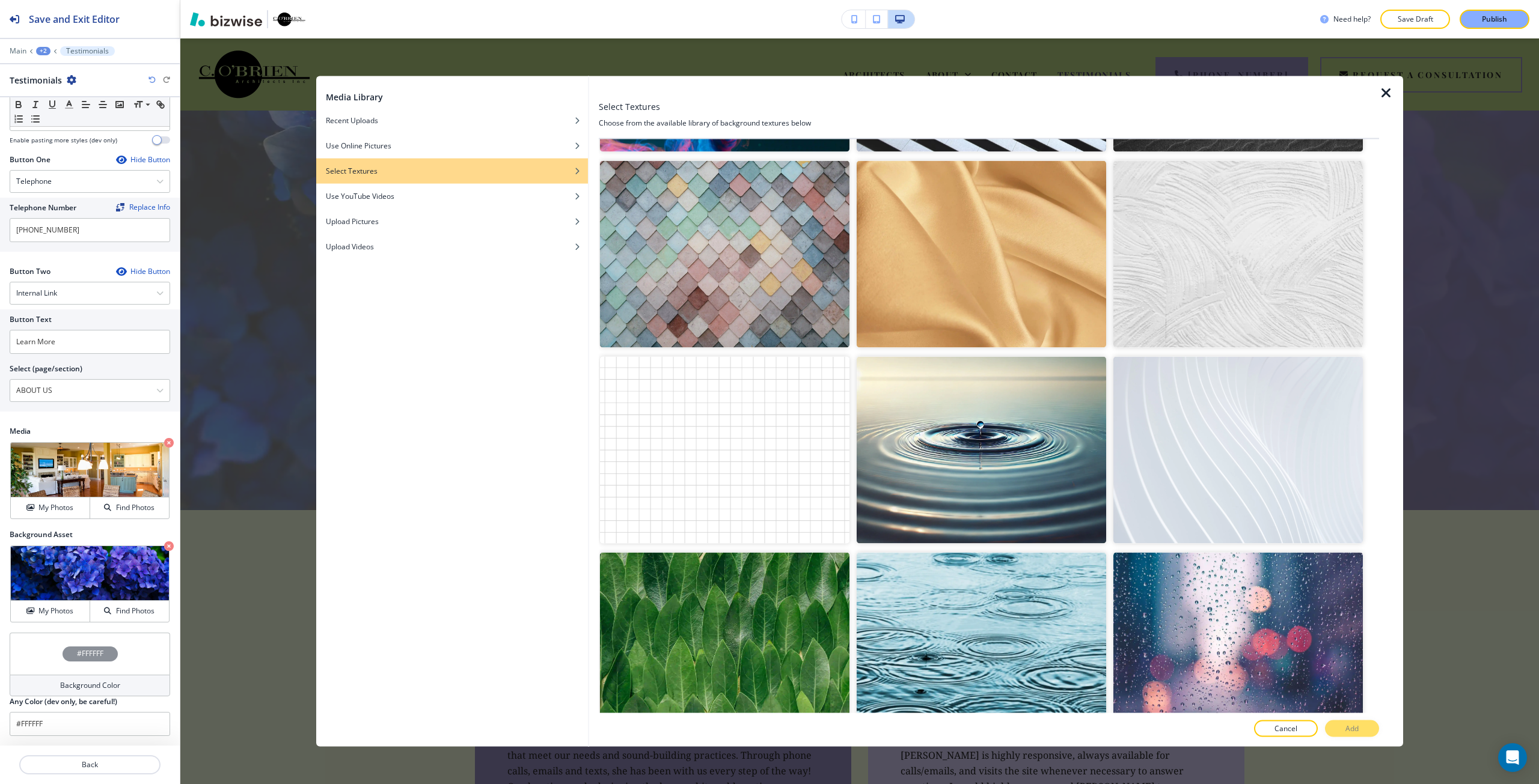
click at [781, 266] on img "button" at bounding box center [724, 253] width 249 height 187
click at [1333, 726] on button "Add" at bounding box center [1352, 729] width 54 height 17
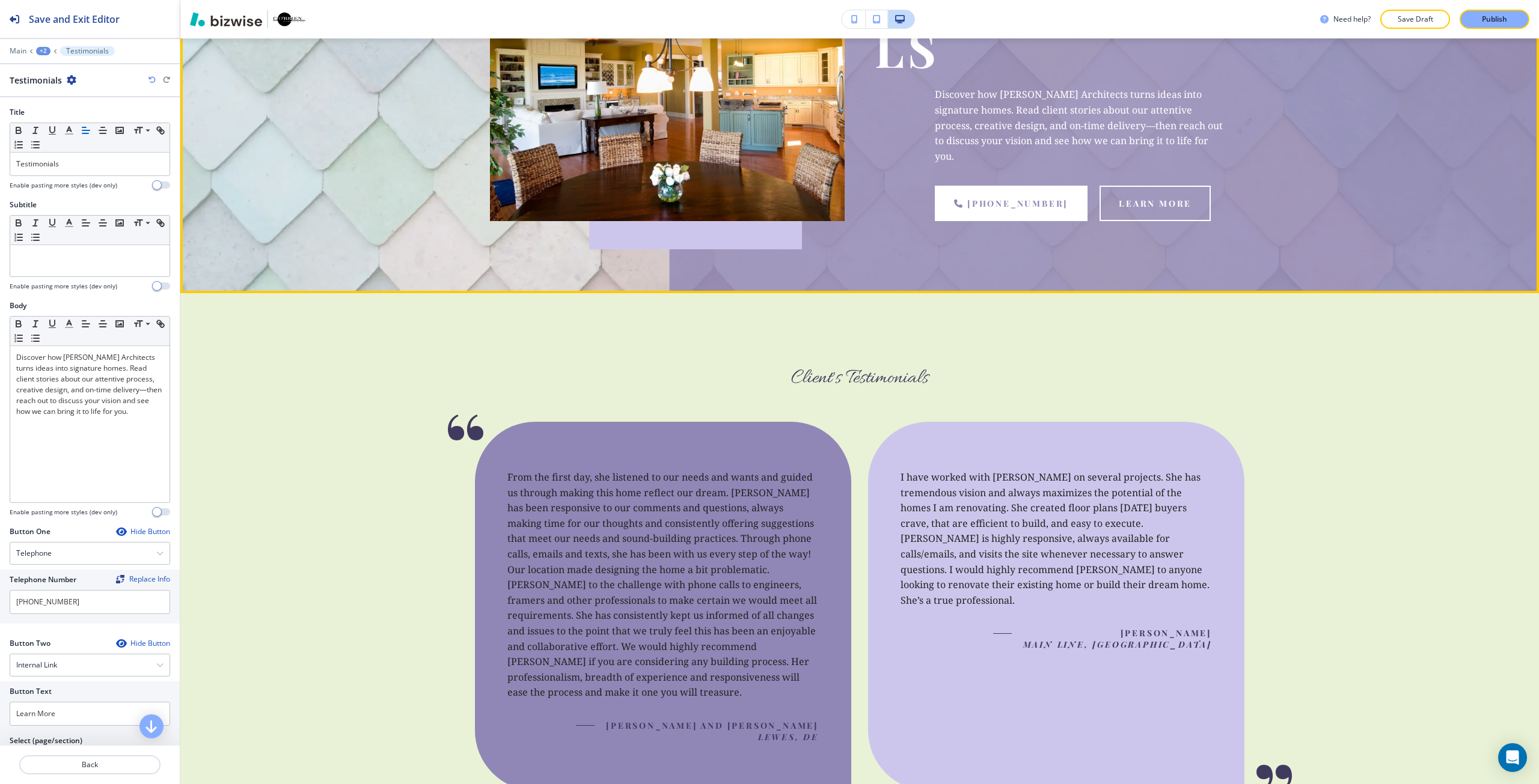
scroll to position [240, 0]
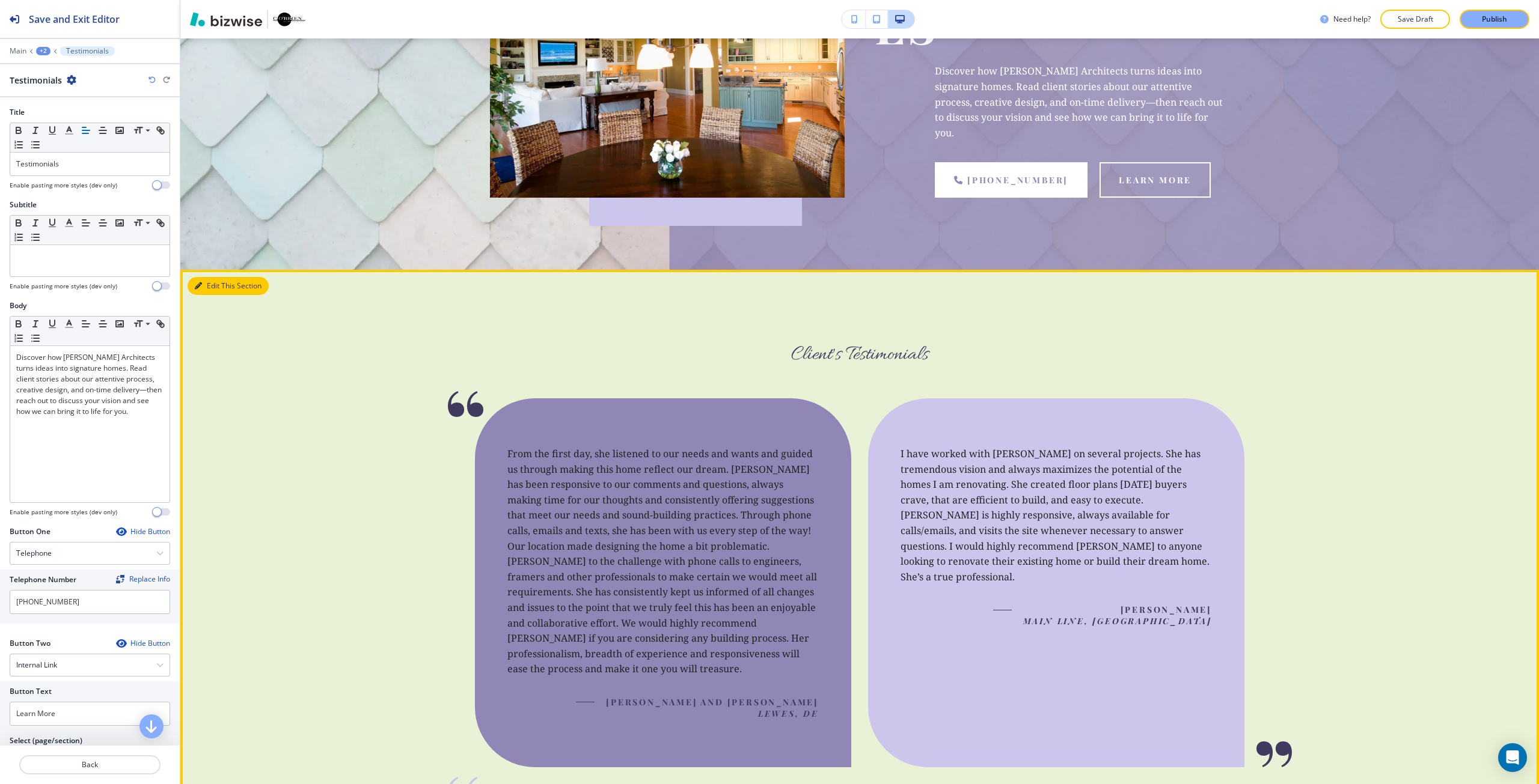
click at [196, 277] on button "Edit This Section" at bounding box center [228, 286] width 81 height 18
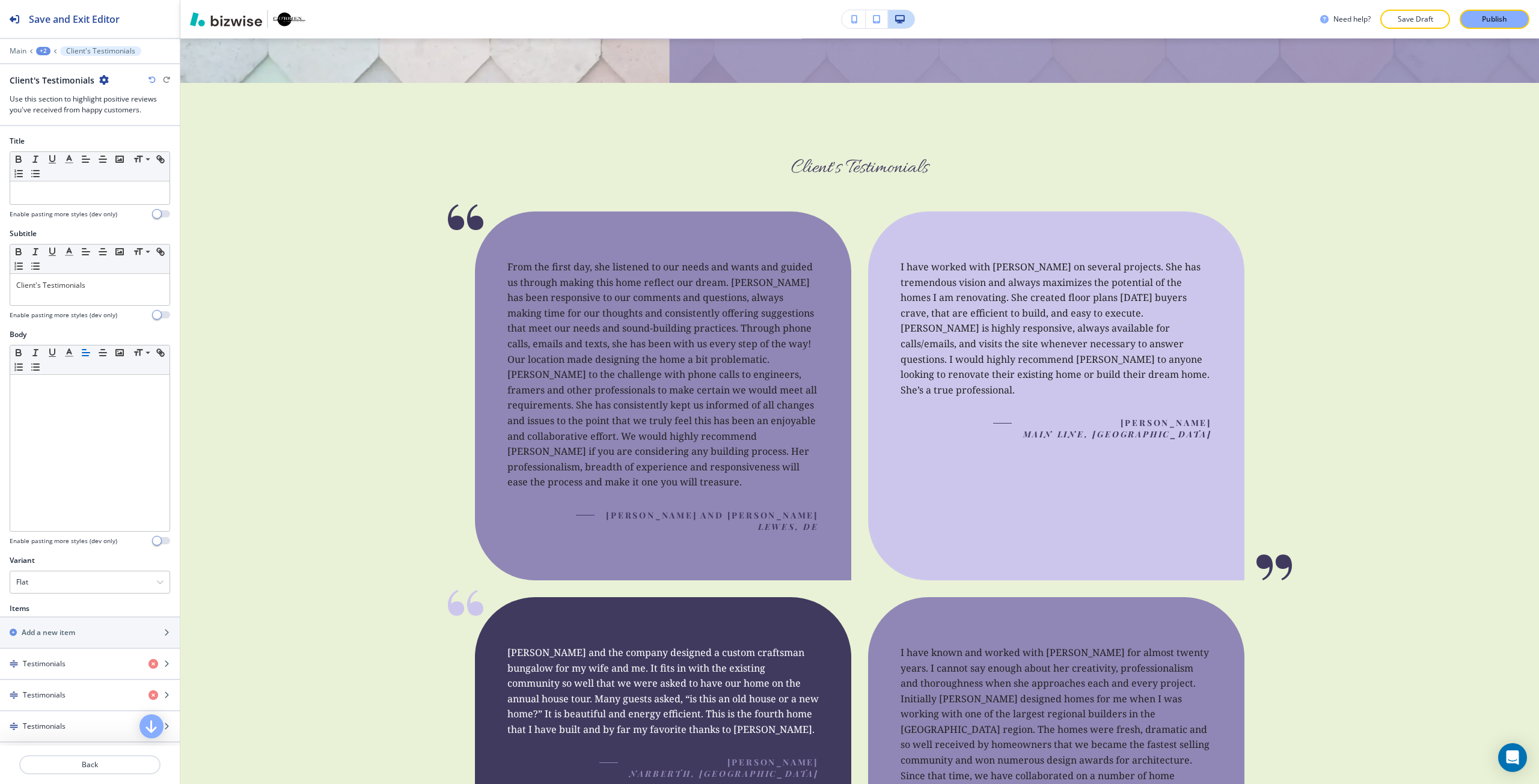
scroll to position [457, 0]
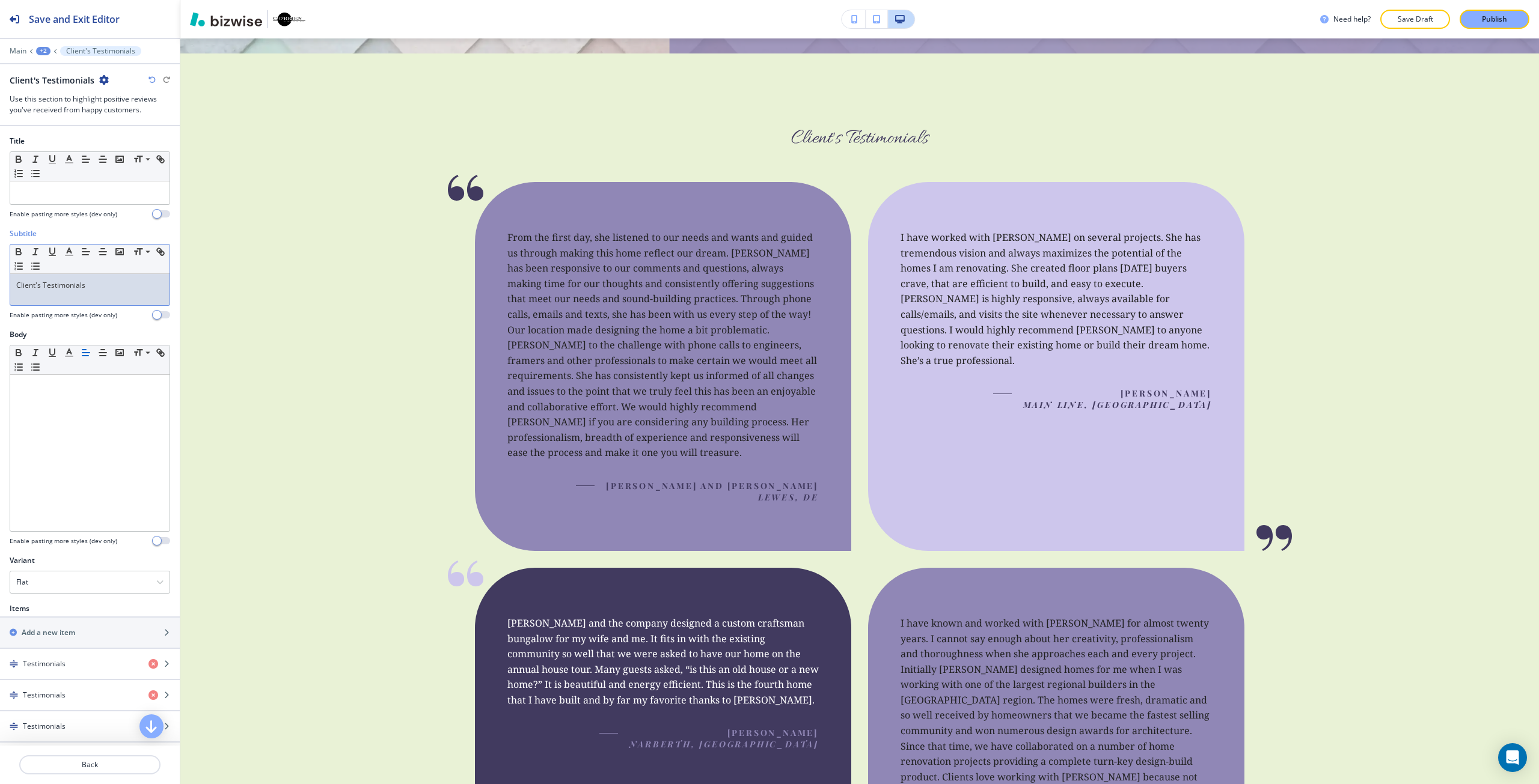
click at [107, 289] on p "Client's Testimonials" at bounding box center [90, 286] width 147 height 11
click at [145, 305] on span at bounding box center [146, 312] width 27 height 15
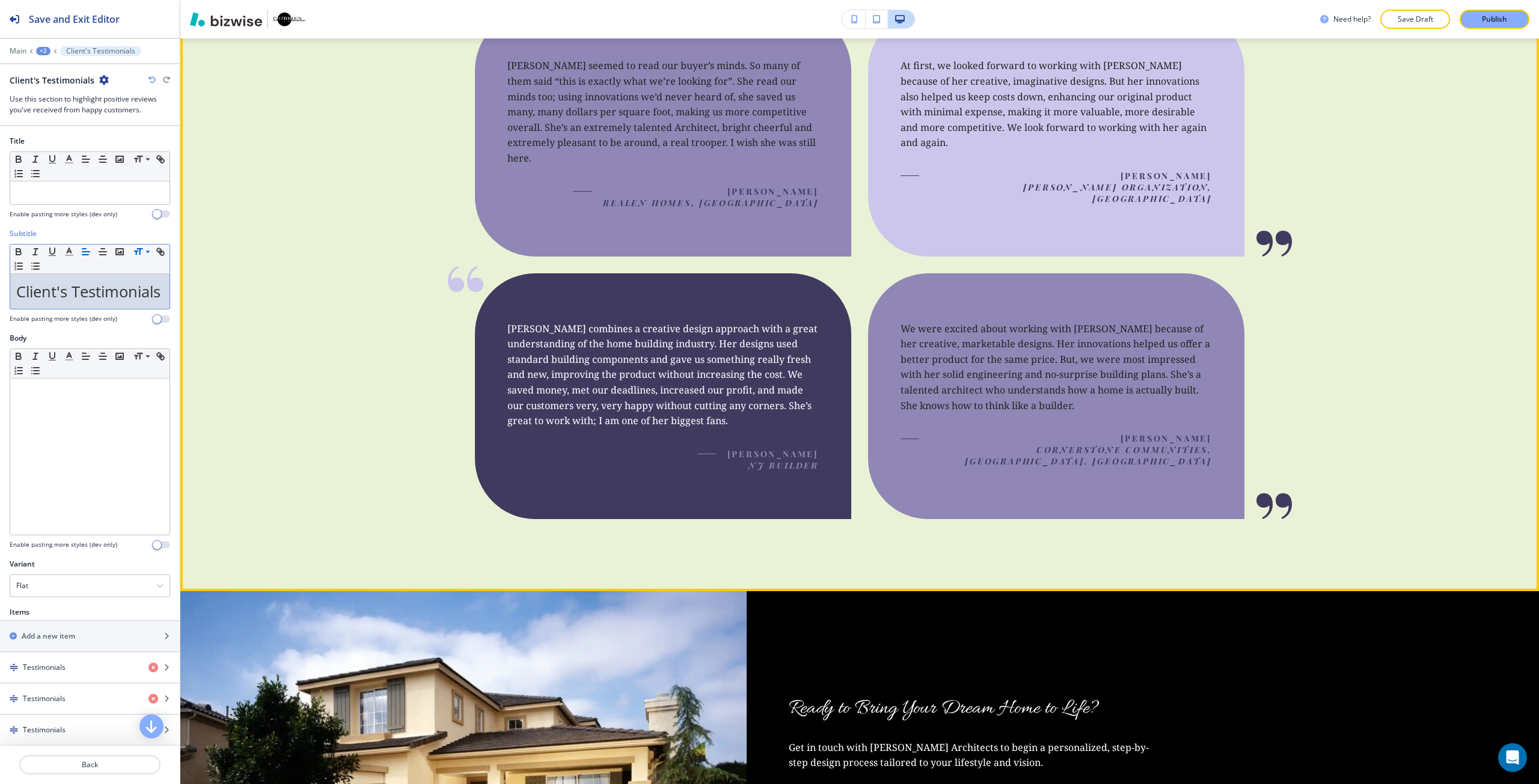
scroll to position [2980, 0]
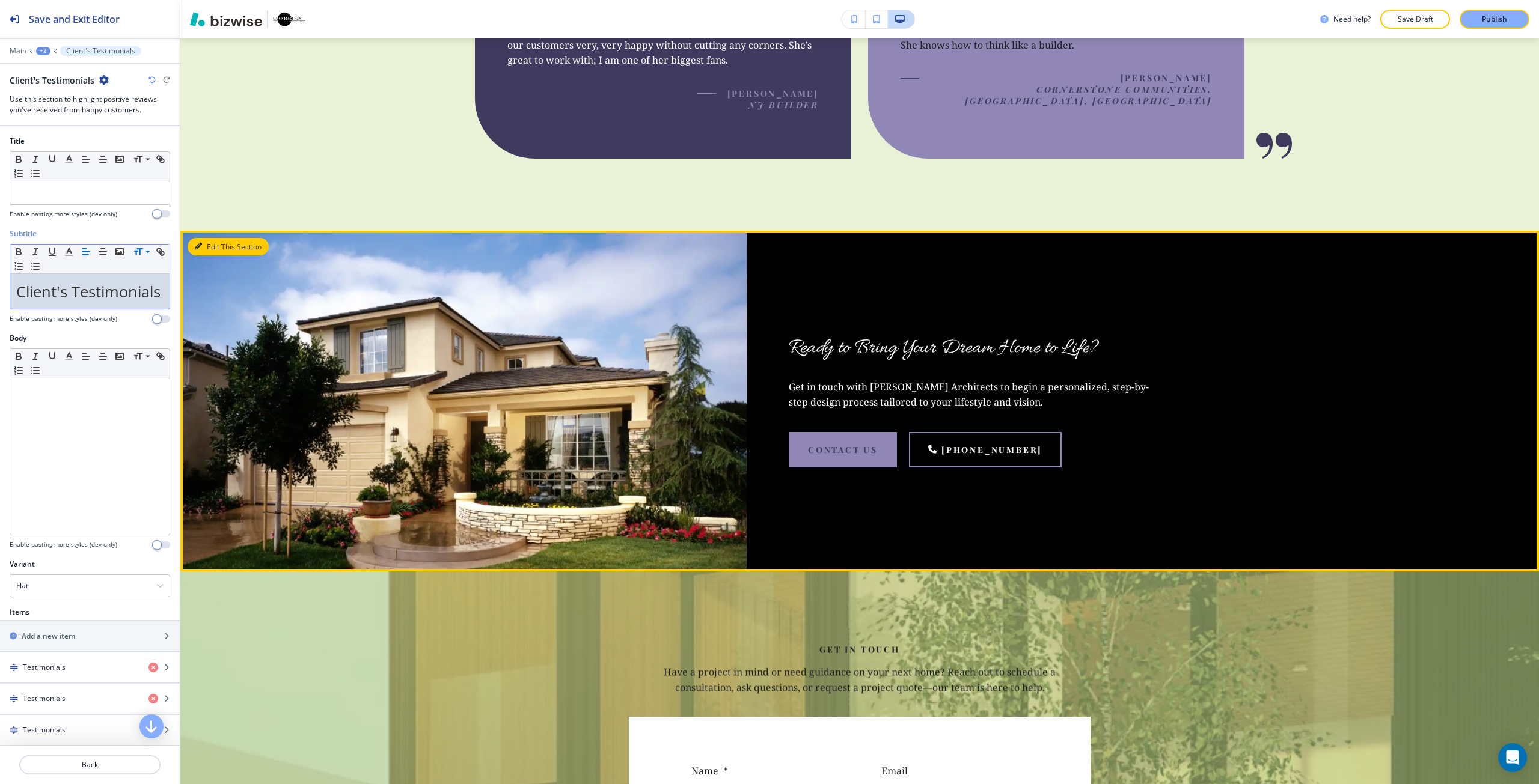
click at [197, 243] on icon "button" at bounding box center [198, 246] width 7 height 7
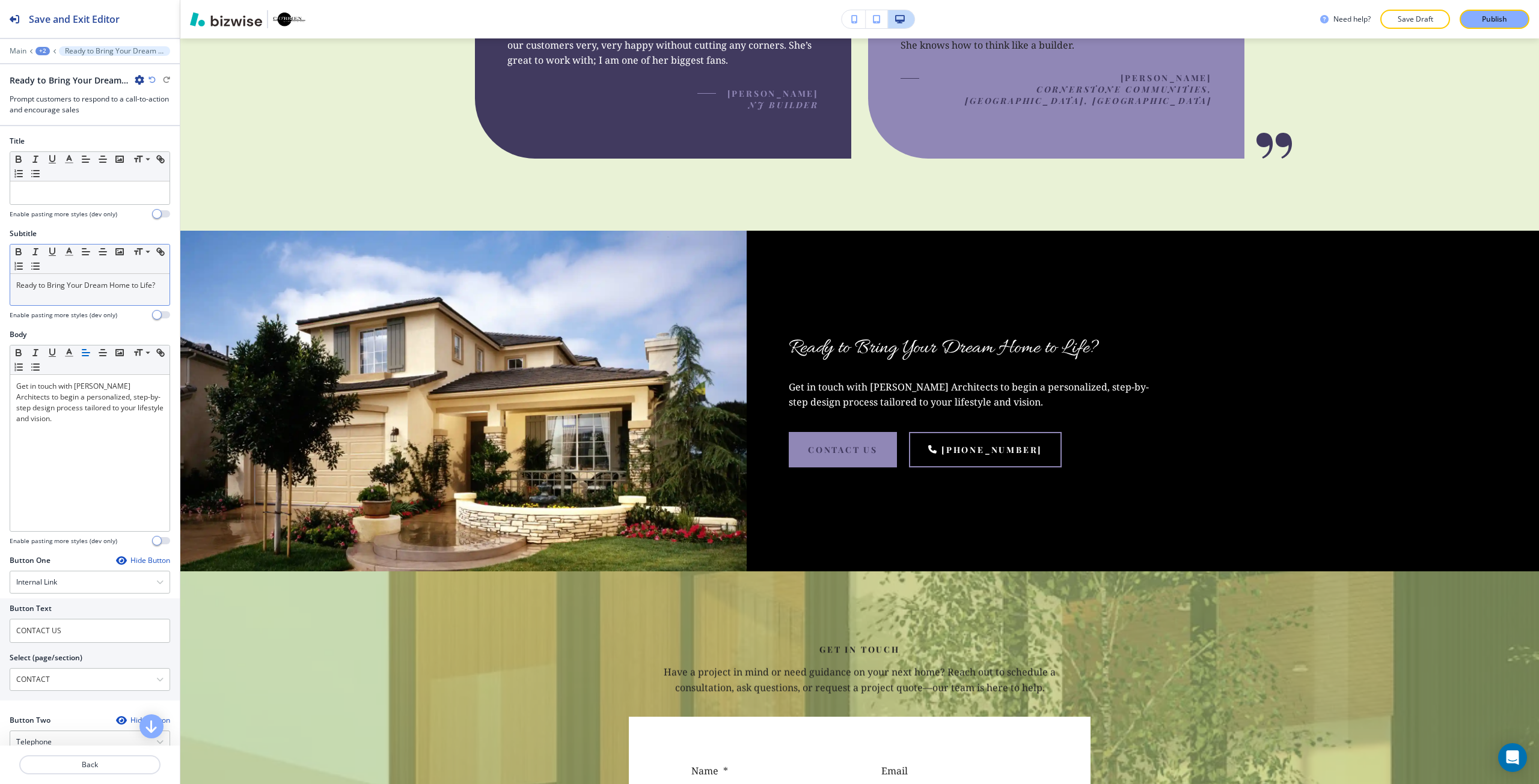
scroll to position [3099, 0]
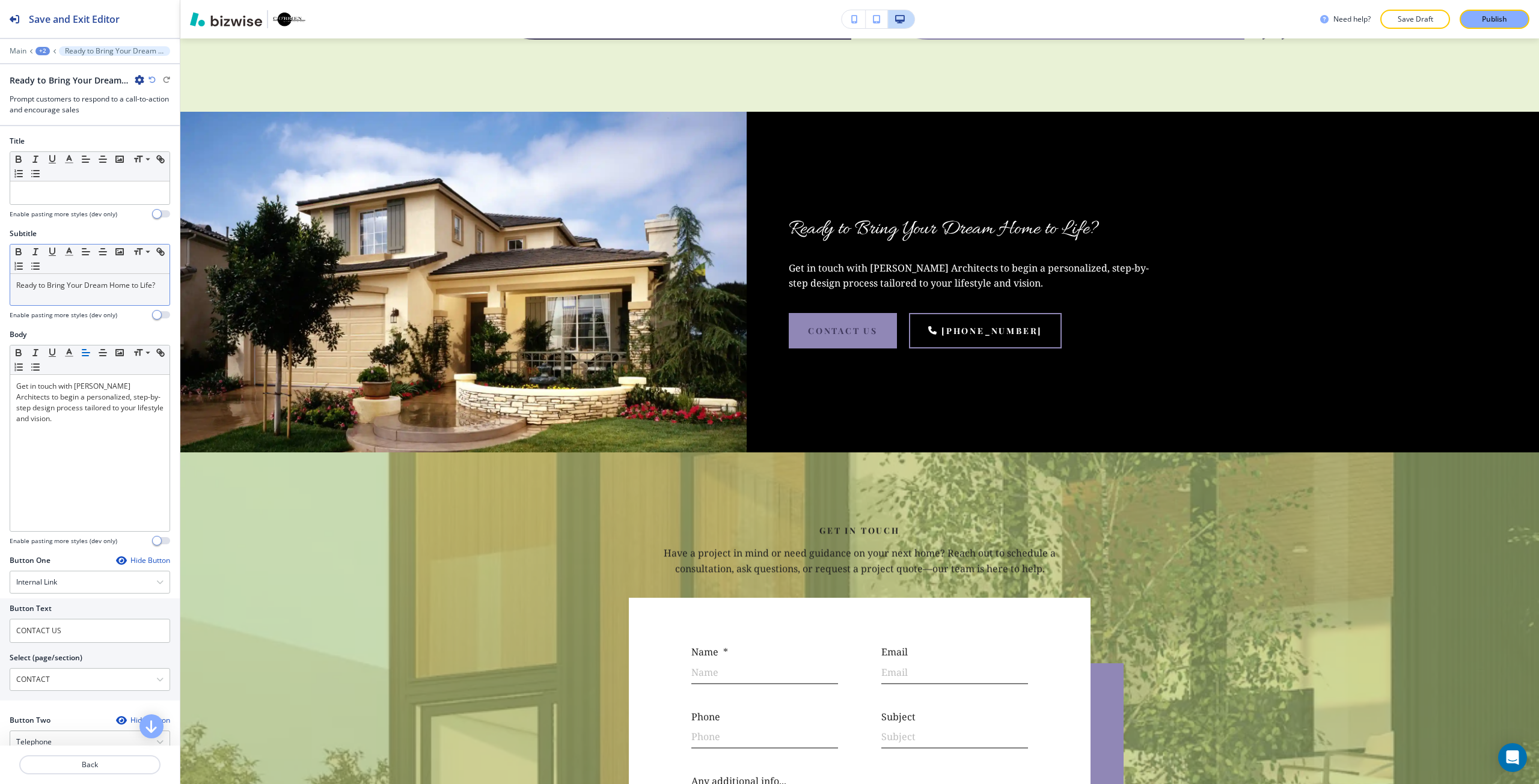
click at [100, 291] on p "Ready to Bring Your Dream Home to Life?" at bounding box center [90, 286] width 147 height 11
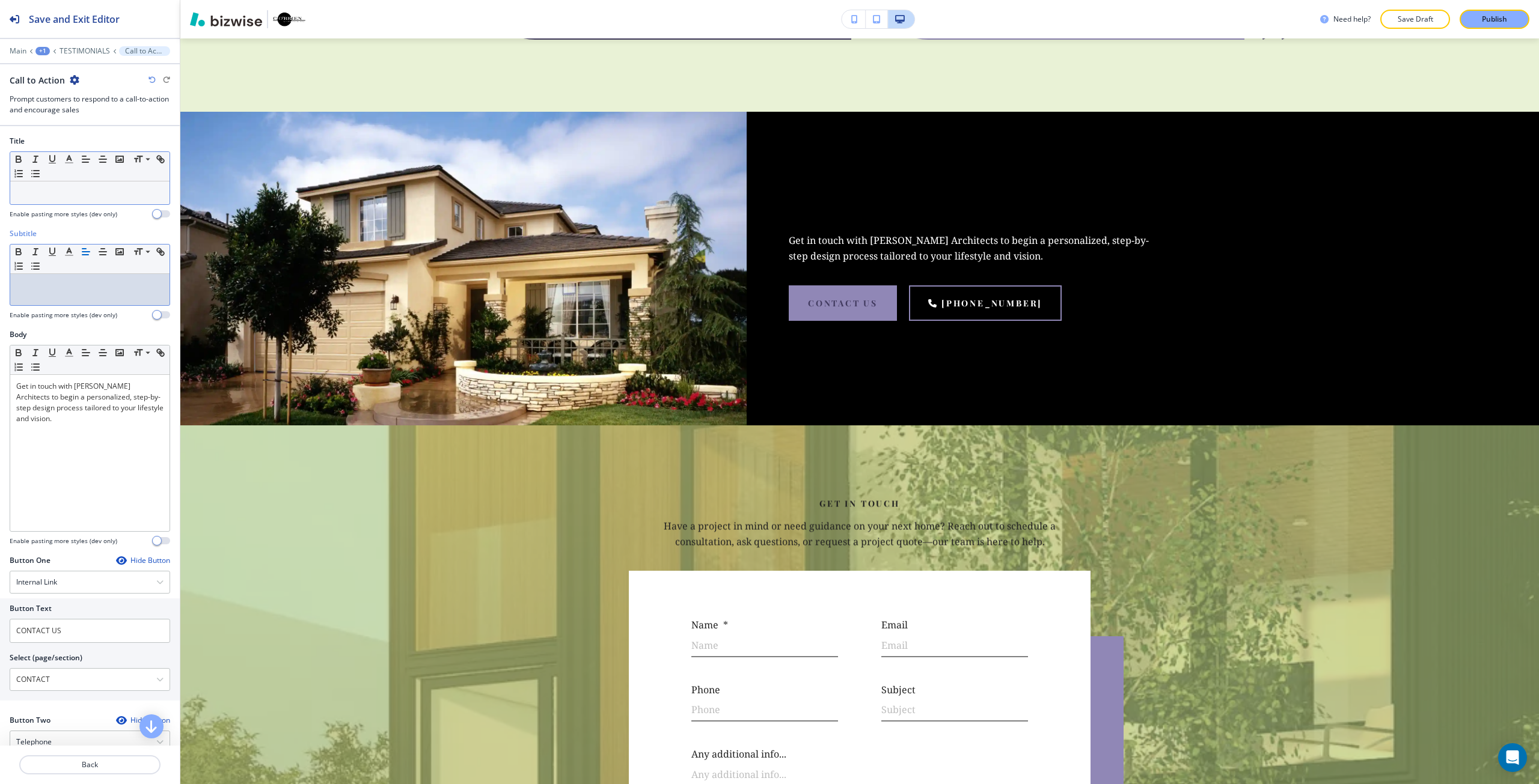
click at [88, 195] on p at bounding box center [90, 193] width 147 height 11
paste div
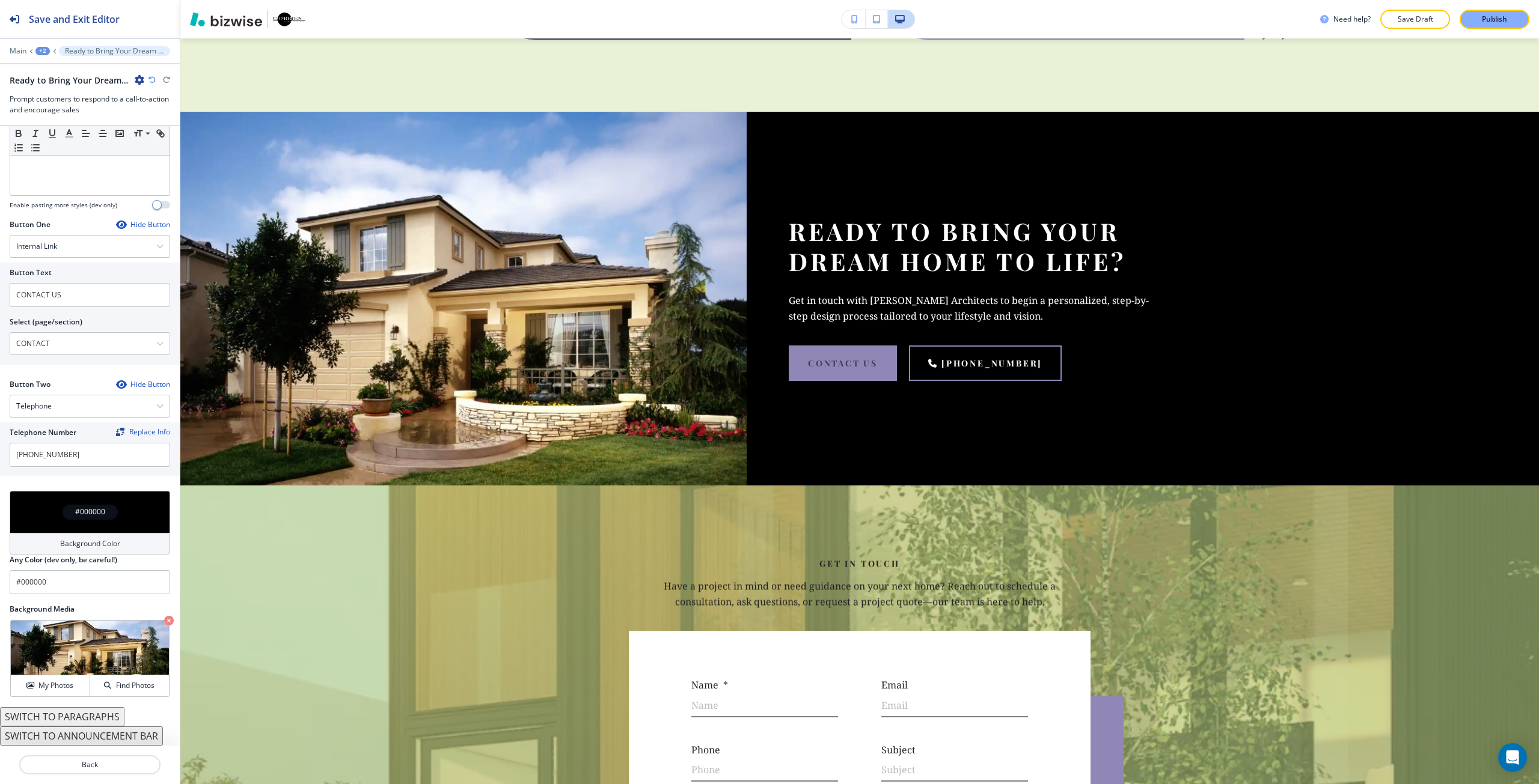
click at [82, 528] on div "#000000" at bounding box center [90, 512] width 160 height 42
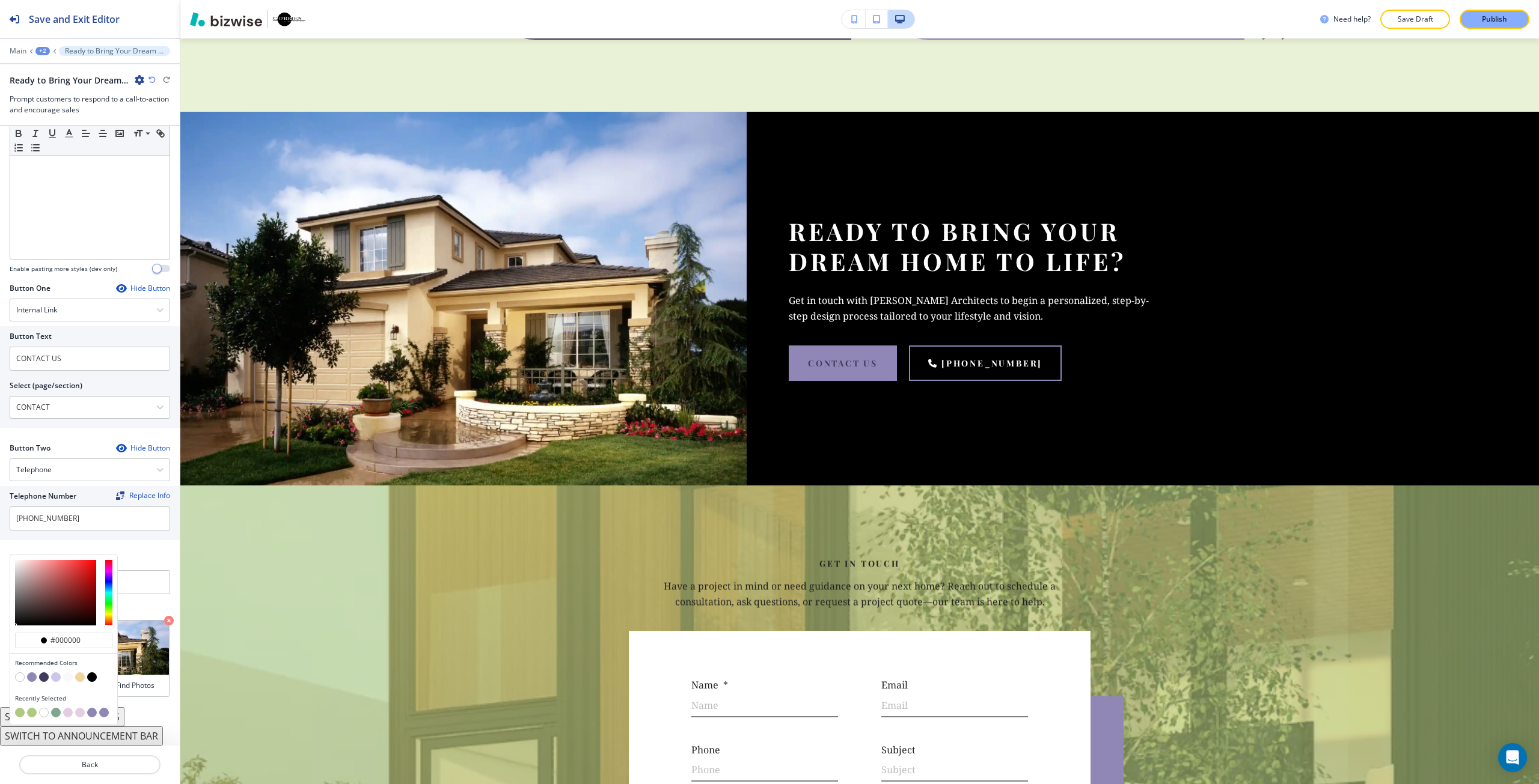
click at [77, 680] on button "button" at bounding box center [80, 677] width 10 height 10
type input "#f0d4a0"
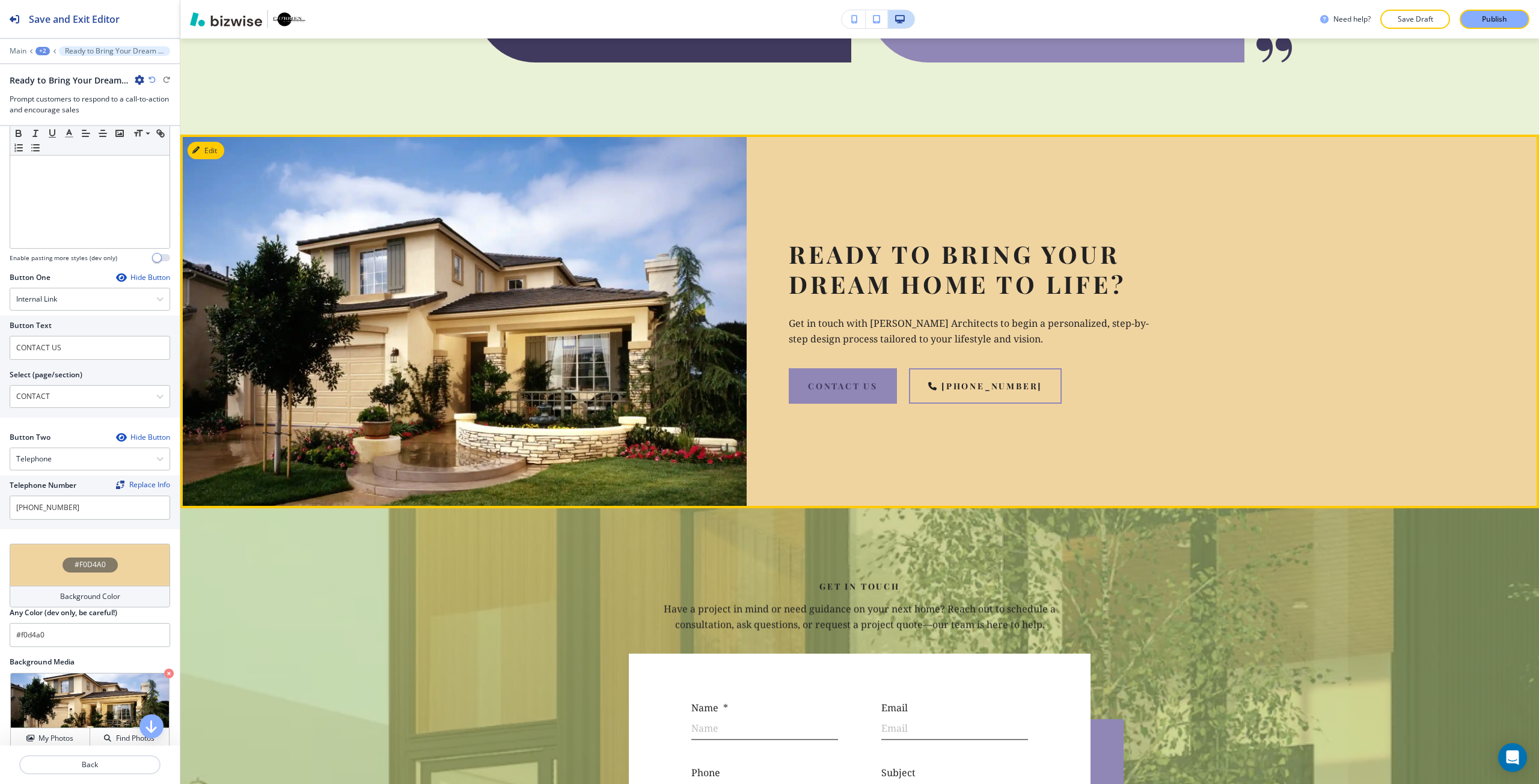
scroll to position [3099, 0]
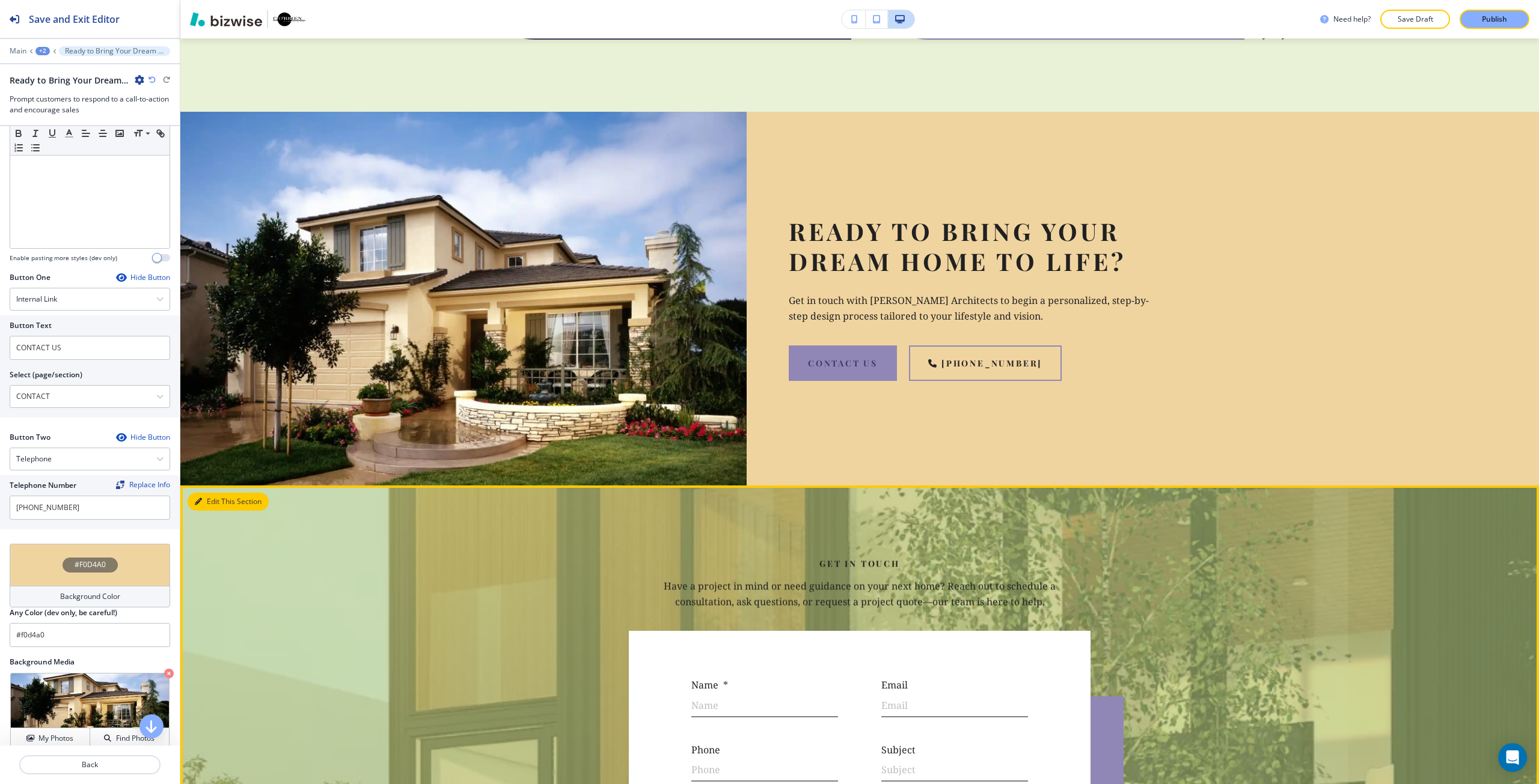
click at [217, 493] on button "Edit This Section" at bounding box center [228, 501] width 81 height 18
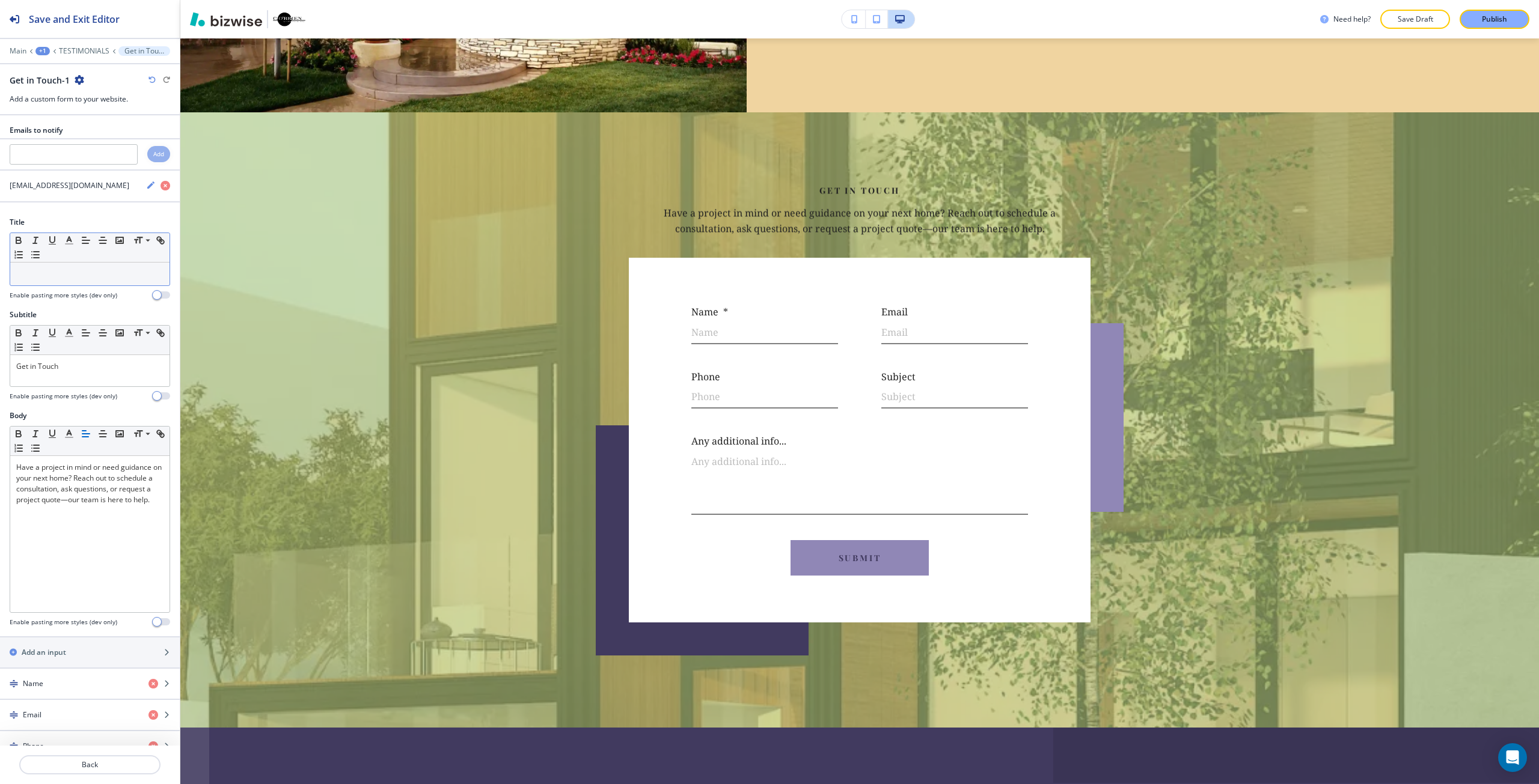
scroll to position [3473, 0]
click at [61, 378] on div "Get in Touch" at bounding box center [89, 371] width 159 height 31
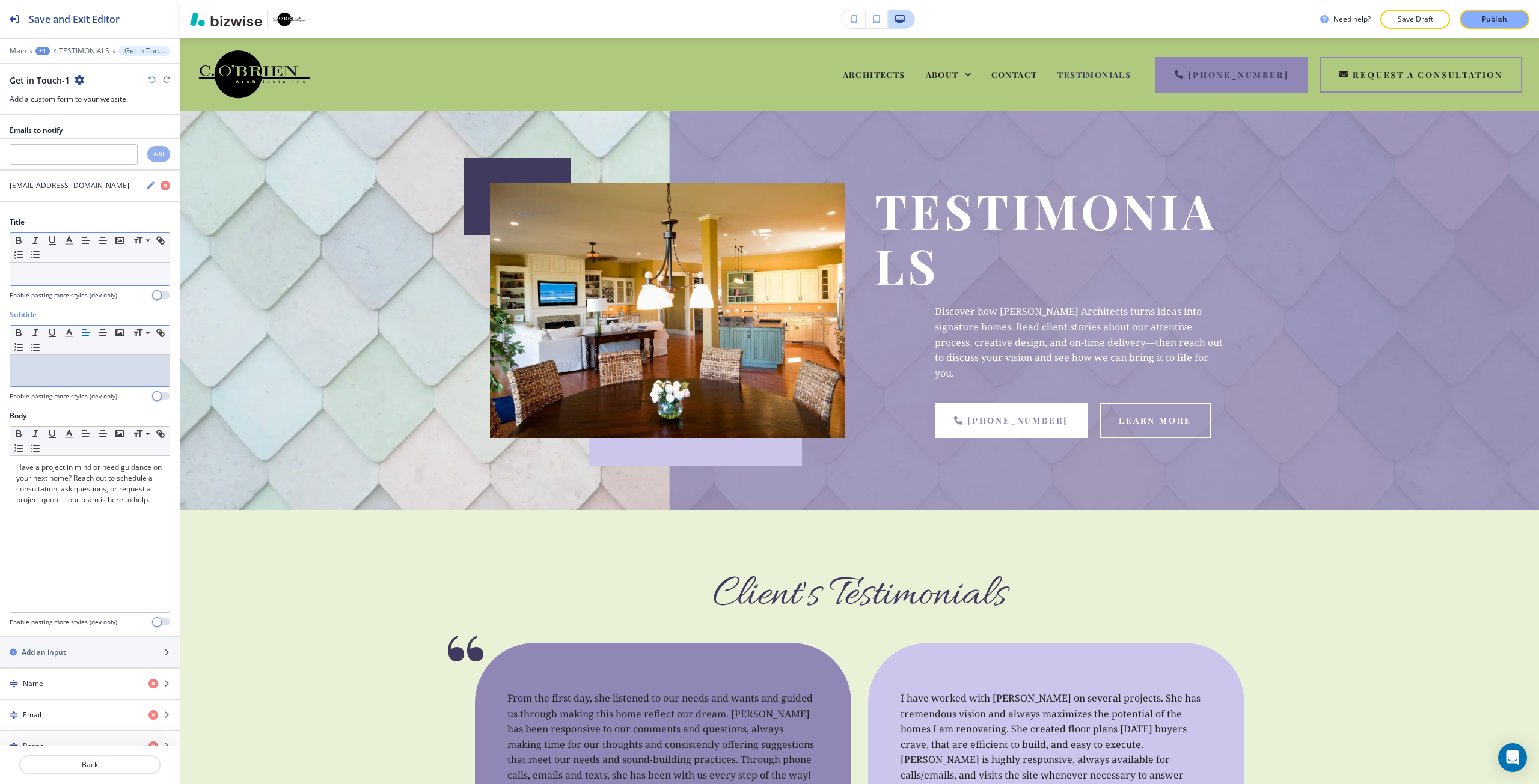
scroll to position [3473, 0]
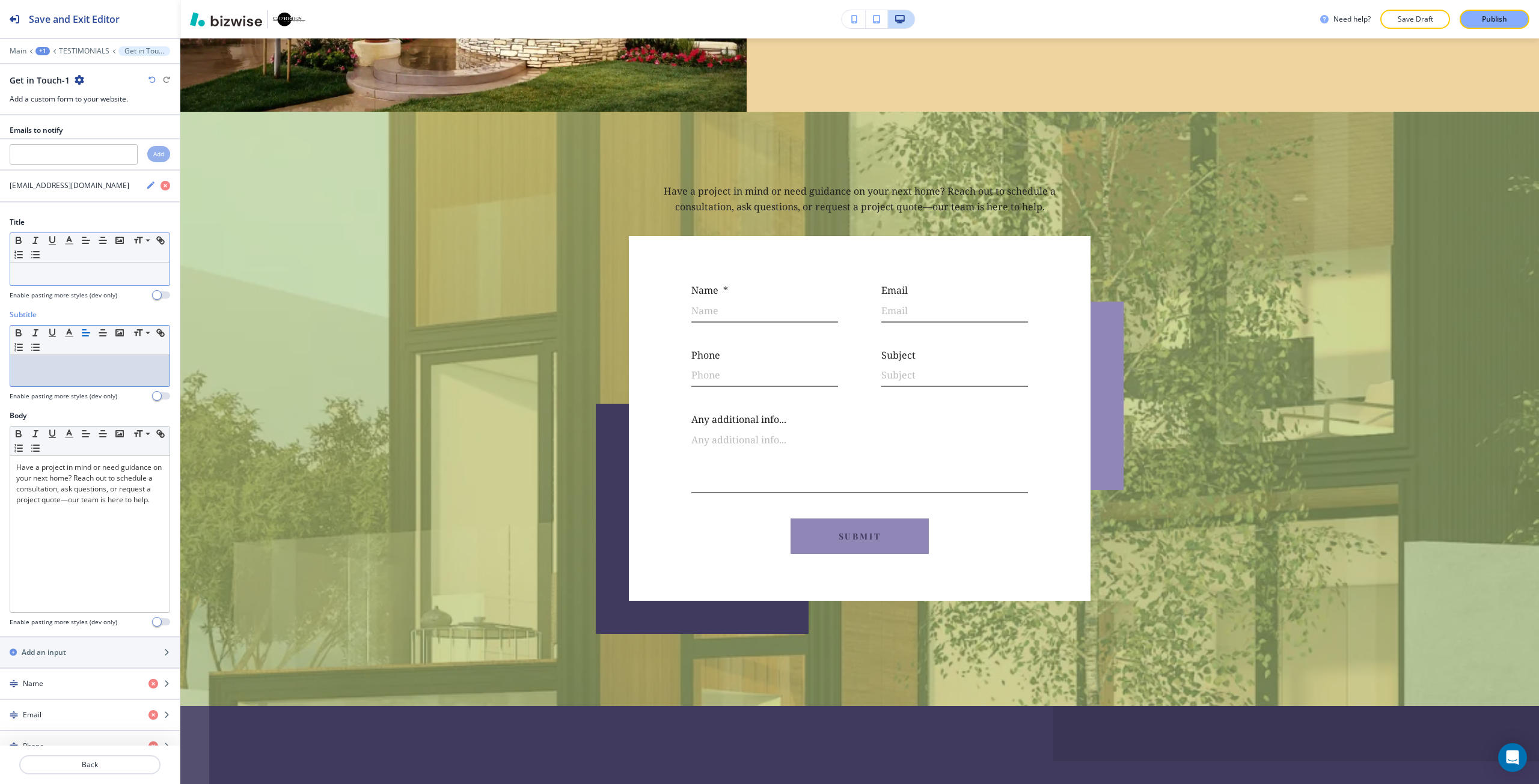
click at [51, 280] on div at bounding box center [89, 274] width 159 height 23
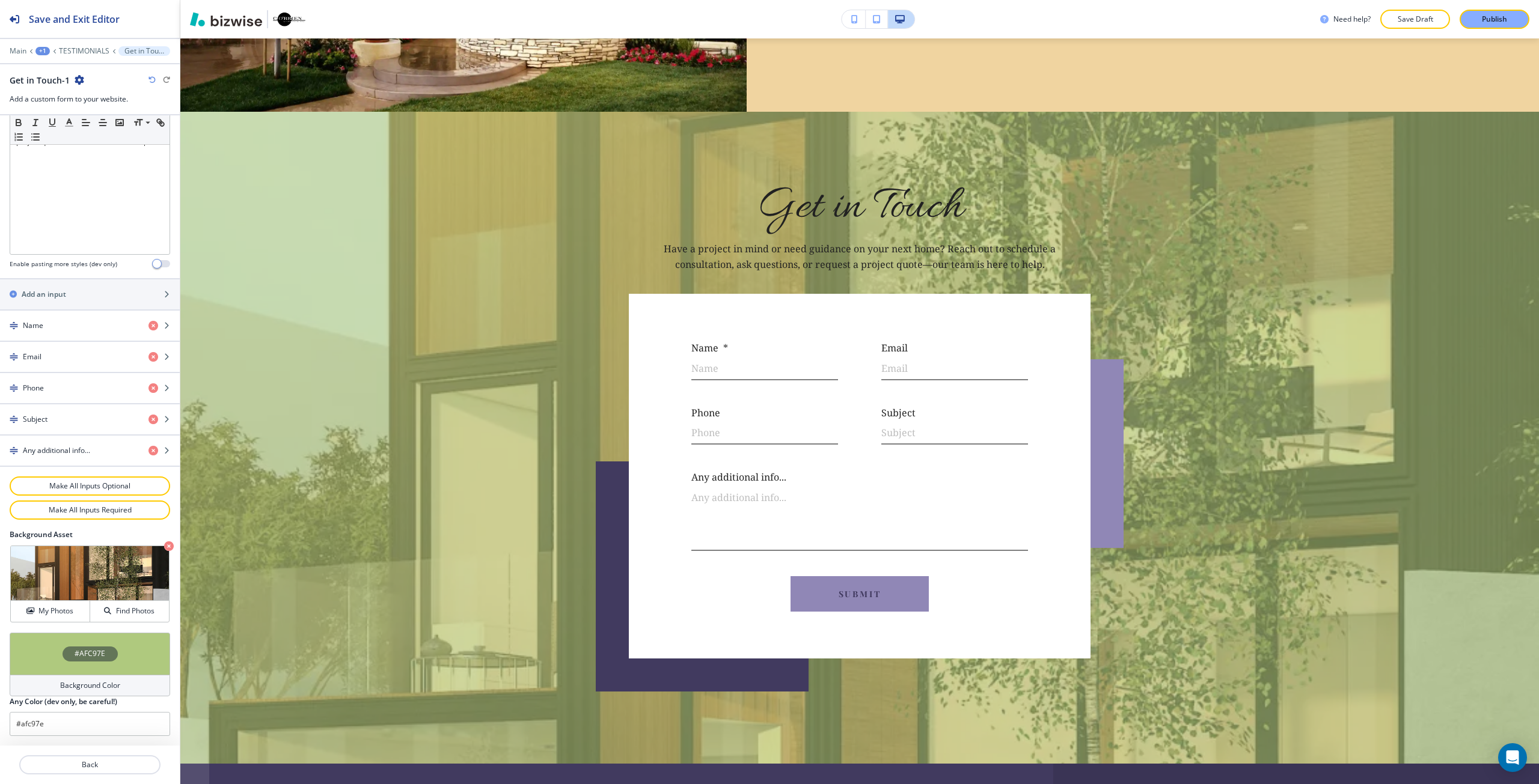
click at [104, 661] on div "#AFC97E" at bounding box center [90, 654] width 160 height 42
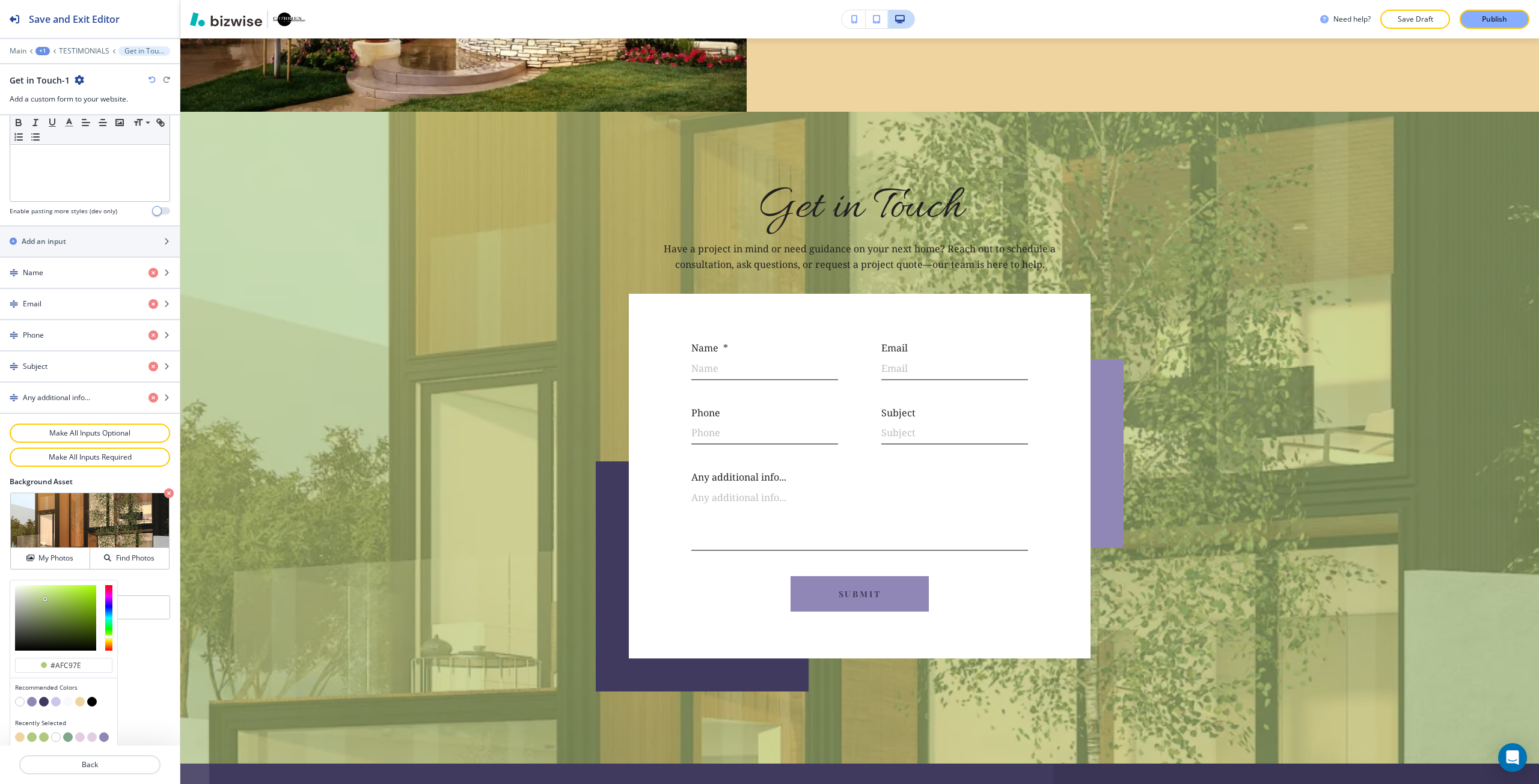
scroll to position [415, 0]
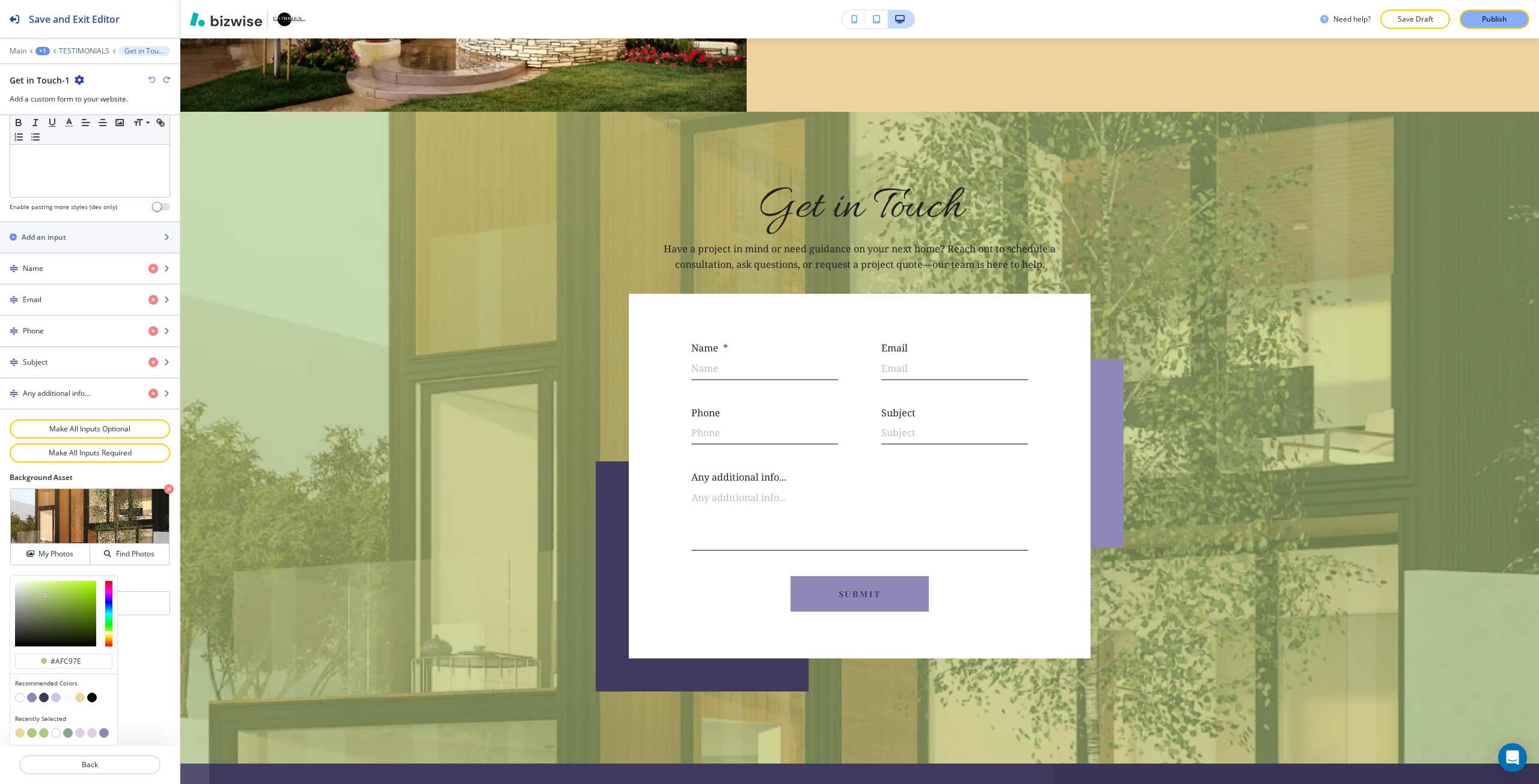
click at [66, 694] on button "button" at bounding box center [68, 698] width 10 height 10
type input "#f9f9fb"
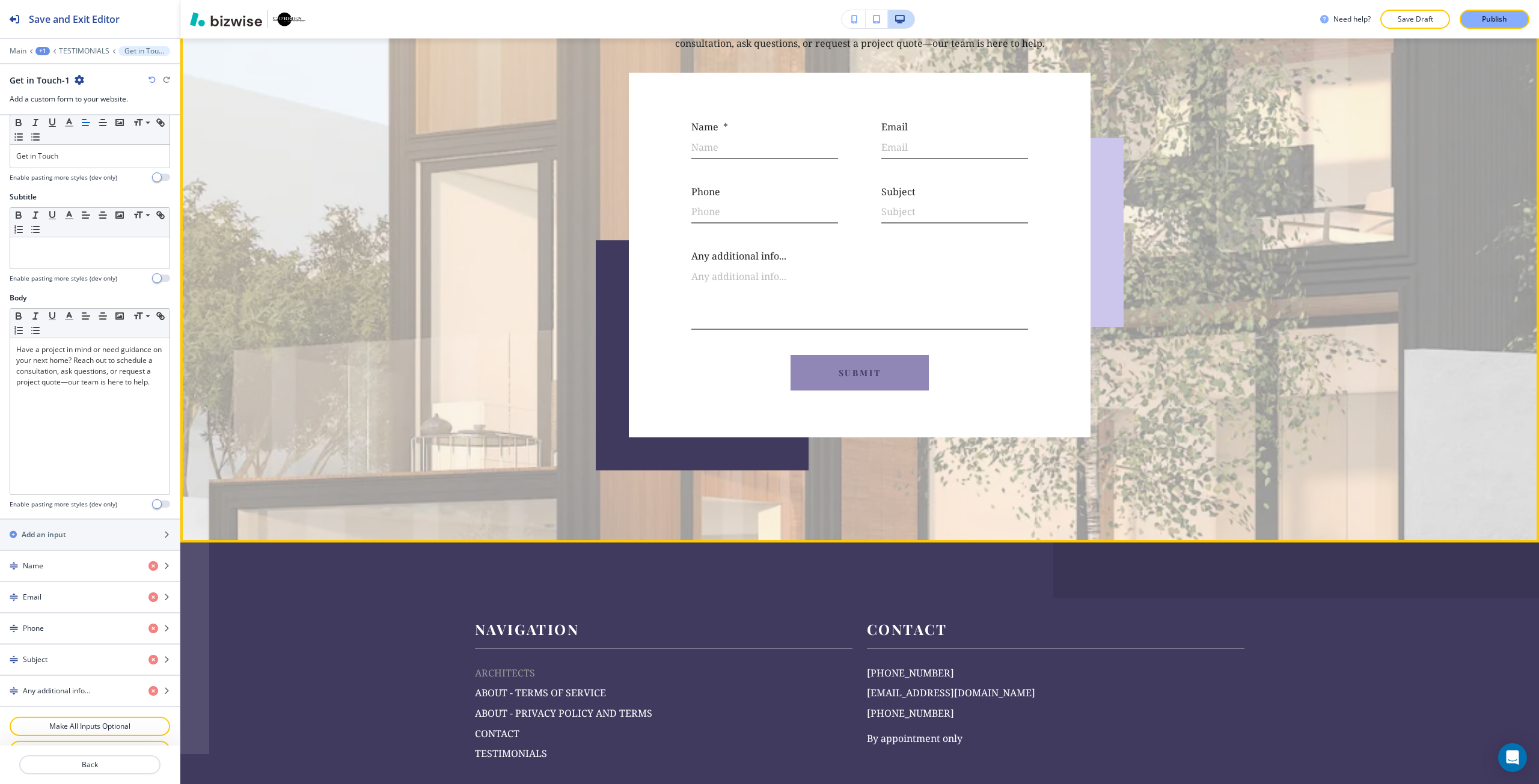
scroll to position [3763, 0]
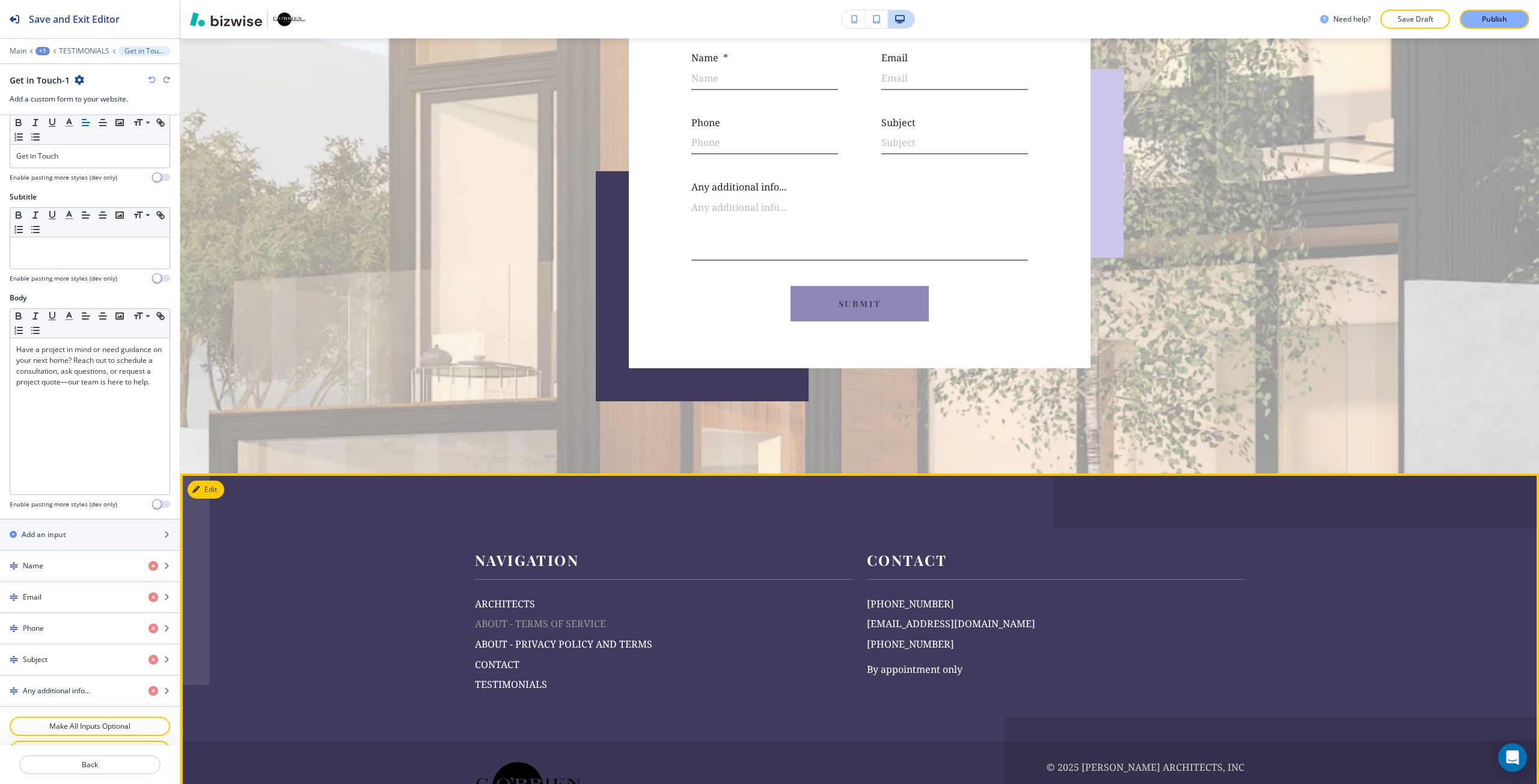
click at [517, 617] on p "ABOUT - TERMS OF SERVICE" at bounding box center [664, 624] width 377 height 16
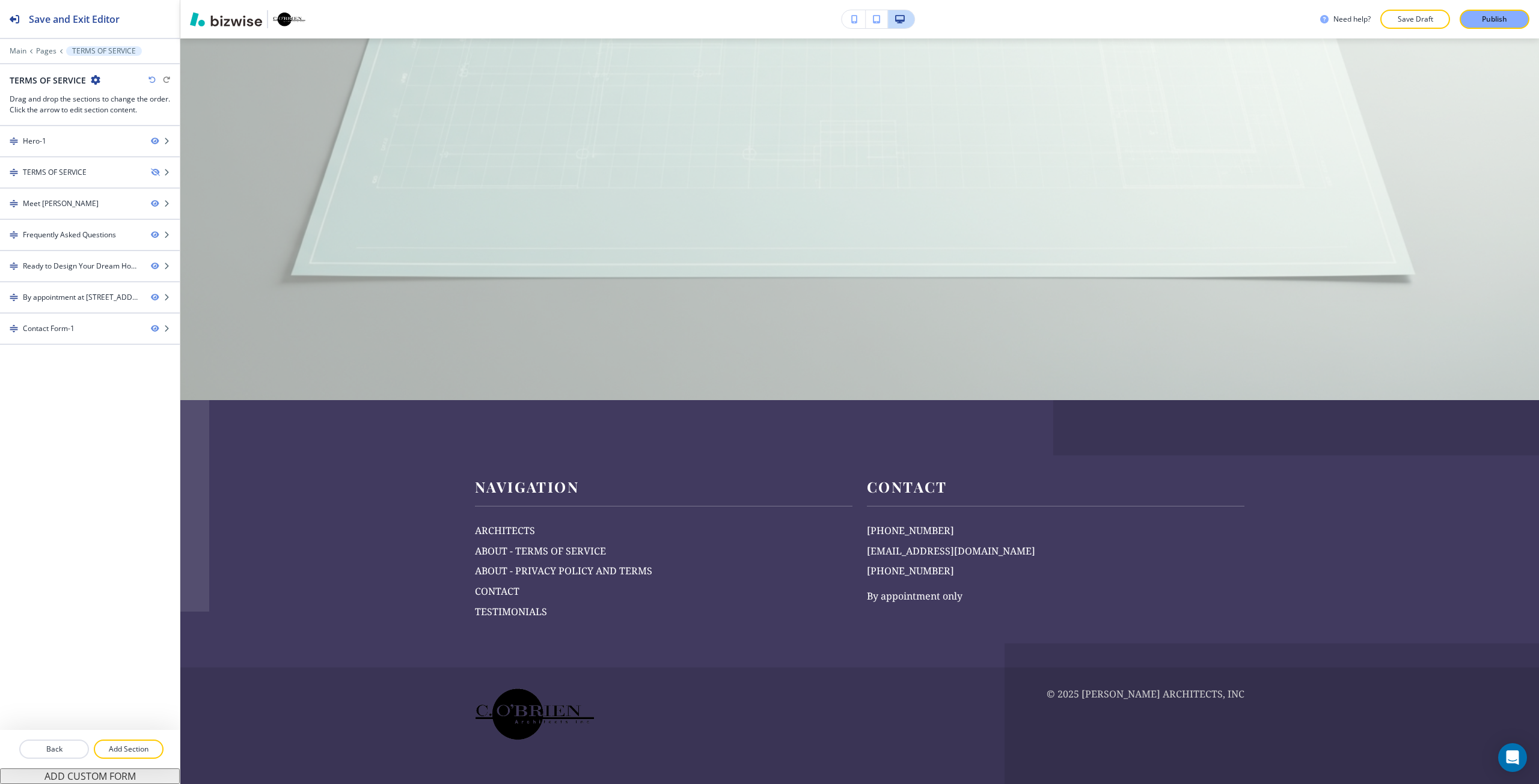
scroll to position [0, 0]
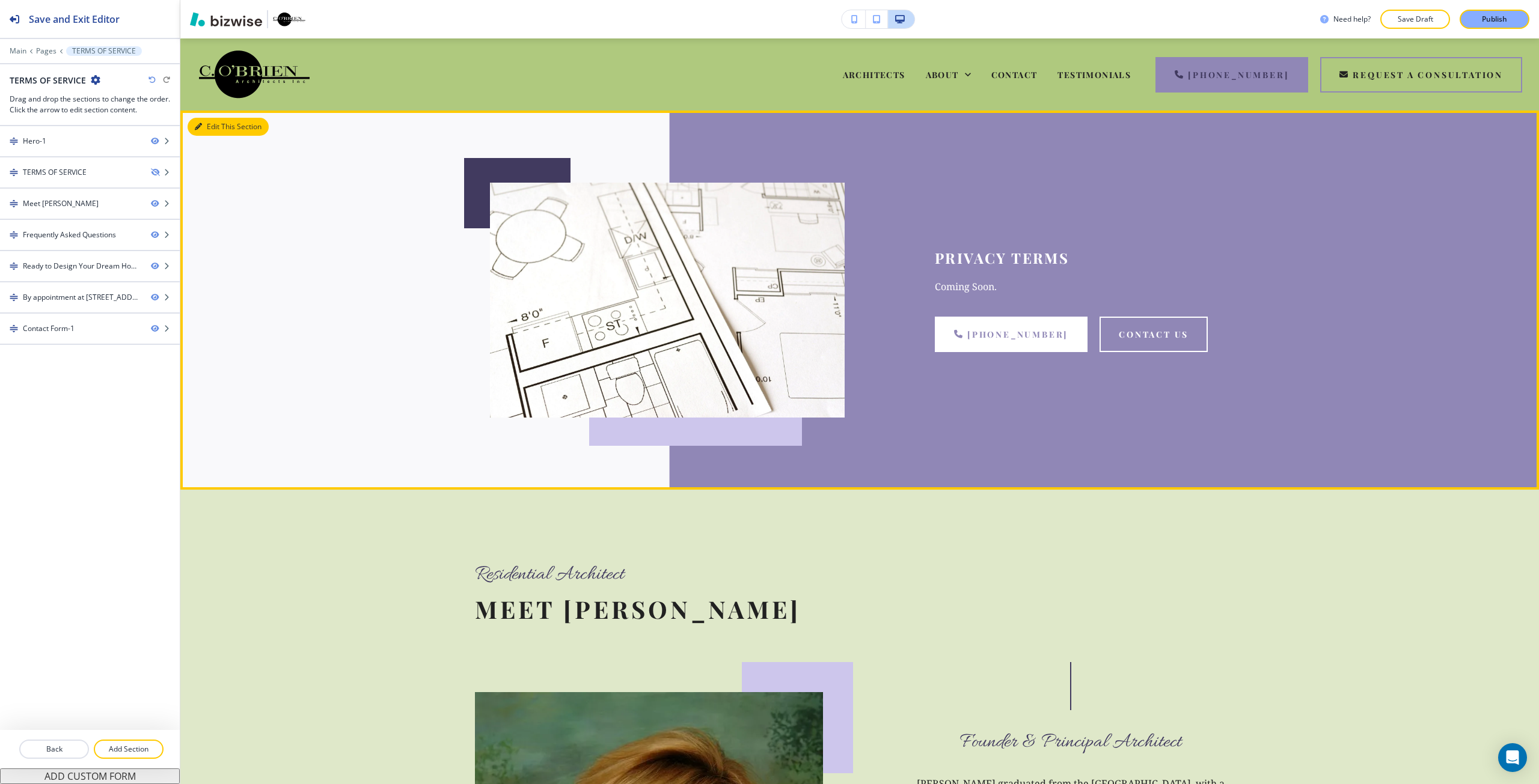
drag, startPoint x: 208, startPoint y: 129, endPoint x: 195, endPoint y: 133, distance: 13.6
click at [208, 131] on button "Edit This Section" at bounding box center [228, 127] width 81 height 18
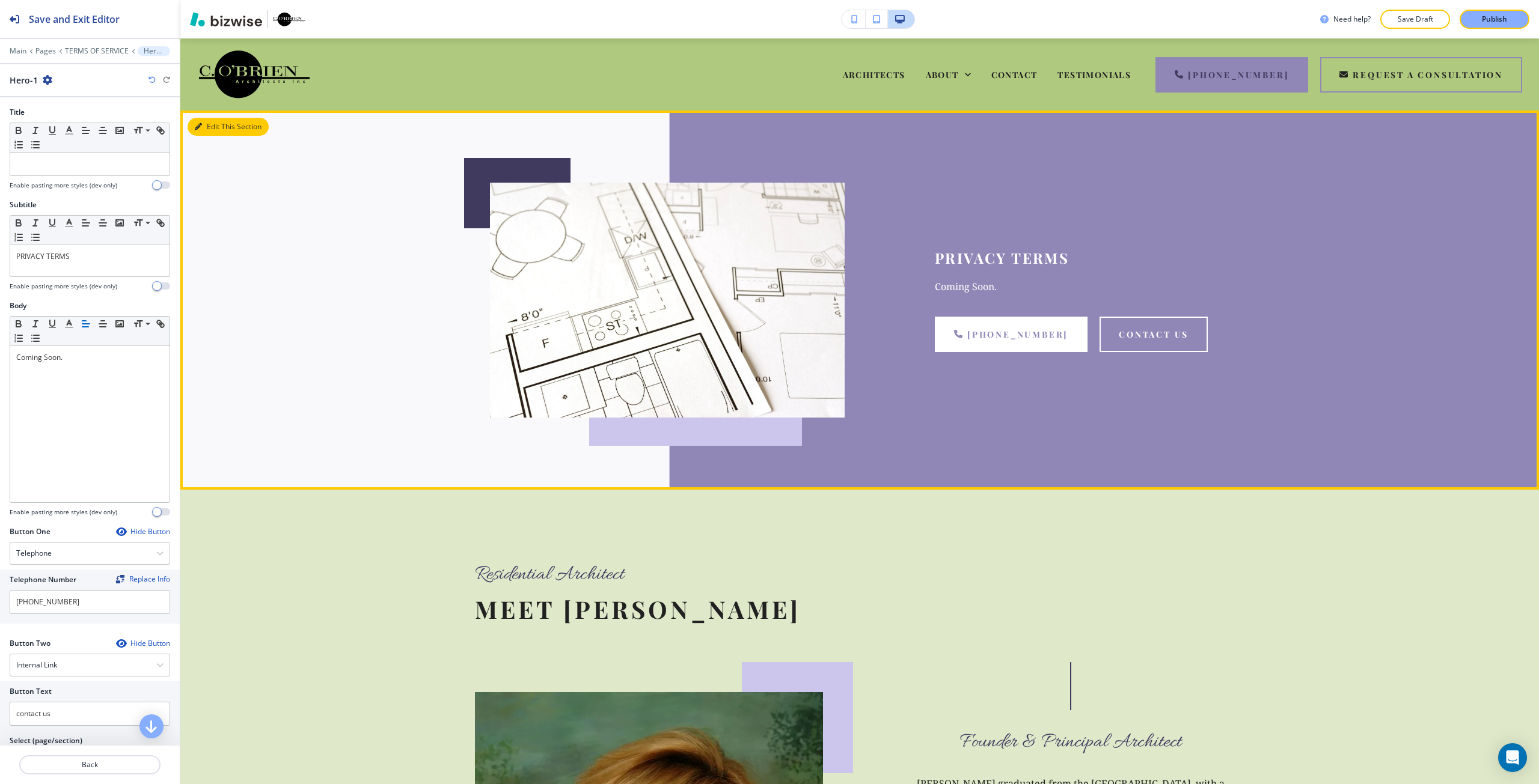
scroll to position [72, 0]
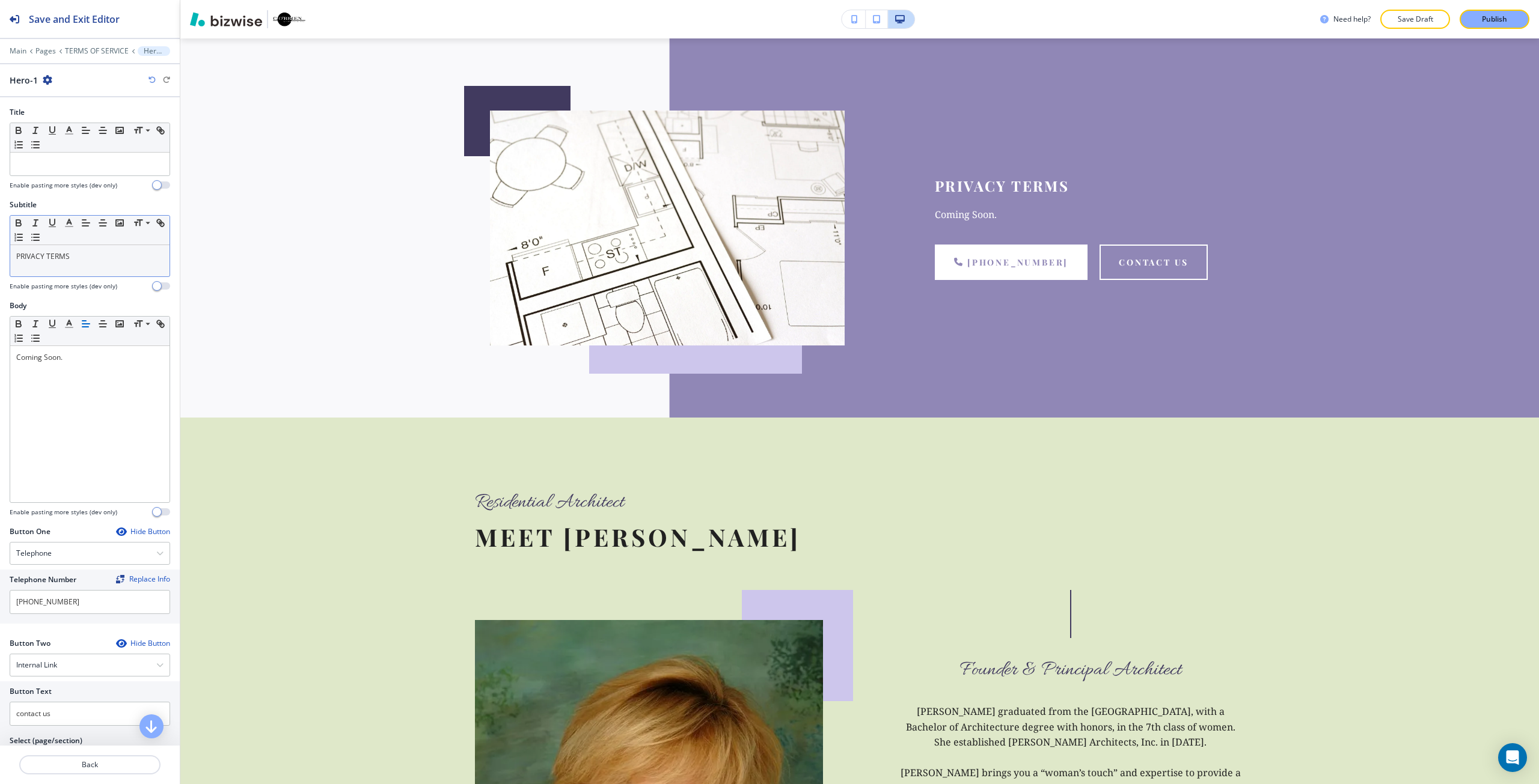
click at [80, 241] on div "Small Normal Large Huge" at bounding box center [89, 230] width 159 height 30
click at [62, 258] on p "PRIVACY TERMS" at bounding box center [90, 256] width 147 height 11
click at [61, 258] on p "PRIVACY TERMS" at bounding box center [90, 256] width 147 height 11
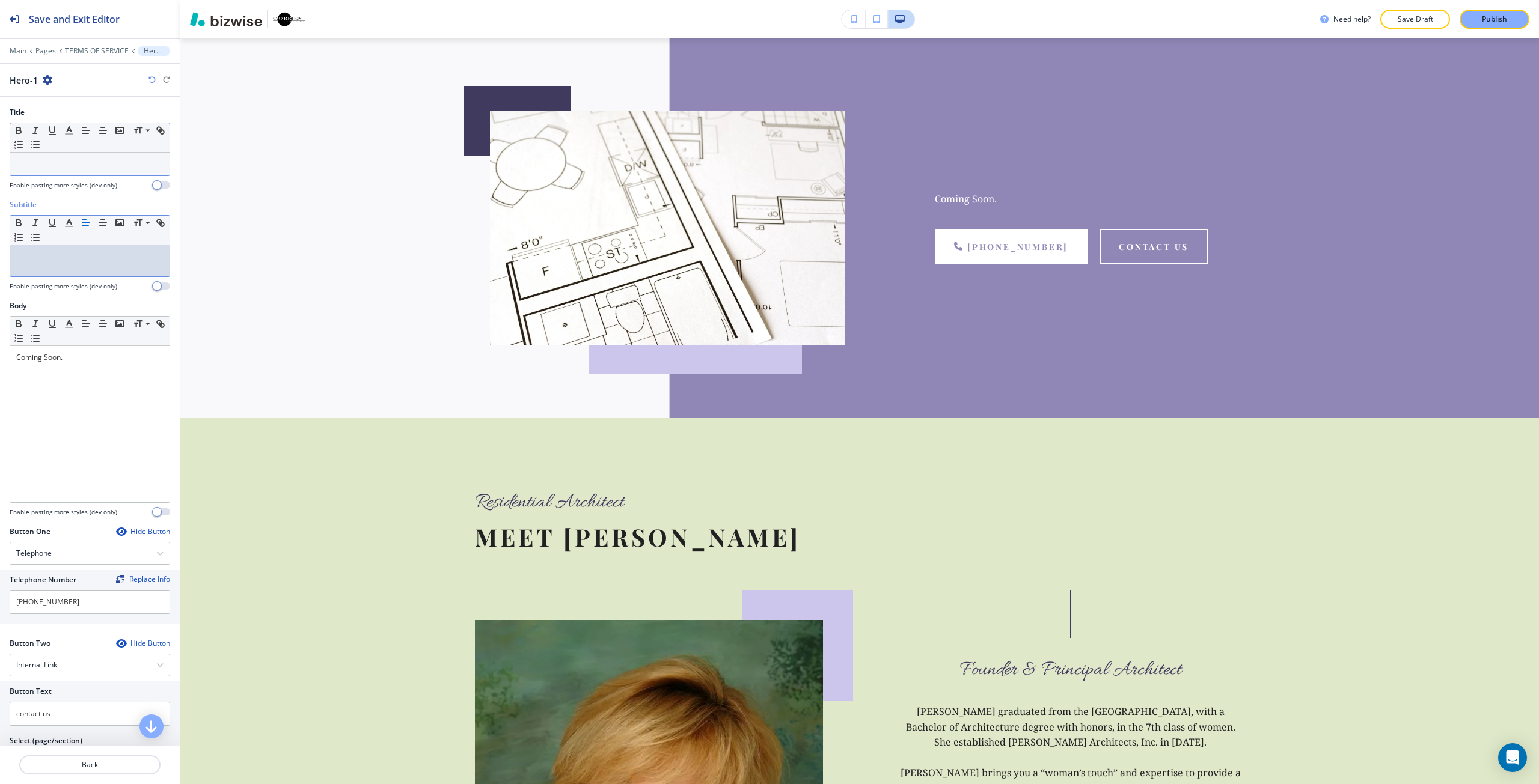
click at [66, 171] on div at bounding box center [89, 164] width 159 height 23
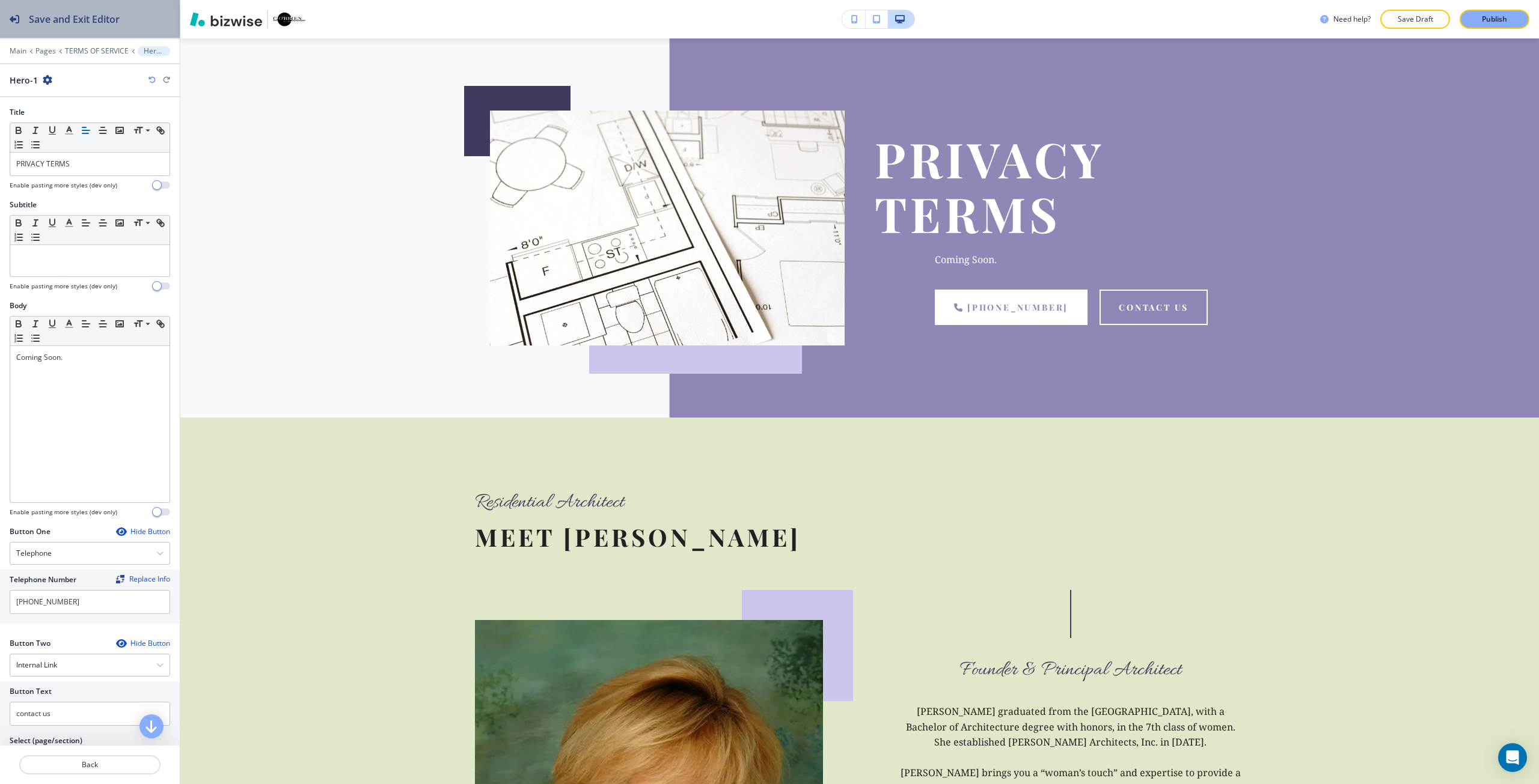
click at [152, 18] on button "Save and Exit Editor" at bounding box center [90, 18] width 179 height 38
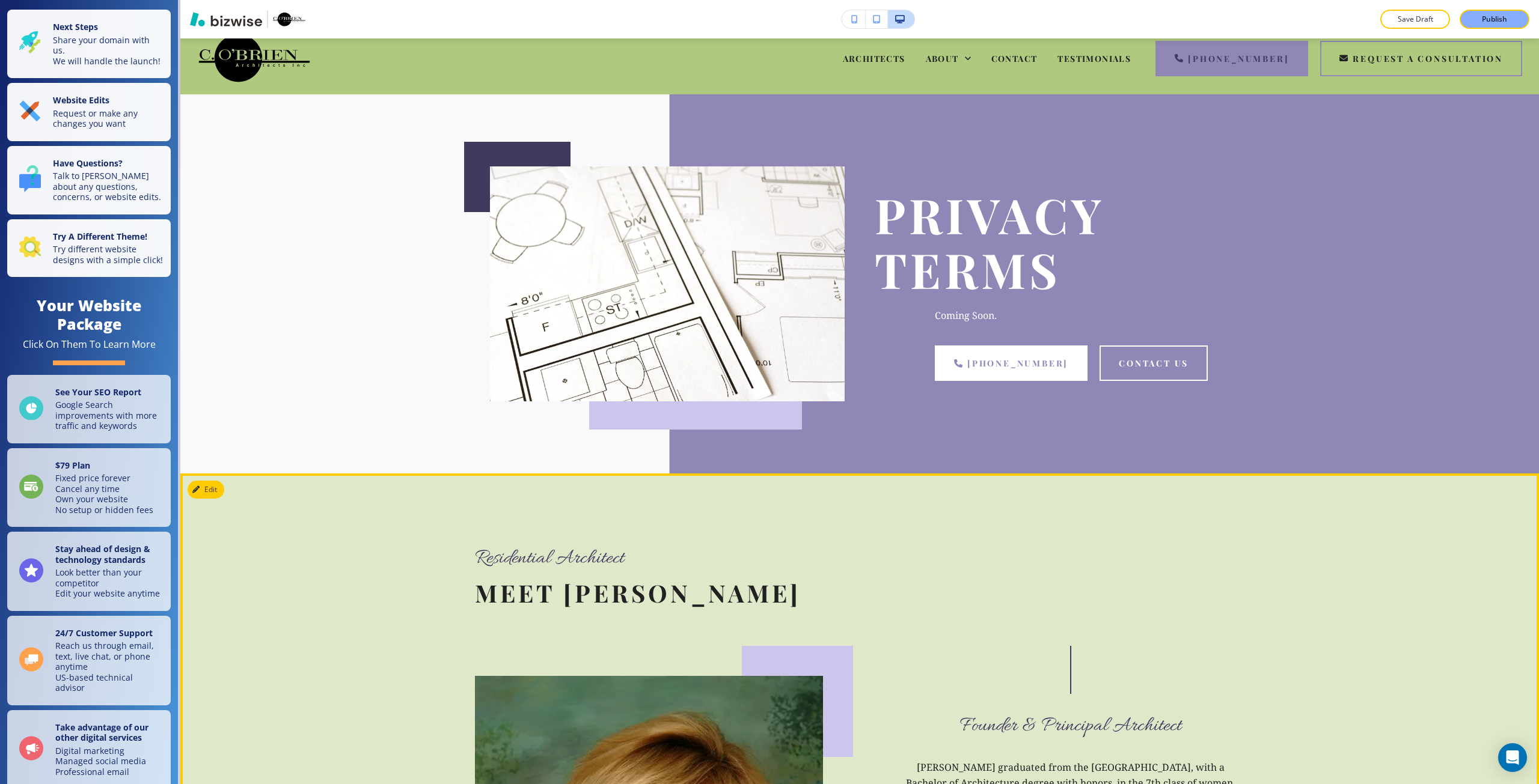
scroll to position [0, 0]
